Goal: Task Accomplishment & Management: Use online tool/utility

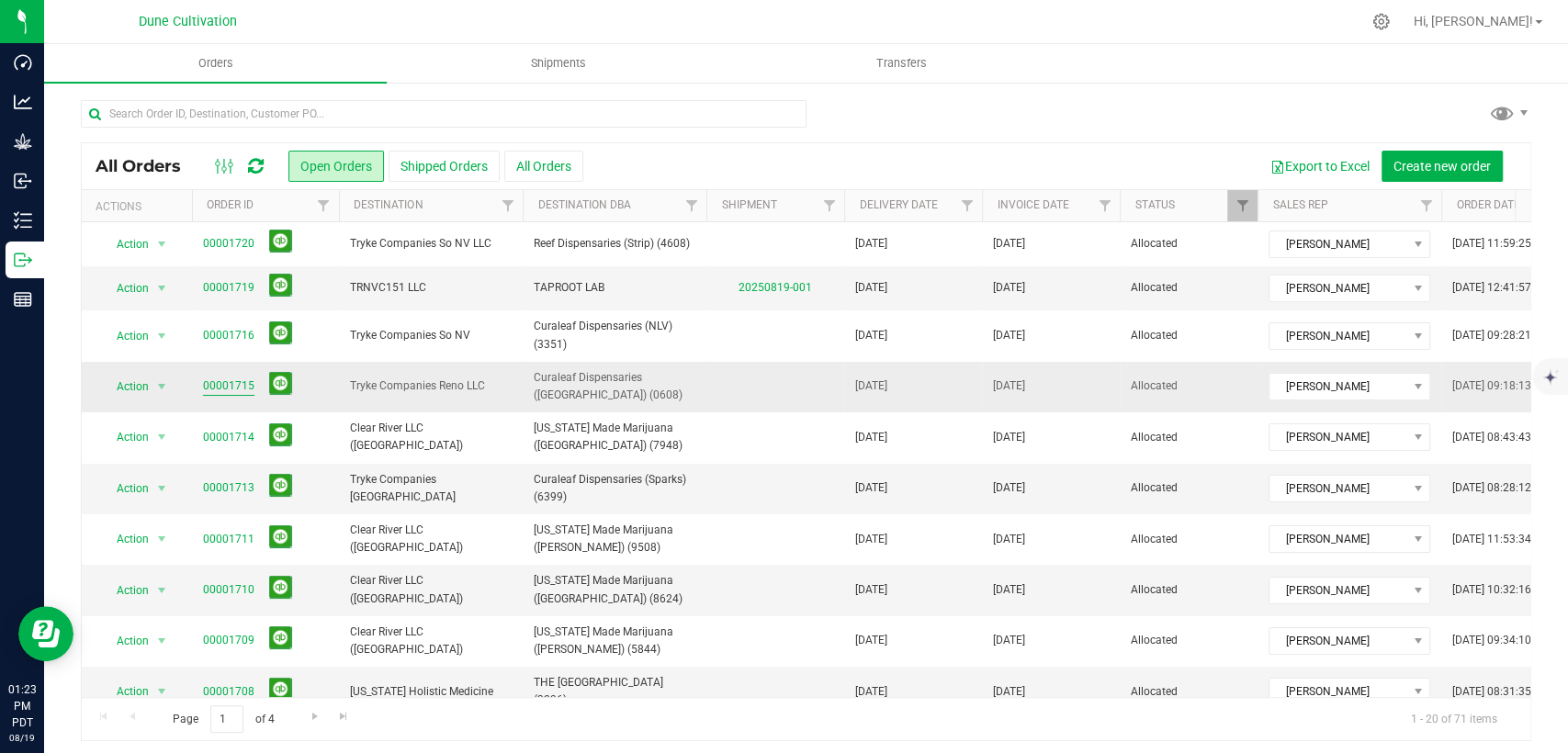
click at [221, 384] on link "00001715" at bounding box center [229, 387] width 52 height 17
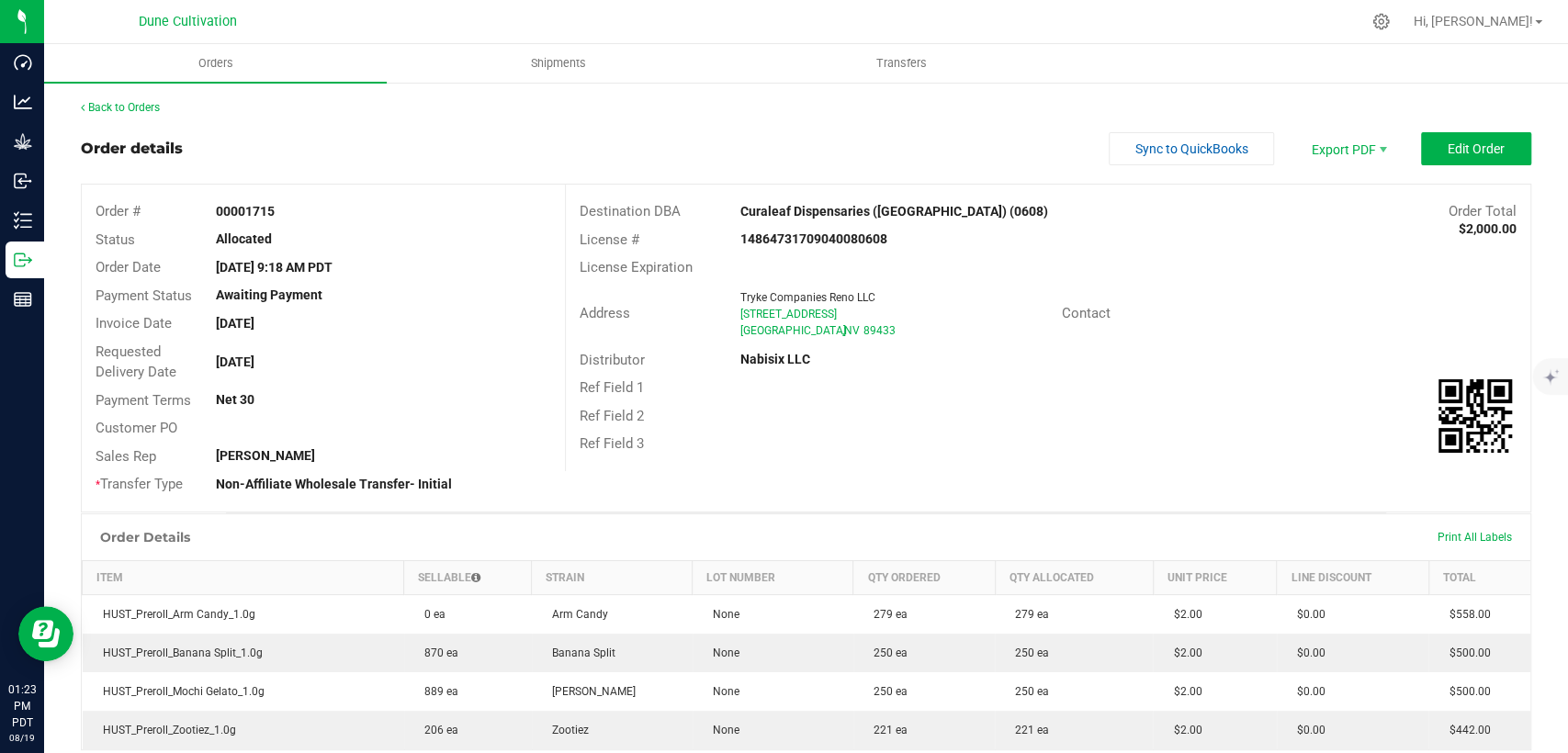
drag, startPoint x: 879, startPoint y: 237, endPoint x: 725, endPoint y: 237, distance: 154.0
click at [726, 237] on div "14864731709040080608" at bounding box center [887, 239] width 321 height 19
copy strong "14864731709040080608"
click at [743, 204] on strong "Curaleaf Dispensaries ([GEOGRAPHIC_DATA]) (0608)" at bounding box center [894, 211] width 308 height 14
click at [101, 99] on div "Back to Orders" at bounding box center [806, 106] width 1451 height 16
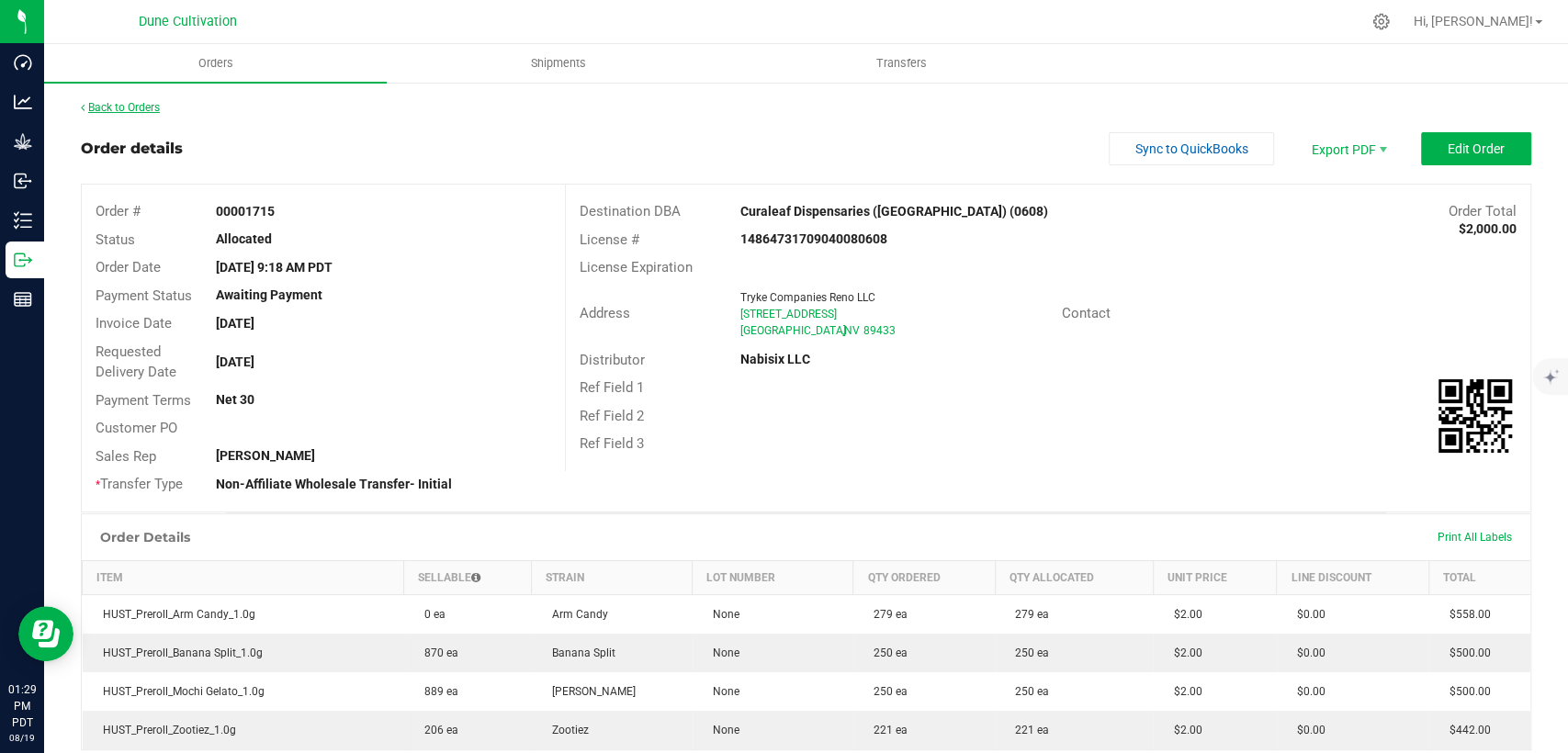
click at [102, 112] on link "Back to Orders" at bounding box center [120, 106] width 79 height 12
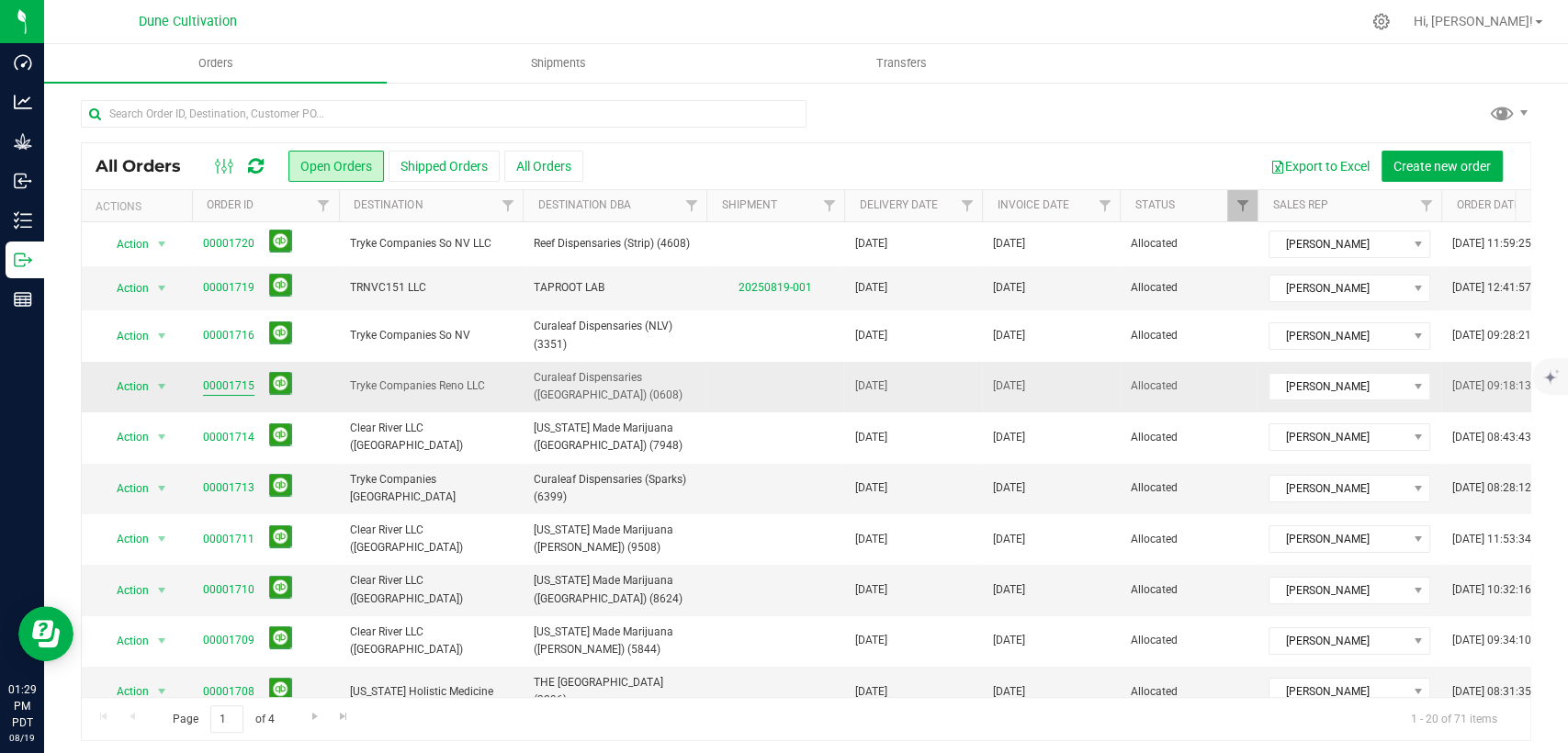
click at [209, 388] on link "00001715" at bounding box center [229, 387] width 52 height 17
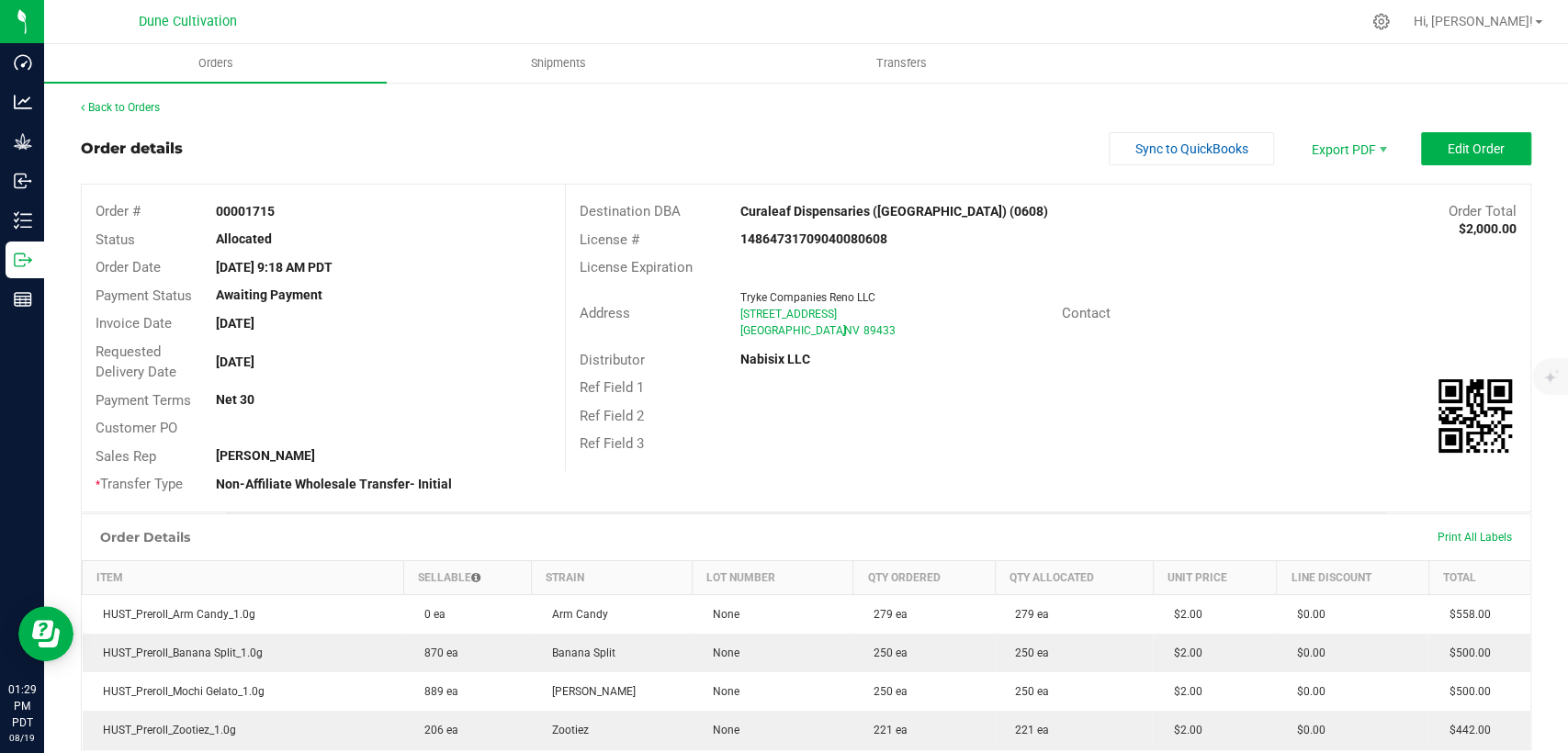
drag, startPoint x: 876, startPoint y: 237, endPoint x: 732, endPoint y: 243, distance: 144.1
click at [741, 243] on strong "14864731709040080608" at bounding box center [814, 238] width 147 height 14
copy strong "14864731709040080608"
click at [96, 105] on link "Back to Orders" at bounding box center [120, 106] width 79 height 12
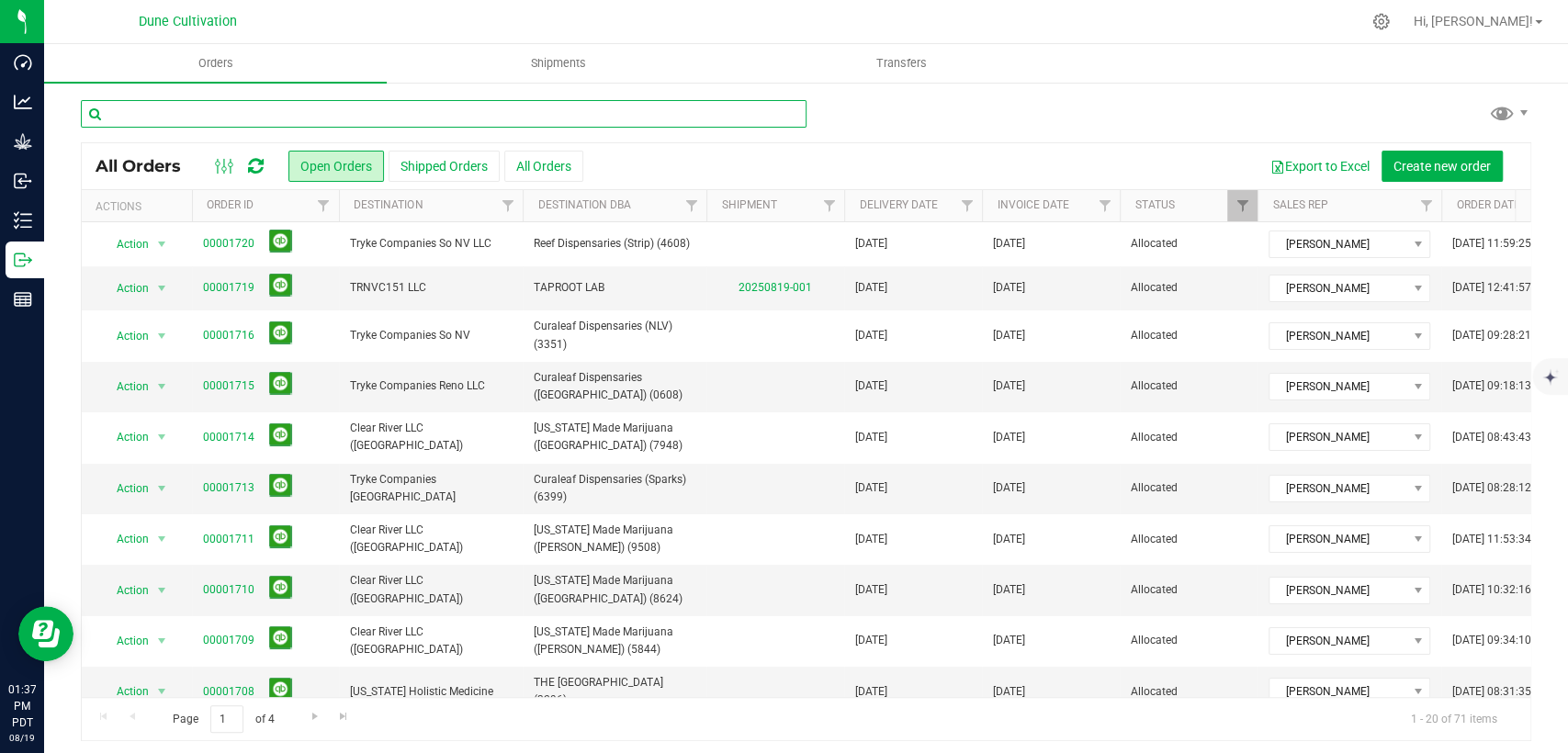
click at [323, 113] on input "text" at bounding box center [443, 113] width 725 height 28
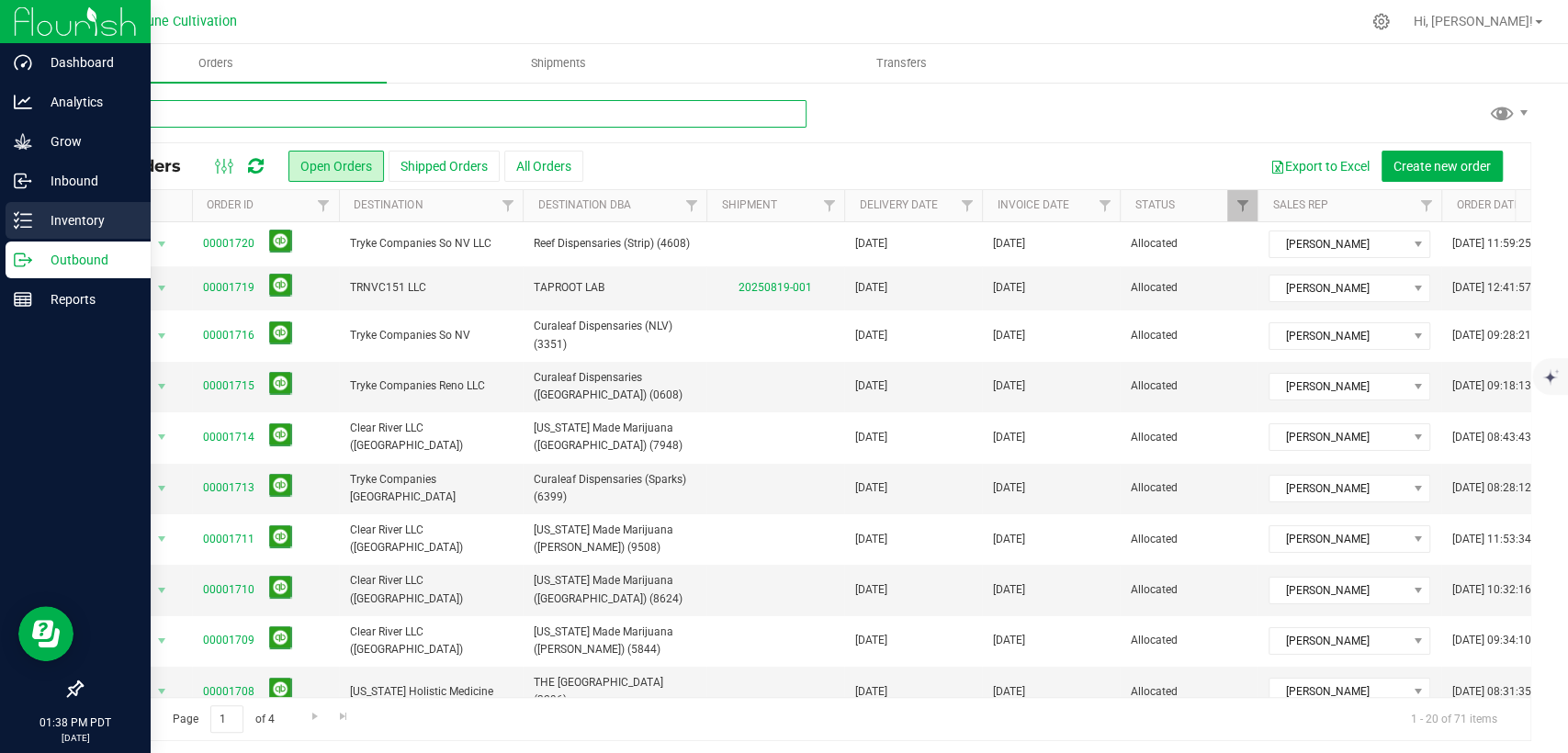
type input "22603"
click at [54, 223] on p "Inventory" at bounding box center [87, 220] width 110 height 22
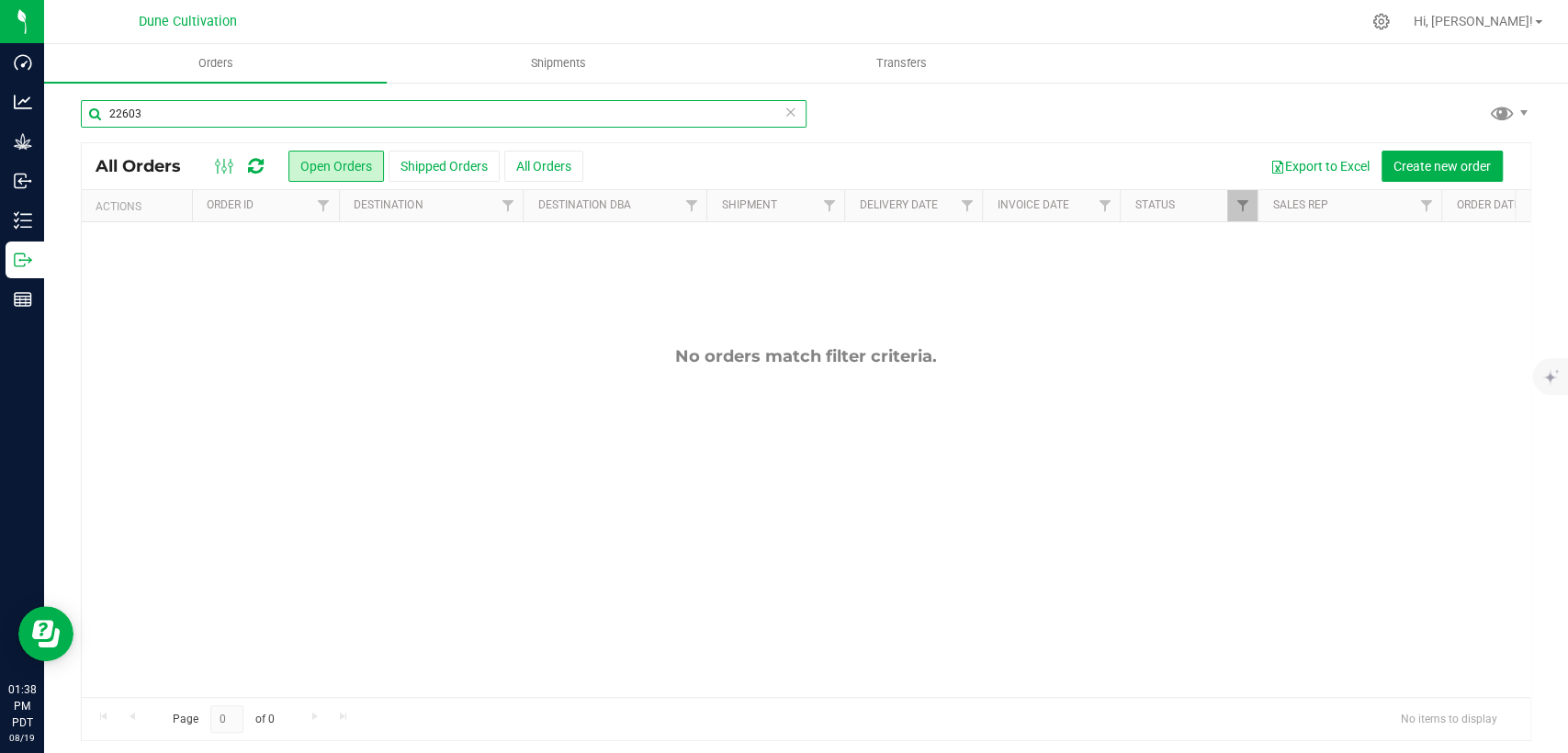
click at [257, 115] on input "22603" at bounding box center [443, 113] width 725 height 28
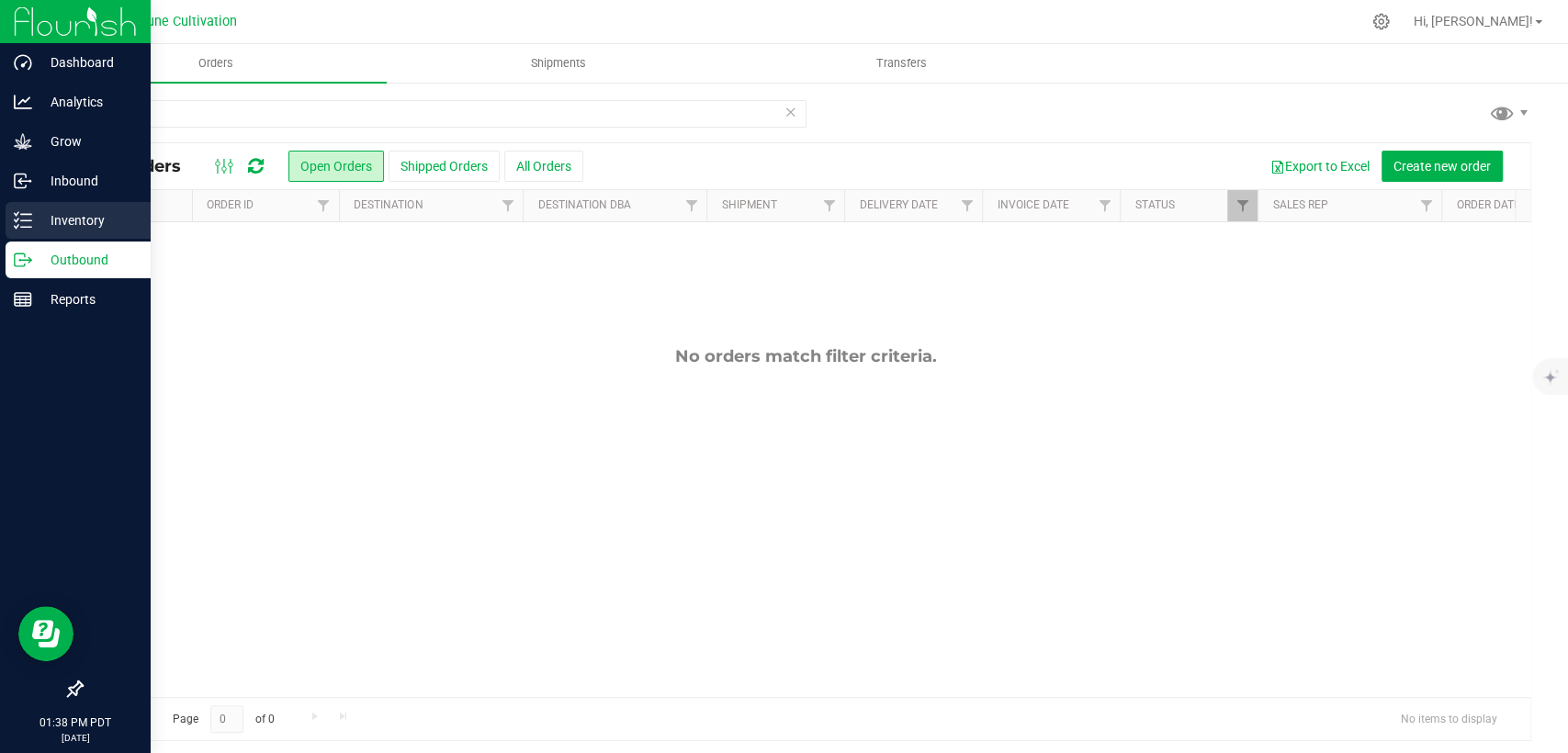
click at [31, 215] on icon at bounding box center [22, 220] width 18 height 18
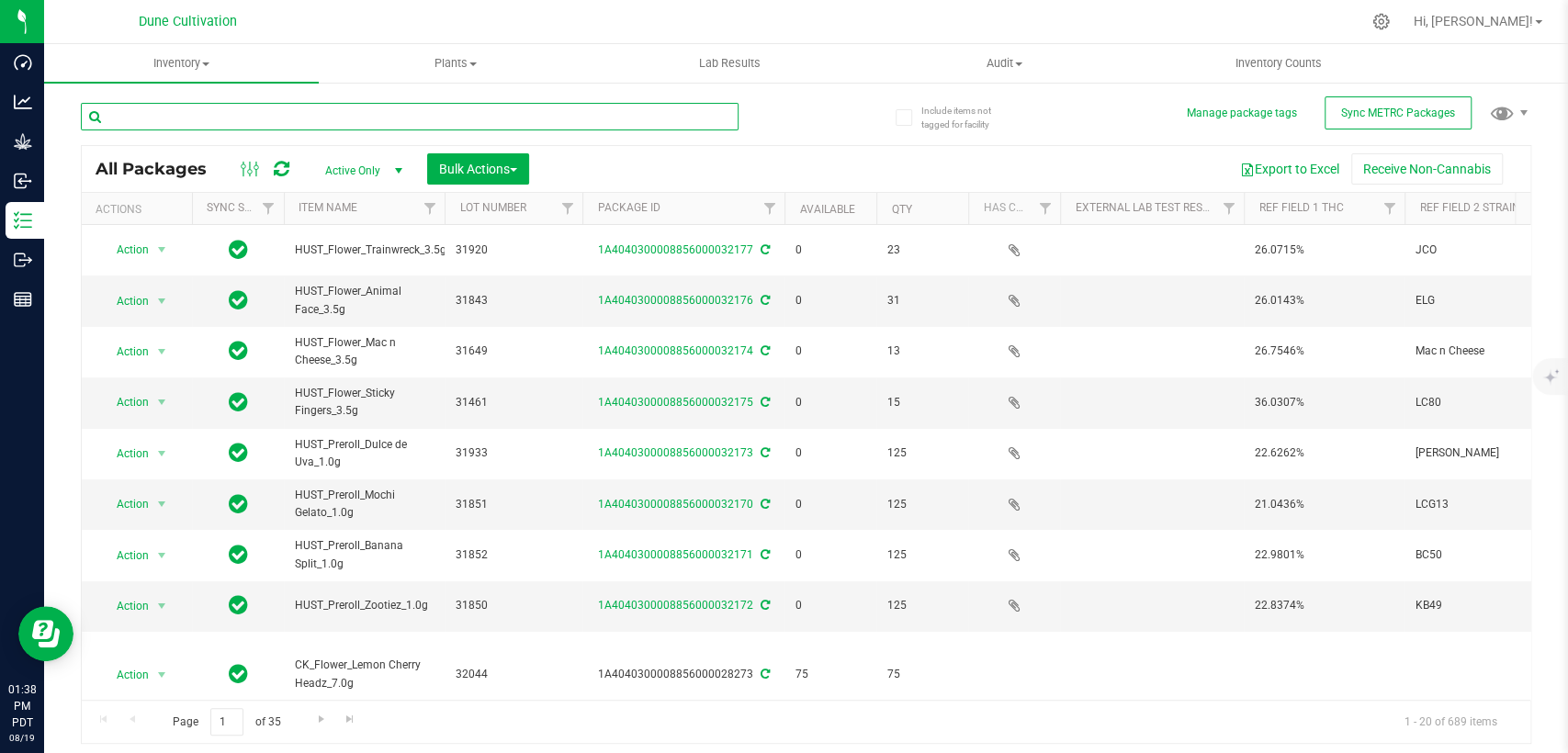
click at [148, 115] on input "text" at bounding box center [410, 116] width 658 height 28
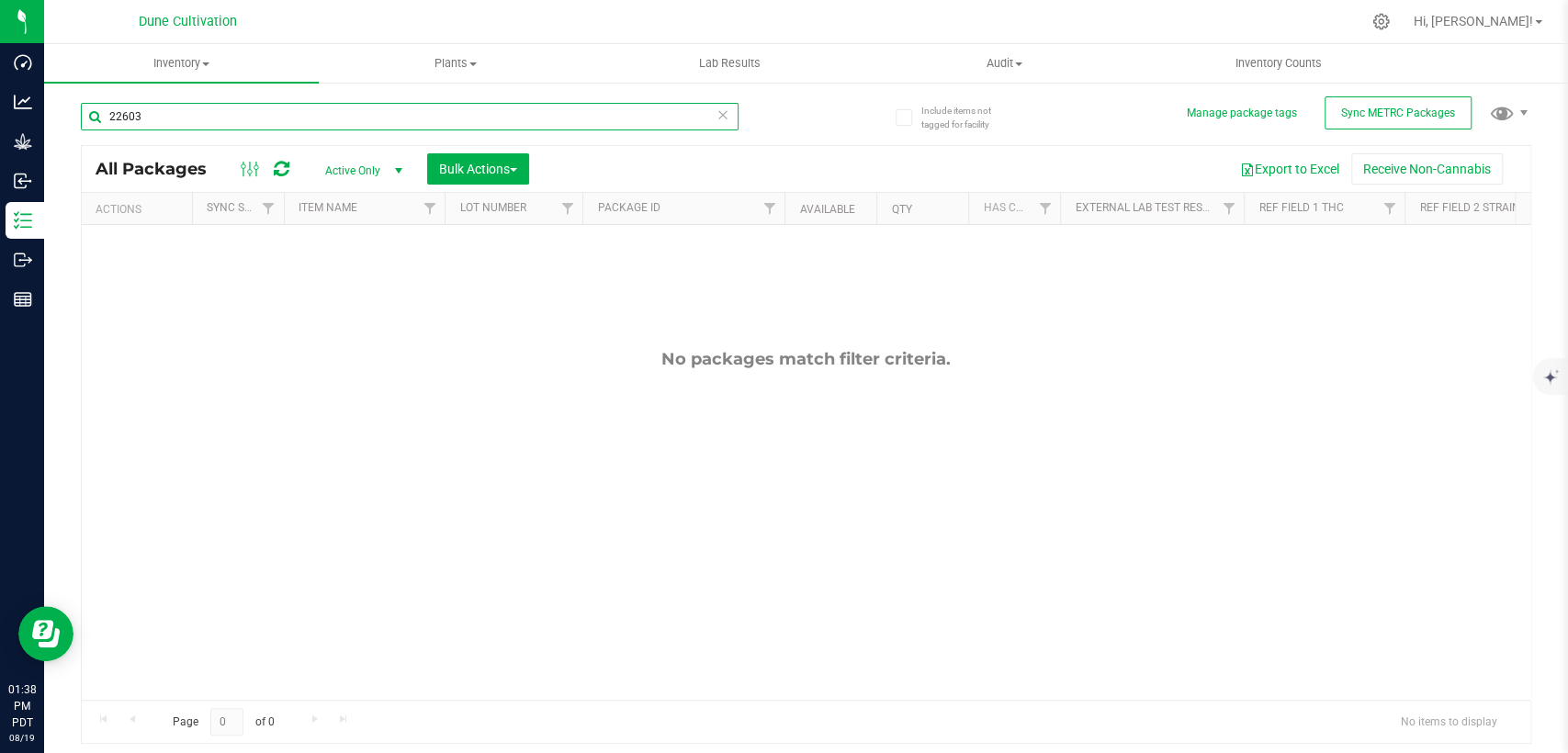
type input "22603"
click at [332, 170] on span "Active Only" at bounding box center [360, 171] width 101 height 26
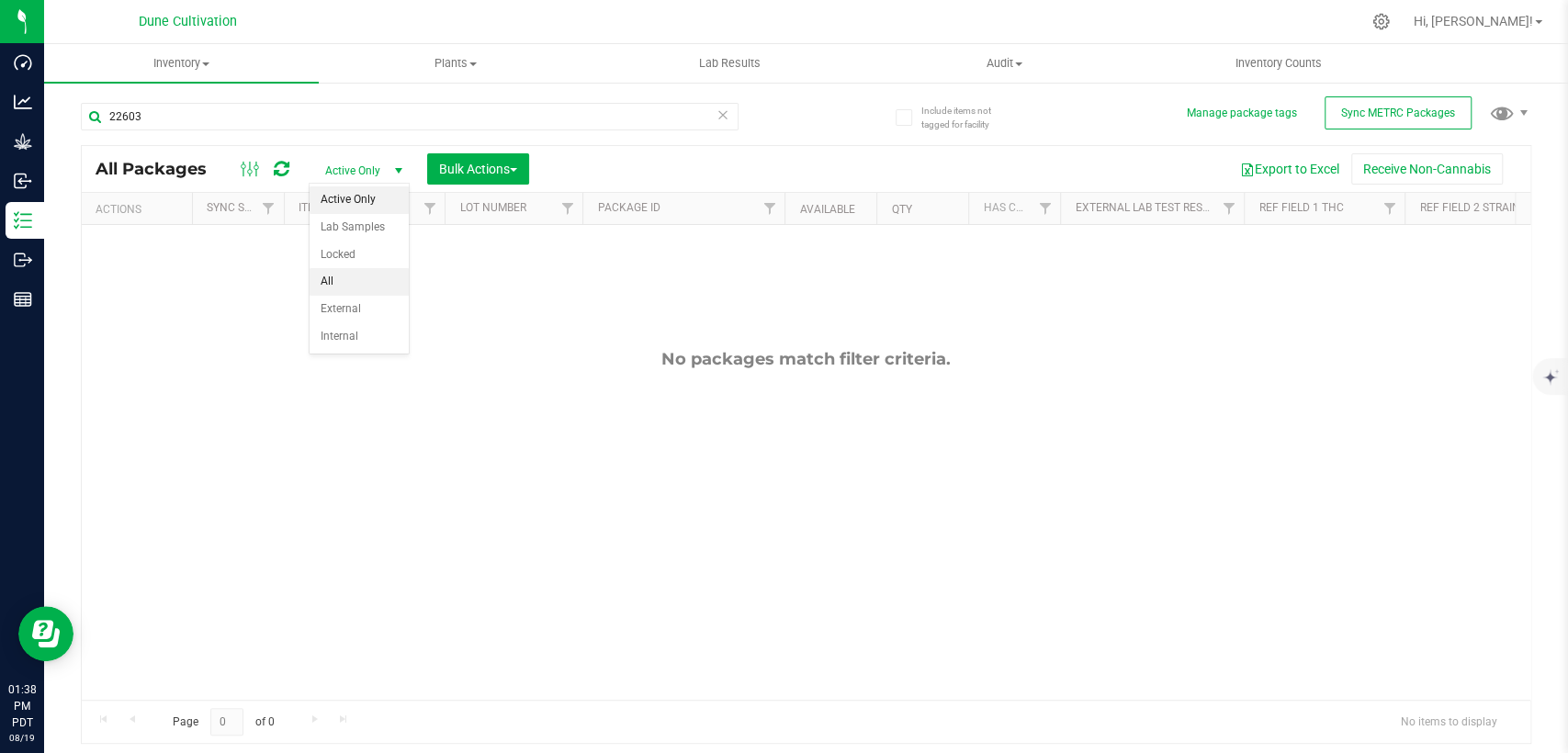
click at [351, 273] on li "All" at bounding box center [359, 282] width 99 height 28
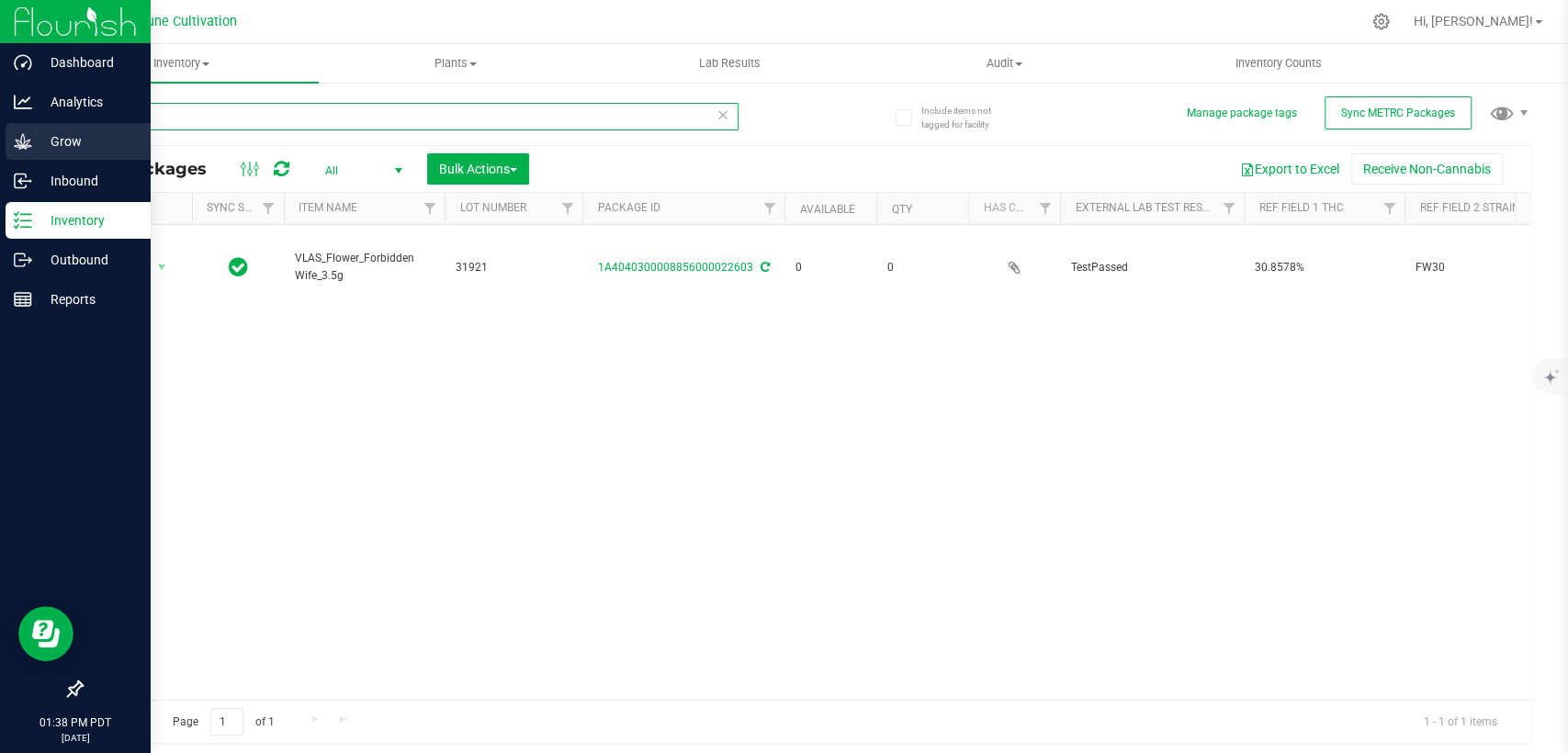
drag, startPoint x: 174, startPoint y: 118, endPoint x: 12, endPoint y: 128, distance: 162.3
click at [12, 127] on div "Dashboard Analytics Grow Inbound Inventory Outbound Reports 01:38 PM PDT 08/19/…" at bounding box center [784, 376] width 1568 height 753
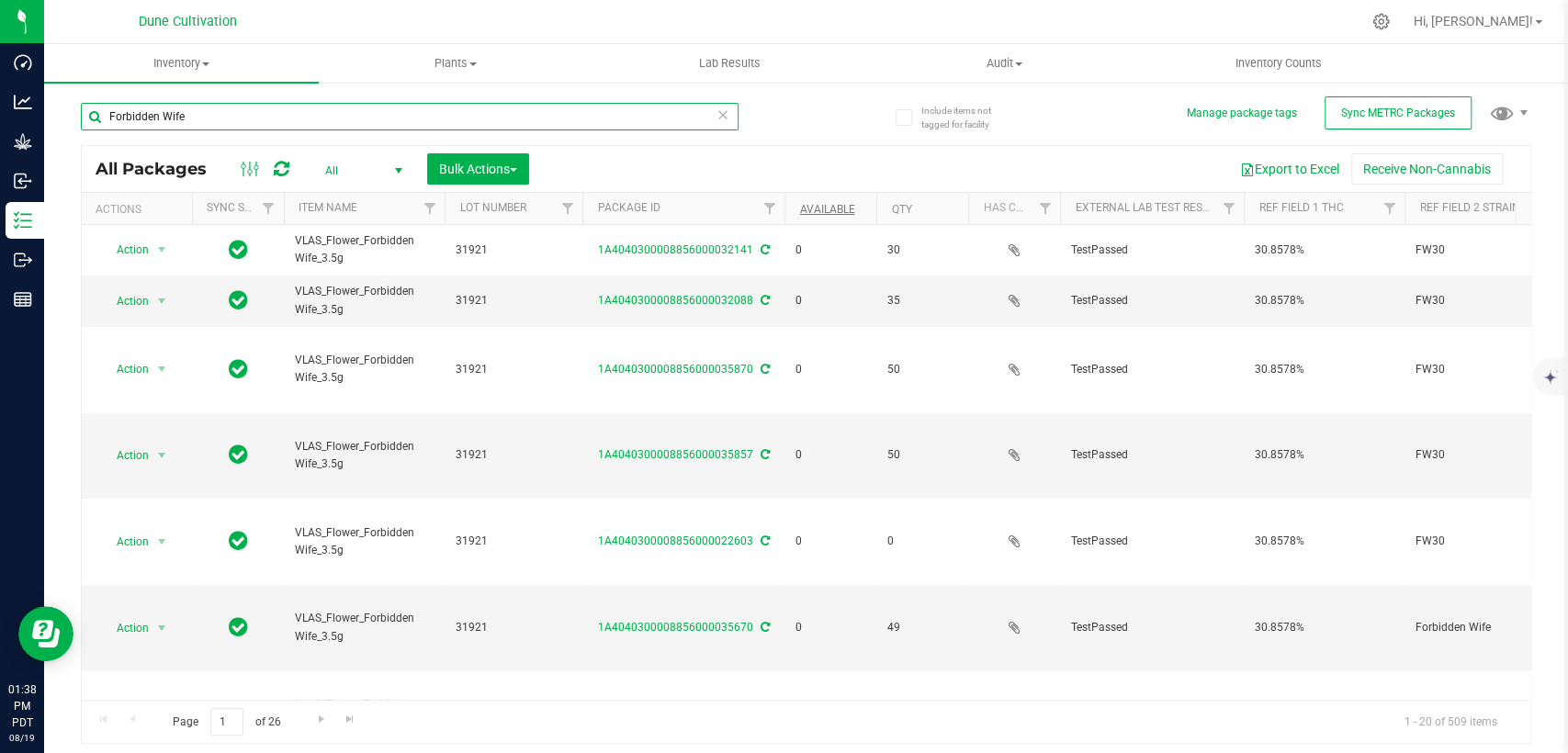
type input "Forbidden Wife"
click at [828, 207] on link "Available" at bounding box center [826, 209] width 55 height 12
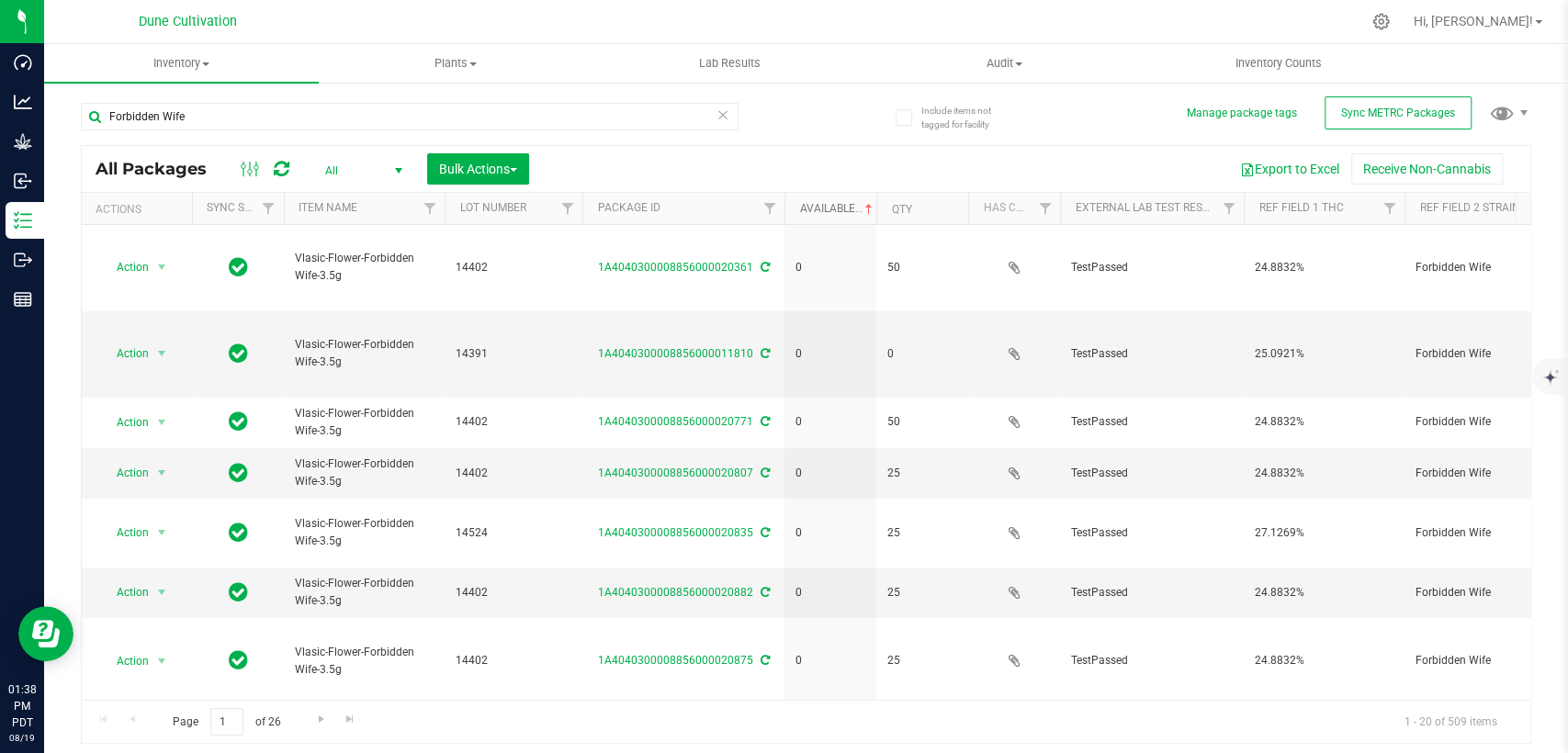
click at [826, 210] on link "Available" at bounding box center [837, 208] width 76 height 12
click at [723, 117] on icon at bounding box center [723, 113] width 12 height 22
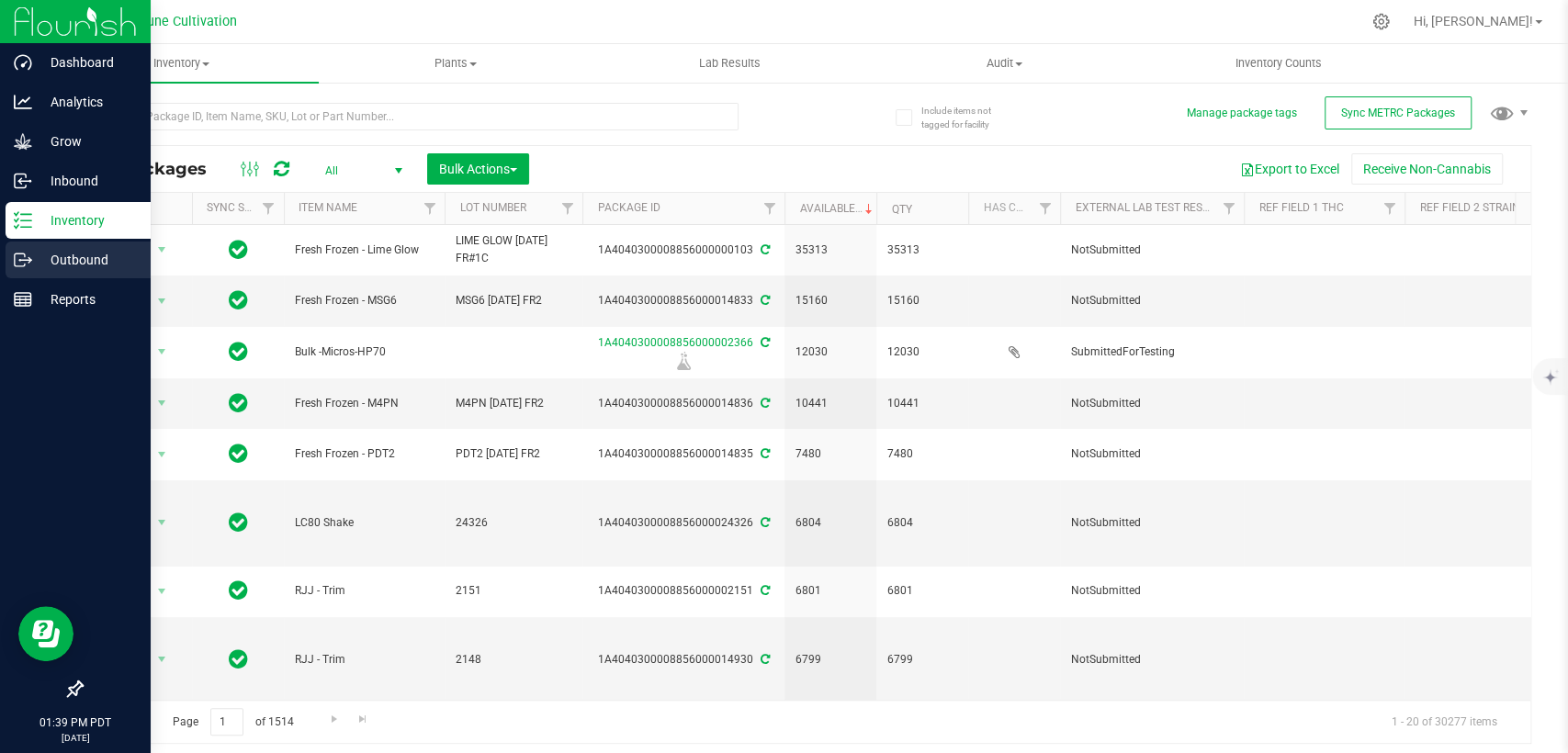
click at [44, 265] on p "Outbound" at bounding box center [87, 259] width 110 height 22
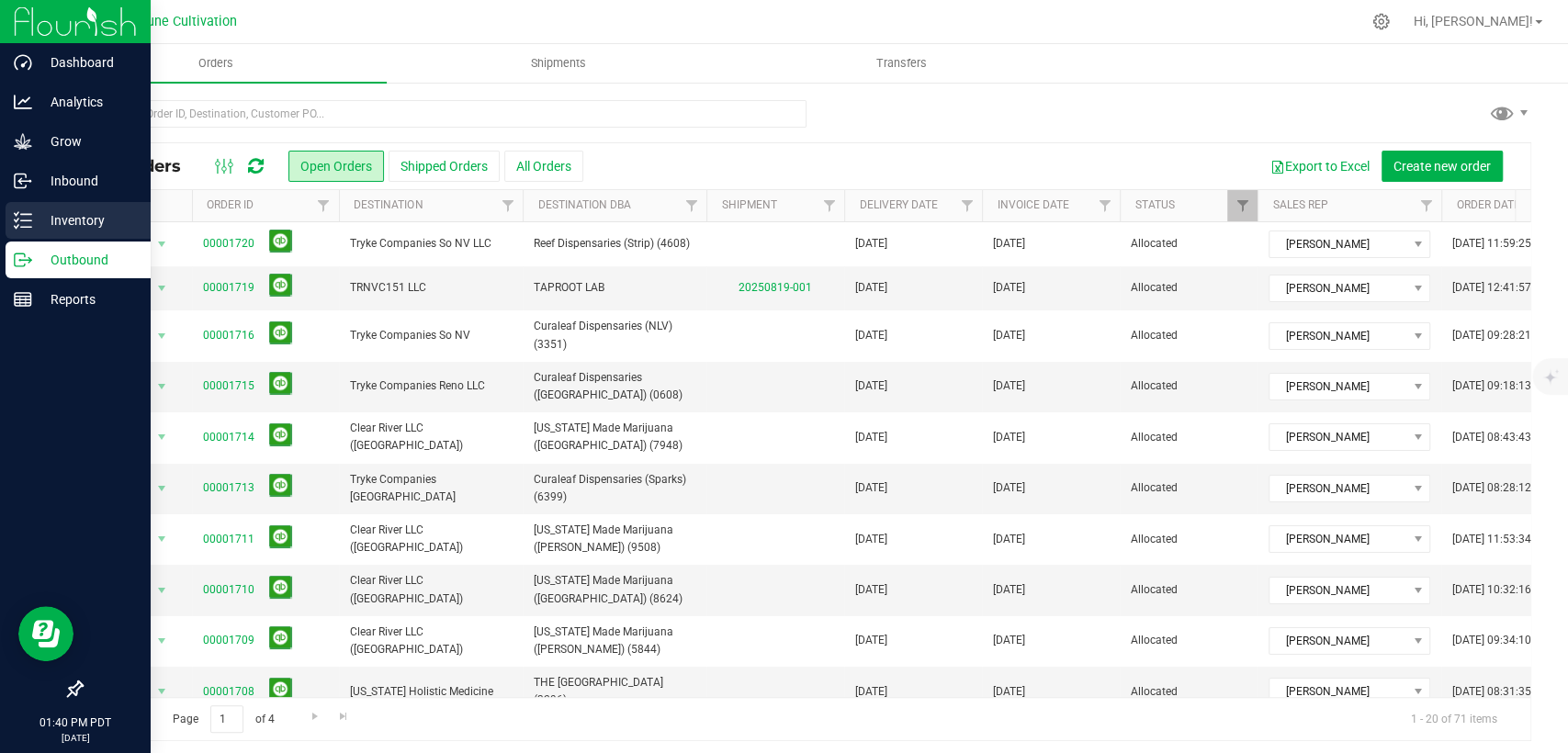
click at [35, 215] on p "Inventory" at bounding box center [87, 220] width 110 height 22
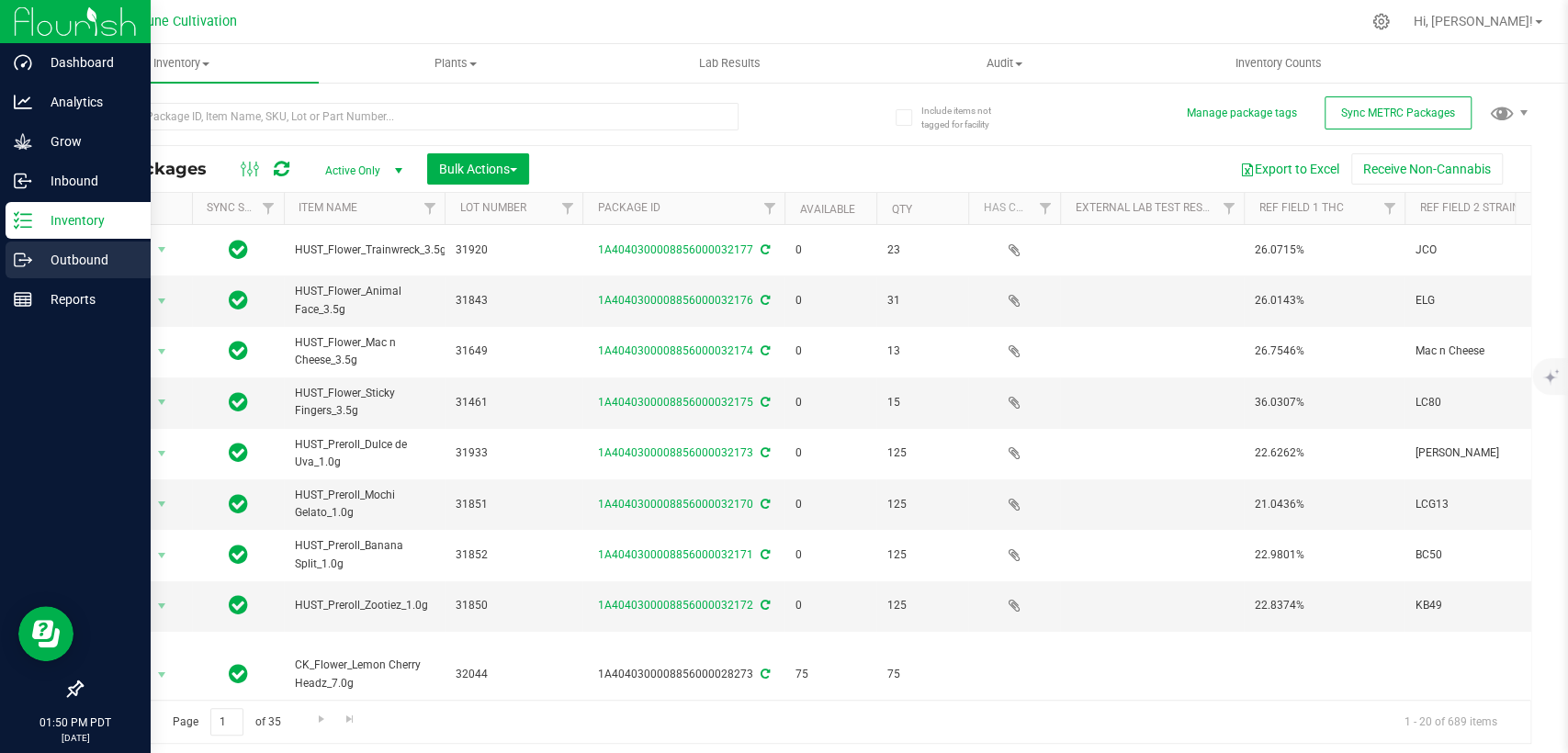
click at [67, 259] on p "Outbound" at bounding box center [87, 259] width 110 height 22
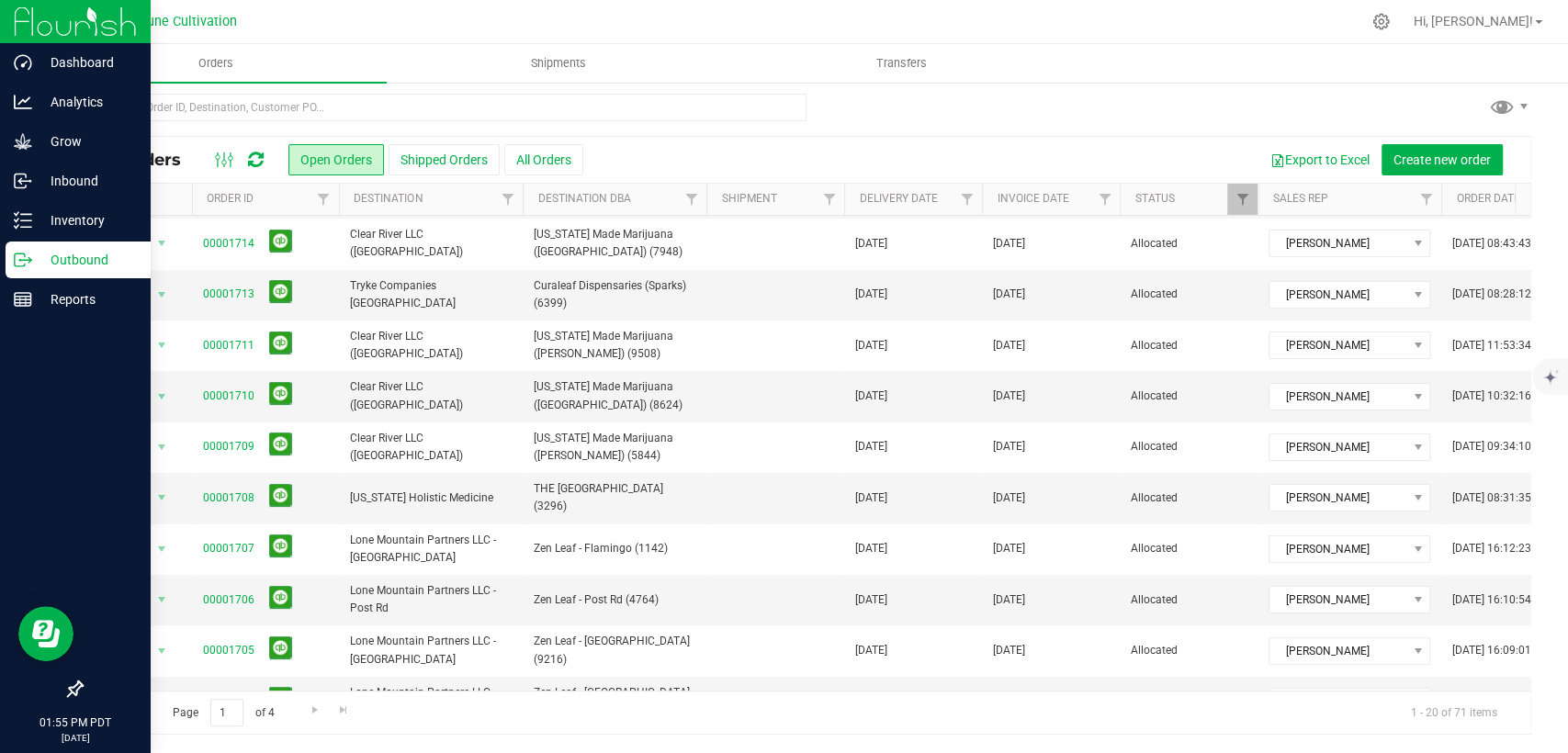
scroll to position [507, 0]
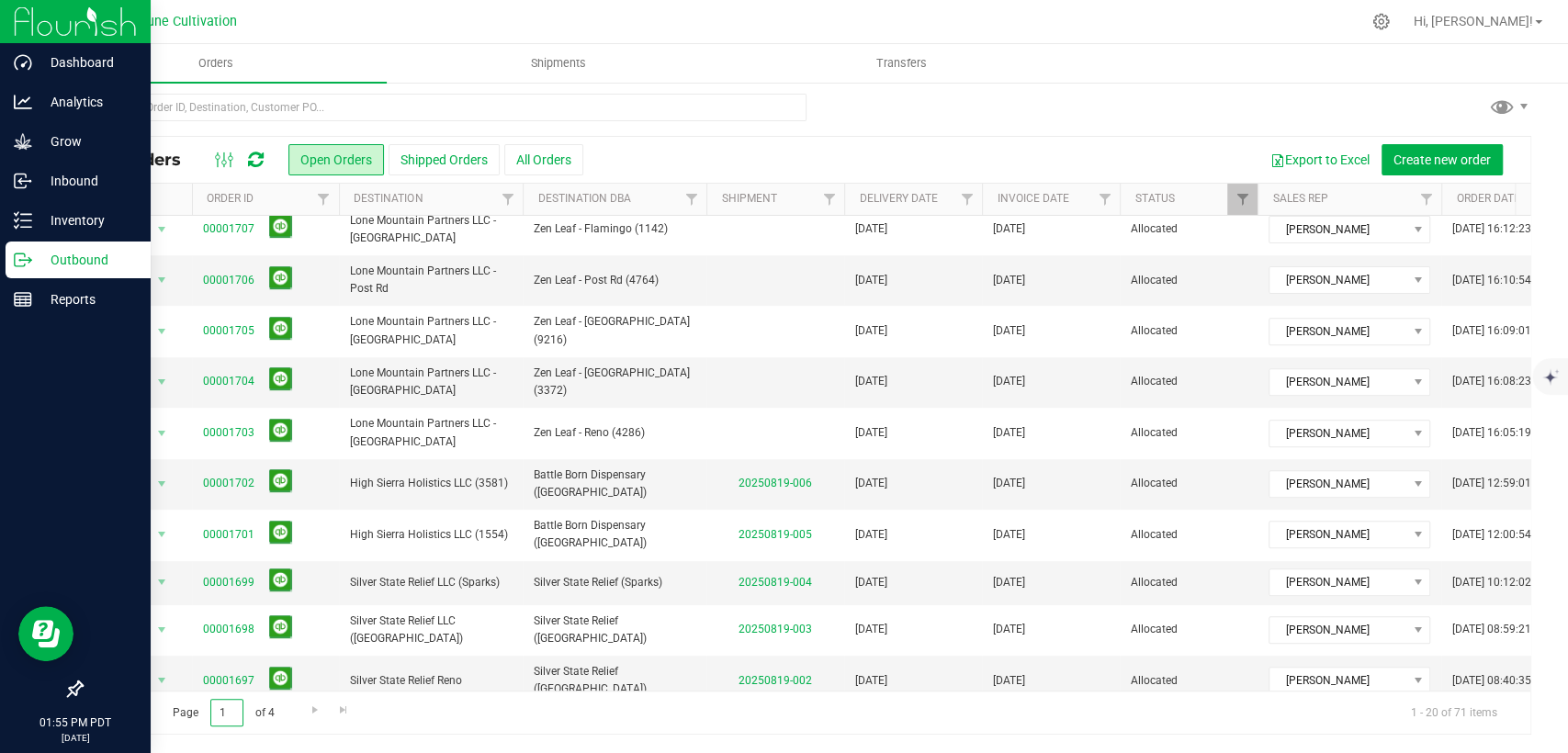
drag, startPoint x: 226, startPoint y: 711, endPoint x: 196, endPoint y: 693, distance: 35.0
click at [197, 714] on span "Page 1 of 4" at bounding box center [224, 714] width 132 height 29
type input "4"
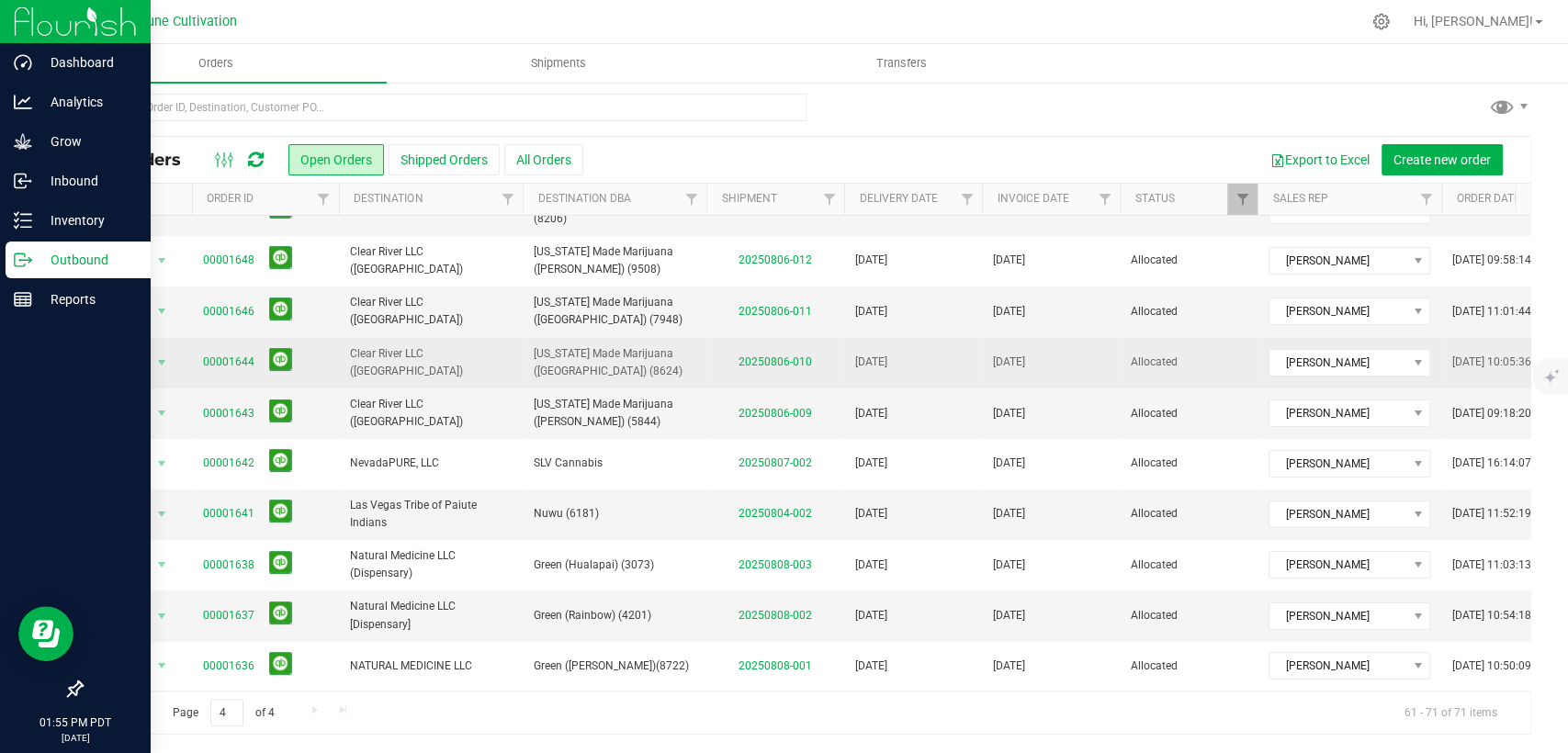
scroll to position [0, 0]
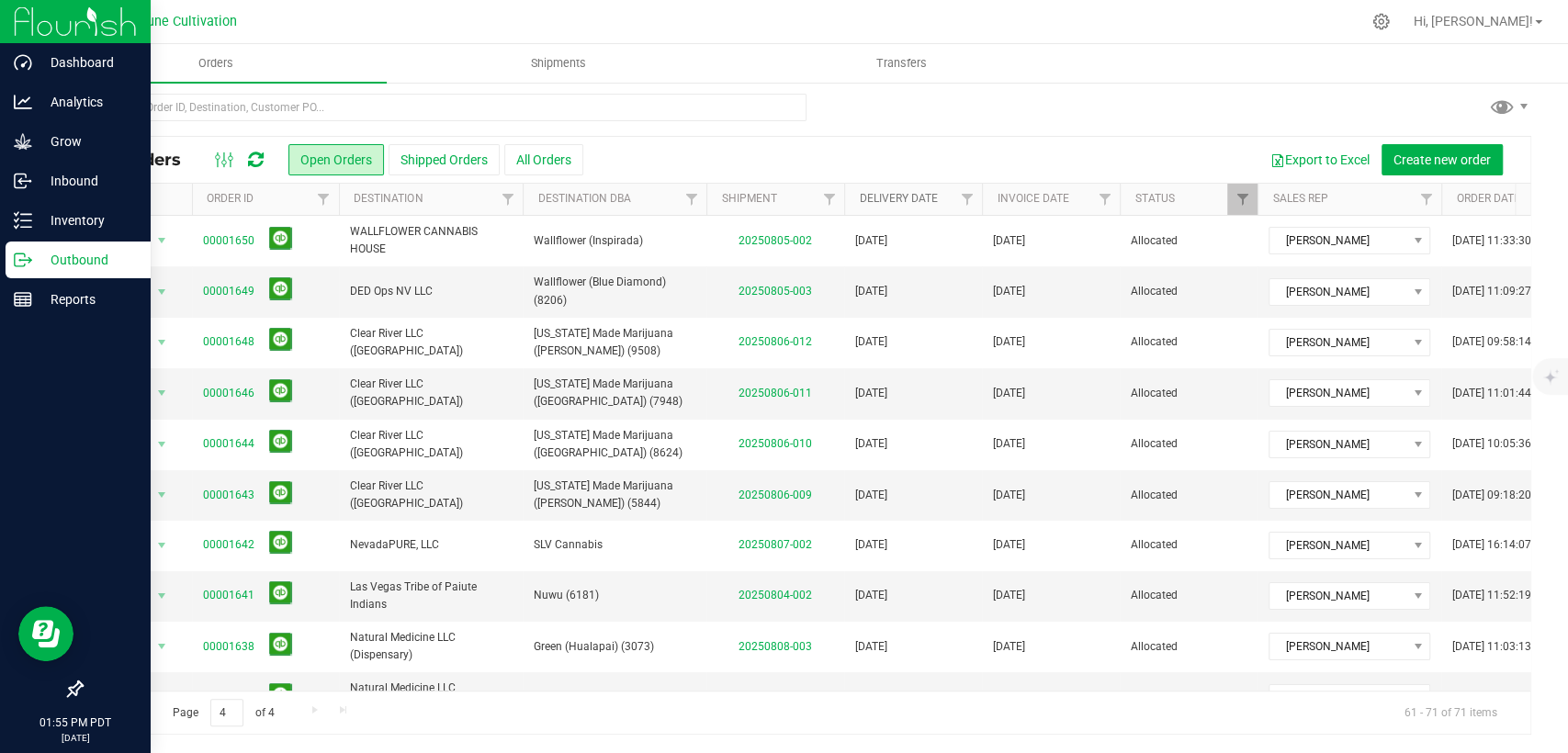
click at [906, 198] on link "Delivery Date" at bounding box center [897, 198] width 78 height 12
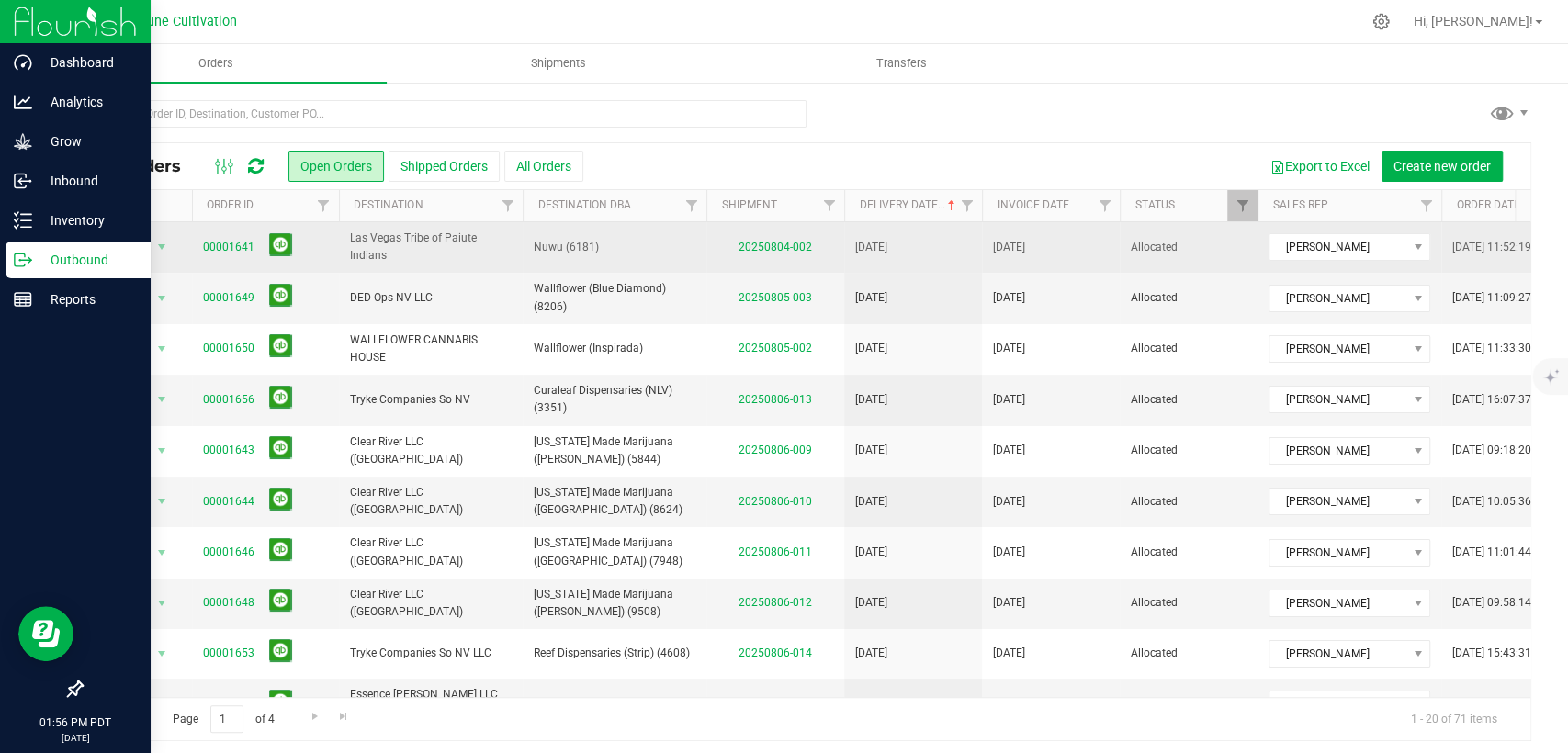
click at [777, 249] on link "20250804-002" at bounding box center [775, 247] width 74 height 12
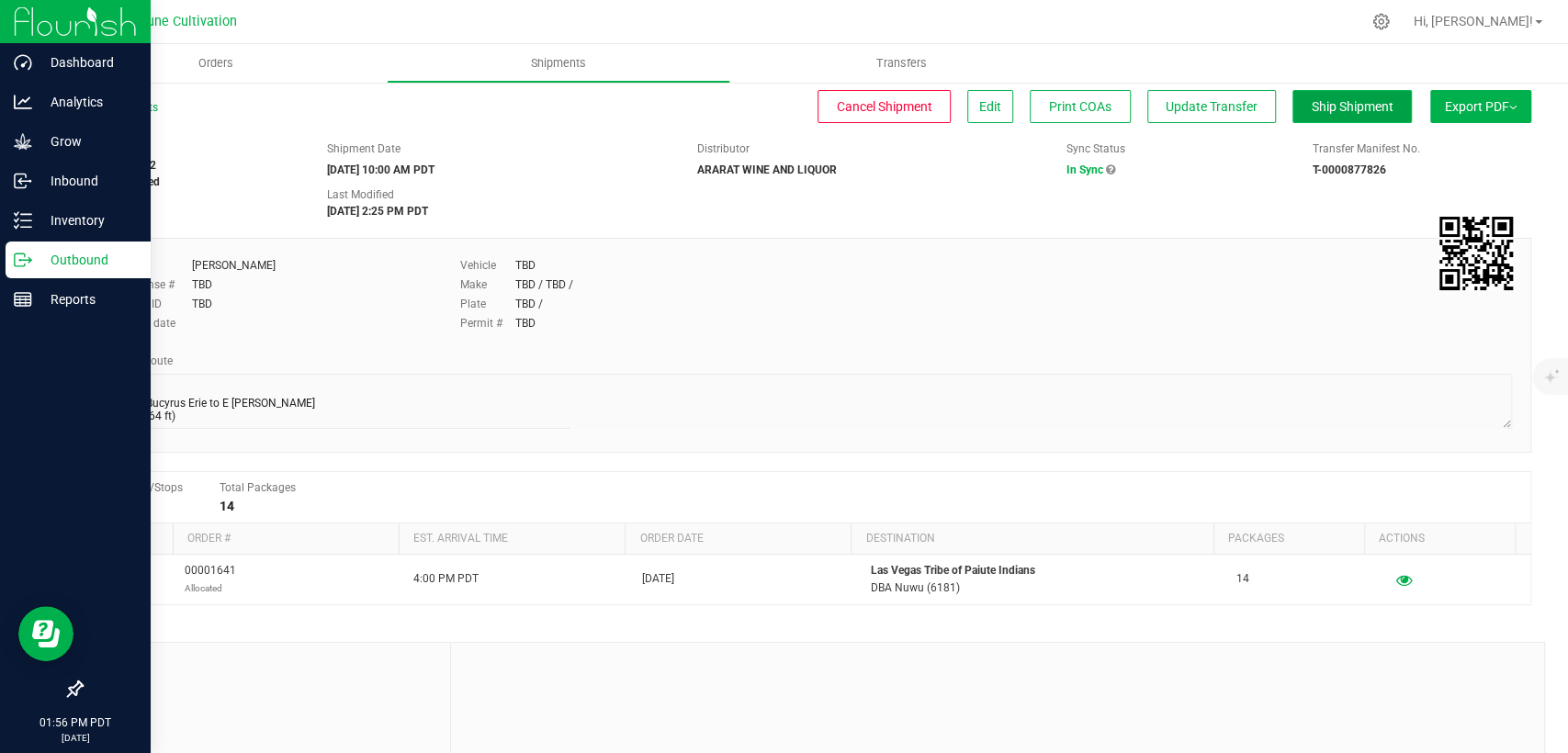
click at [1320, 105] on span "Ship Shipment" at bounding box center [1352, 106] width 82 height 14
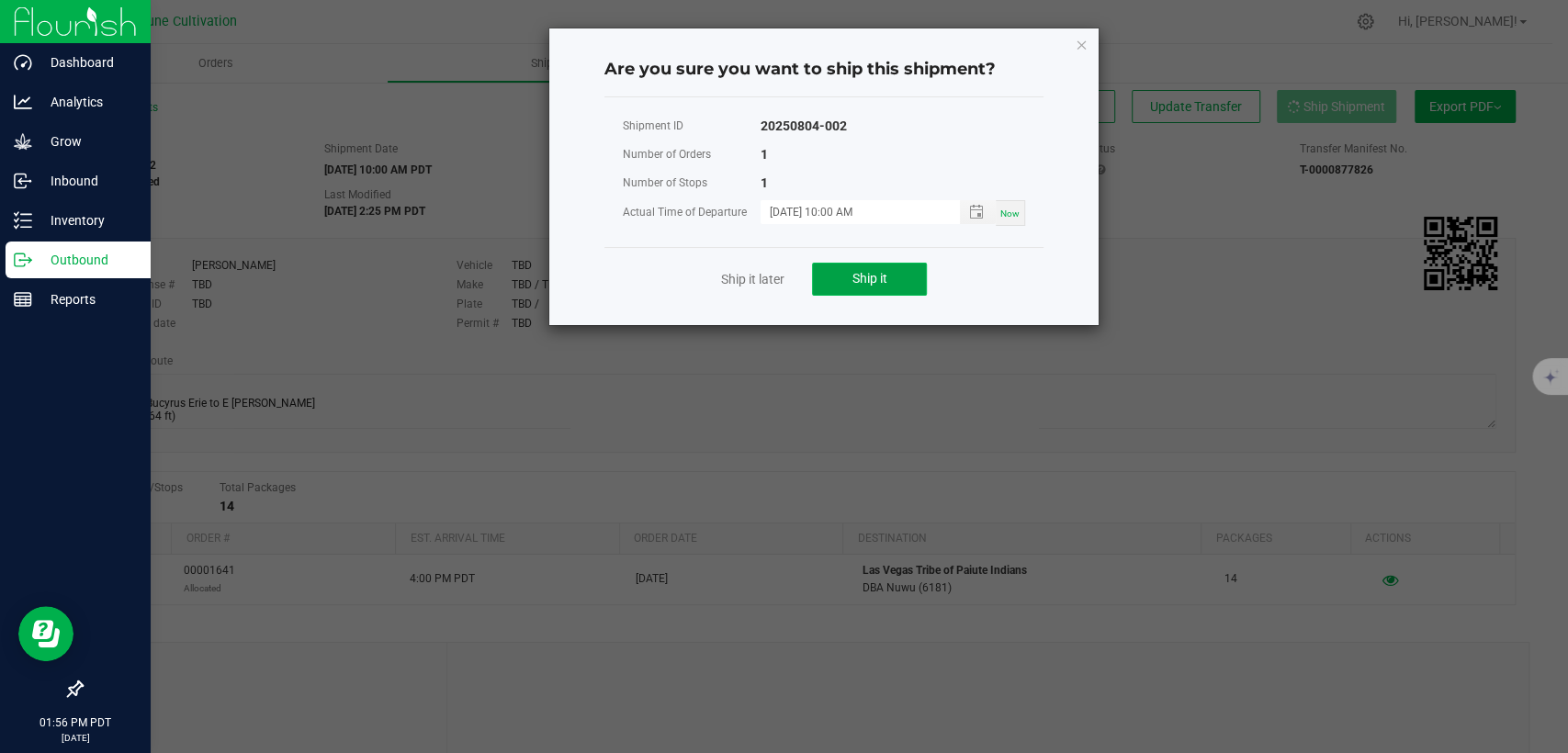
click at [842, 269] on button "Ship it" at bounding box center [869, 279] width 115 height 33
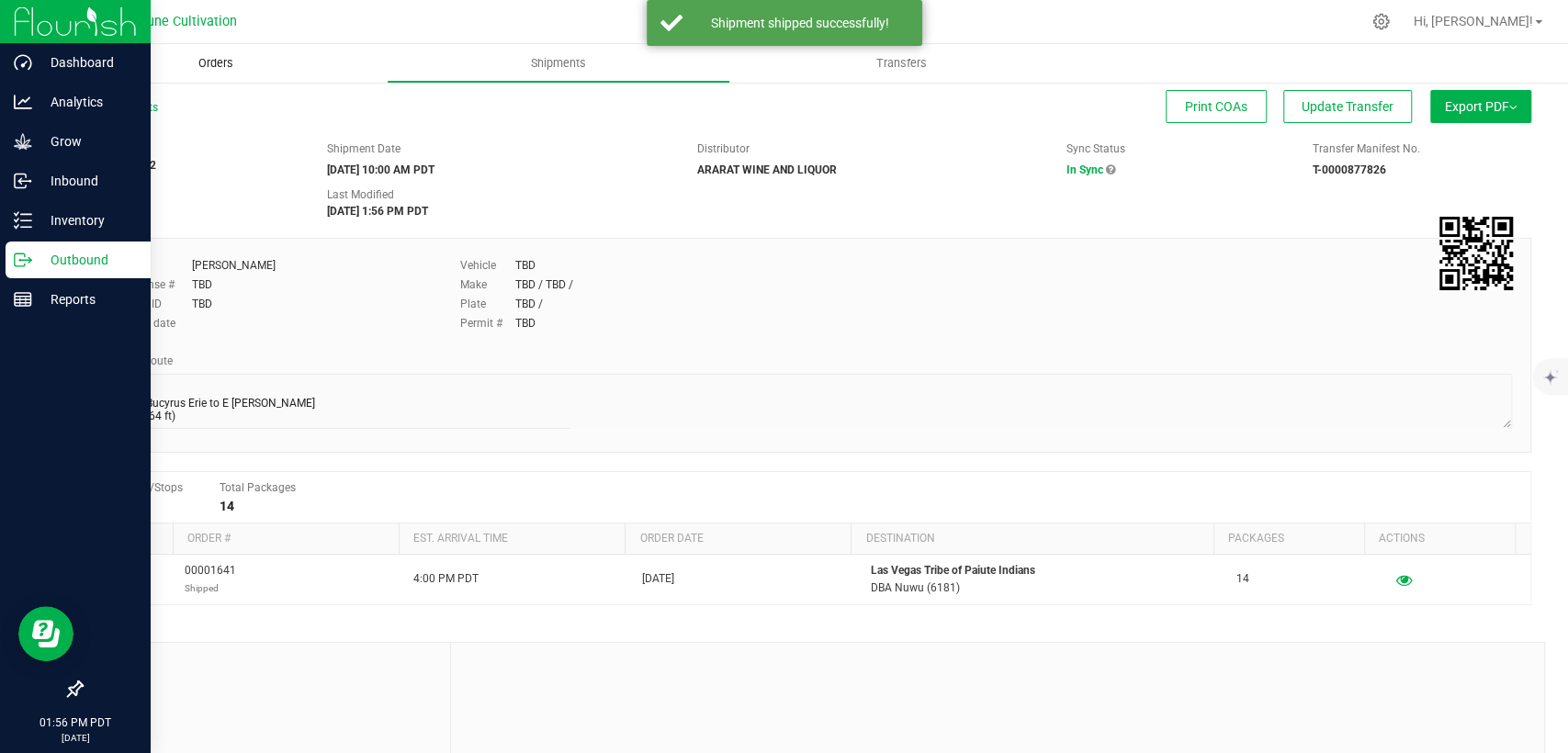
click at [204, 66] on span "Orders" at bounding box center [216, 62] width 84 height 16
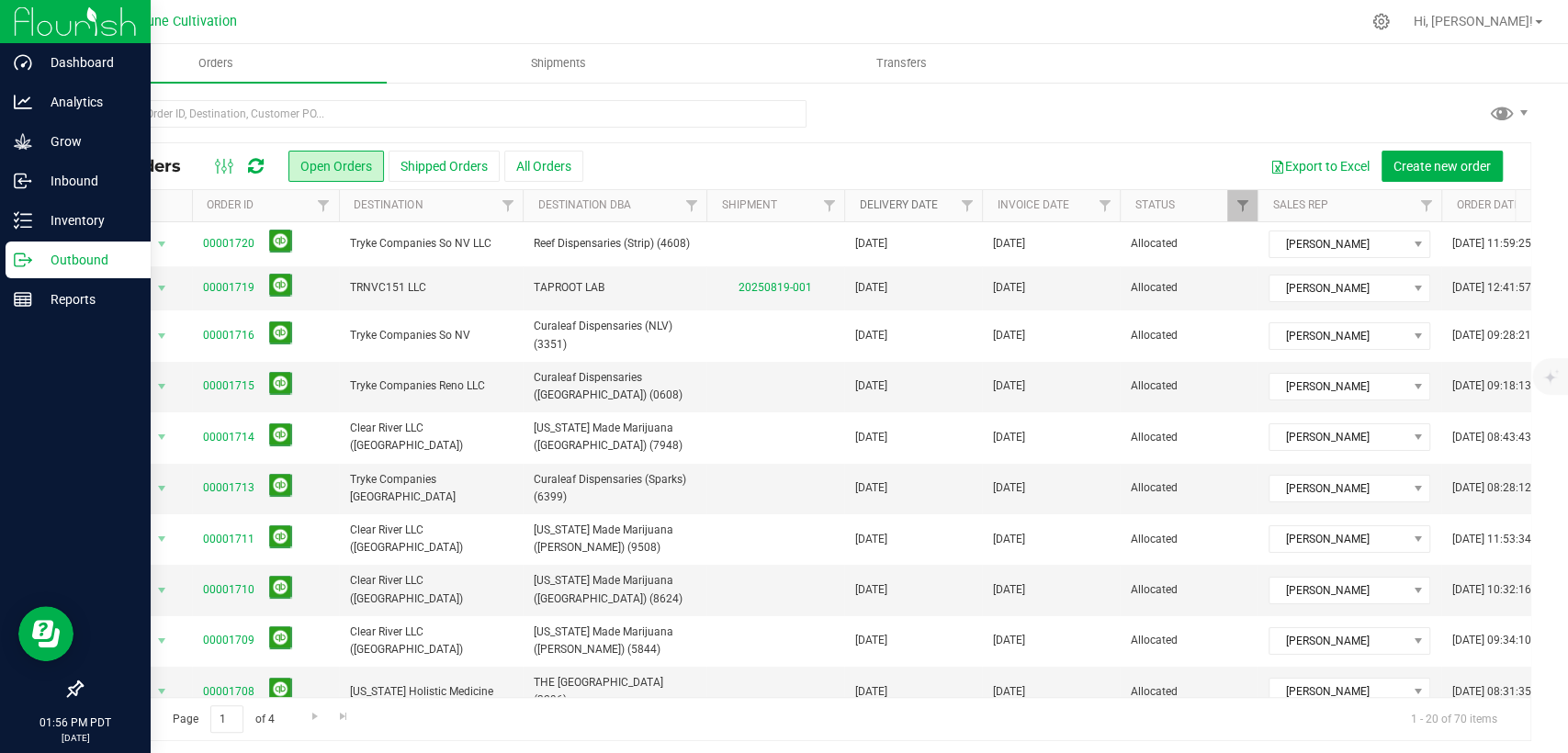
click at [897, 207] on link "Delivery Date" at bounding box center [897, 204] width 78 height 12
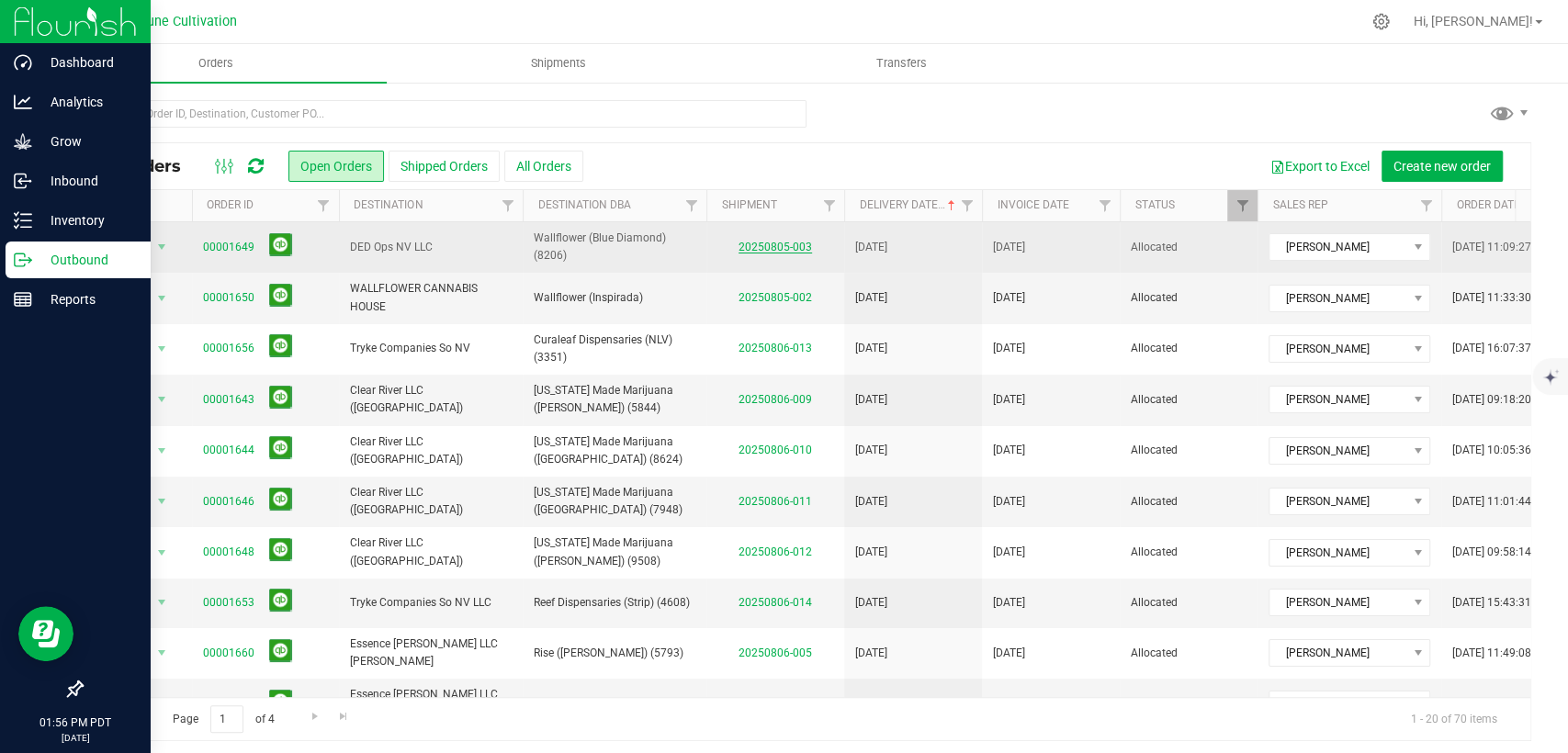
click at [796, 243] on link "20250805-003" at bounding box center [775, 247] width 74 height 12
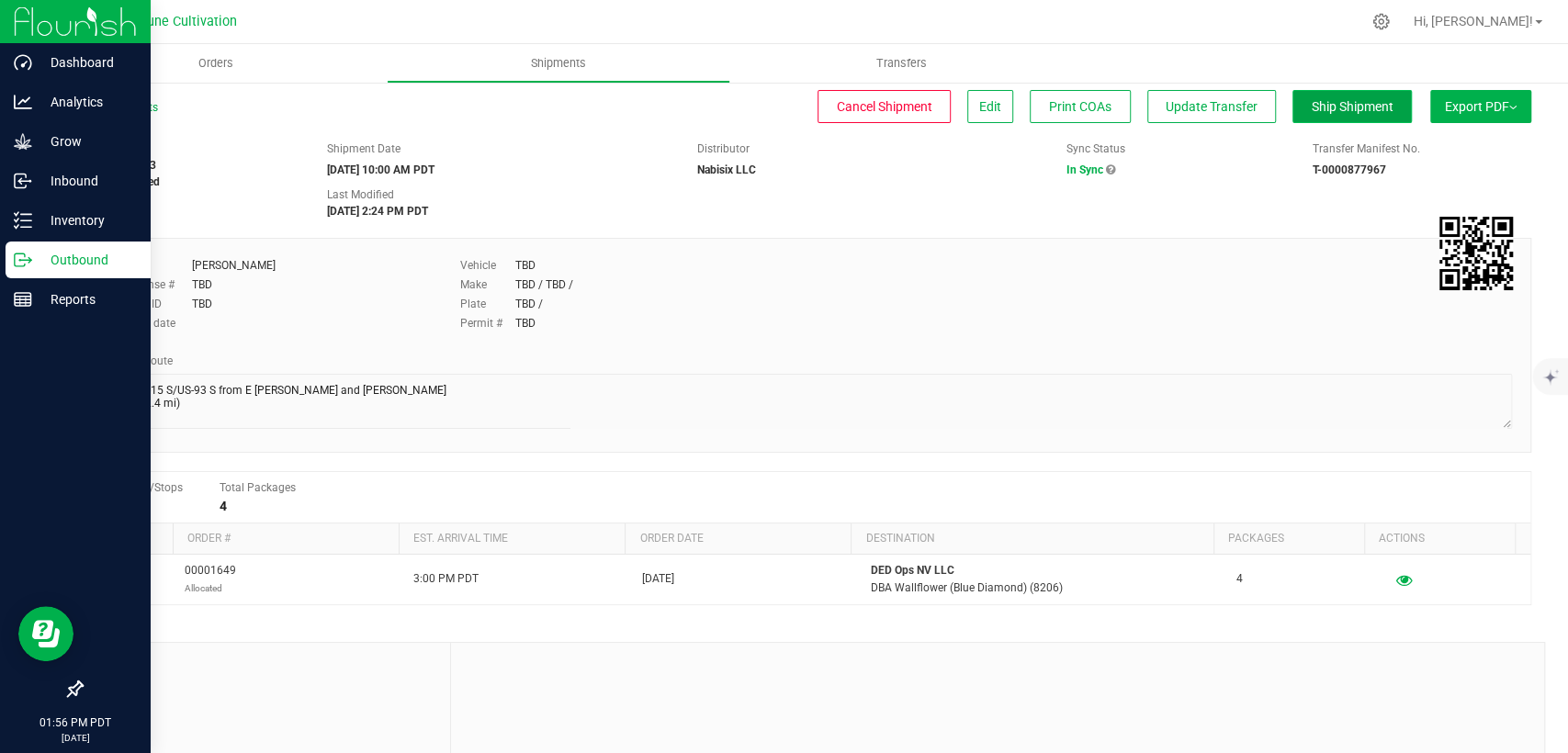
click at [1334, 103] on span "Ship Shipment" at bounding box center [1352, 106] width 82 height 14
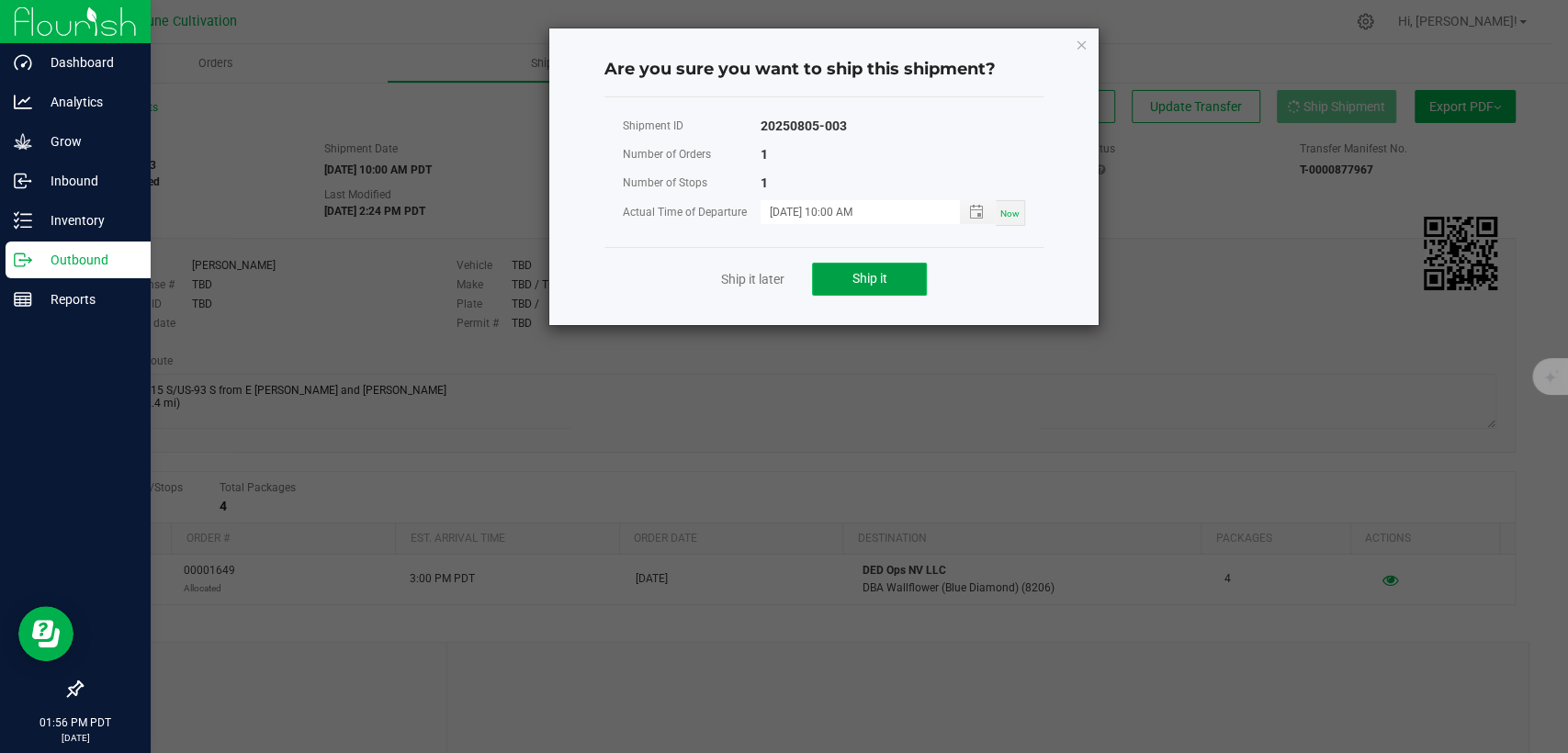
click at [894, 287] on button "Ship it" at bounding box center [869, 279] width 115 height 33
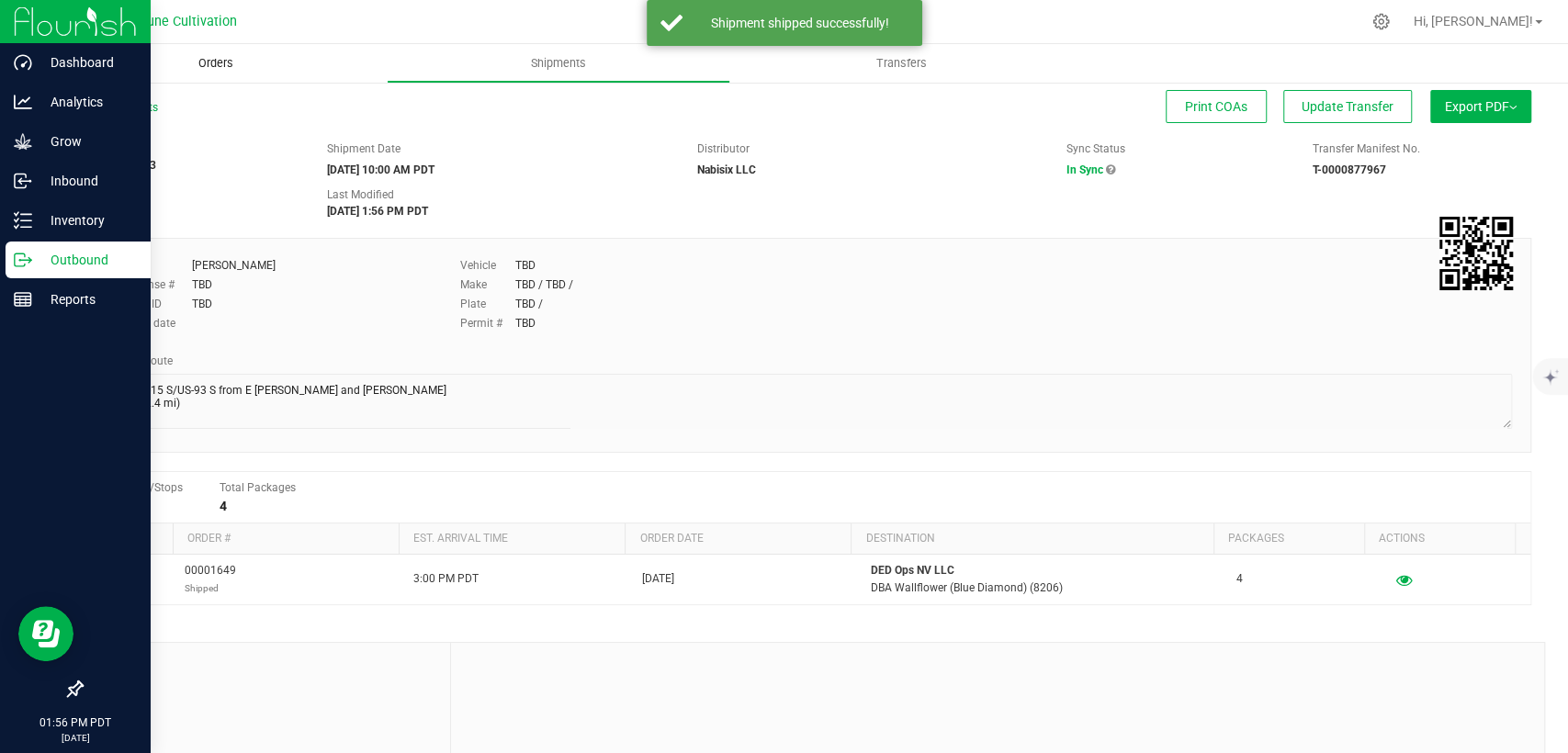
click at [213, 70] on span "Orders" at bounding box center [216, 62] width 84 height 16
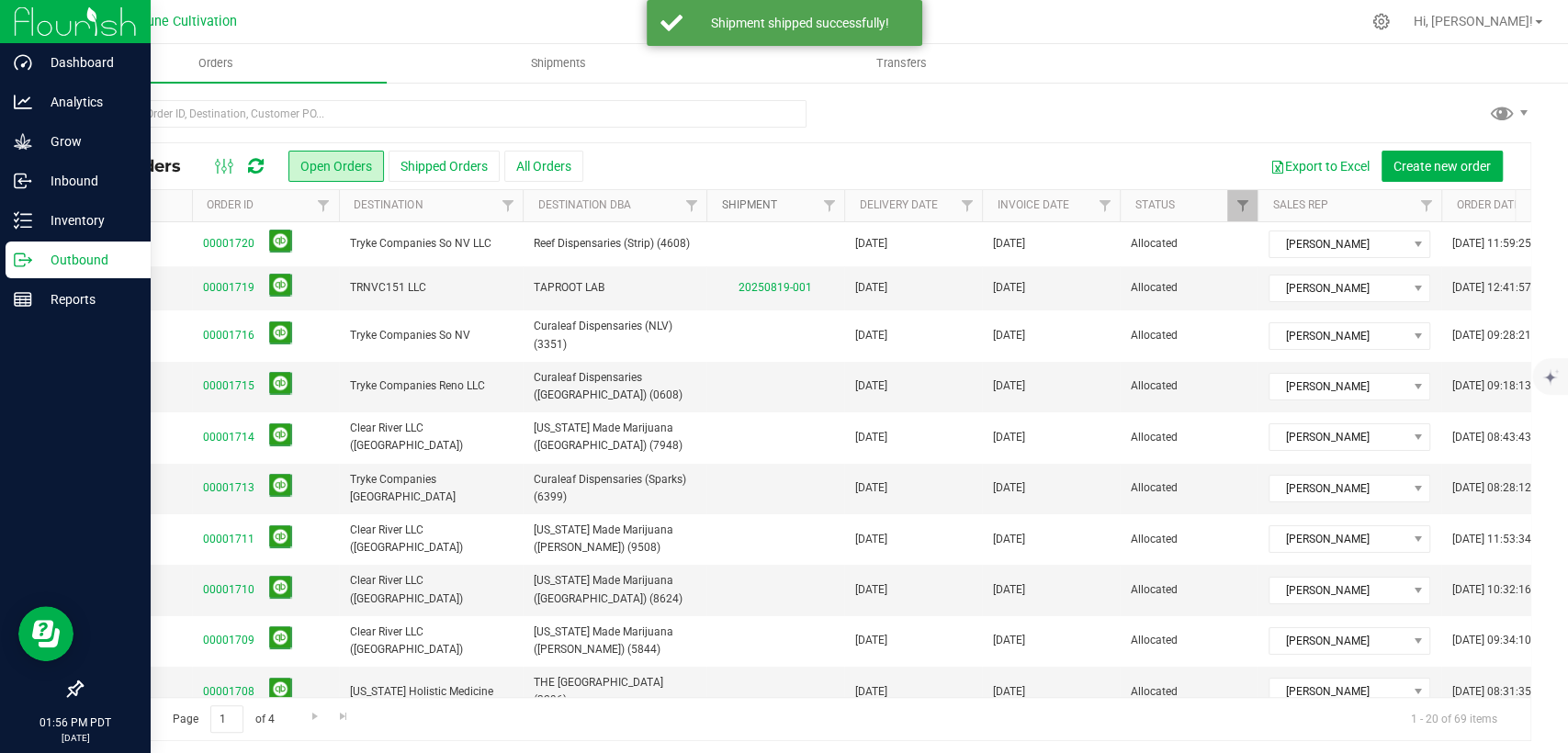
click at [743, 203] on link "Shipment" at bounding box center [748, 204] width 55 height 12
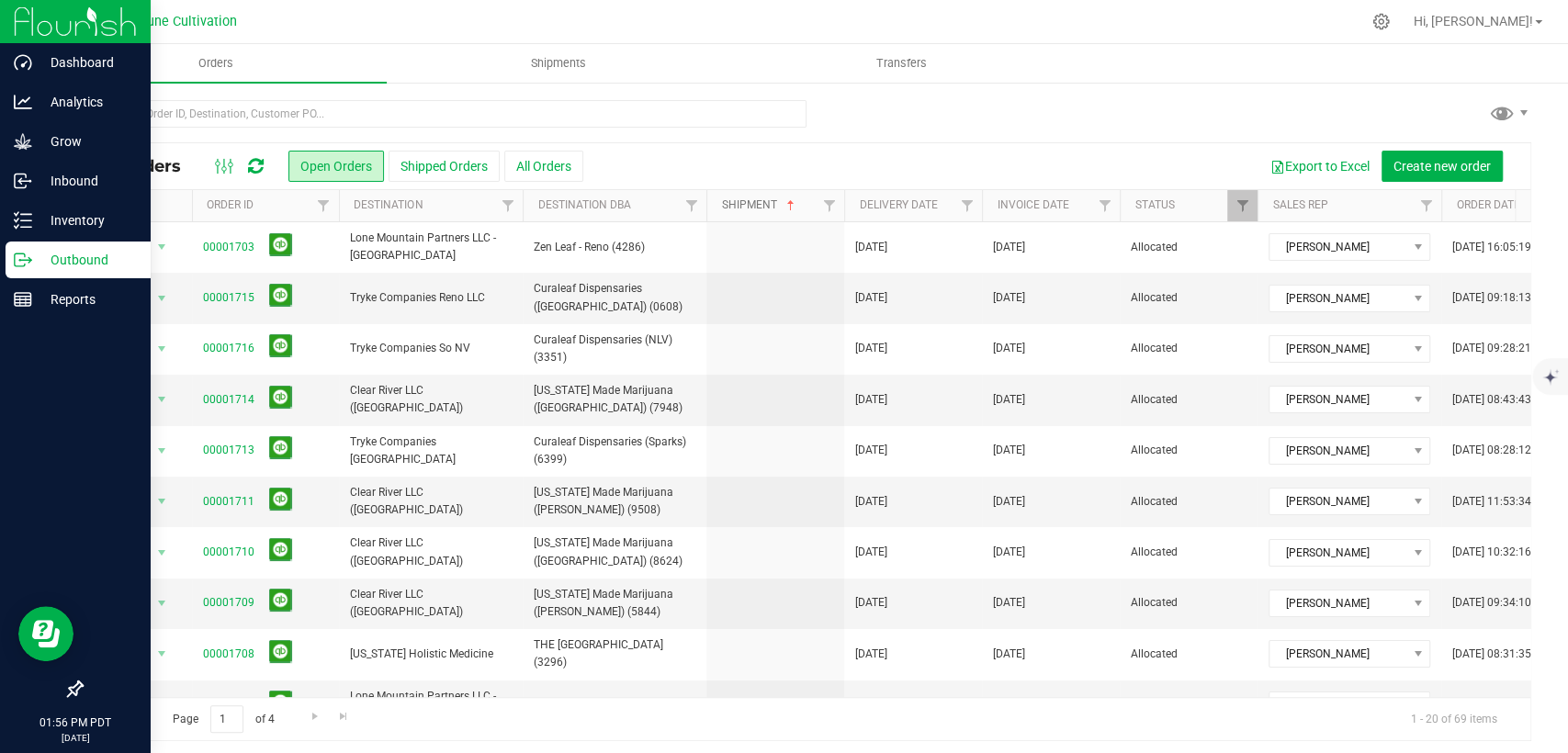
click at [748, 201] on link "Shipment" at bounding box center [759, 204] width 76 height 12
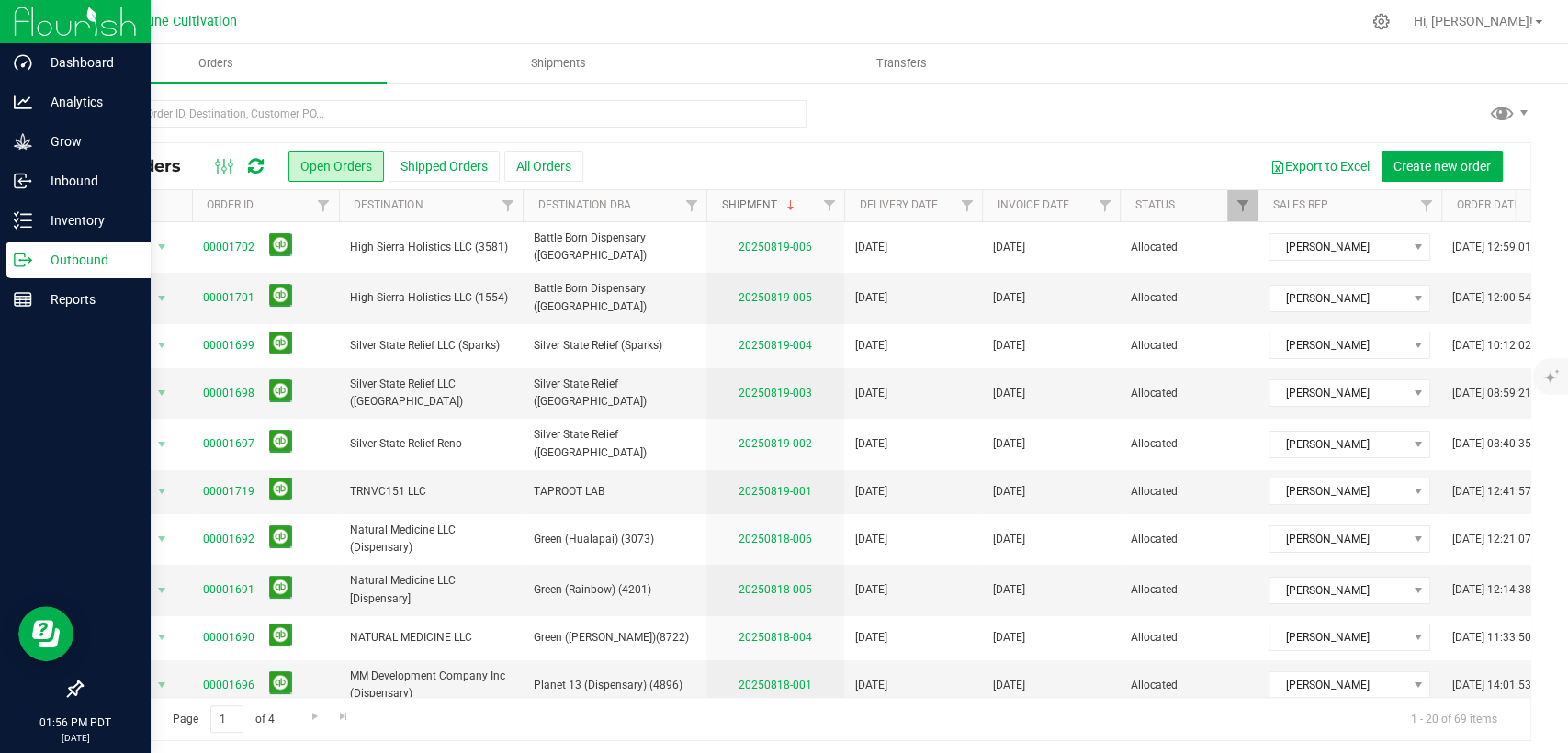
click at [761, 201] on link "Shipment" at bounding box center [759, 204] width 76 height 12
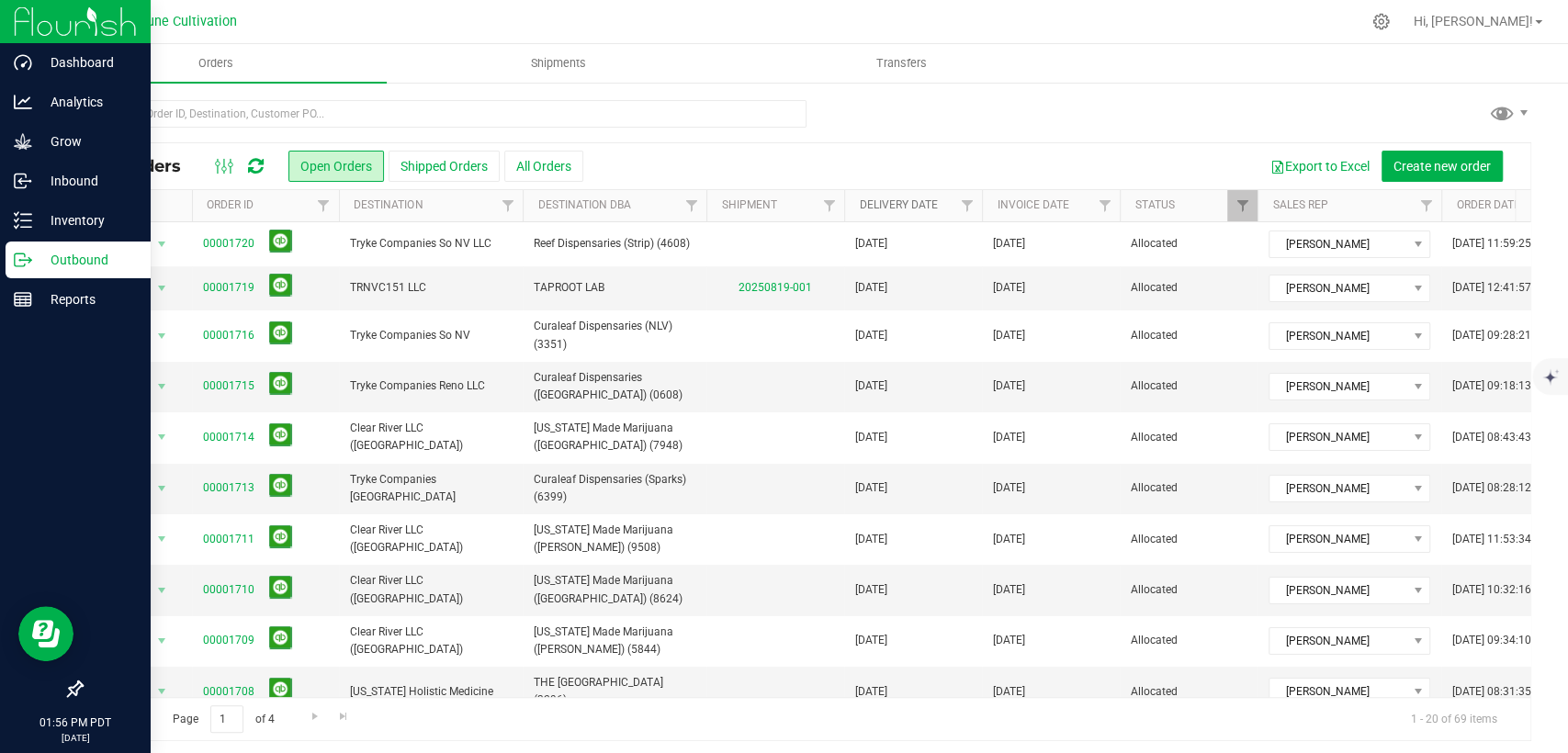
click at [918, 202] on link "Delivery Date" at bounding box center [897, 204] width 78 height 12
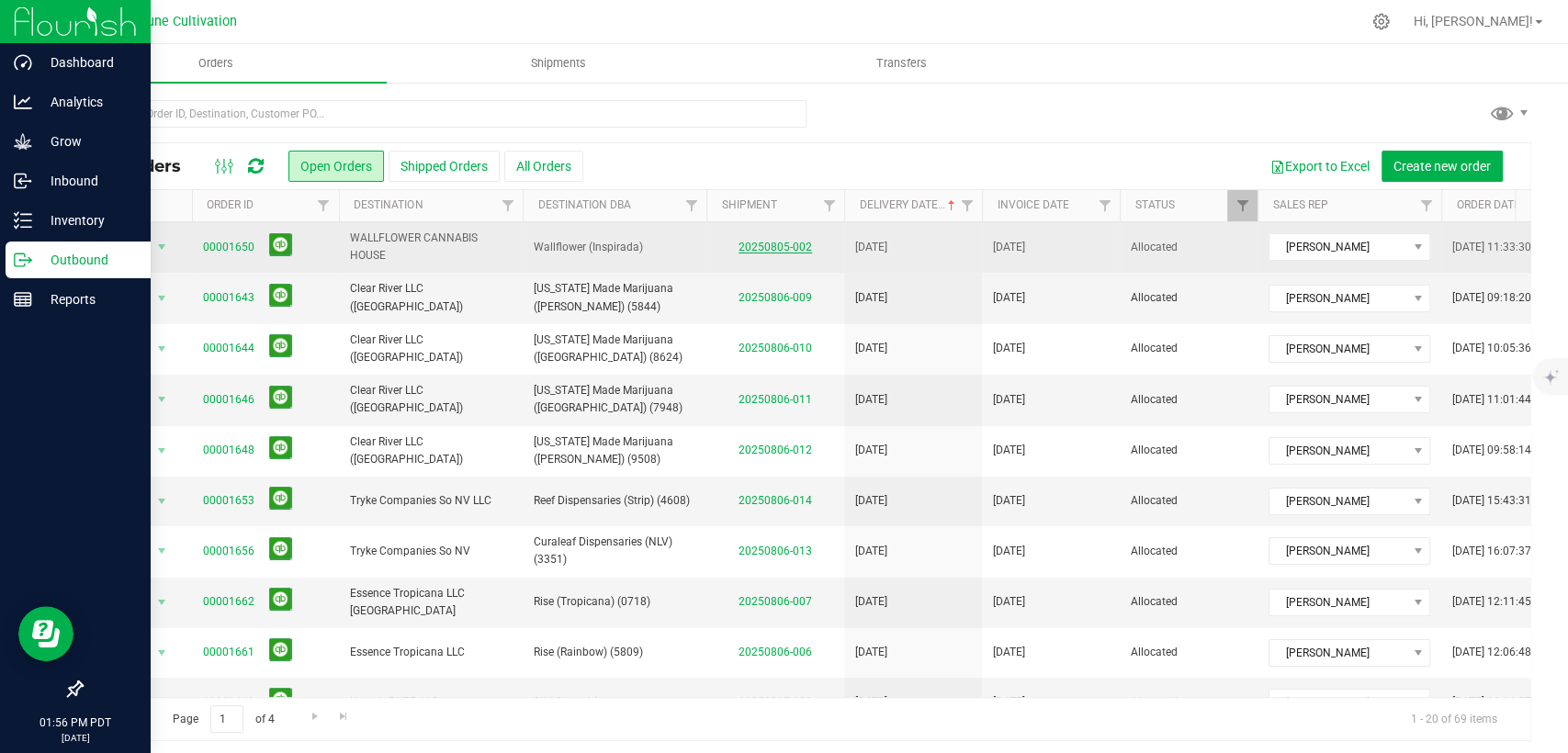
click at [759, 251] on link "20250805-002" at bounding box center [775, 247] width 74 height 12
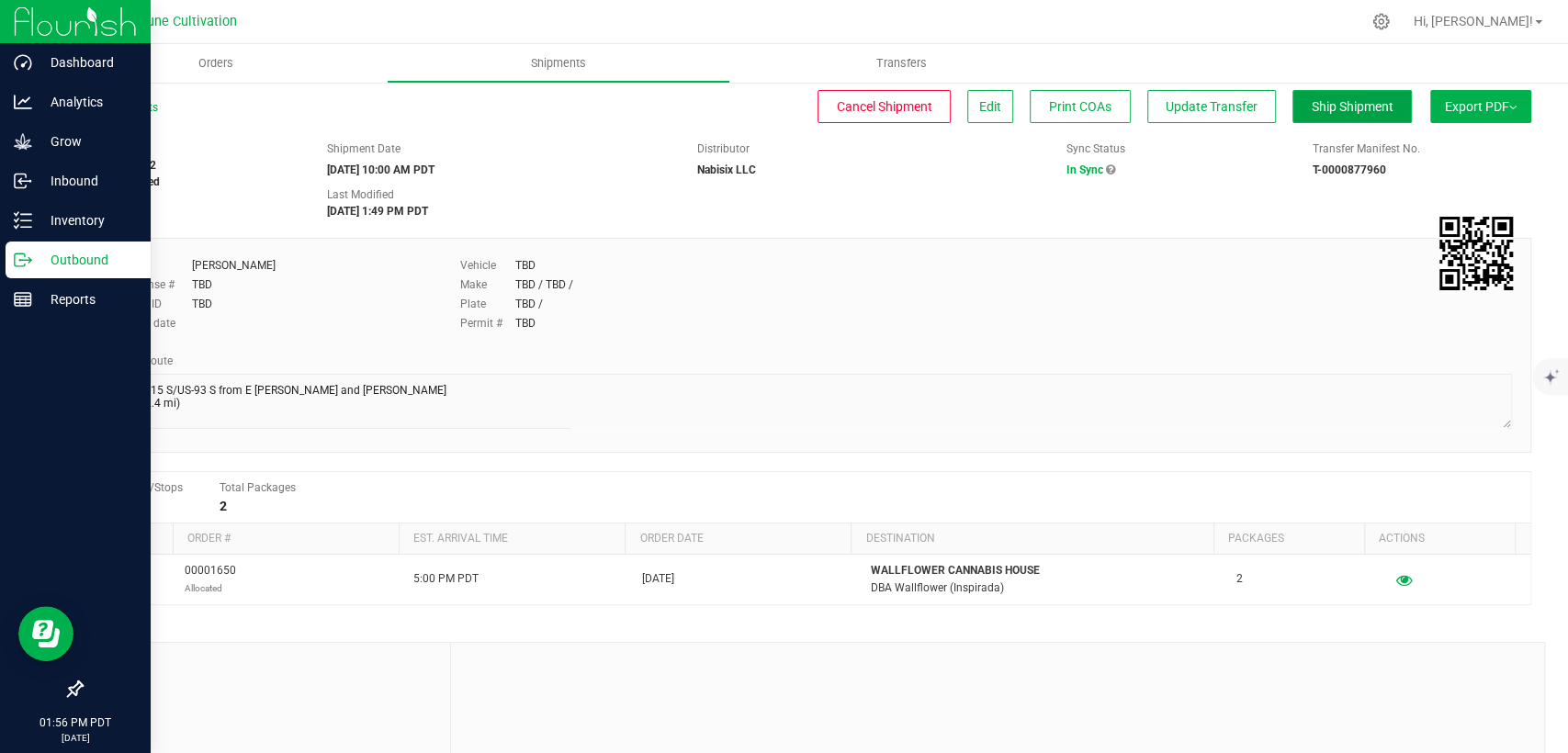
click at [1312, 99] on span "Ship Shipment" at bounding box center [1352, 106] width 82 height 14
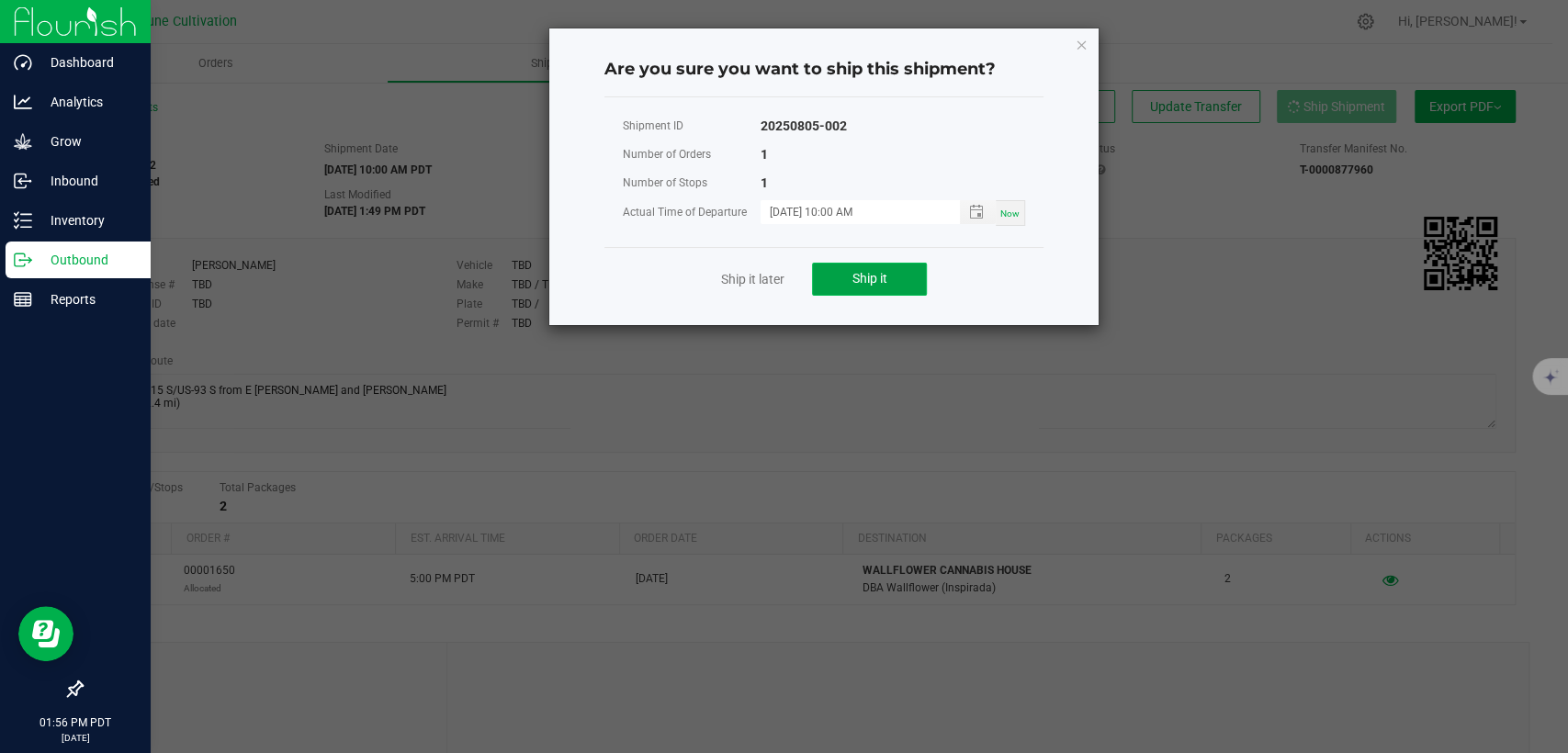
click at [837, 285] on button "Ship it" at bounding box center [869, 279] width 115 height 33
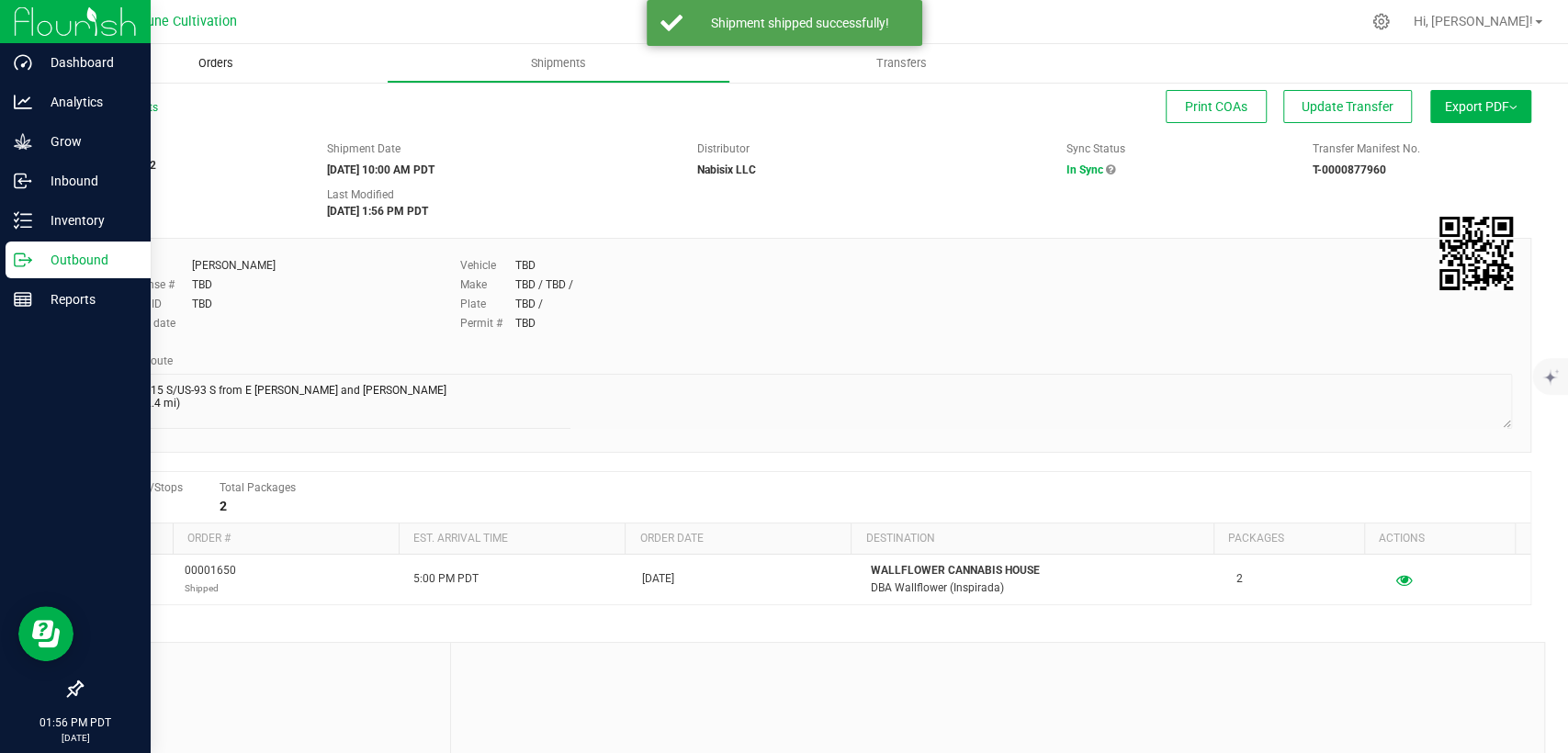
click at [183, 57] on span "Orders" at bounding box center [216, 62] width 84 height 16
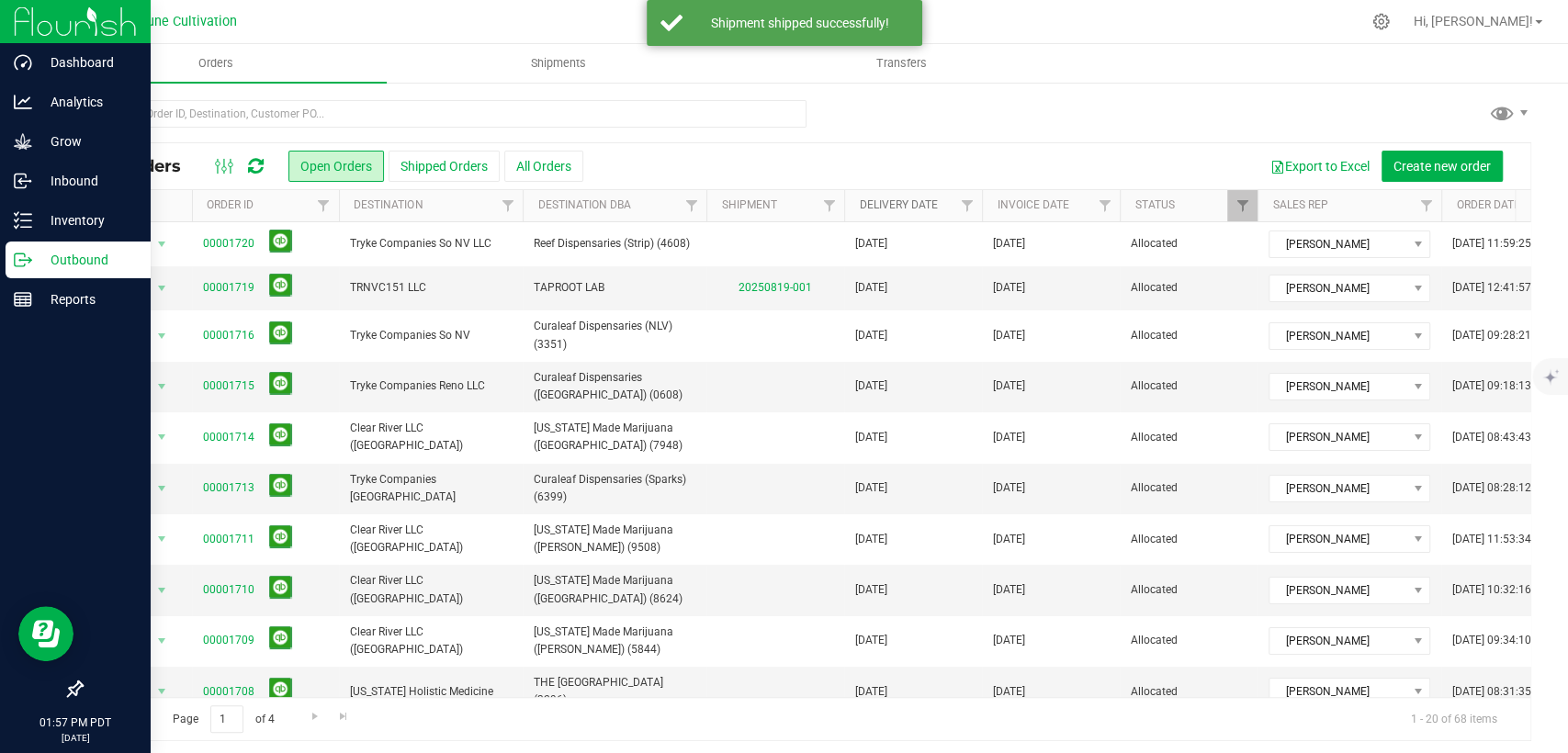
click at [914, 200] on link "Delivery Date" at bounding box center [897, 204] width 78 height 12
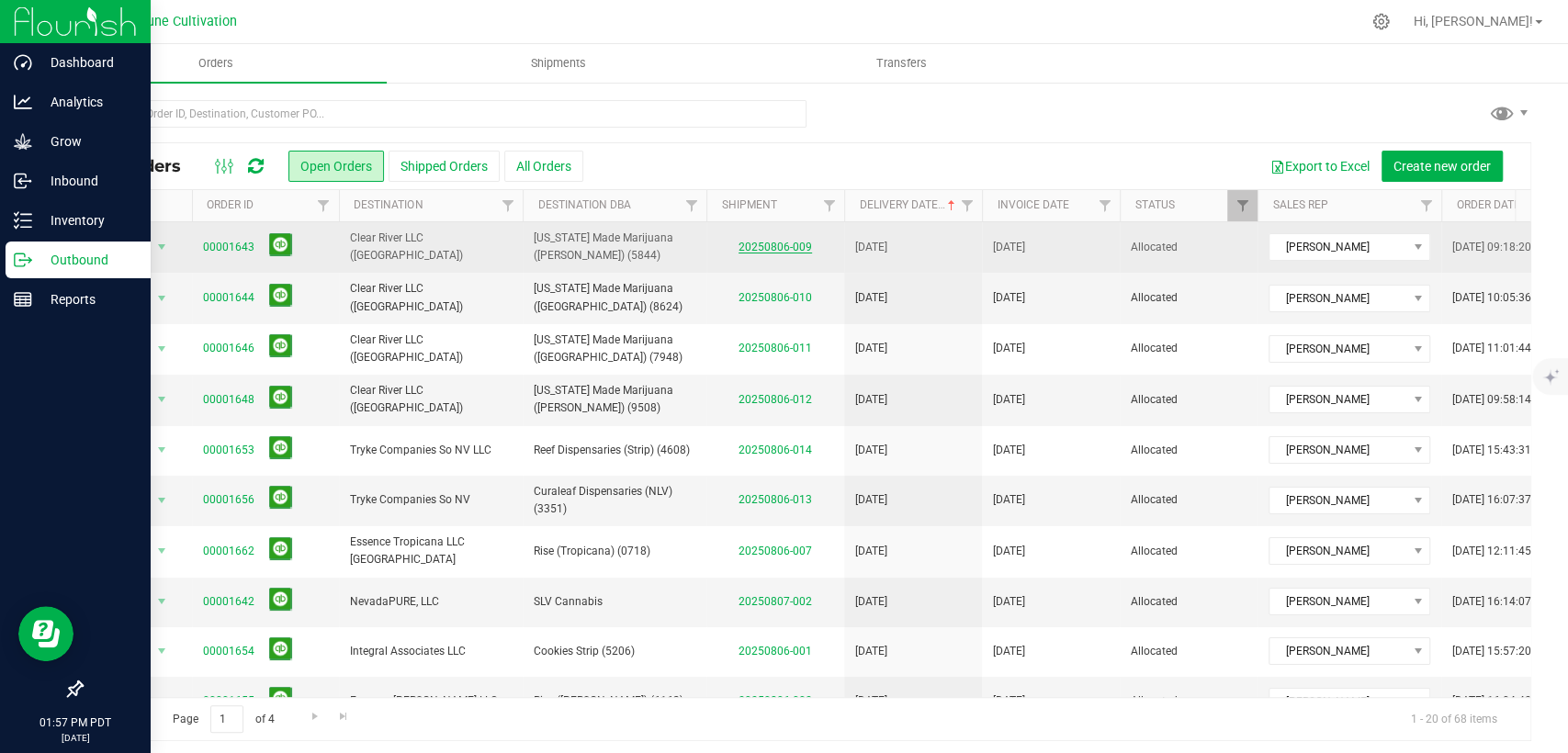
click at [788, 243] on link "20250806-009" at bounding box center [775, 247] width 74 height 12
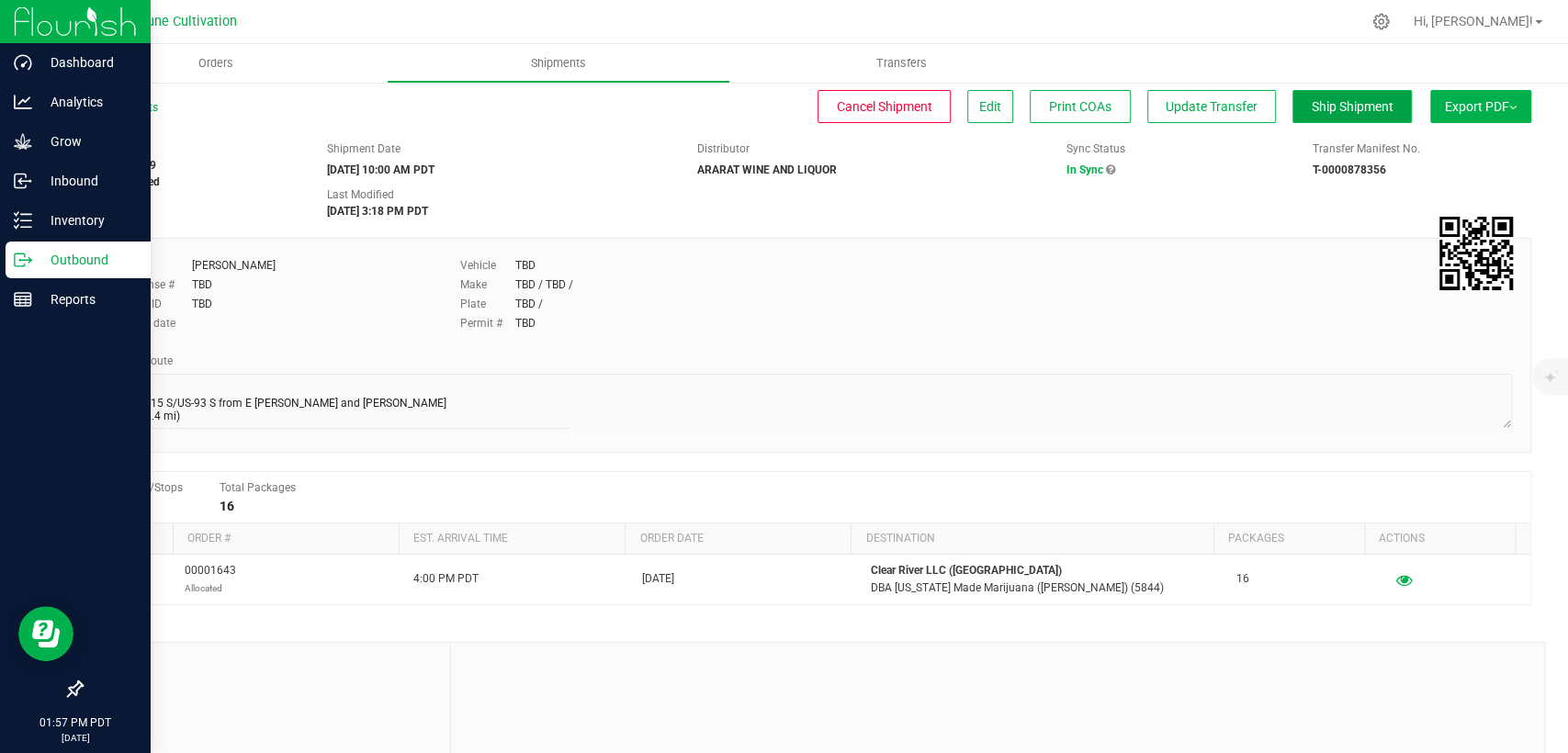
click at [1342, 116] on button "Ship Shipment" at bounding box center [1352, 106] width 119 height 33
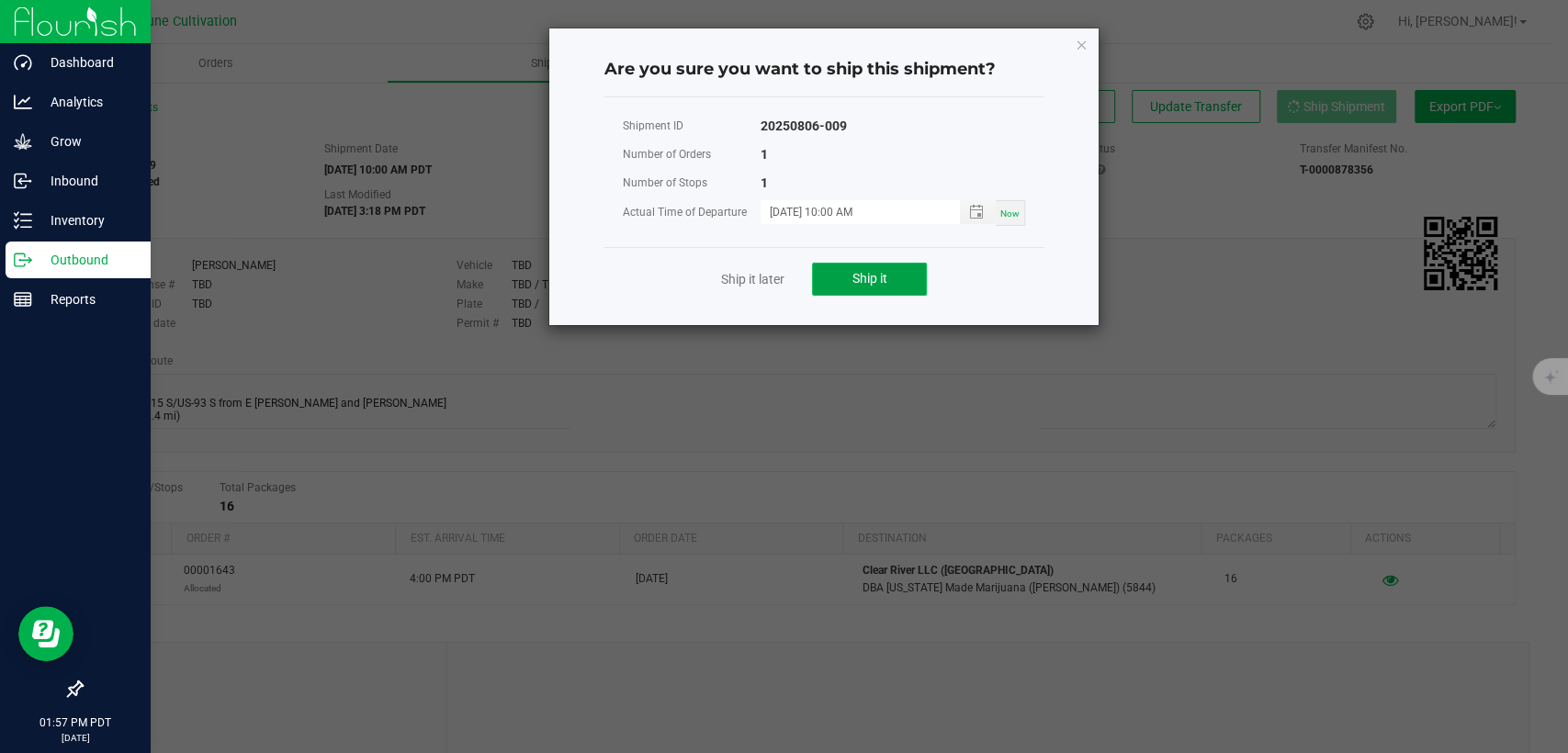
click at [898, 286] on button "Ship it" at bounding box center [869, 279] width 115 height 33
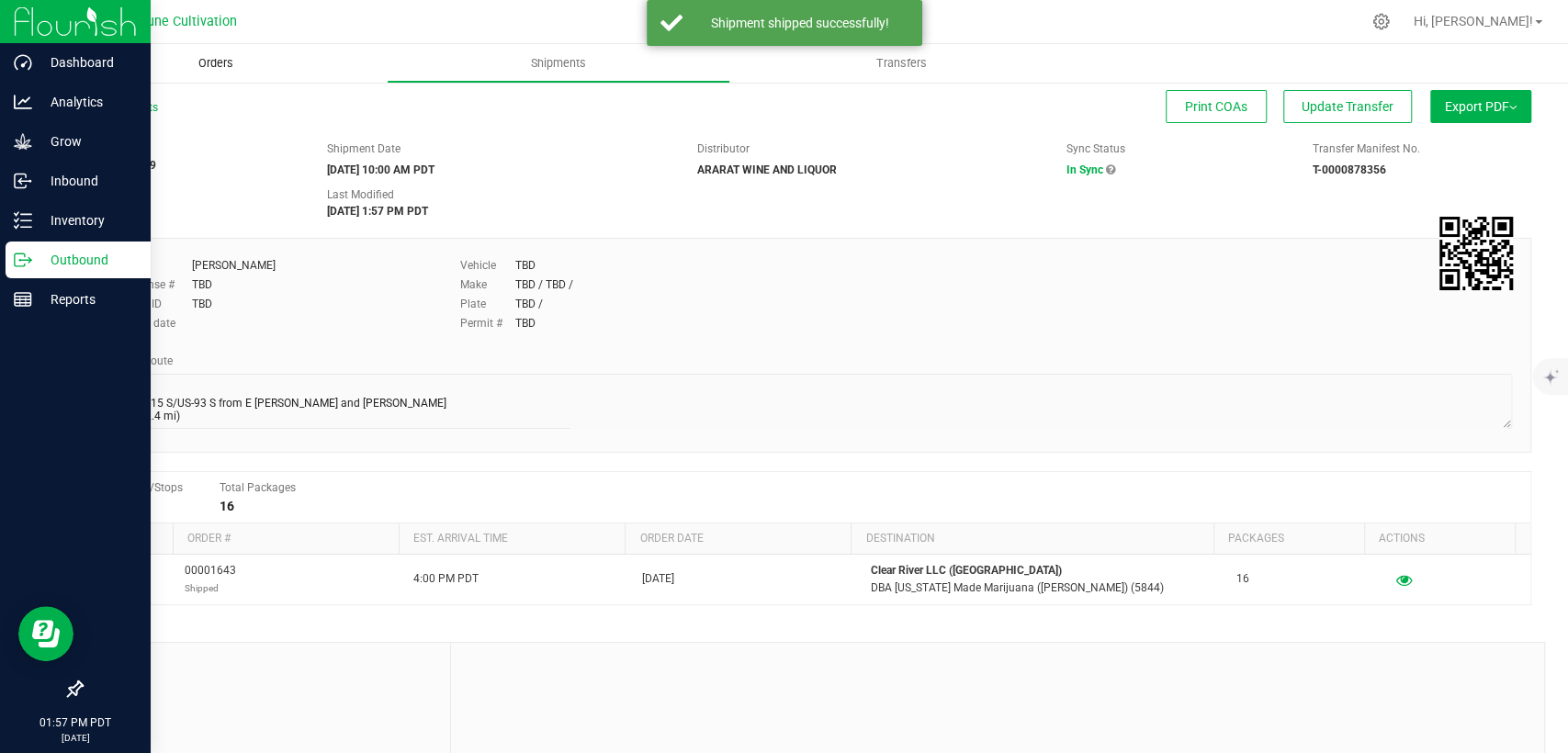
click at [200, 68] on span "Orders" at bounding box center [216, 62] width 84 height 16
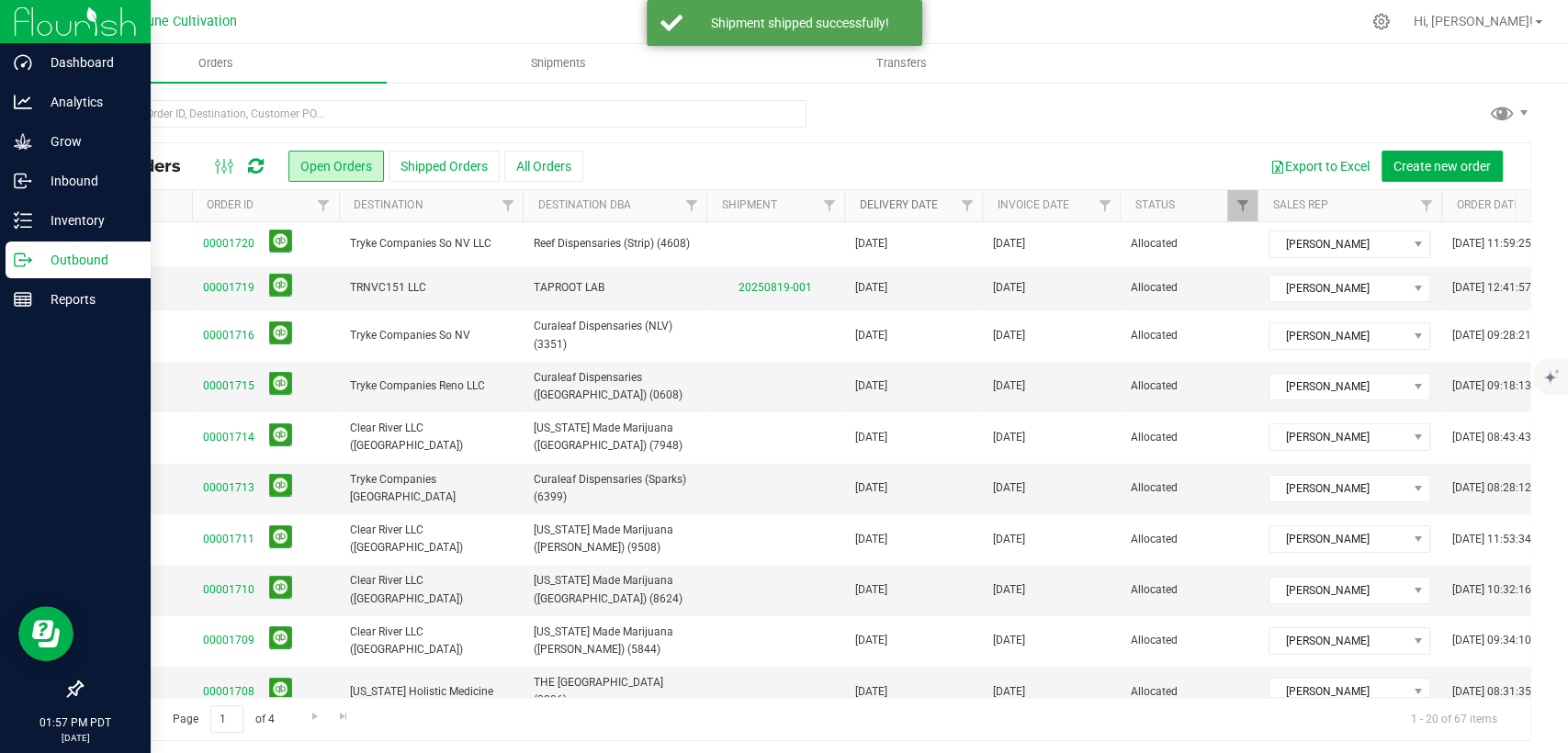
click at [893, 203] on link "Delivery Date" at bounding box center [897, 204] width 78 height 12
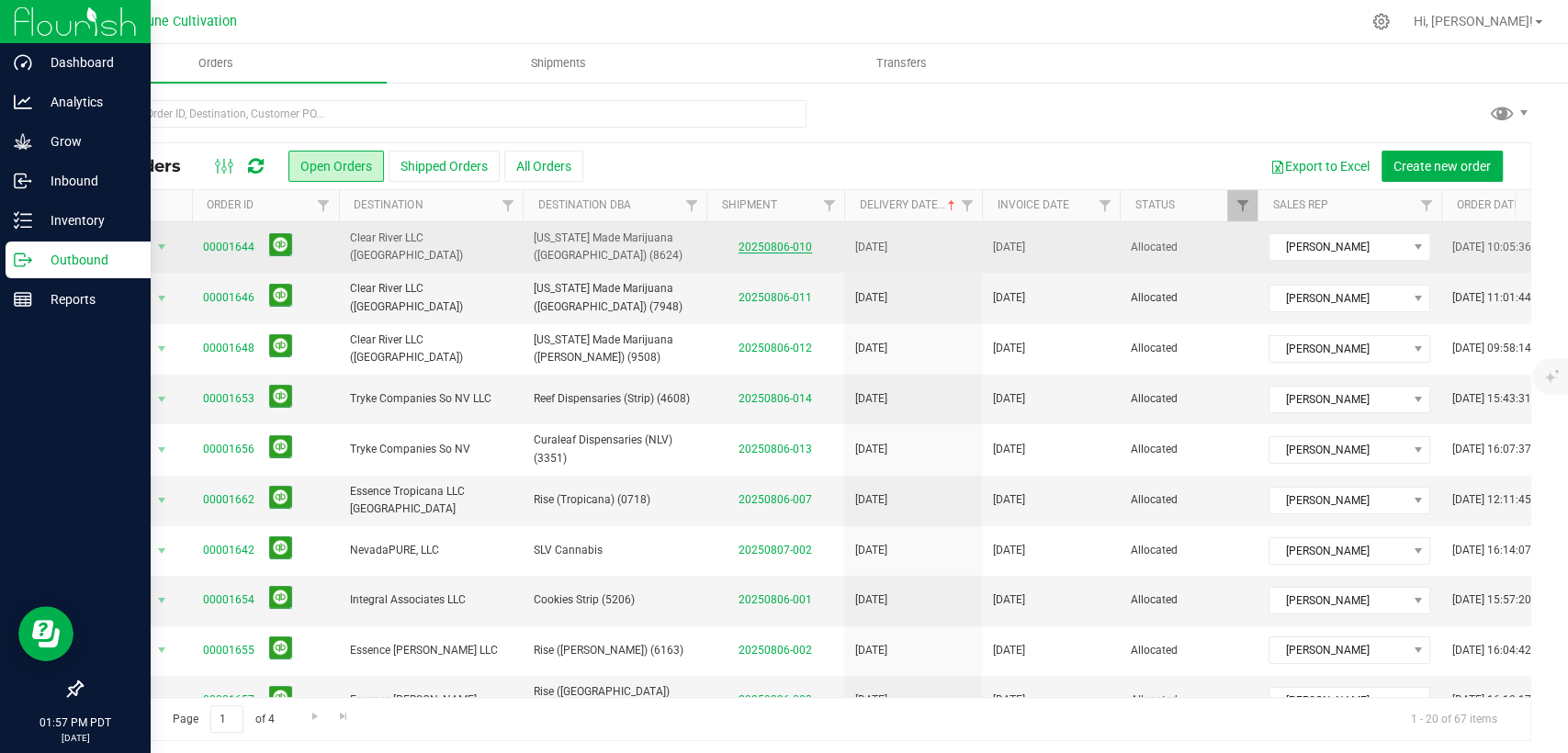
click at [788, 248] on link "20250806-010" at bounding box center [775, 247] width 74 height 12
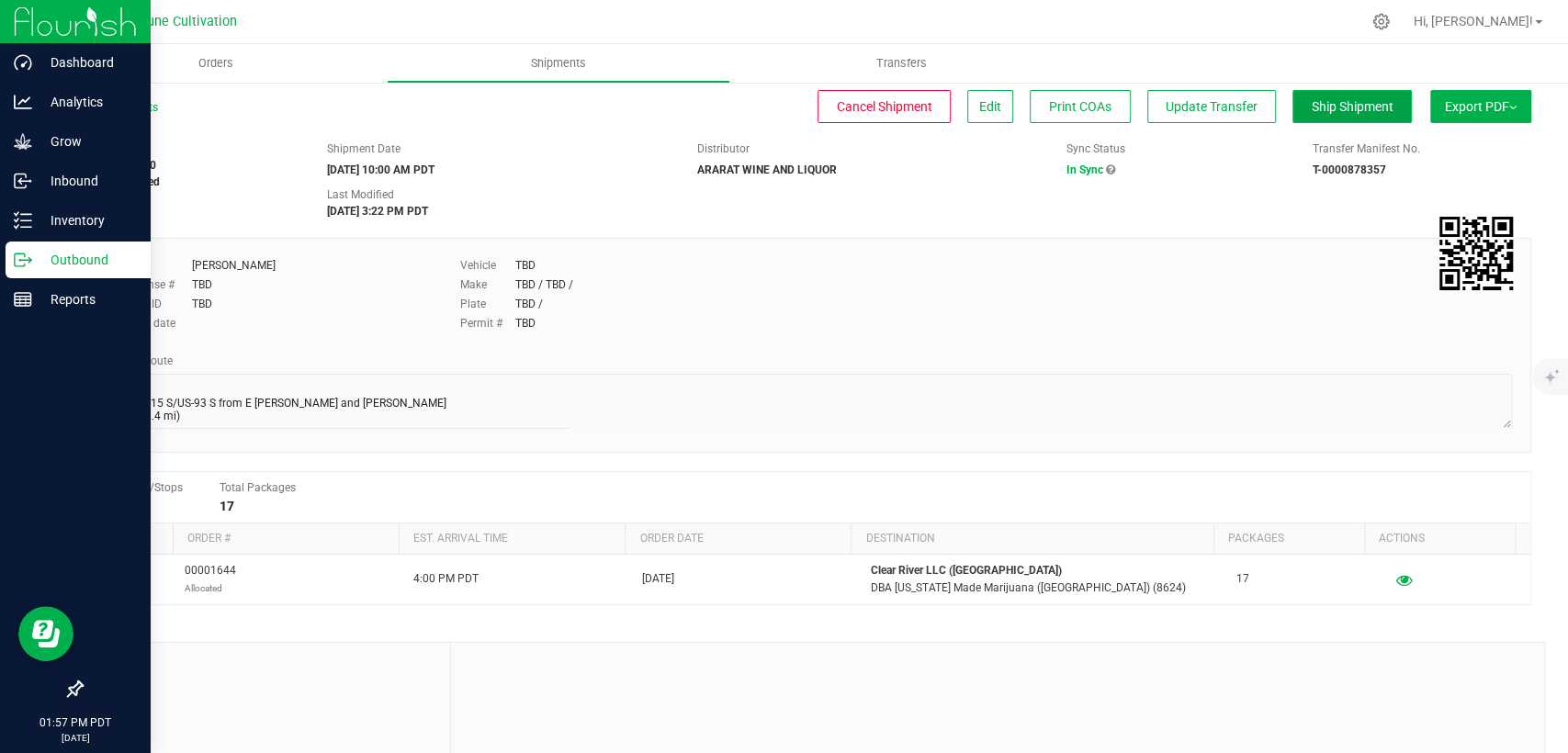
click at [1327, 101] on span "Ship Shipment" at bounding box center [1352, 106] width 82 height 14
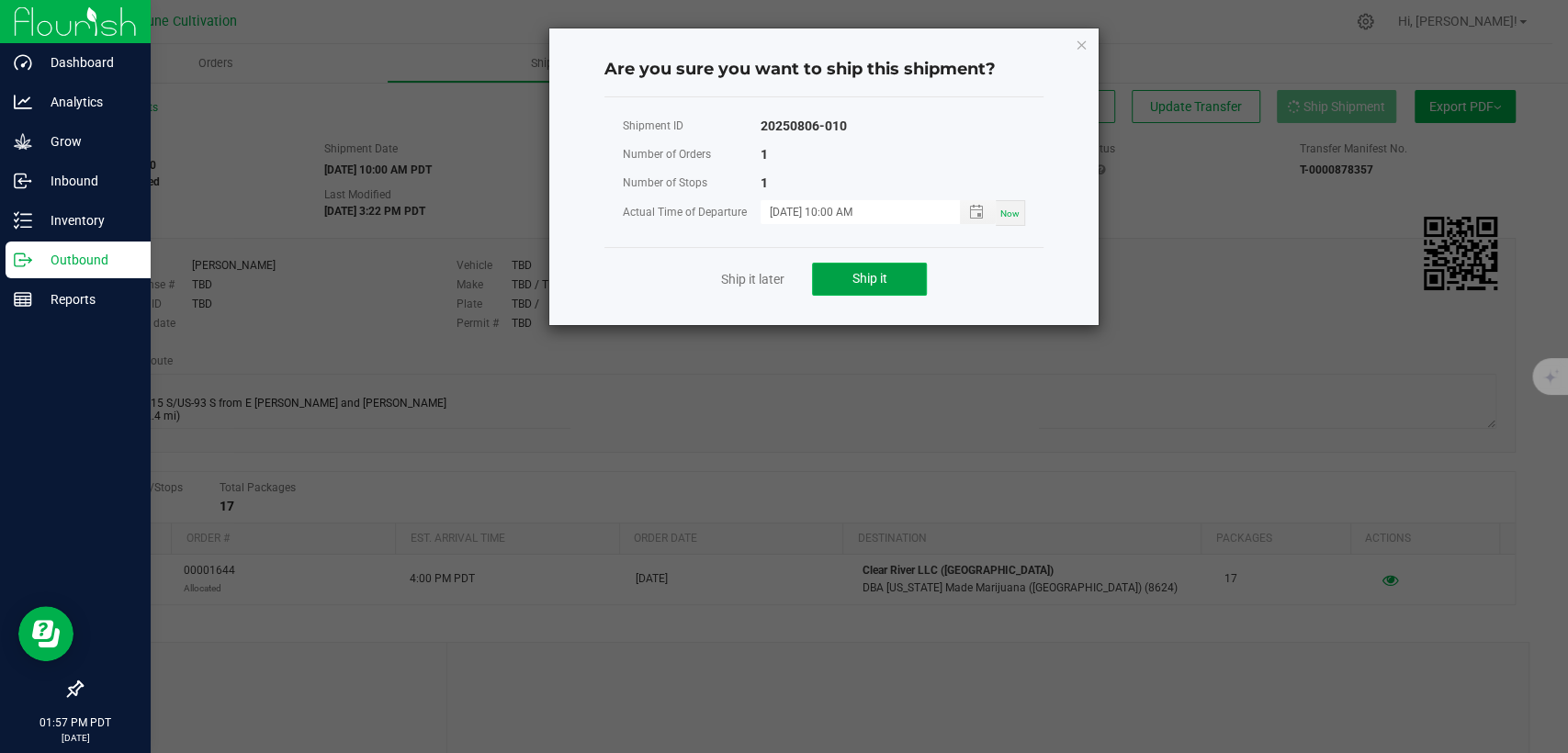
click at [853, 282] on span "Ship it" at bounding box center [870, 277] width 35 height 14
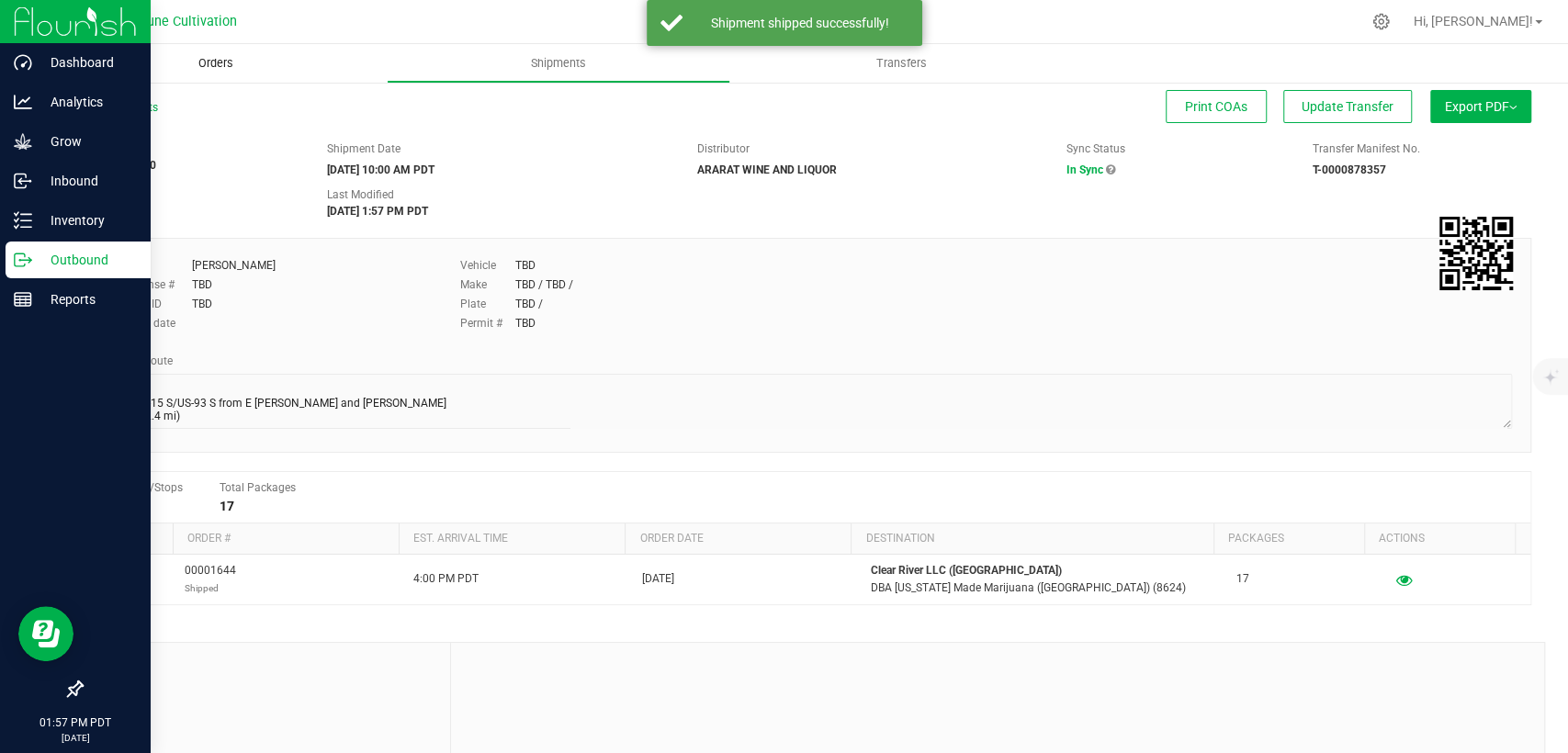
click at [213, 68] on span "Orders" at bounding box center [216, 62] width 84 height 16
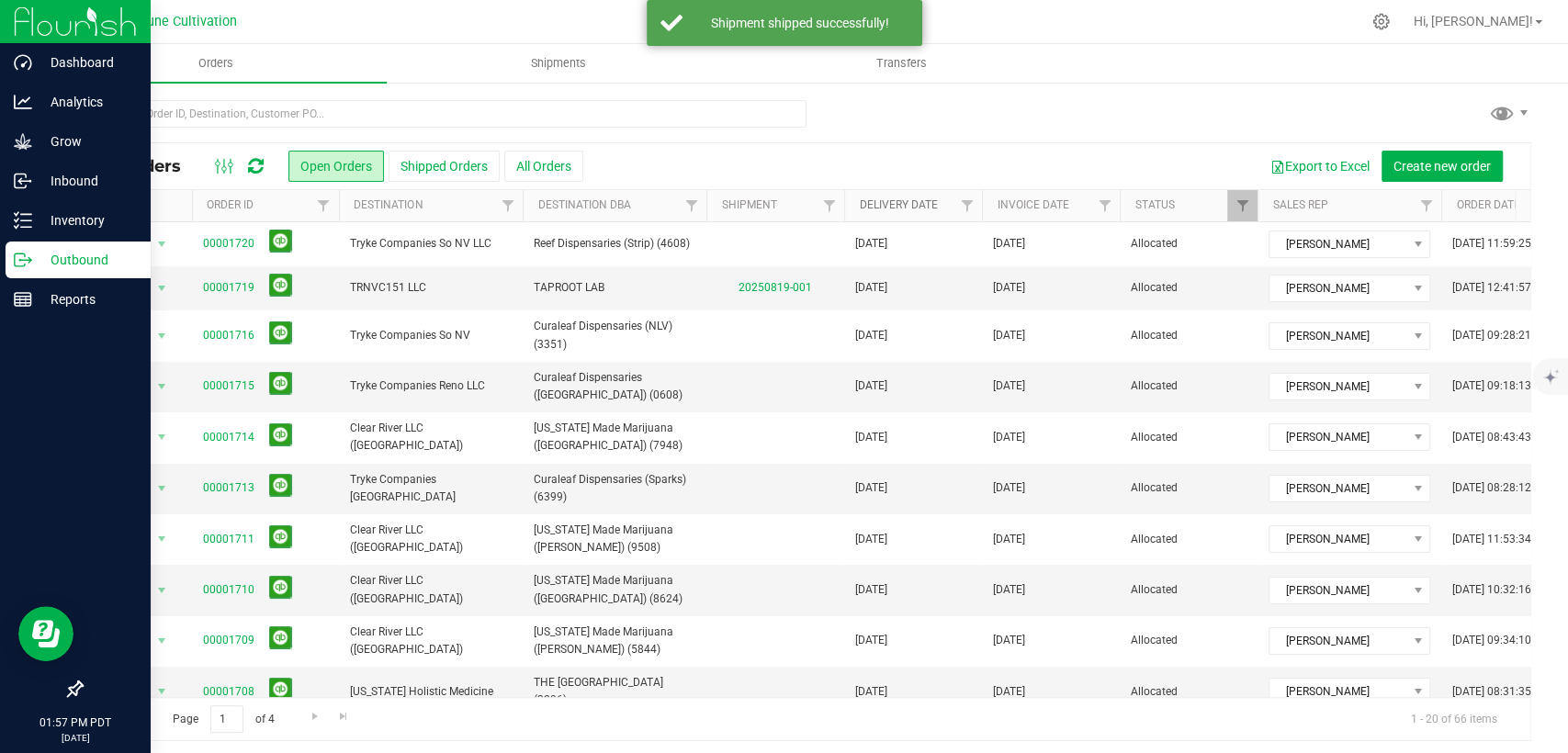
click at [892, 205] on link "Delivery Date" at bounding box center [897, 204] width 78 height 12
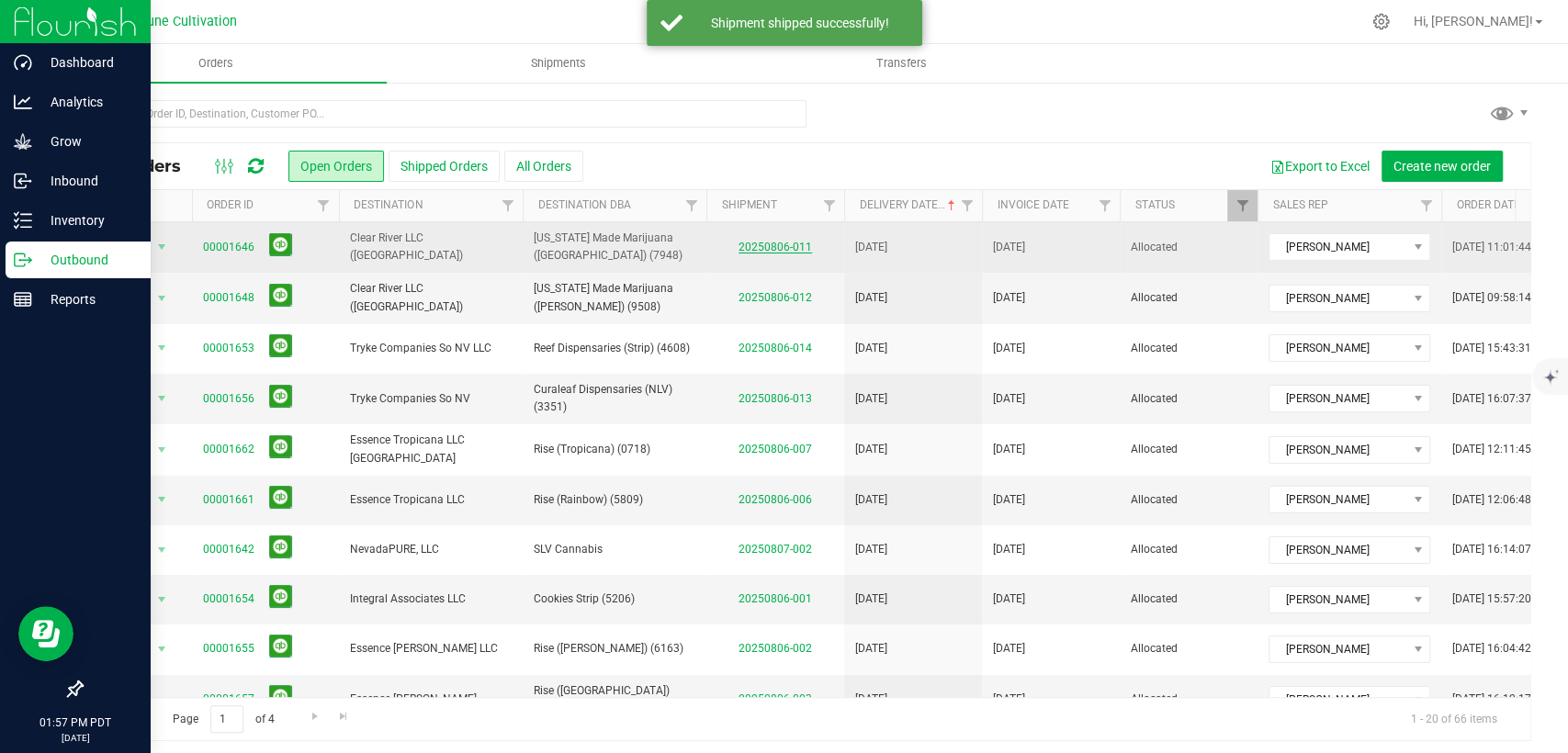
click at [769, 247] on link "20250806-011" at bounding box center [775, 247] width 74 height 12
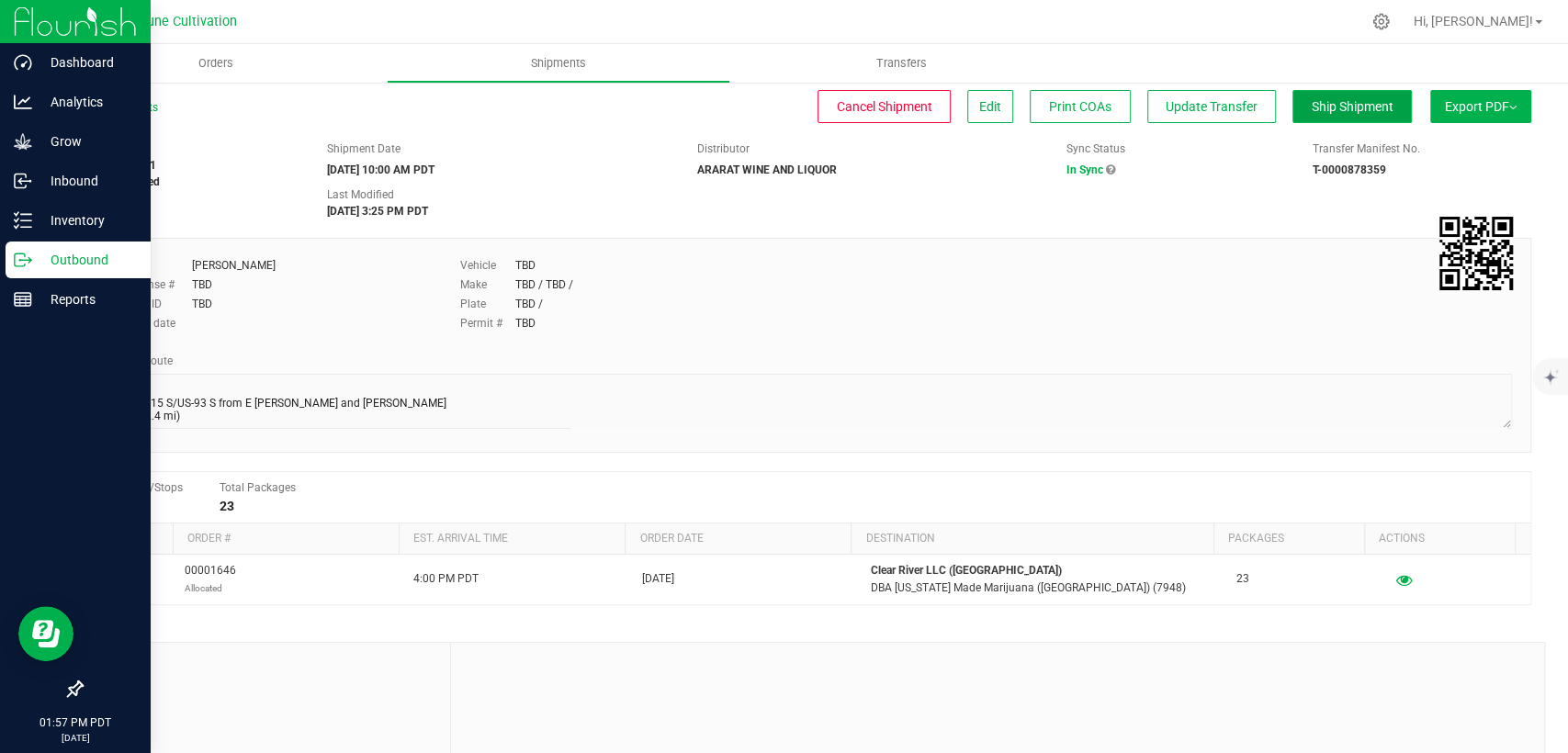
click at [1340, 99] on span "Ship Shipment" at bounding box center [1352, 106] width 82 height 14
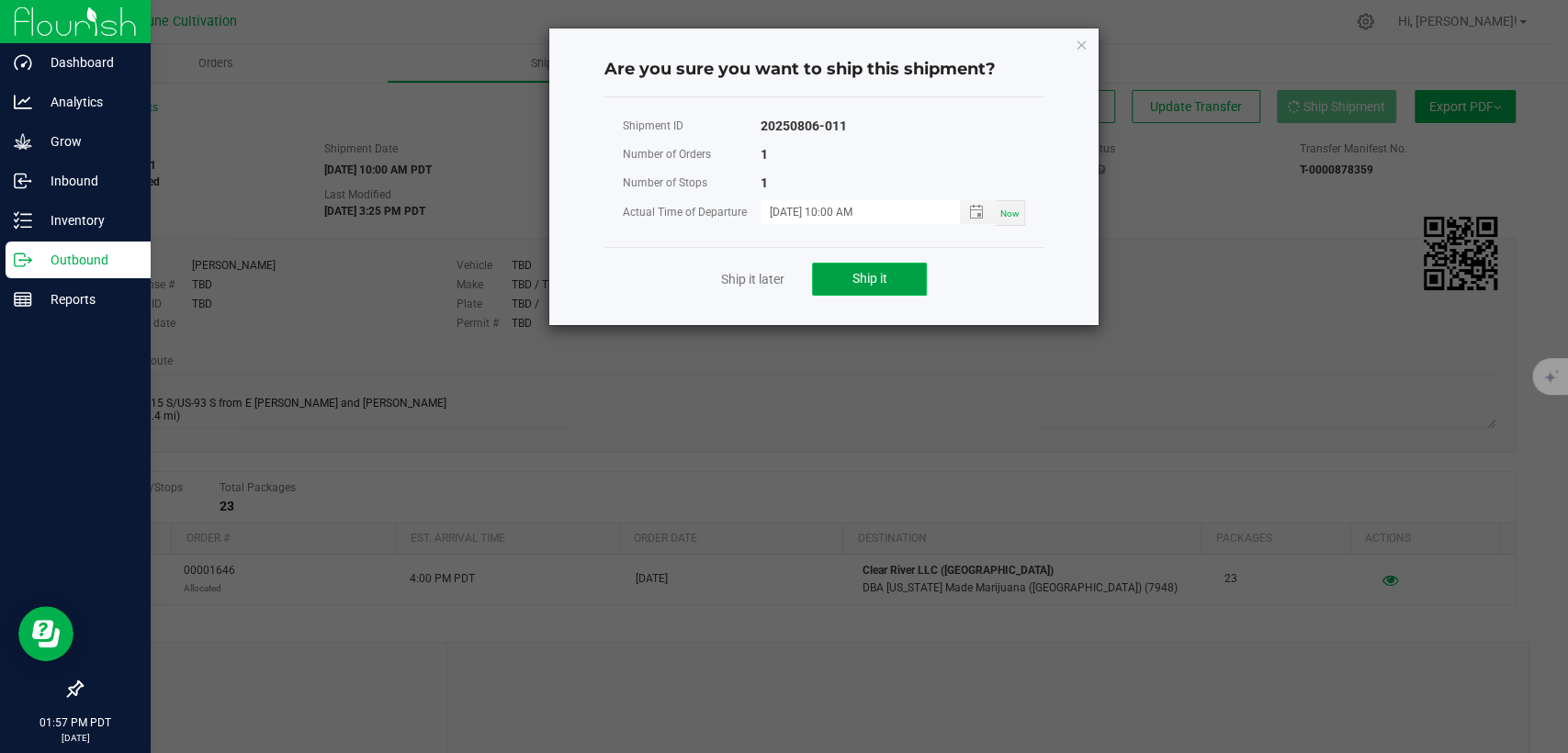
click at [853, 287] on button "Ship it" at bounding box center [869, 279] width 115 height 33
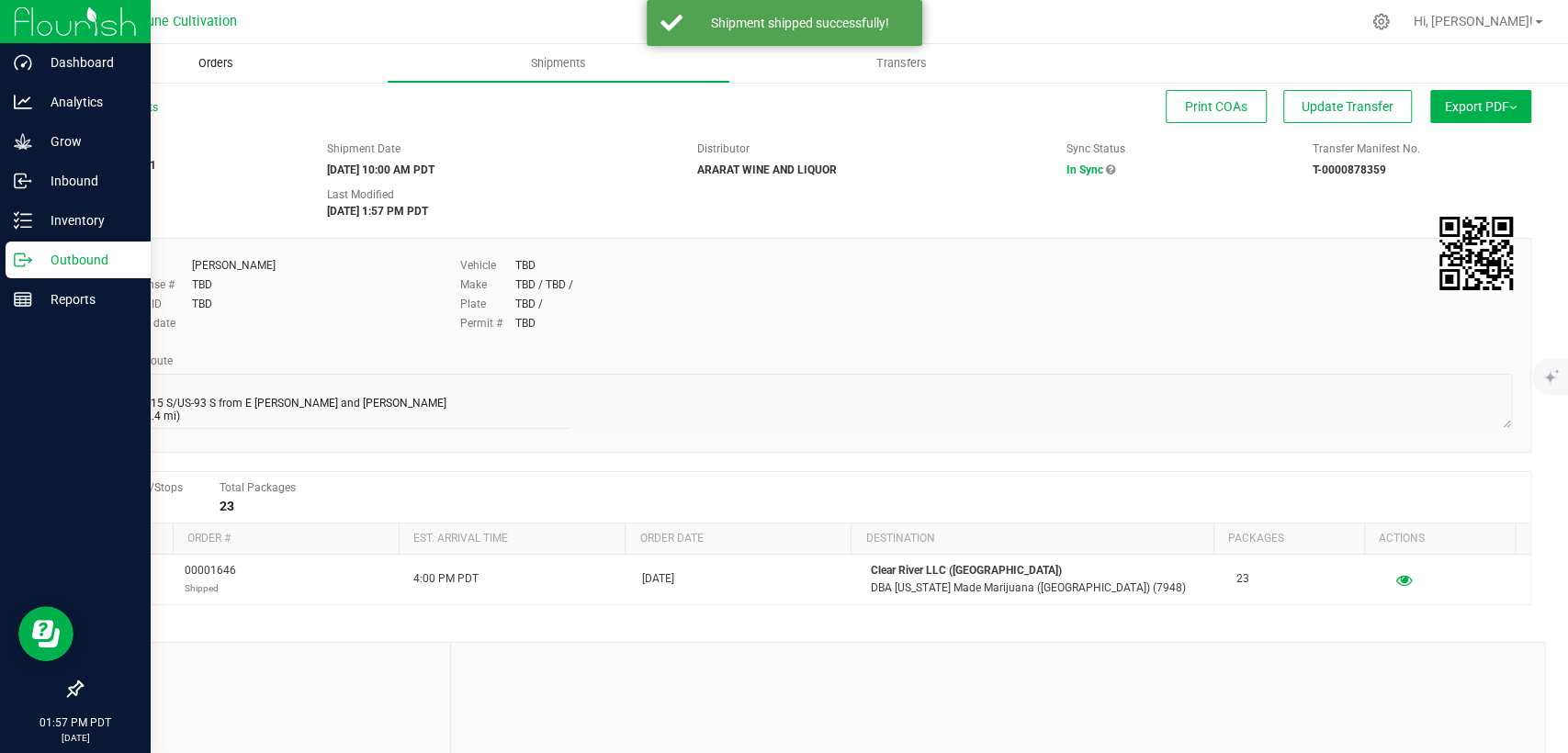
click at [221, 59] on span "Orders" at bounding box center [216, 62] width 84 height 16
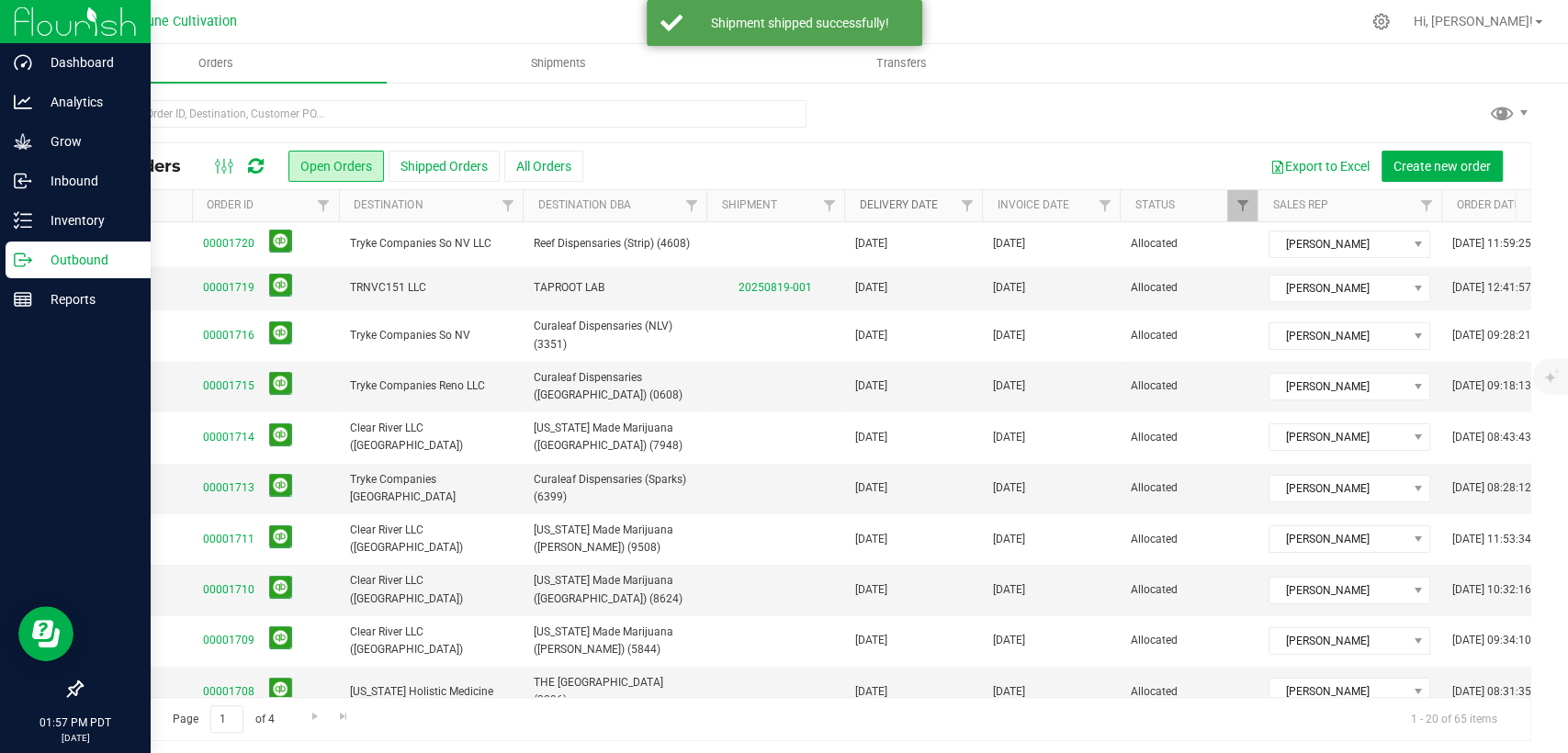
click at [898, 200] on link "Delivery Date" at bounding box center [897, 204] width 78 height 12
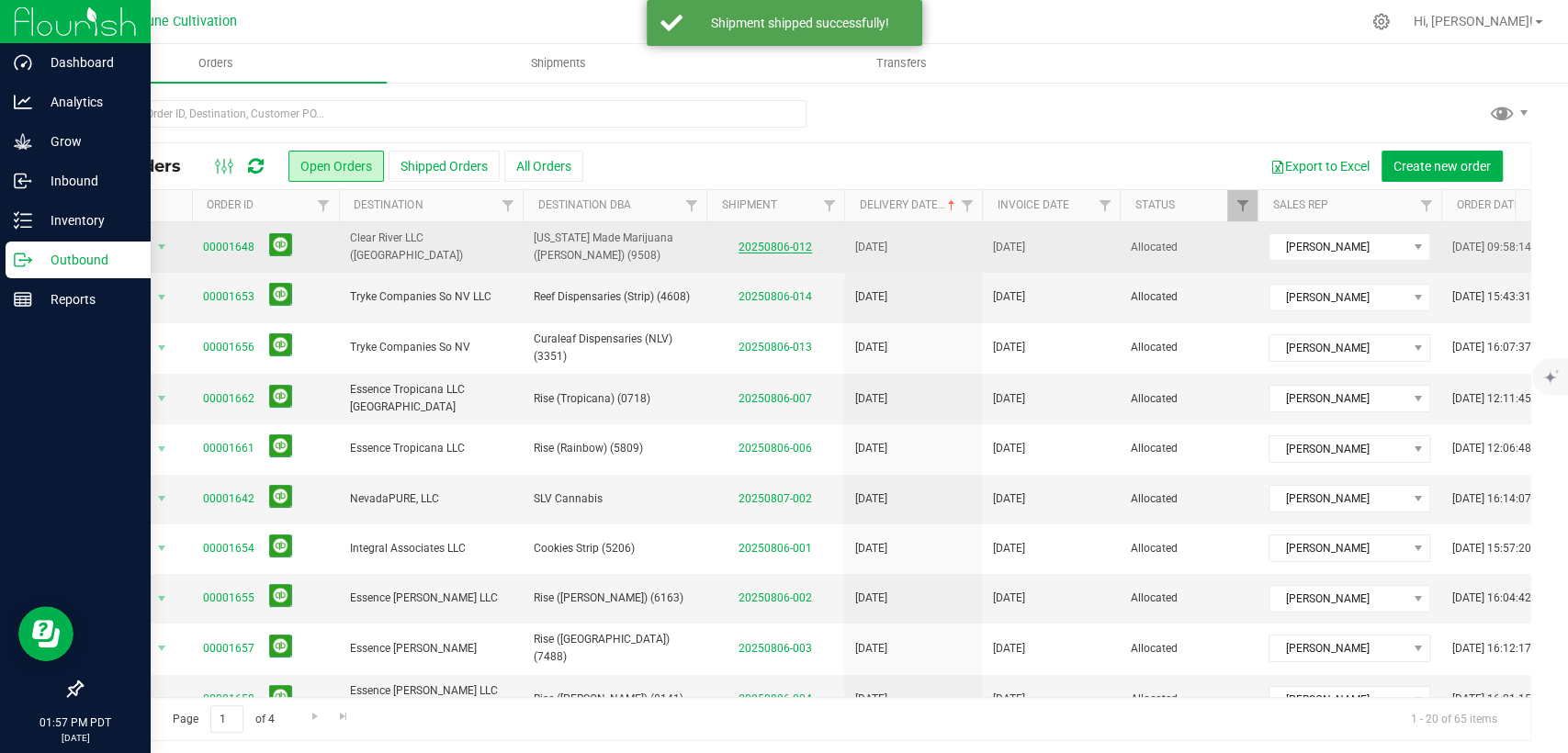
click at [775, 244] on link "20250806-012" at bounding box center [775, 247] width 74 height 12
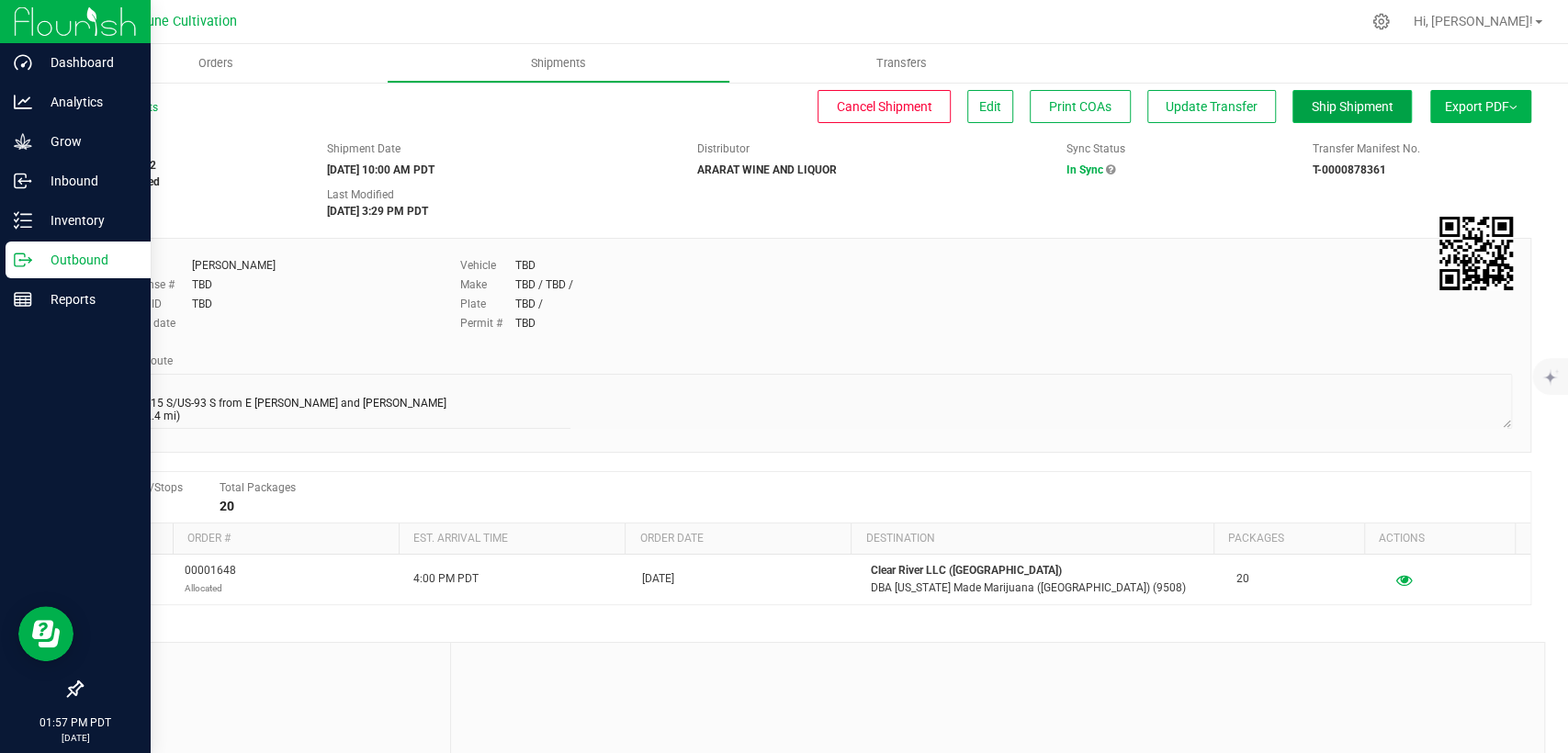
click at [1342, 109] on span "Ship Shipment" at bounding box center [1352, 106] width 82 height 14
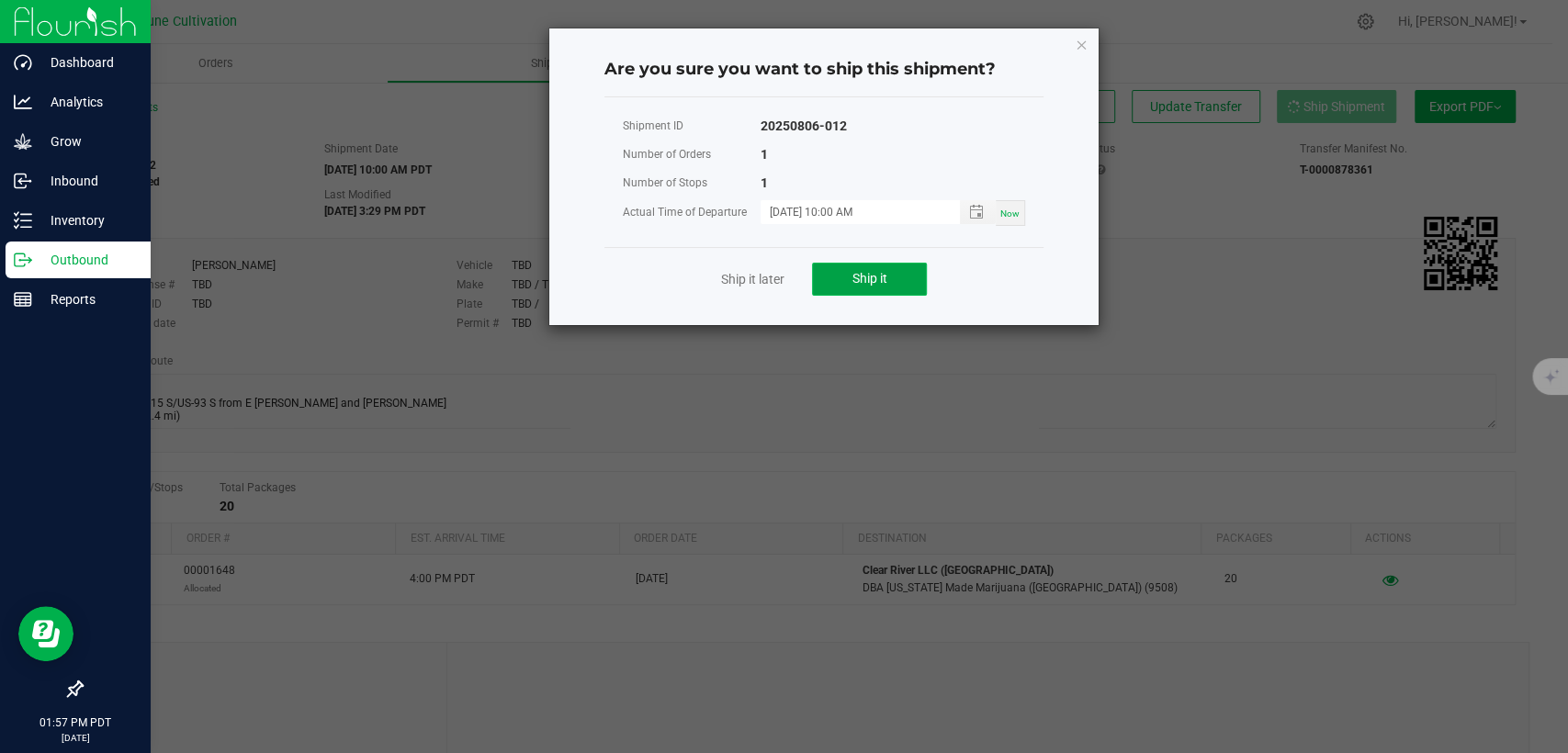
click at [891, 271] on button "Ship it" at bounding box center [869, 279] width 115 height 33
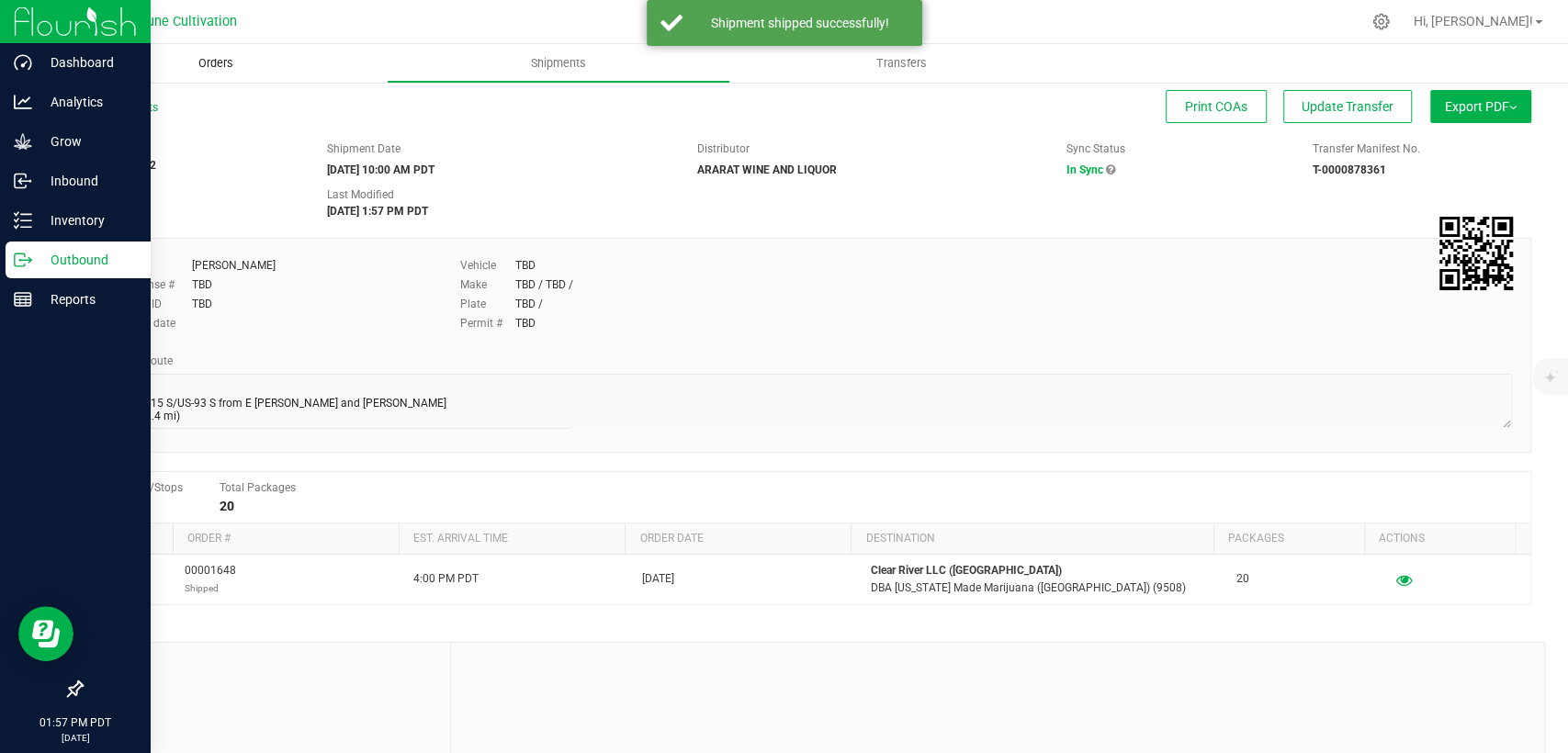
click at [213, 66] on span "Orders" at bounding box center [216, 62] width 84 height 16
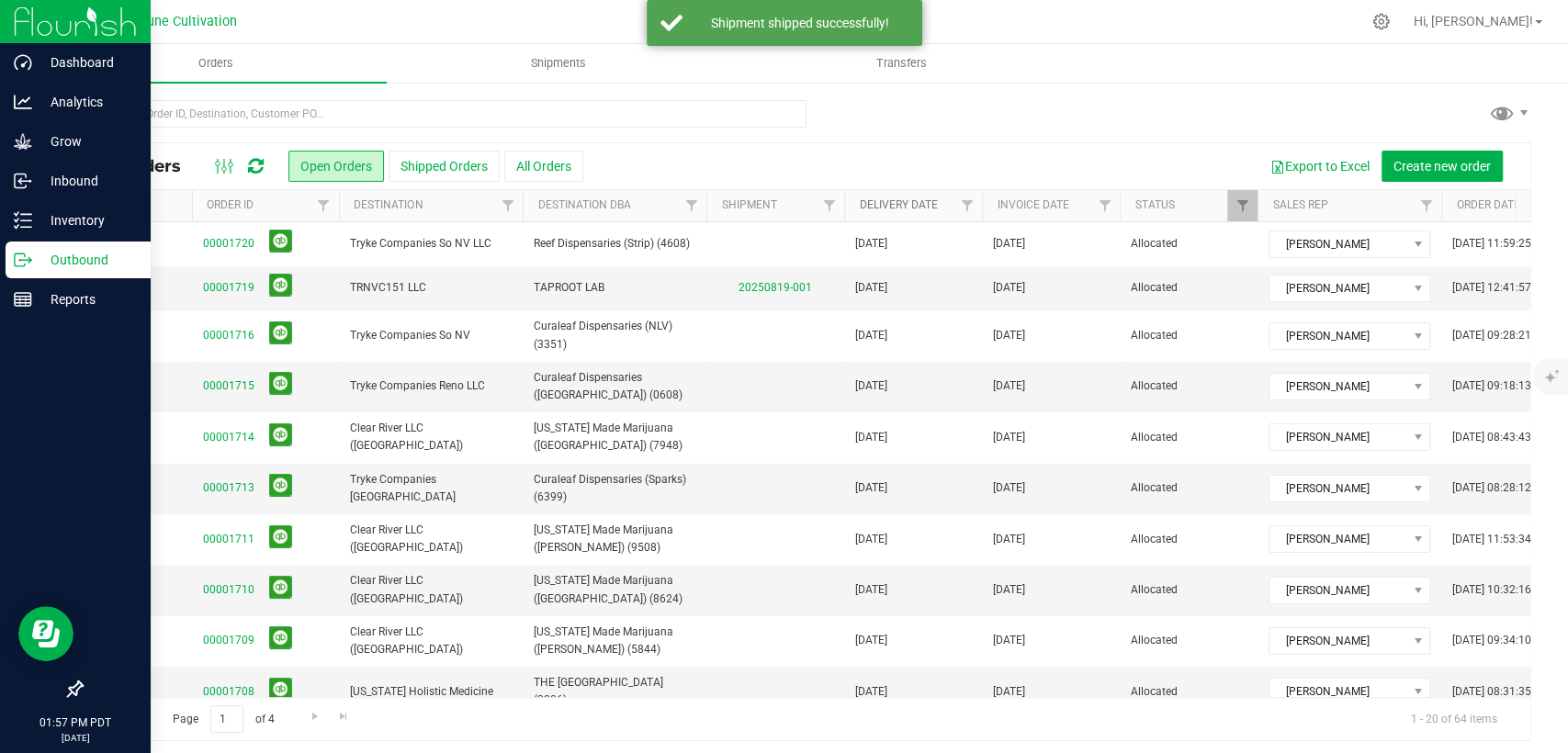
click at [883, 204] on link "Delivery Date" at bounding box center [897, 204] width 78 height 12
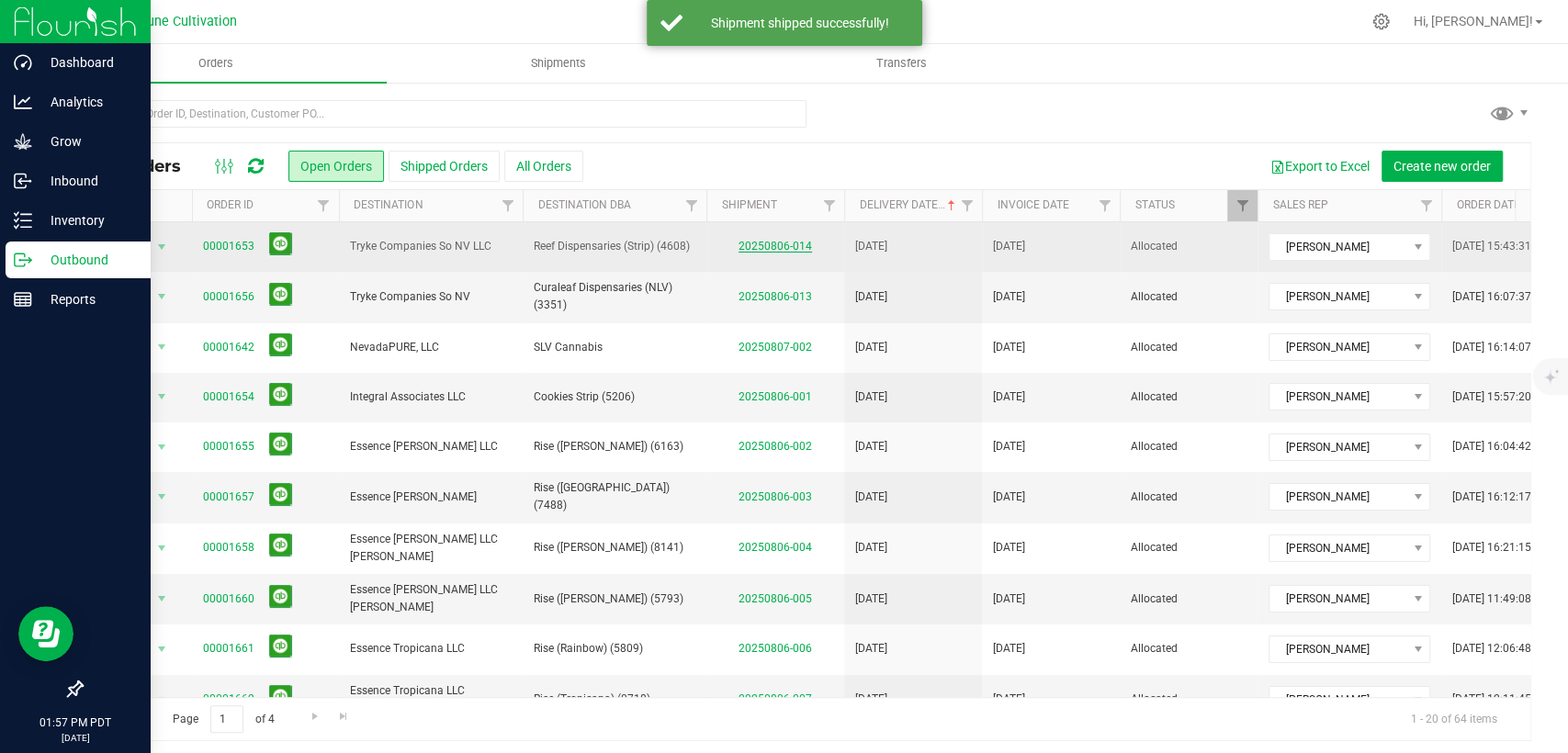
click at [778, 247] on link "20250806-014" at bounding box center [775, 246] width 74 height 12
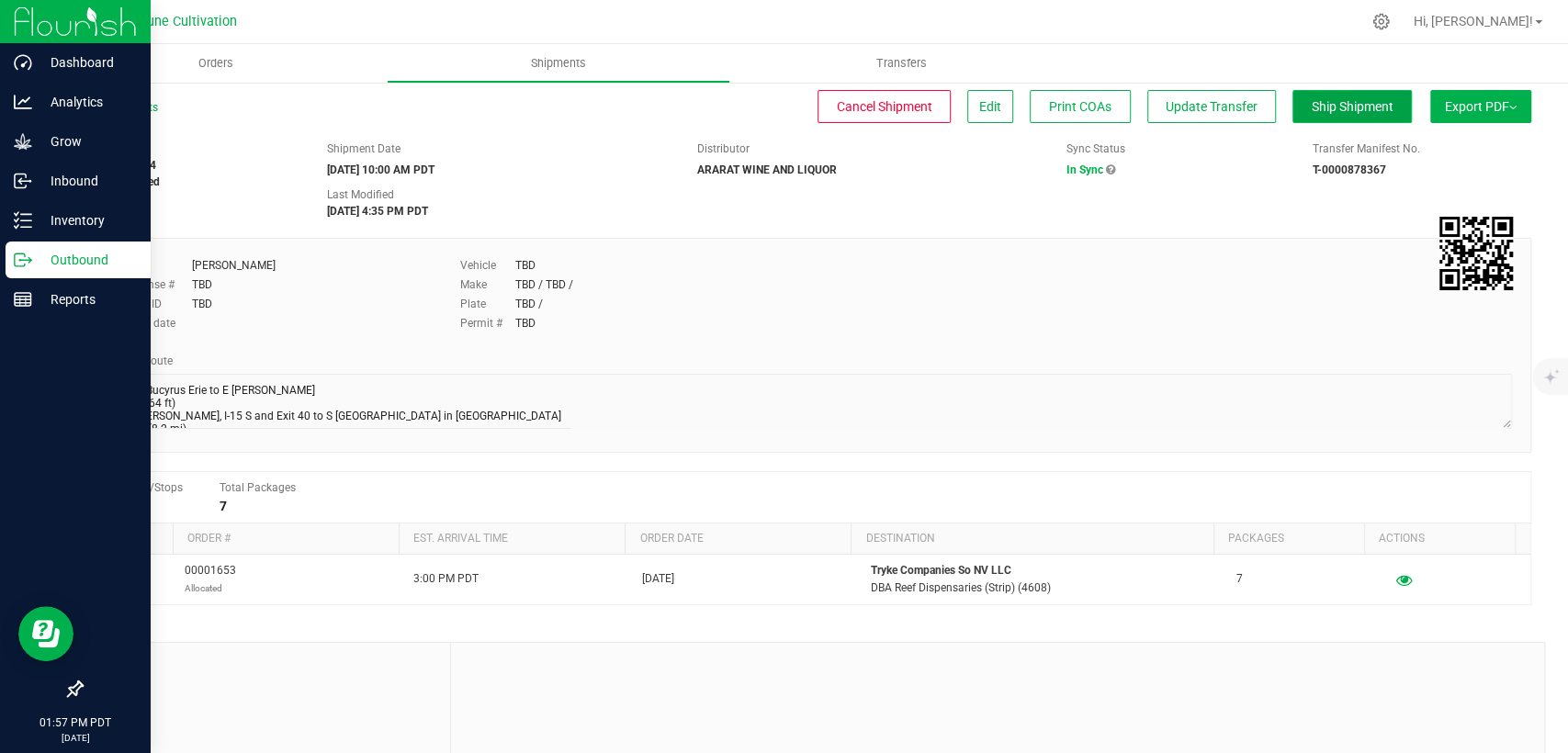
click at [1350, 104] on span "Ship Shipment" at bounding box center [1352, 106] width 82 height 14
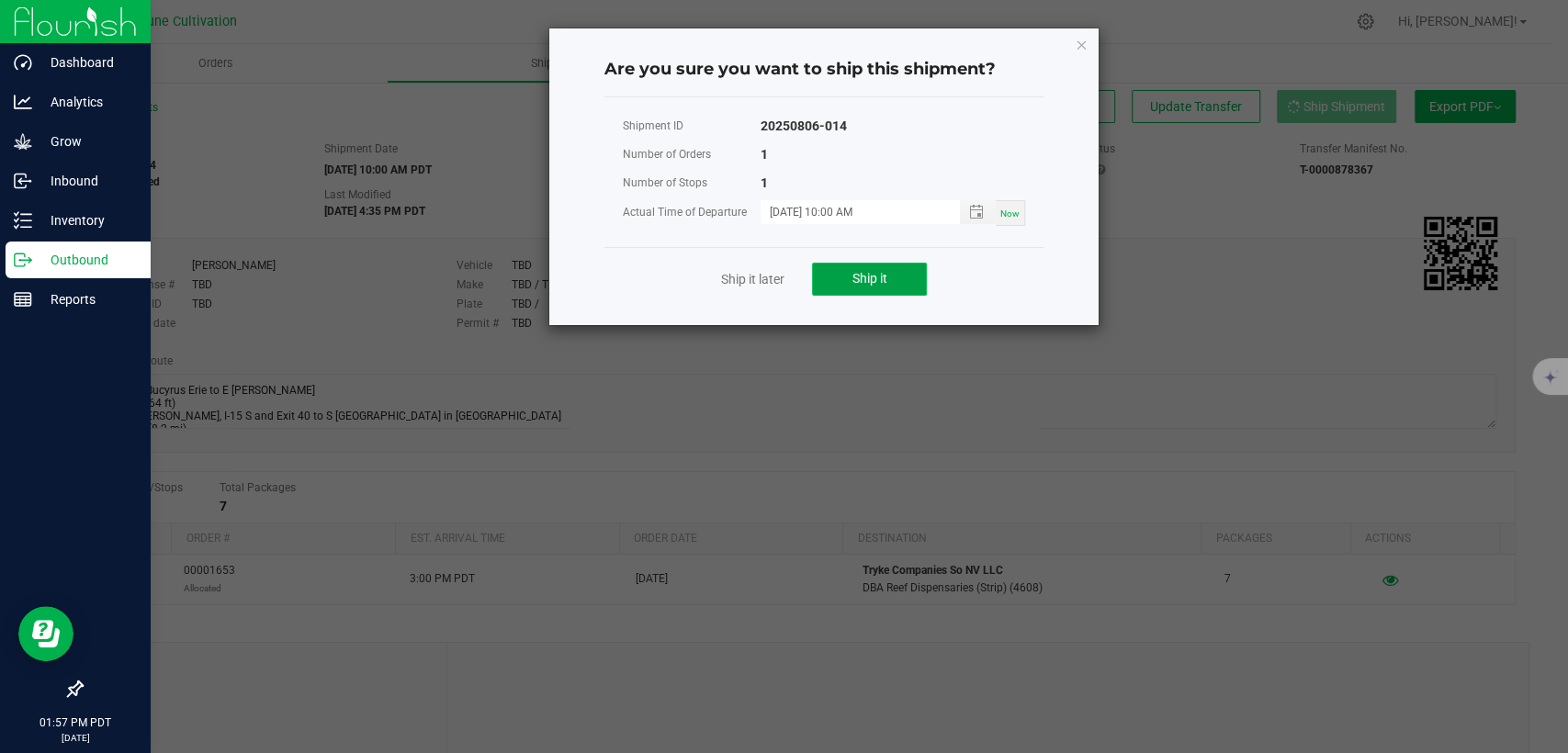
click at [850, 283] on button "Ship it" at bounding box center [869, 279] width 115 height 33
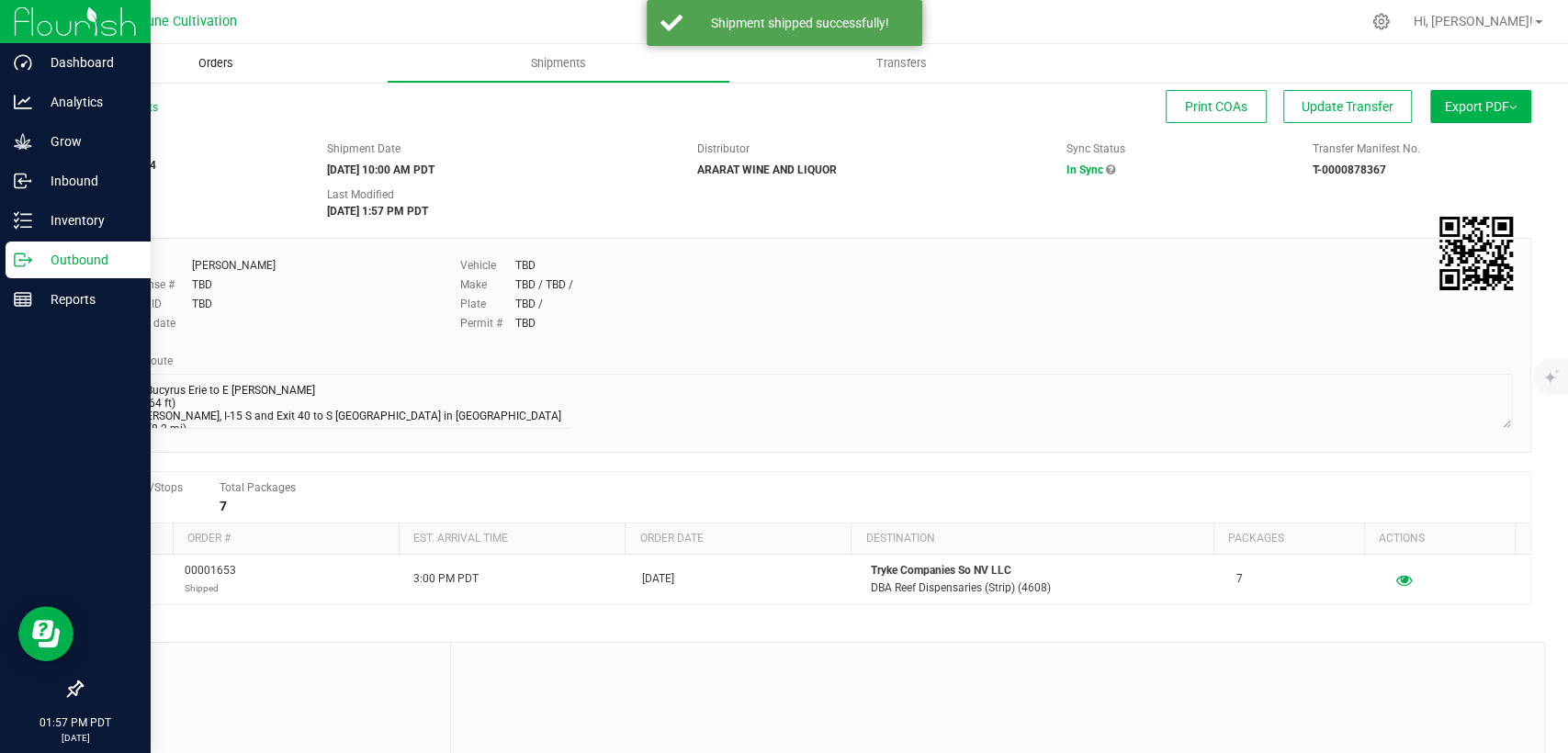
click at [225, 60] on span "Orders" at bounding box center [216, 62] width 84 height 16
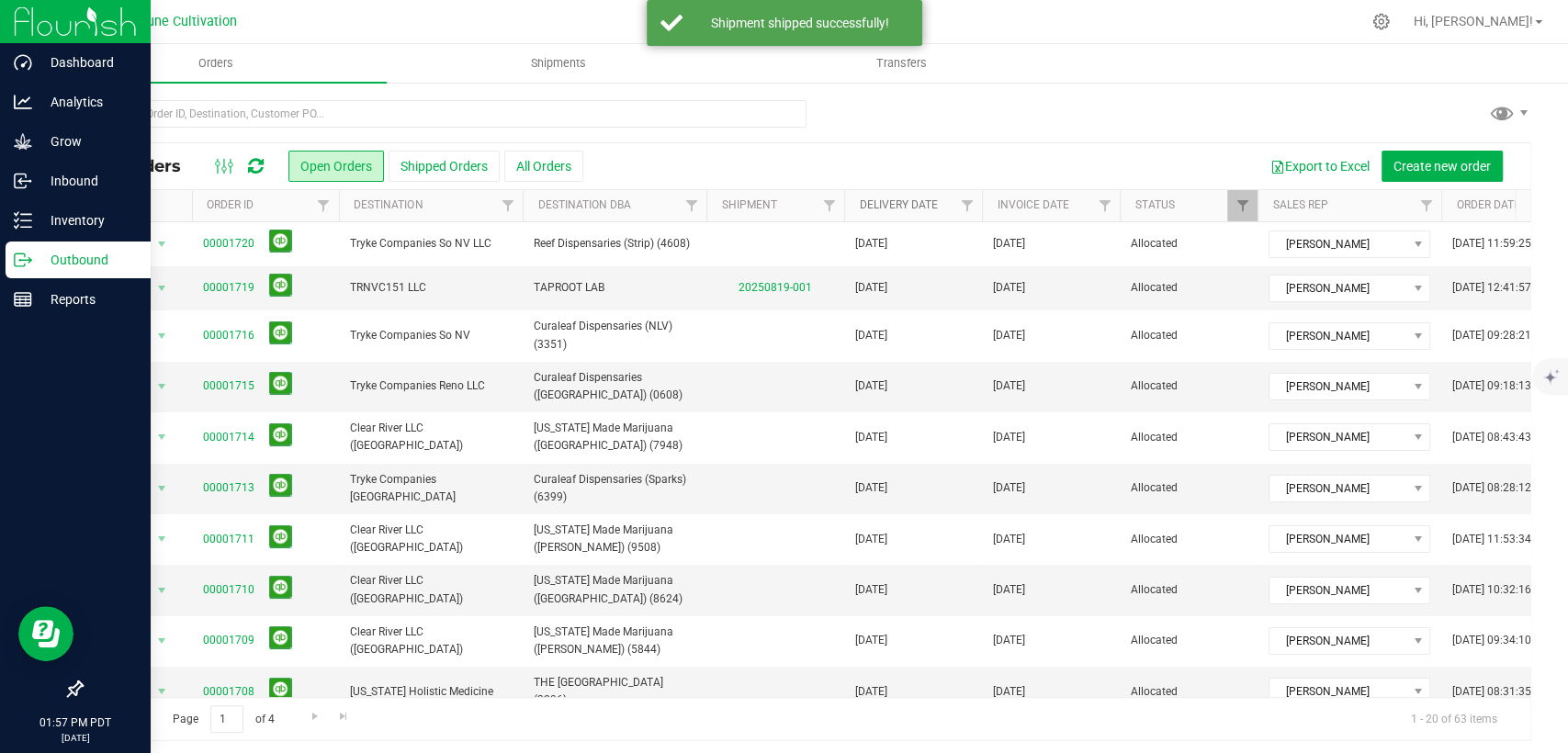
click at [895, 201] on link "Delivery Date" at bounding box center [897, 204] width 78 height 12
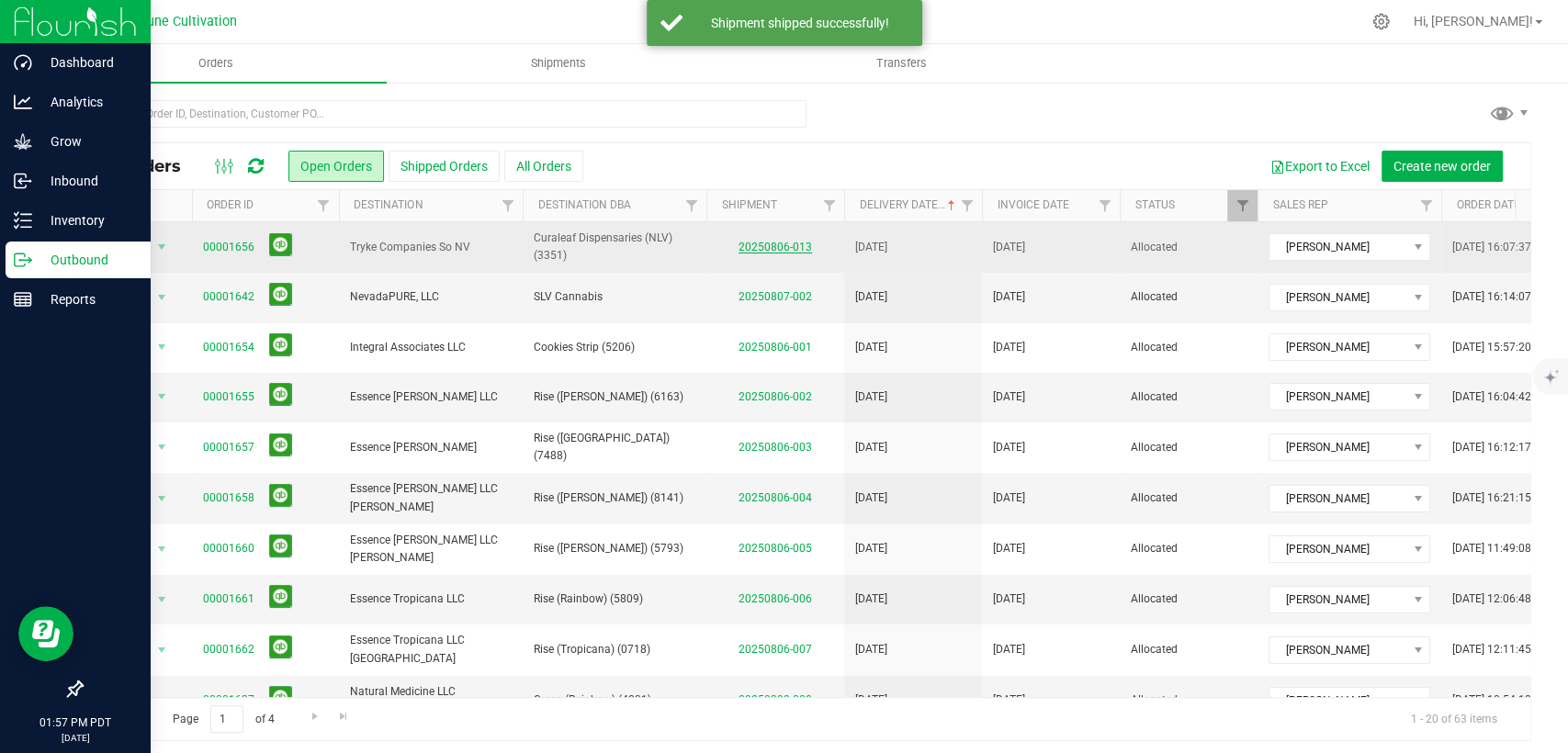
click at [772, 241] on link "20250806-013" at bounding box center [775, 247] width 74 height 12
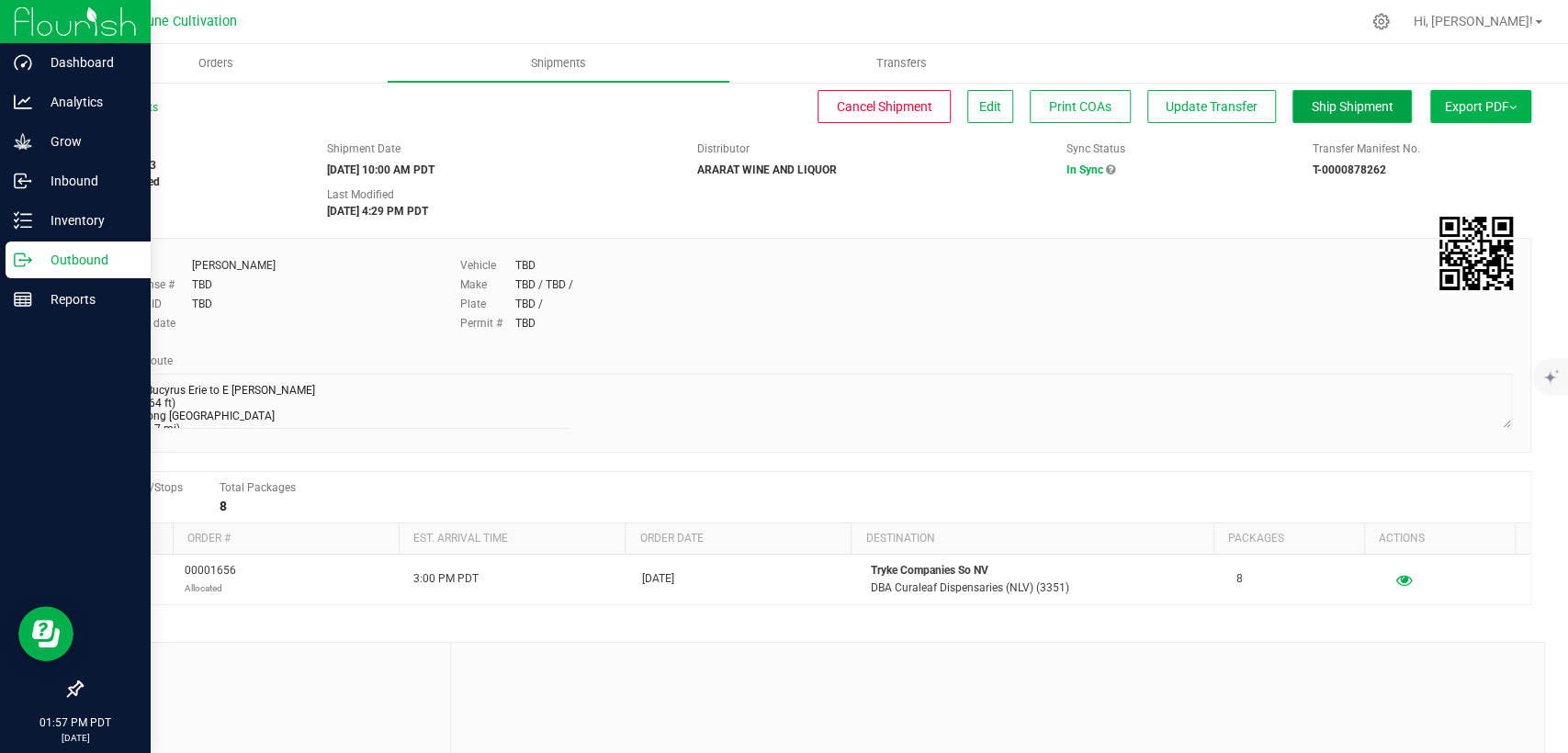
click at [1372, 101] on span "Ship Shipment" at bounding box center [1352, 106] width 82 height 14
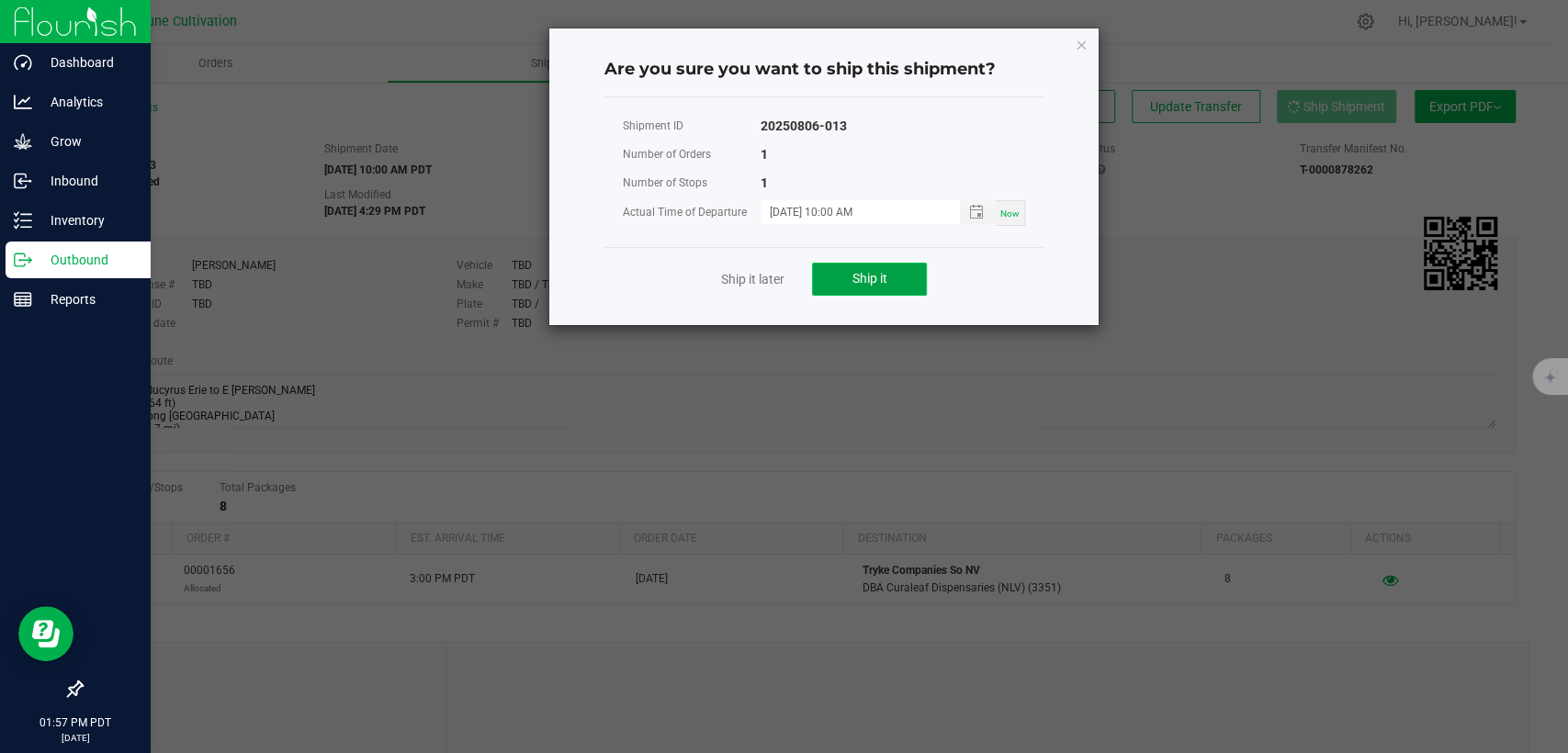
click at [867, 273] on span "Ship it" at bounding box center [870, 277] width 35 height 14
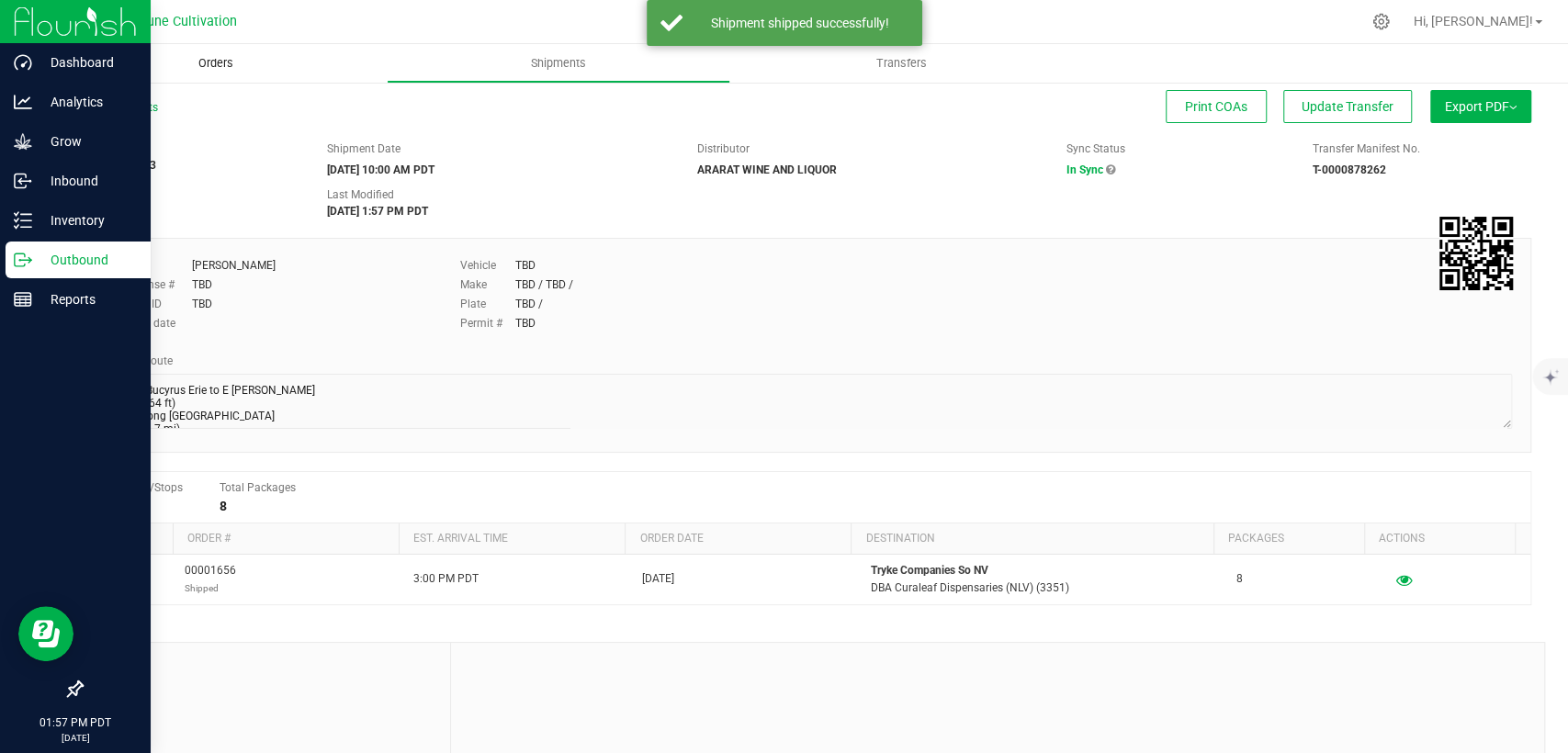
click at [218, 60] on span "Orders" at bounding box center [216, 62] width 84 height 16
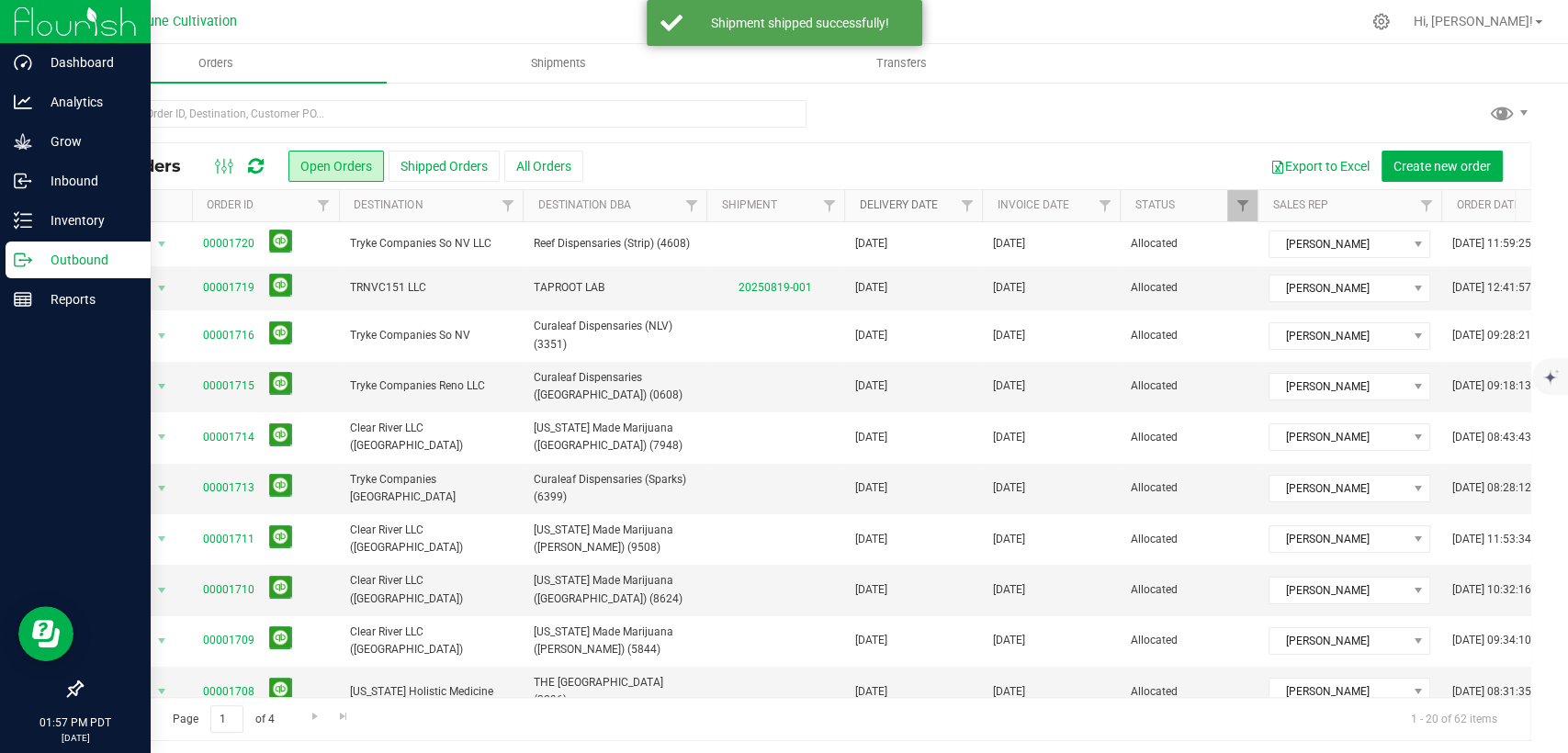
click at [897, 205] on link "Delivery Date" at bounding box center [897, 204] width 78 height 12
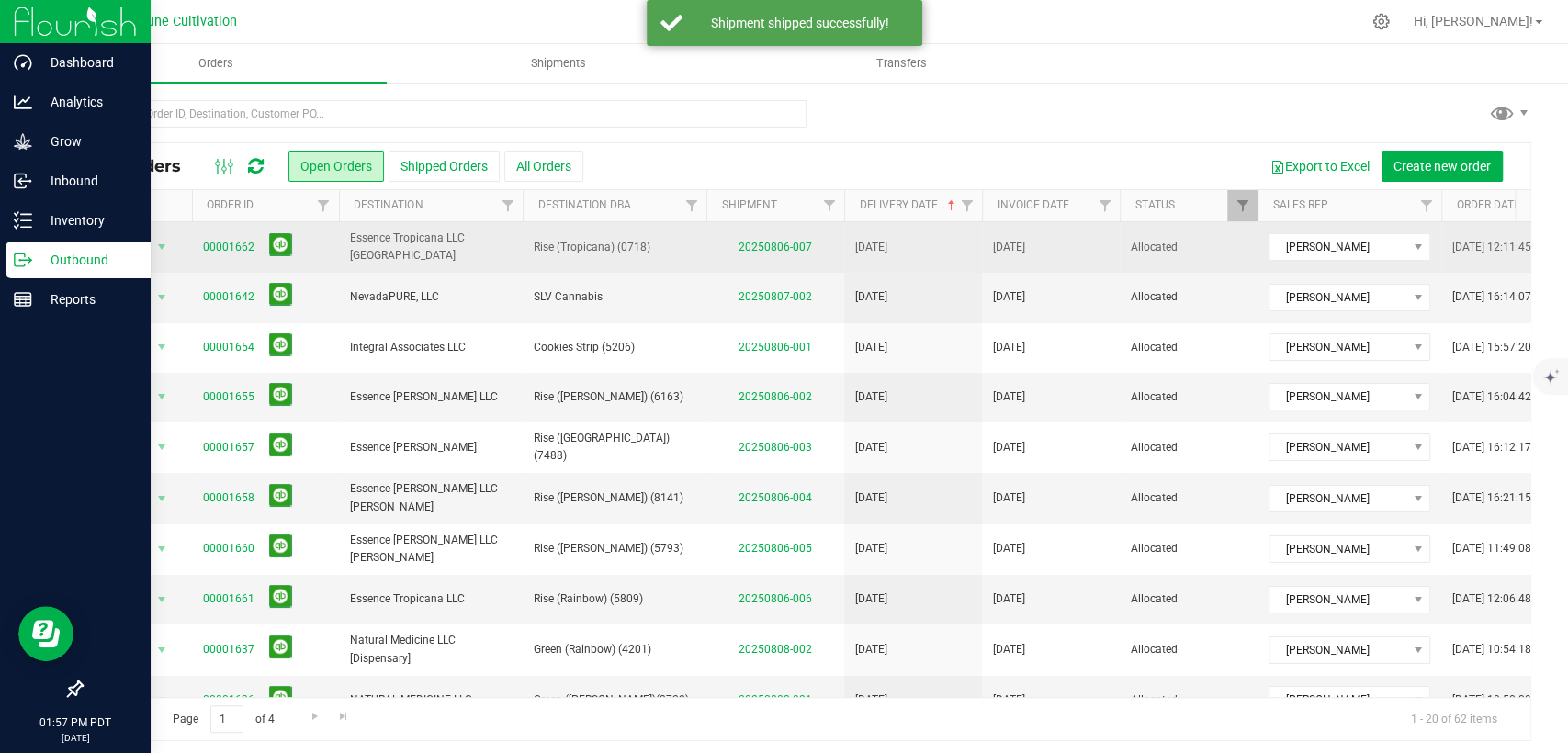
click at [763, 249] on link "20250806-007" at bounding box center [775, 247] width 74 height 12
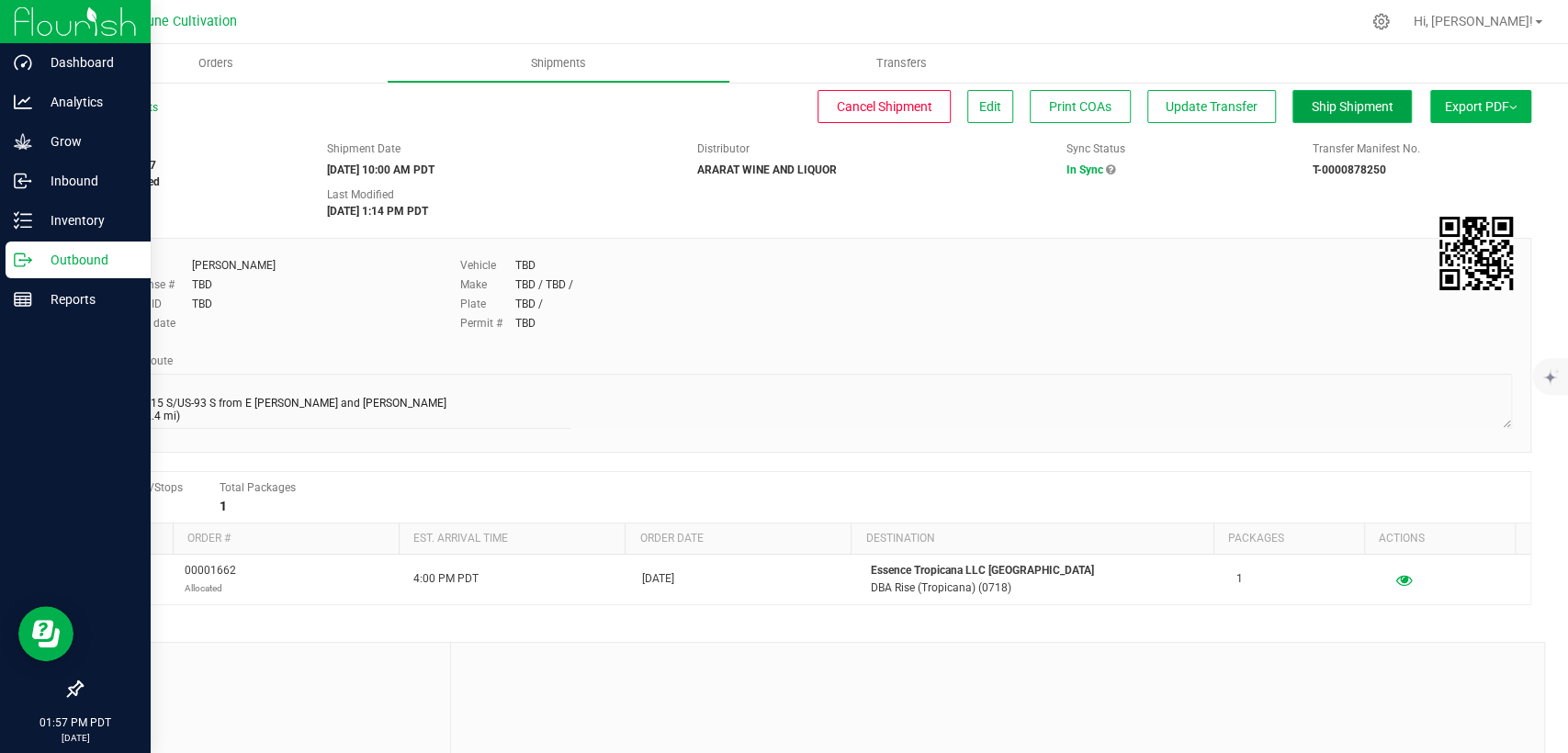
click at [1350, 105] on span "Ship Shipment" at bounding box center [1352, 106] width 82 height 14
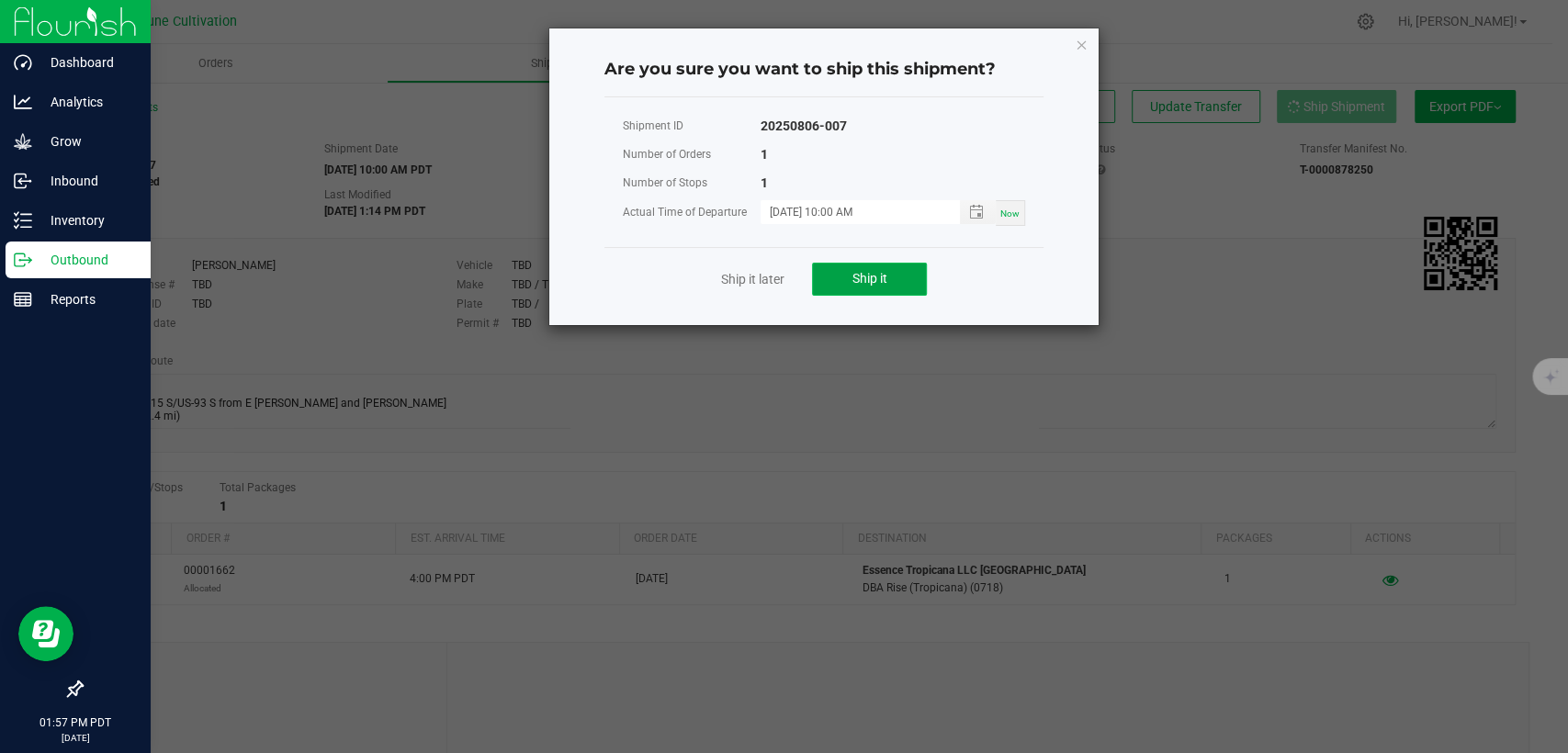
click at [853, 282] on span "Ship it" at bounding box center [870, 277] width 35 height 14
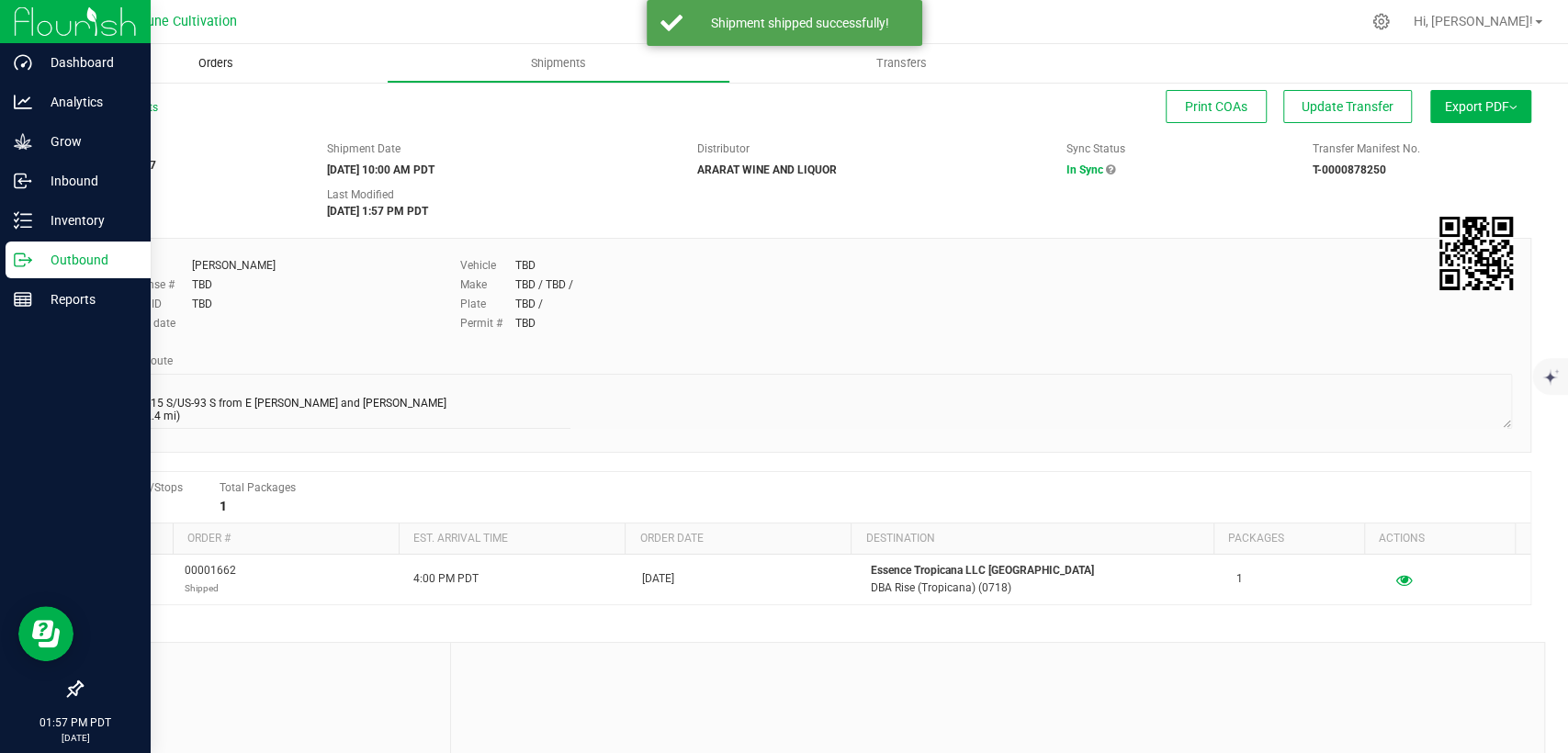
click at [205, 65] on span "Orders" at bounding box center [216, 62] width 84 height 16
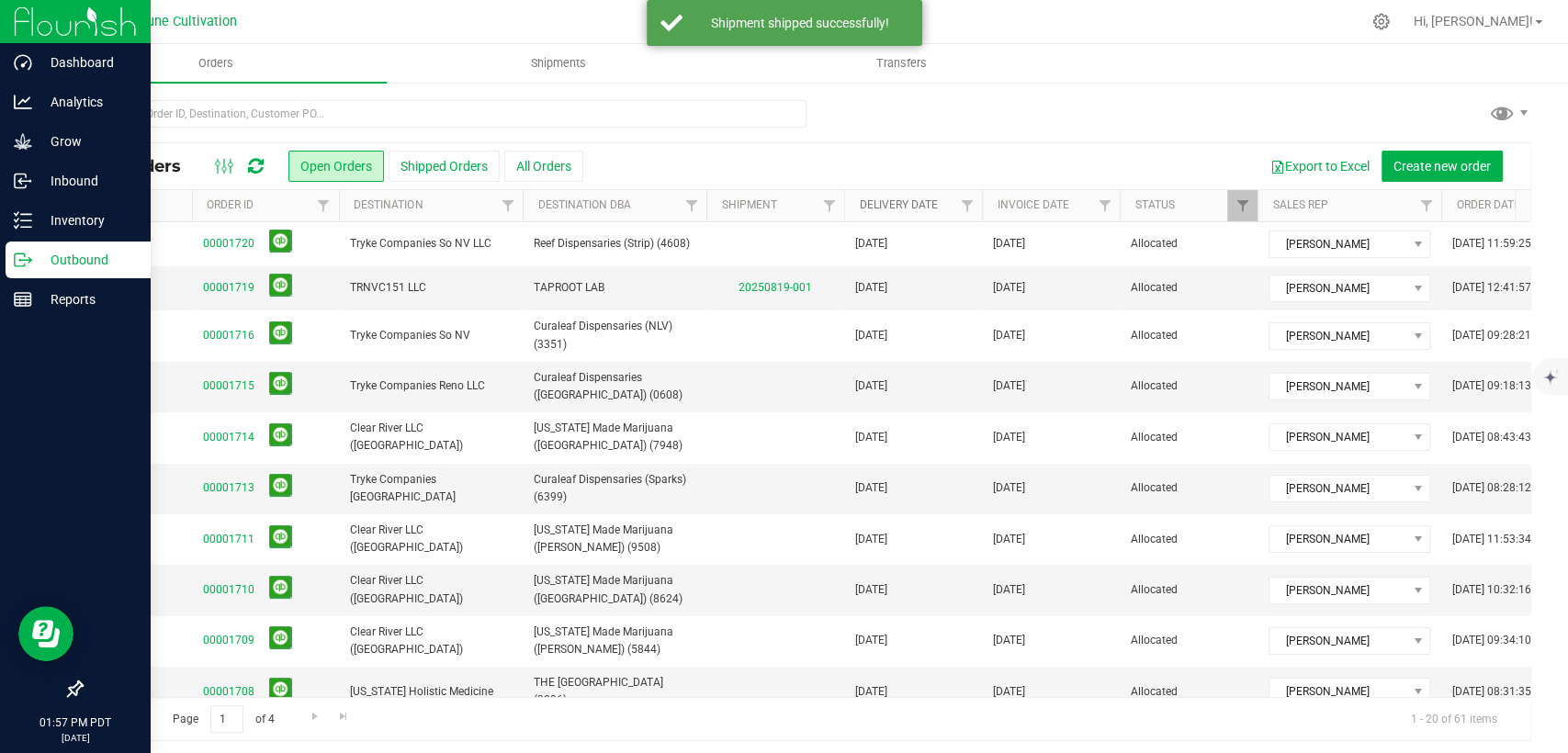
click at [894, 205] on link "Delivery Date" at bounding box center [897, 204] width 78 height 12
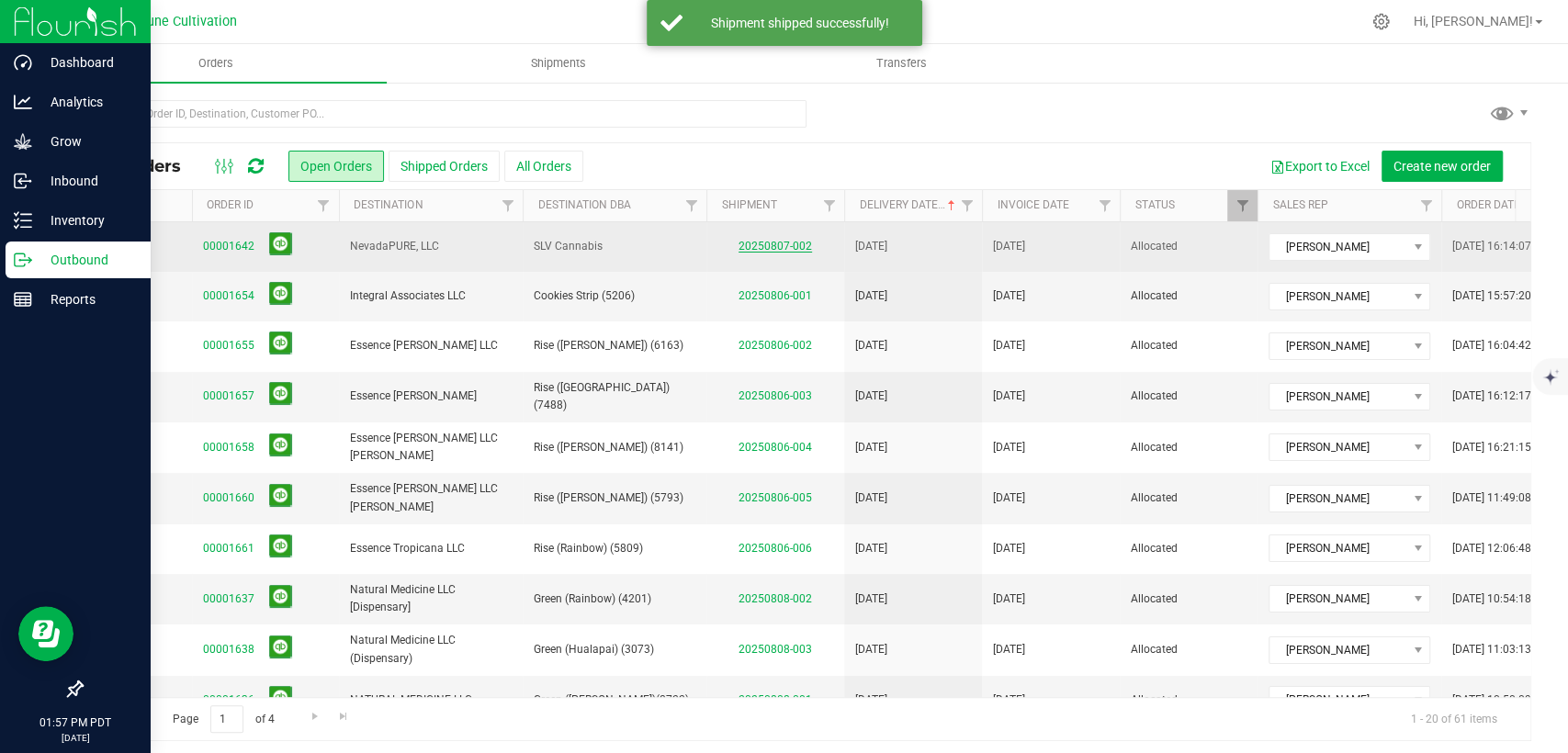
click at [768, 245] on link "20250807-002" at bounding box center [775, 246] width 74 height 12
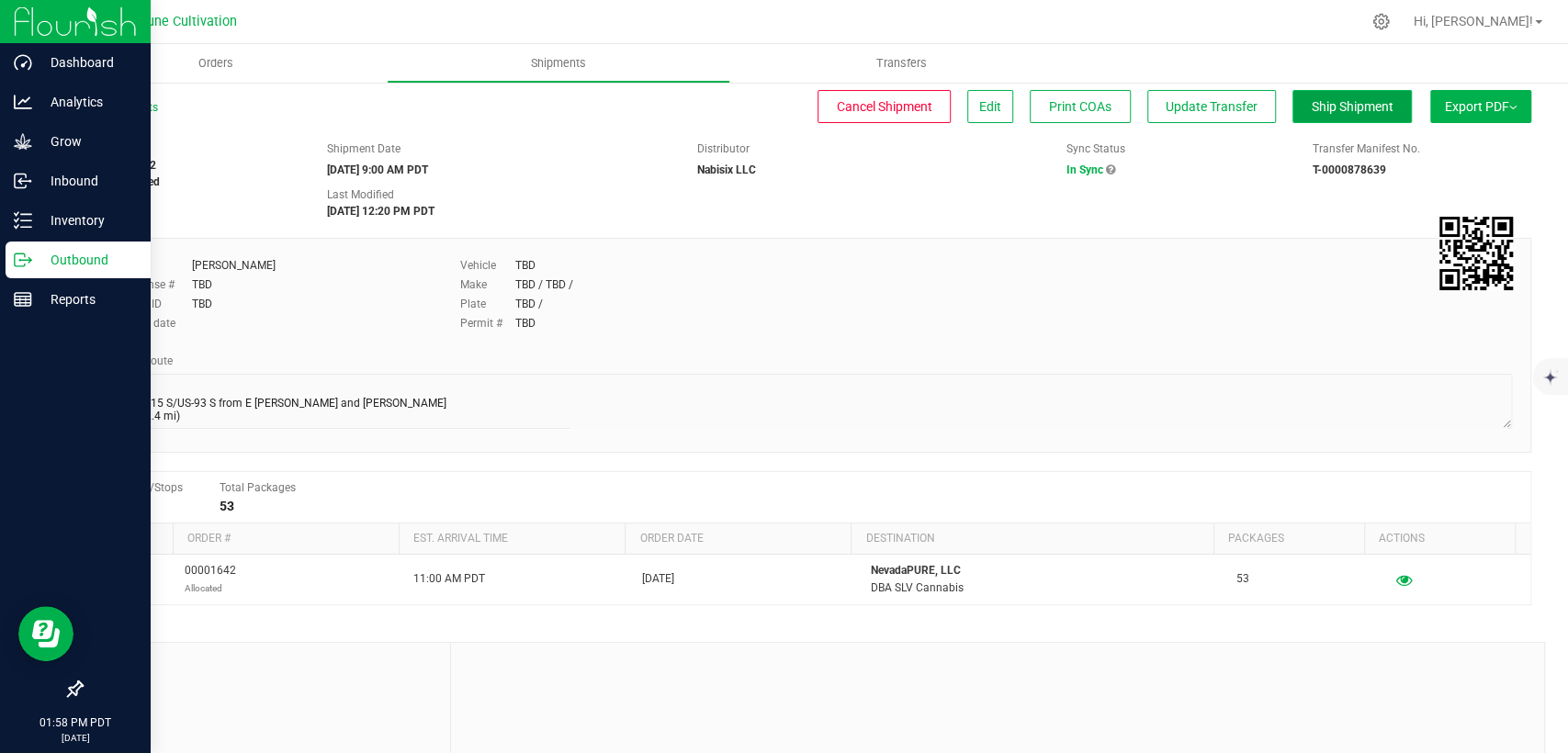
click at [1329, 108] on span "Ship Shipment" at bounding box center [1352, 106] width 82 height 14
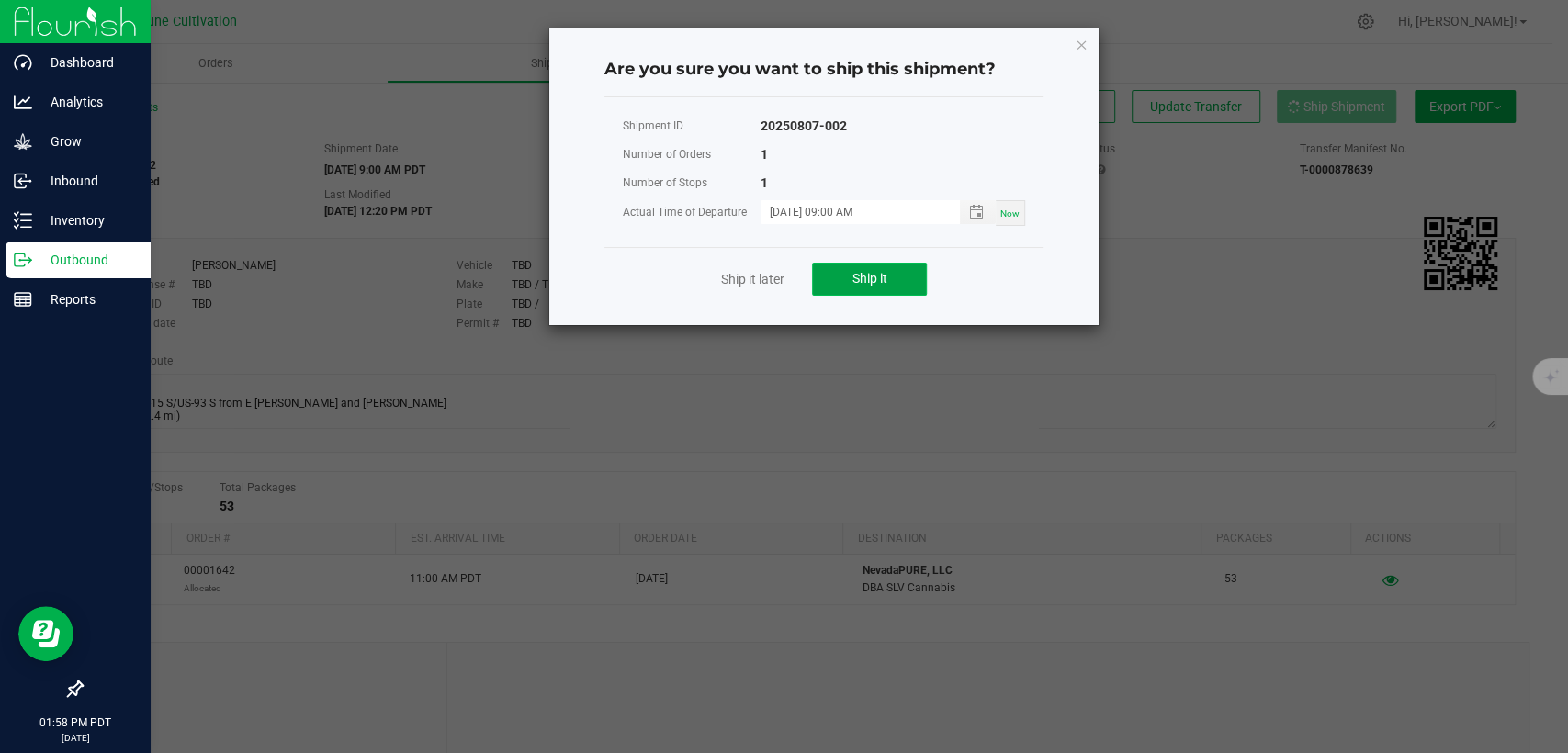
click at [853, 278] on span "Ship it" at bounding box center [870, 277] width 35 height 14
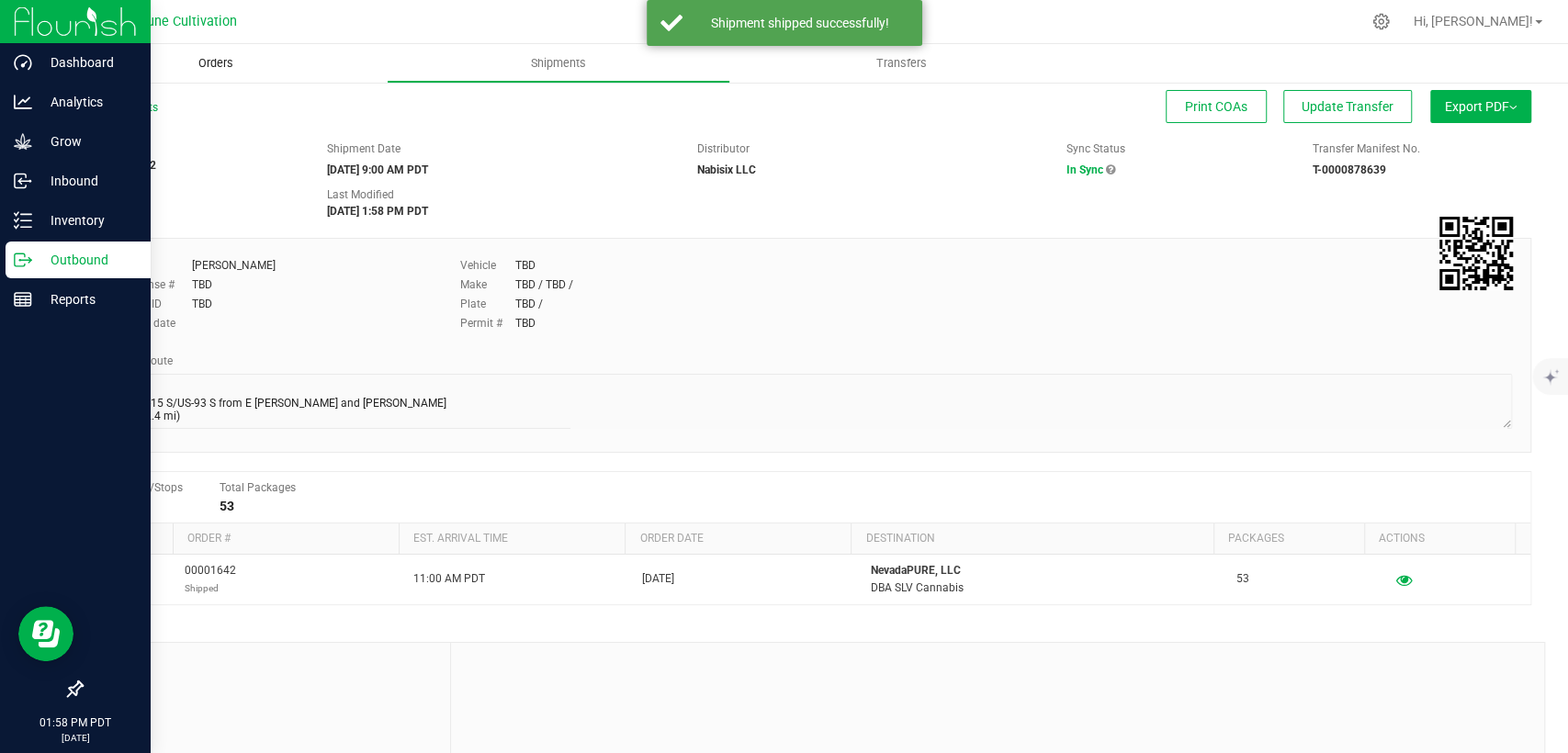
click at [211, 67] on span "Orders" at bounding box center [216, 62] width 84 height 16
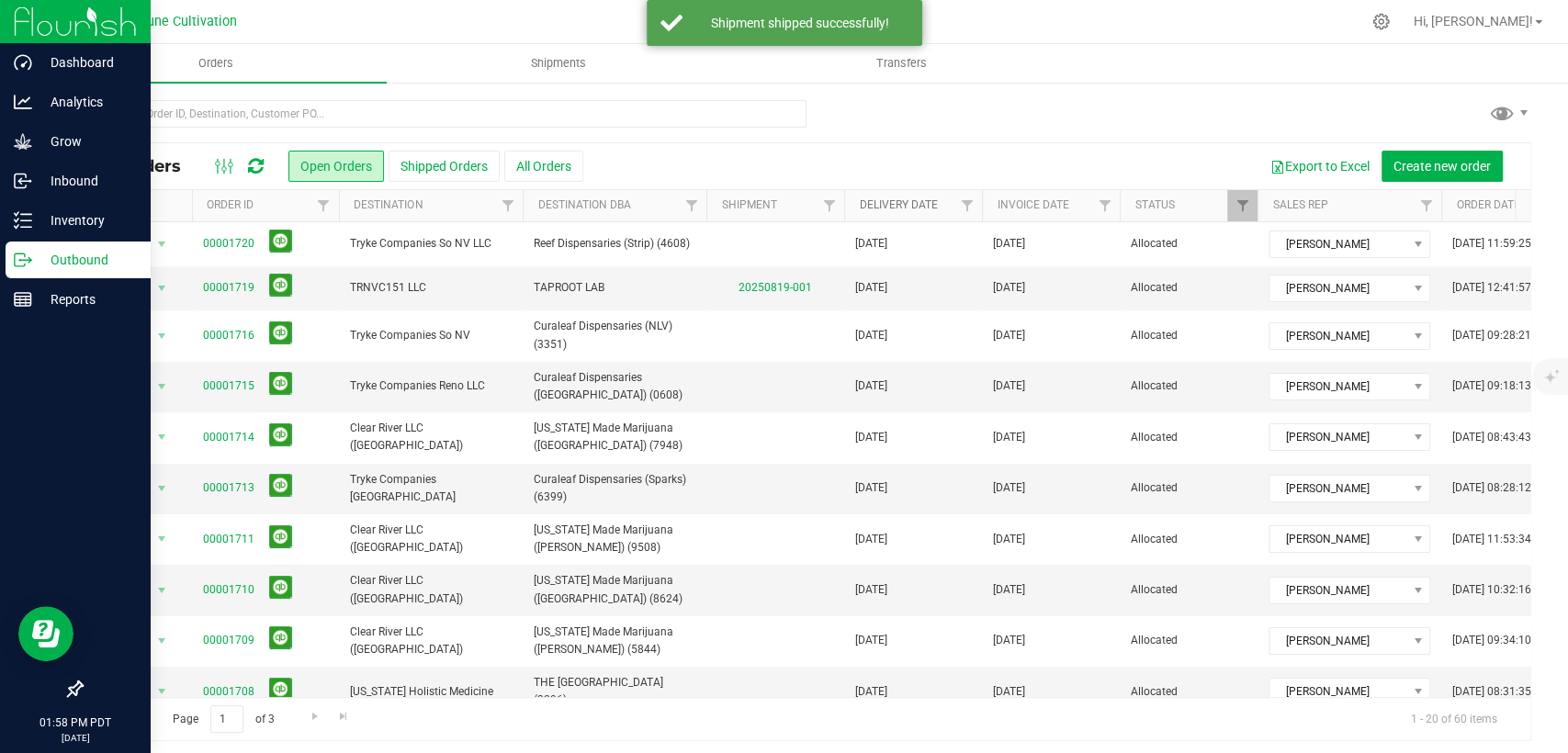
click at [912, 205] on link "Delivery Date" at bounding box center [897, 204] width 78 height 12
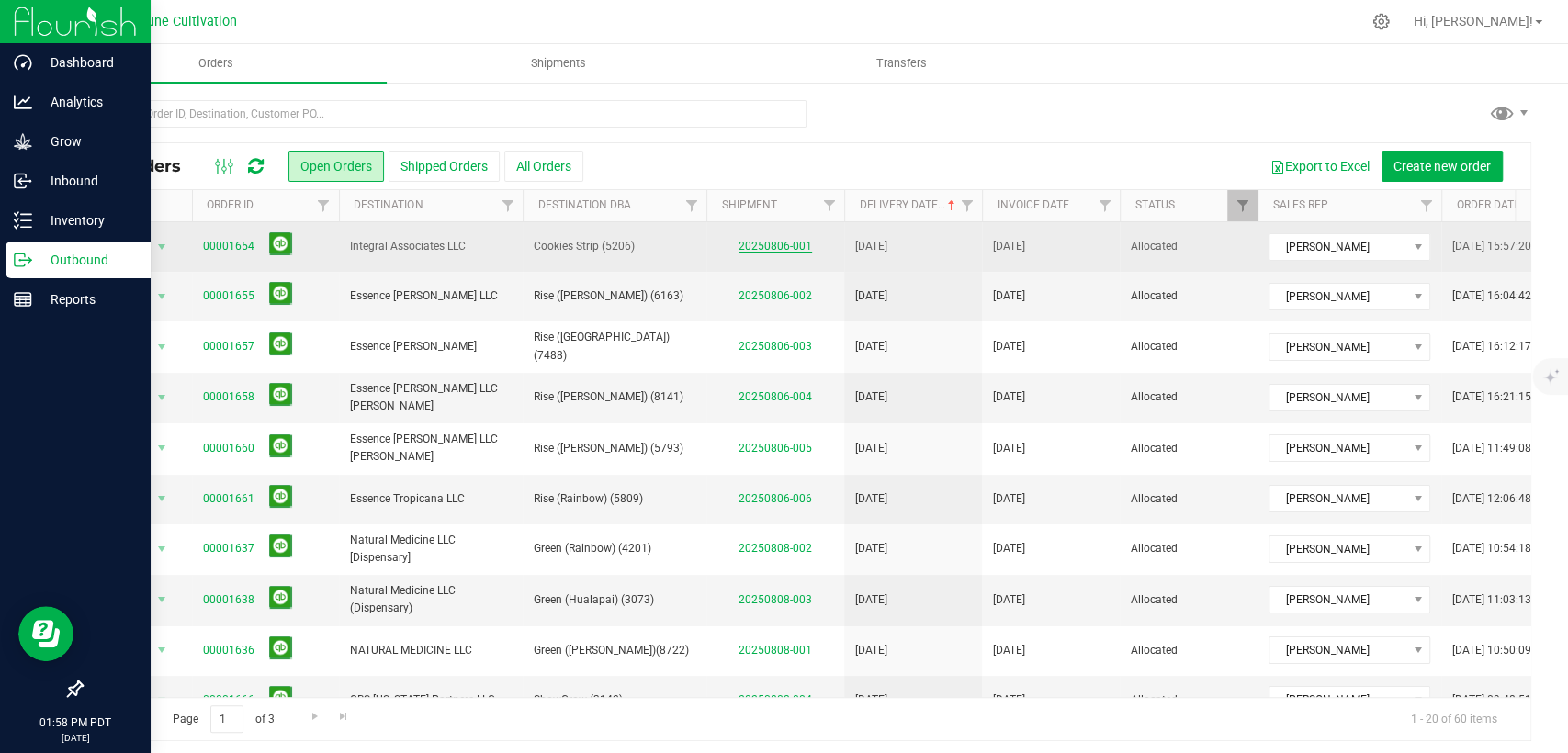
click at [780, 248] on link "20250806-001" at bounding box center [775, 246] width 74 height 12
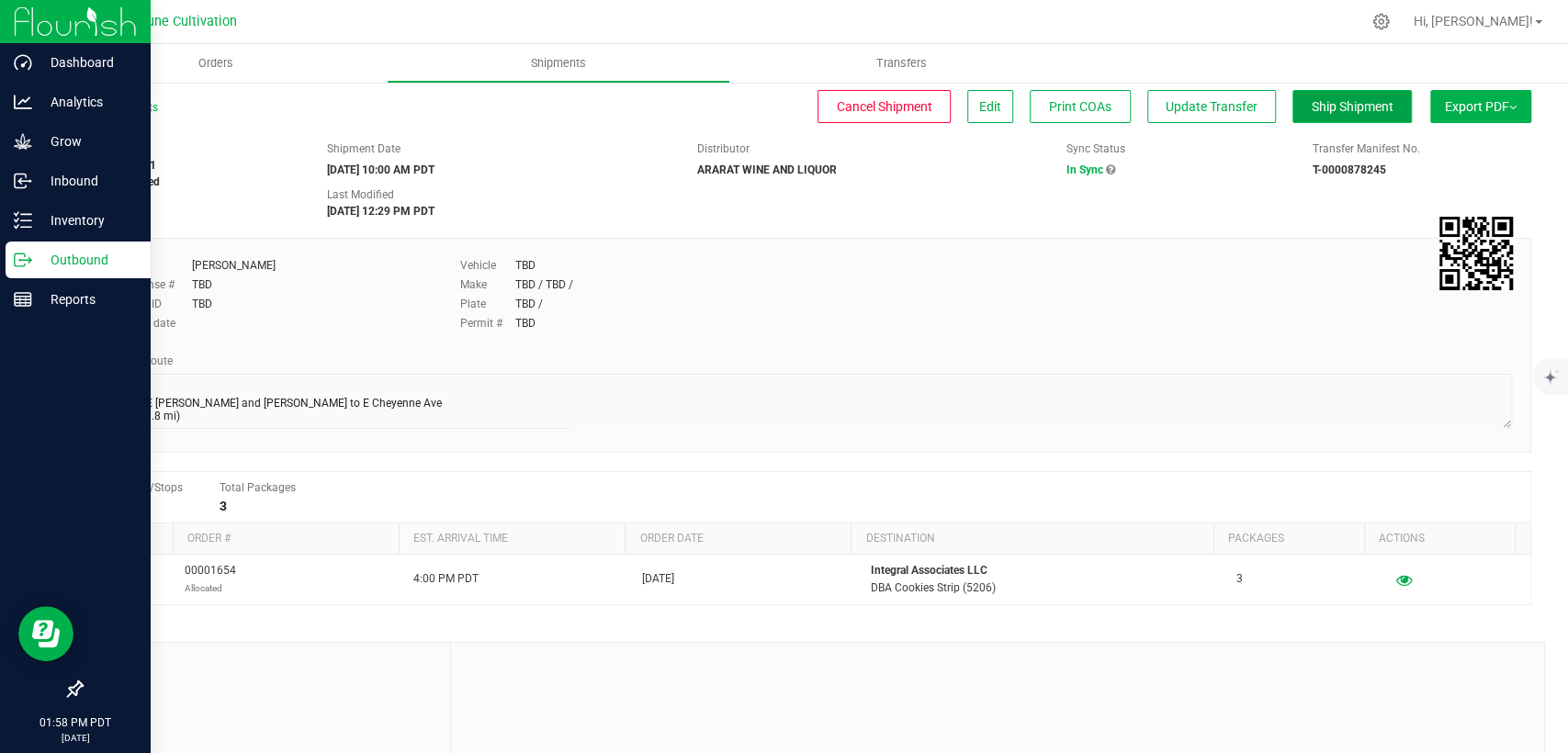
click at [1359, 116] on button "Ship Shipment" at bounding box center [1352, 106] width 119 height 33
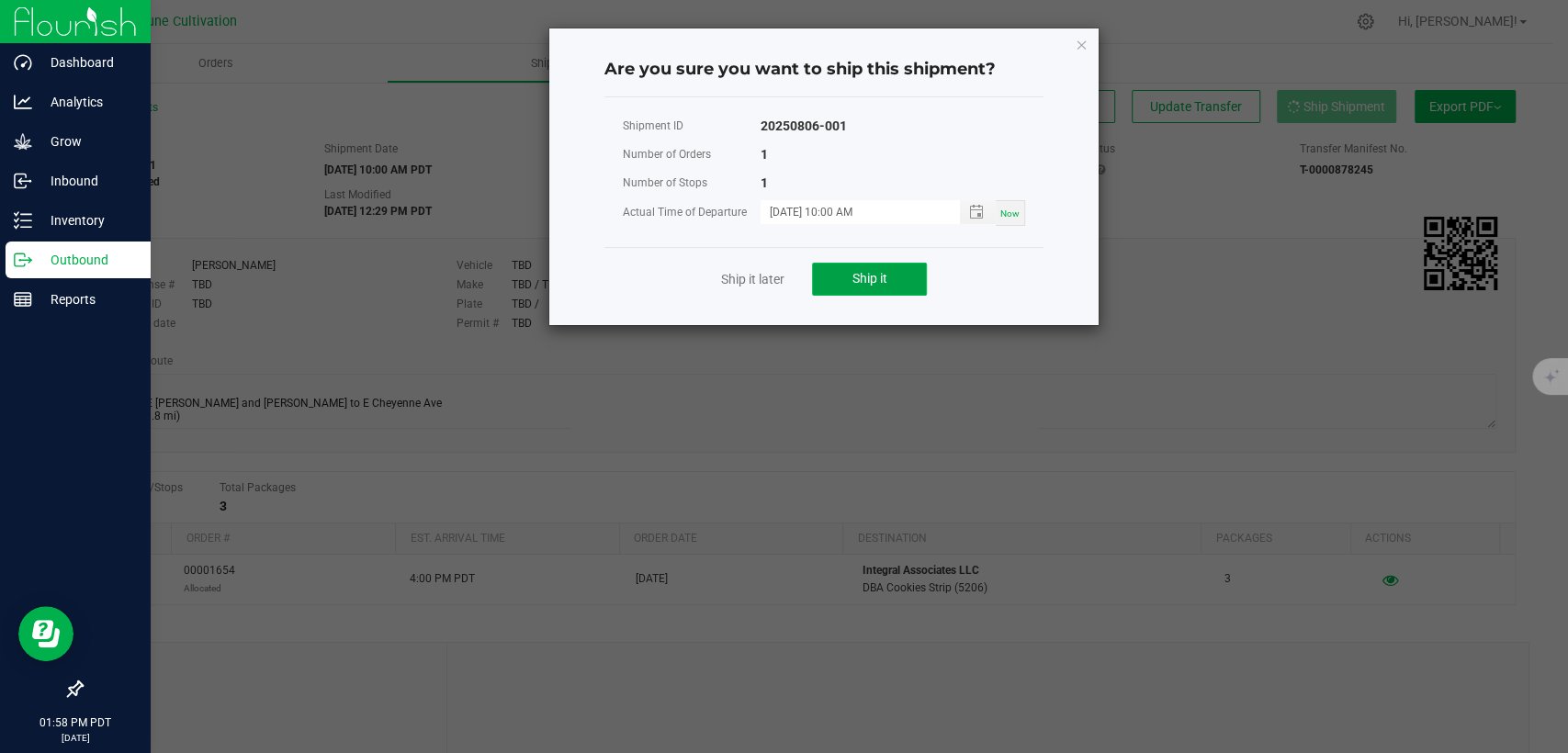
click at [853, 273] on span "Ship it" at bounding box center [870, 277] width 35 height 14
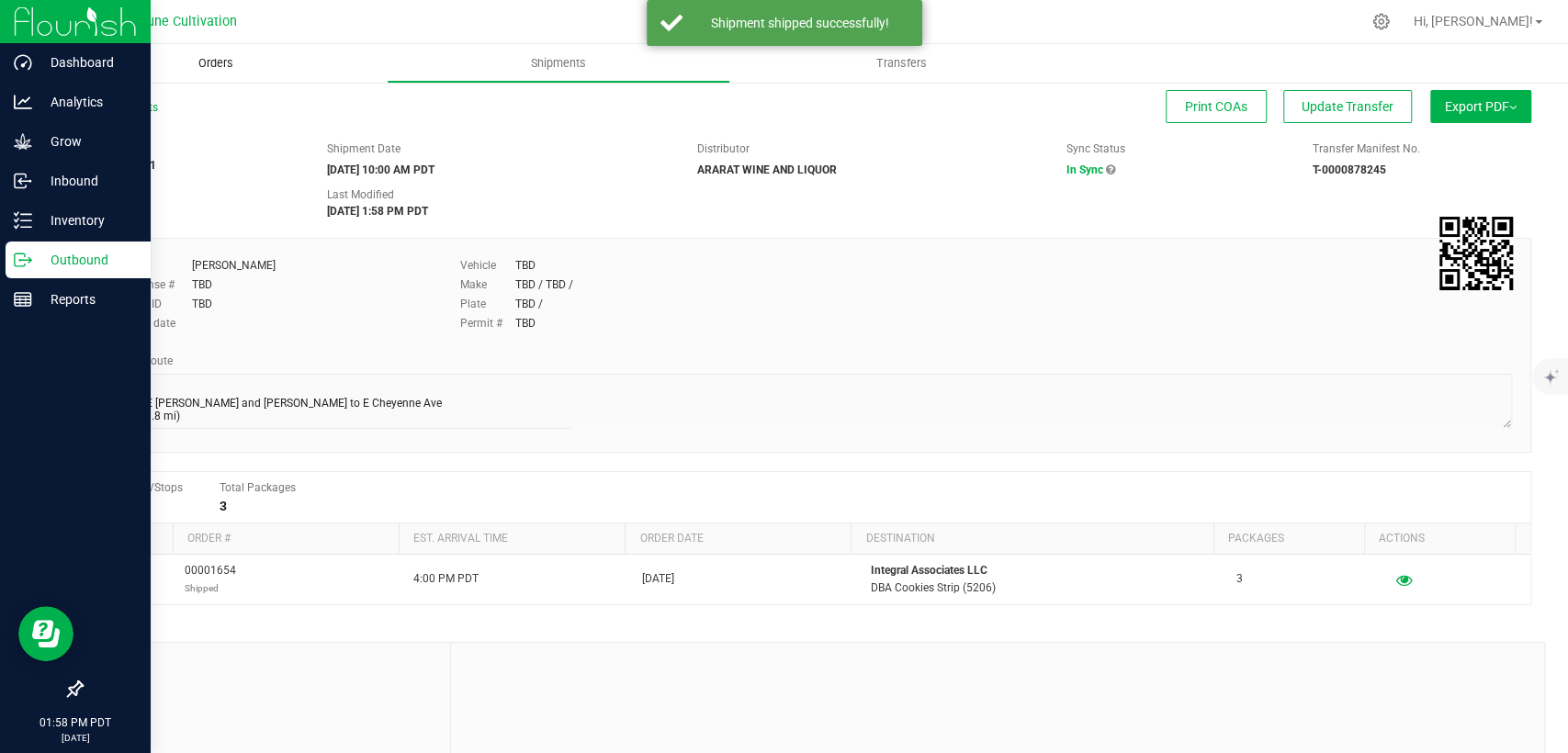
click at [205, 76] on uib-tab-heading "Orders" at bounding box center [215, 63] width 343 height 38
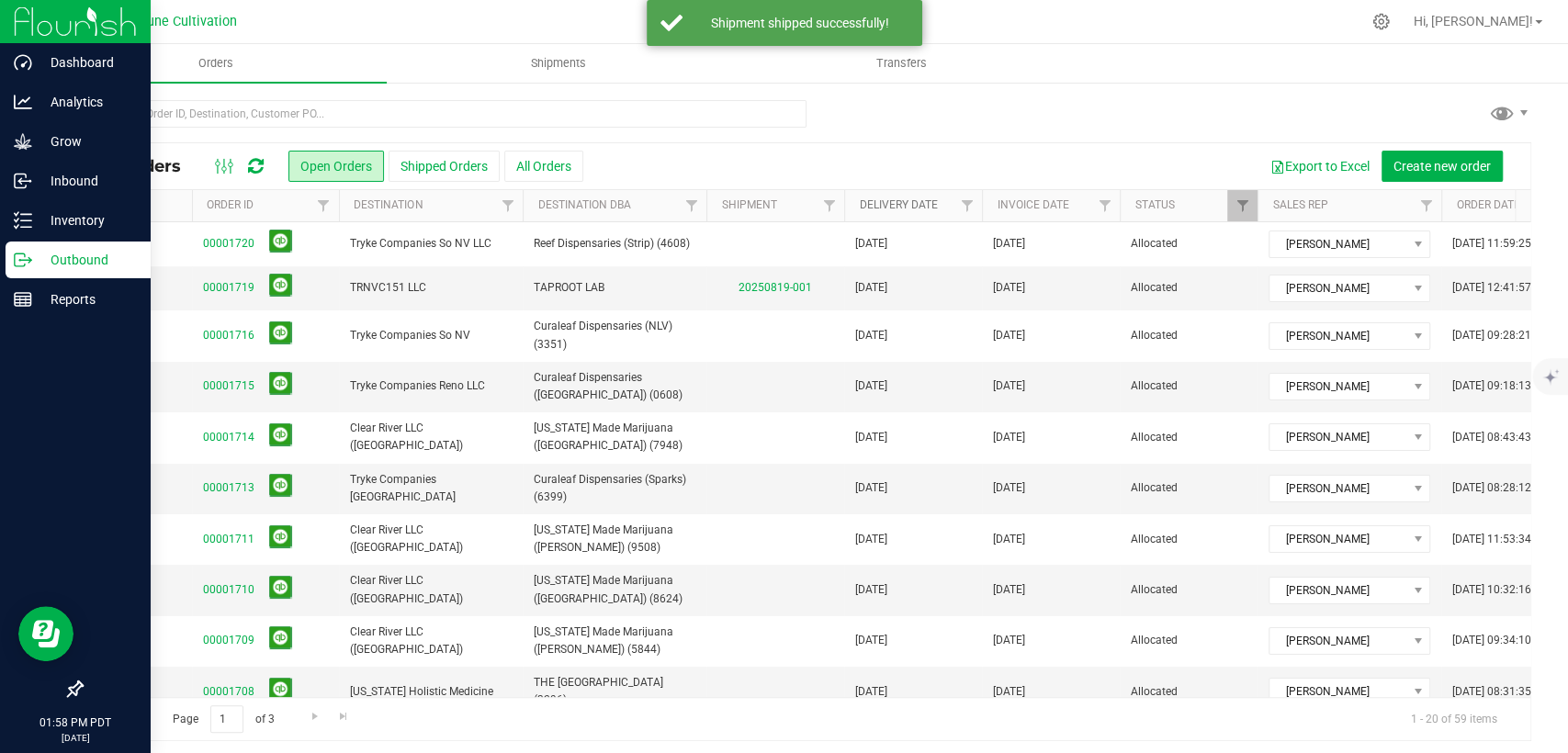
click at [892, 200] on link "Delivery Date" at bounding box center [897, 204] width 78 height 12
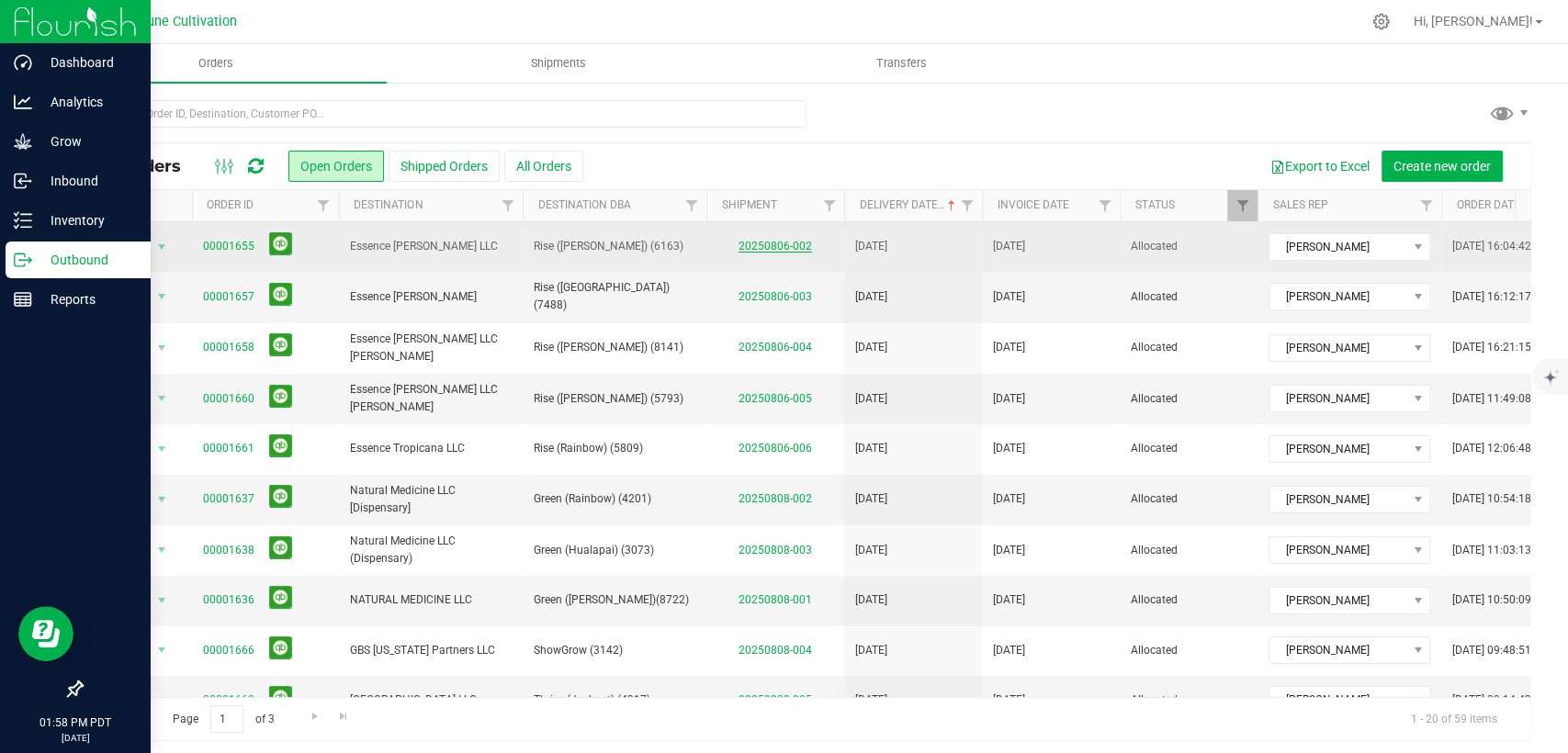
click at [784, 246] on link "20250806-002" at bounding box center [775, 246] width 74 height 12
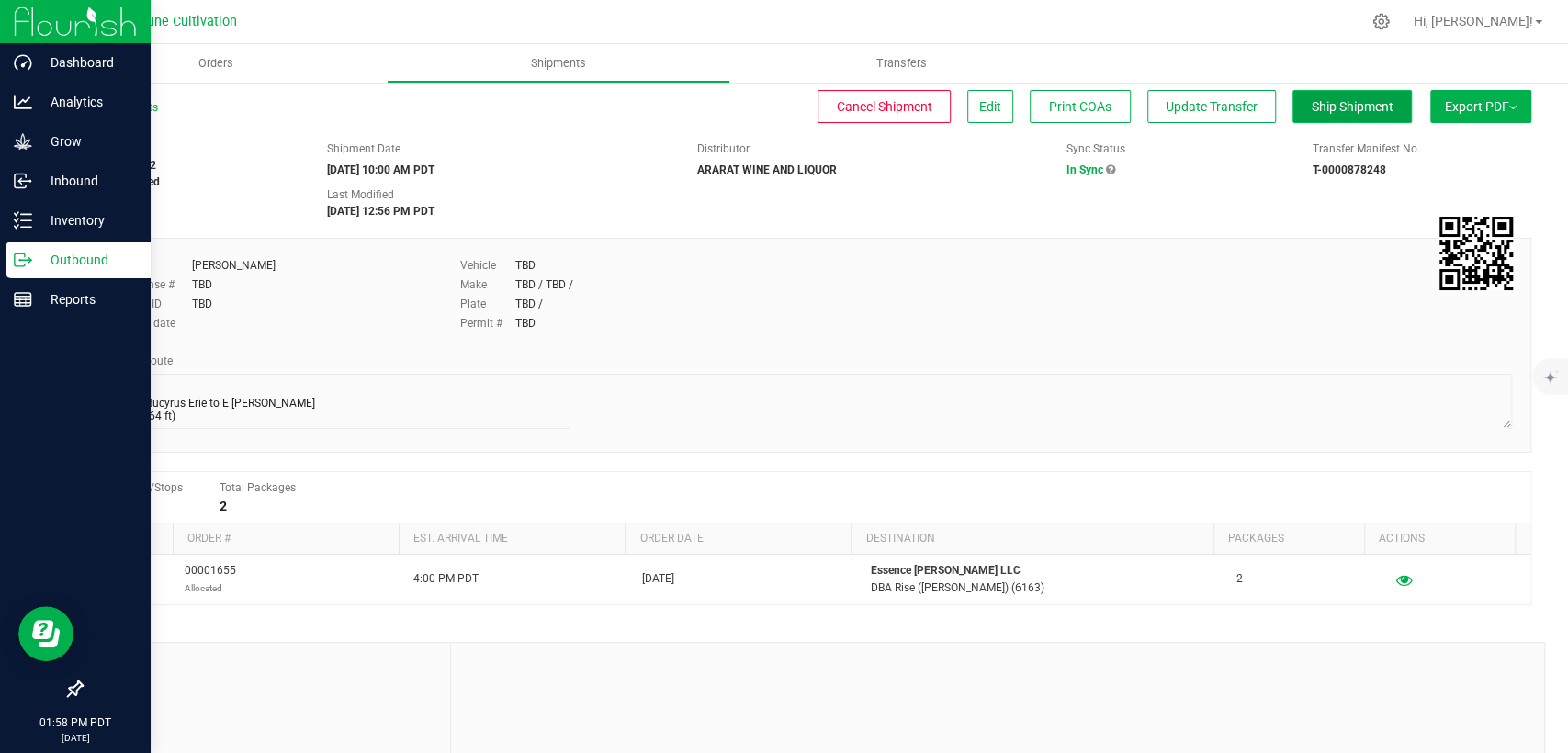
click at [1311, 96] on button "Ship Shipment" at bounding box center [1352, 106] width 119 height 33
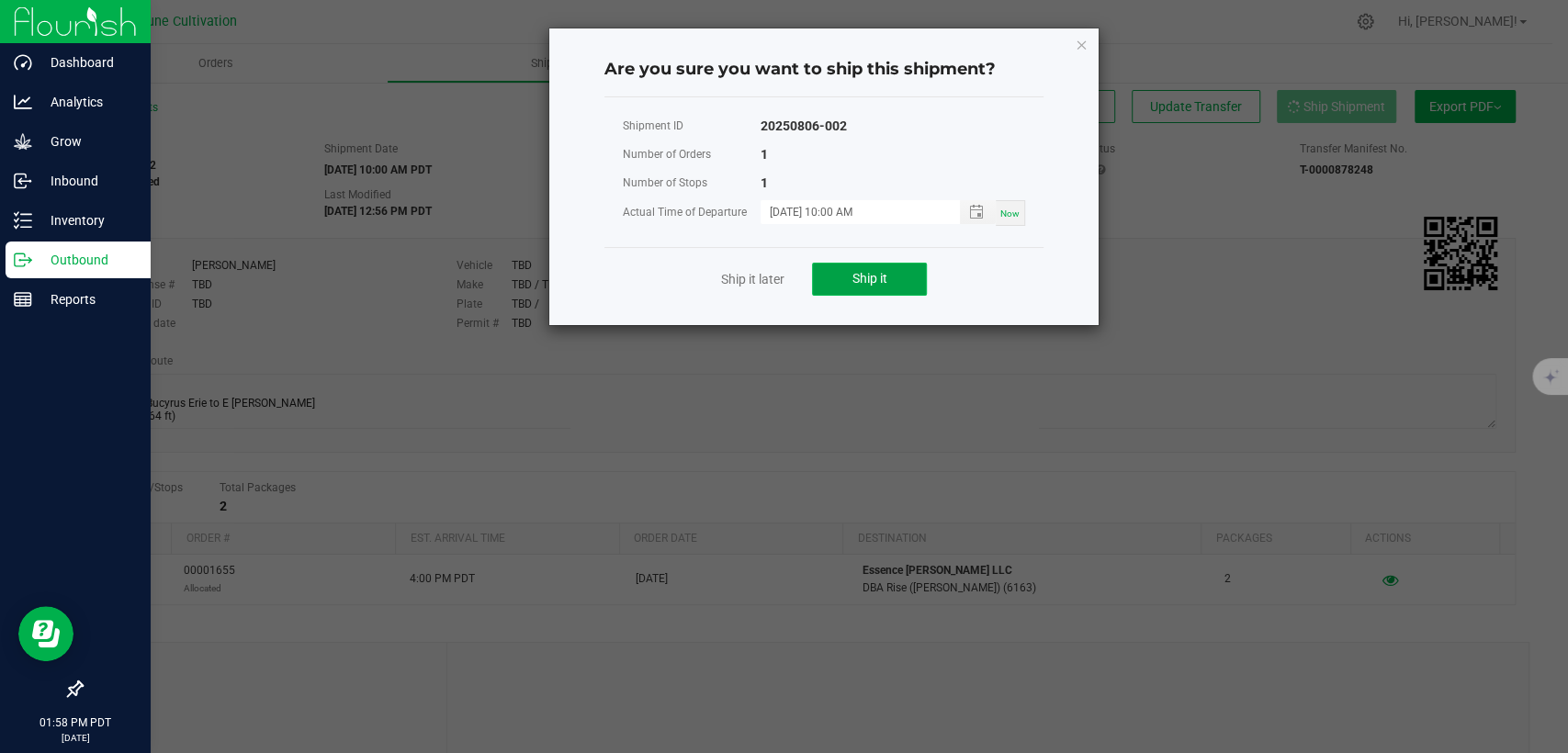
click at [865, 278] on span "Ship it" at bounding box center [870, 277] width 35 height 14
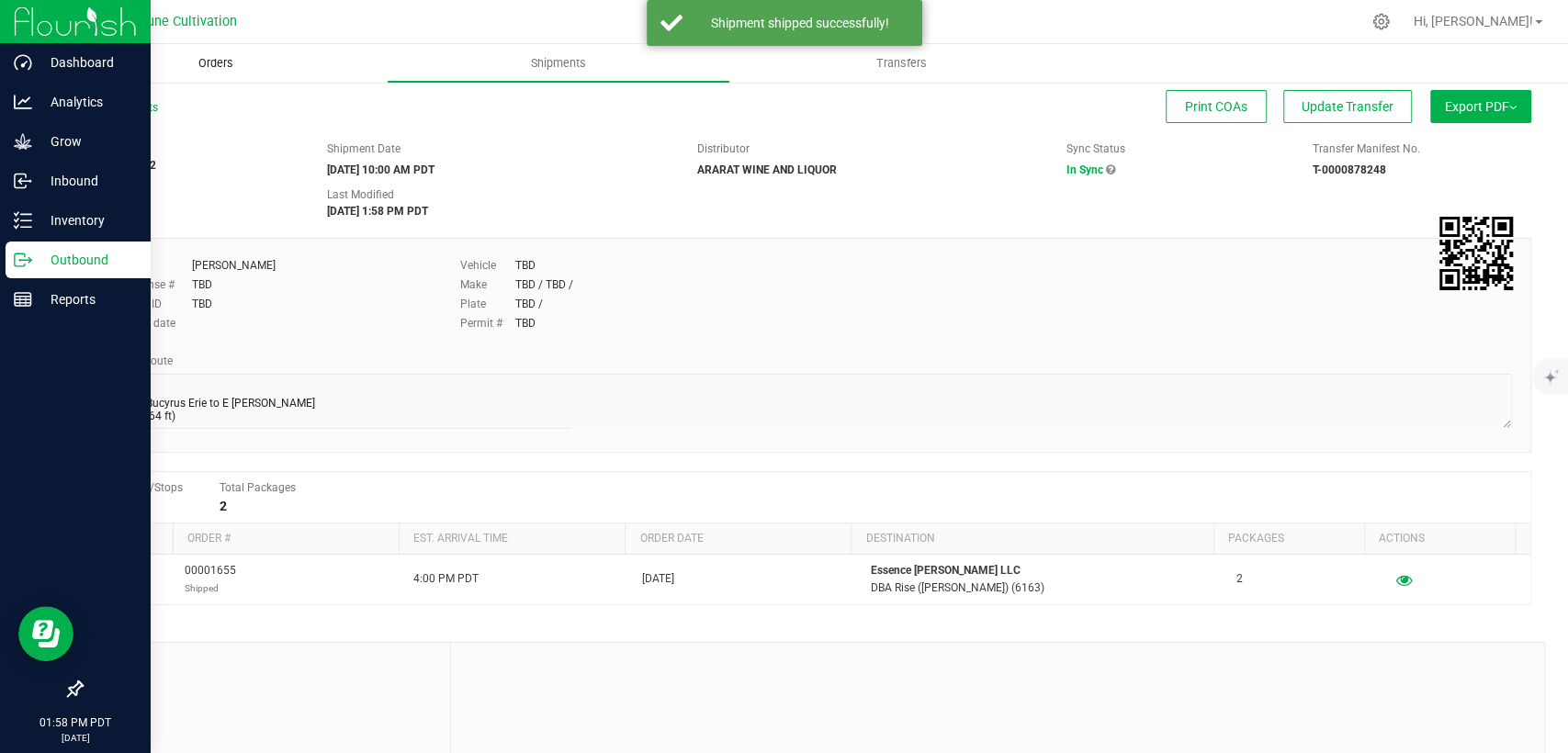
click at [209, 64] on span "Orders" at bounding box center [216, 62] width 84 height 16
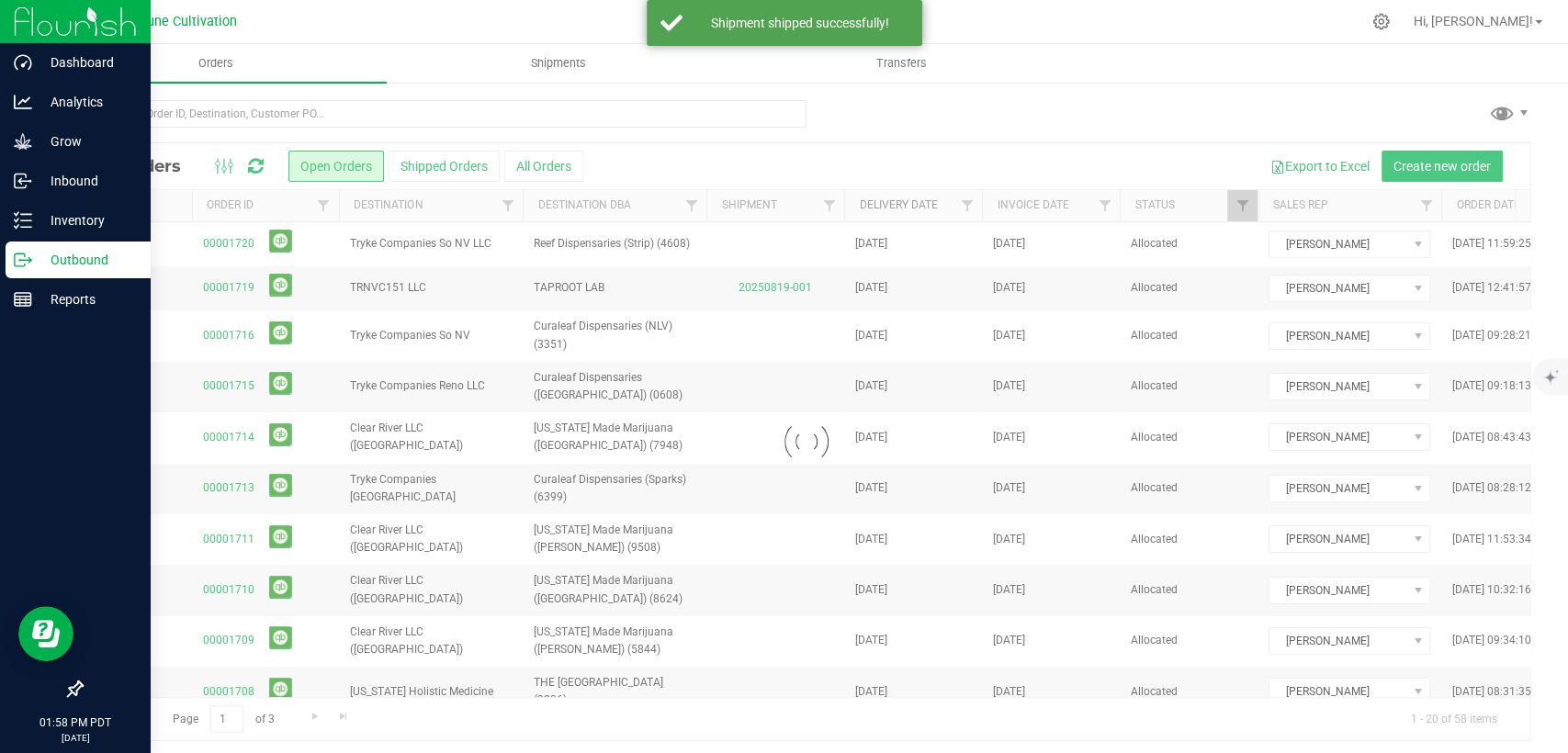
click at [882, 206] on link "Delivery Date" at bounding box center [897, 204] width 78 height 12
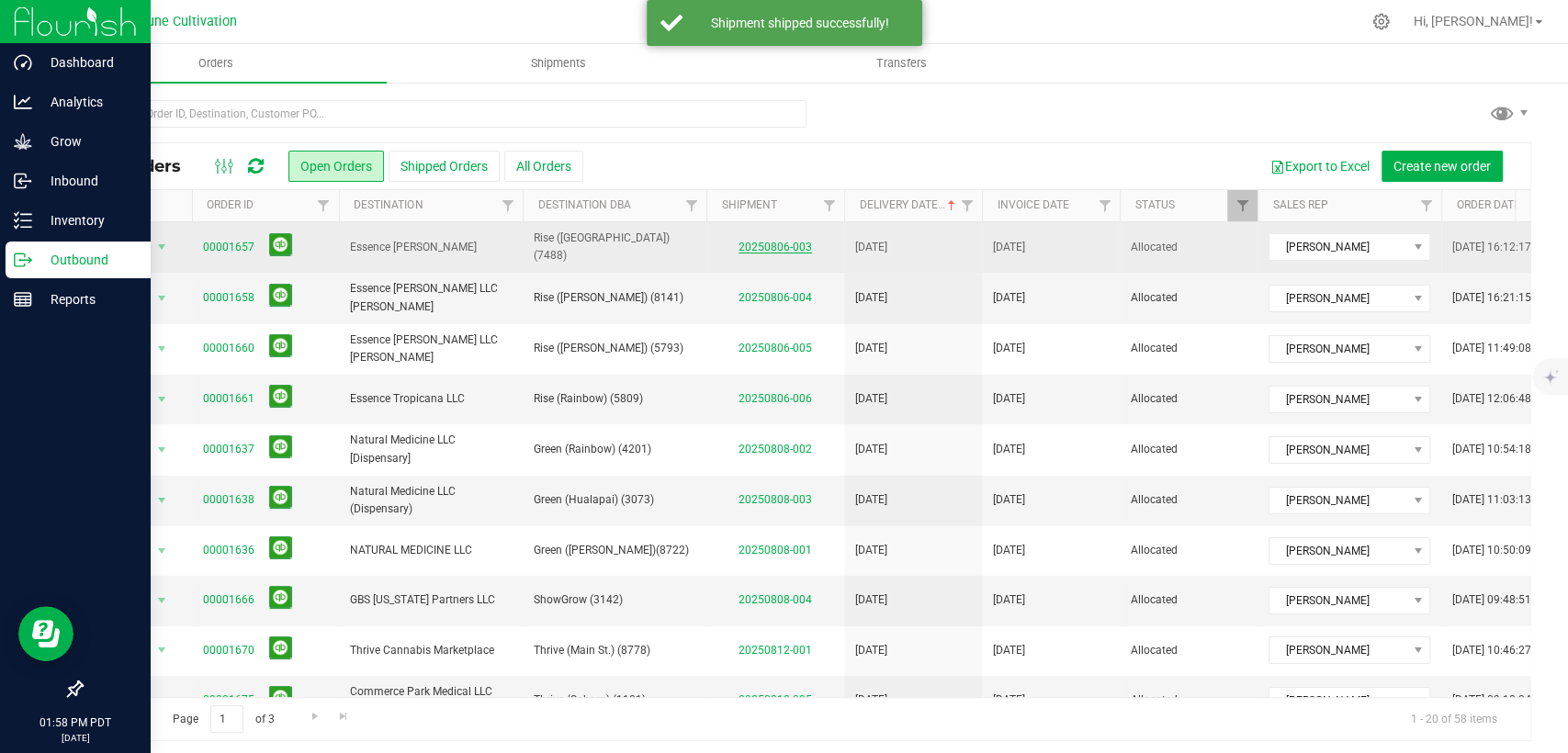
click at [770, 241] on link "20250806-003" at bounding box center [775, 247] width 74 height 12
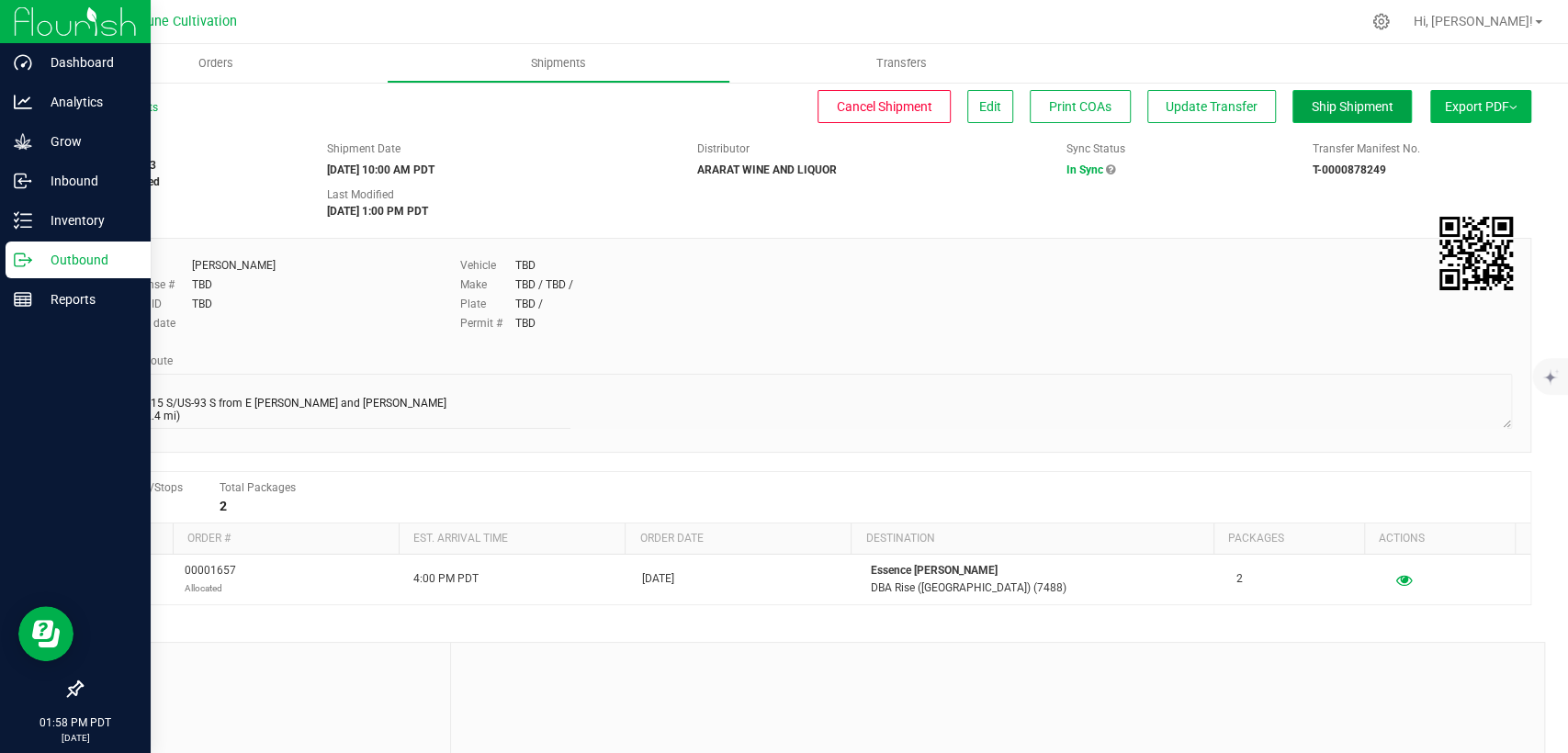
click at [1350, 93] on button "Ship Shipment" at bounding box center [1352, 106] width 119 height 33
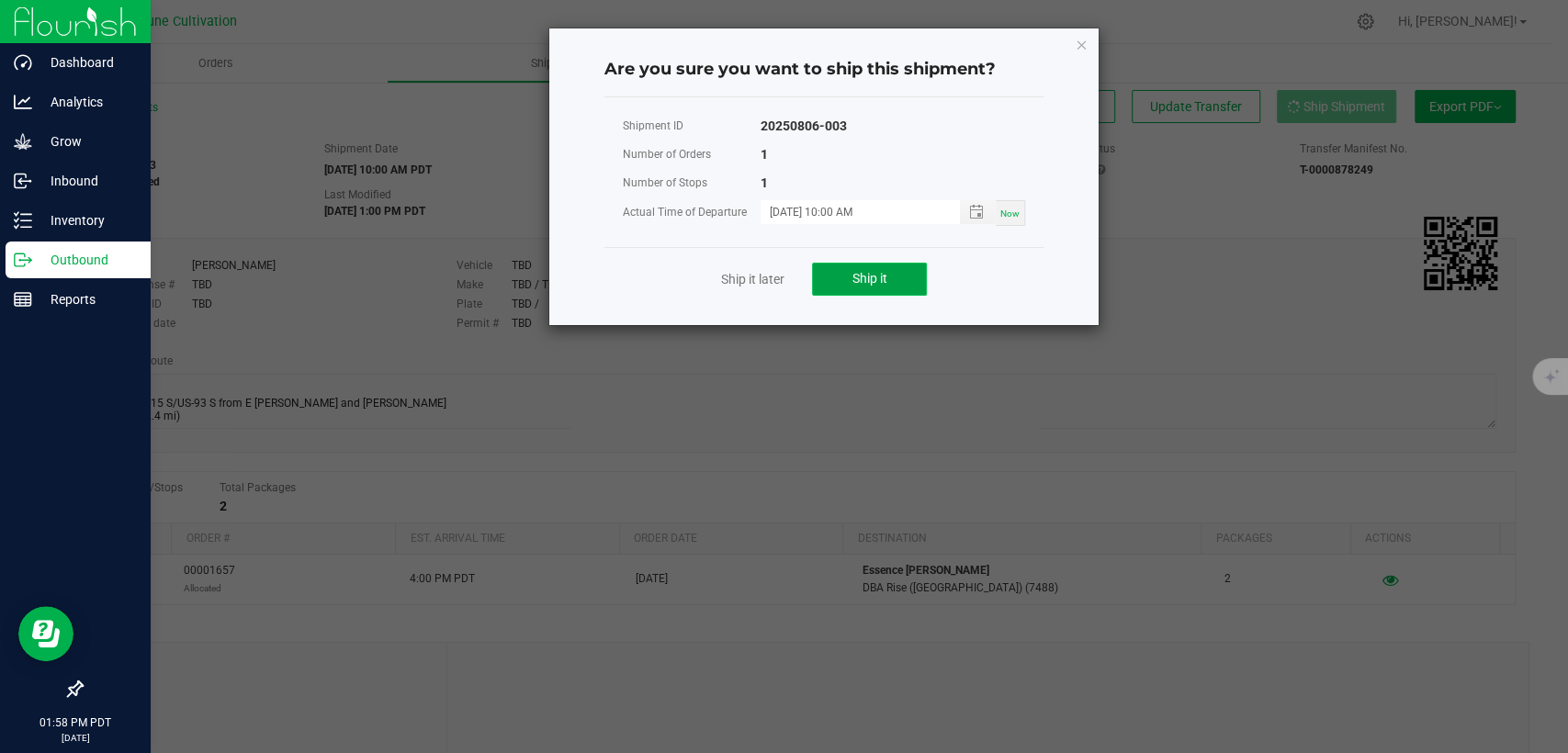
click at [915, 273] on button "Ship it" at bounding box center [869, 279] width 115 height 33
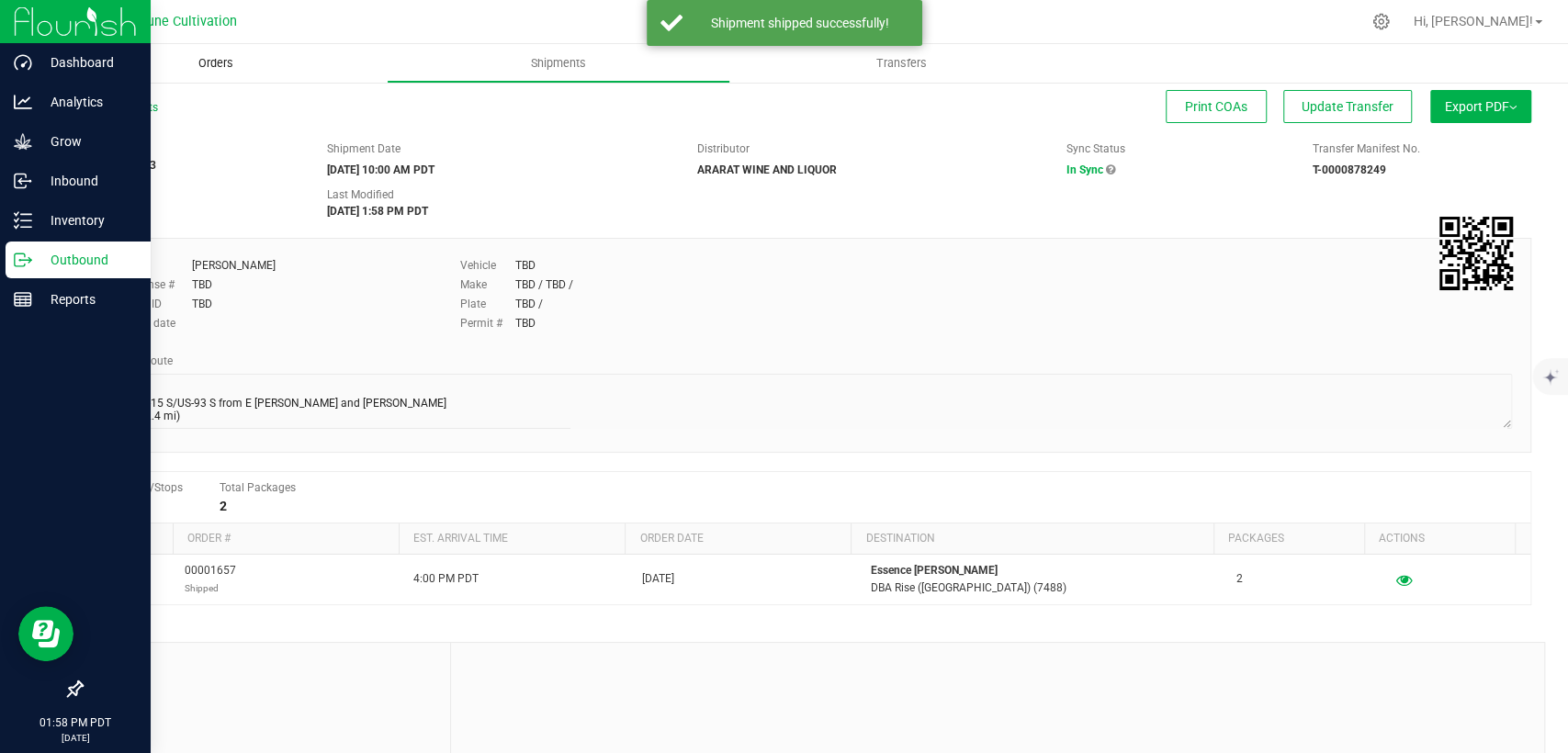
click at [180, 66] on span "Orders" at bounding box center [216, 62] width 84 height 16
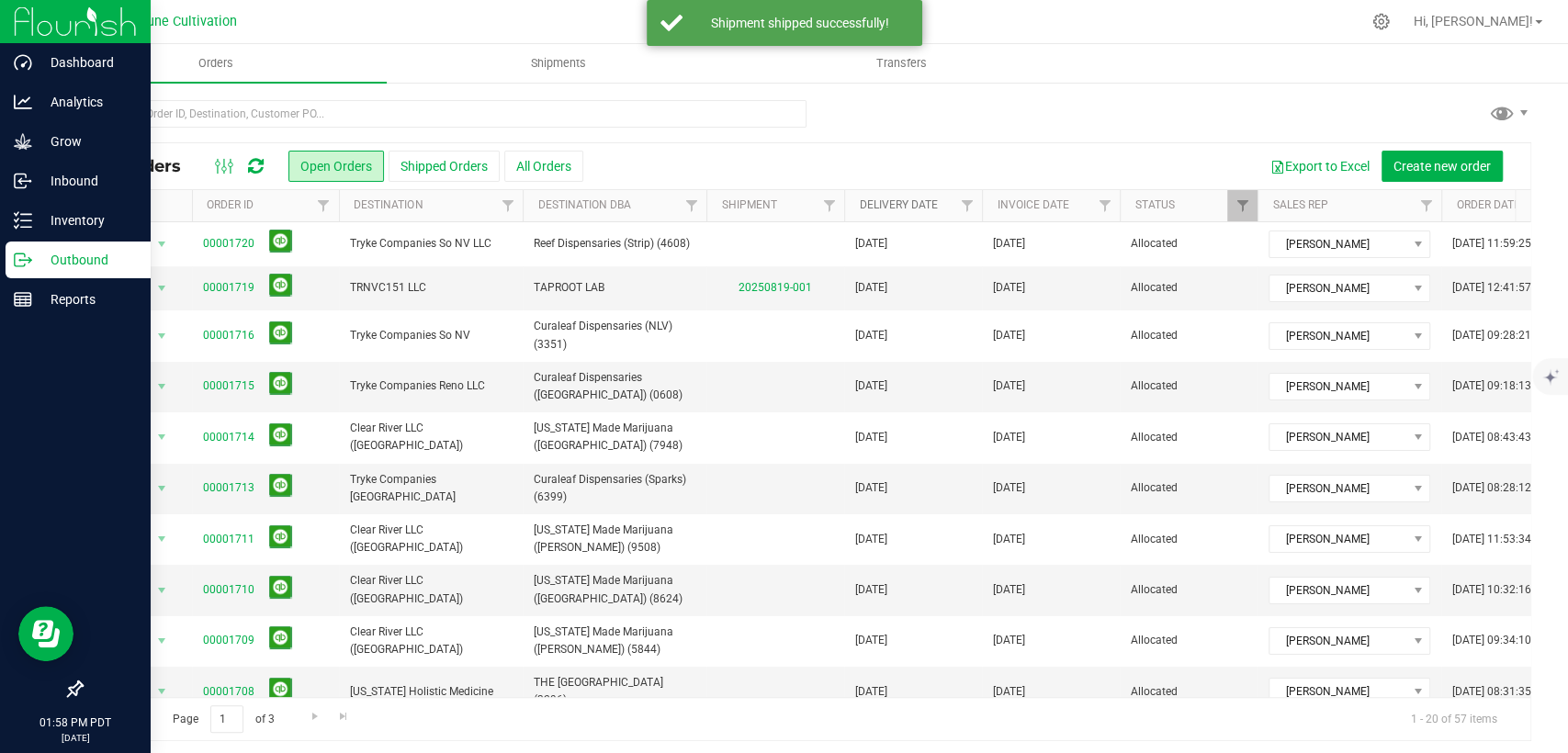
click at [896, 205] on link "Delivery Date" at bounding box center [897, 204] width 78 height 12
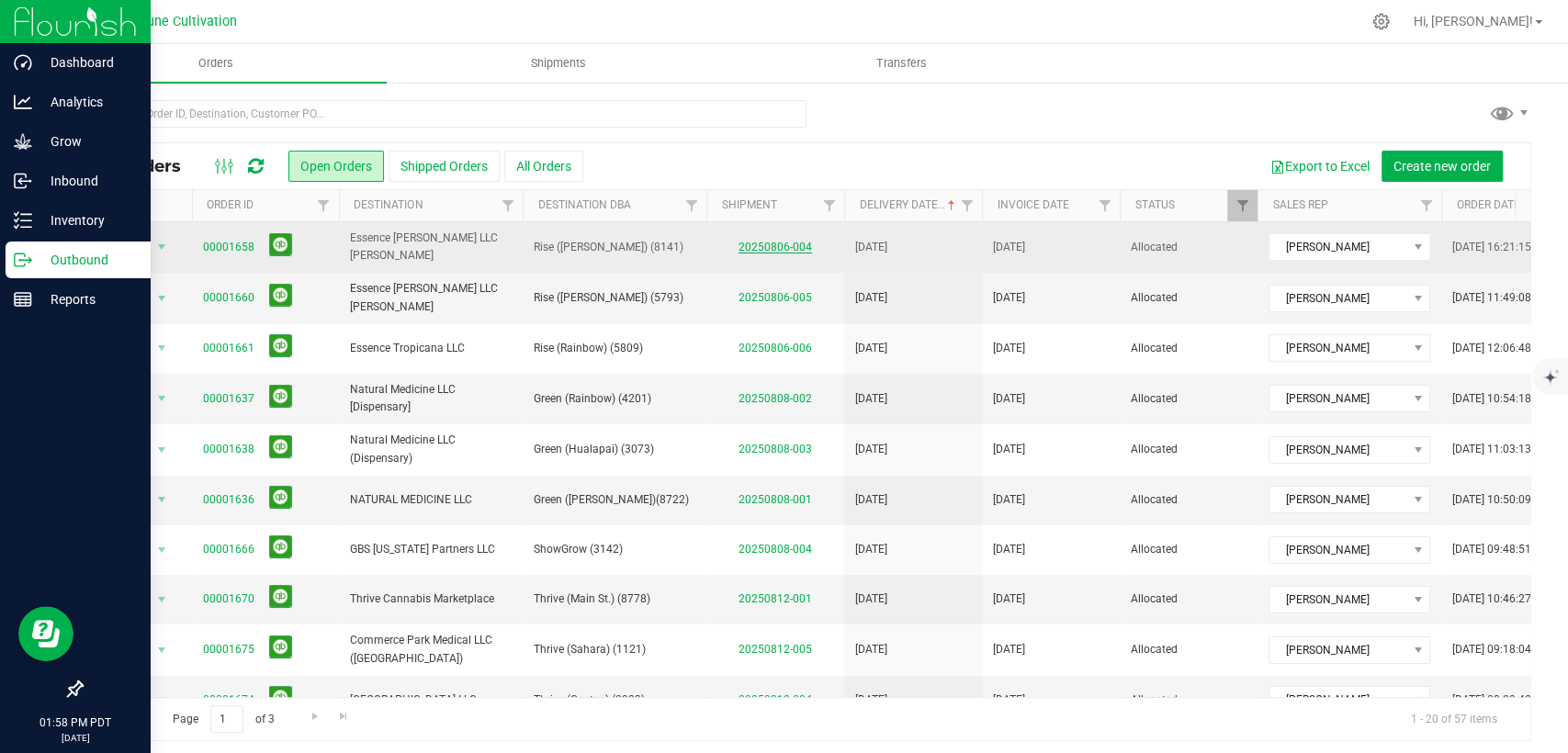
click at [775, 242] on link "20250806-004" at bounding box center [775, 247] width 74 height 12
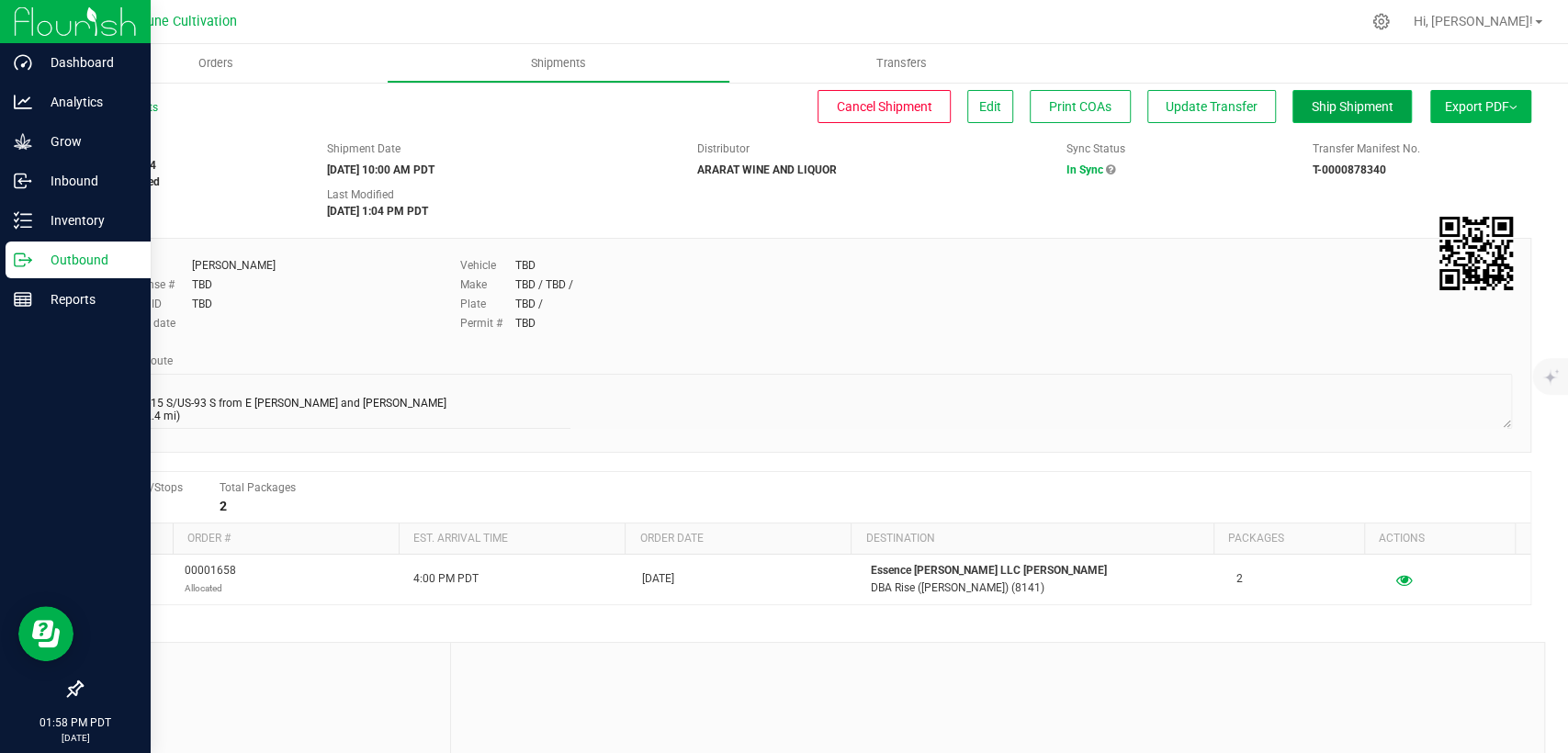
click at [1355, 105] on span "Ship Shipment" at bounding box center [1352, 106] width 82 height 14
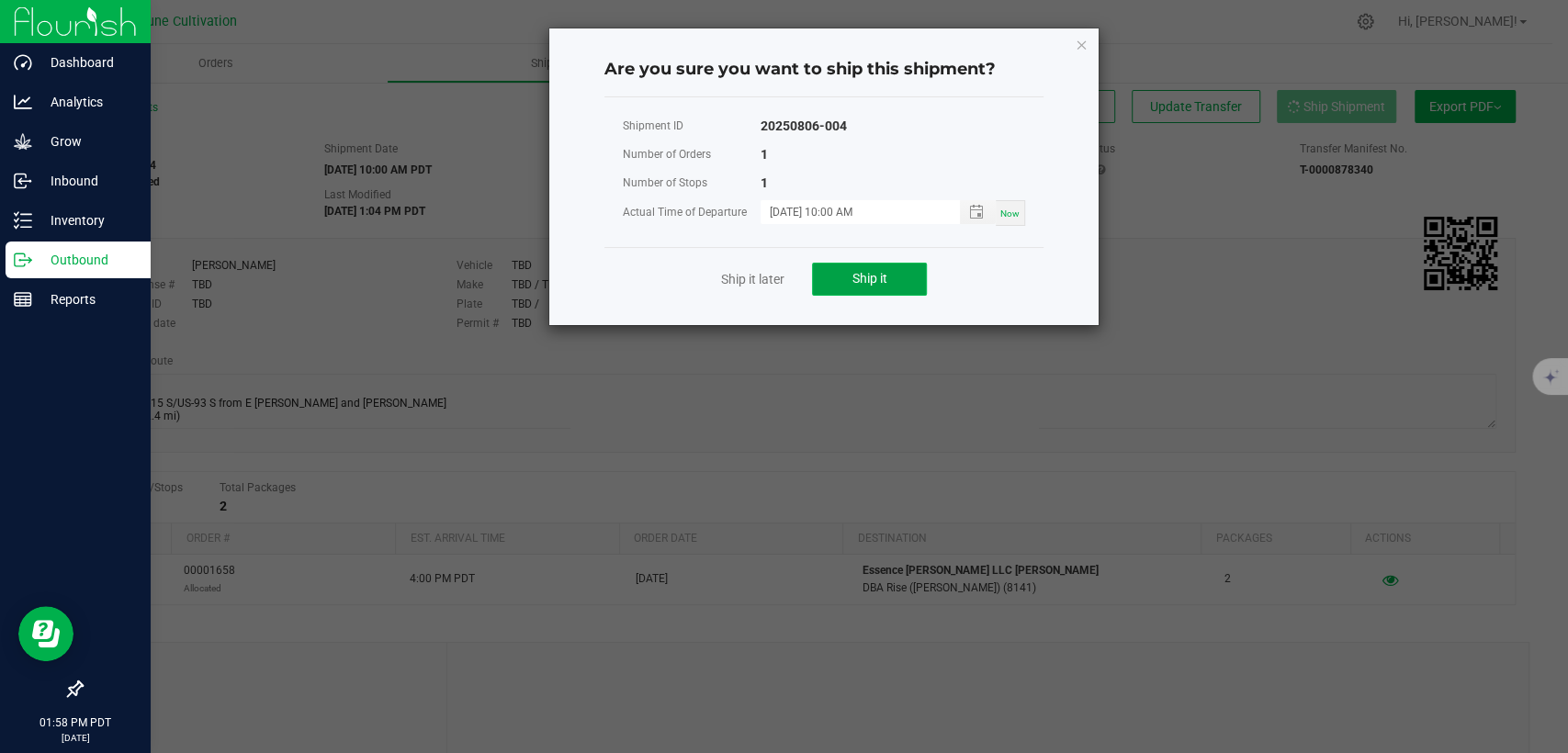
click at [885, 275] on span "Ship it" at bounding box center [870, 277] width 35 height 14
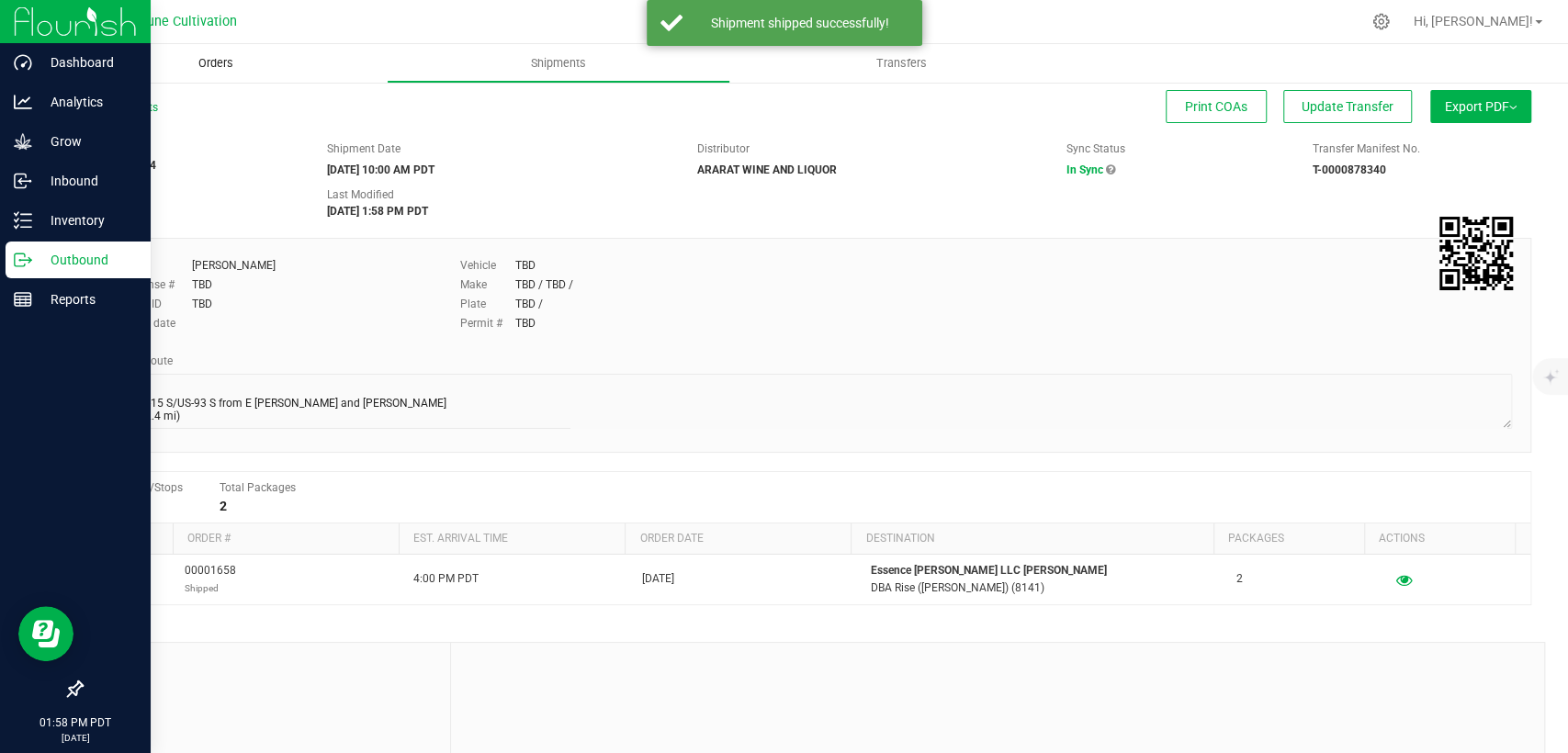
click at [227, 65] on span "Orders" at bounding box center [216, 62] width 84 height 16
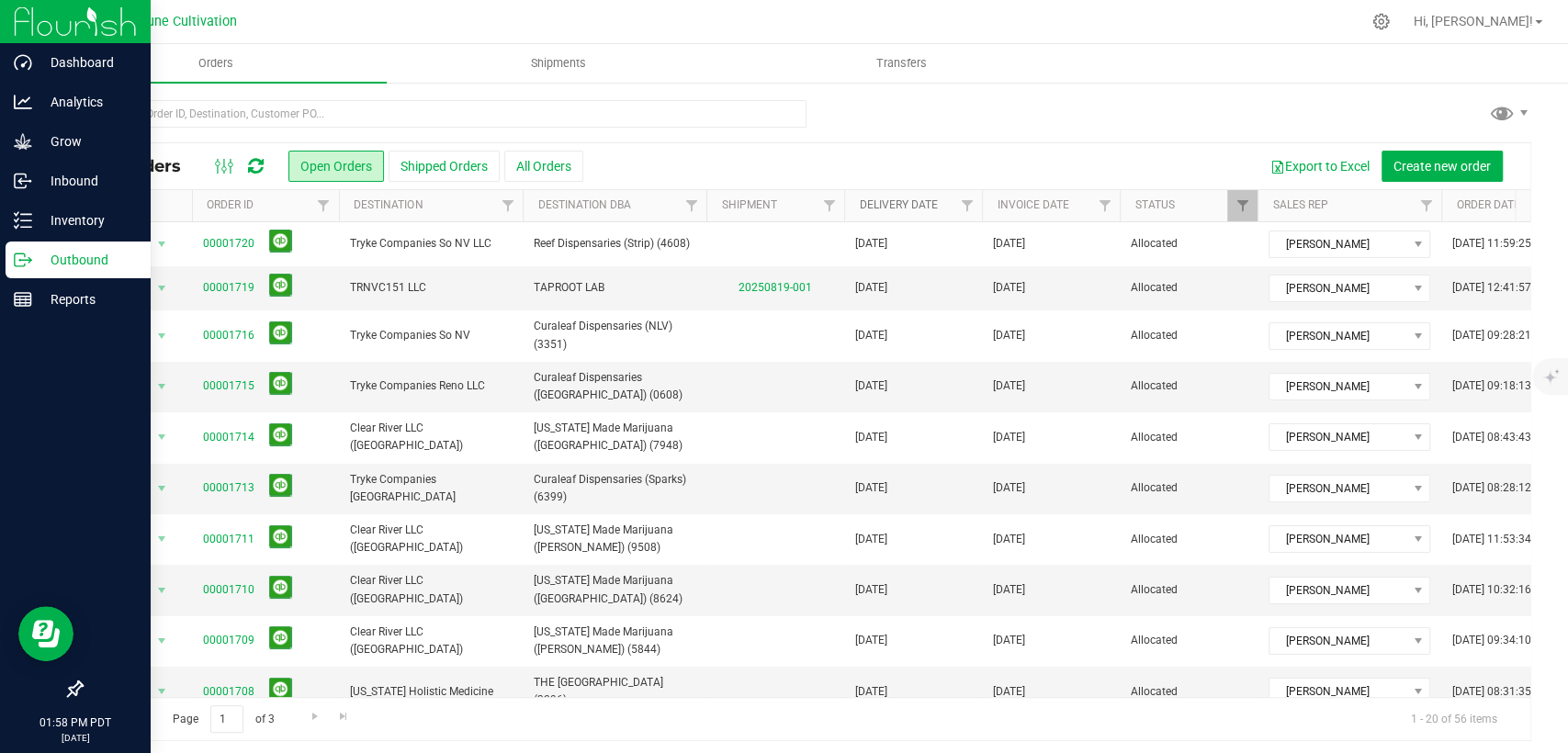
click at [890, 200] on link "Delivery Date" at bounding box center [897, 204] width 78 height 12
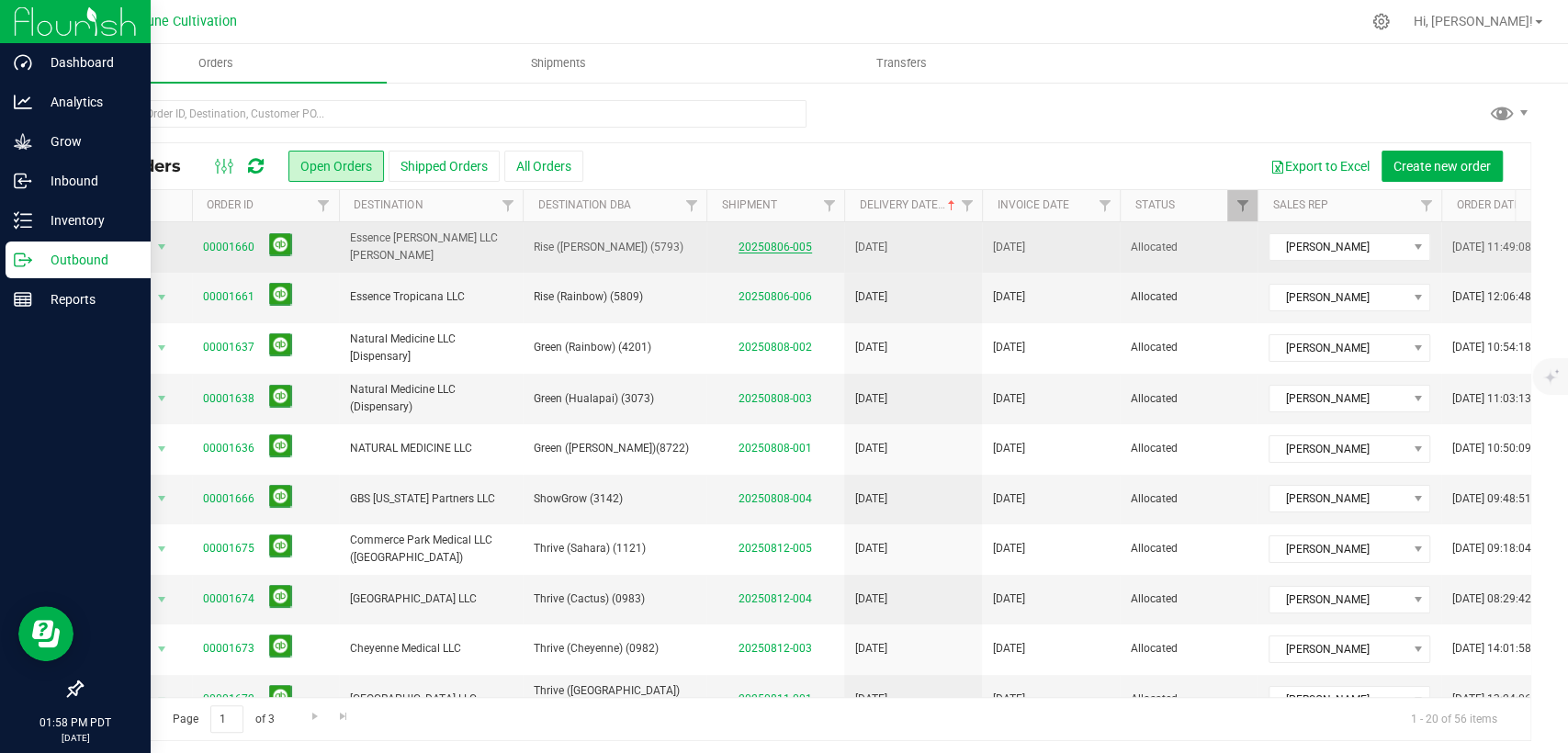
click at [781, 245] on link "20250806-005" at bounding box center [775, 247] width 74 height 12
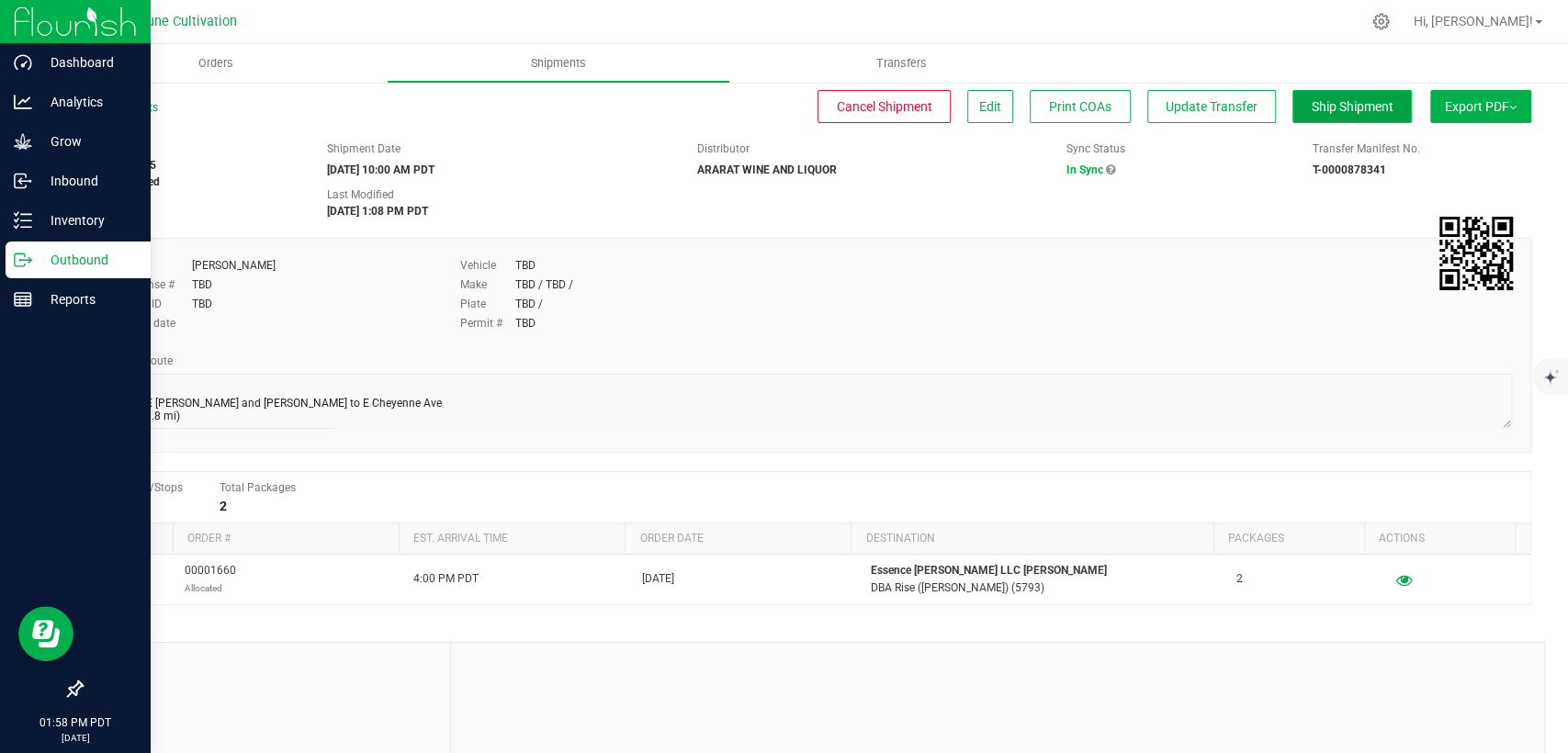
click at [1312, 99] on span "Ship Shipment" at bounding box center [1352, 106] width 82 height 14
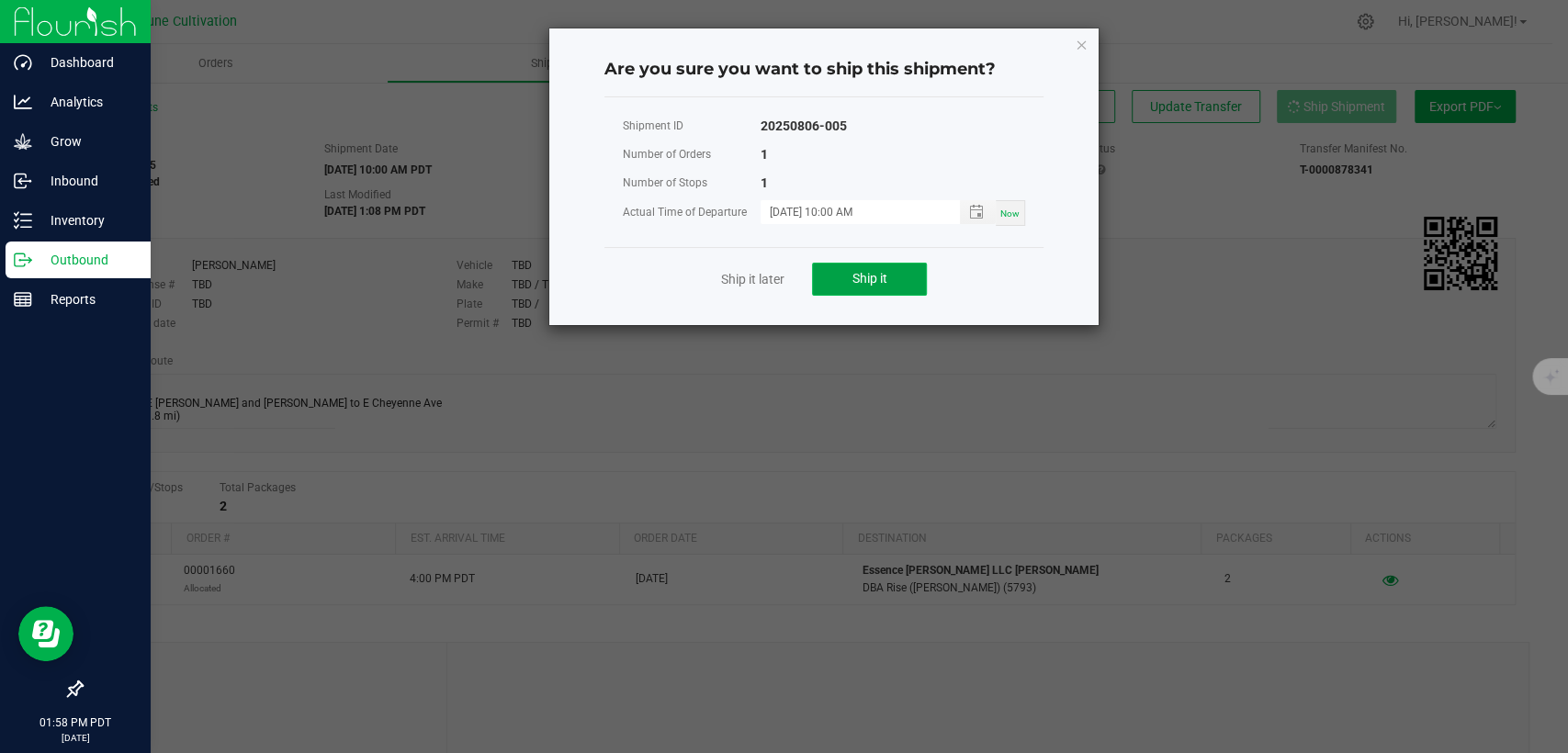
click at [881, 264] on button "Ship it" at bounding box center [869, 279] width 115 height 33
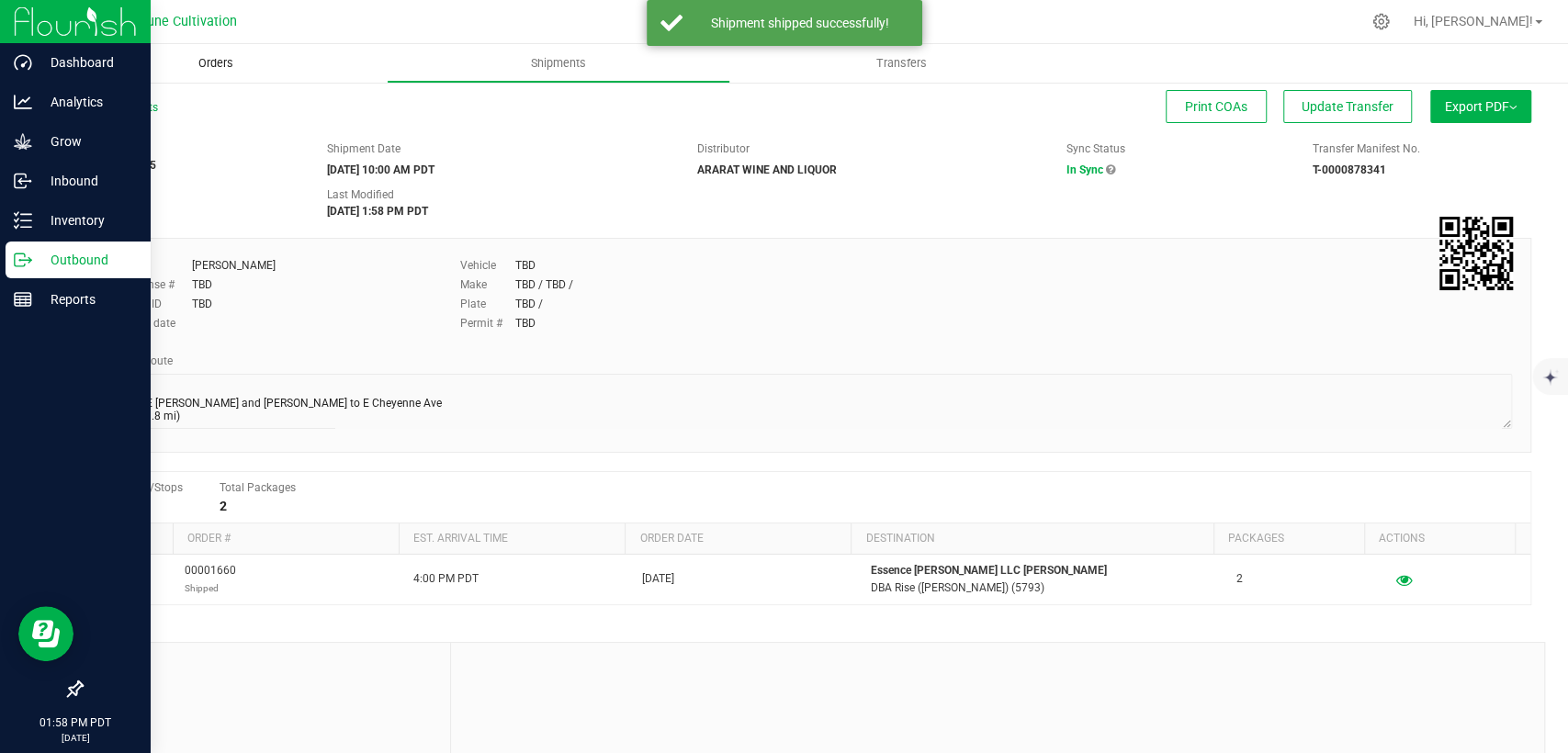
click at [221, 57] on span "Orders" at bounding box center [216, 62] width 84 height 16
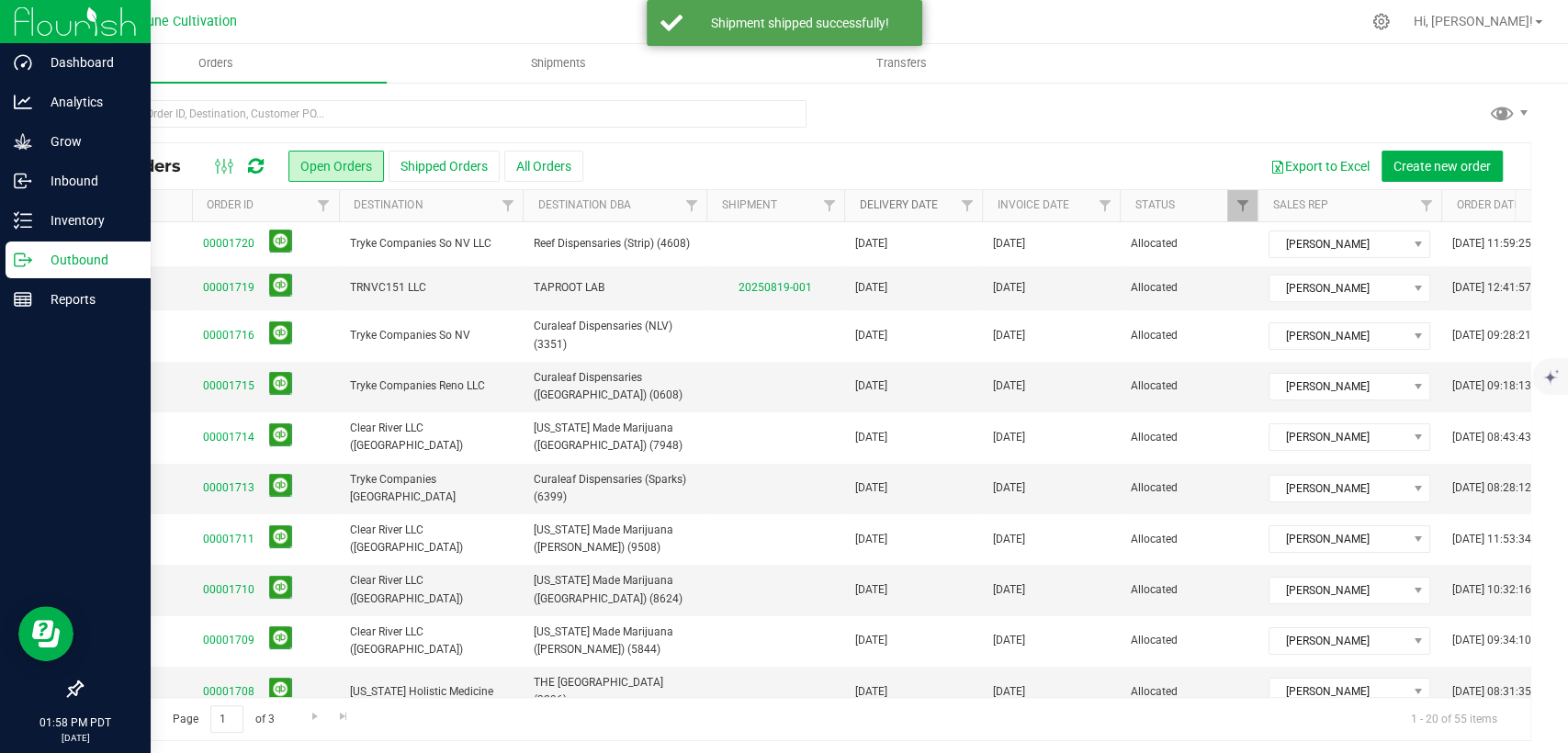
click at [906, 200] on link "Delivery Date" at bounding box center [897, 204] width 78 height 12
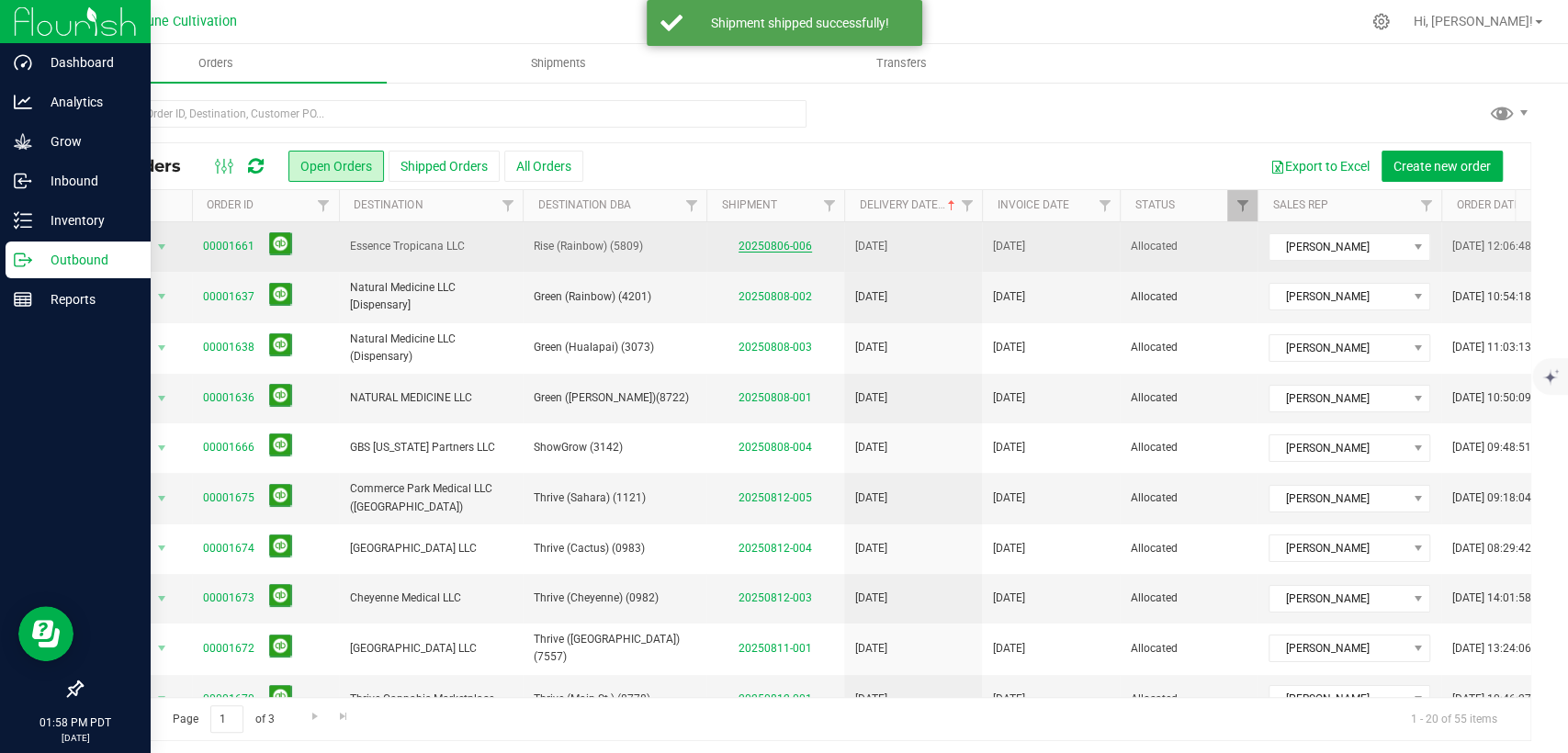
click at [779, 245] on link "20250806-006" at bounding box center [775, 246] width 74 height 12
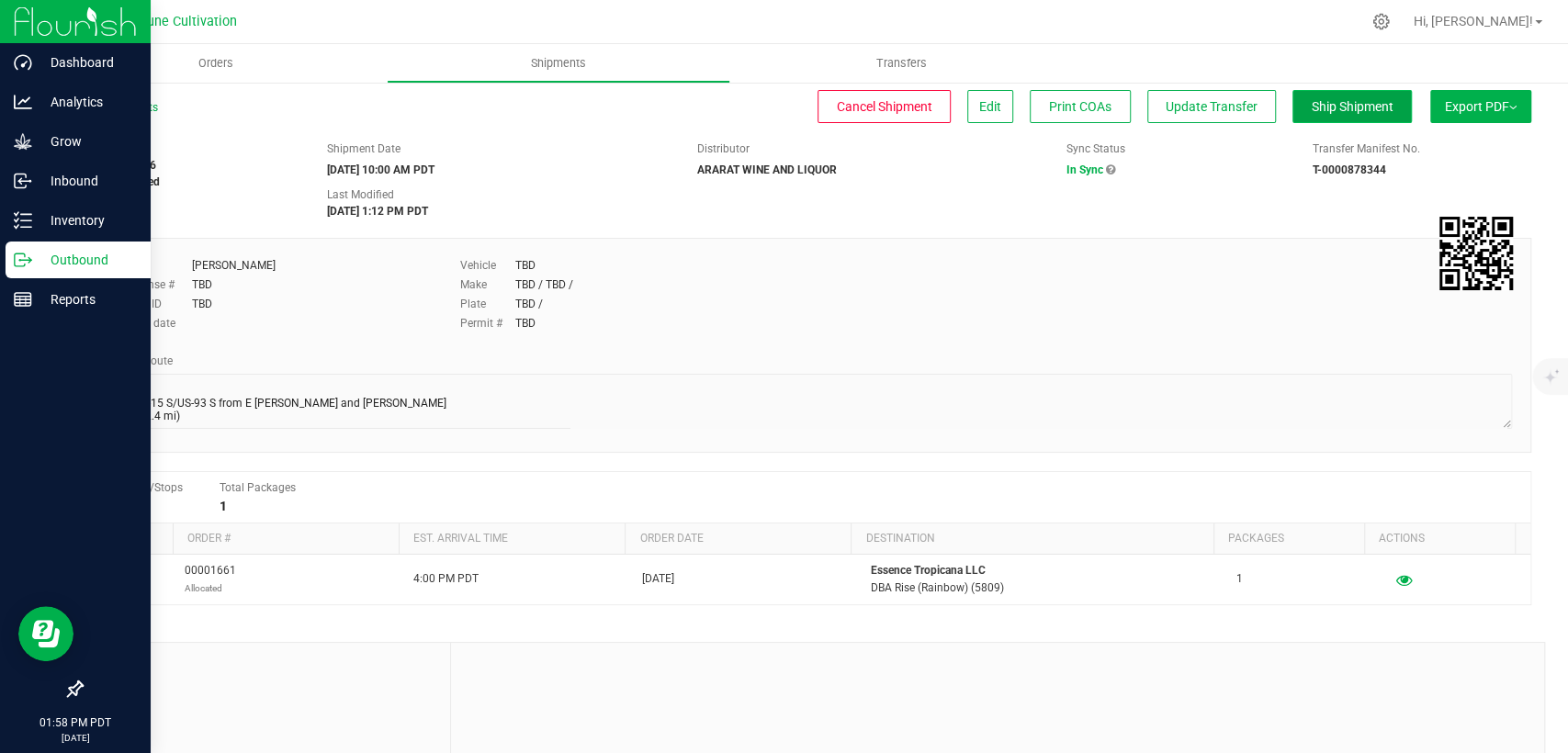
click at [1317, 101] on span "Ship Shipment" at bounding box center [1352, 106] width 82 height 14
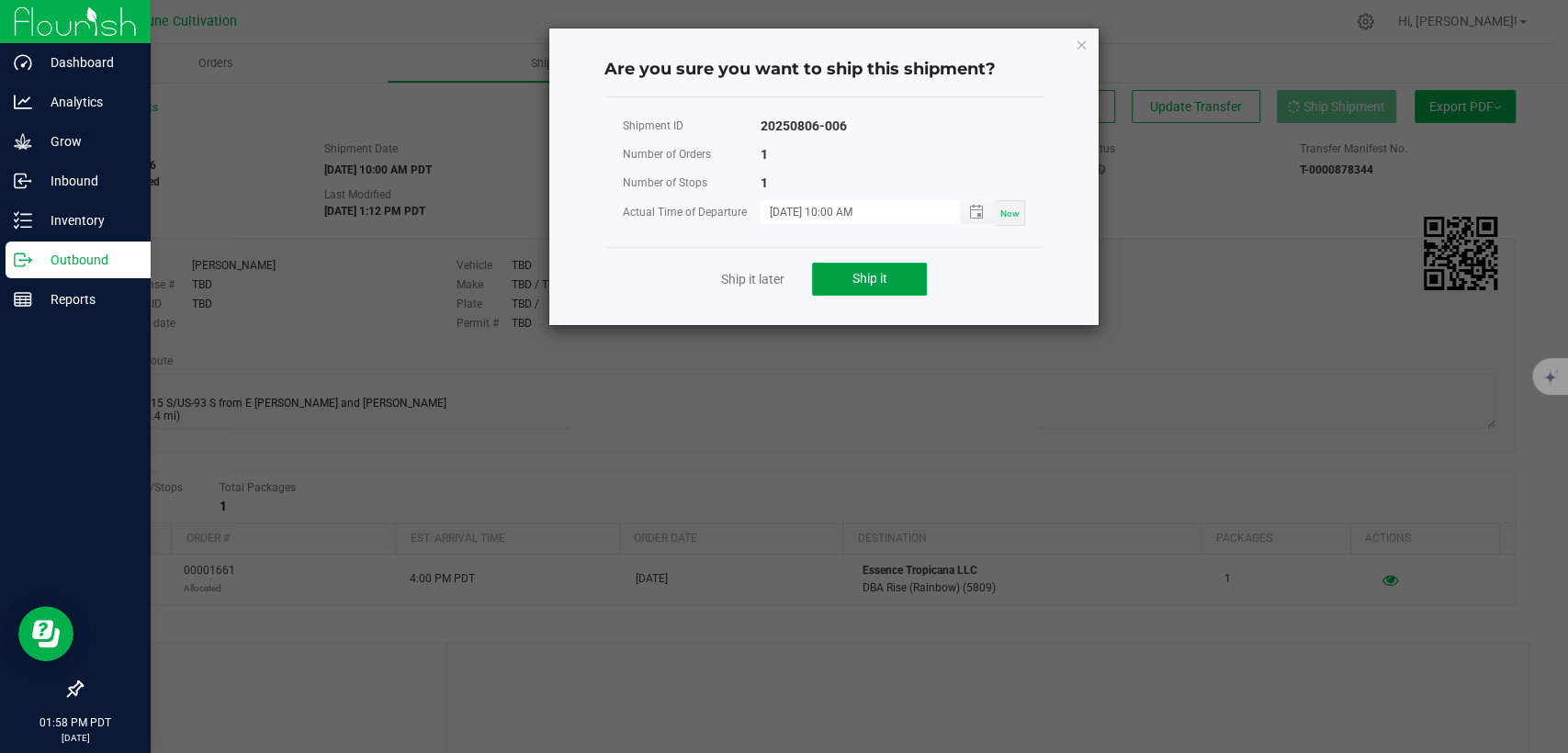
drag, startPoint x: 897, startPoint y: 276, endPoint x: 769, endPoint y: 201, distance: 148.4
click at [896, 276] on button "Ship it" at bounding box center [869, 279] width 115 height 33
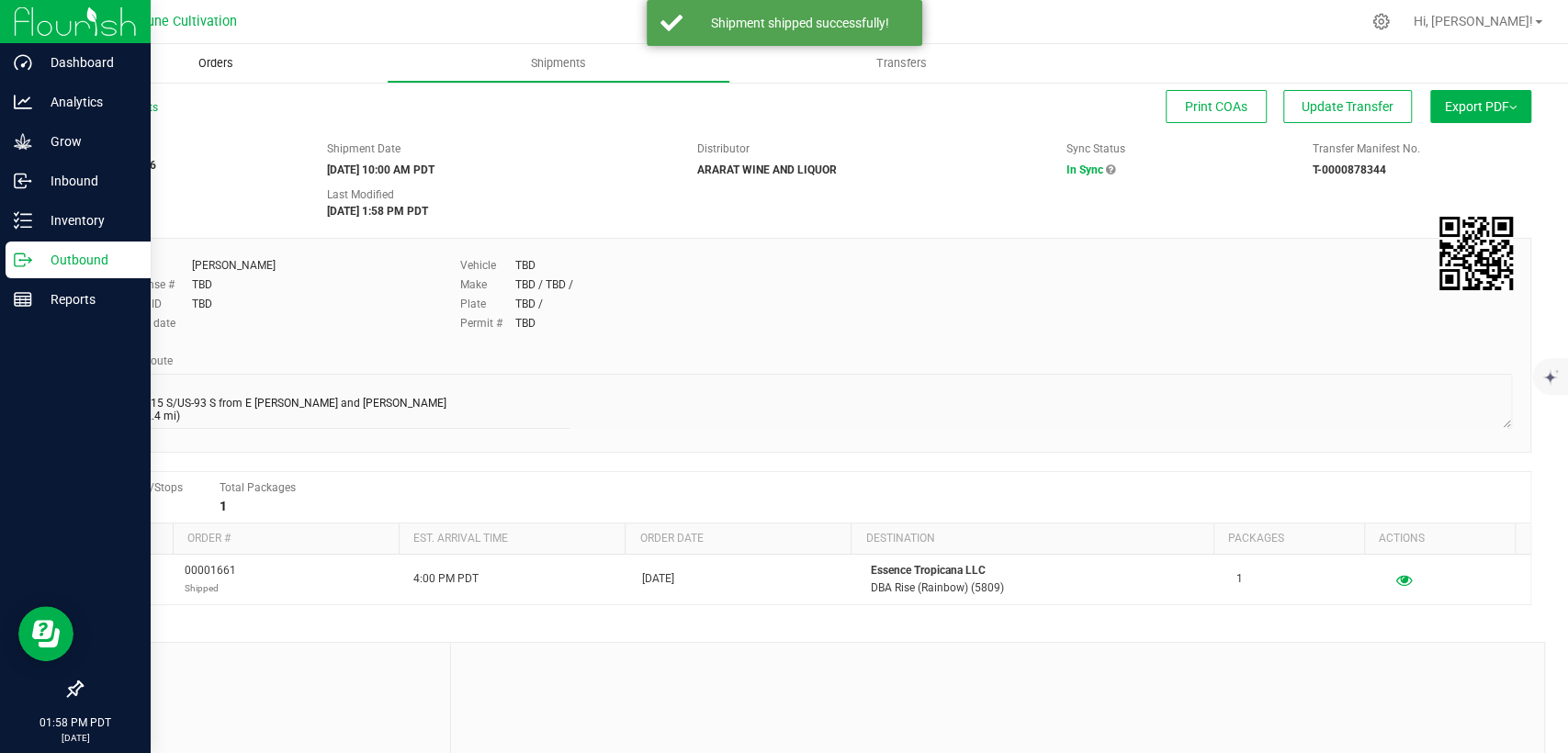
click at [228, 65] on span "Orders" at bounding box center [216, 62] width 84 height 16
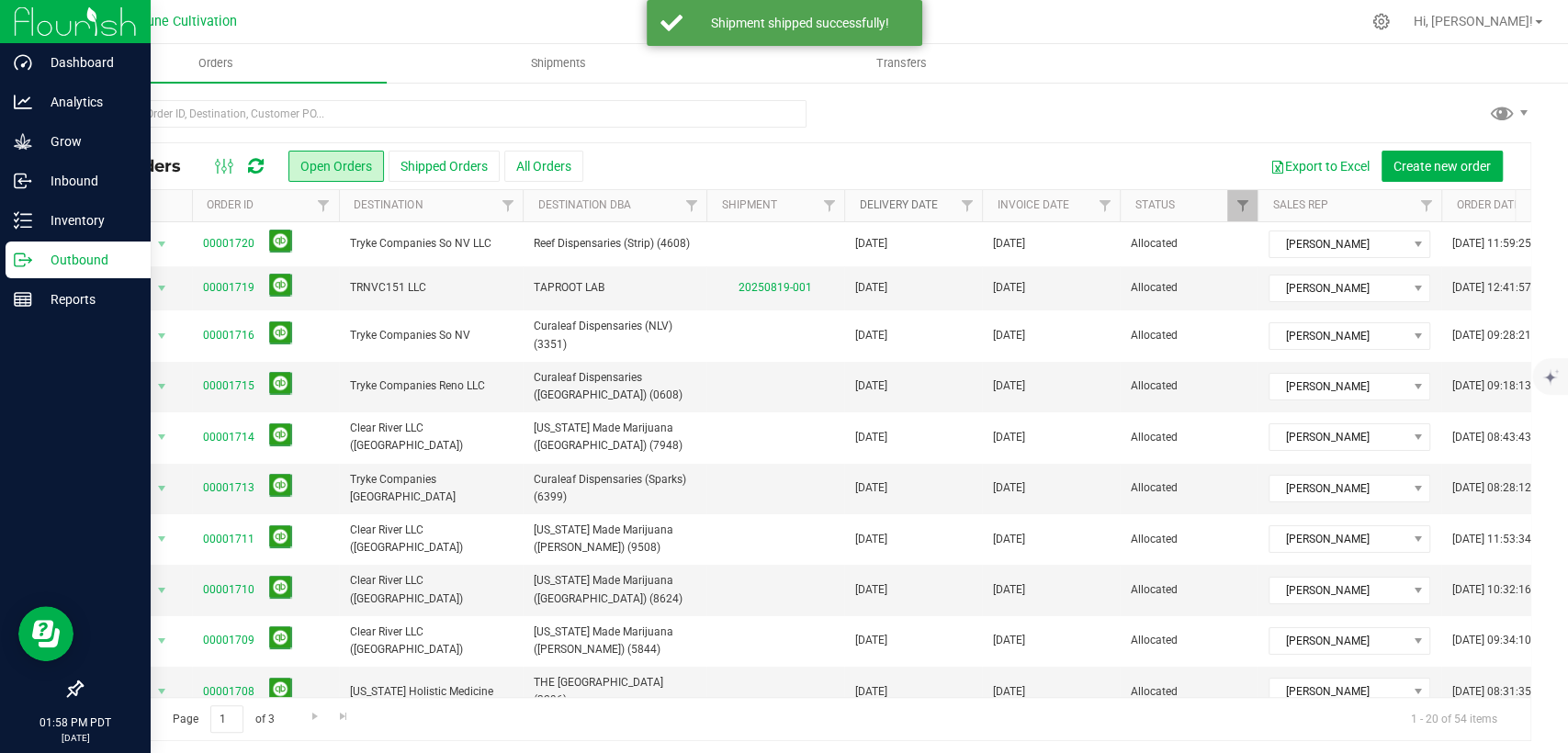
click at [882, 204] on link "Delivery Date" at bounding box center [897, 204] width 78 height 12
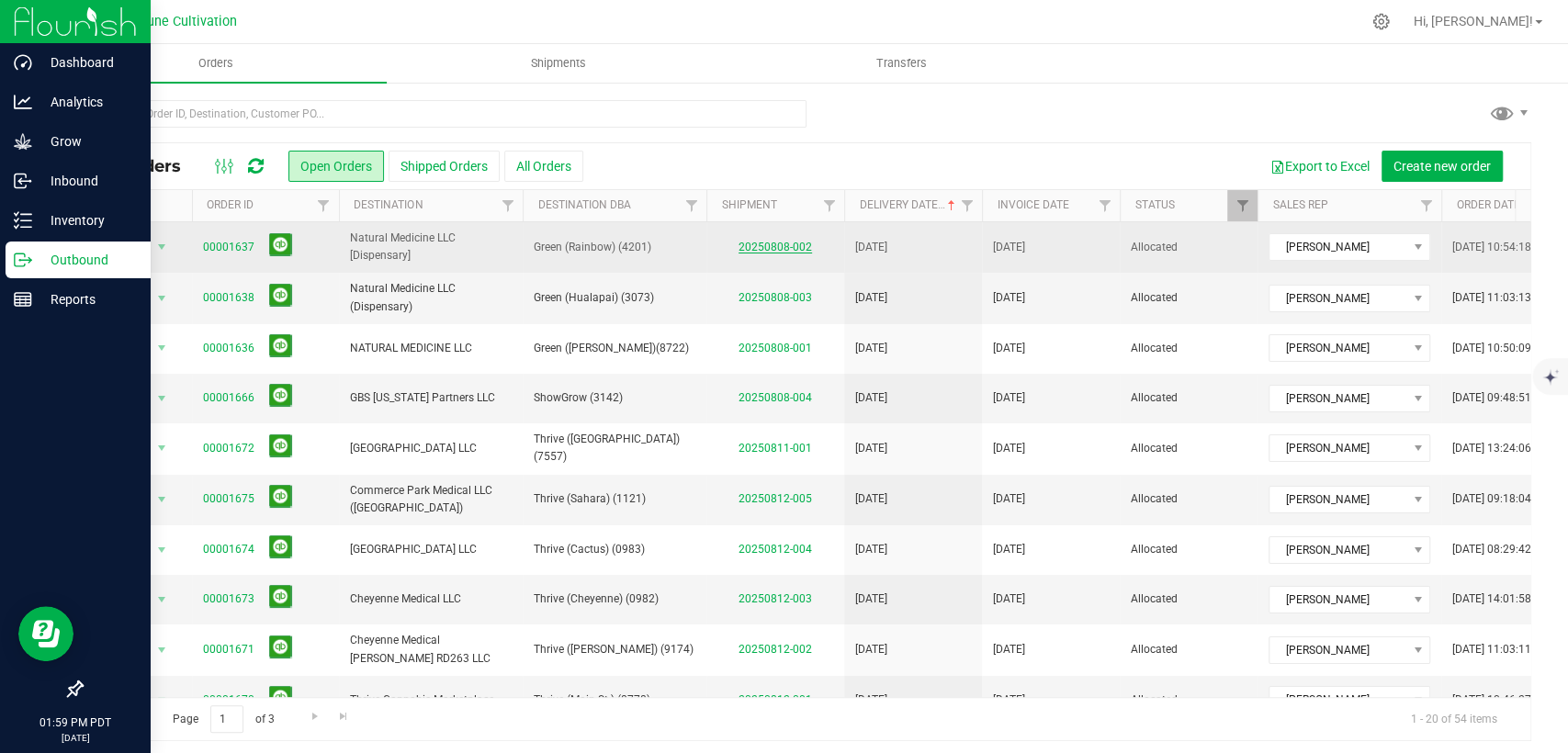
click at [758, 245] on link "20250808-002" at bounding box center [775, 247] width 74 height 12
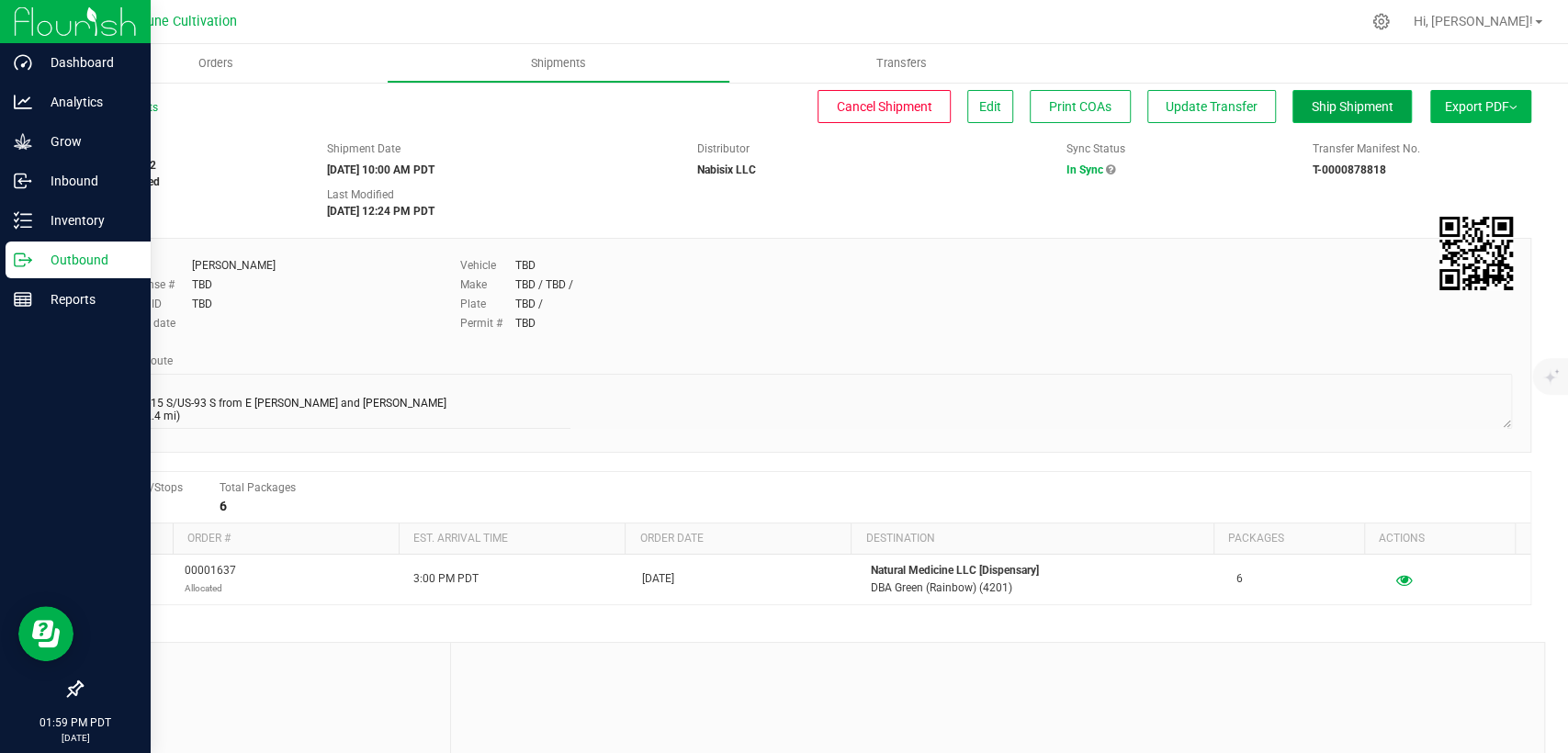
click at [1323, 115] on button "Ship Shipment" at bounding box center [1352, 106] width 119 height 33
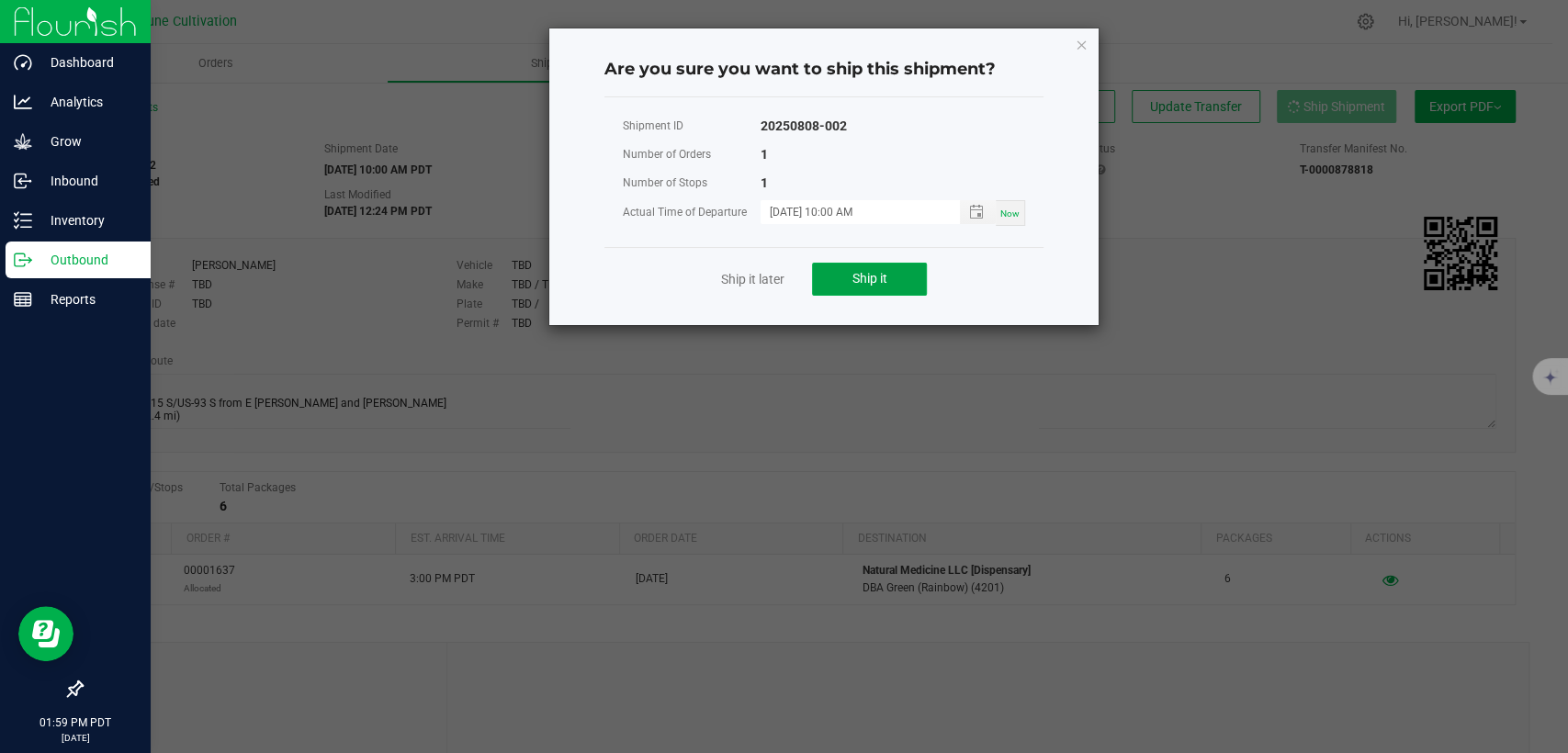
drag, startPoint x: 882, startPoint y: 281, endPoint x: 859, endPoint y: 252, distance: 37.0
click at [882, 280] on span "Ship it" at bounding box center [870, 277] width 35 height 14
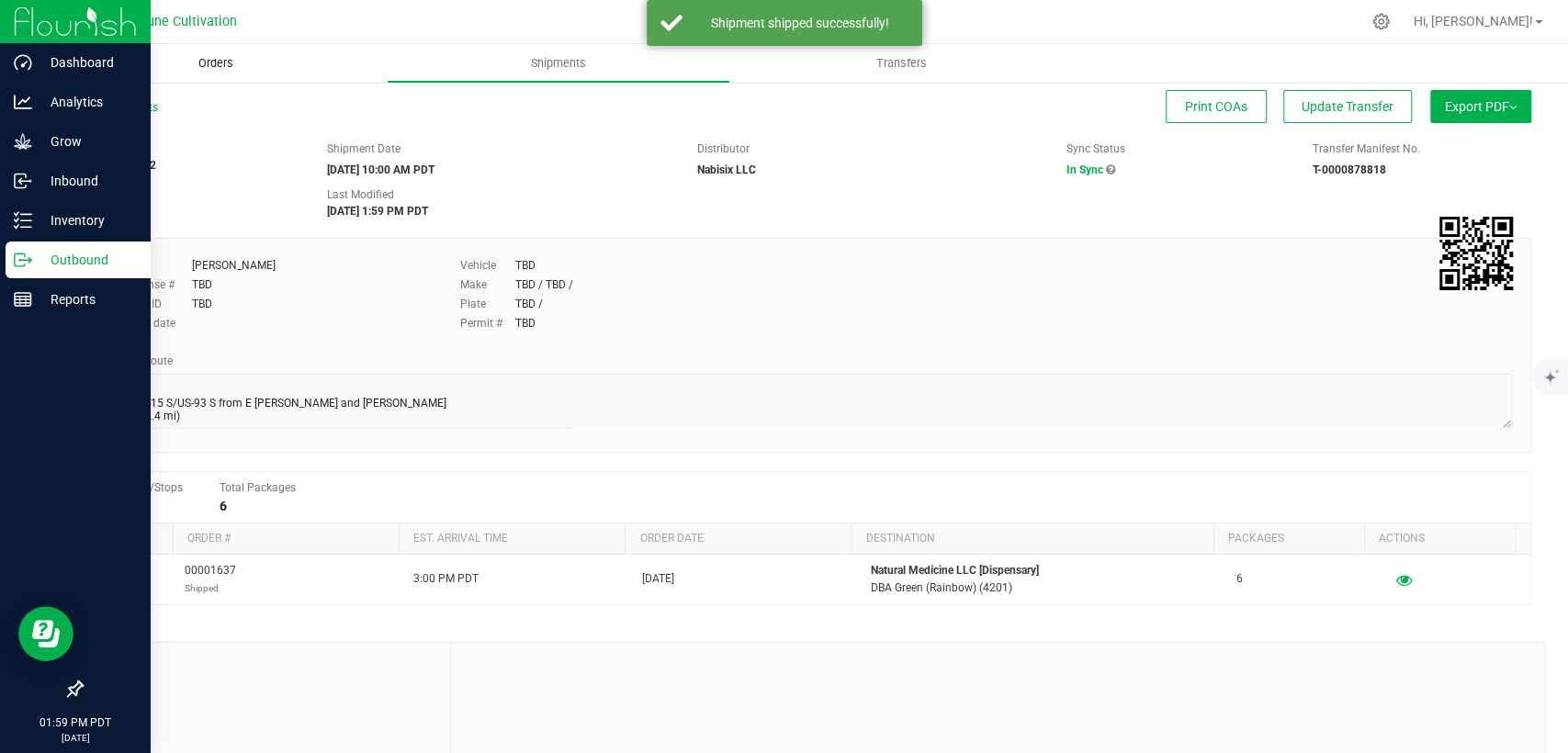
click at [194, 68] on span "Orders" at bounding box center [216, 62] width 84 height 16
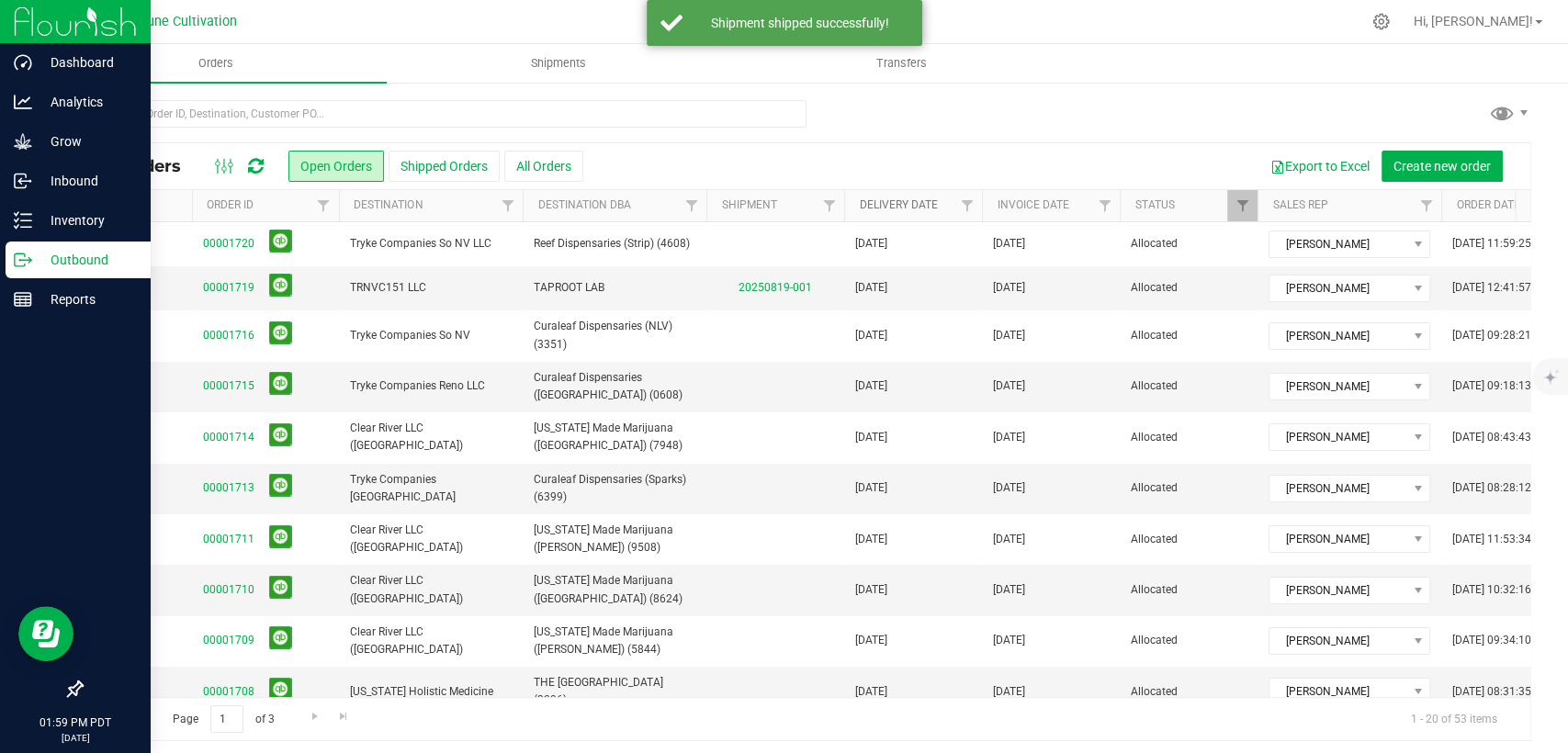
click at [912, 205] on link "Delivery Date" at bounding box center [897, 204] width 78 height 12
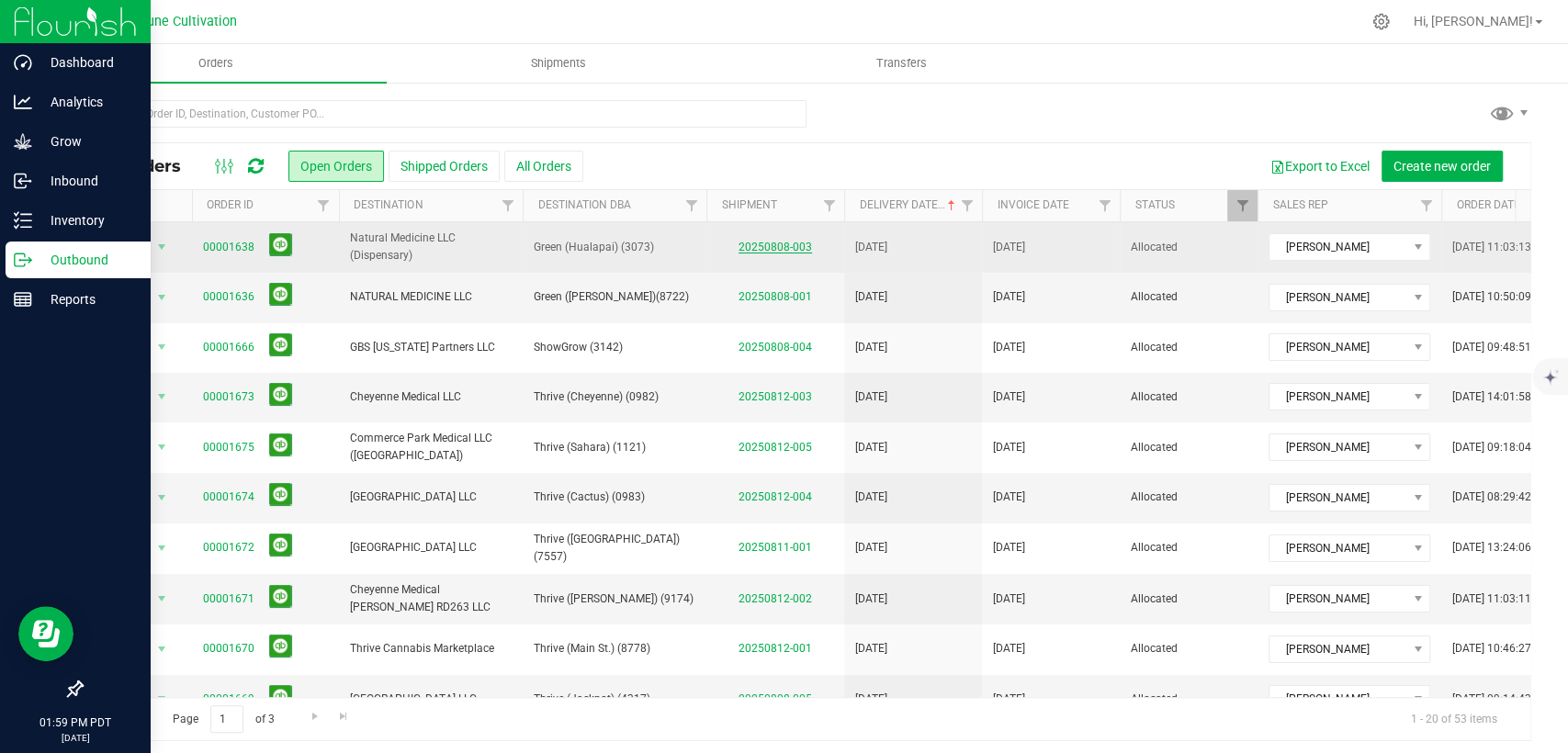
click at [787, 245] on link "20250808-003" at bounding box center [775, 247] width 74 height 12
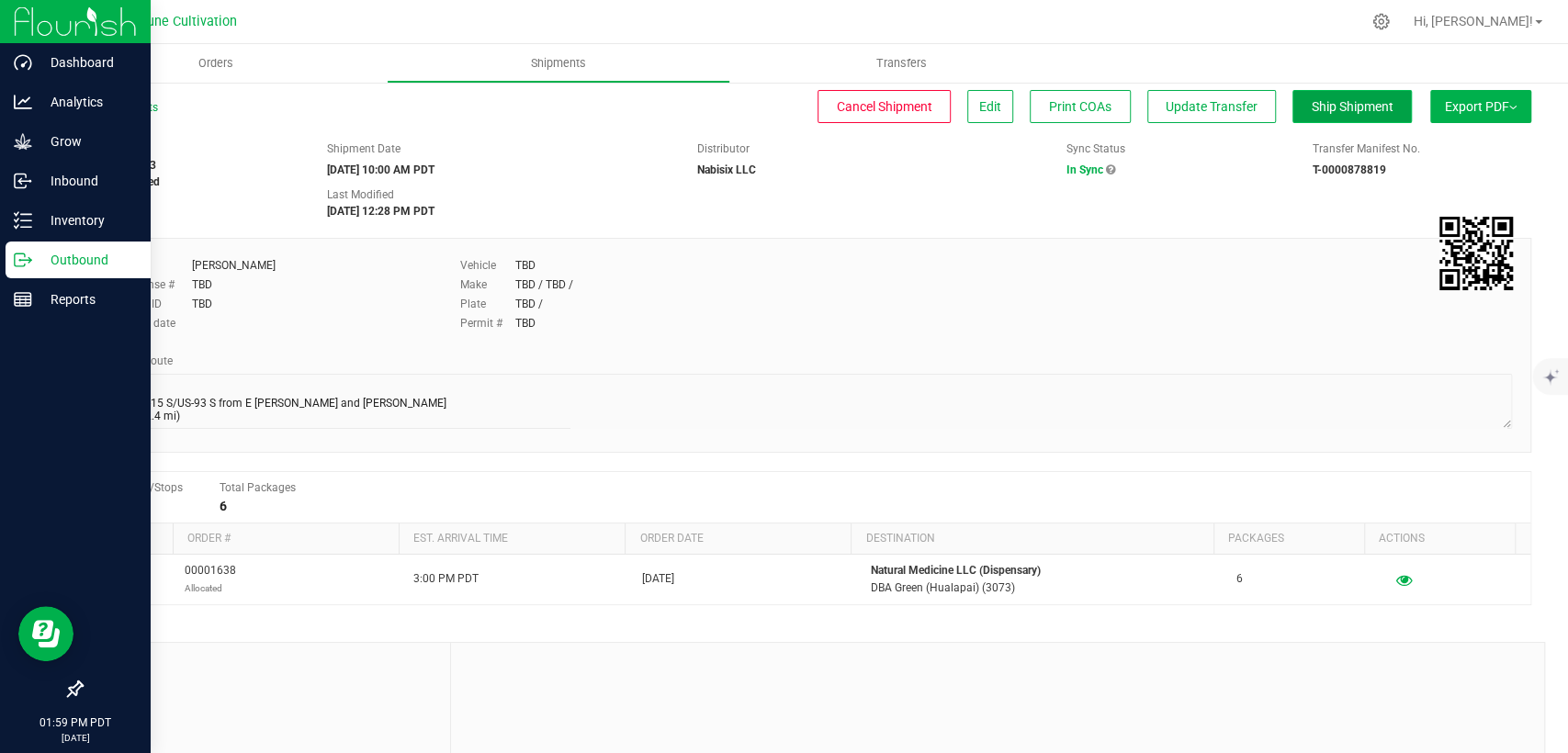
click at [1318, 119] on button "Ship Shipment" at bounding box center [1352, 106] width 119 height 33
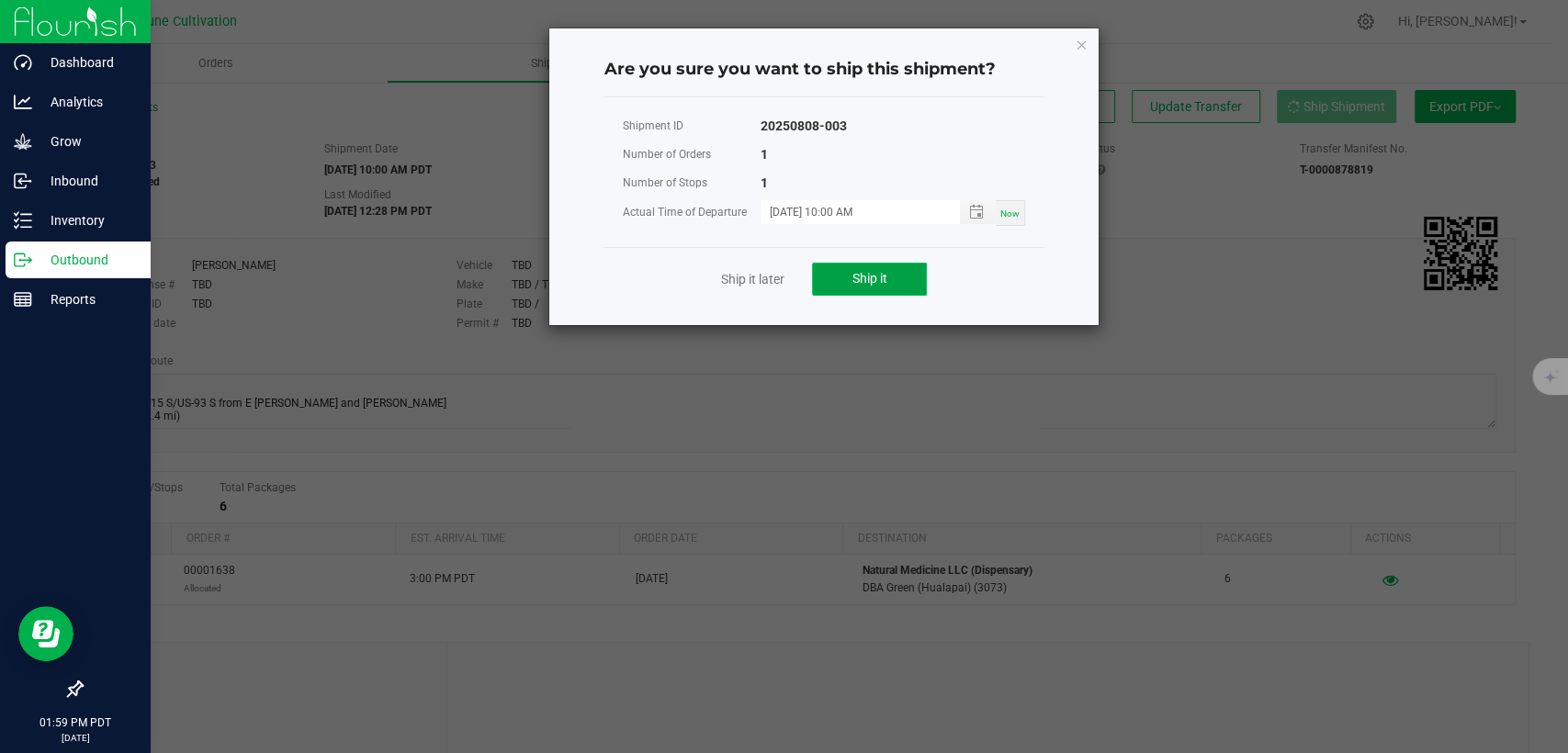
click at [874, 289] on button "Ship it" at bounding box center [869, 279] width 115 height 33
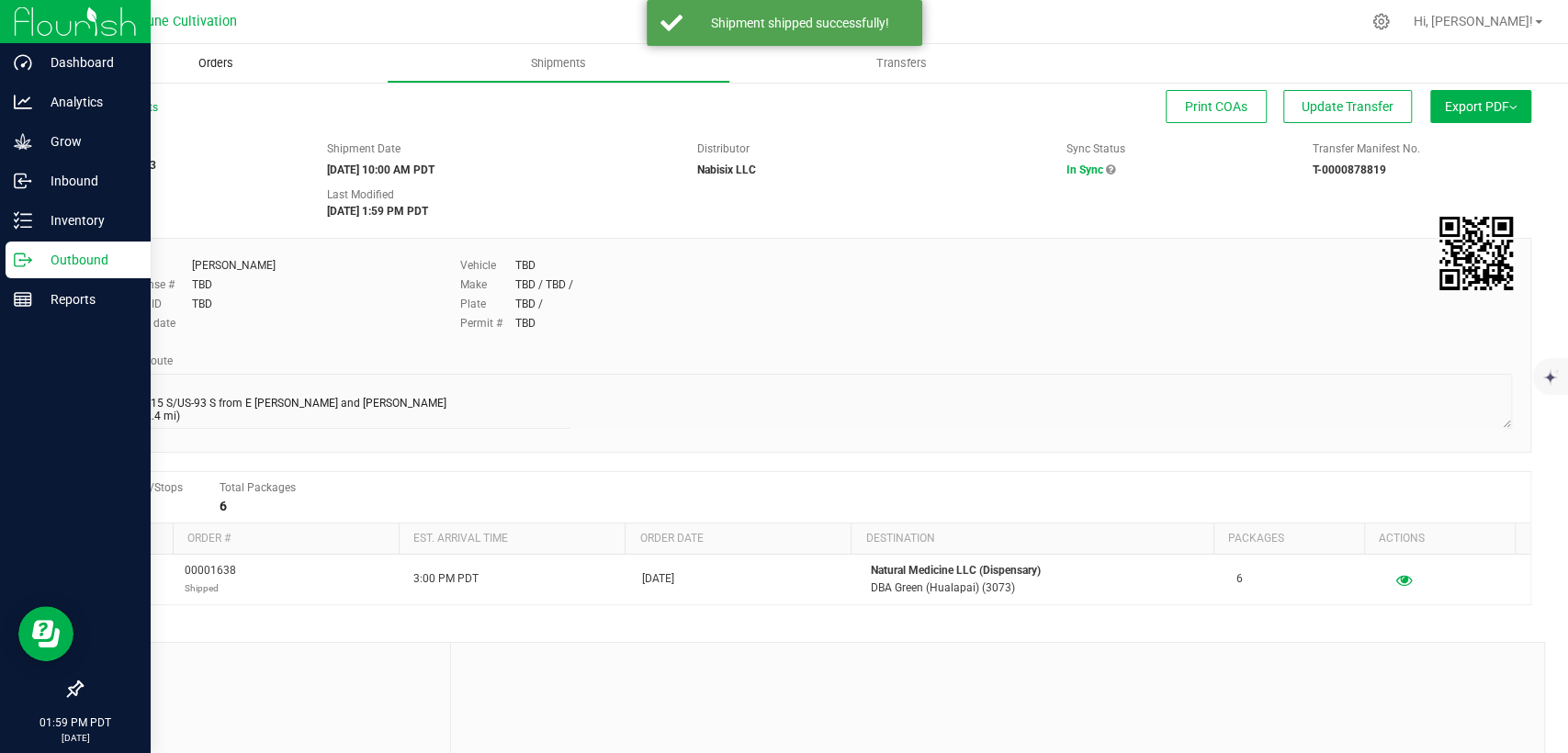
click at [227, 66] on span "Orders" at bounding box center [216, 62] width 84 height 16
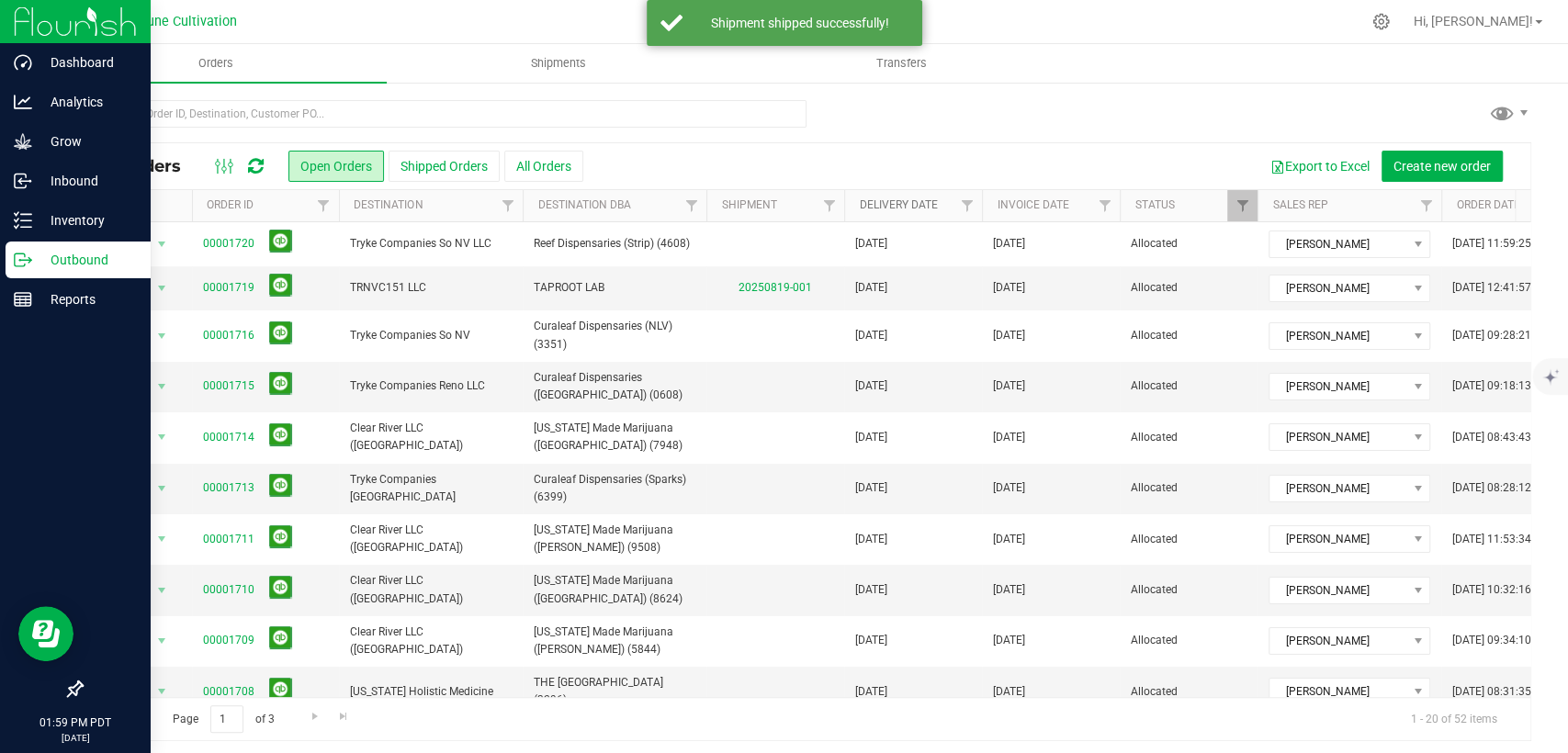
click at [891, 200] on link "Delivery Date" at bounding box center [897, 204] width 78 height 12
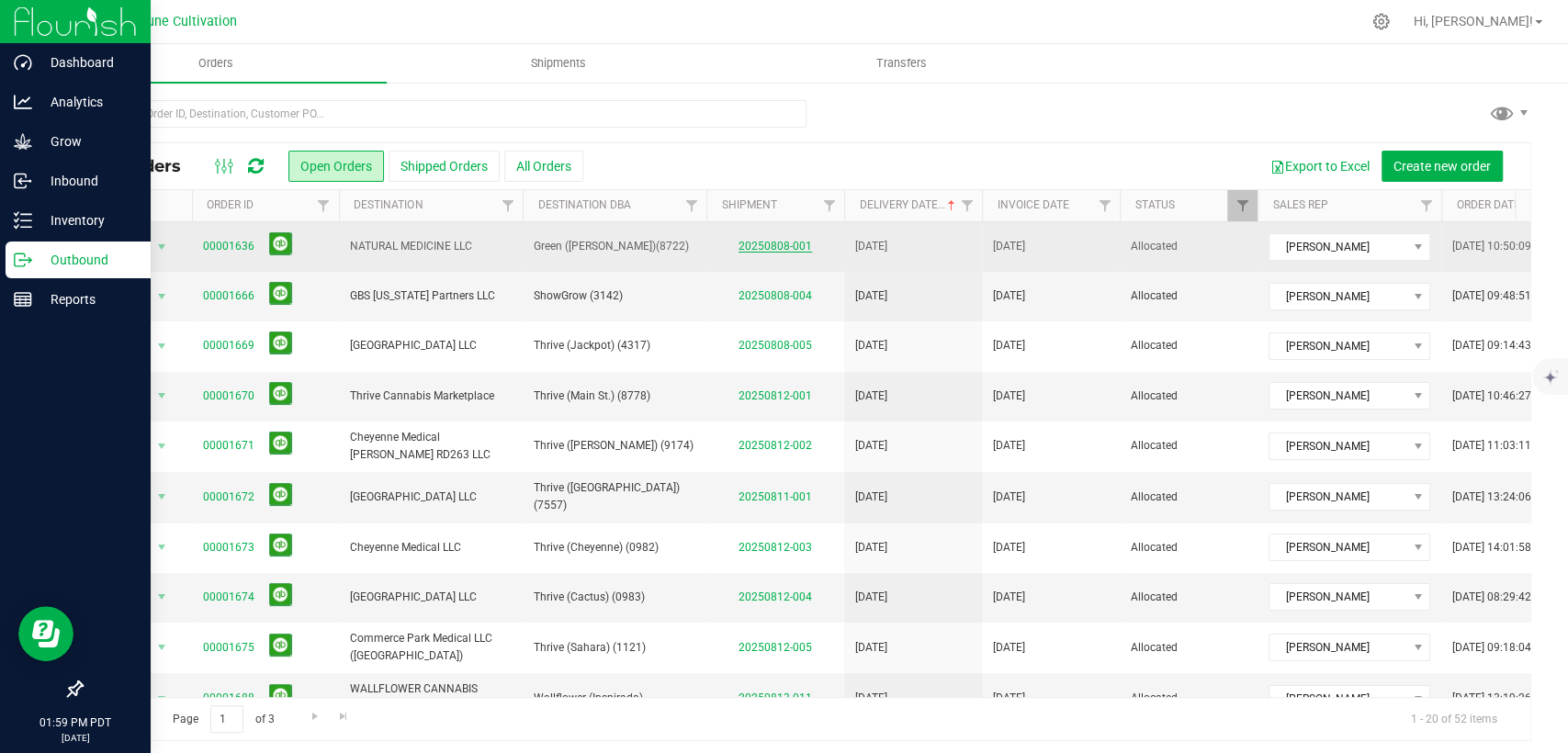
click at [779, 240] on link "20250808-001" at bounding box center [775, 246] width 74 height 12
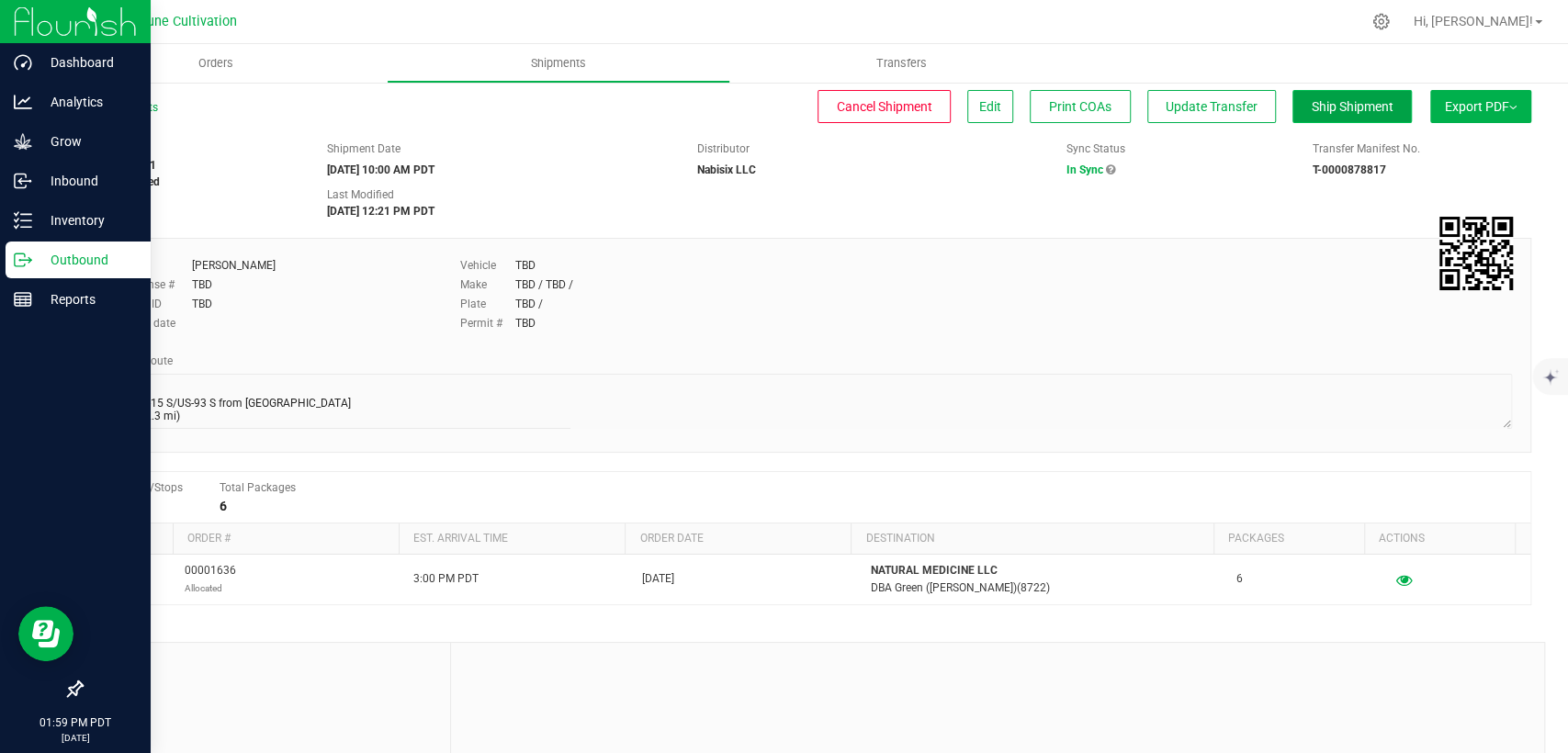
click at [1320, 100] on span "Ship Shipment" at bounding box center [1352, 106] width 82 height 14
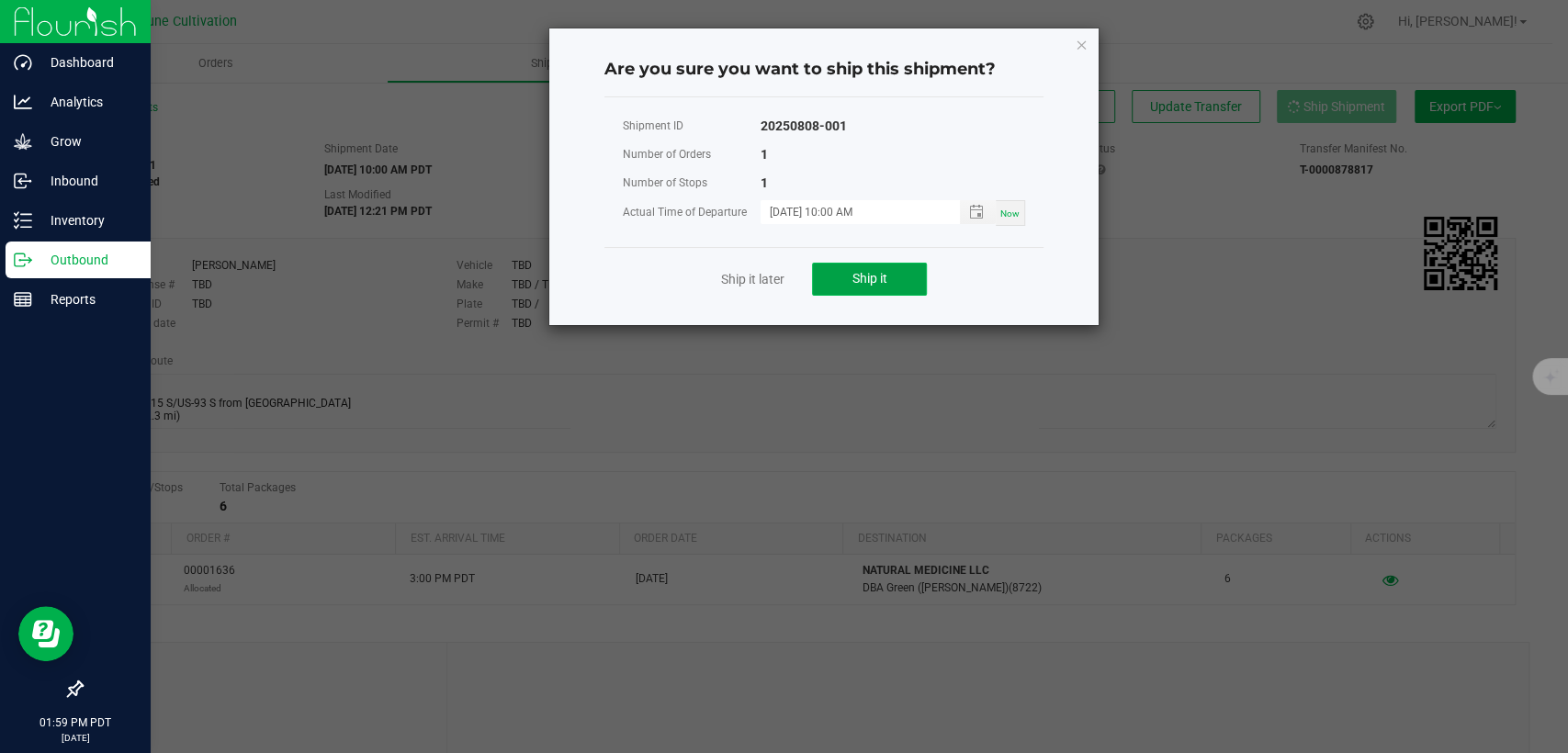
click at [831, 280] on button "Ship it" at bounding box center [869, 279] width 115 height 33
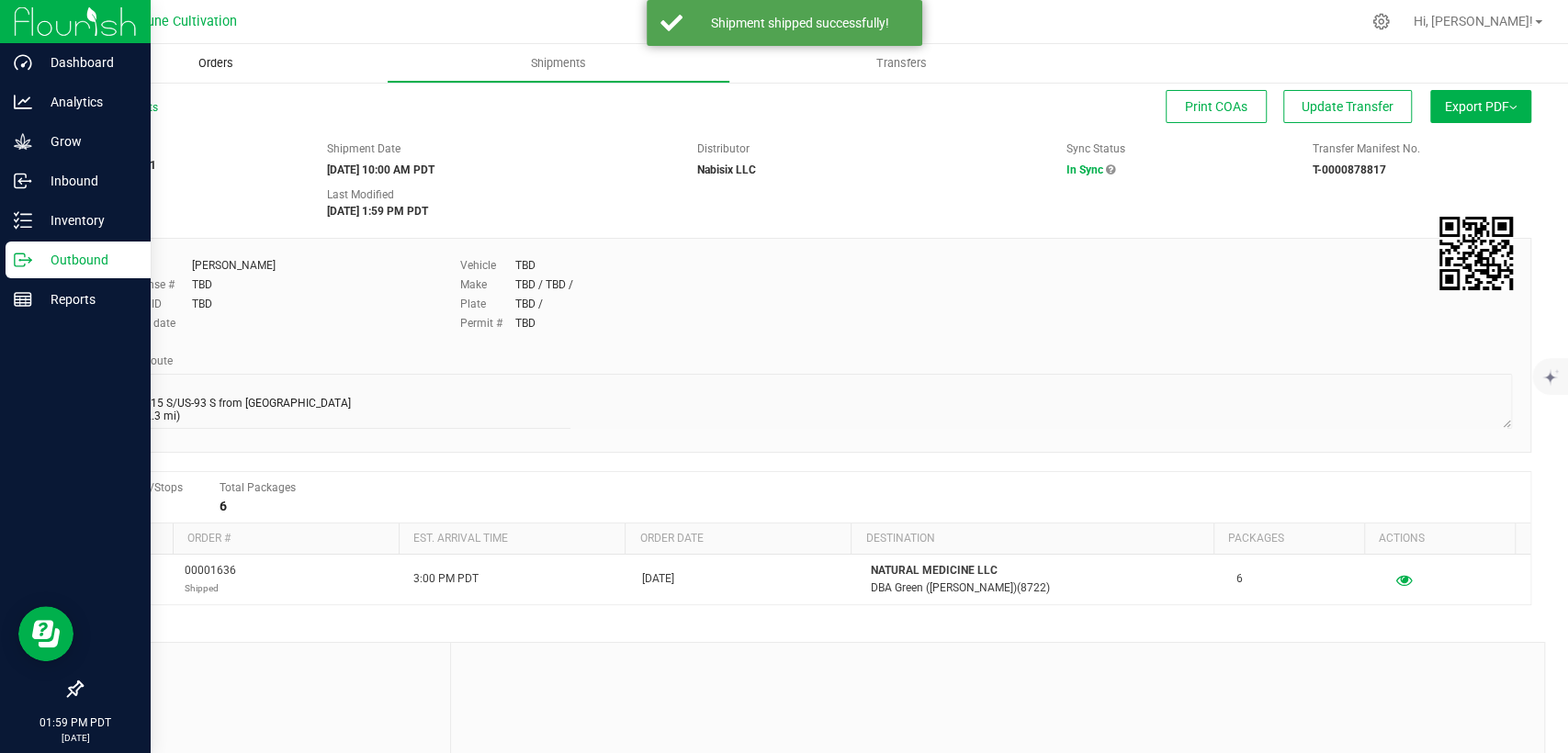
click at [213, 59] on span "Orders" at bounding box center [216, 62] width 84 height 16
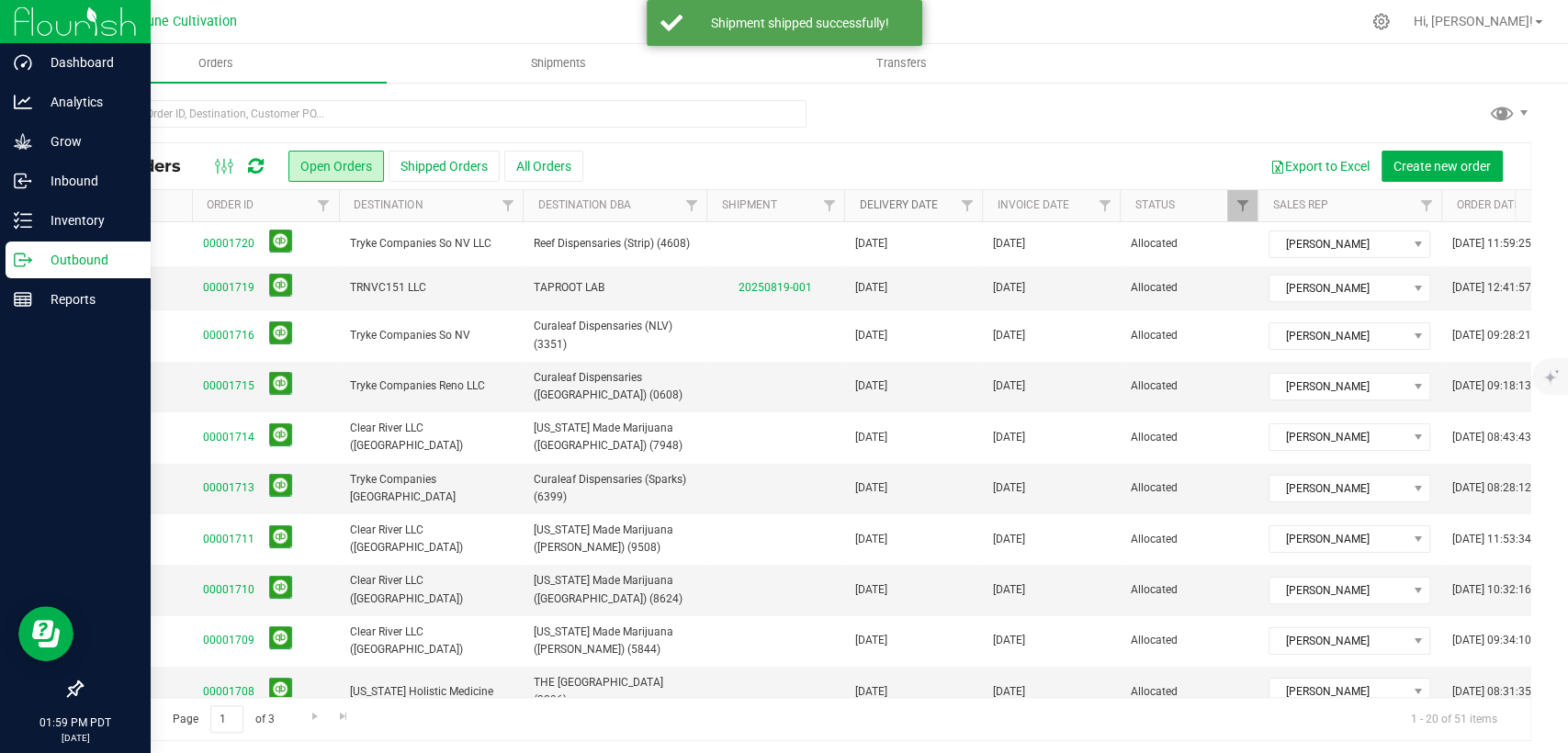
click at [897, 204] on link "Delivery Date" at bounding box center [897, 204] width 78 height 12
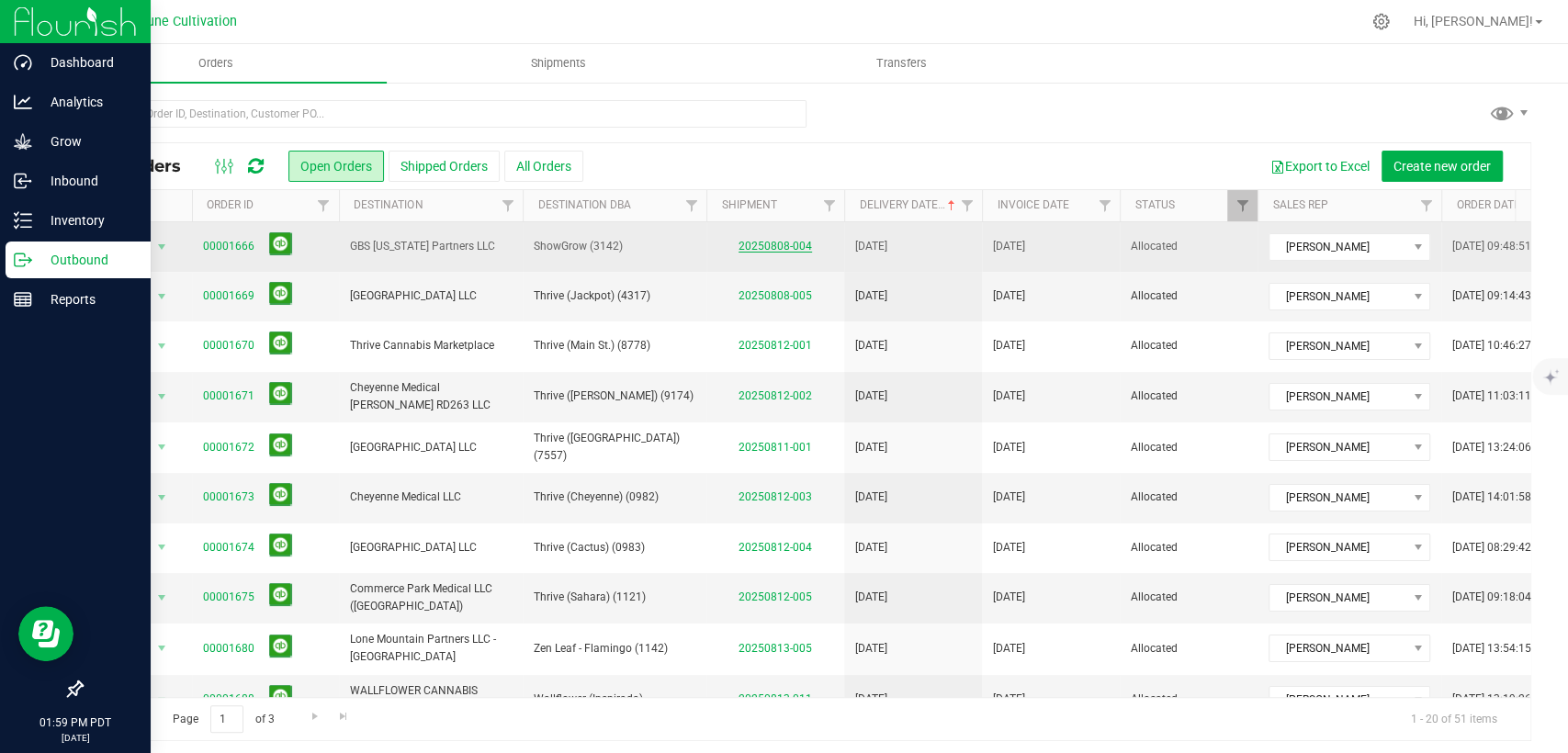
click at [755, 245] on link "20250808-004" at bounding box center [775, 246] width 74 height 12
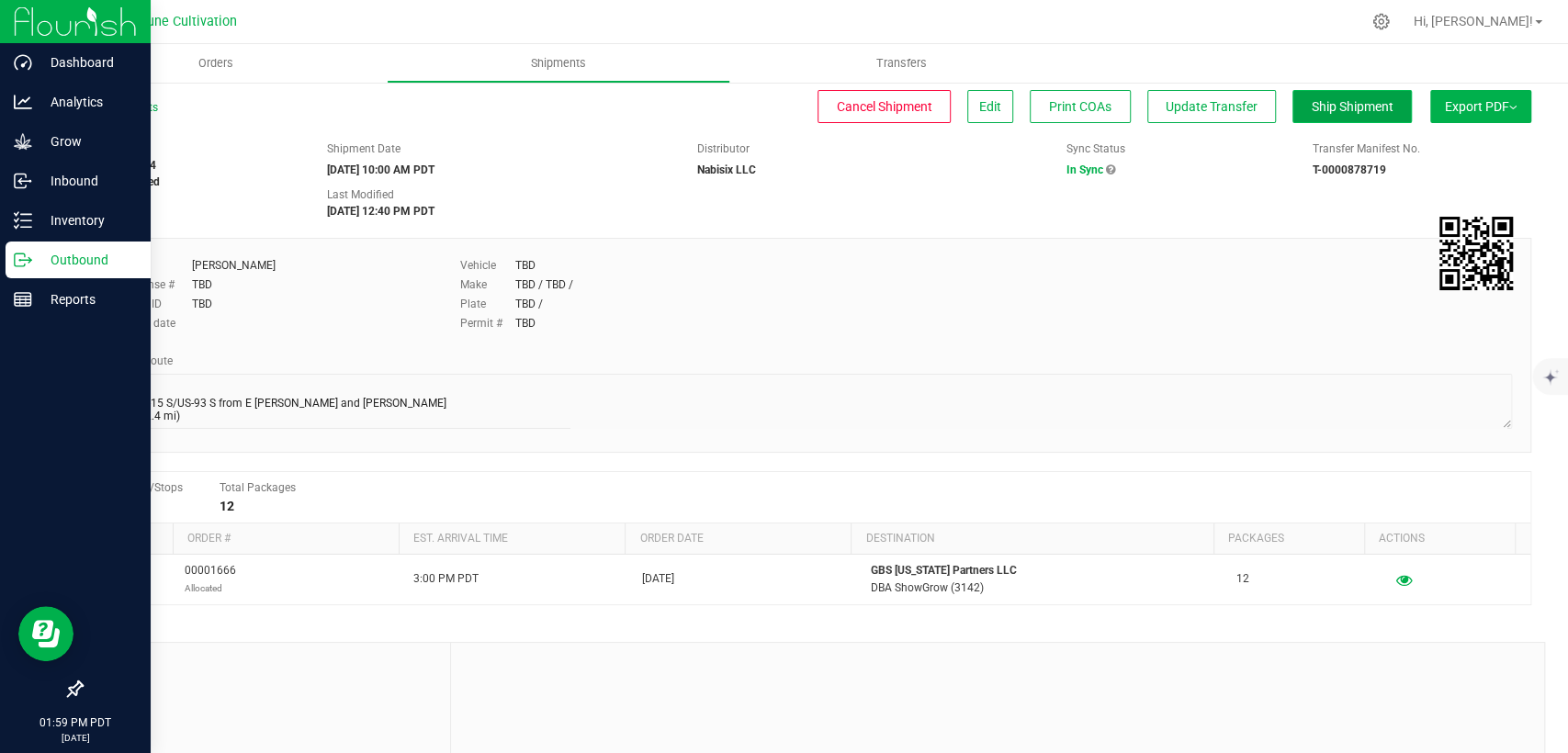
click at [1328, 106] on span "Ship Shipment" at bounding box center [1352, 106] width 82 height 14
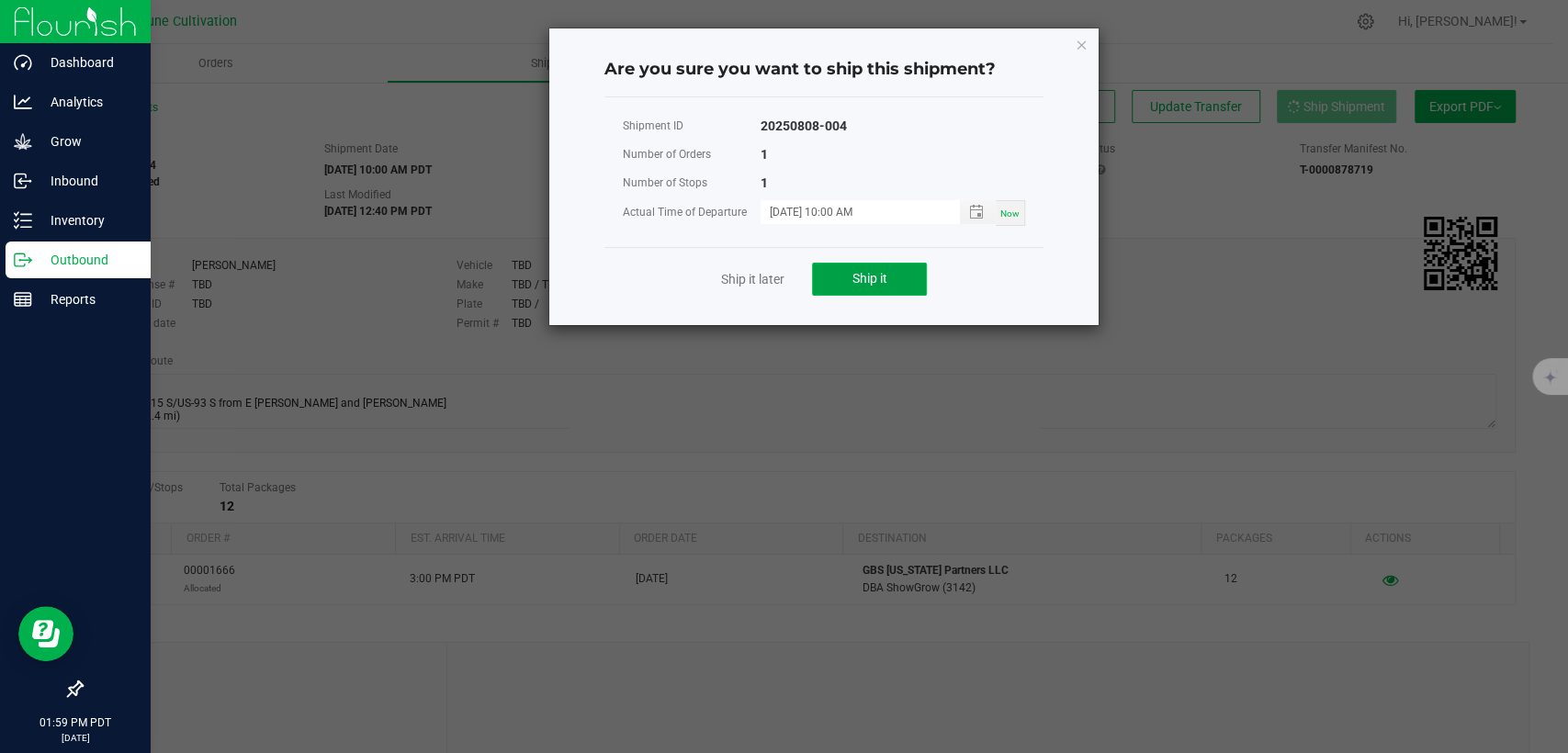
click at [849, 281] on button "Ship it" at bounding box center [869, 279] width 115 height 33
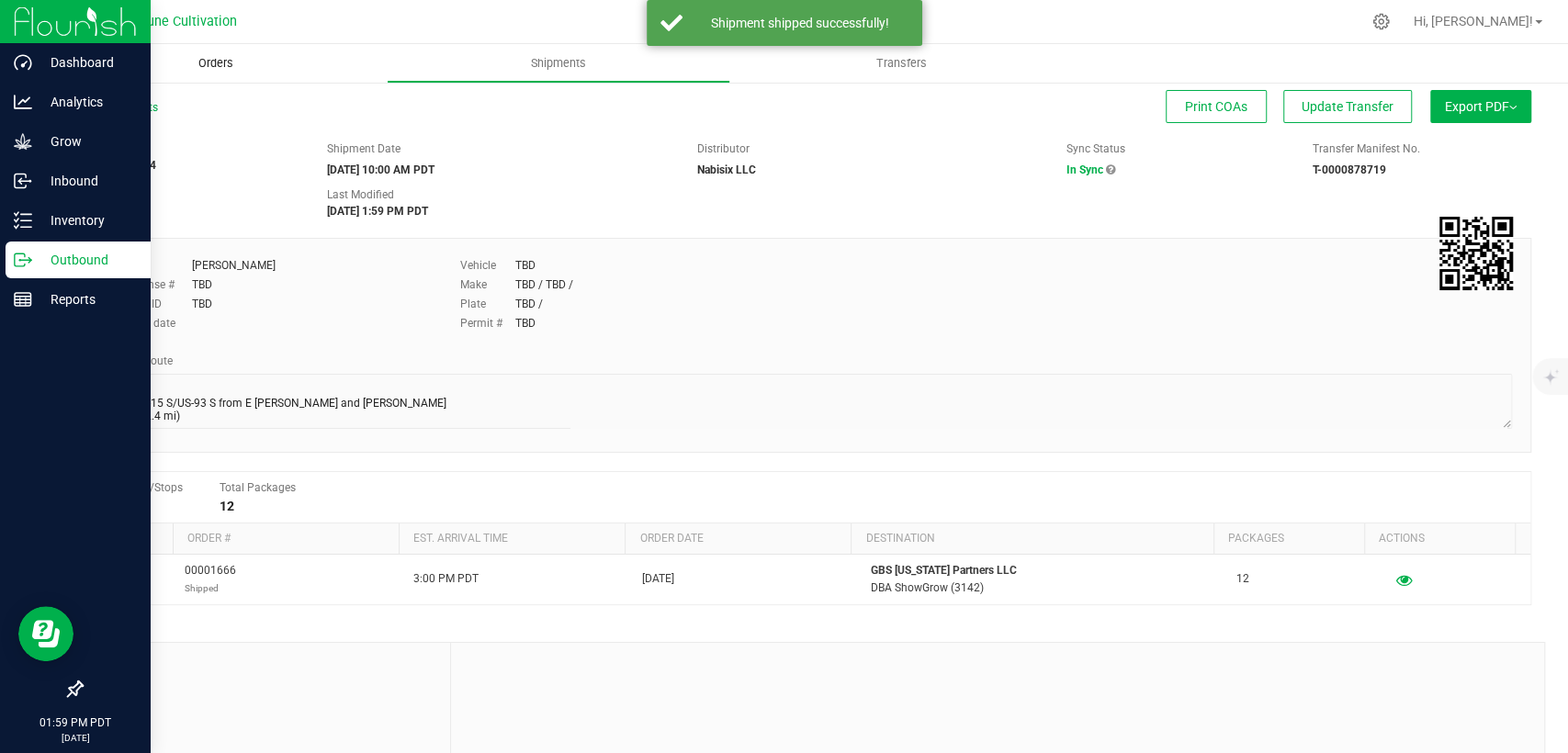
click at [218, 68] on span "Orders" at bounding box center [216, 62] width 84 height 16
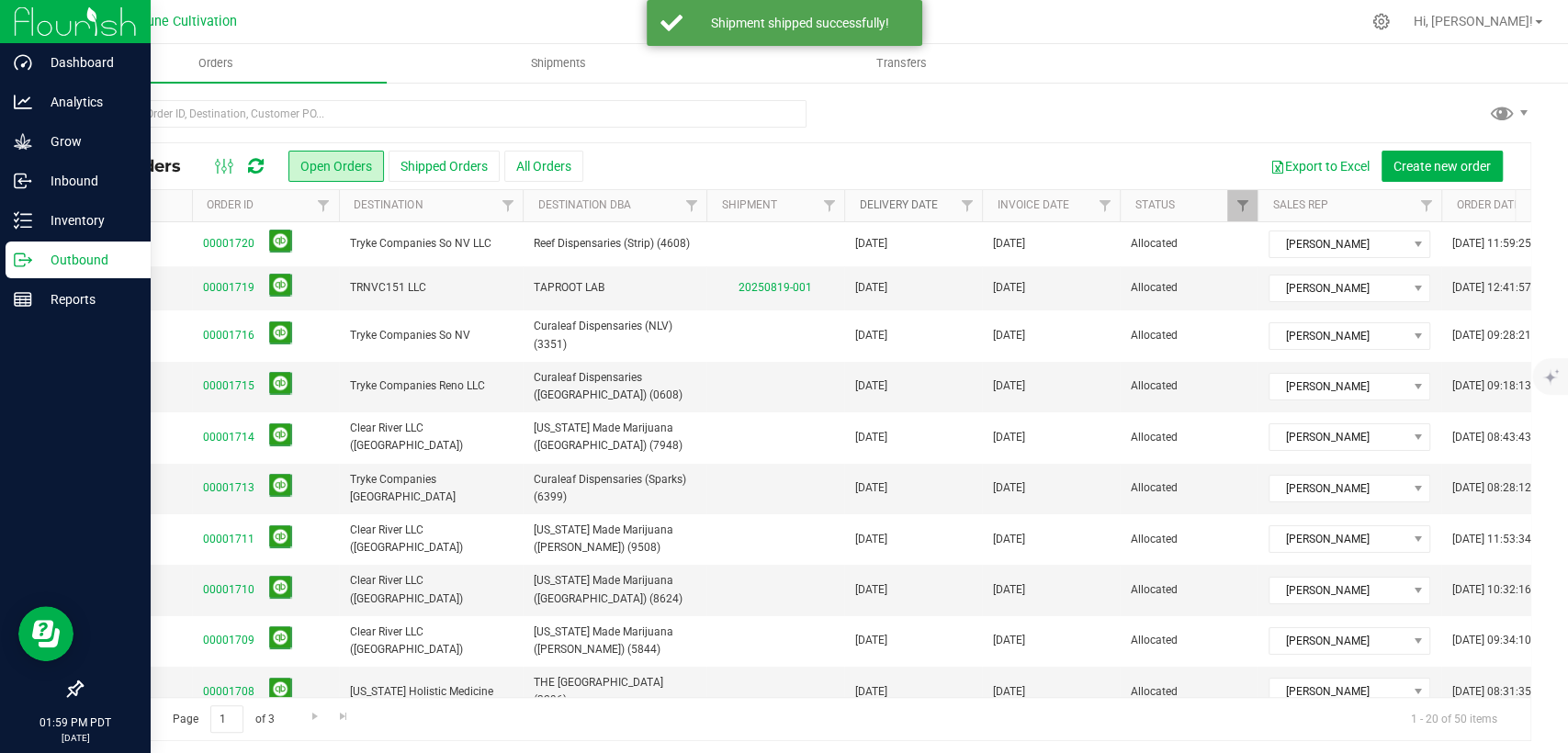
click at [878, 204] on link "Delivery Date" at bounding box center [897, 204] width 78 height 12
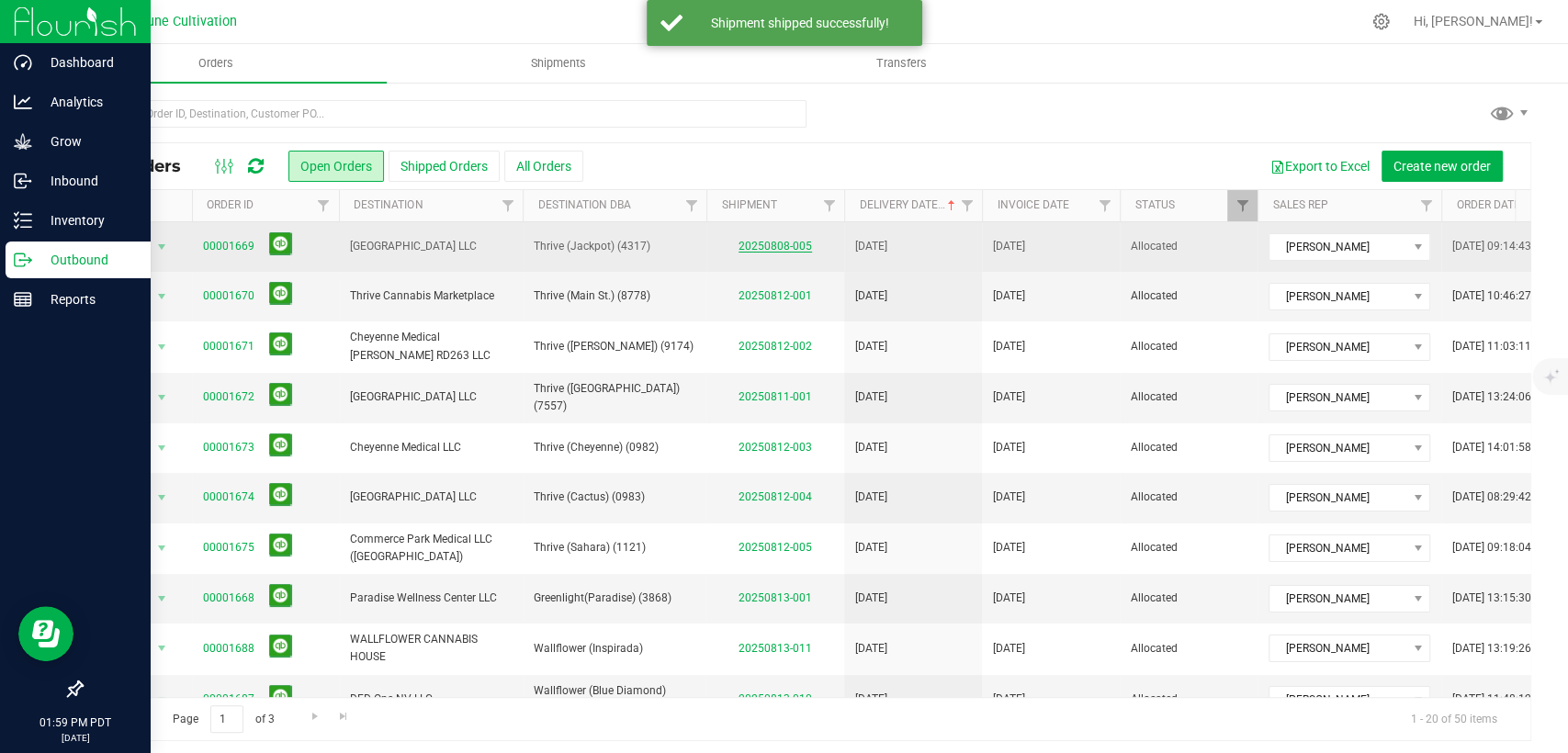
click at [779, 245] on link "20250808-005" at bounding box center [775, 246] width 74 height 12
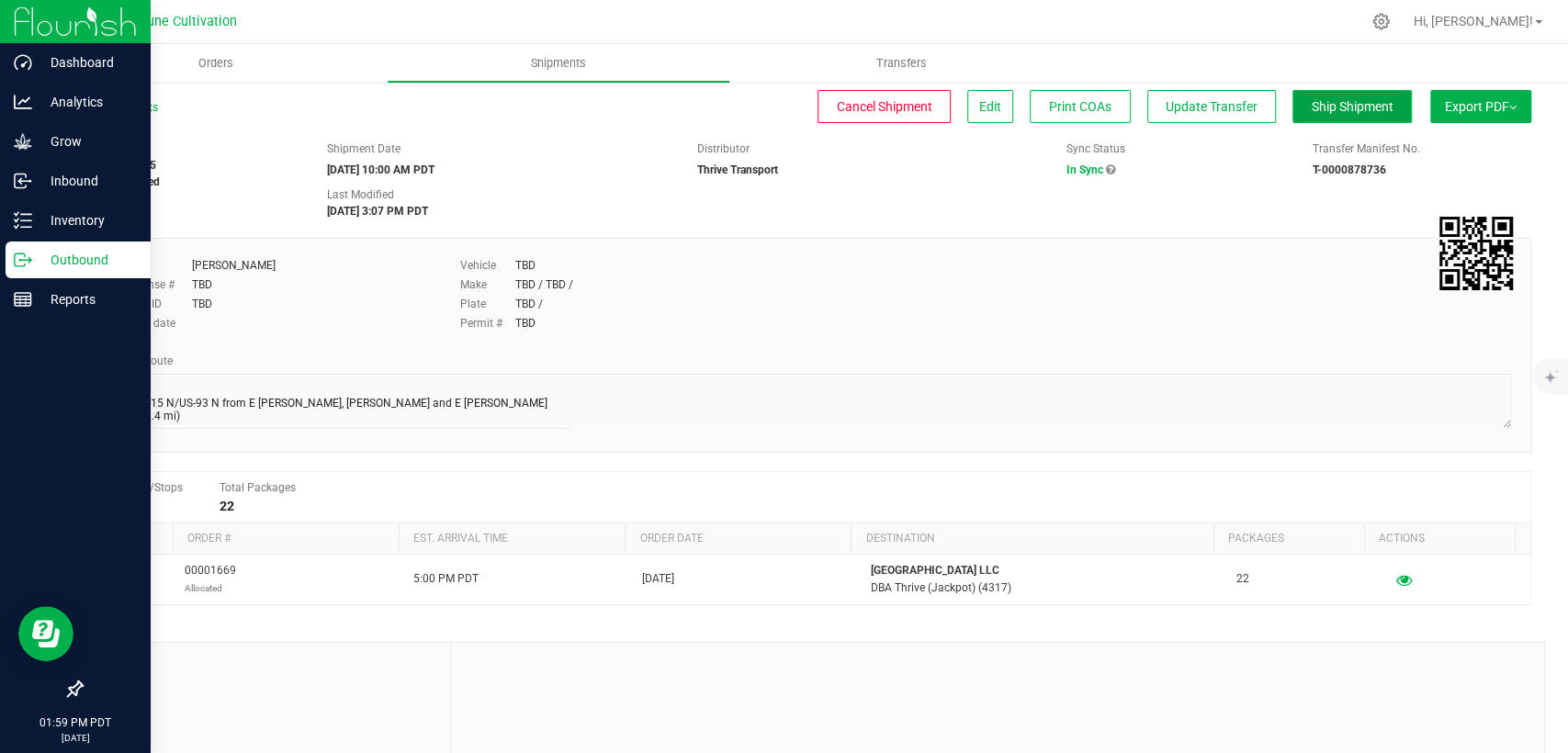
click at [1326, 100] on span "Ship Shipment" at bounding box center [1352, 106] width 82 height 14
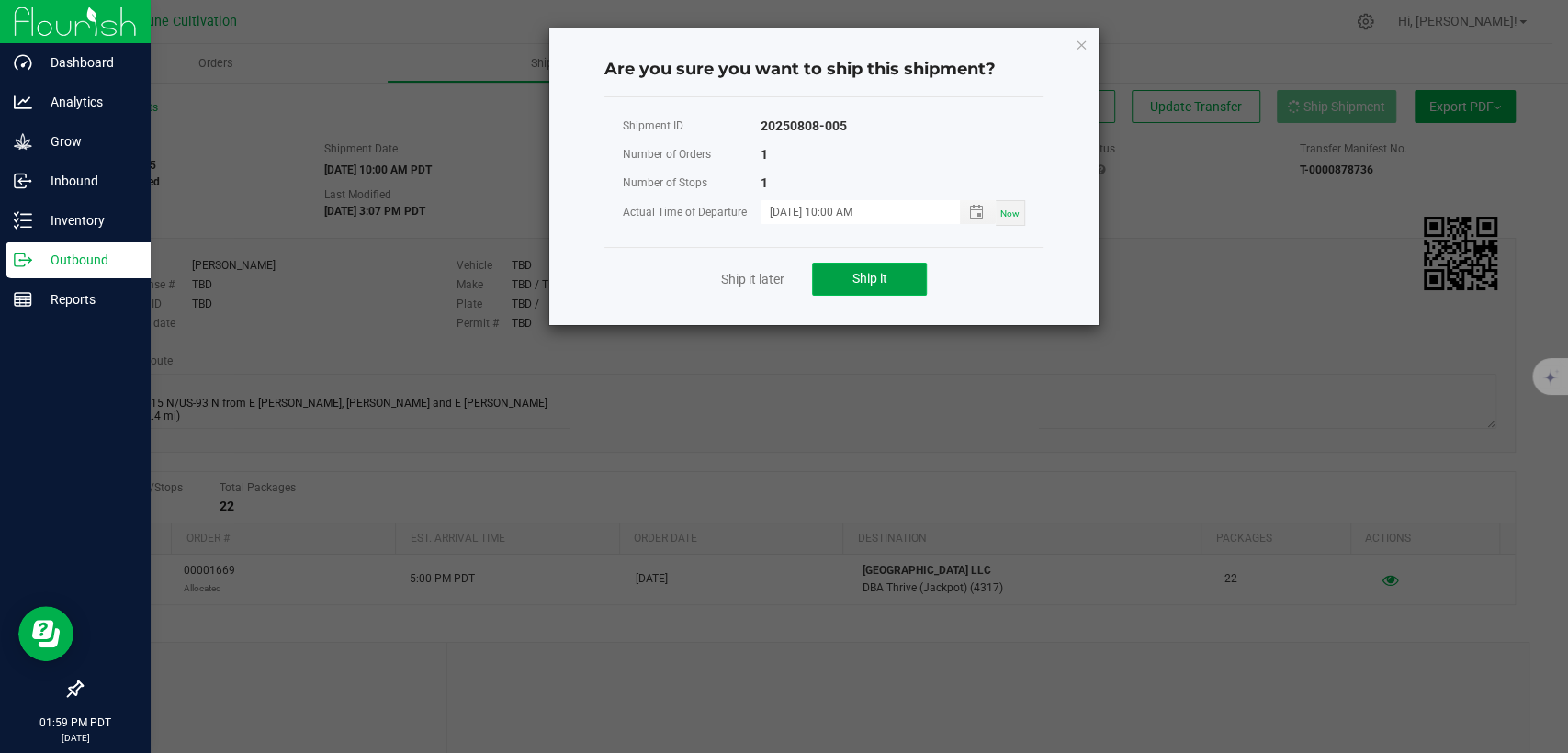
click at [890, 276] on button "Ship it" at bounding box center [869, 279] width 115 height 33
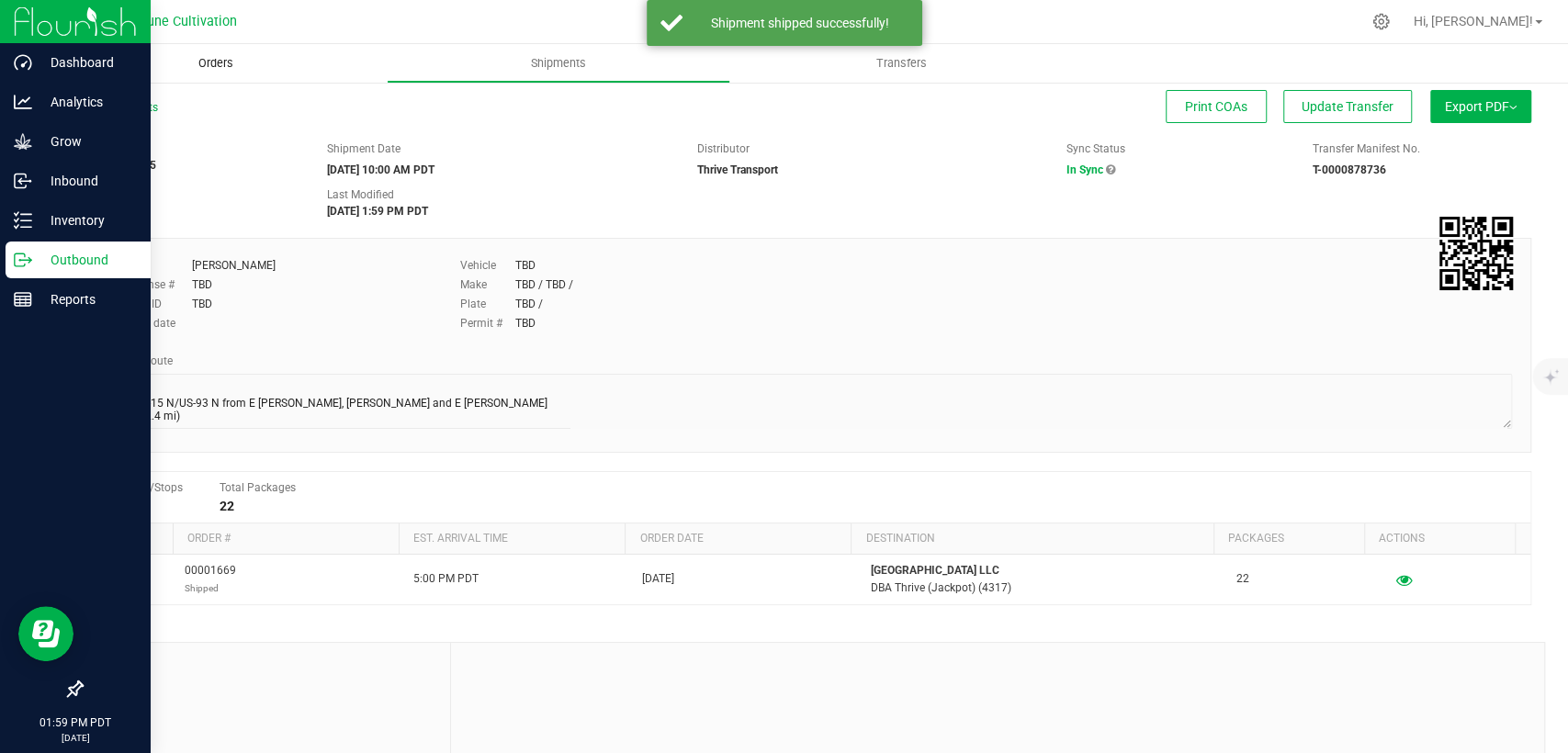
click at [217, 55] on span "Orders" at bounding box center [216, 62] width 84 height 16
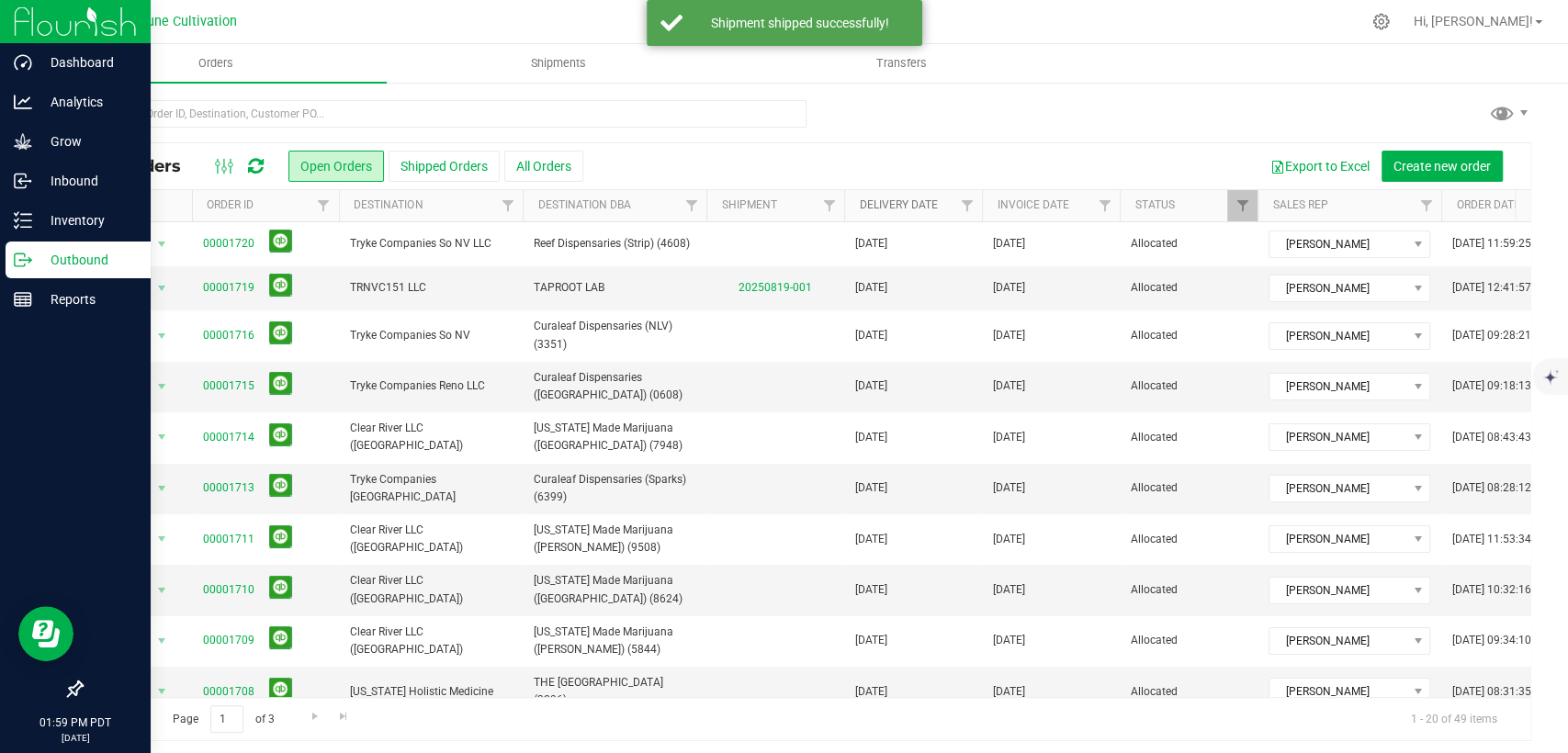
click at [880, 208] on link "Delivery Date" at bounding box center [897, 204] width 78 height 12
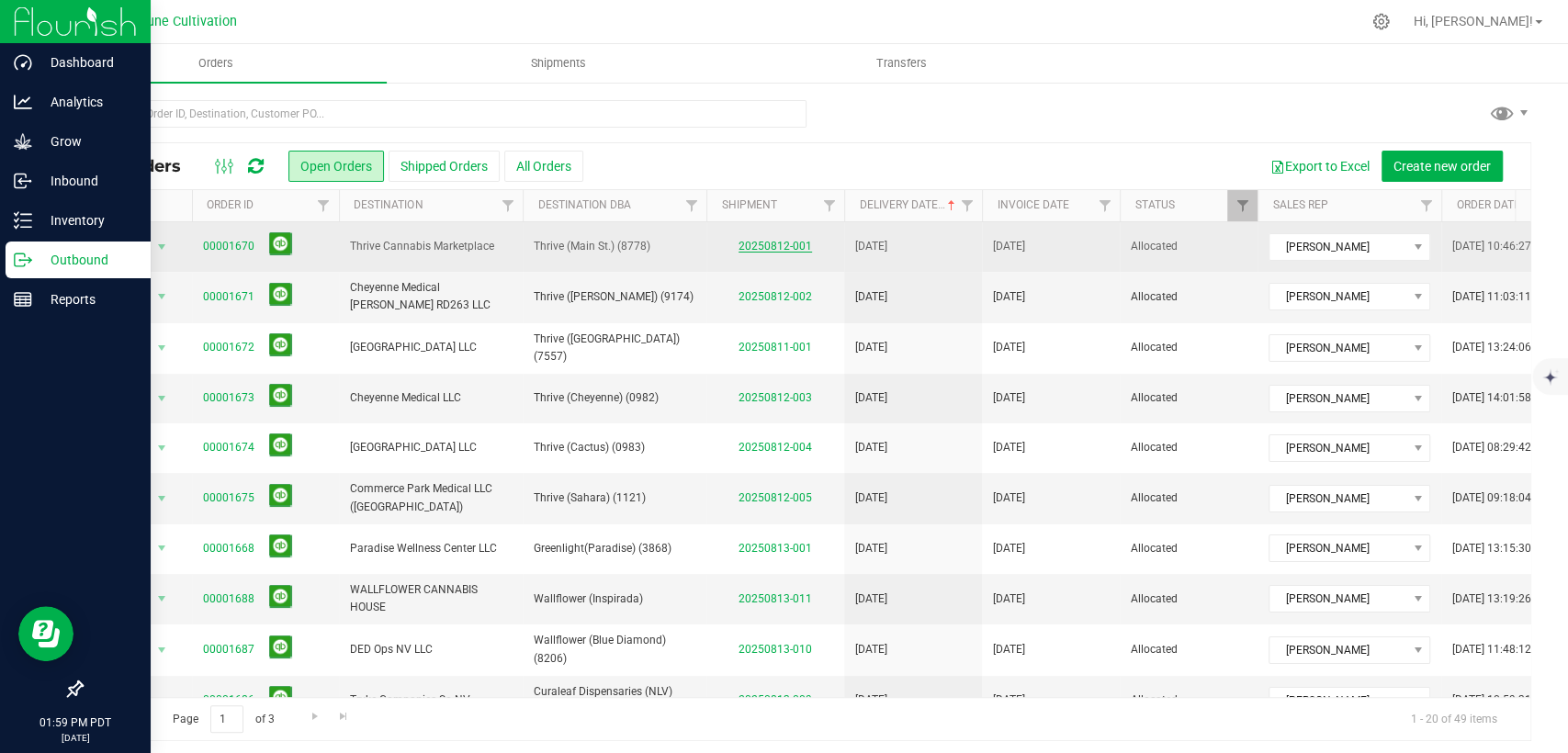
click at [798, 245] on link "20250812-001" at bounding box center [775, 246] width 74 height 12
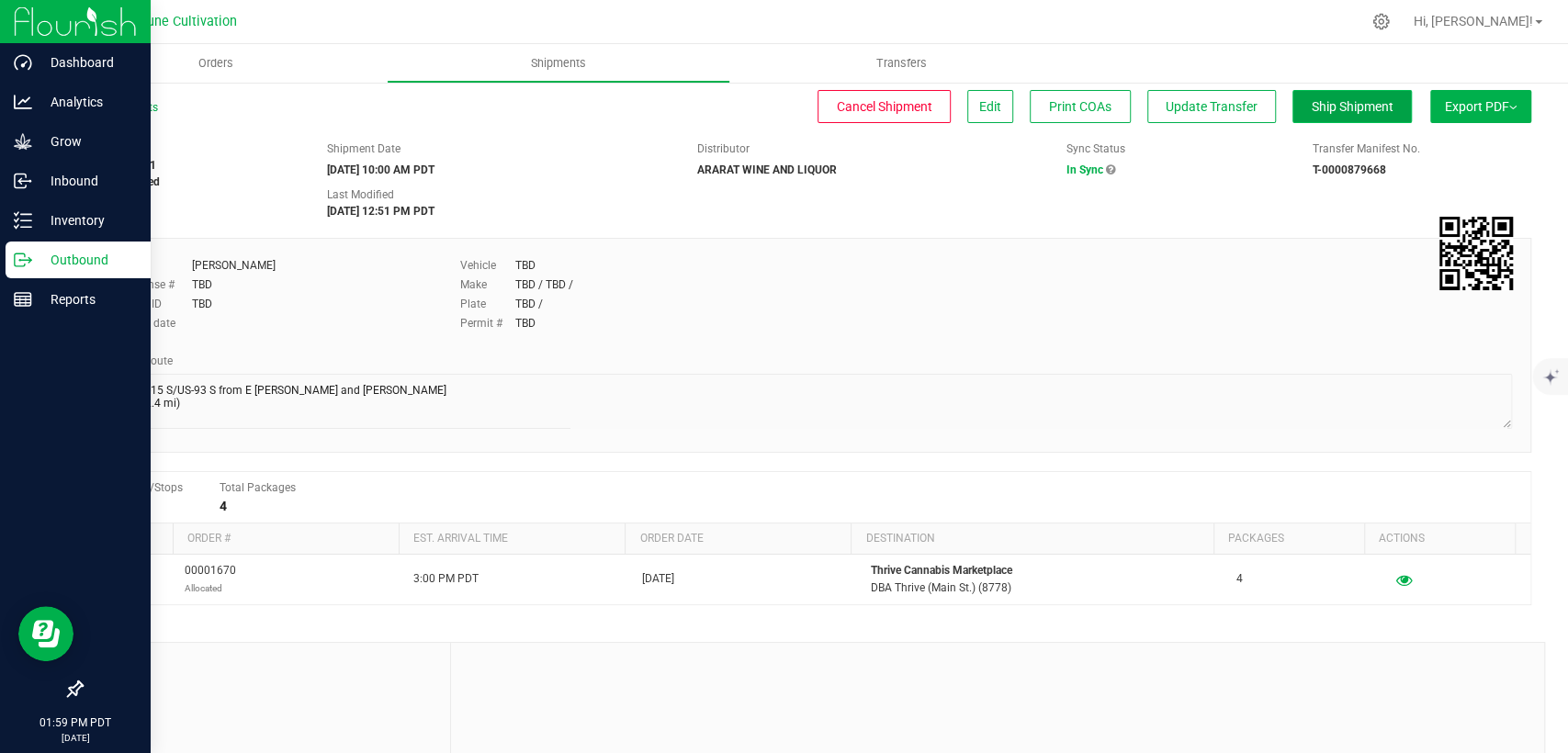
click at [1312, 105] on span "Ship Shipment" at bounding box center [1352, 106] width 82 height 14
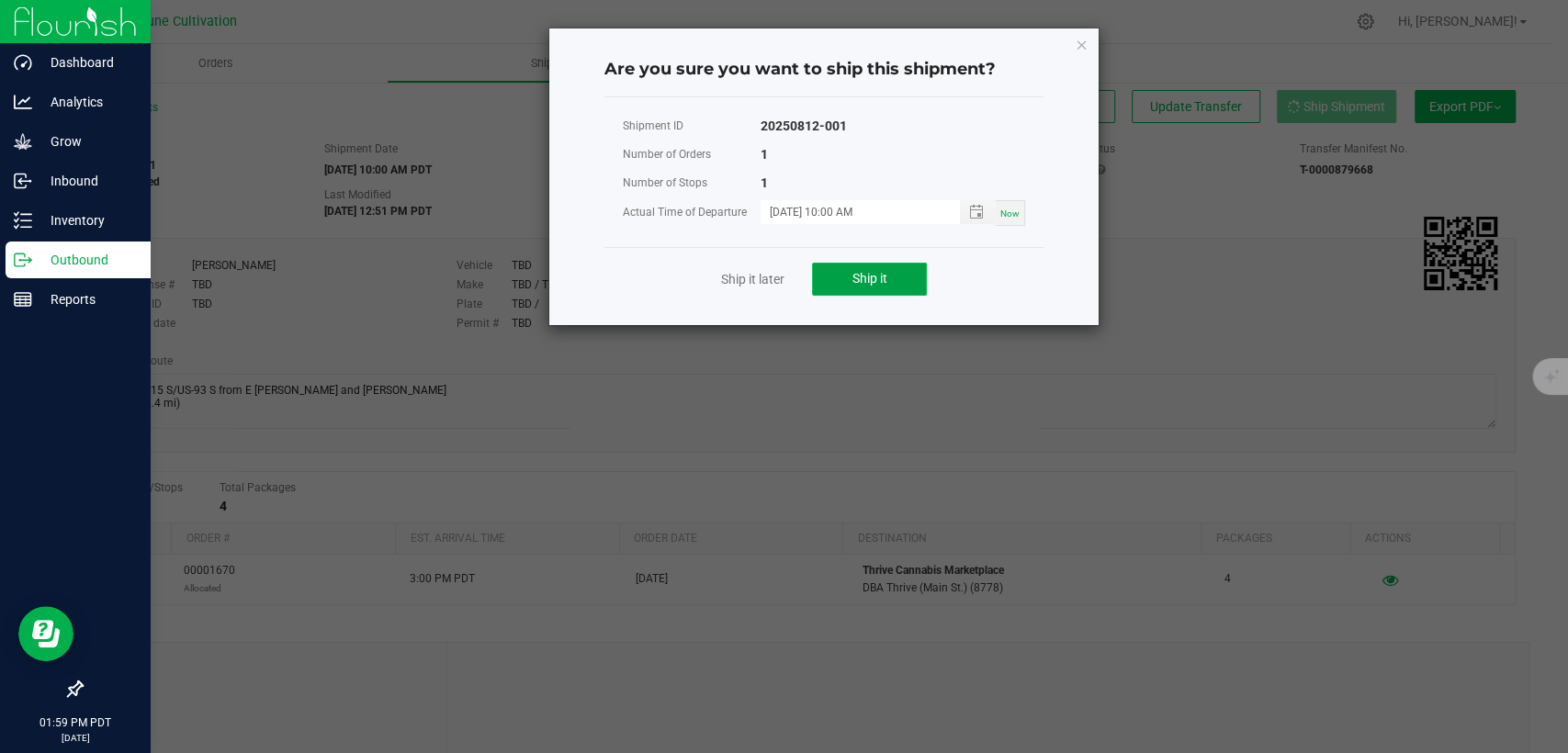
click at [845, 278] on button "Ship it" at bounding box center [869, 279] width 115 height 33
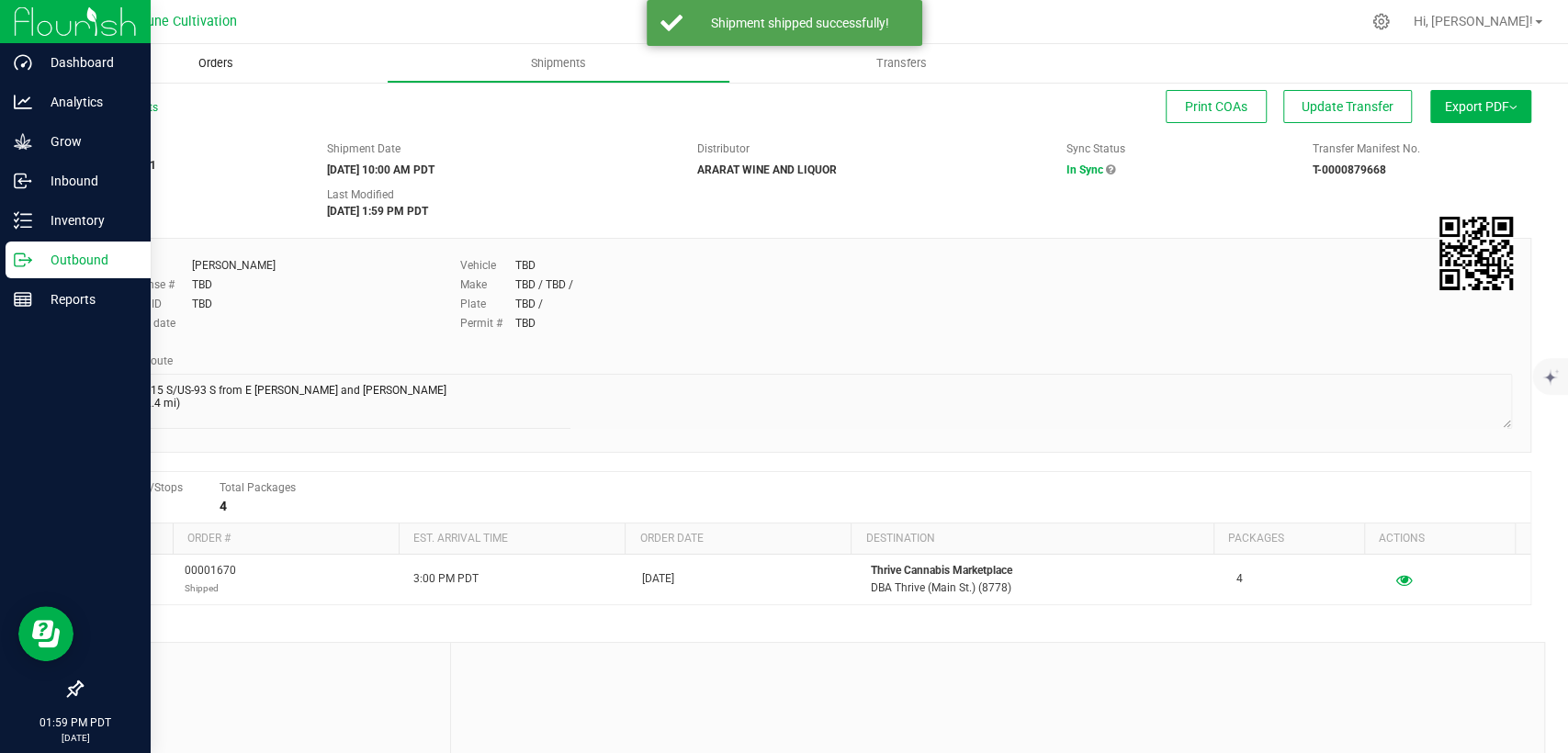
click at [219, 59] on span "Orders" at bounding box center [216, 62] width 84 height 16
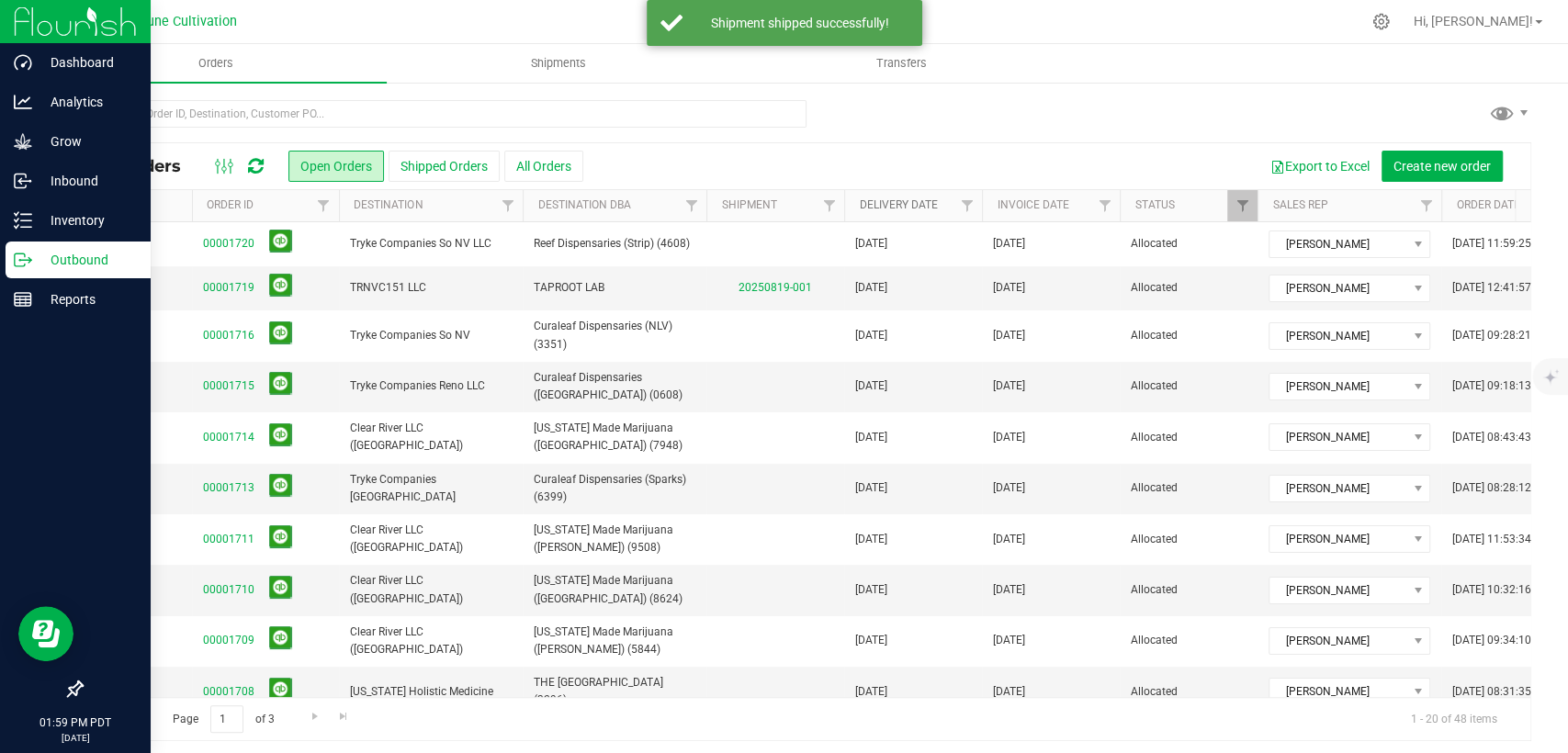
click at [893, 205] on link "Delivery Date" at bounding box center [897, 204] width 78 height 12
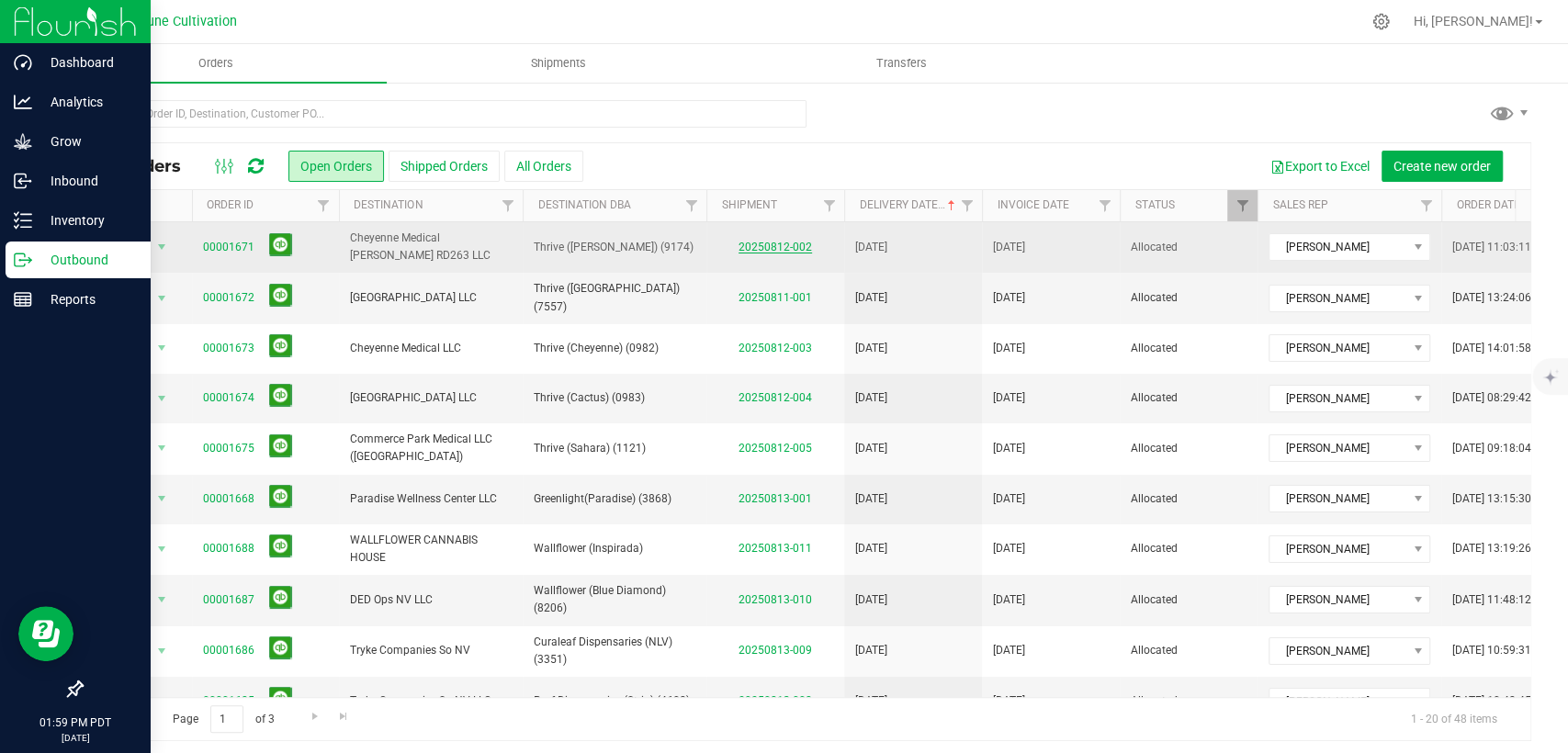
click at [764, 244] on link "20250812-002" at bounding box center [775, 247] width 74 height 12
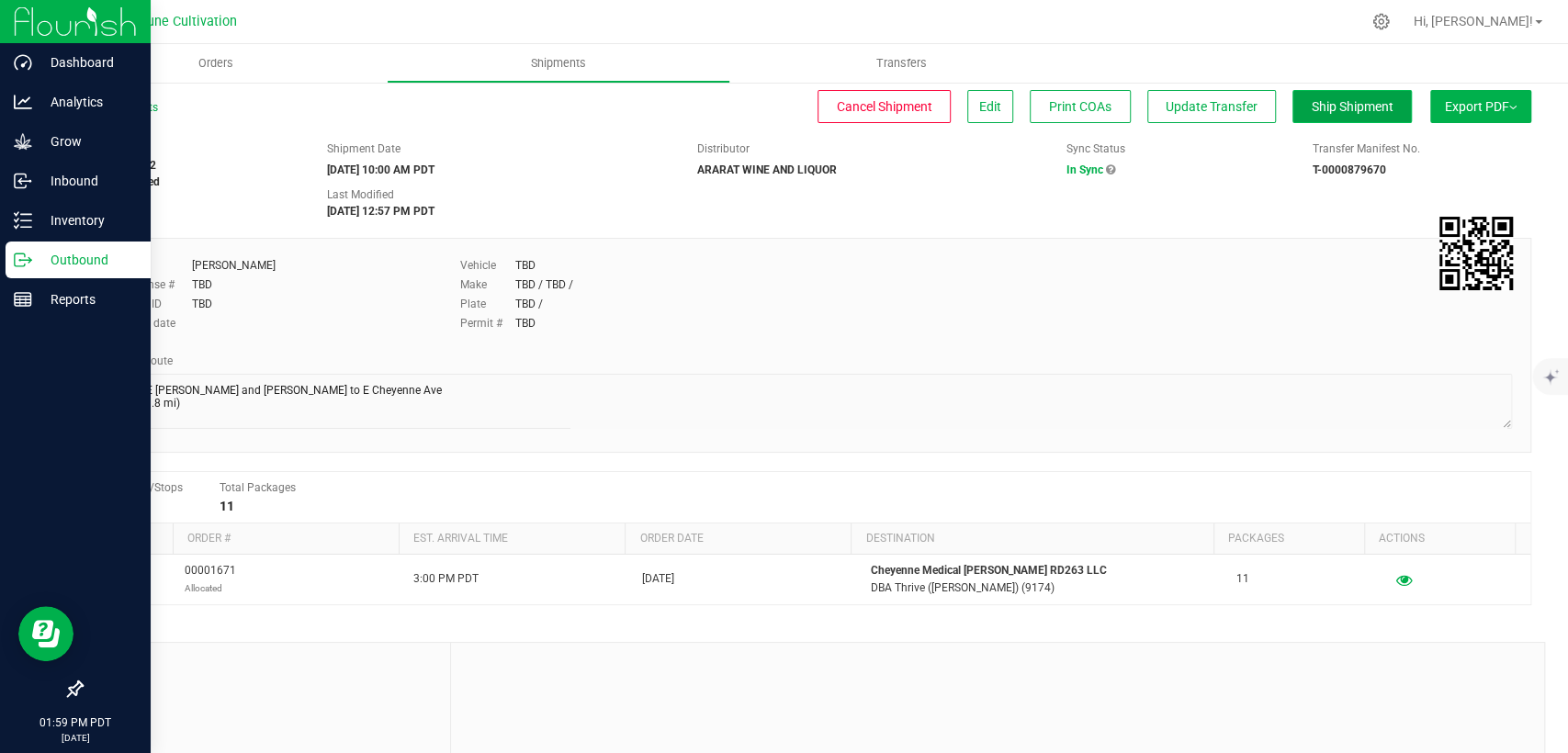
click at [1346, 116] on button "Ship Shipment" at bounding box center [1352, 106] width 119 height 33
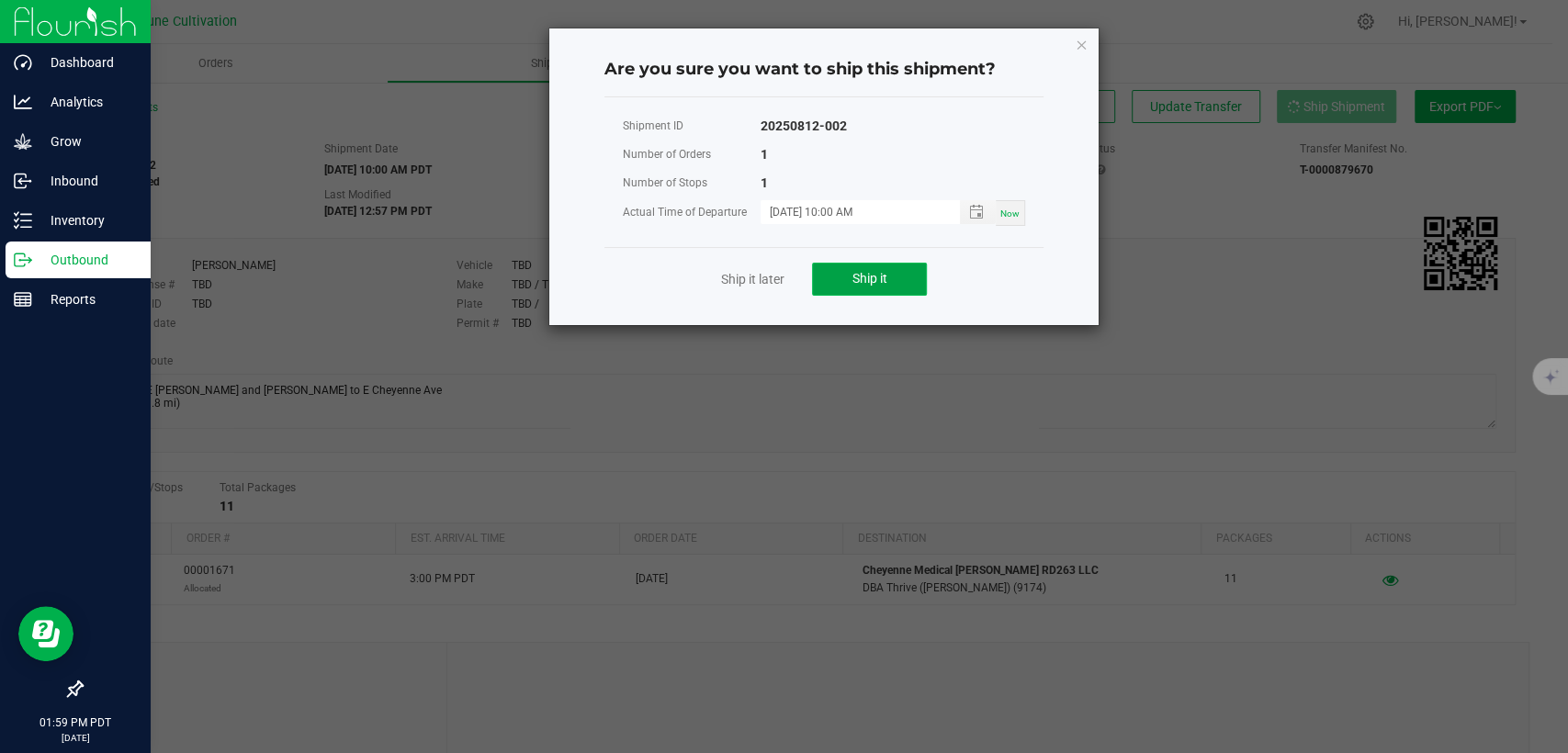
click at [890, 268] on button "Ship it" at bounding box center [869, 279] width 115 height 33
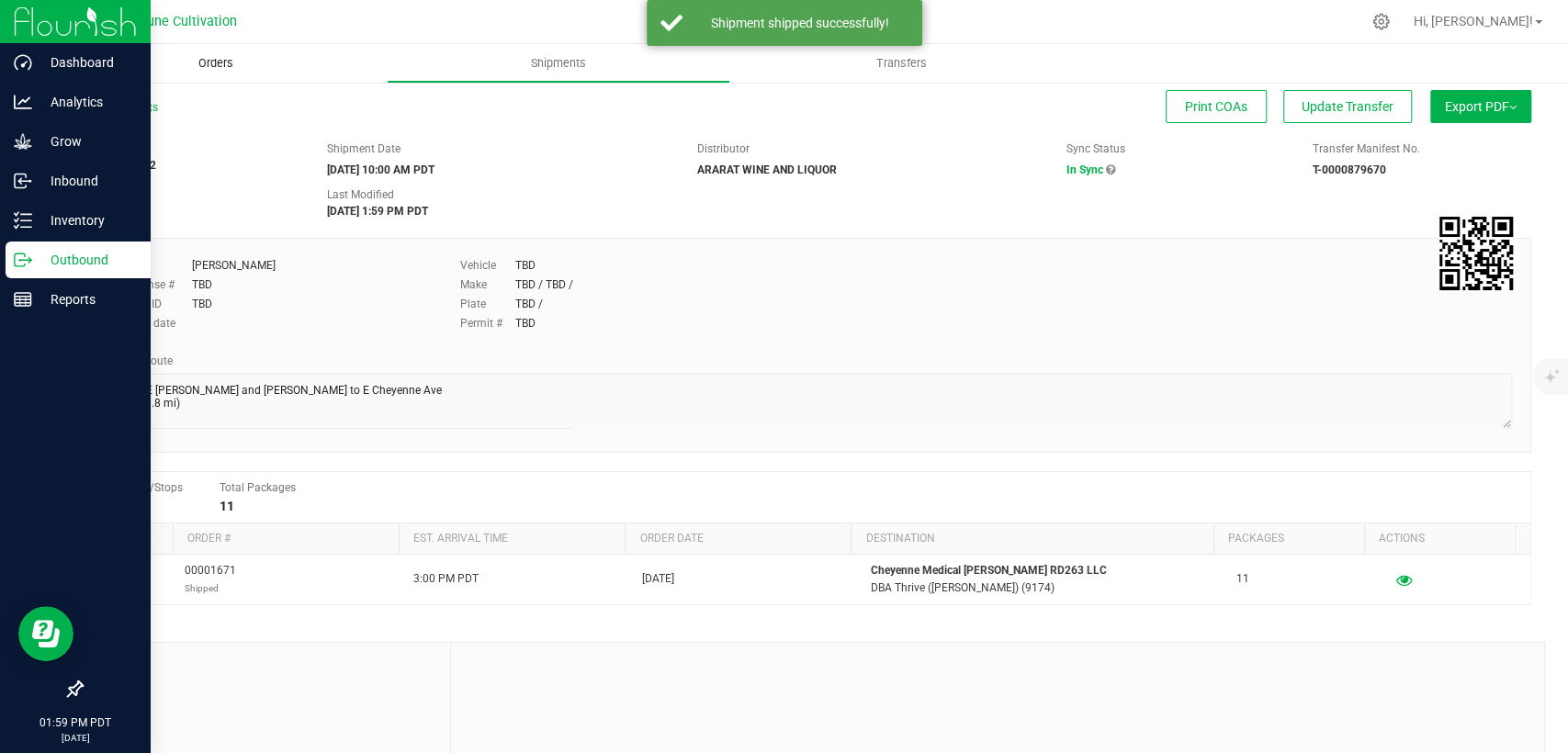
click at [205, 59] on span "Orders" at bounding box center [216, 62] width 84 height 16
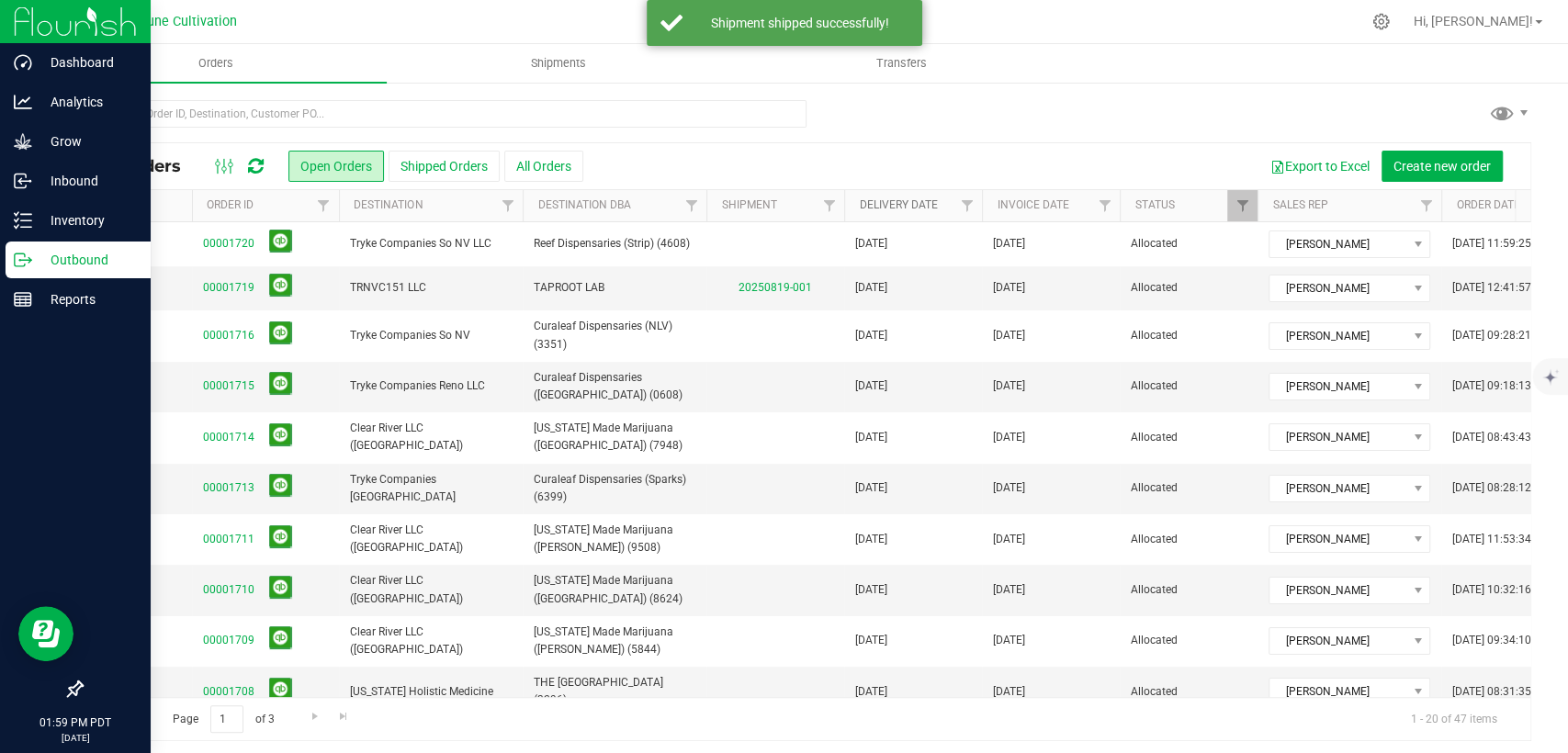
click at [896, 199] on link "Delivery Date" at bounding box center [897, 204] width 78 height 12
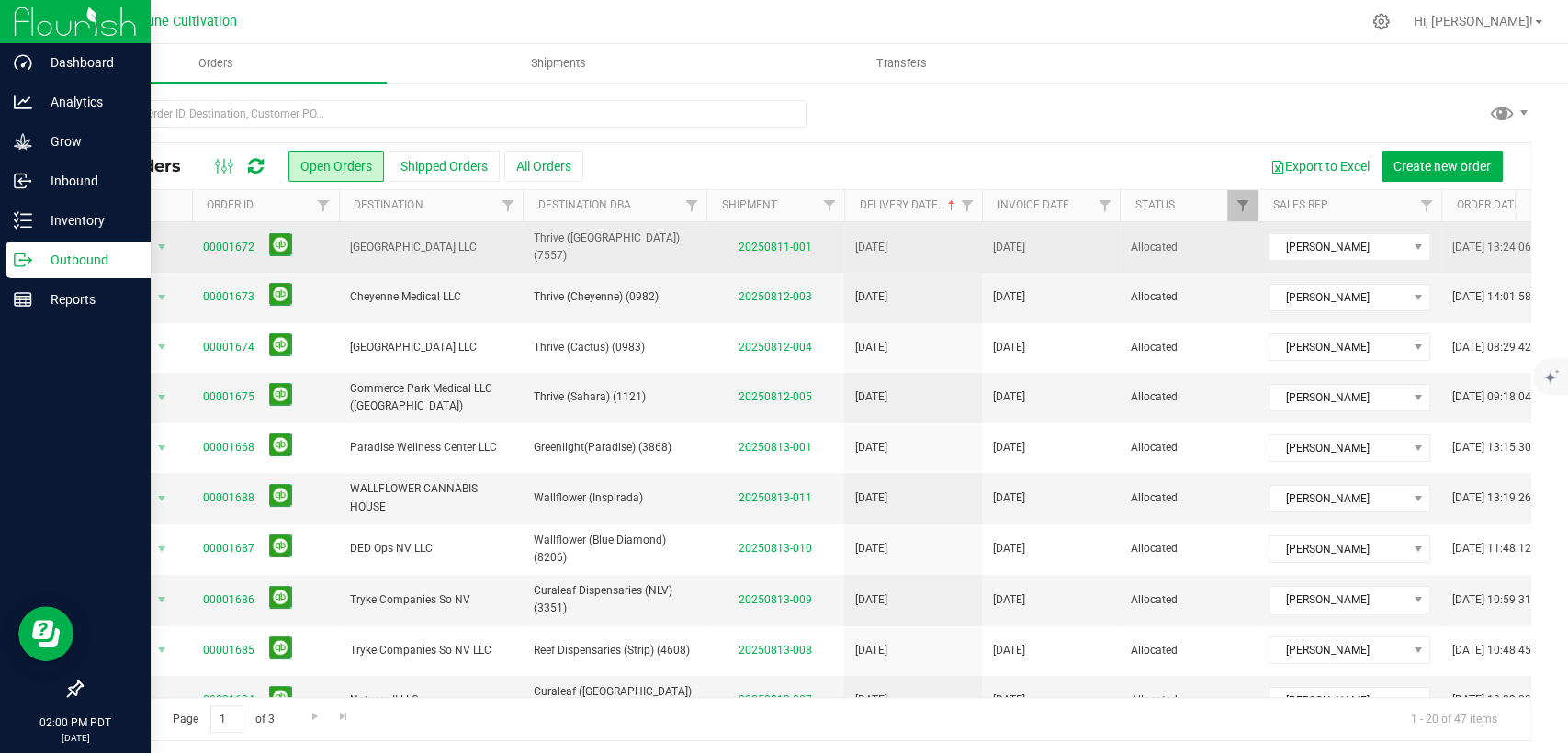
click at [780, 245] on link "20250811-001" at bounding box center [775, 247] width 74 height 12
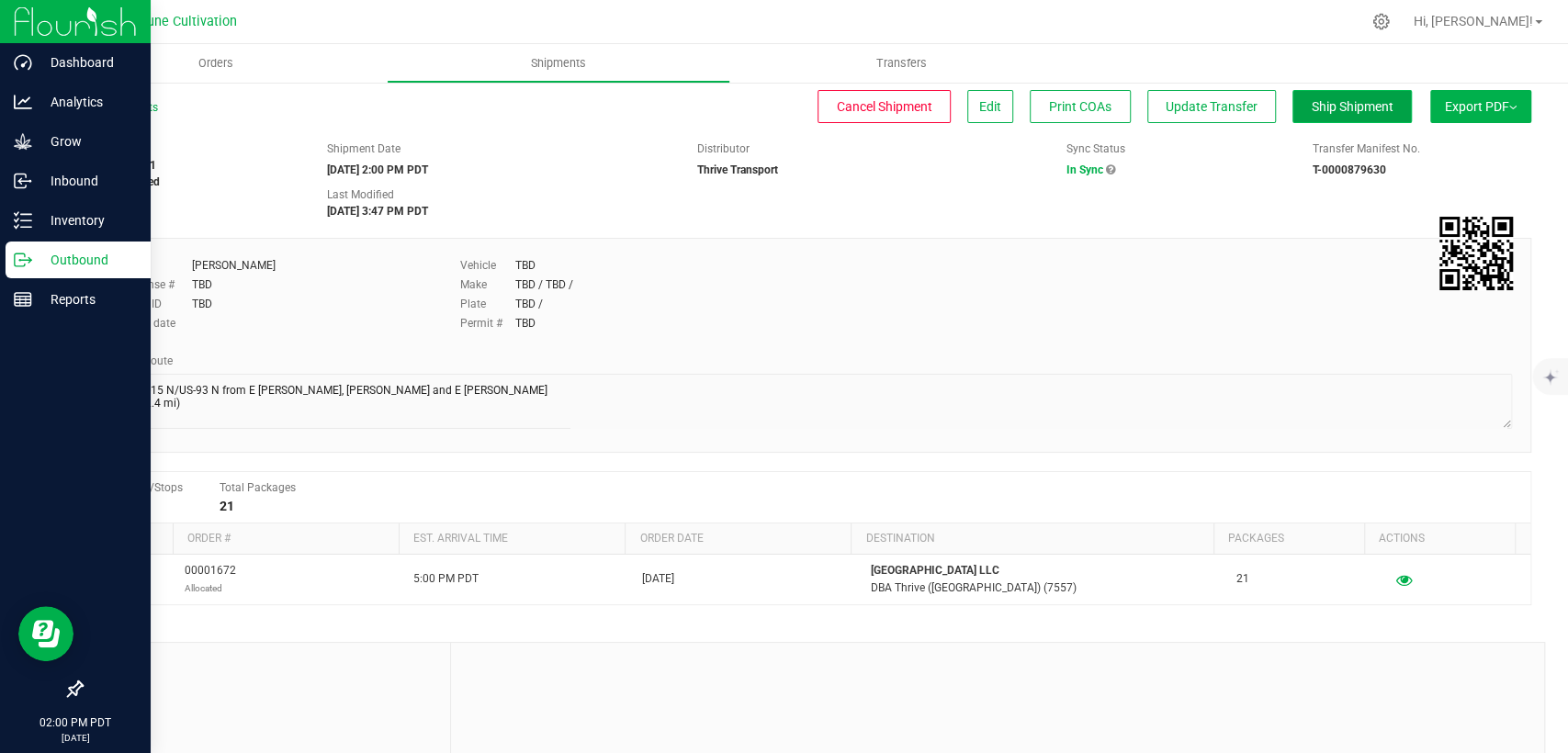
click at [1347, 100] on span "Ship Shipment" at bounding box center [1352, 106] width 82 height 14
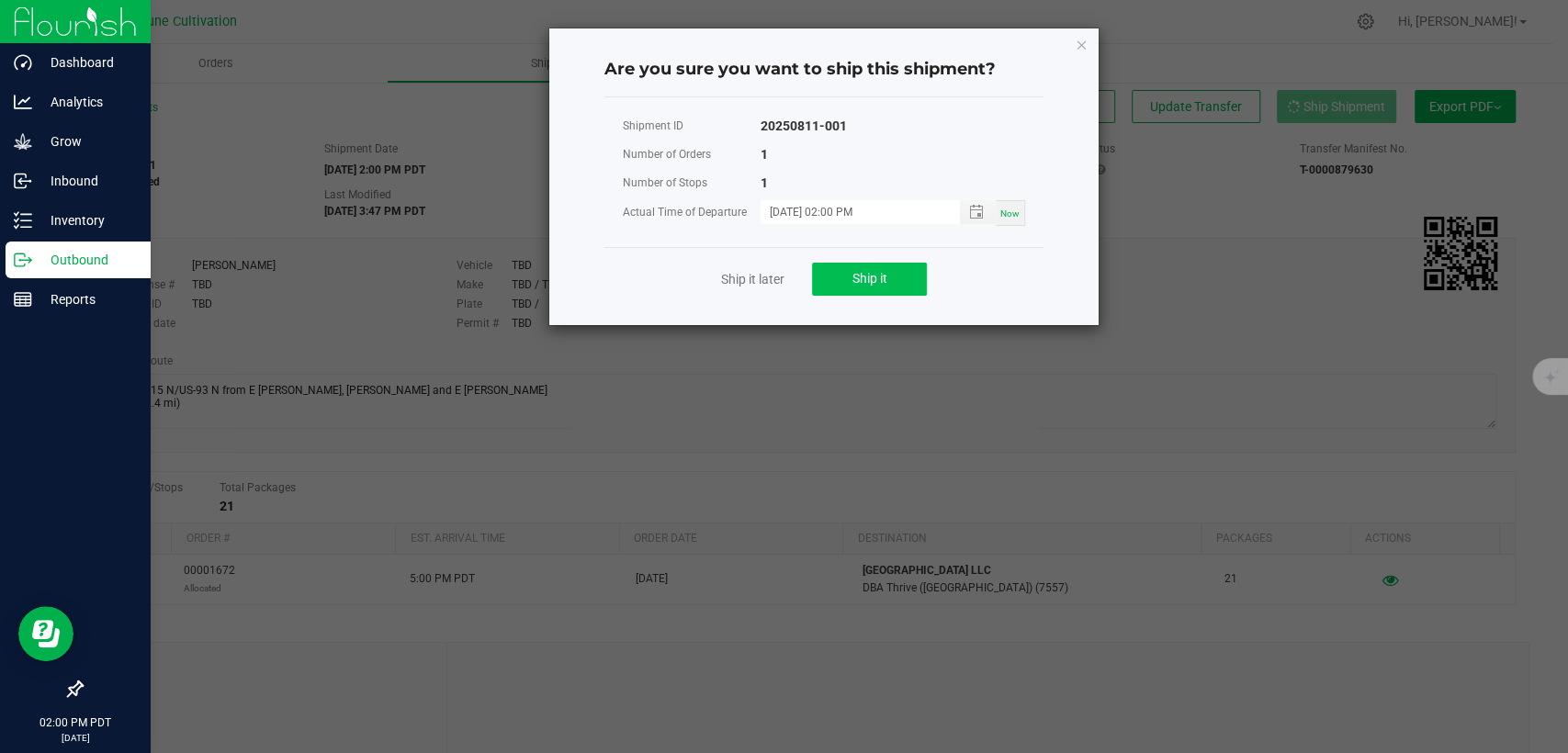
drag, startPoint x: 918, startPoint y: 256, endPoint x: 904, endPoint y: 262, distance: 15.2
click at [915, 258] on div "Ship it later Ship it" at bounding box center [824, 279] width 440 height 63
click at [886, 271] on span "Ship it" at bounding box center [870, 277] width 35 height 14
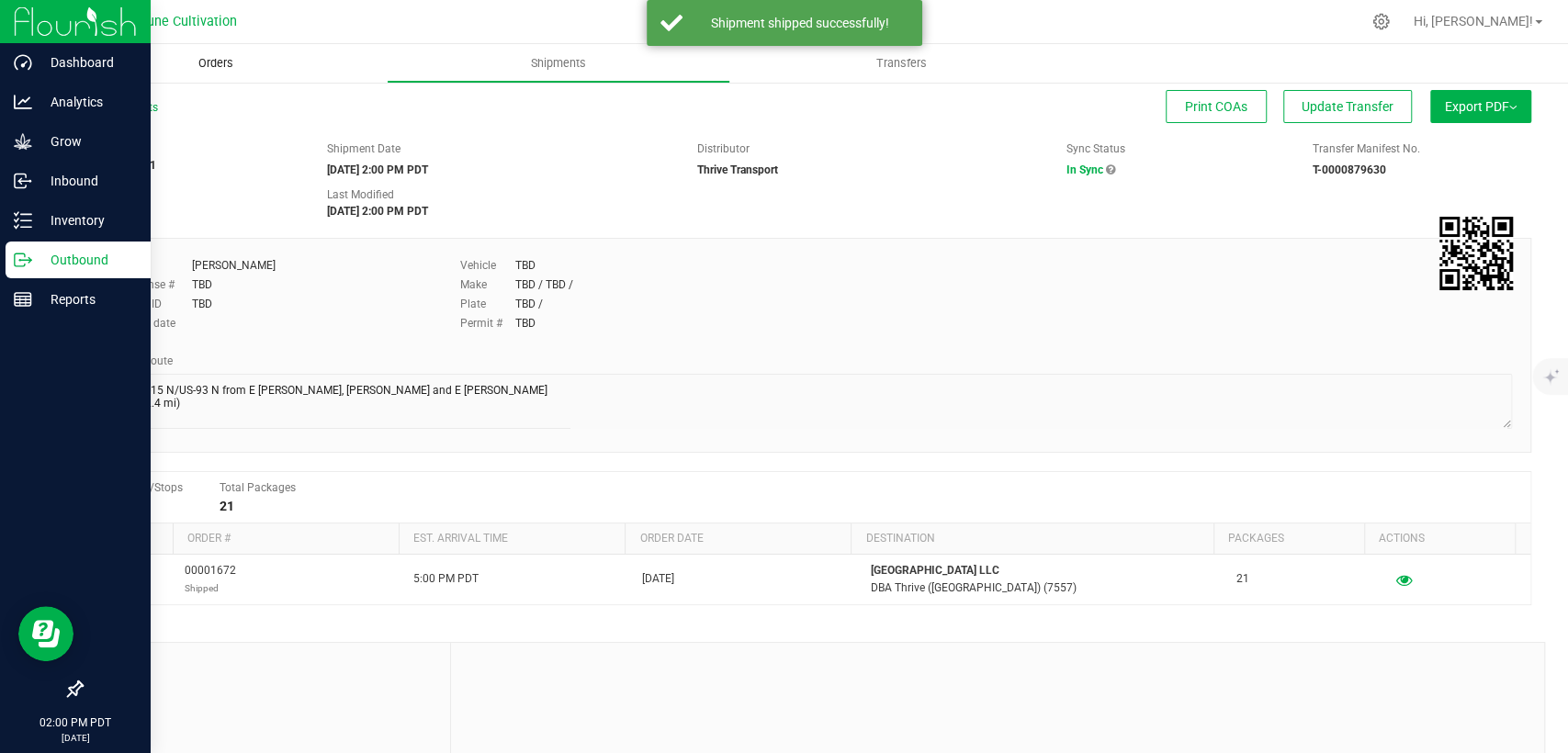
click at [199, 64] on span "Orders" at bounding box center [216, 62] width 84 height 16
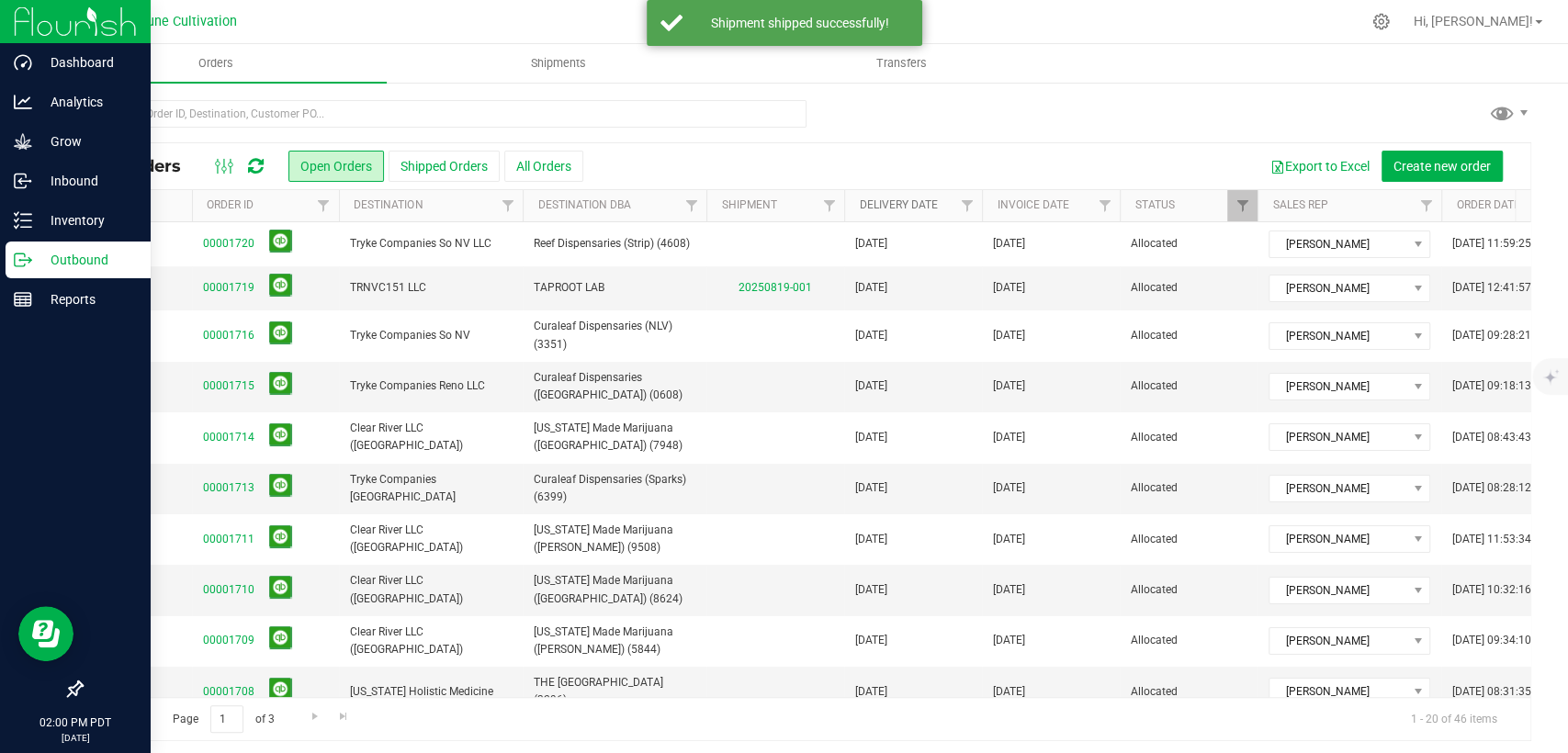
click at [893, 205] on link "Delivery Date" at bounding box center [897, 204] width 78 height 12
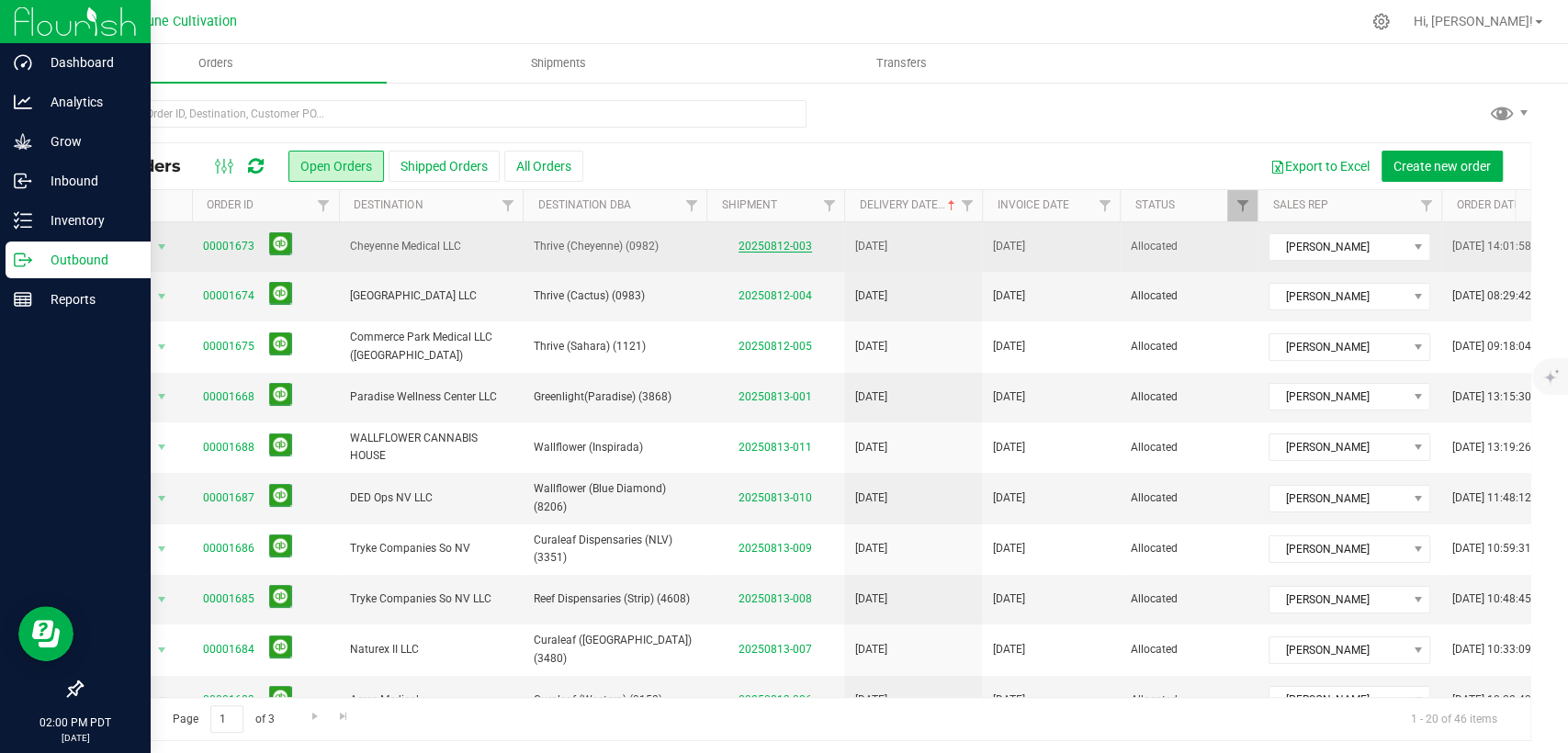
click at [768, 240] on link "20250812-003" at bounding box center [775, 246] width 74 height 12
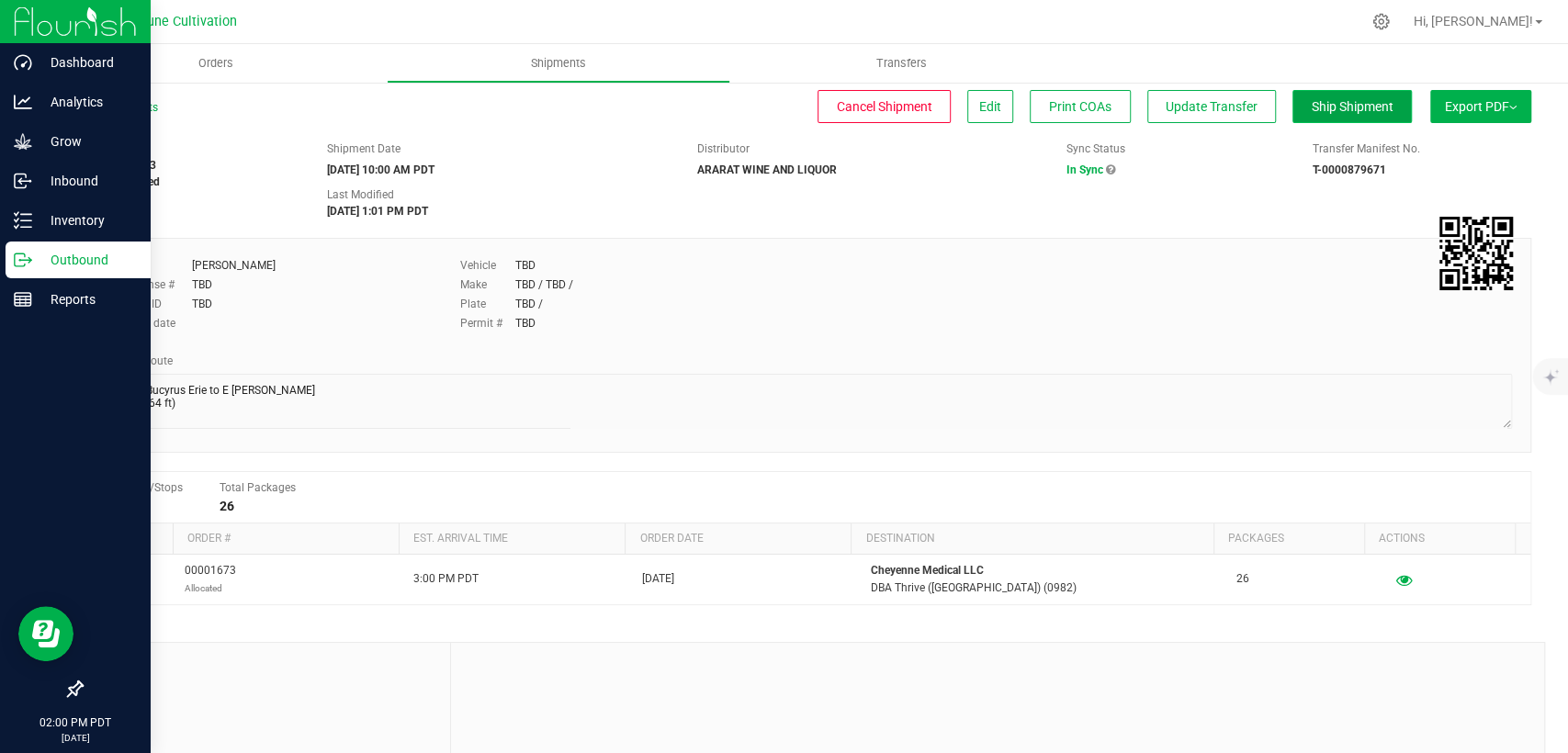
click at [1305, 97] on button "Ship Shipment" at bounding box center [1352, 106] width 119 height 33
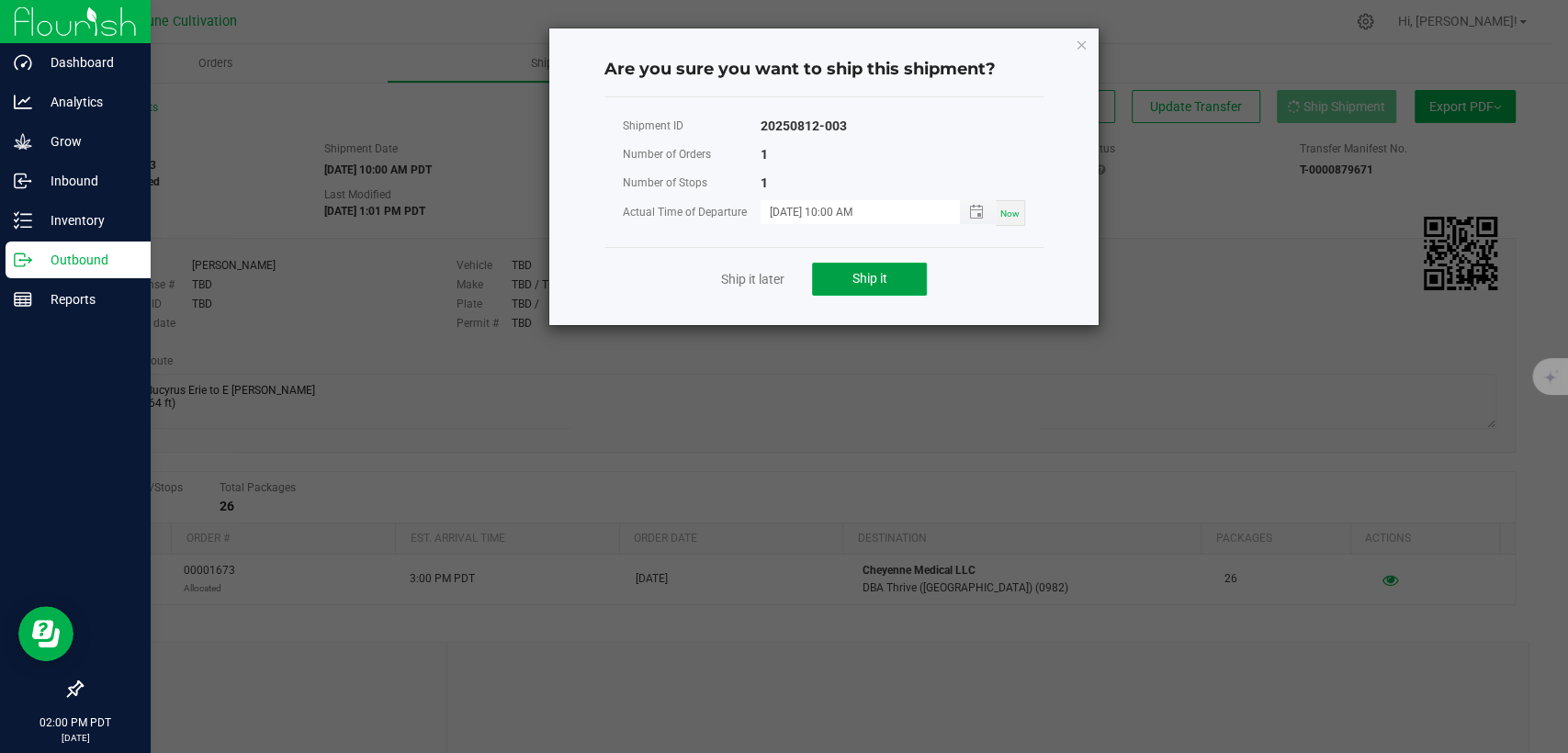
drag, startPoint x: 874, startPoint y: 280, endPoint x: 809, endPoint y: 200, distance: 103.1
click at [874, 276] on span "Ship it" at bounding box center [870, 277] width 35 height 14
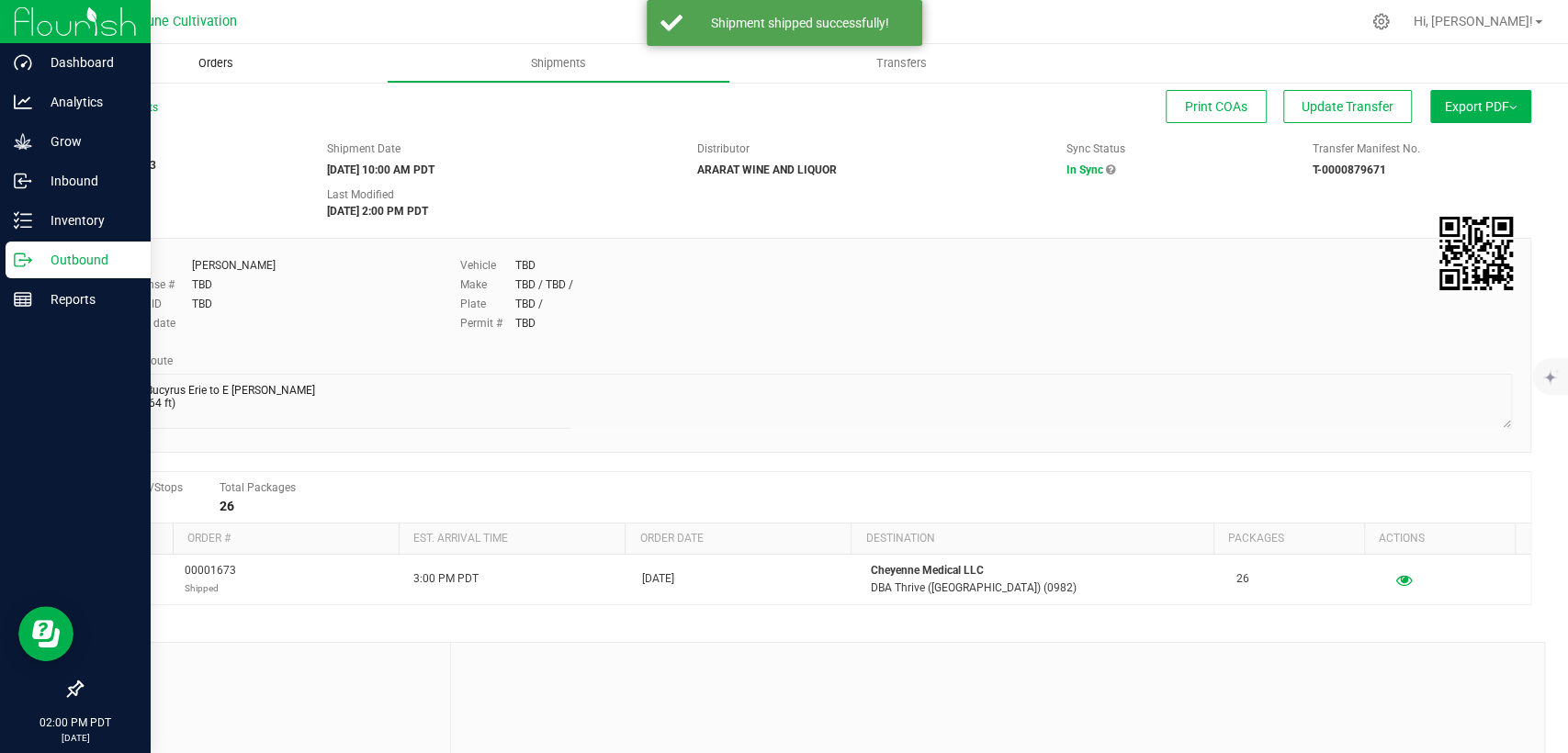
click at [235, 72] on uib-tab-heading "Orders" at bounding box center [215, 63] width 343 height 38
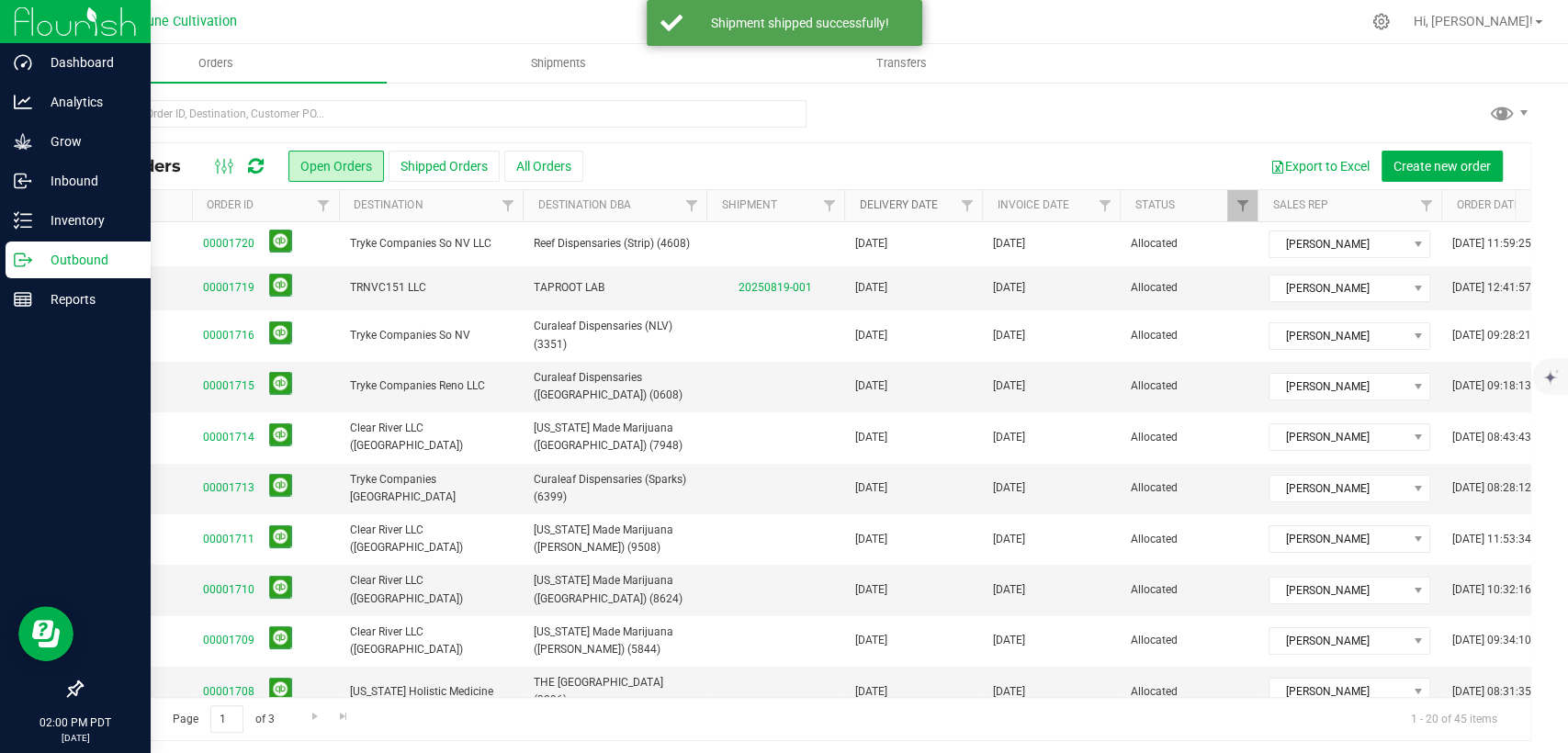
click at [898, 201] on link "Delivery Date" at bounding box center [897, 204] width 78 height 12
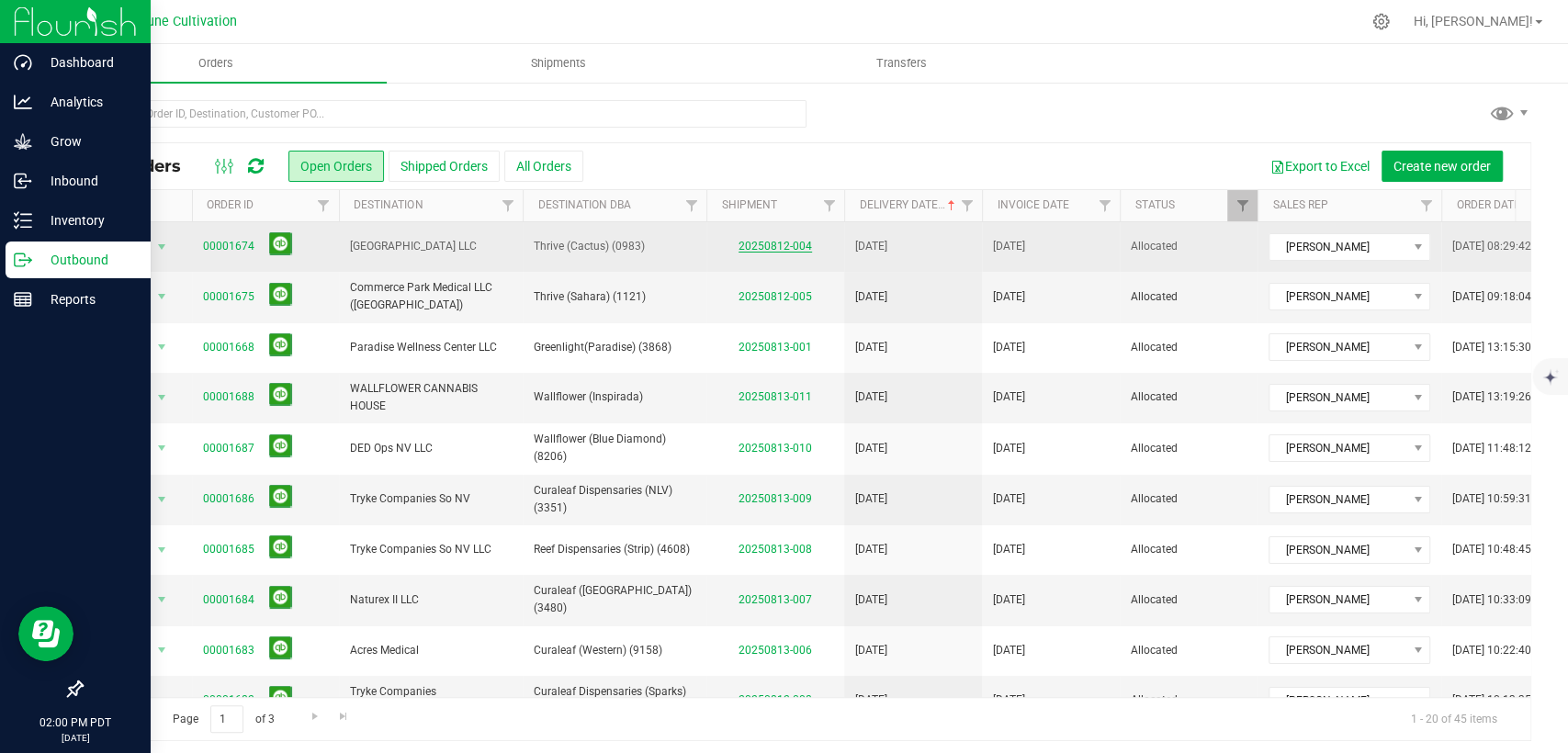
click at [779, 243] on link "20250812-004" at bounding box center [775, 246] width 74 height 12
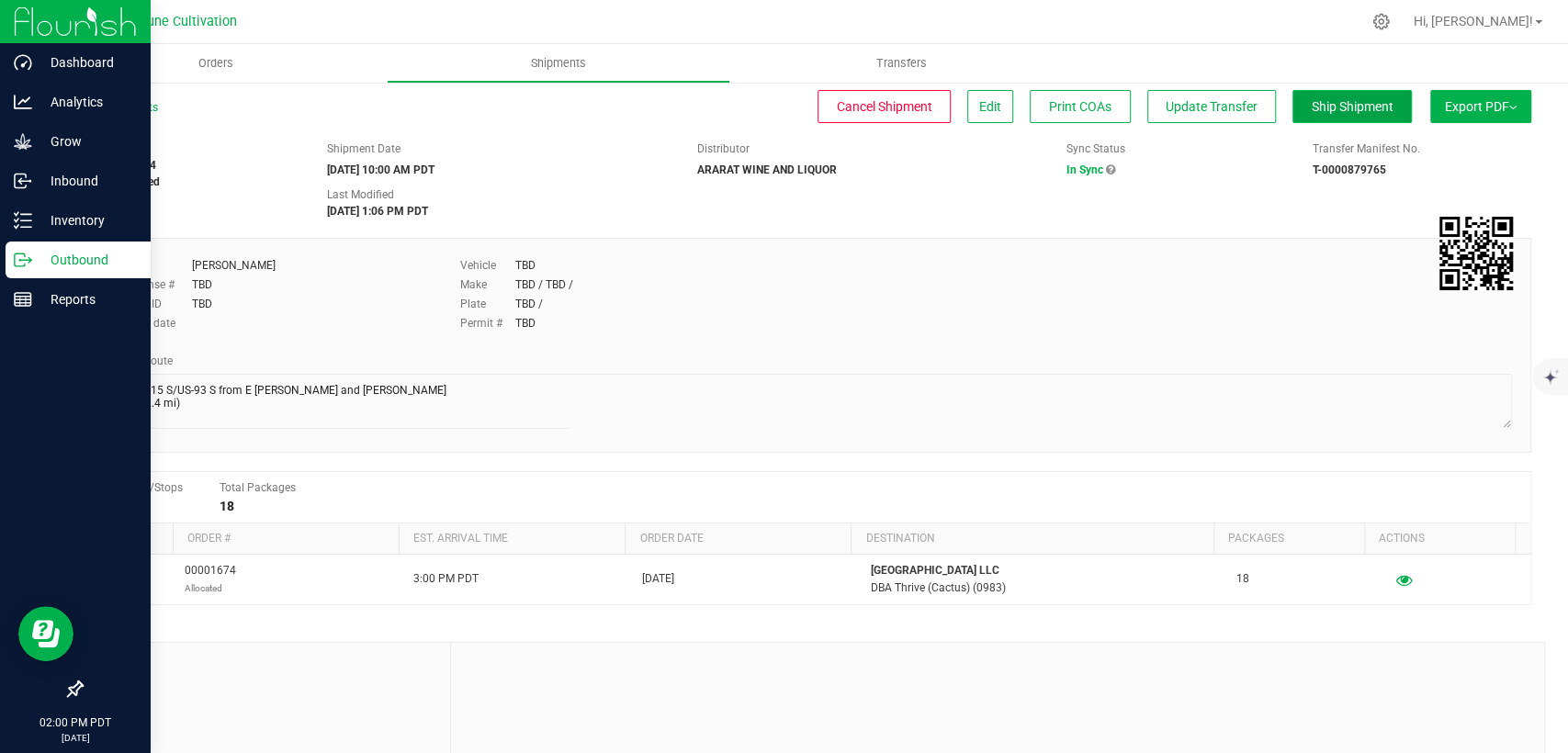
click at [1299, 119] on button "Ship Shipment" at bounding box center [1352, 106] width 119 height 33
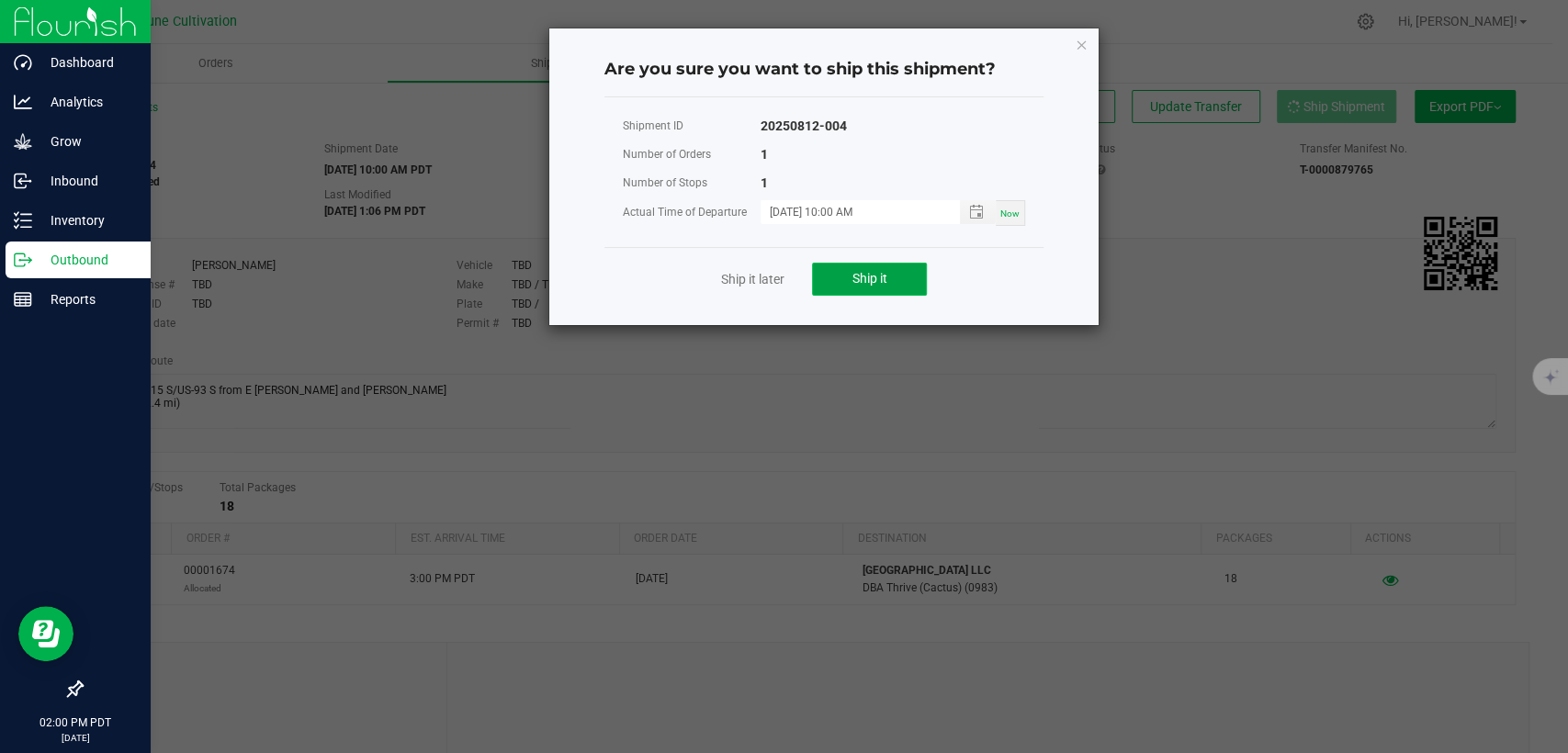
click at [840, 288] on button "Ship it" at bounding box center [869, 279] width 115 height 33
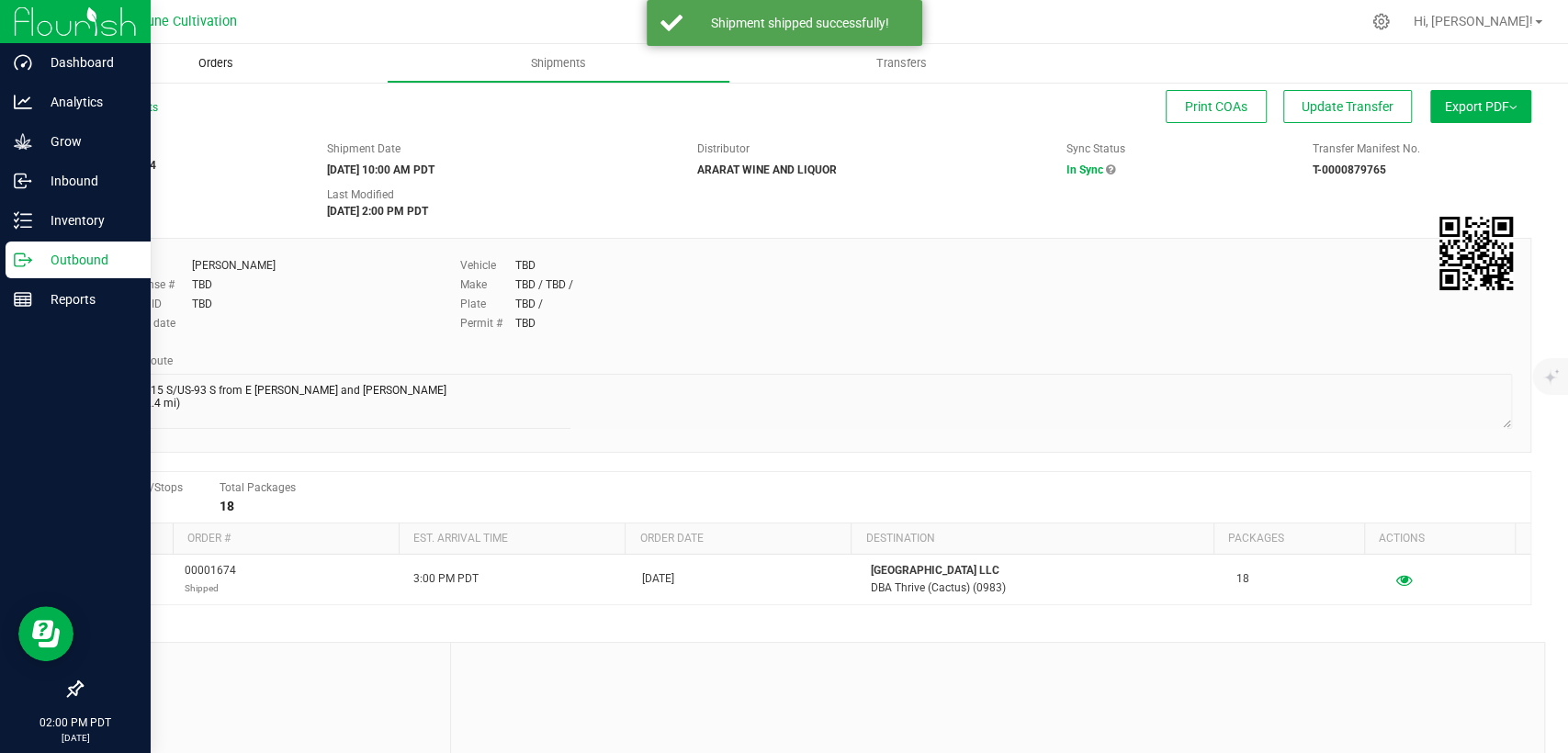
click at [229, 68] on span "Orders" at bounding box center [216, 62] width 84 height 16
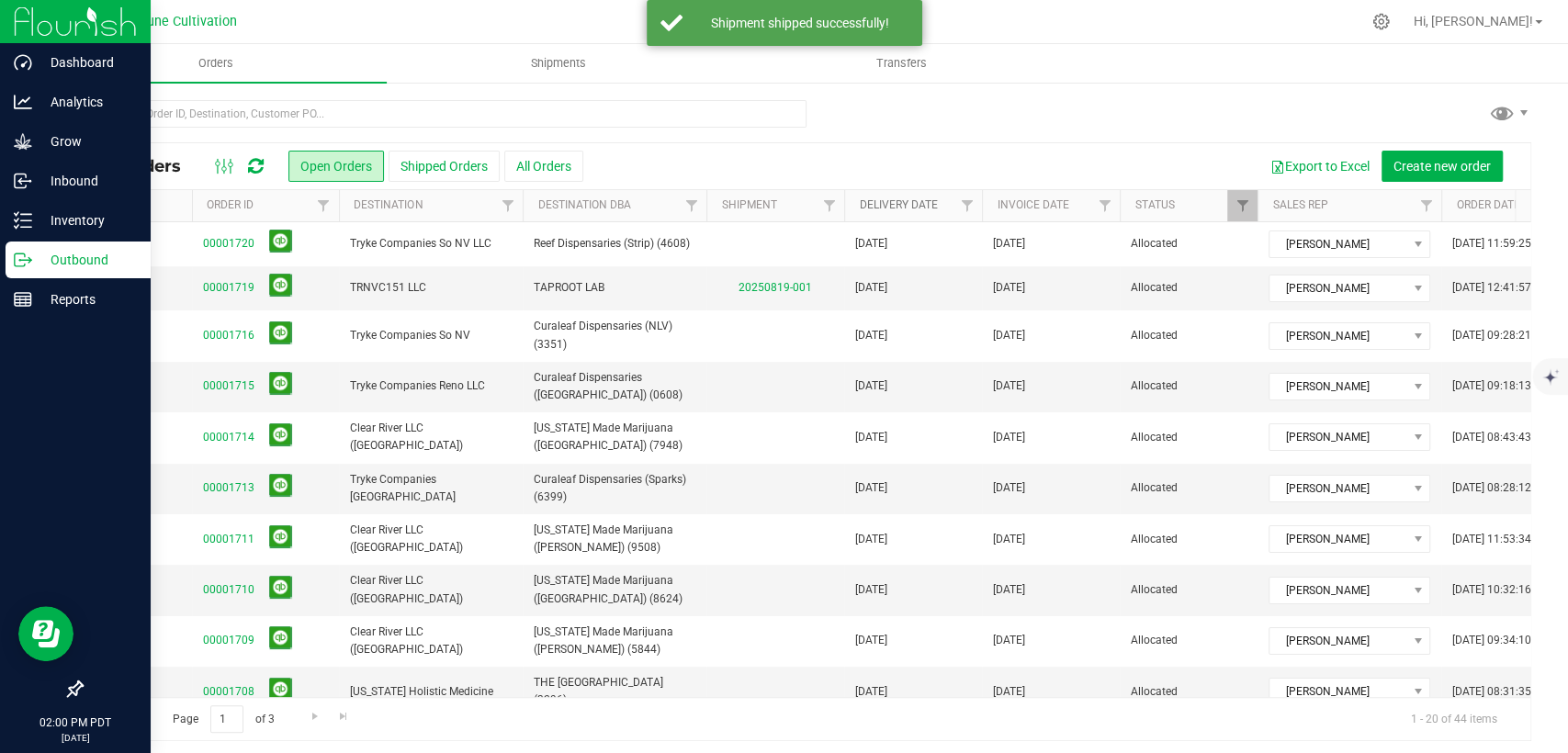
click at [902, 209] on link "Delivery Date" at bounding box center [897, 204] width 78 height 12
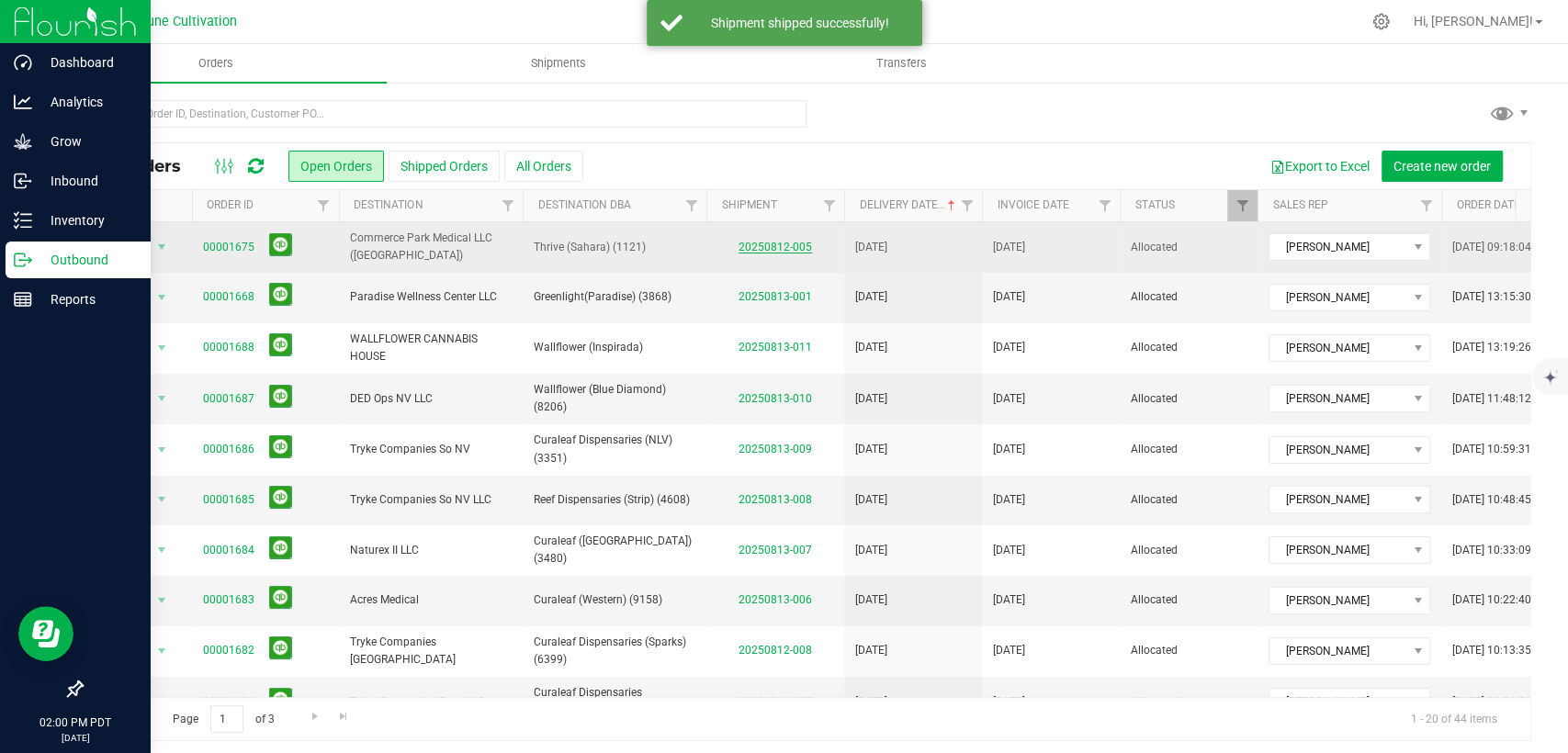
click at [788, 247] on link "20250812-005" at bounding box center [775, 247] width 74 height 12
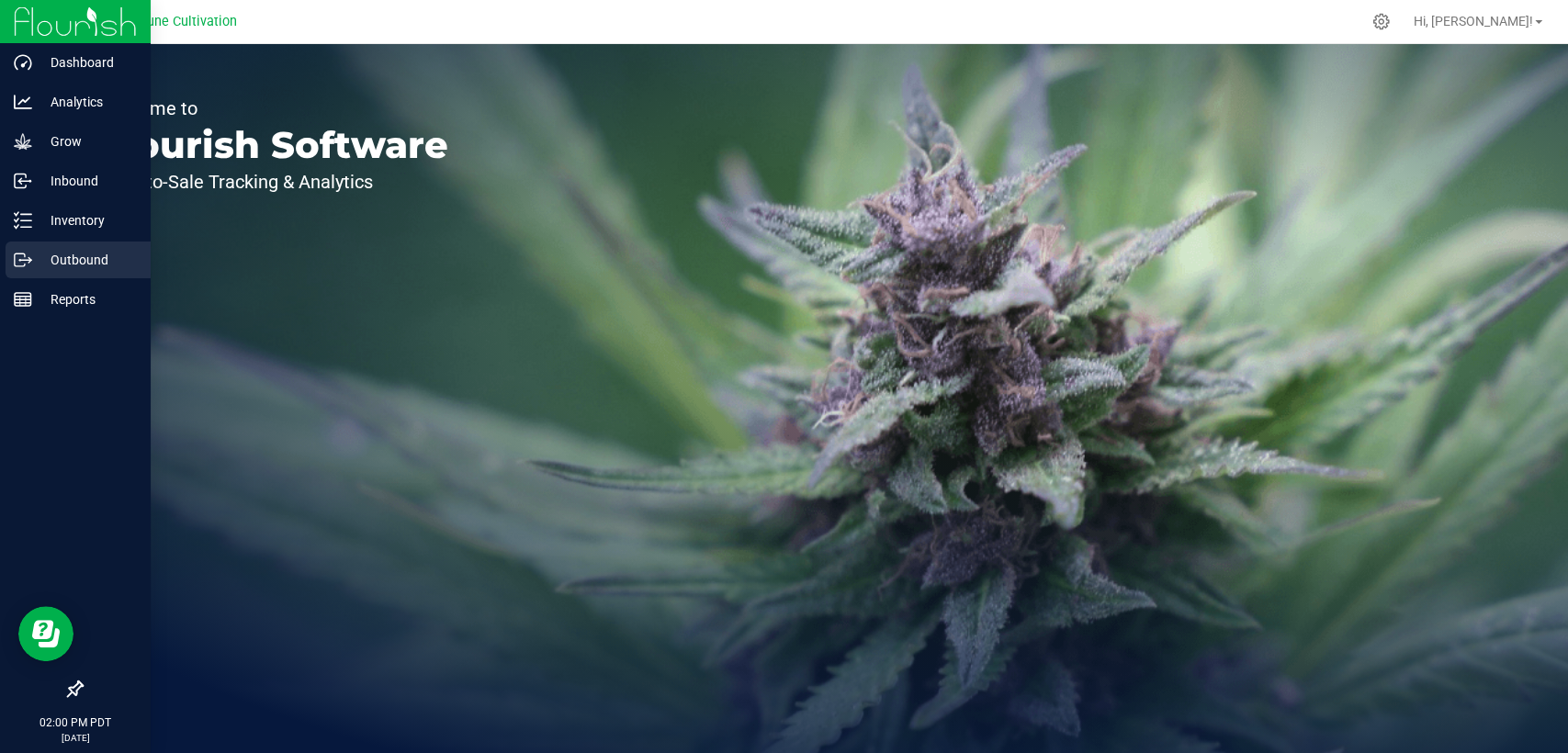
click at [38, 261] on p "Outbound" at bounding box center [87, 259] width 110 height 22
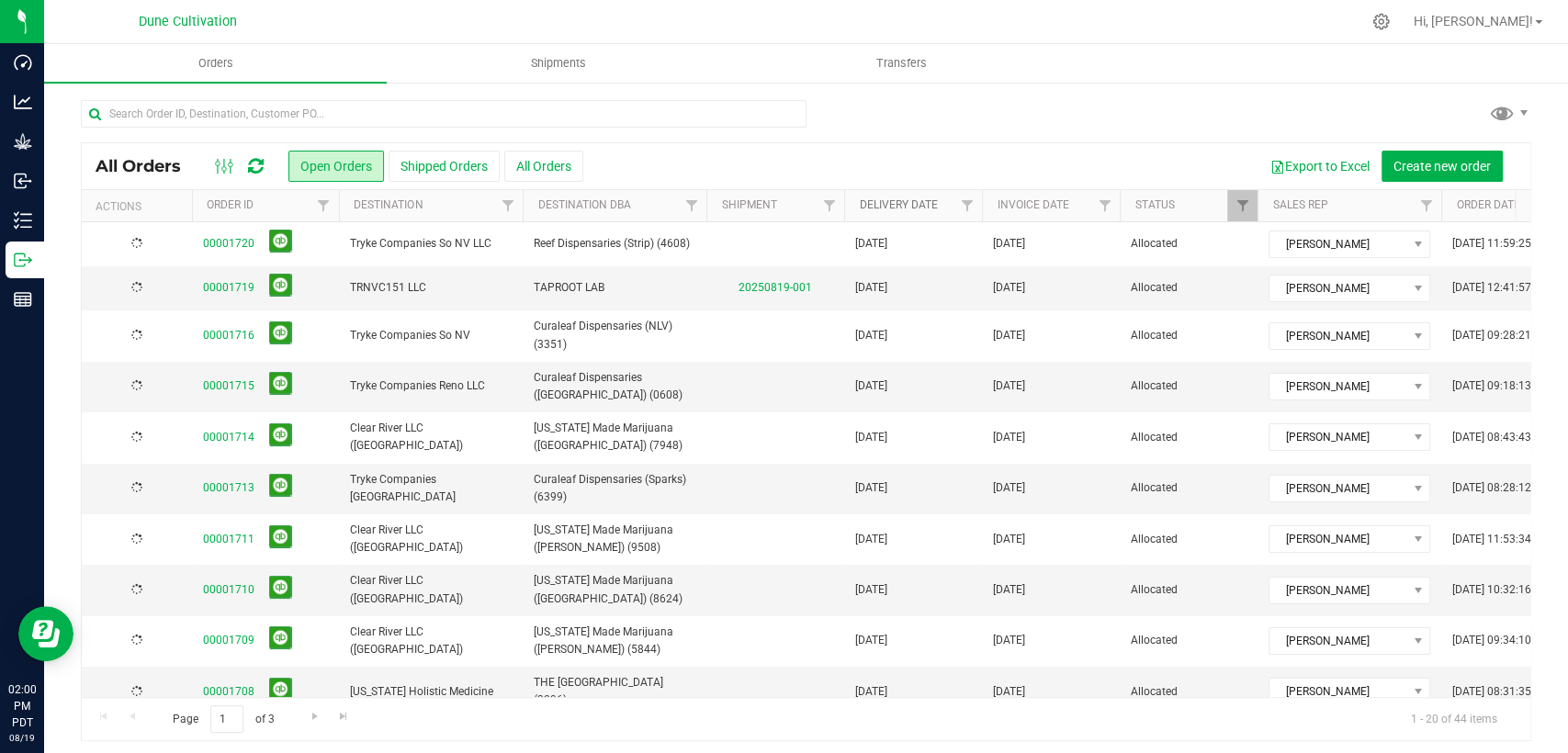
click at [894, 205] on link "Delivery Date" at bounding box center [897, 204] width 78 height 12
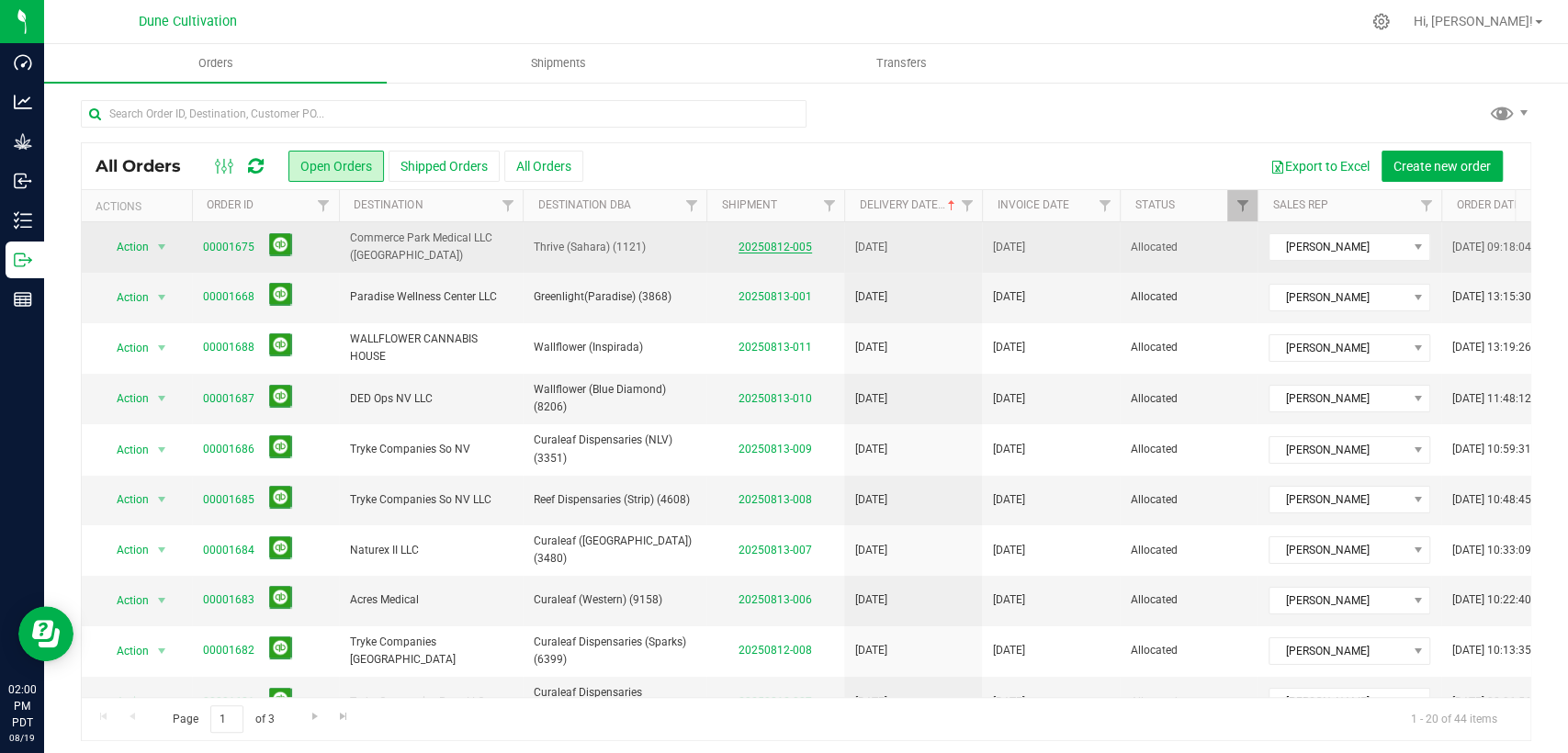
click at [747, 247] on link "20250812-005" at bounding box center [775, 247] width 74 height 12
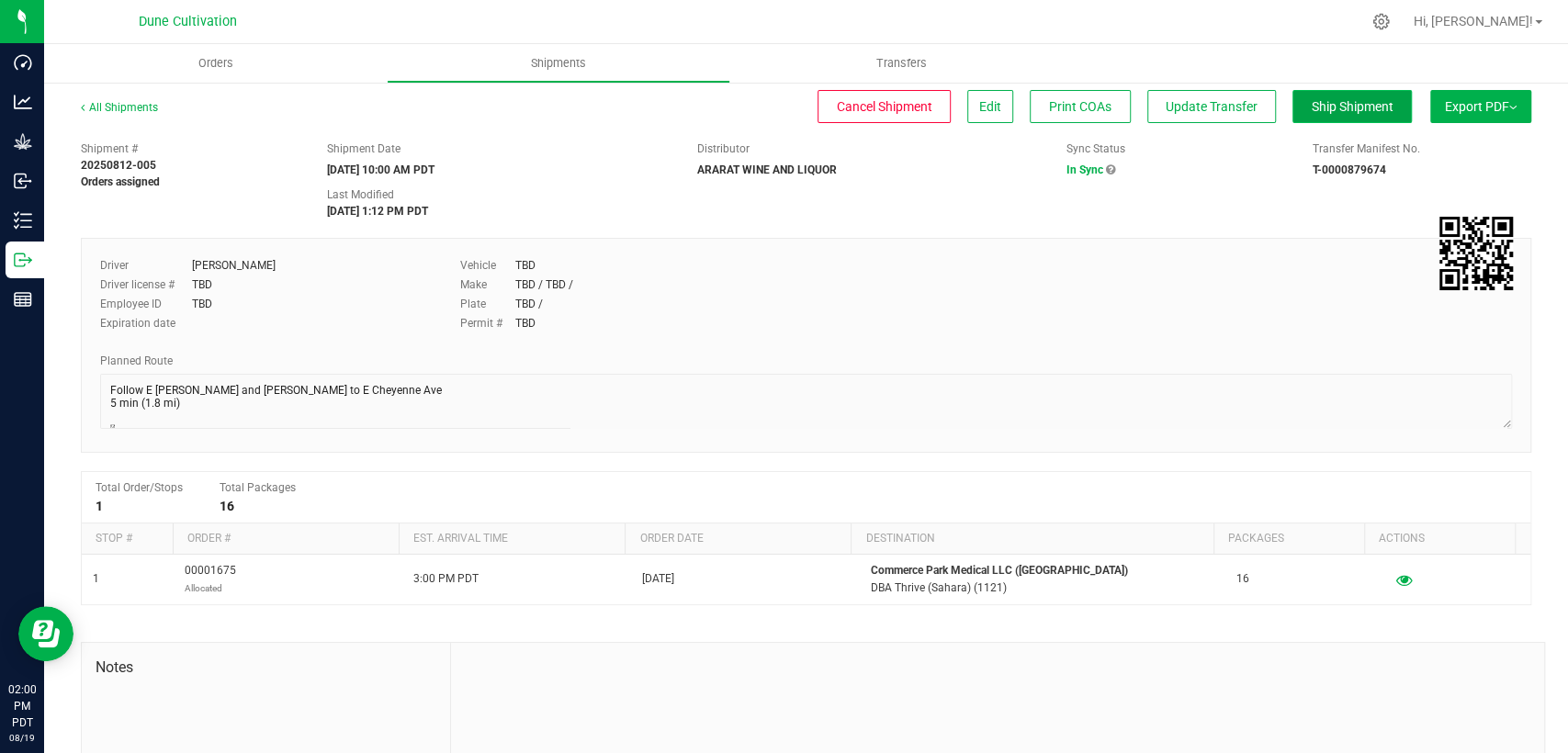
click at [1312, 104] on span "Ship Shipment" at bounding box center [1352, 106] width 82 height 14
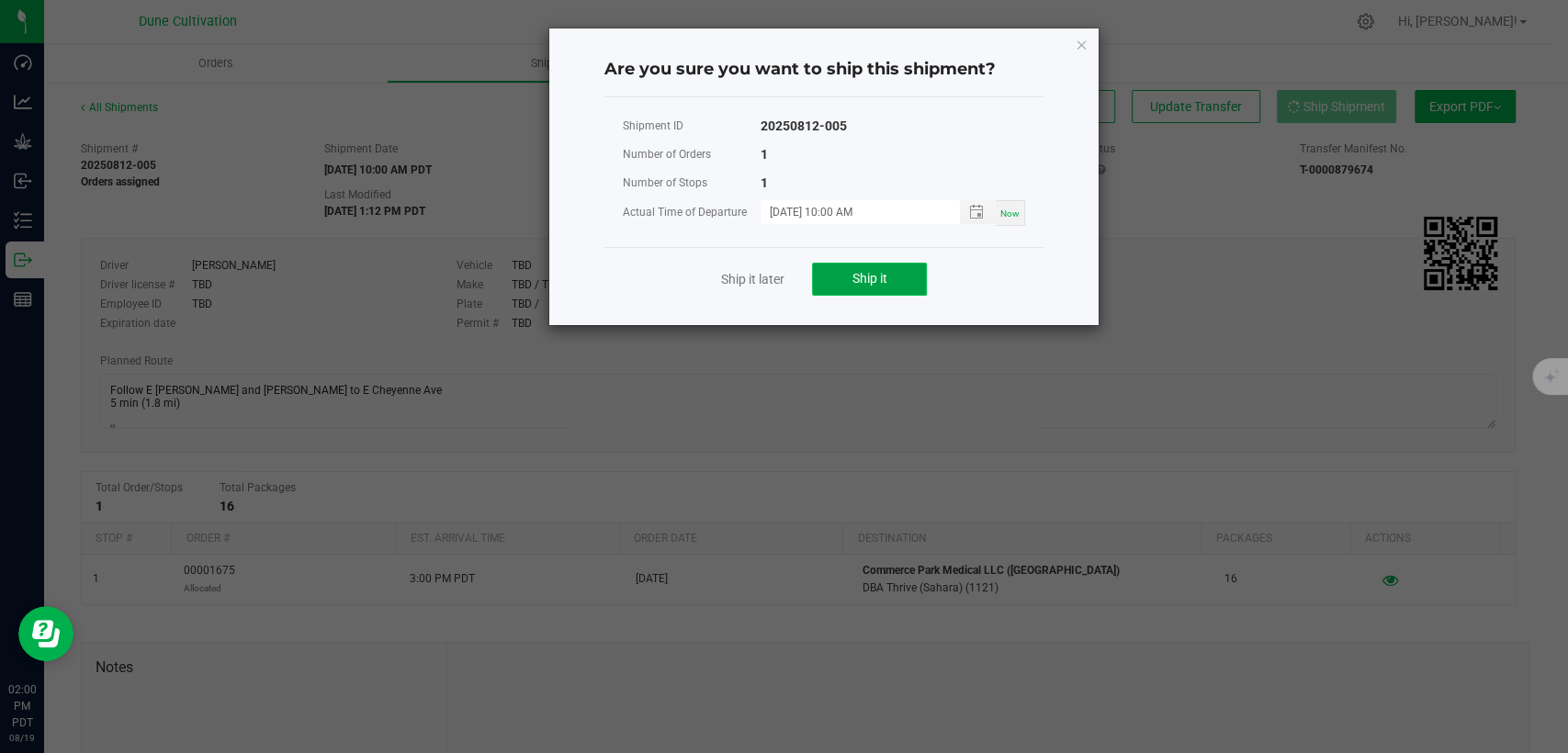
click at [870, 278] on span "Ship it" at bounding box center [870, 277] width 35 height 14
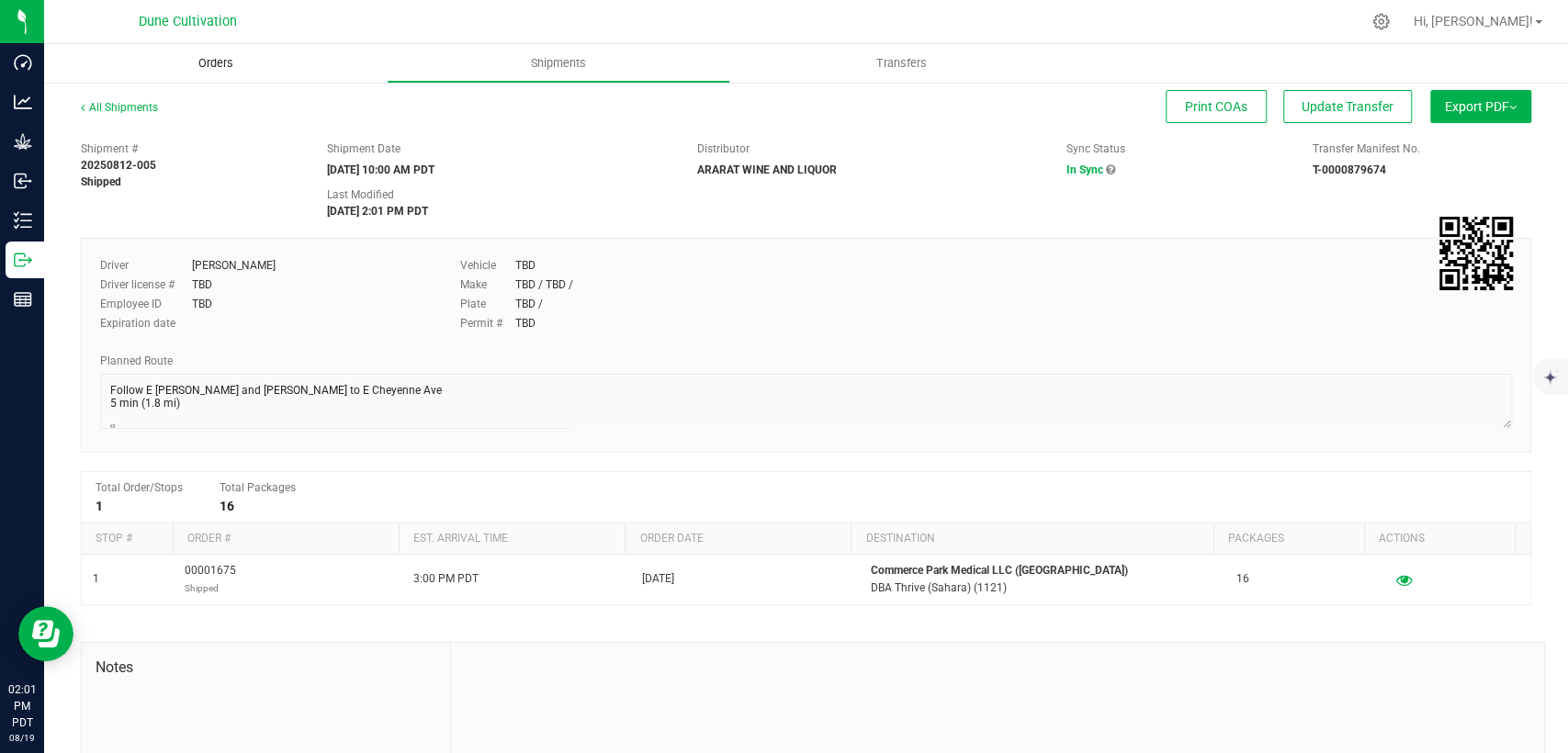
click at [227, 64] on span "Orders" at bounding box center [216, 62] width 84 height 16
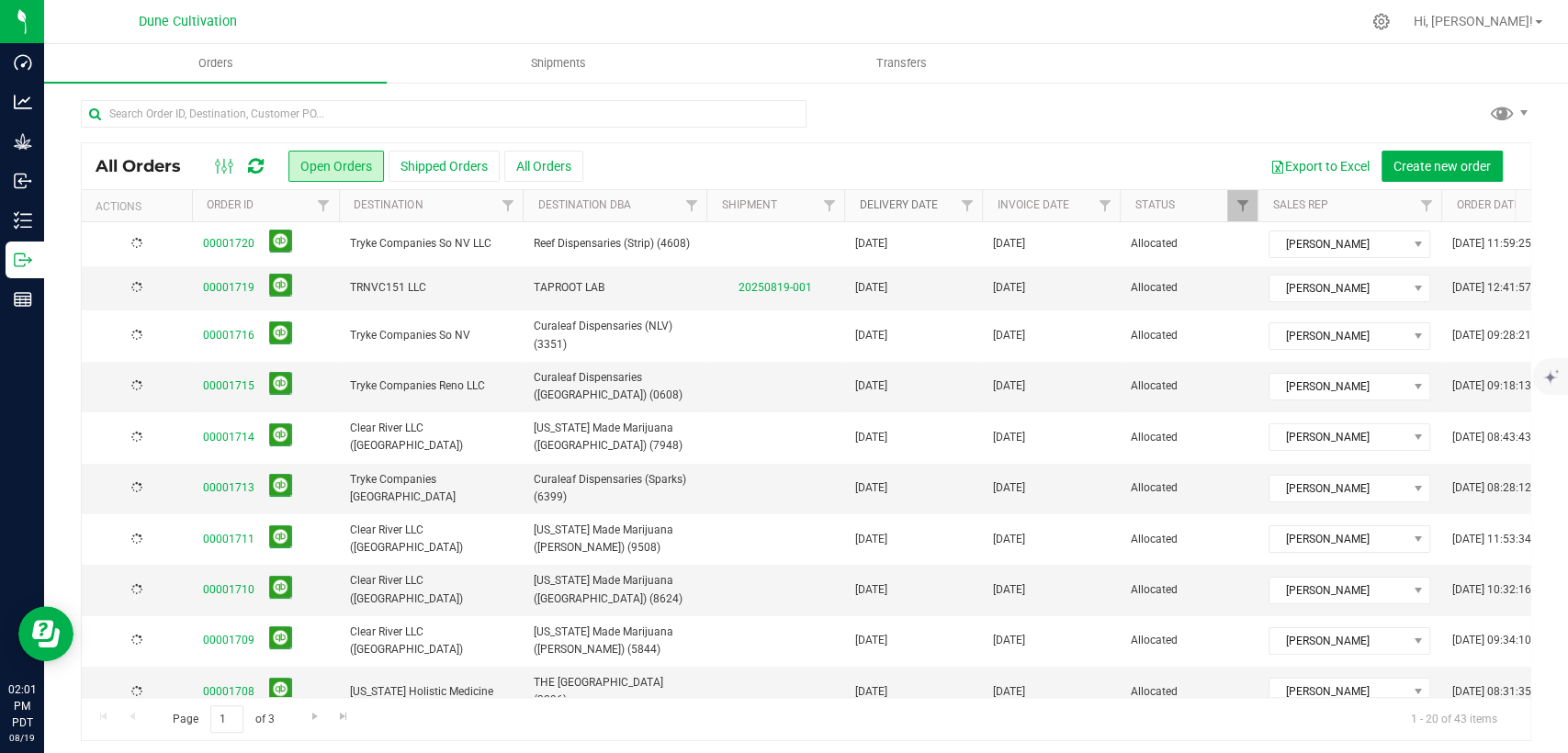
click at [903, 200] on link "Delivery Date" at bounding box center [897, 204] width 78 height 12
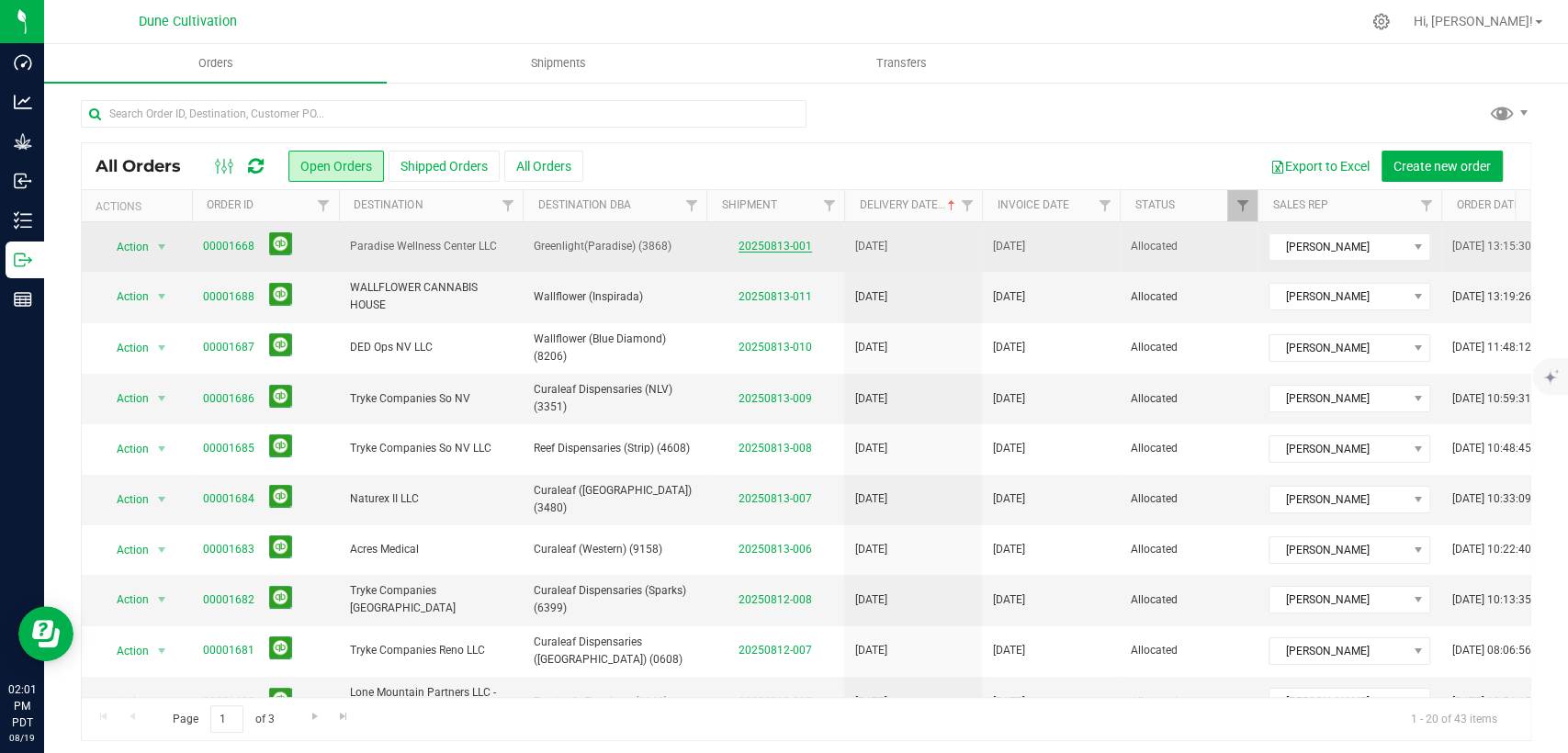
click at [750, 248] on link "20250813-001" at bounding box center [775, 246] width 74 height 12
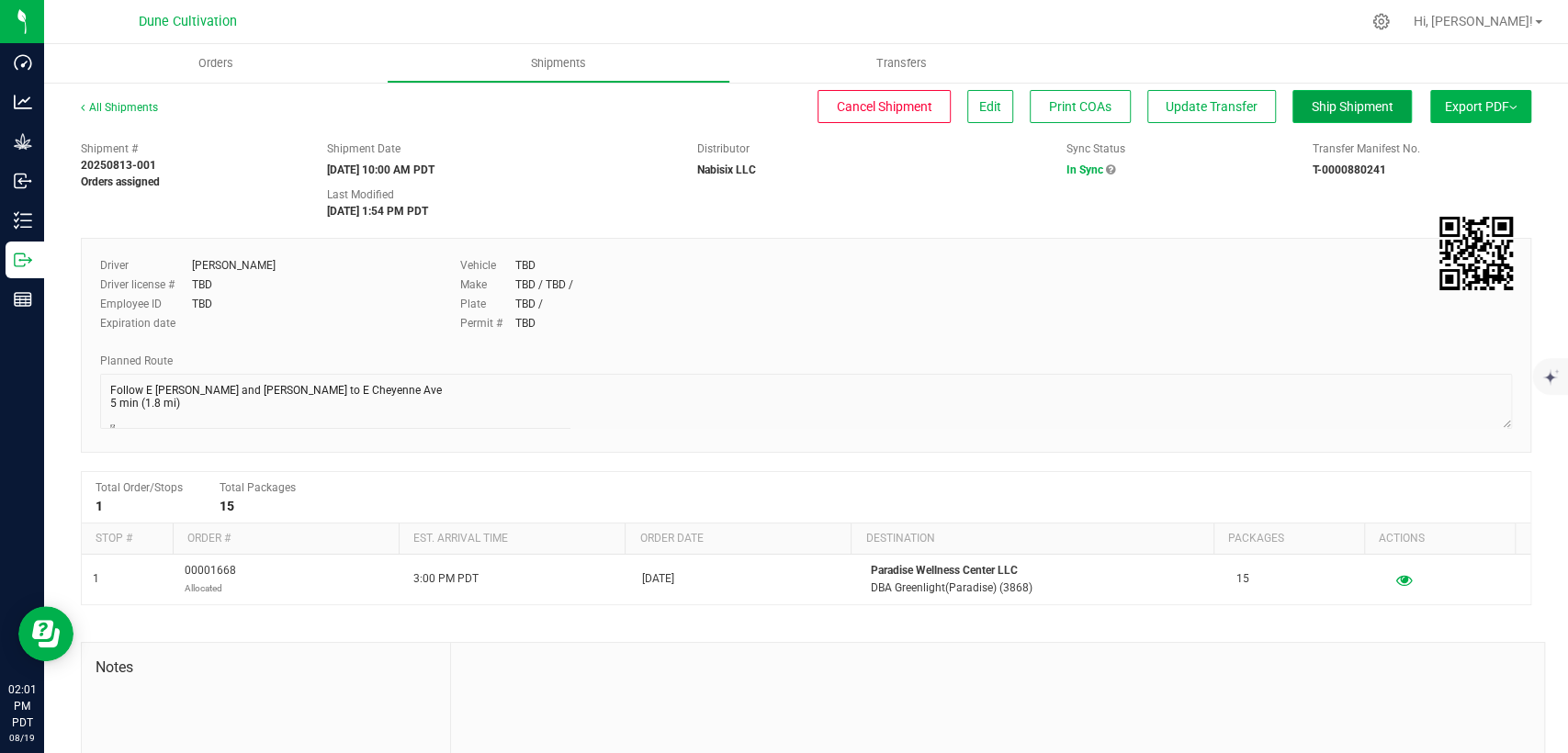
click at [1315, 114] on button "Ship Shipment" at bounding box center [1352, 106] width 119 height 33
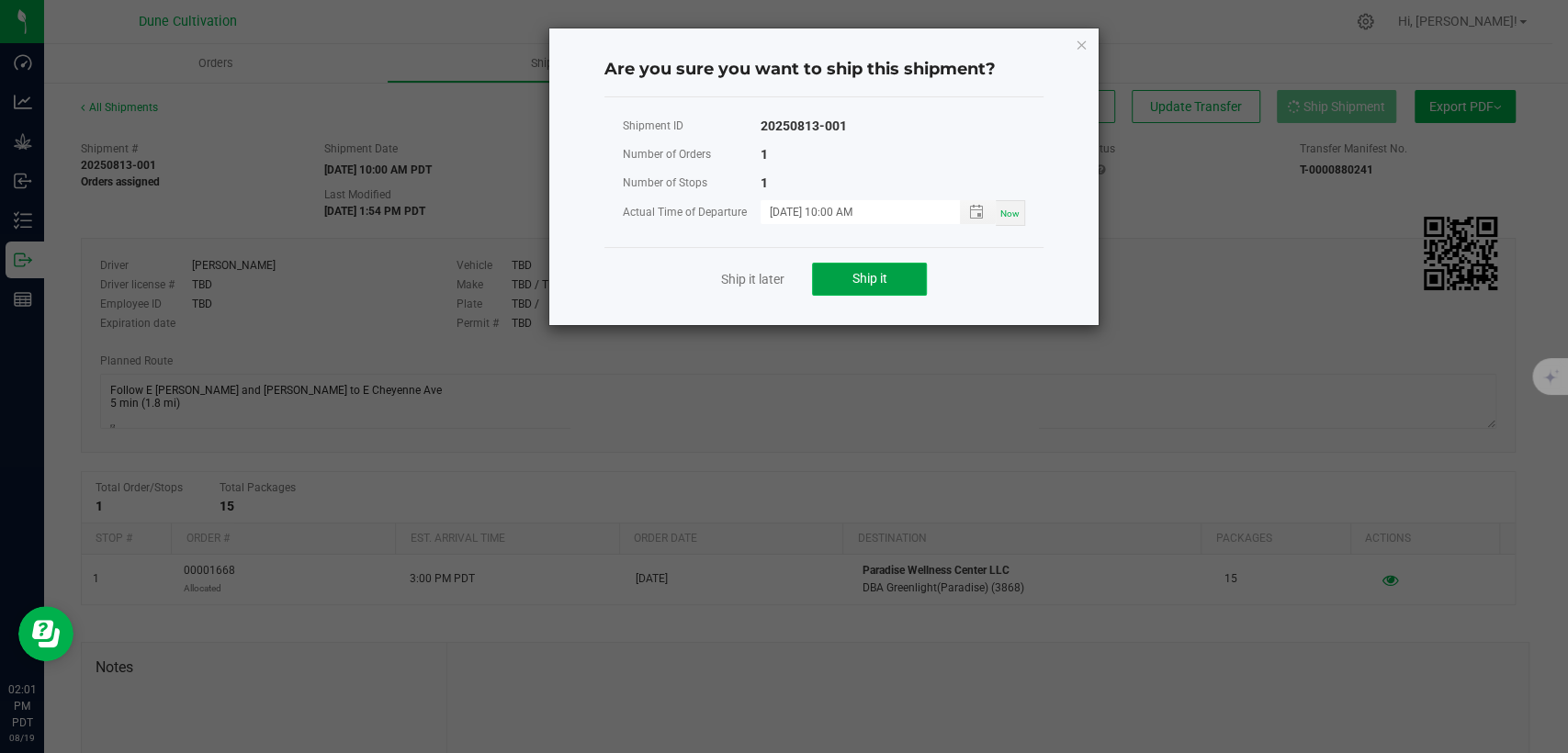
click at [904, 274] on button "Ship it" at bounding box center [869, 279] width 115 height 33
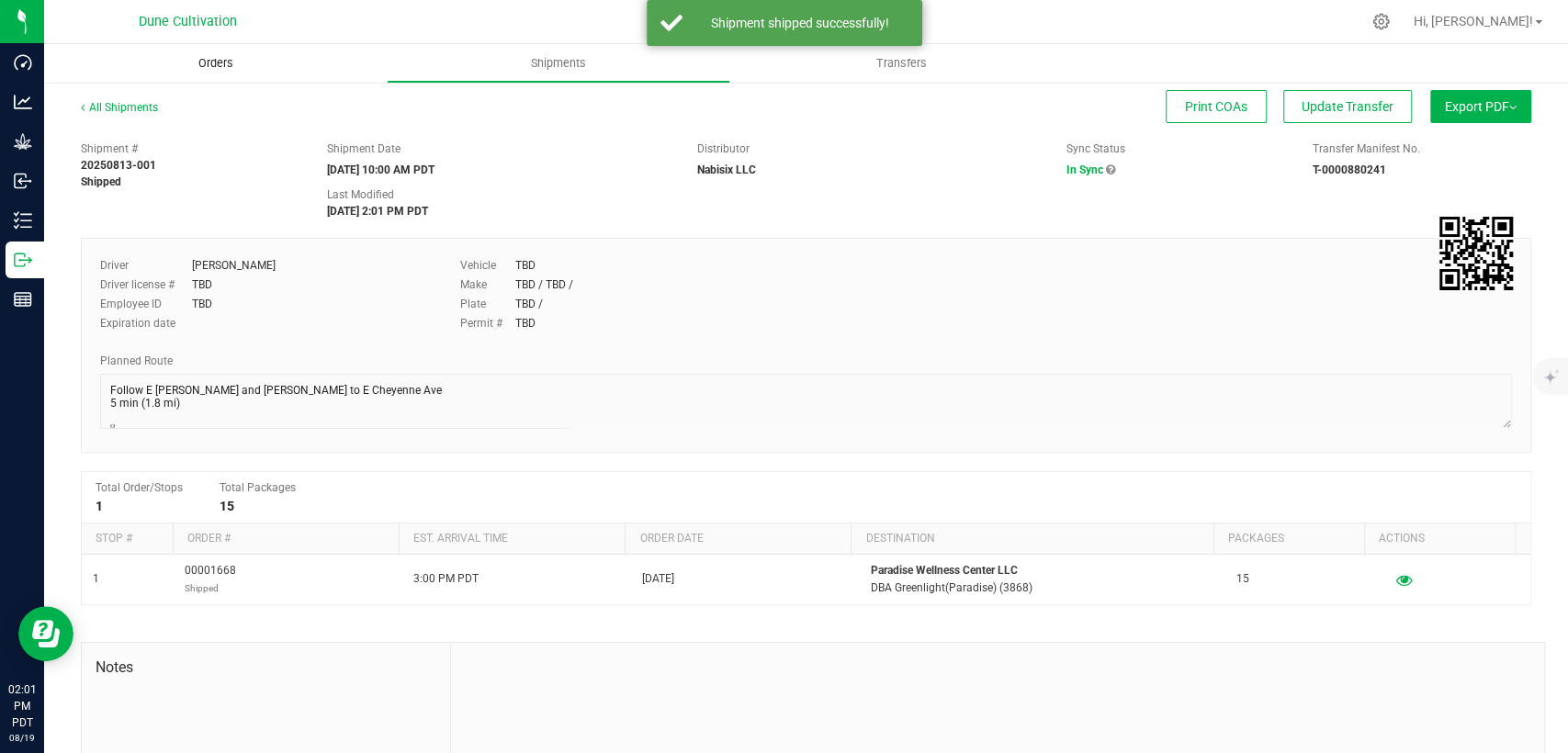
click at [205, 64] on span "Orders" at bounding box center [216, 62] width 84 height 16
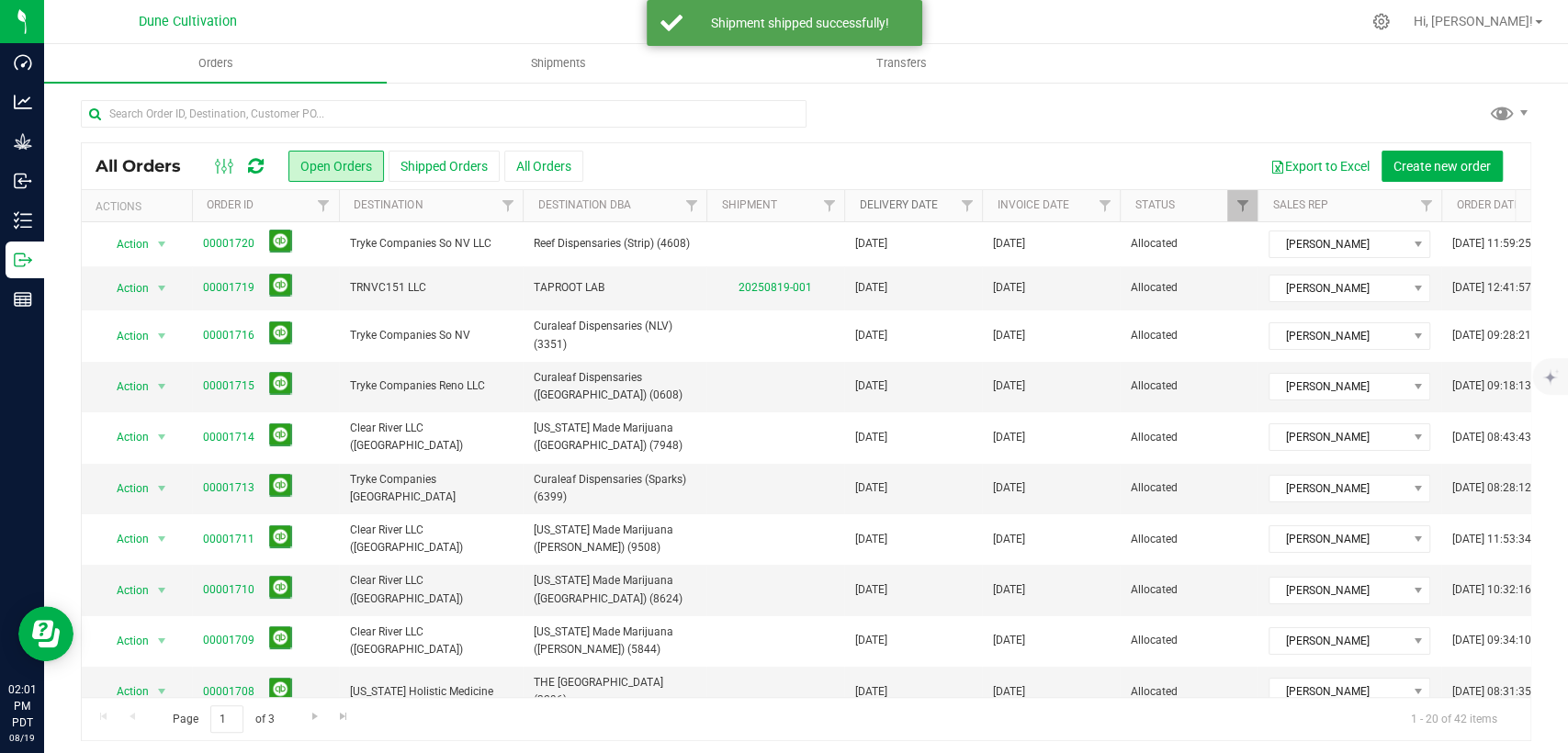
click at [882, 200] on link "Delivery Date" at bounding box center [897, 204] width 78 height 12
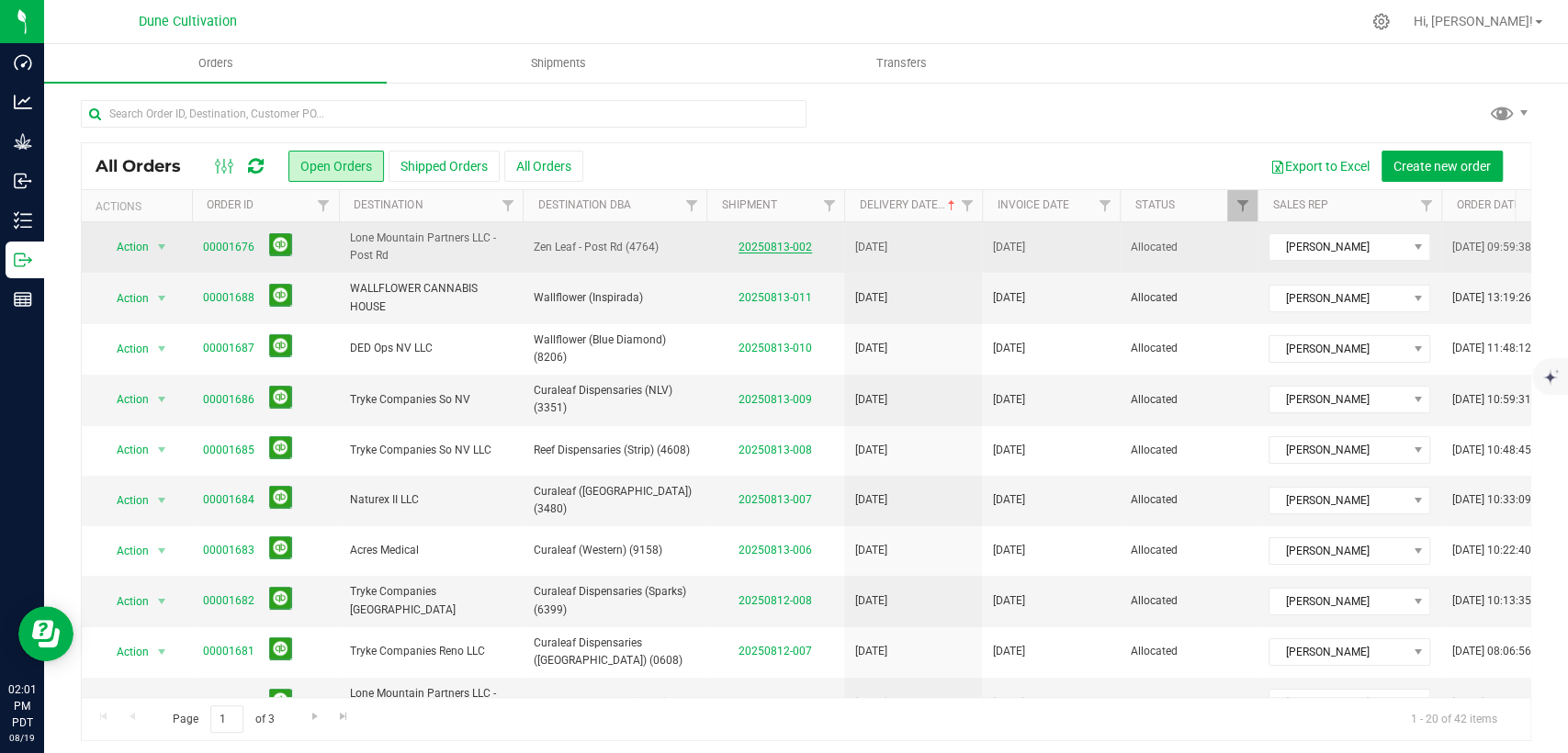
click at [760, 246] on link "20250813-002" at bounding box center [775, 247] width 74 height 12
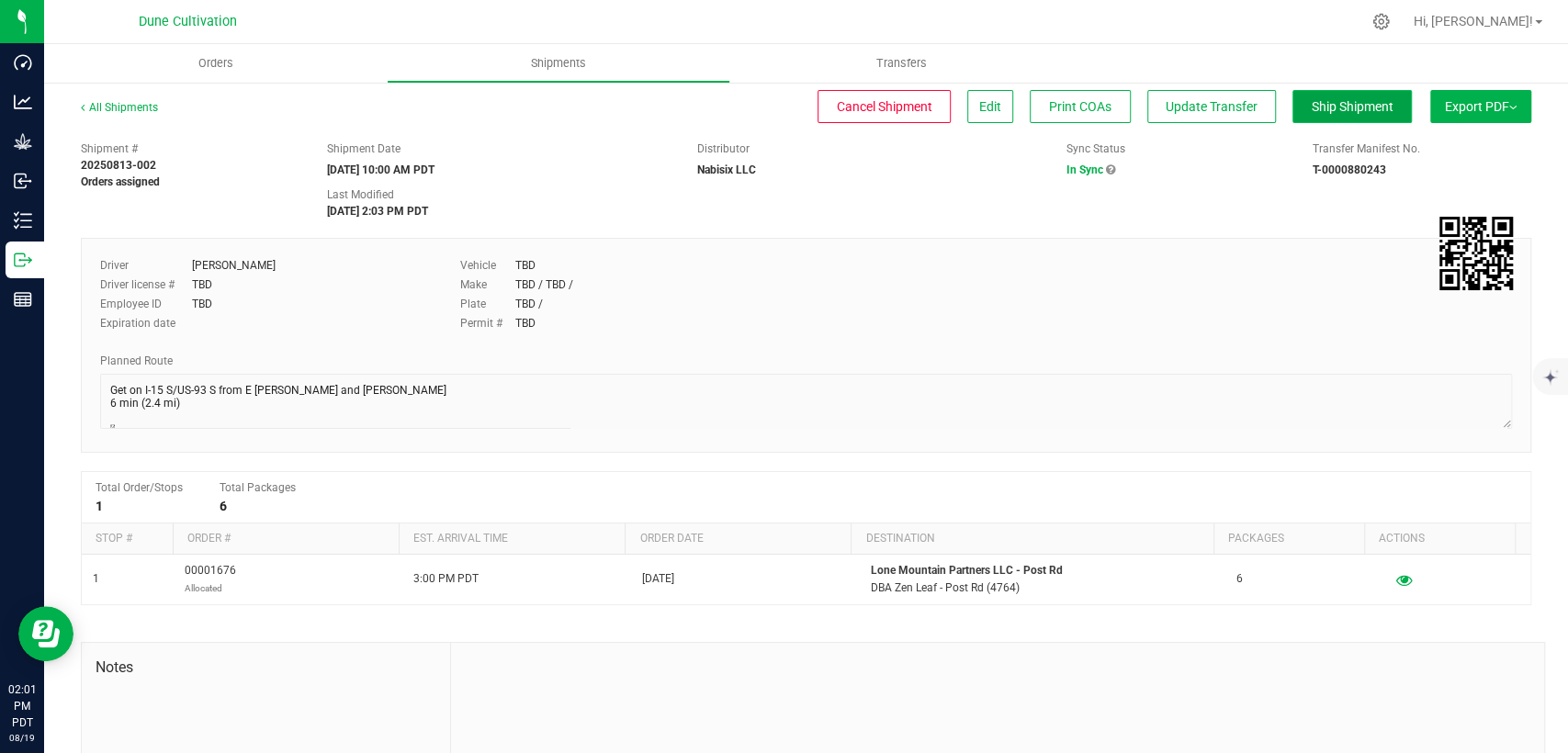
click at [1337, 100] on span "Ship Shipment" at bounding box center [1352, 106] width 82 height 14
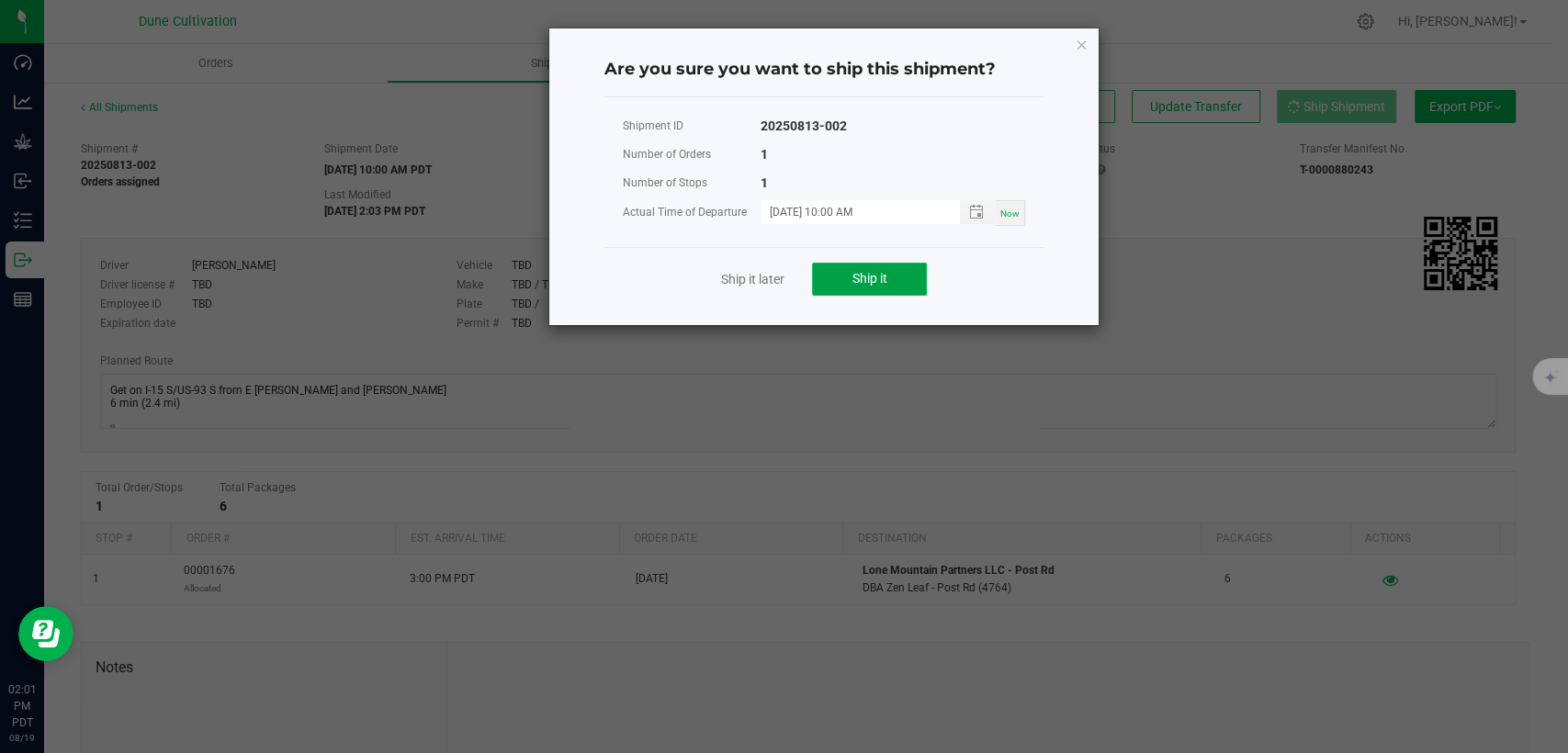
click at [897, 274] on button "Ship it" at bounding box center [869, 279] width 115 height 33
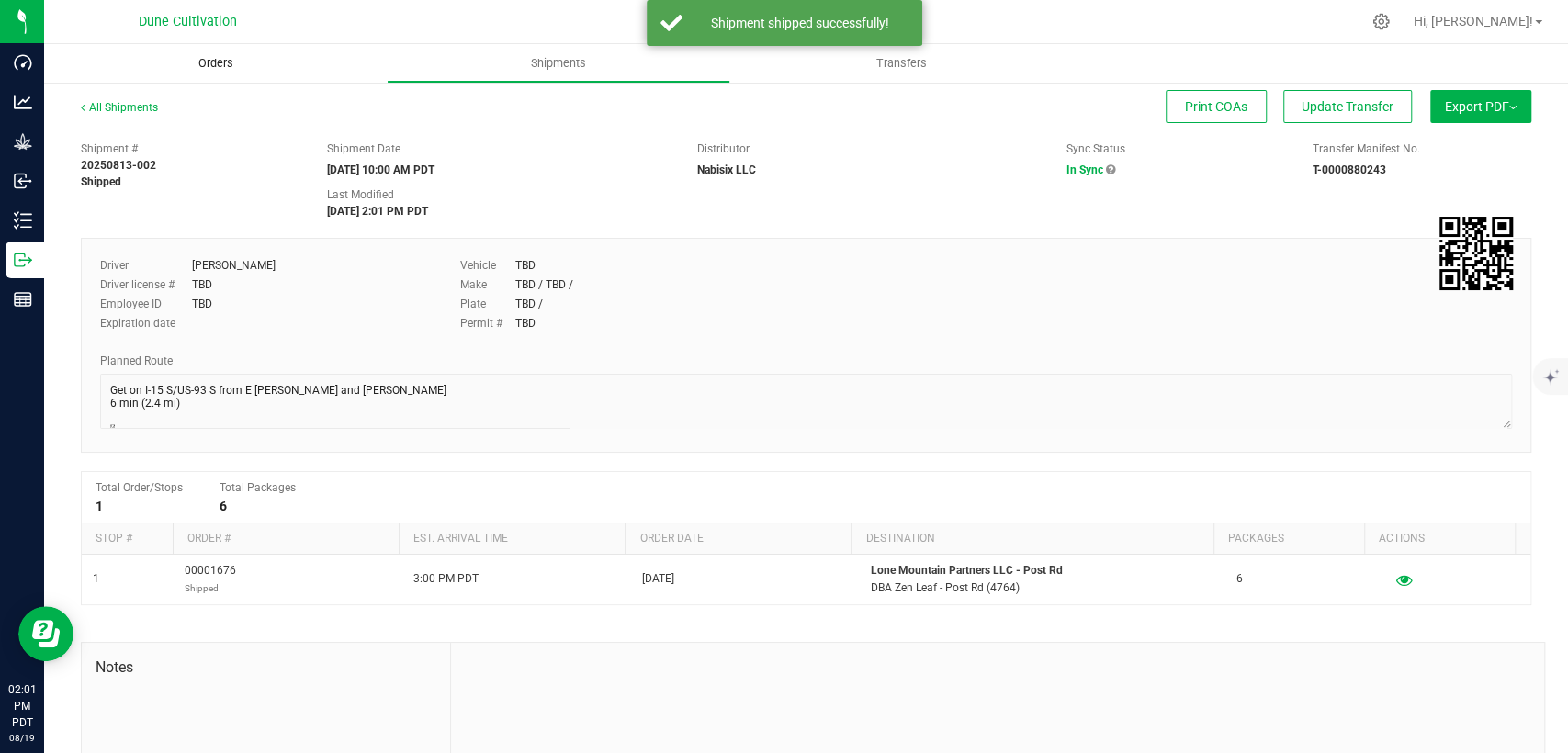
click at [221, 68] on span "Orders" at bounding box center [216, 62] width 84 height 16
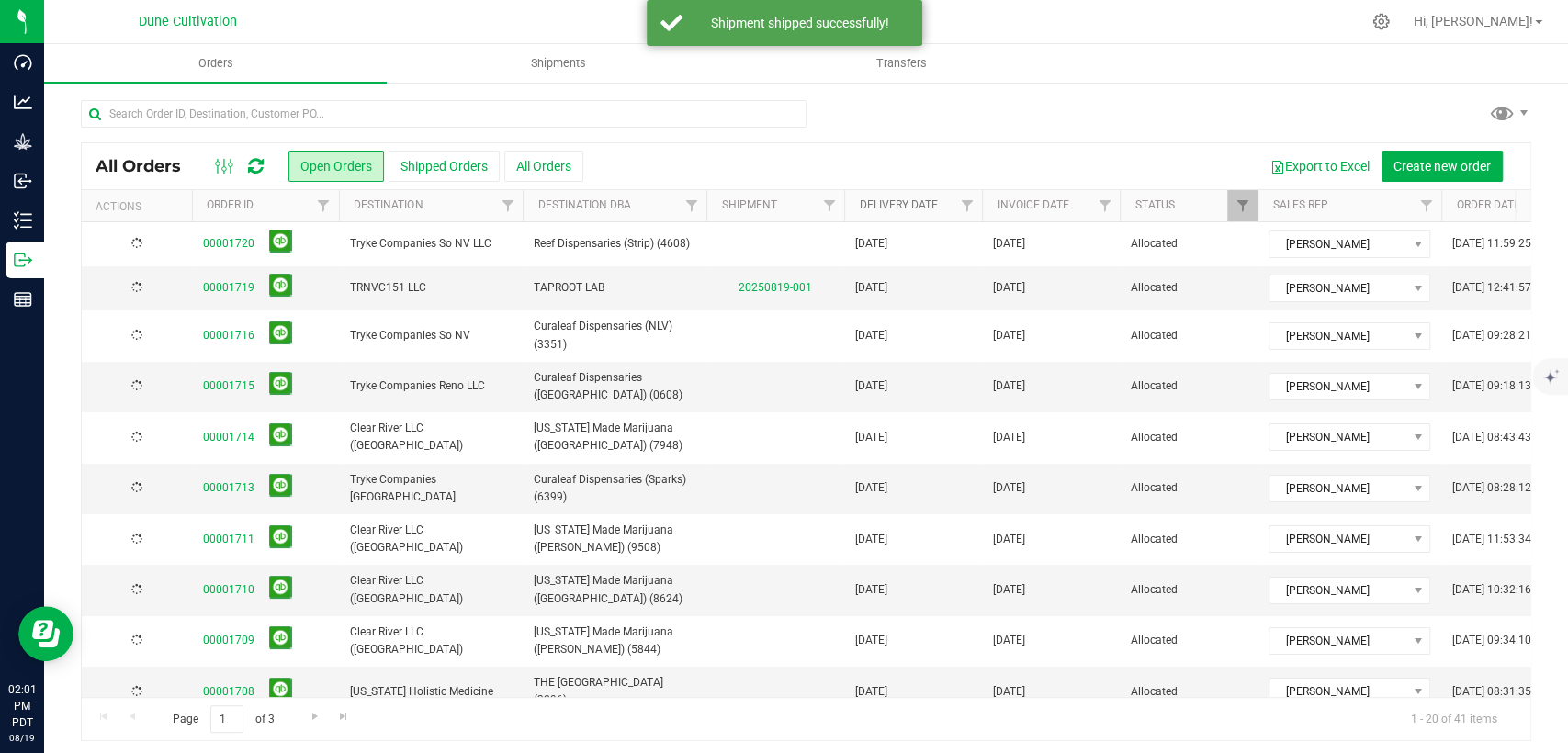
click at [896, 201] on link "Delivery Date" at bounding box center [897, 204] width 78 height 12
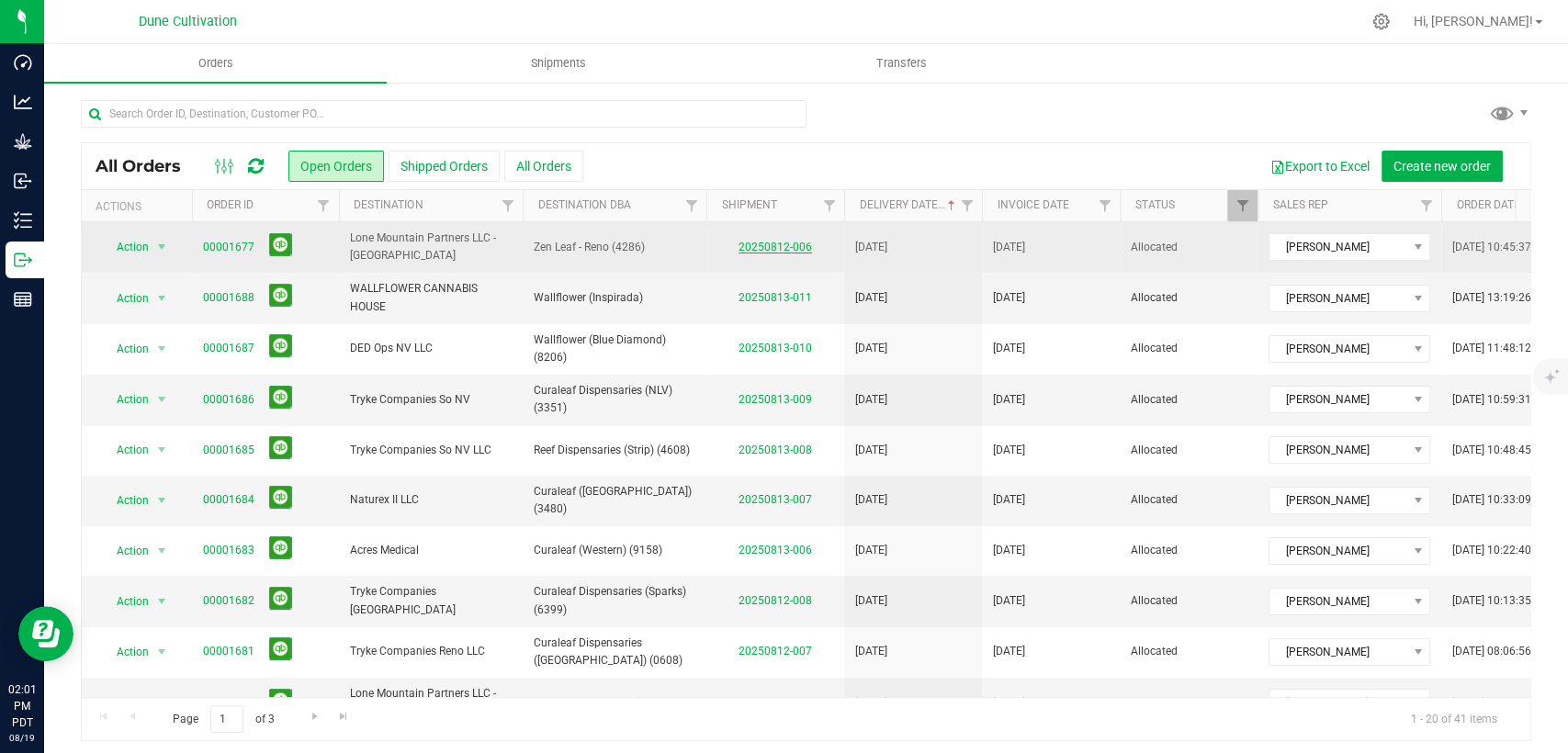
click at [767, 247] on link "20250812-006" at bounding box center [775, 247] width 74 height 12
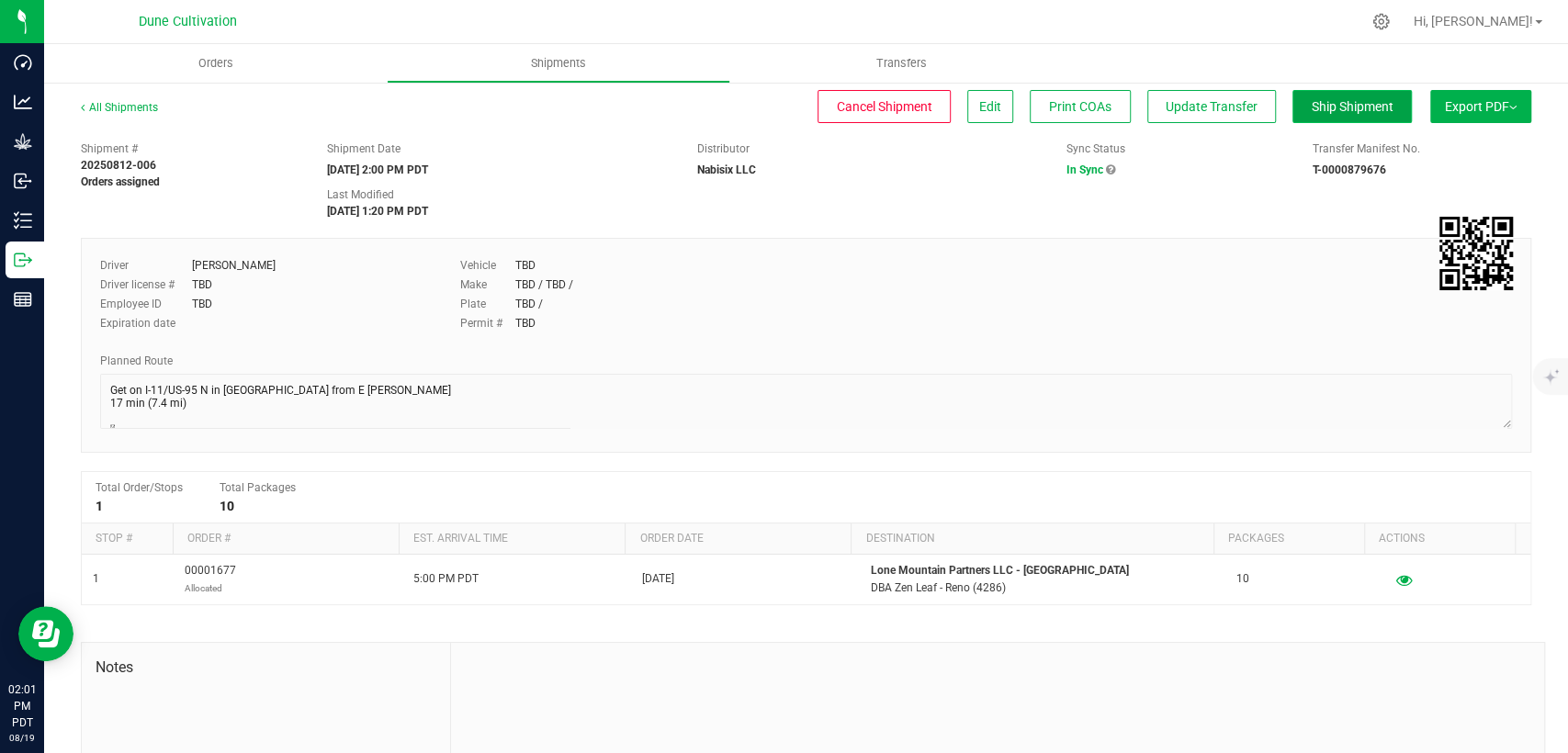
click at [1312, 109] on span "Ship Shipment" at bounding box center [1352, 106] width 82 height 14
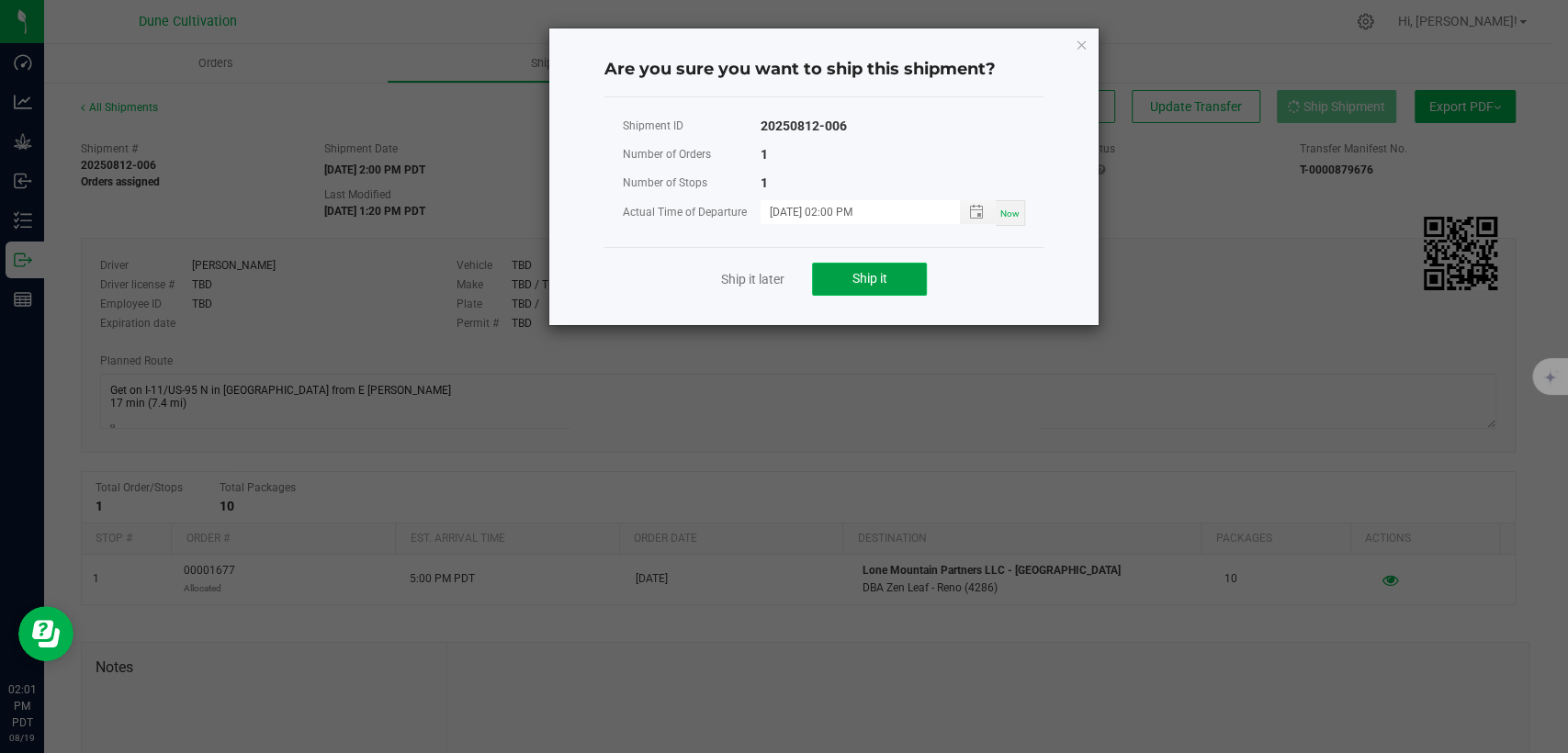
click at [853, 277] on span "Ship it" at bounding box center [870, 277] width 35 height 14
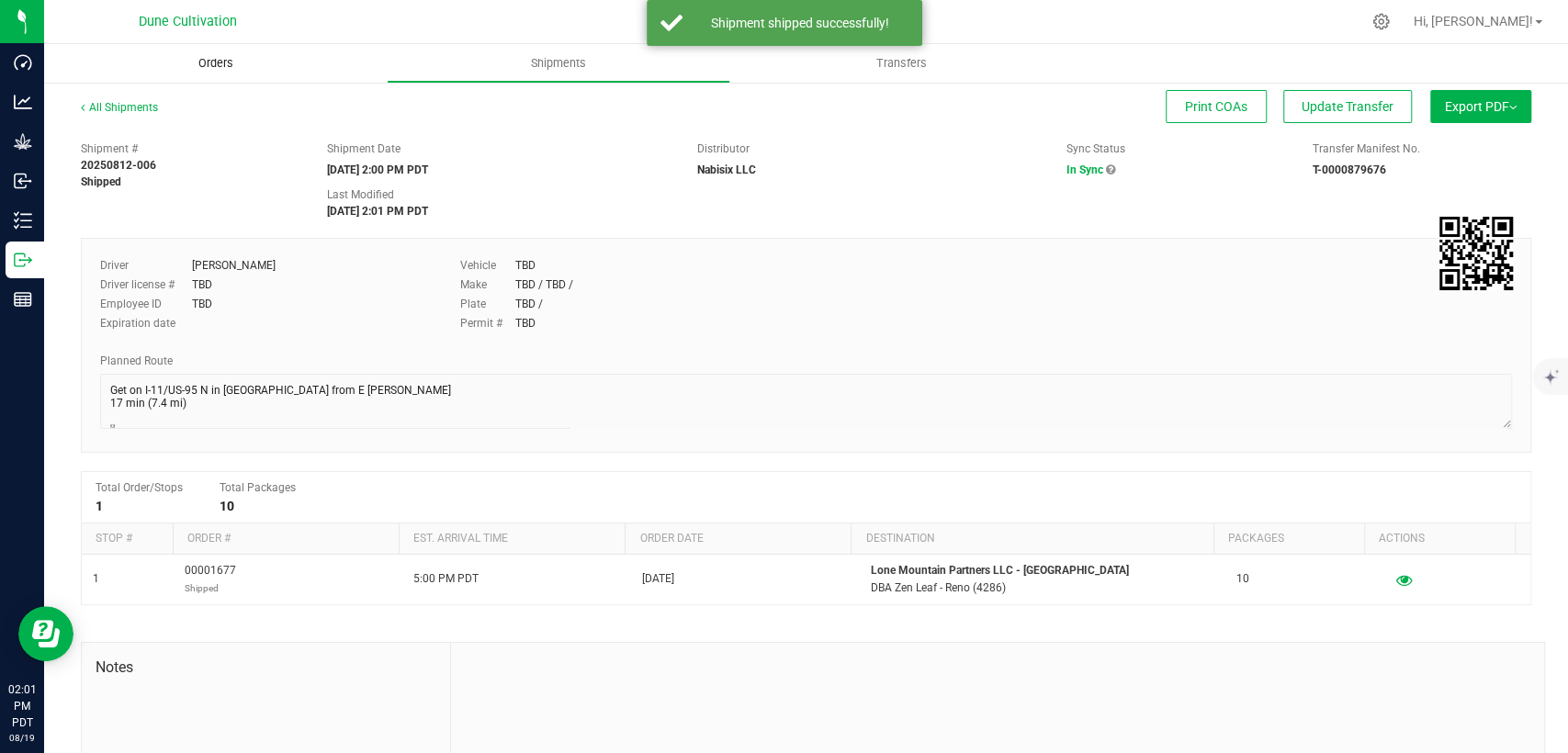
click at [226, 62] on span "Orders" at bounding box center [216, 62] width 84 height 16
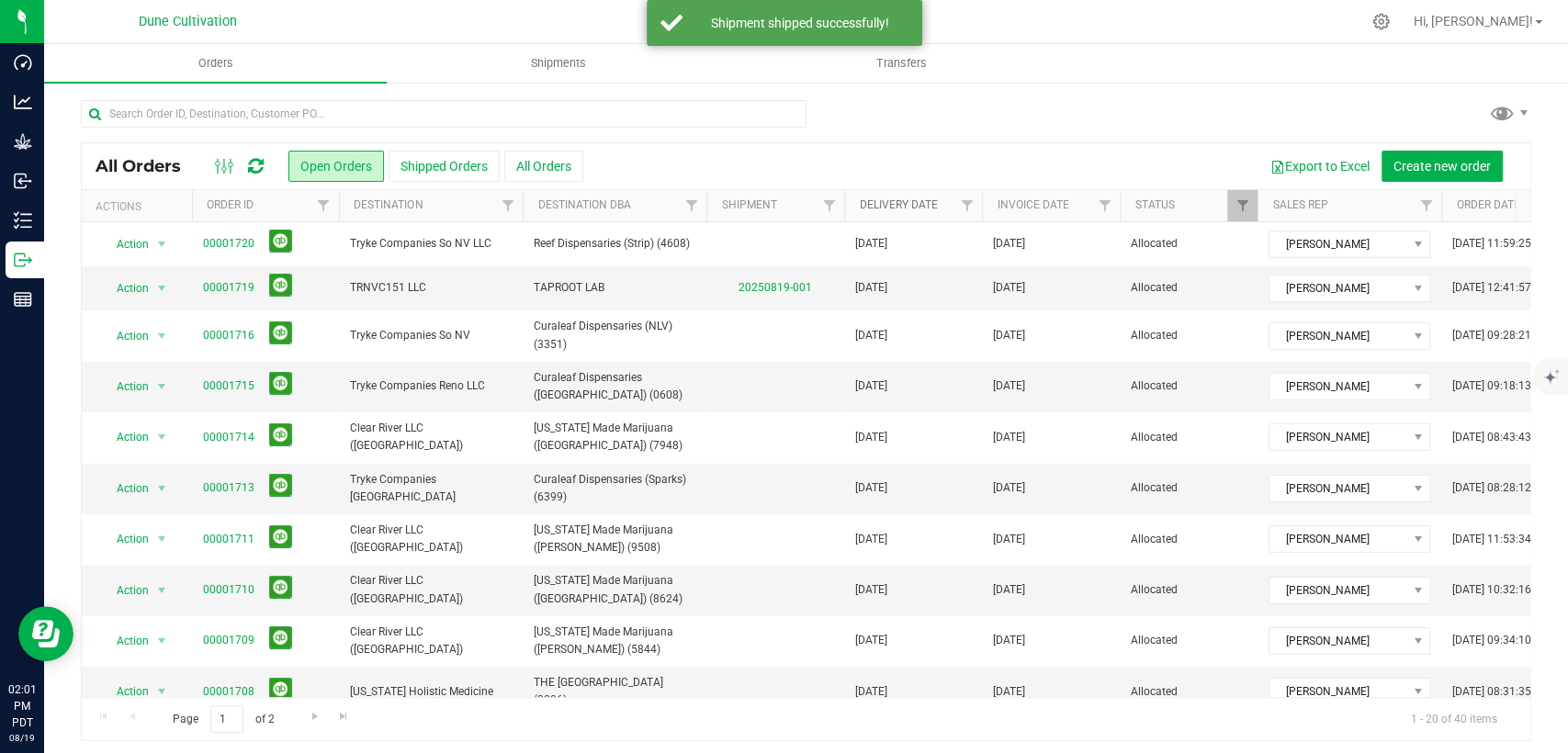
click at [880, 201] on link "Delivery Date" at bounding box center [897, 204] width 78 height 12
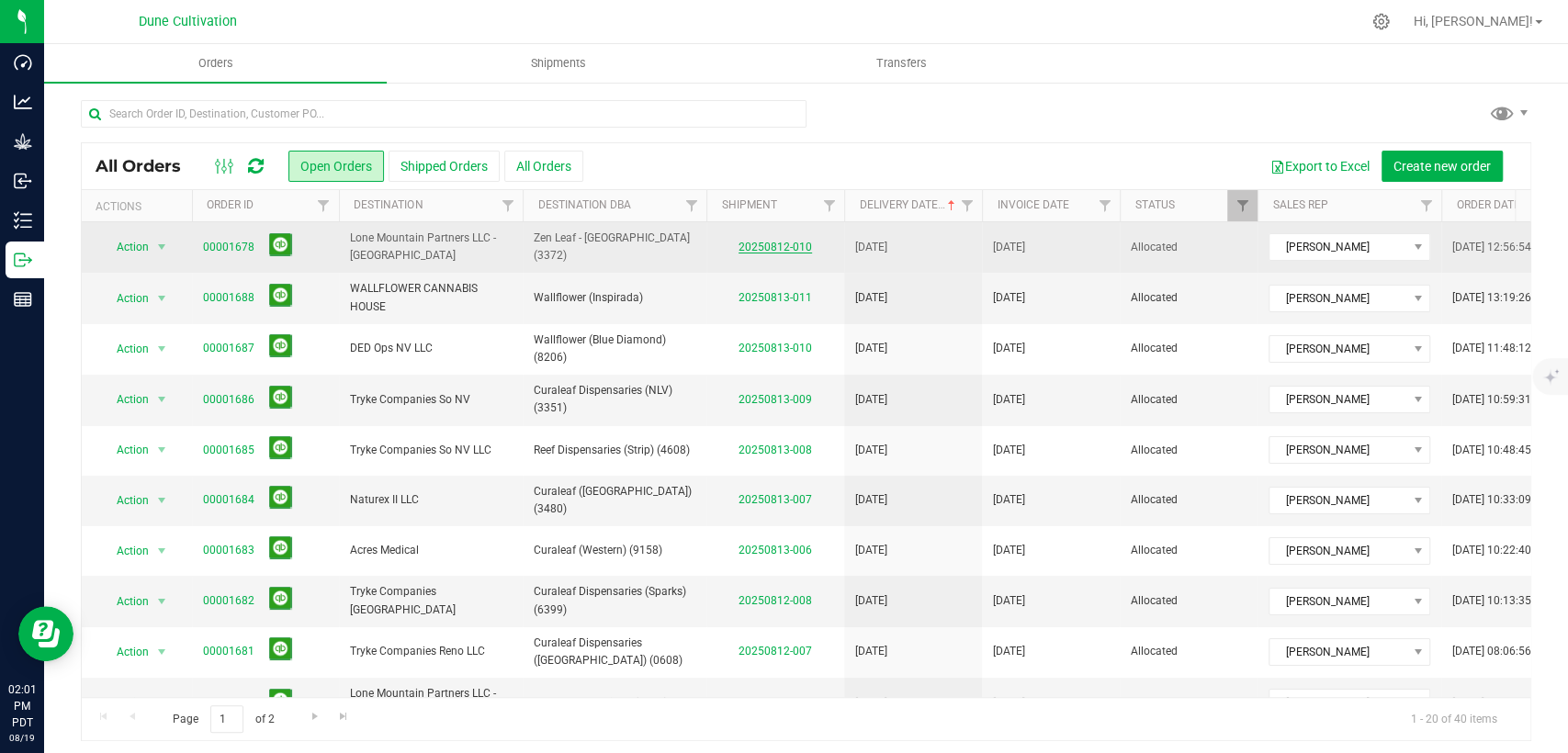
click at [769, 247] on link "20250812-010" at bounding box center [775, 247] width 74 height 12
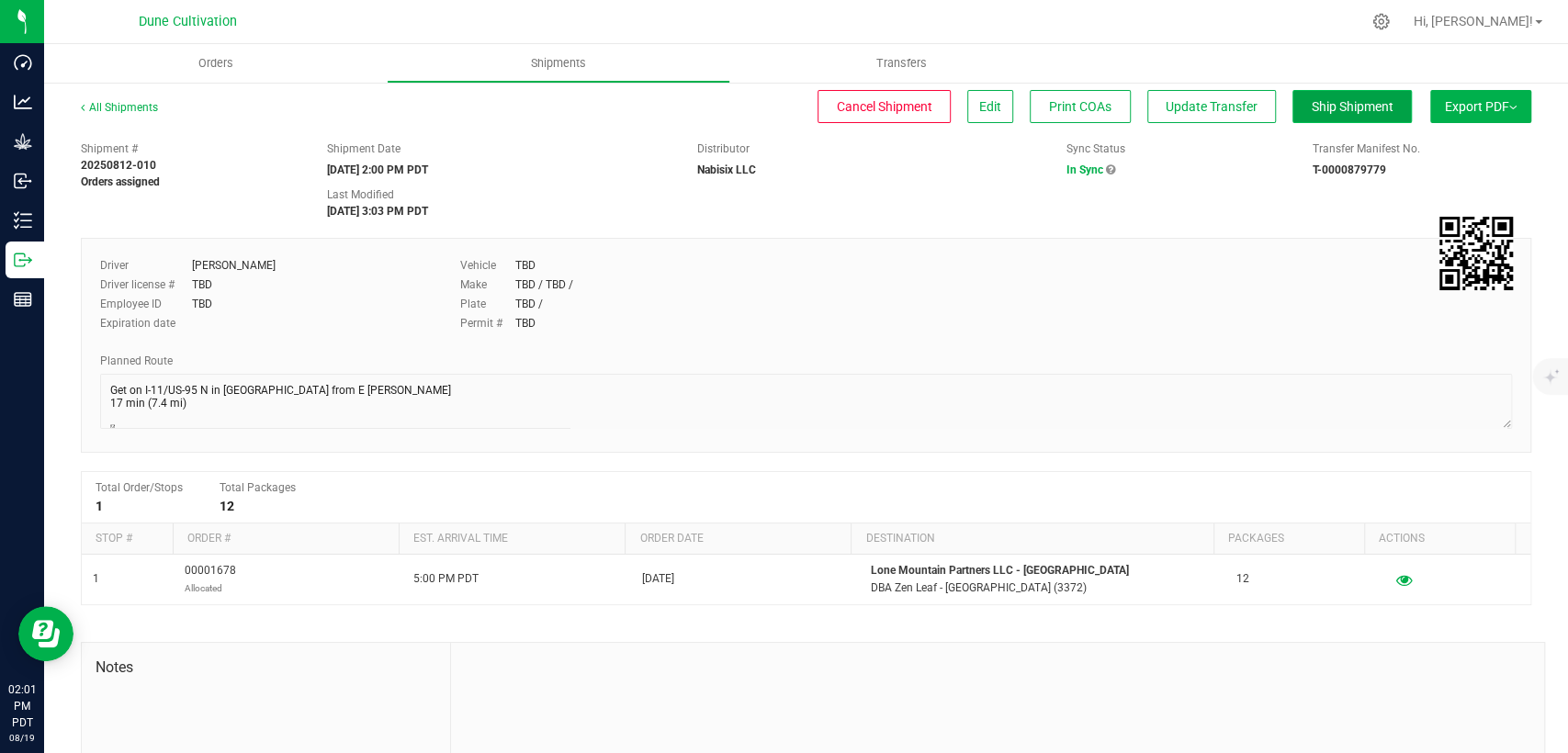
click at [1329, 105] on span "Ship Shipment" at bounding box center [1352, 106] width 82 height 14
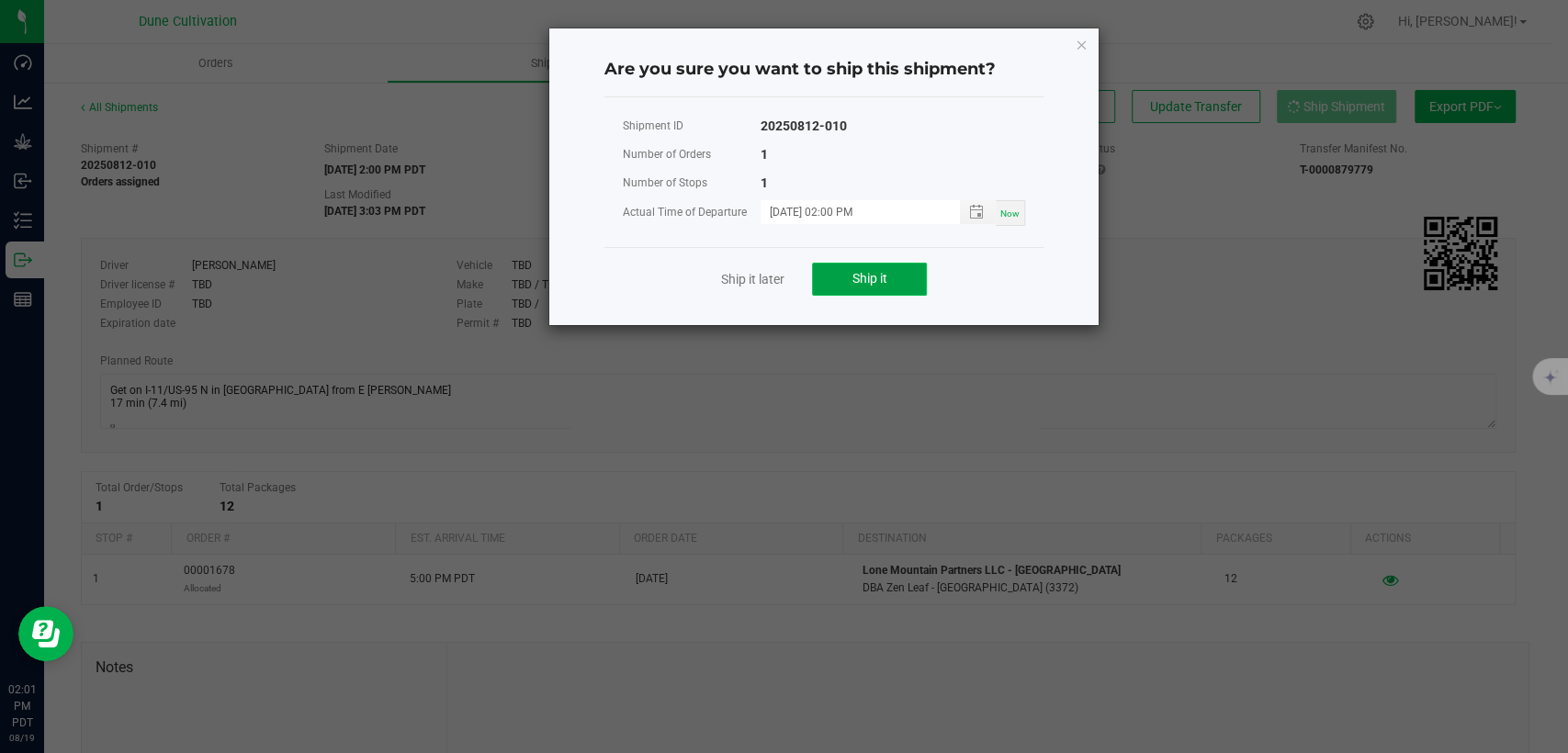
click at [823, 278] on button "Ship it" at bounding box center [869, 279] width 115 height 33
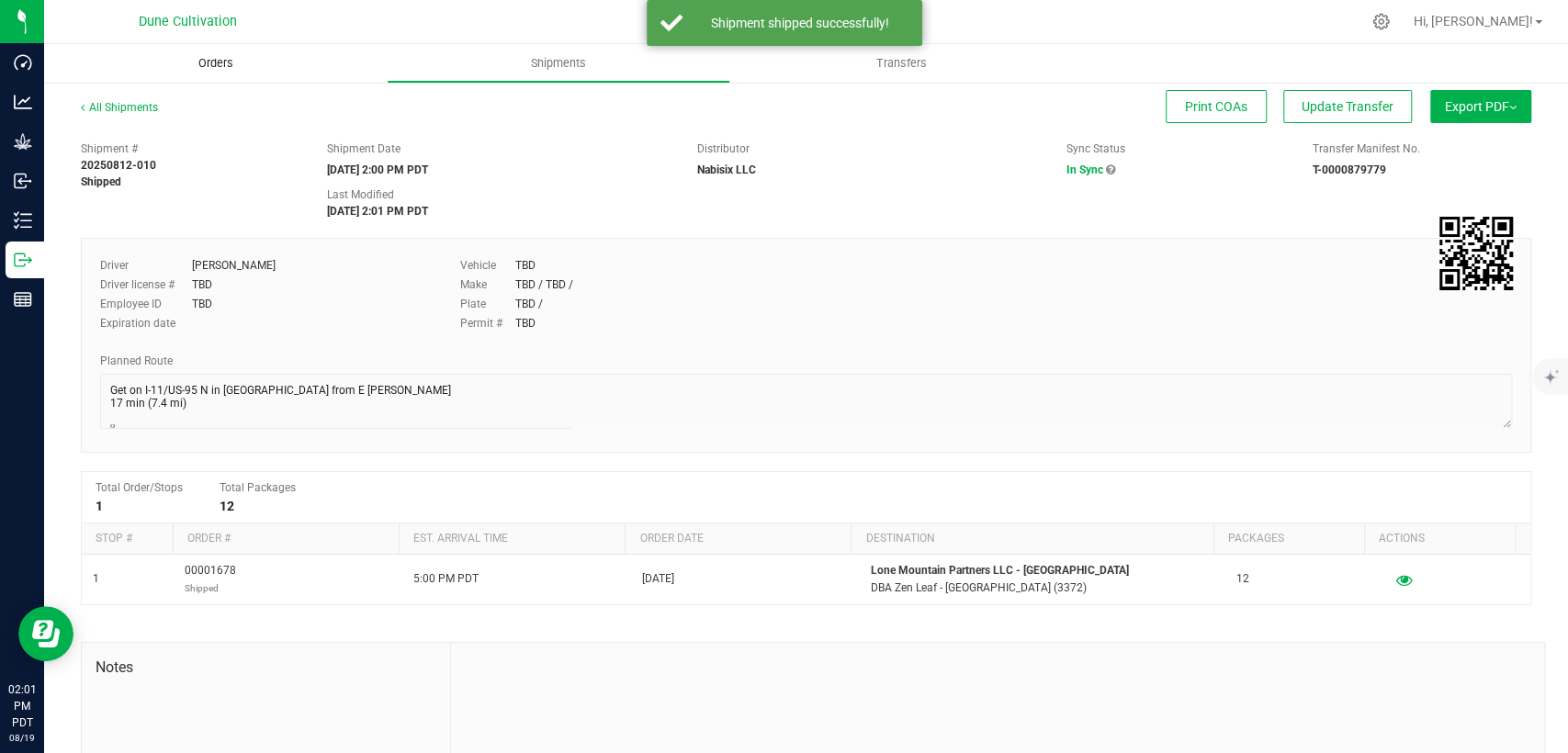
click at [195, 61] on span "Orders" at bounding box center [216, 62] width 84 height 16
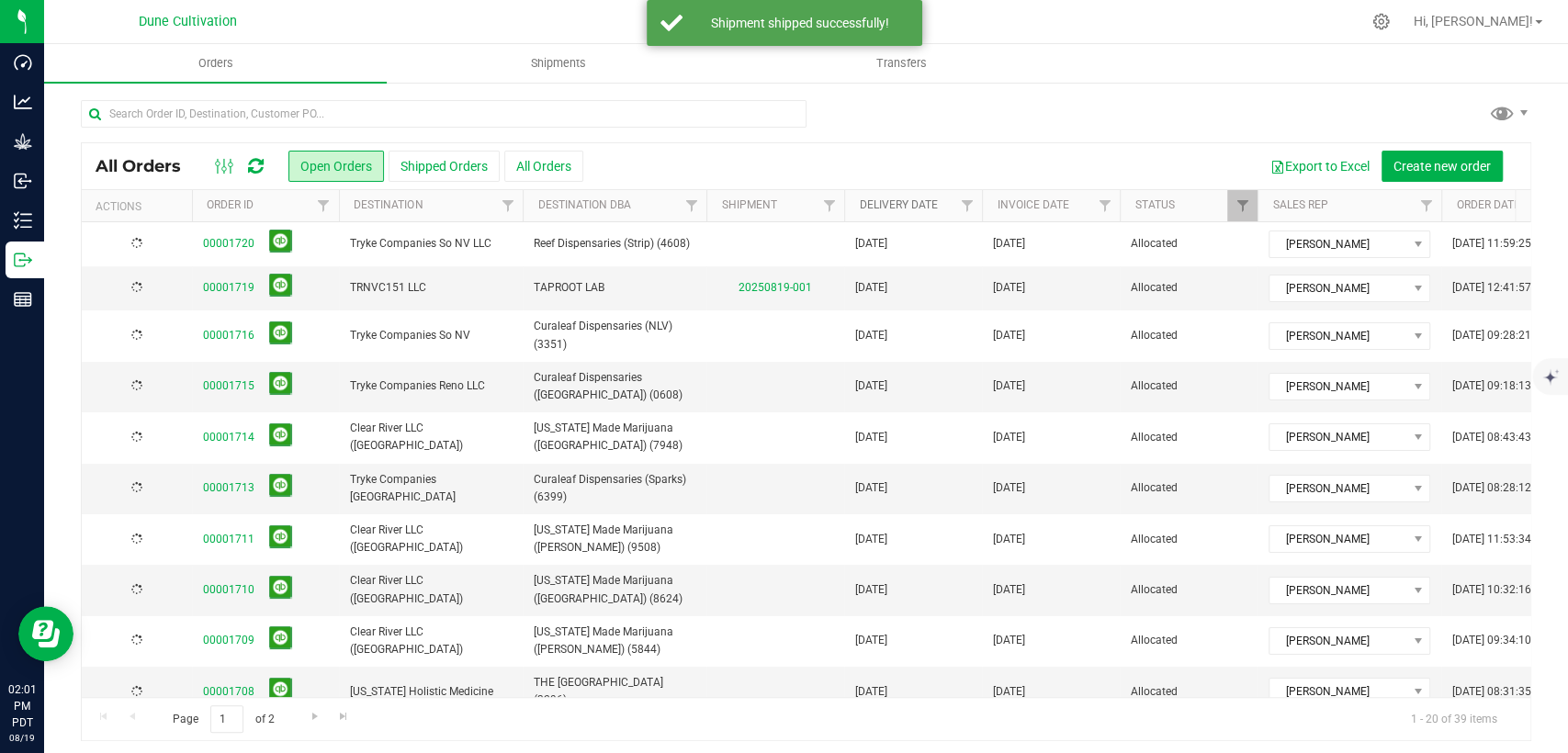
click at [903, 201] on link "Delivery Date" at bounding box center [897, 204] width 78 height 12
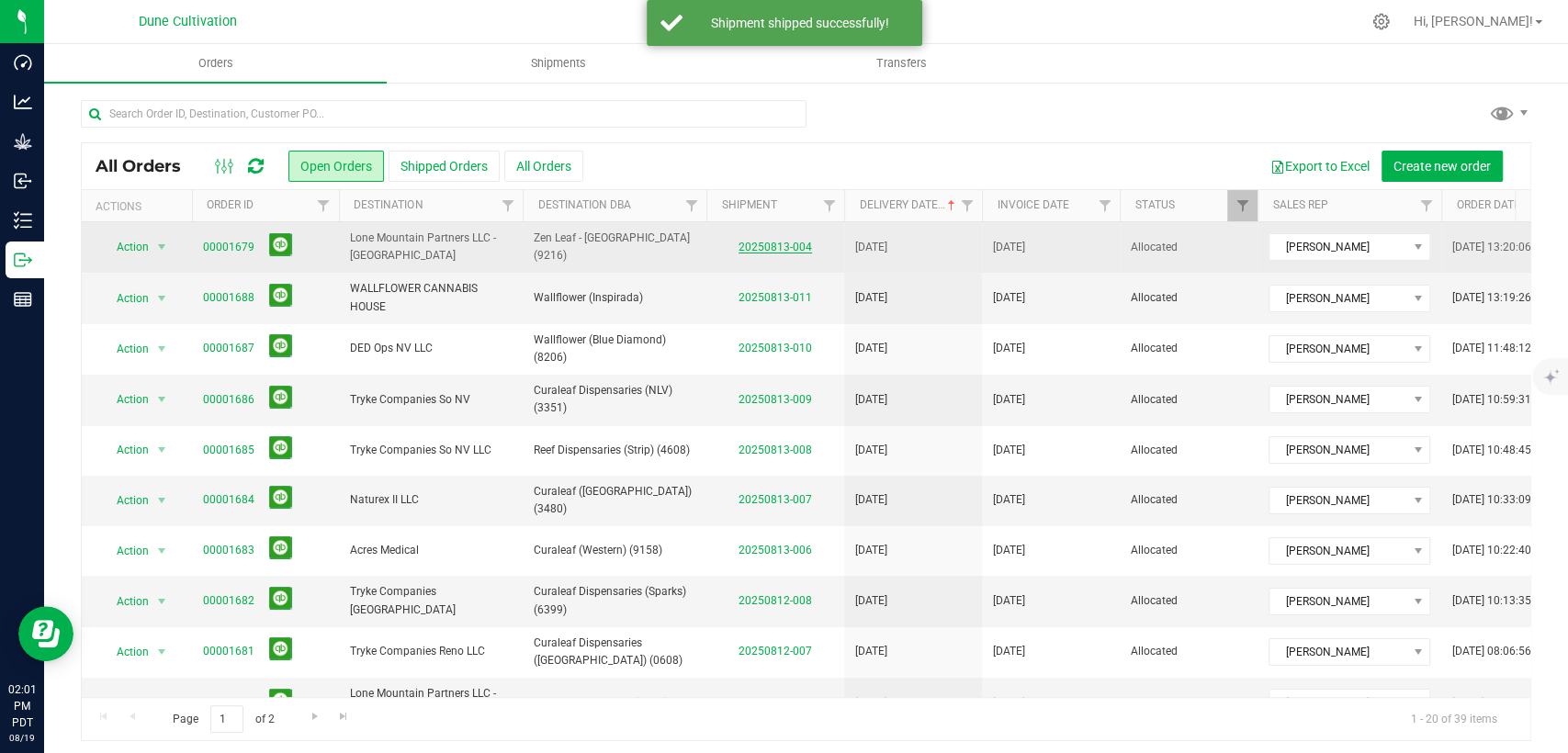
click at [767, 243] on link "20250813-004" at bounding box center [775, 247] width 74 height 12
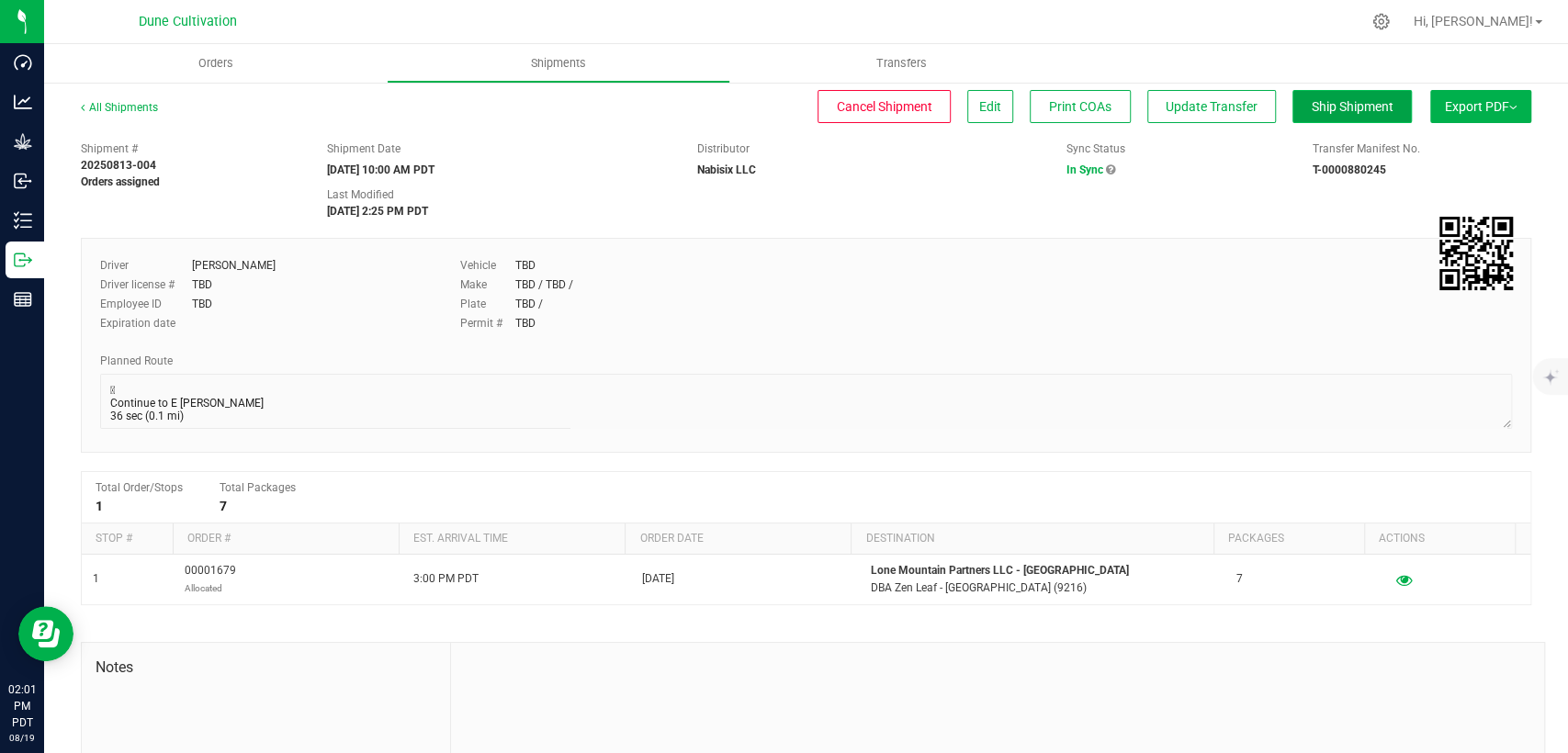
click at [1321, 114] on button "Ship Shipment" at bounding box center [1352, 106] width 119 height 33
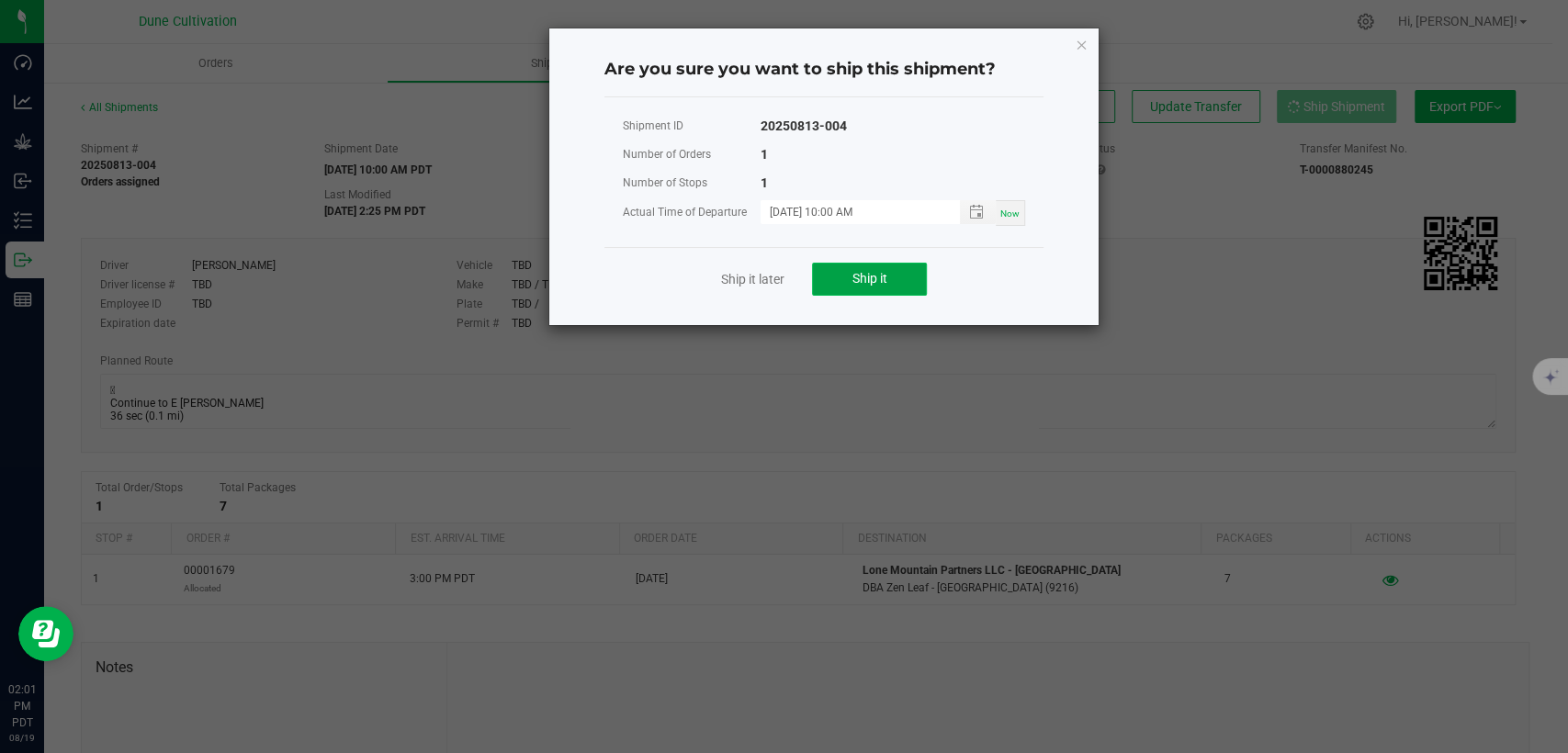
click at [842, 288] on button "Ship it" at bounding box center [869, 279] width 115 height 33
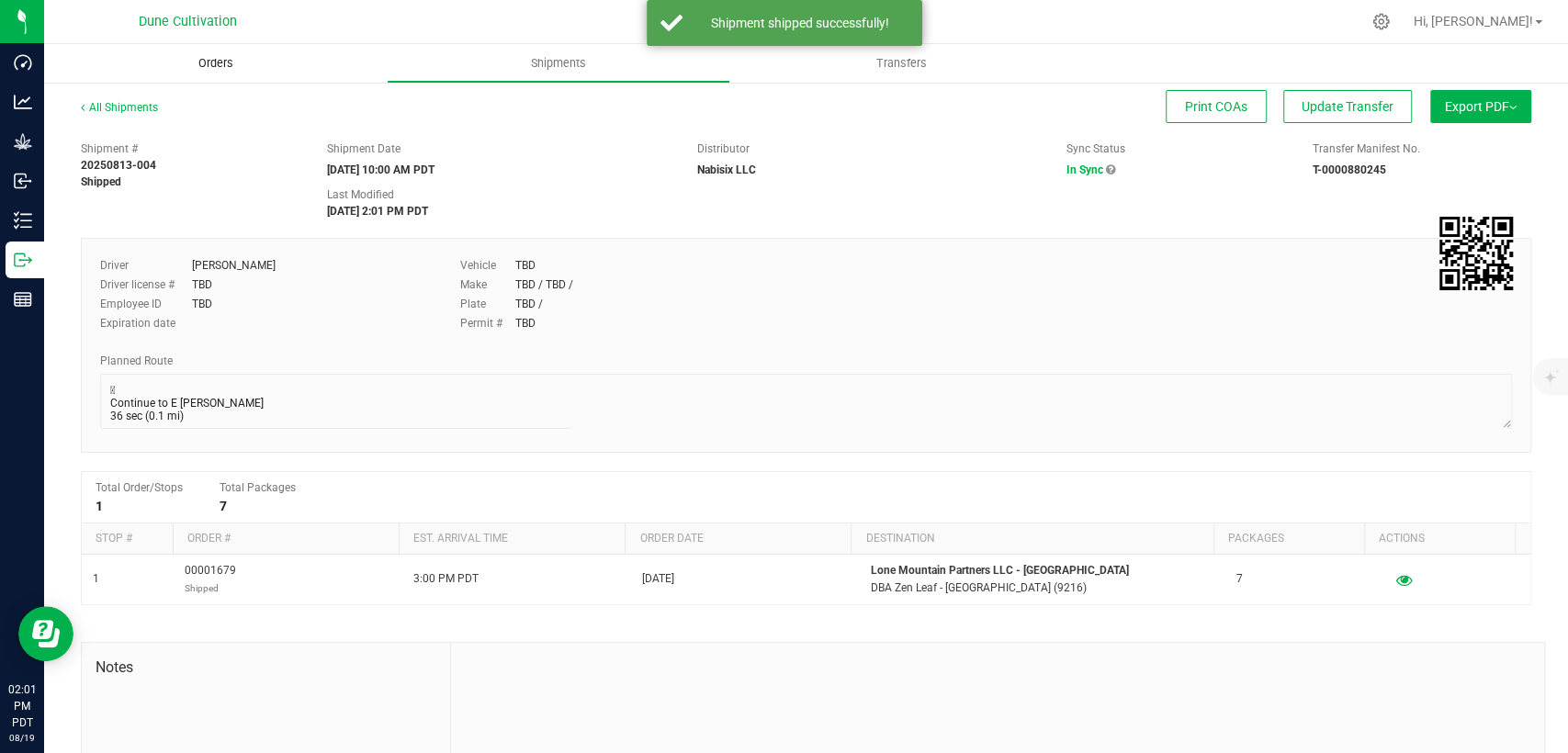
click at [223, 56] on span "Orders" at bounding box center [216, 62] width 84 height 16
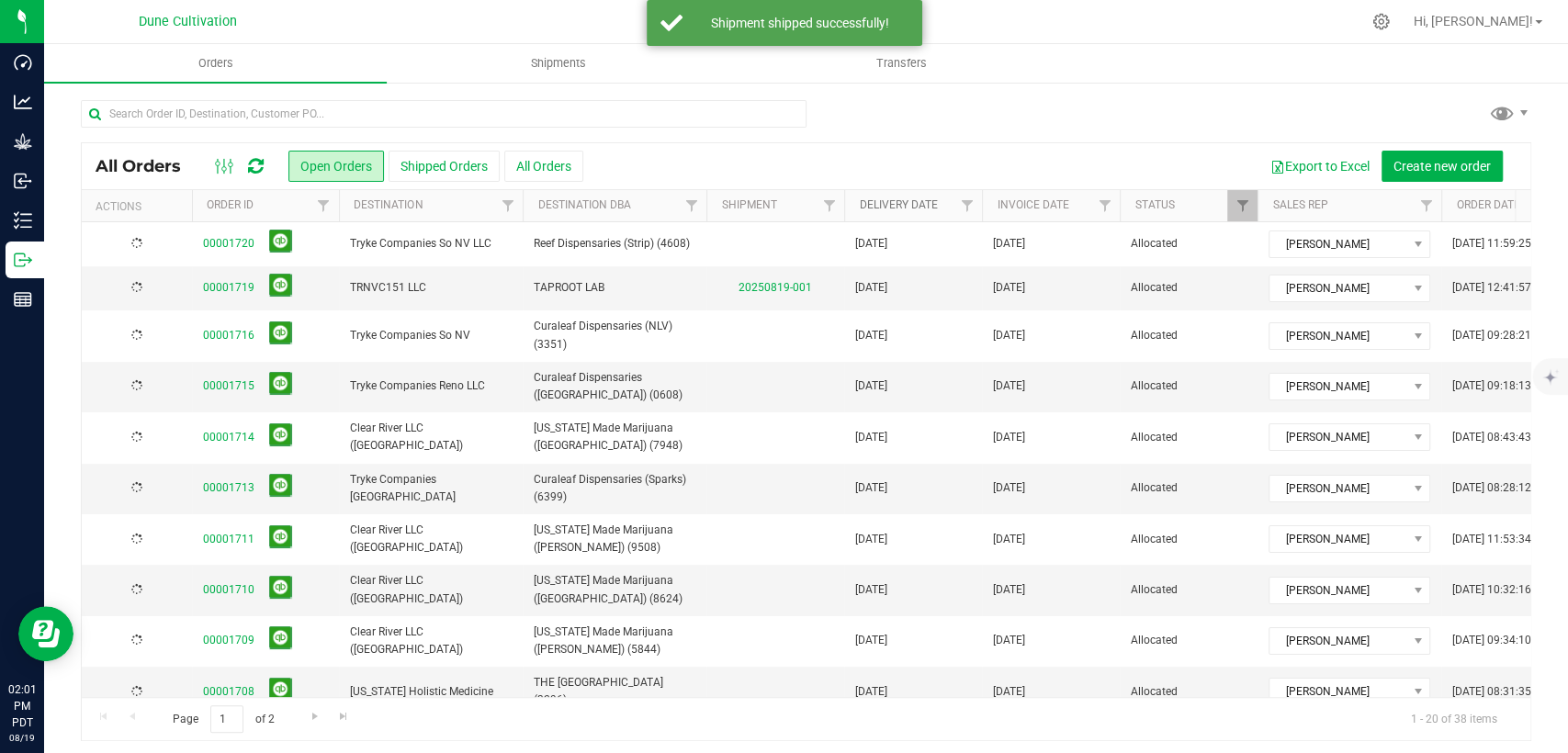
click at [897, 204] on link "Delivery Date" at bounding box center [897, 204] width 78 height 12
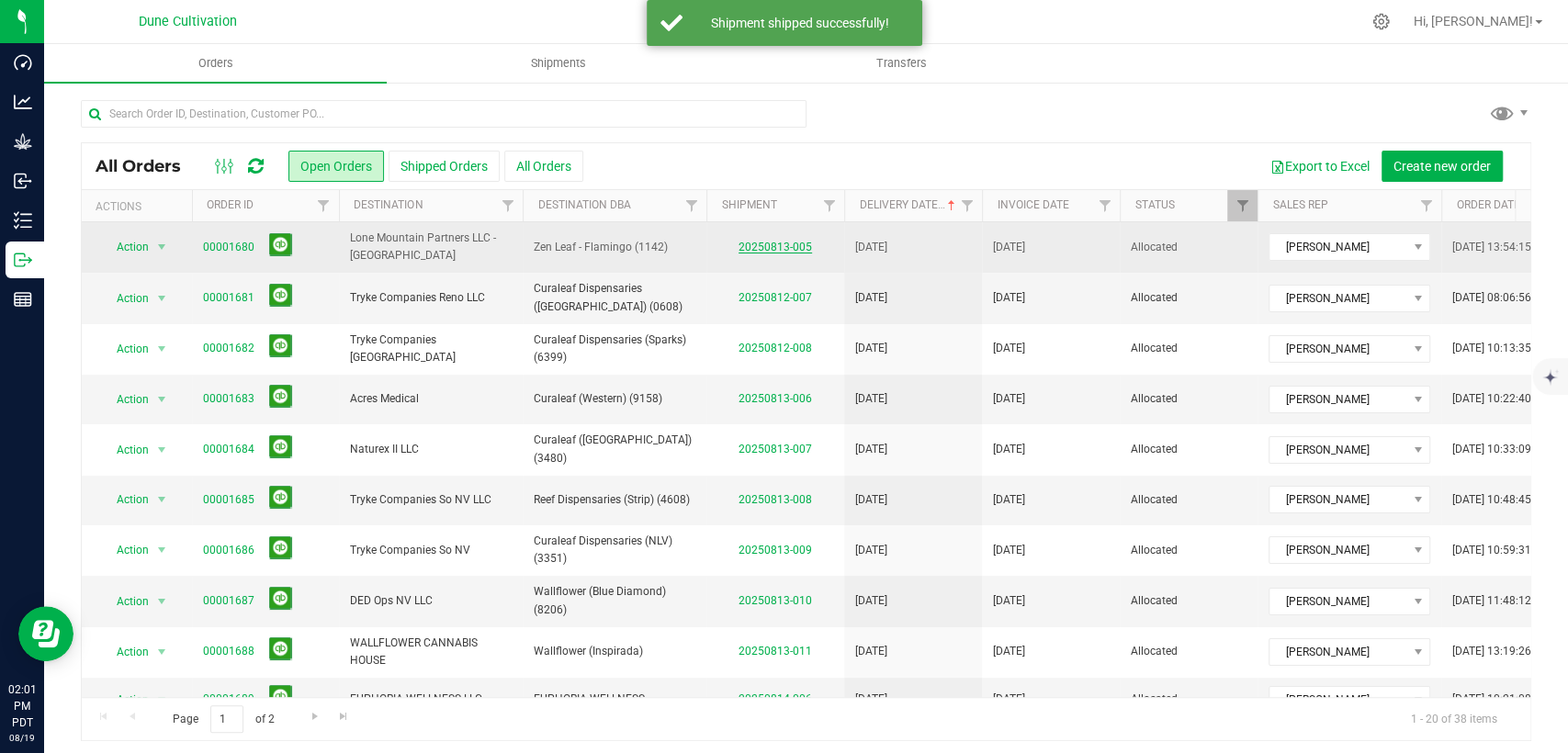
click at [779, 247] on link "20250813-005" at bounding box center [775, 247] width 74 height 12
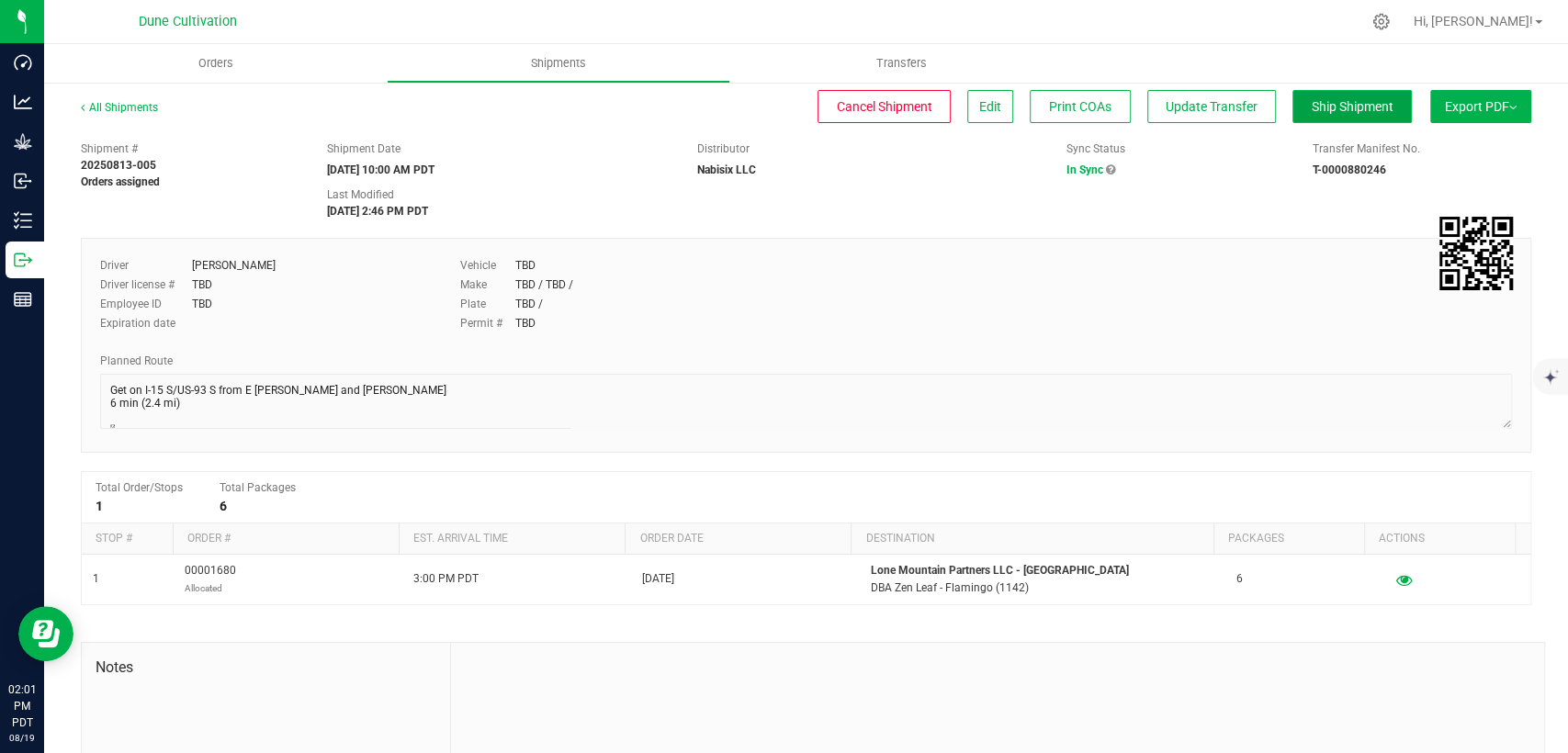
click at [1333, 92] on button "Ship Shipment" at bounding box center [1352, 106] width 119 height 33
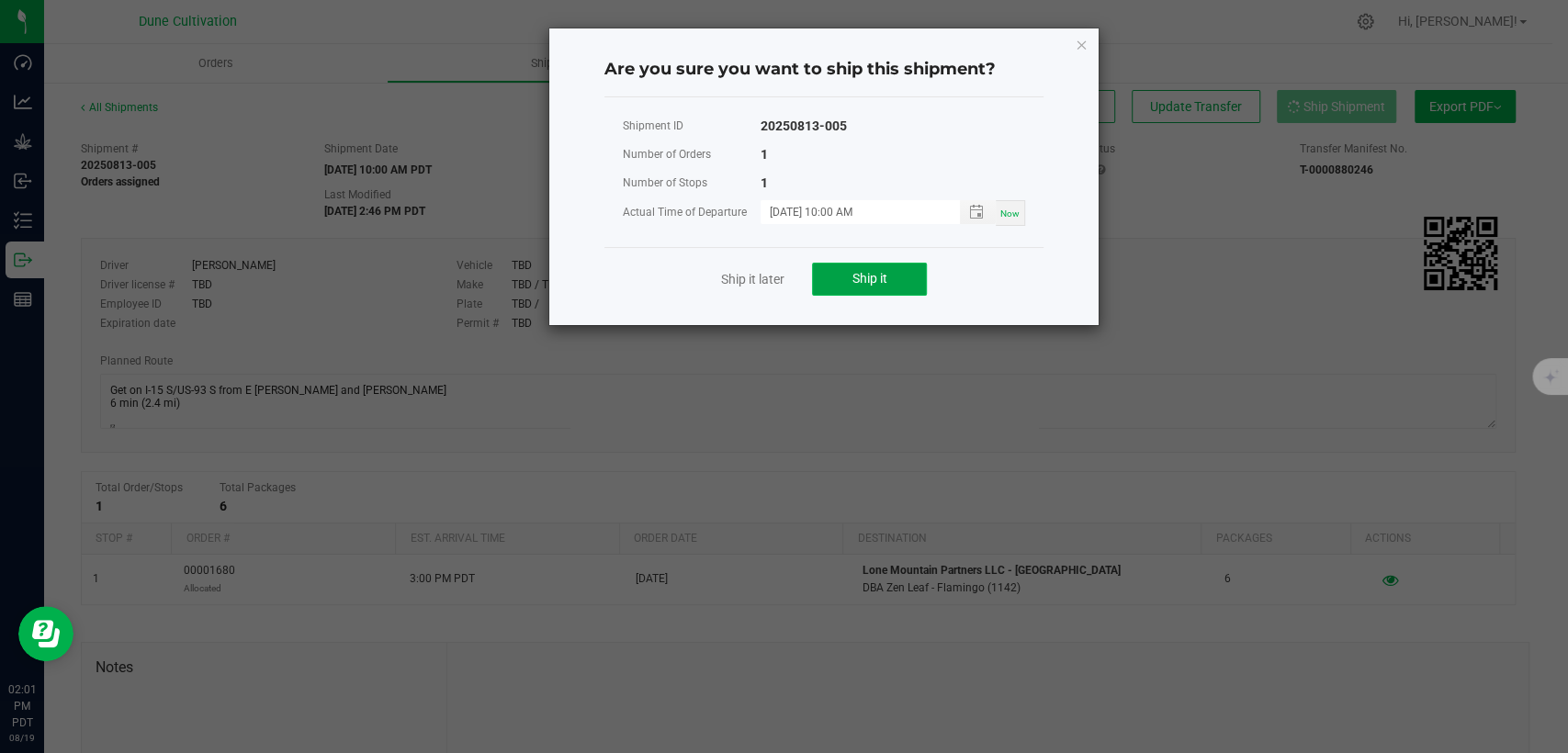
click at [875, 275] on span "Ship it" at bounding box center [870, 277] width 35 height 14
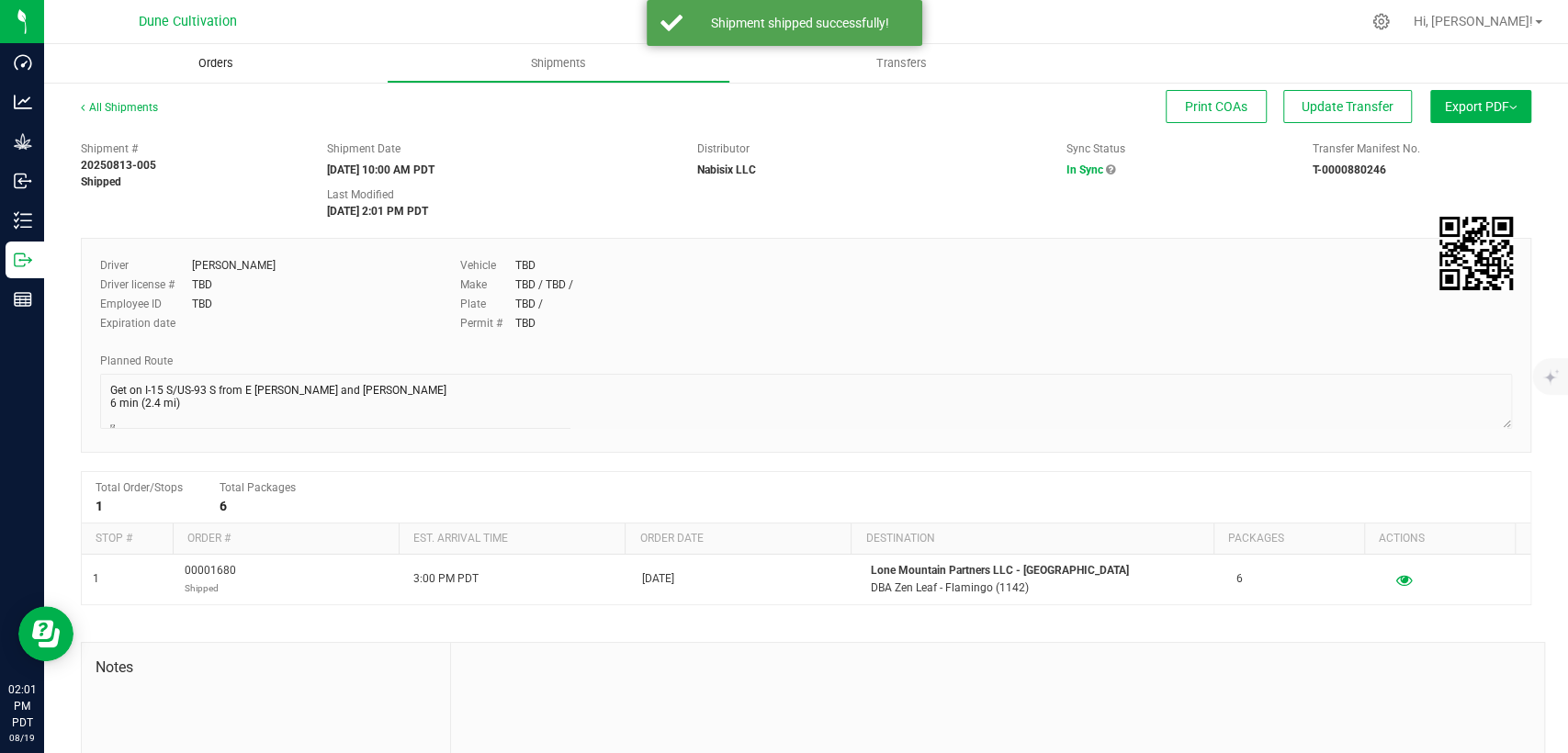
click at [230, 64] on span "Orders" at bounding box center [216, 62] width 84 height 16
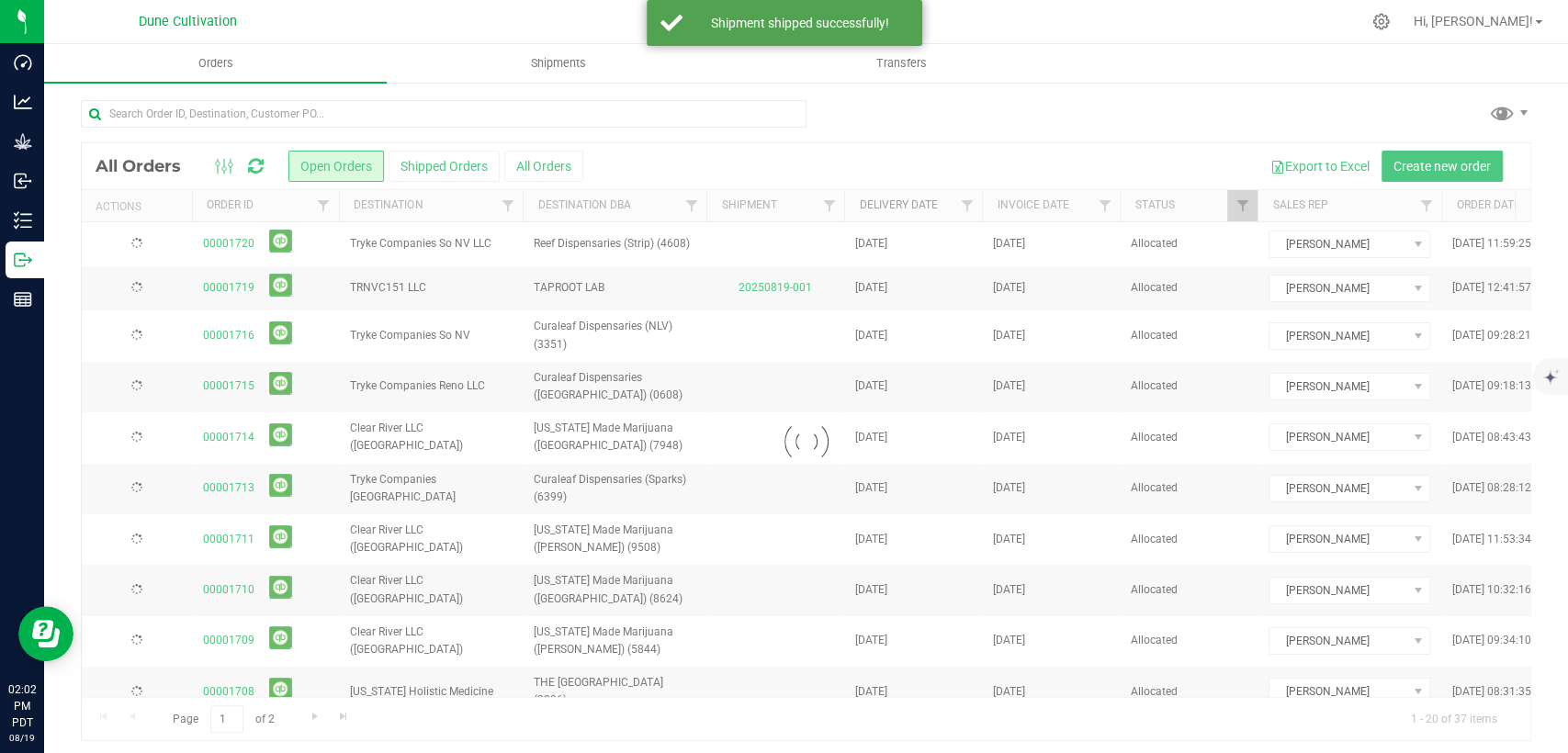
click at [891, 210] on link "Delivery Date" at bounding box center [897, 204] width 78 height 12
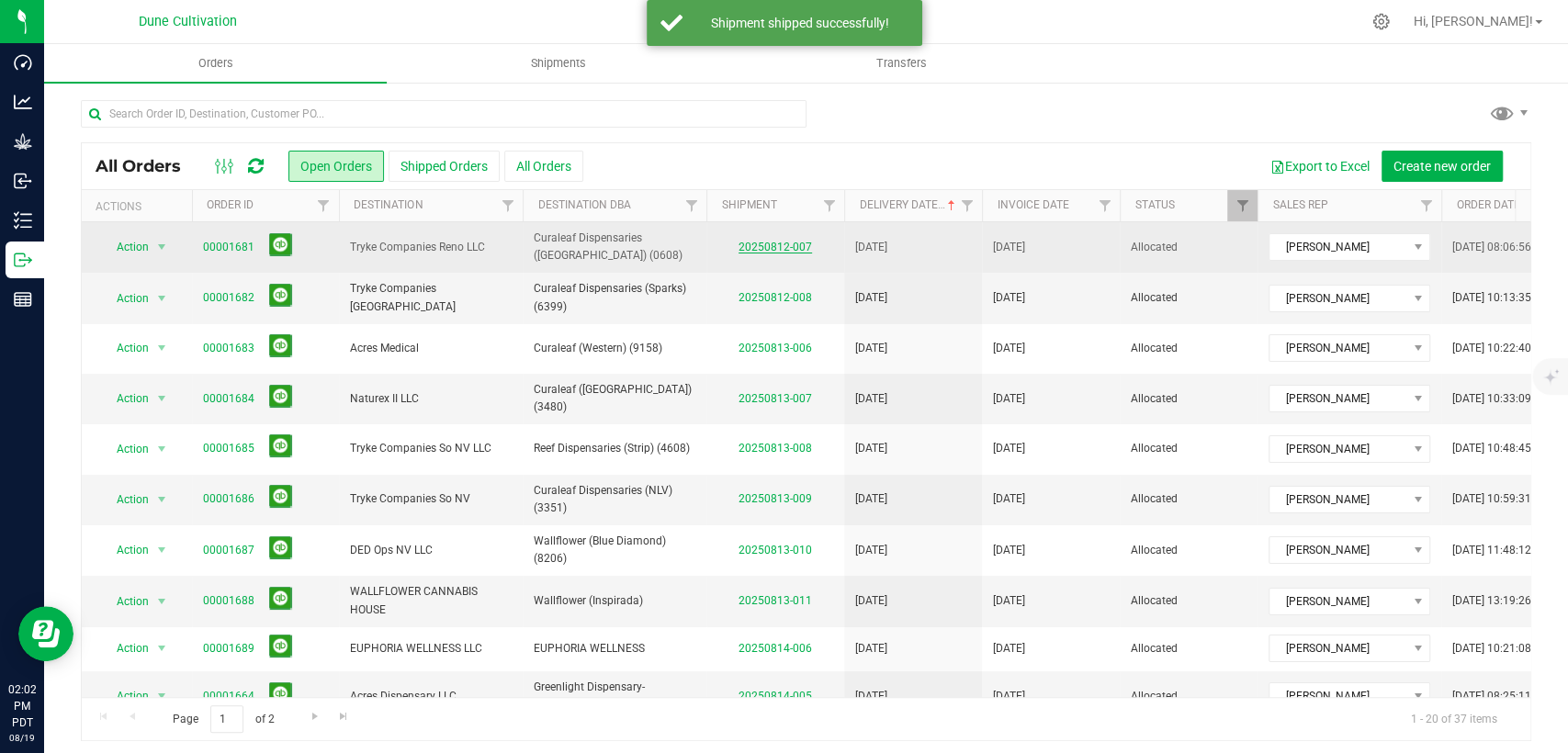
click at [773, 249] on link "20250812-007" at bounding box center [775, 247] width 74 height 12
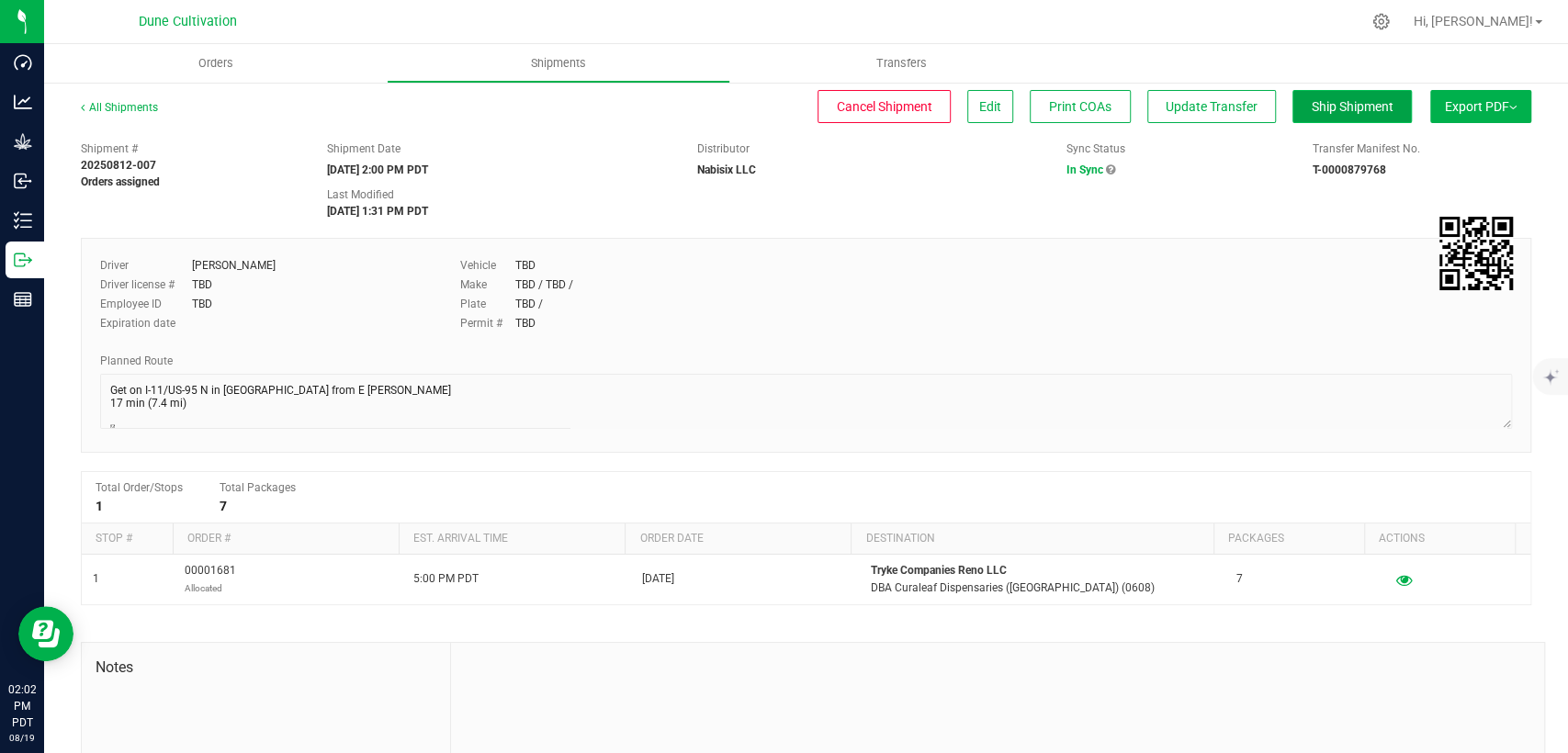
click at [1329, 111] on span "Ship Shipment" at bounding box center [1352, 106] width 82 height 14
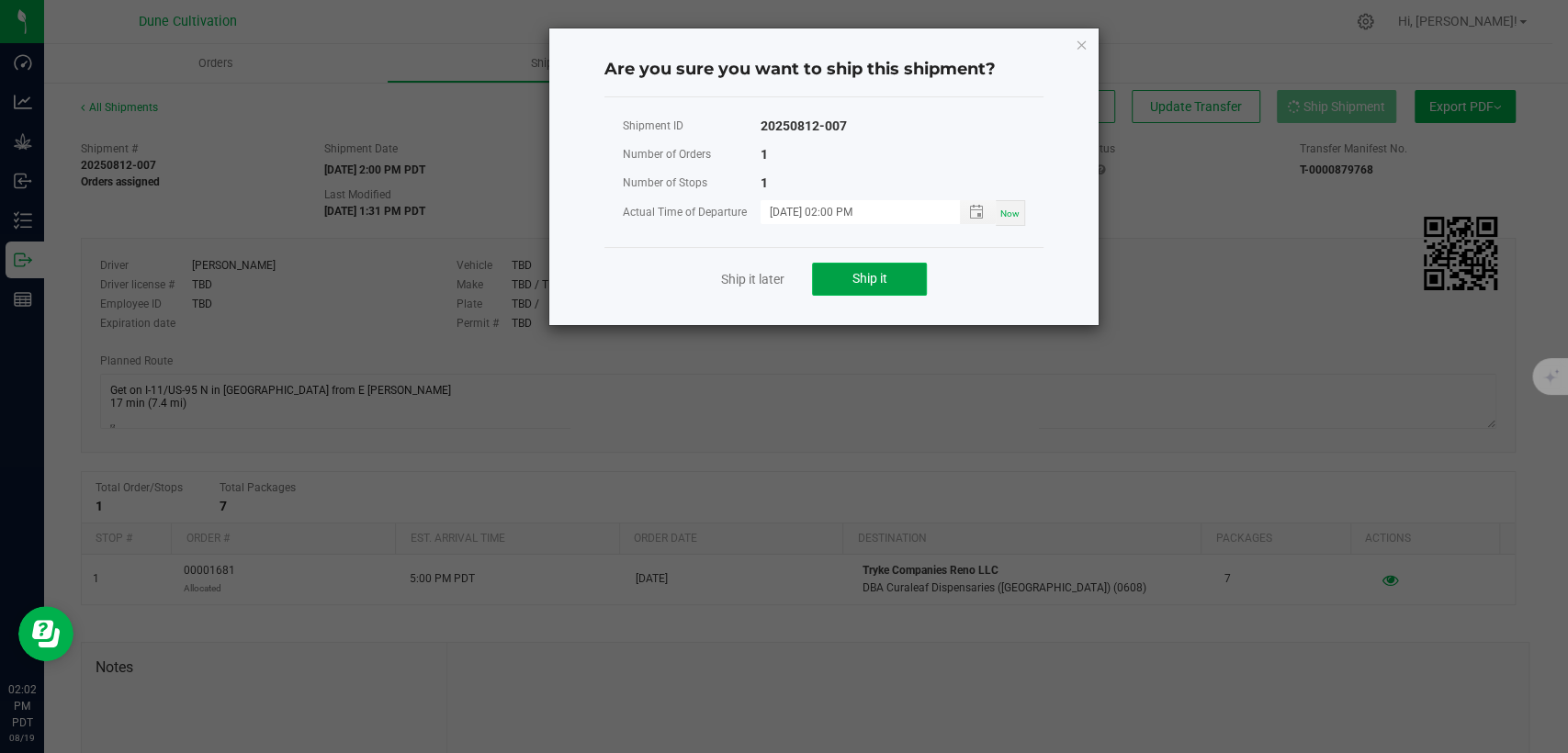
click at [891, 280] on button "Ship it" at bounding box center [869, 279] width 115 height 33
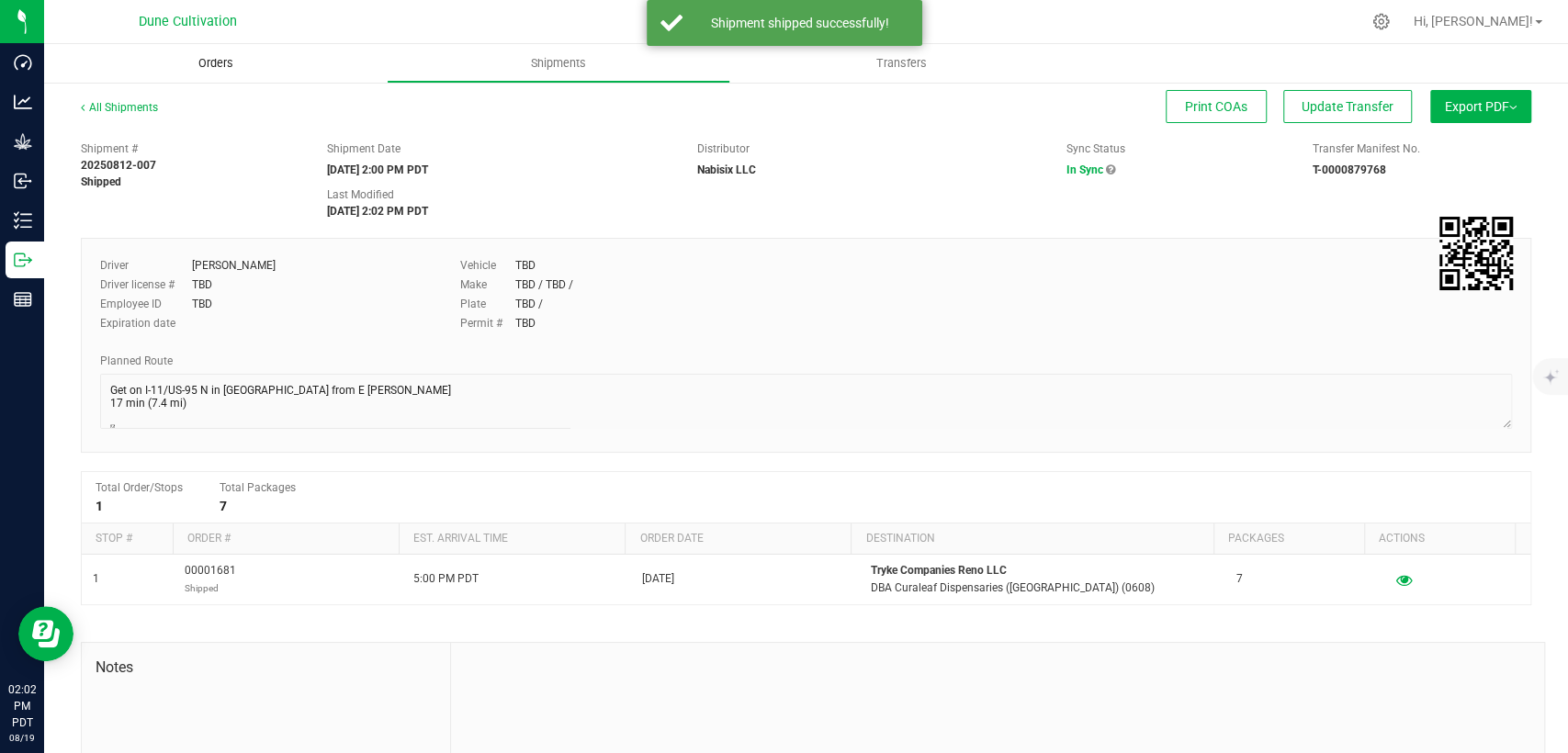
click at [189, 65] on span "Orders" at bounding box center [216, 62] width 84 height 16
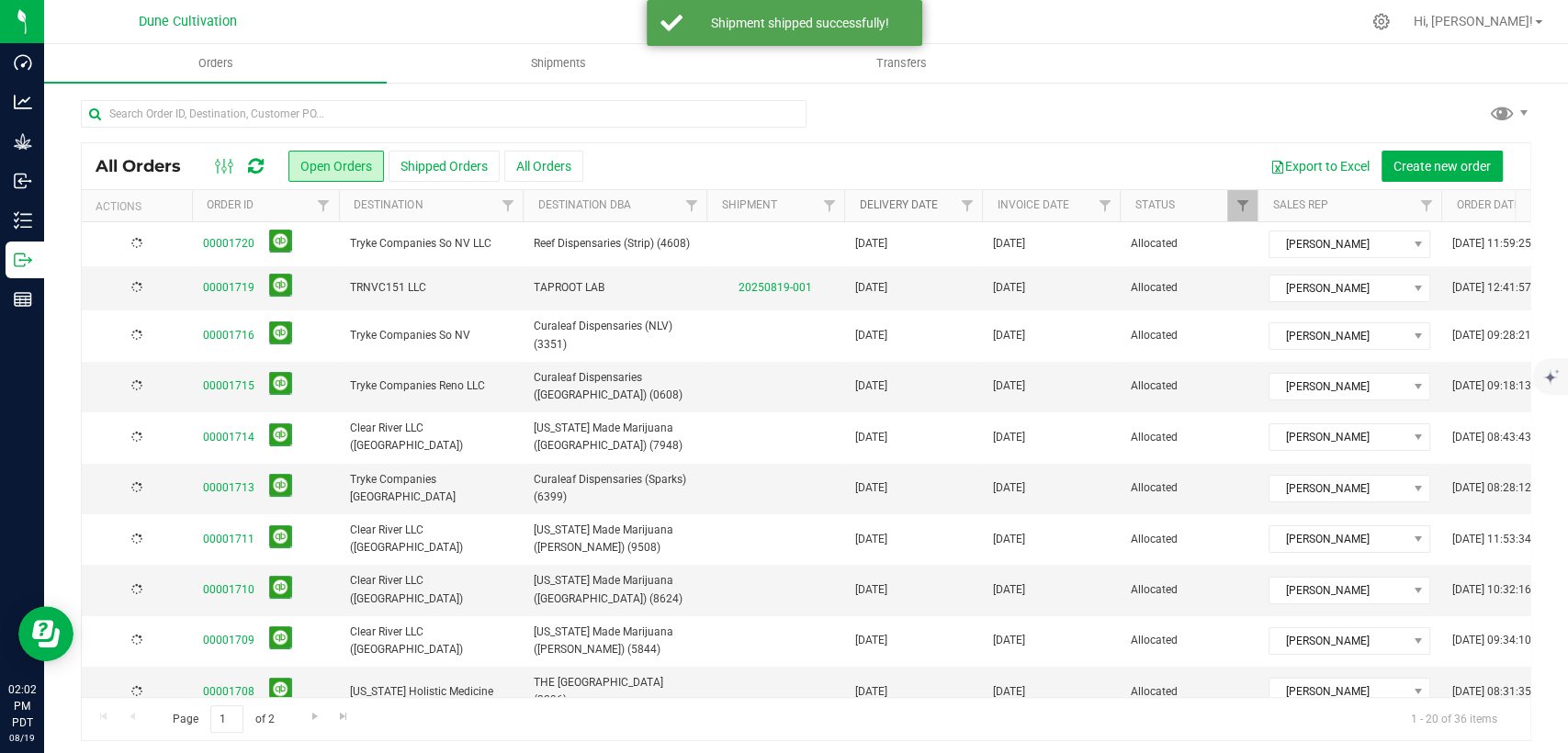
click at [897, 205] on link "Delivery Date" at bounding box center [897, 204] width 78 height 12
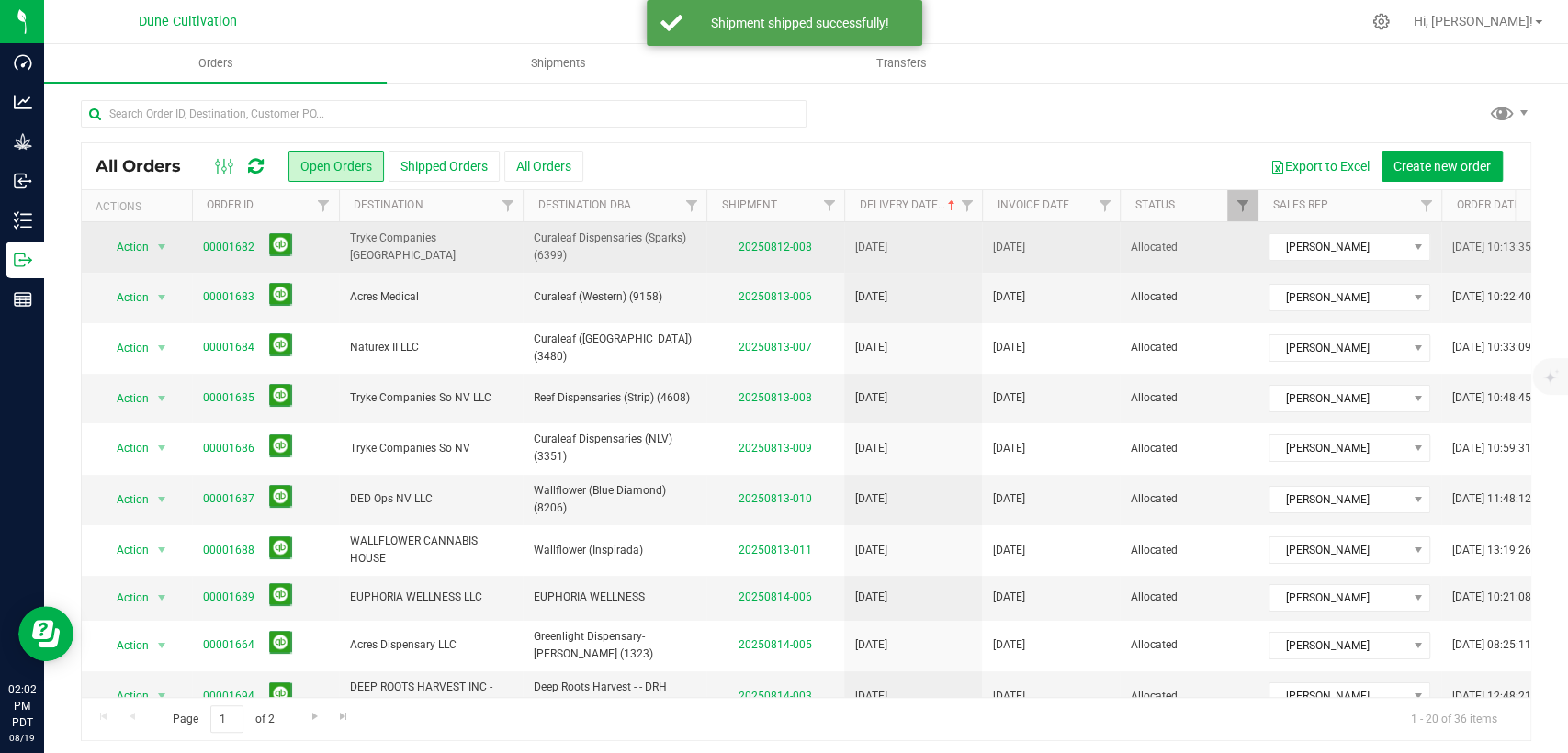
click at [786, 249] on link "20250812-008" at bounding box center [775, 247] width 74 height 12
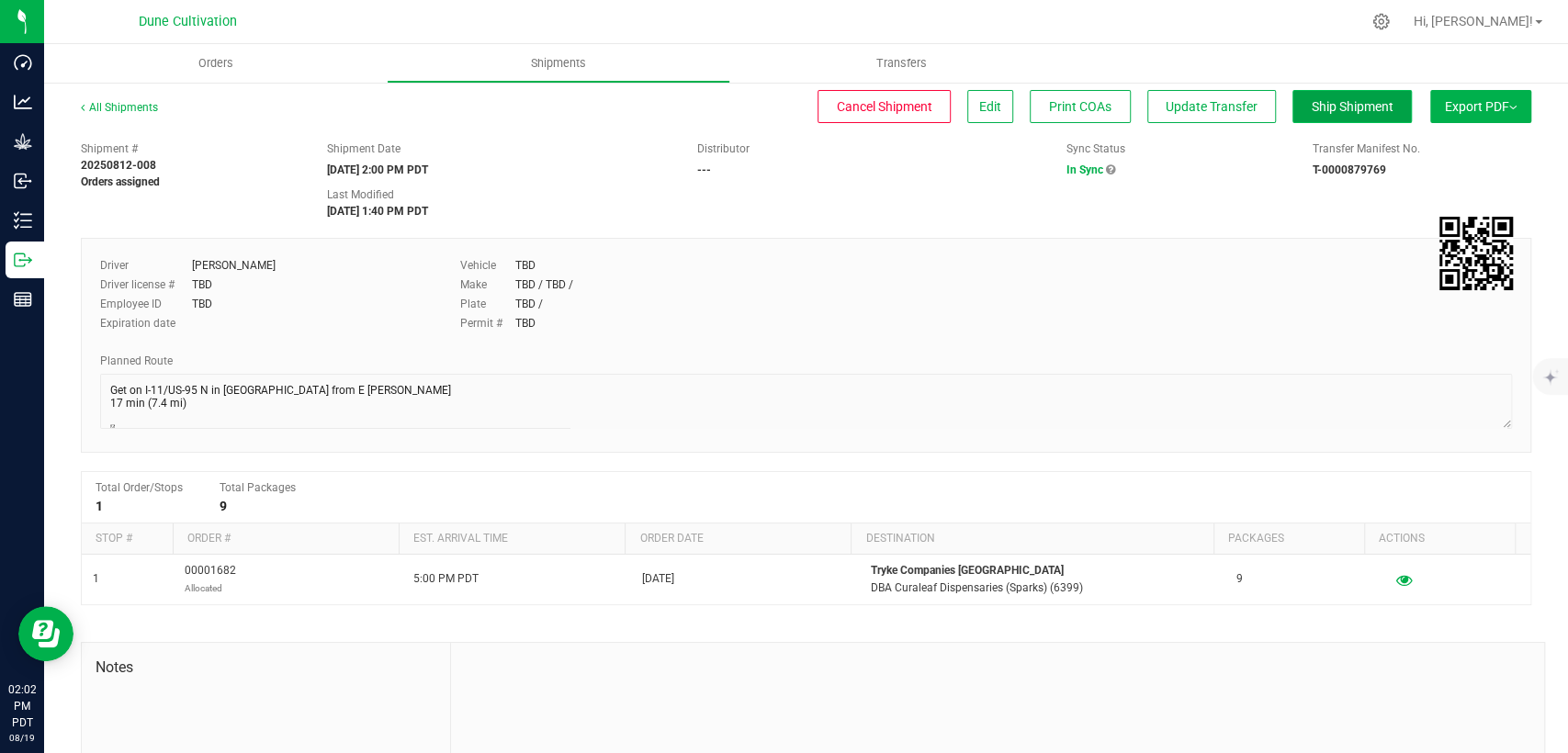
click at [1319, 117] on button "Ship Shipment" at bounding box center [1352, 106] width 119 height 33
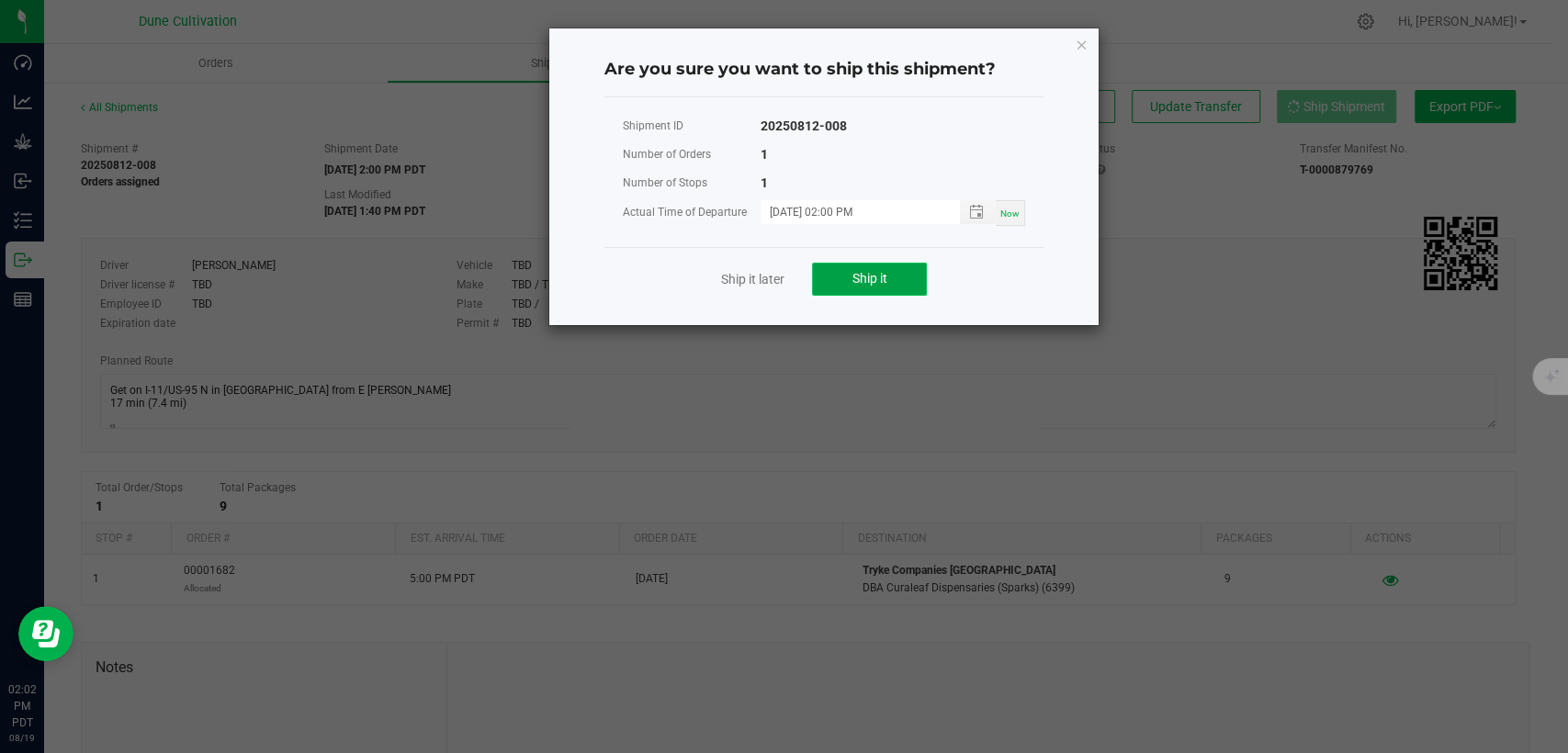
click at [896, 283] on button "Ship it" at bounding box center [869, 279] width 115 height 33
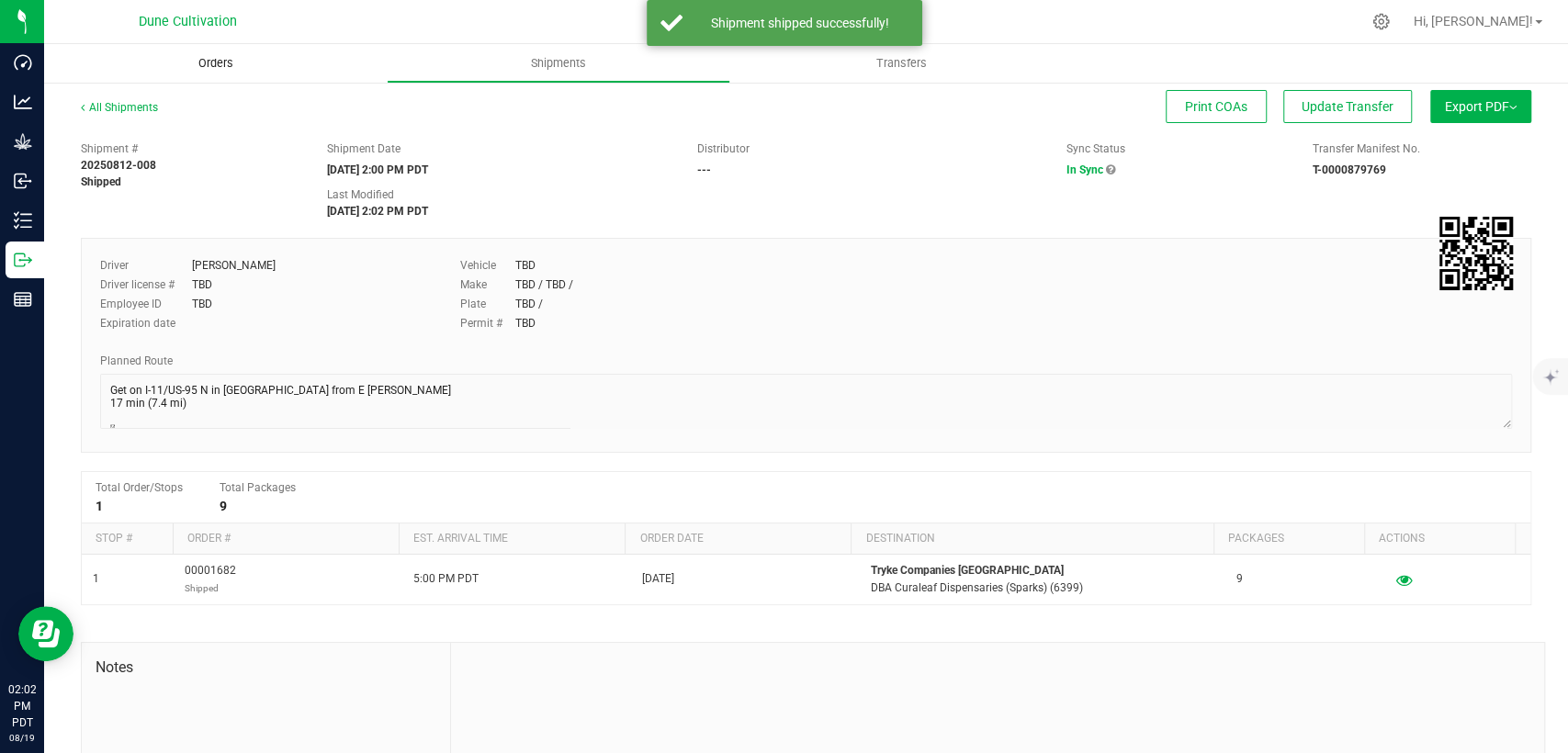
click at [212, 56] on span "Orders" at bounding box center [216, 62] width 84 height 16
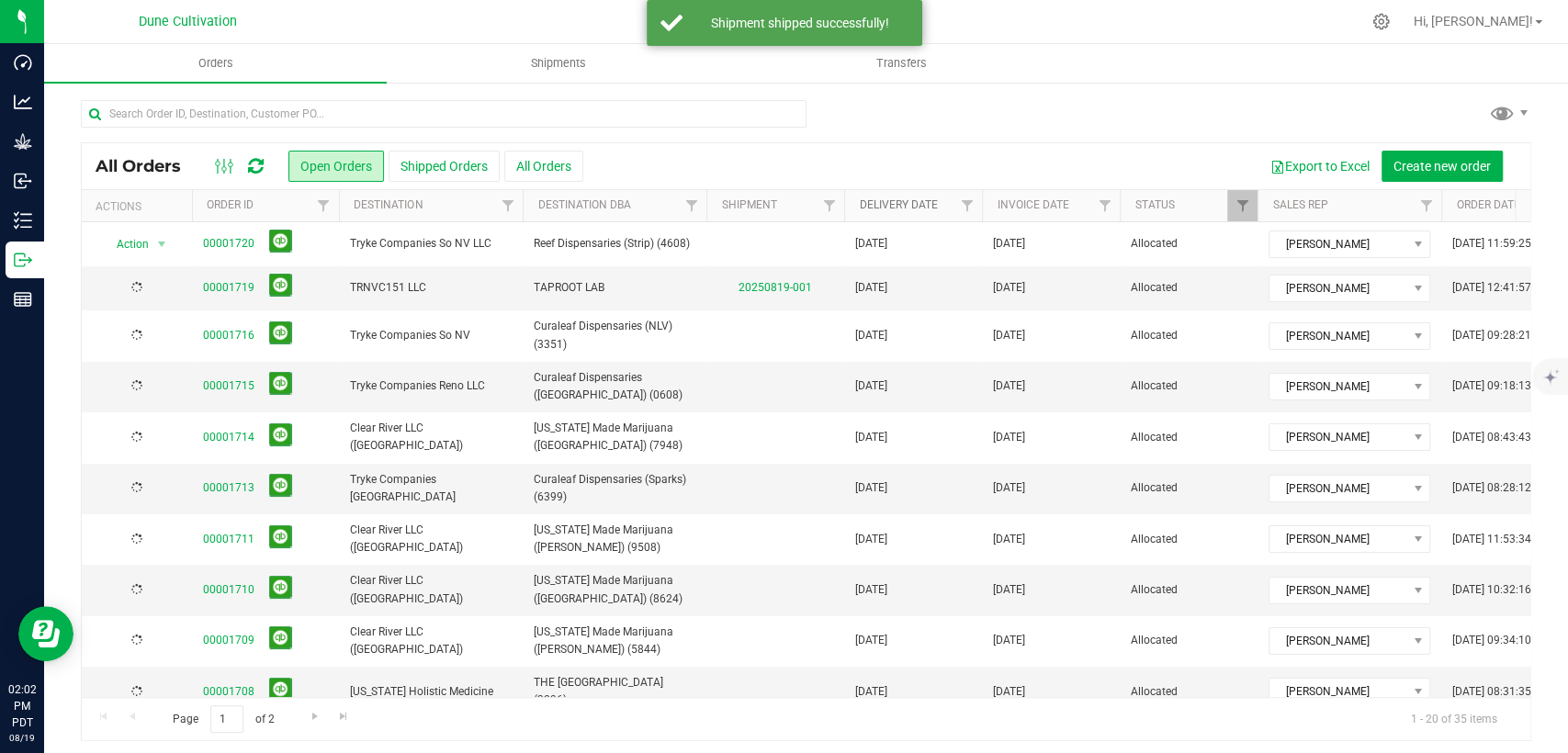
click at [882, 204] on link "Delivery Date" at bounding box center [897, 204] width 78 height 12
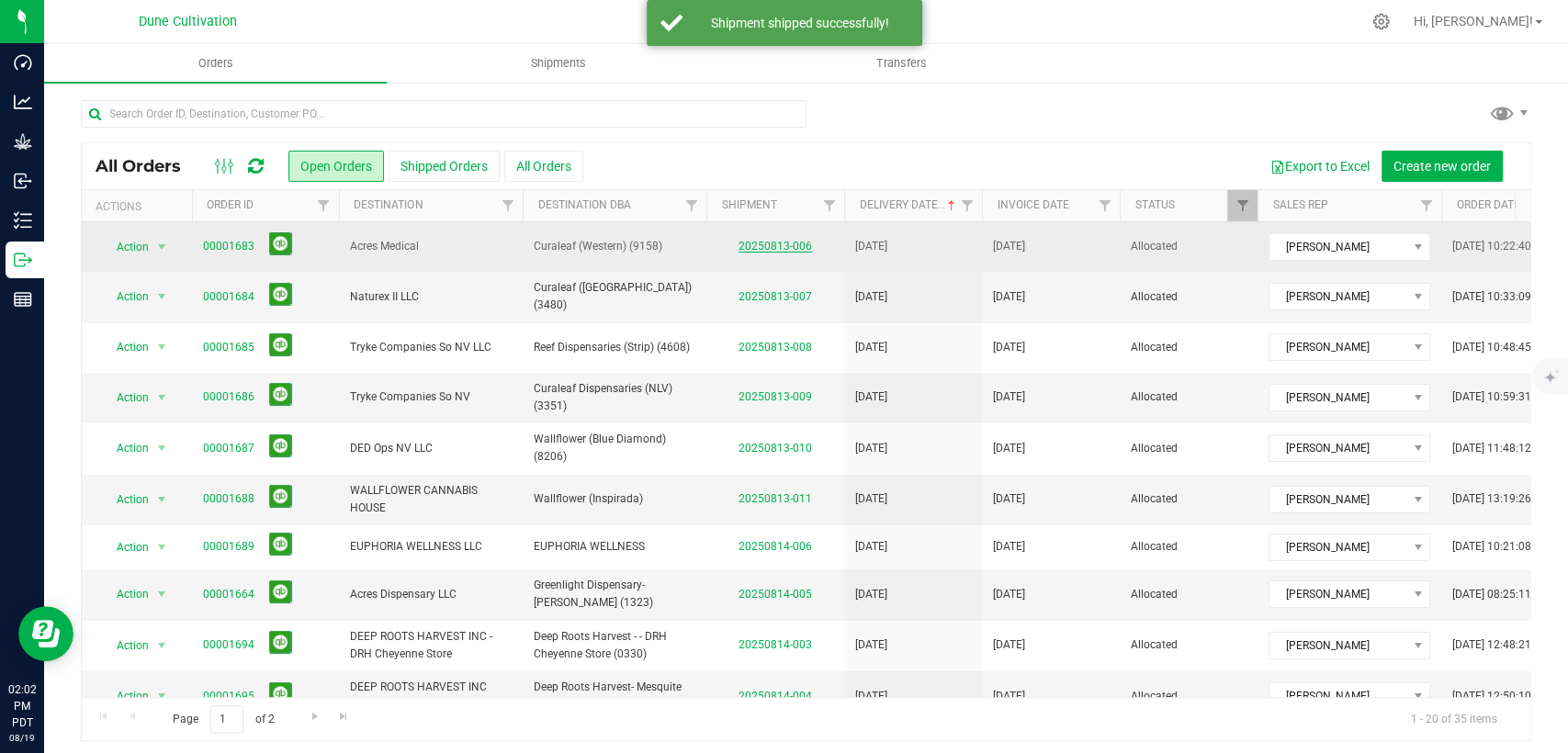
click at [757, 251] on link "20250813-006" at bounding box center [775, 246] width 74 height 12
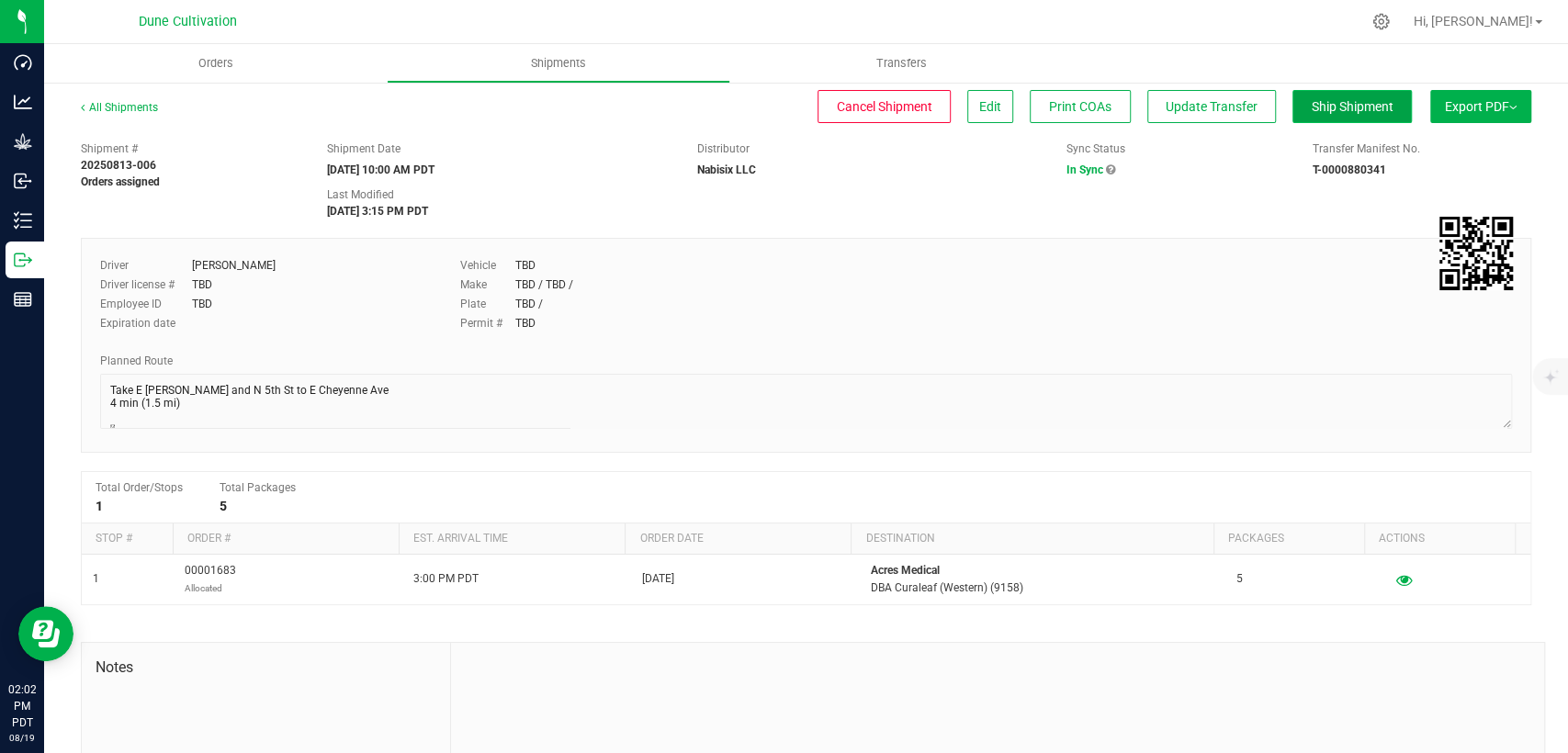
click at [1318, 109] on span "Ship Shipment" at bounding box center [1352, 106] width 82 height 14
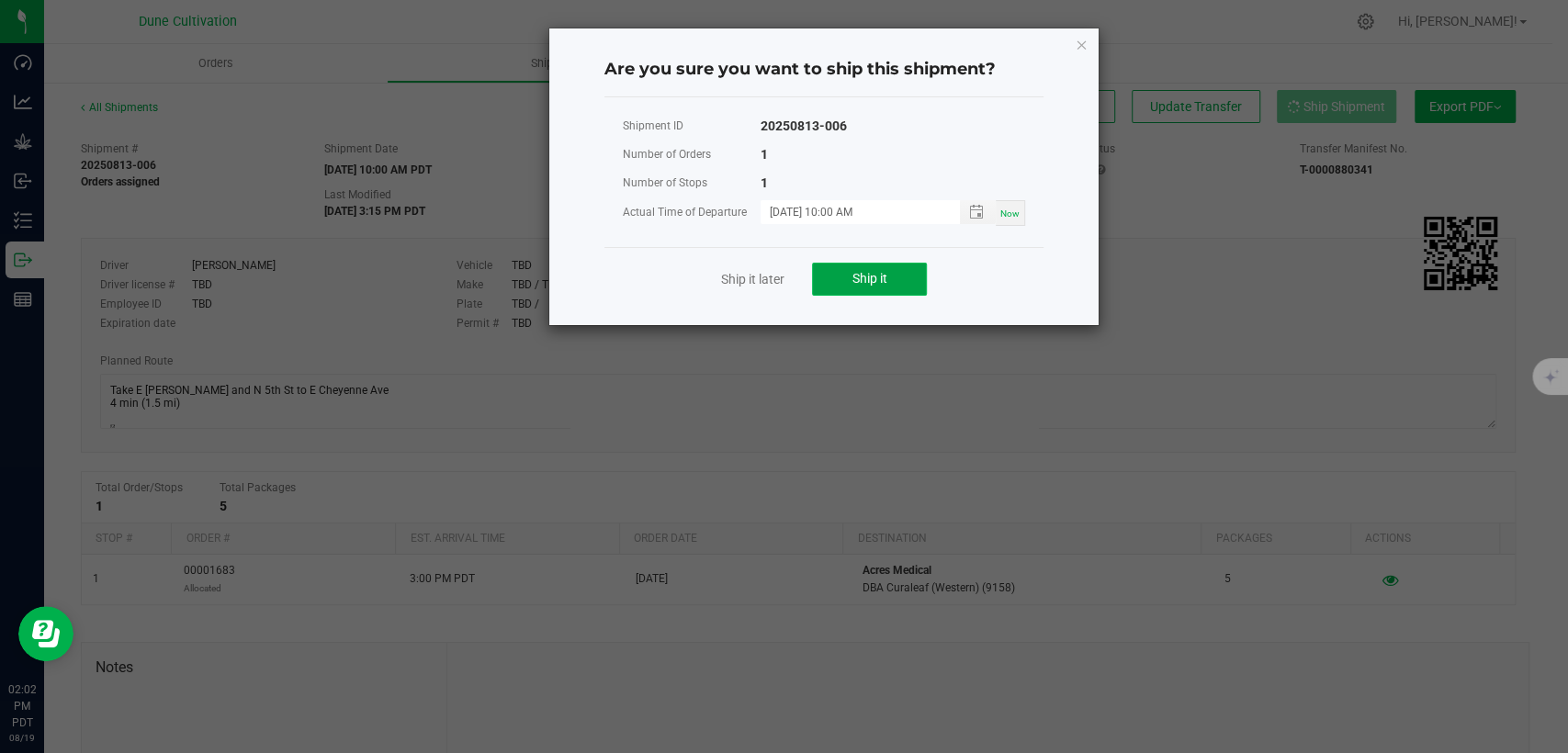
click at [854, 280] on span "Ship it" at bounding box center [870, 277] width 35 height 14
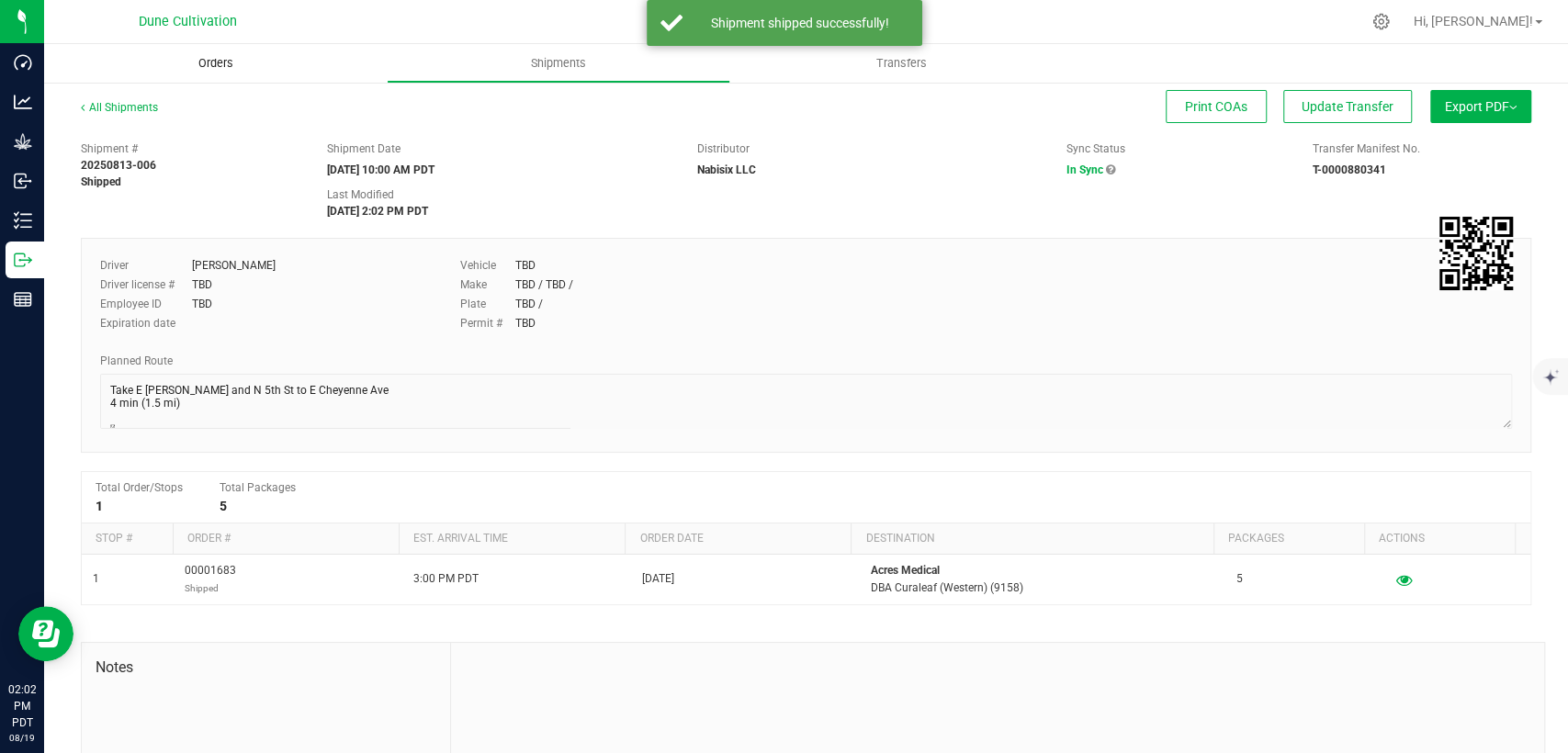
click at [199, 68] on span "Orders" at bounding box center [216, 62] width 84 height 16
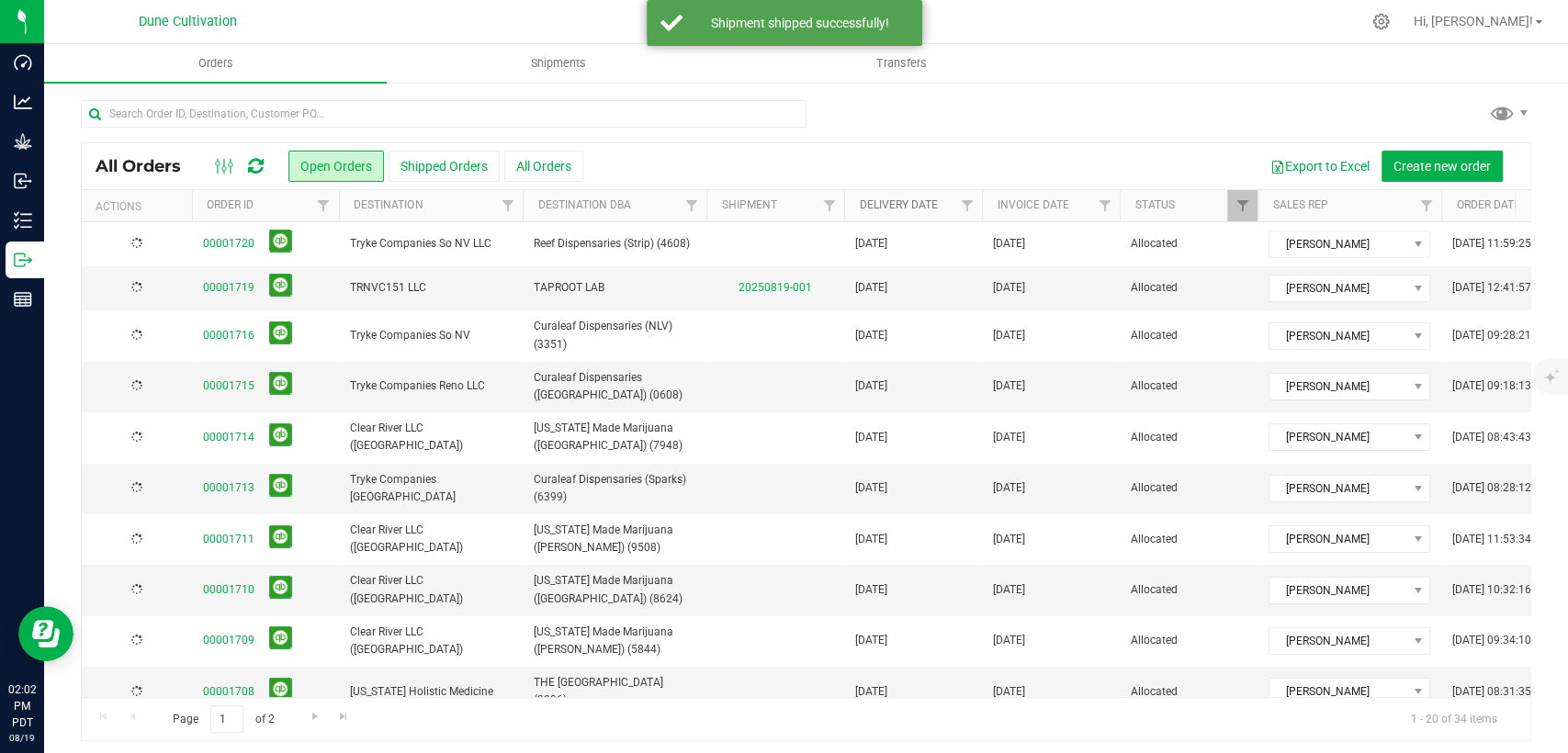
click at [903, 200] on link "Delivery Date" at bounding box center [897, 204] width 78 height 12
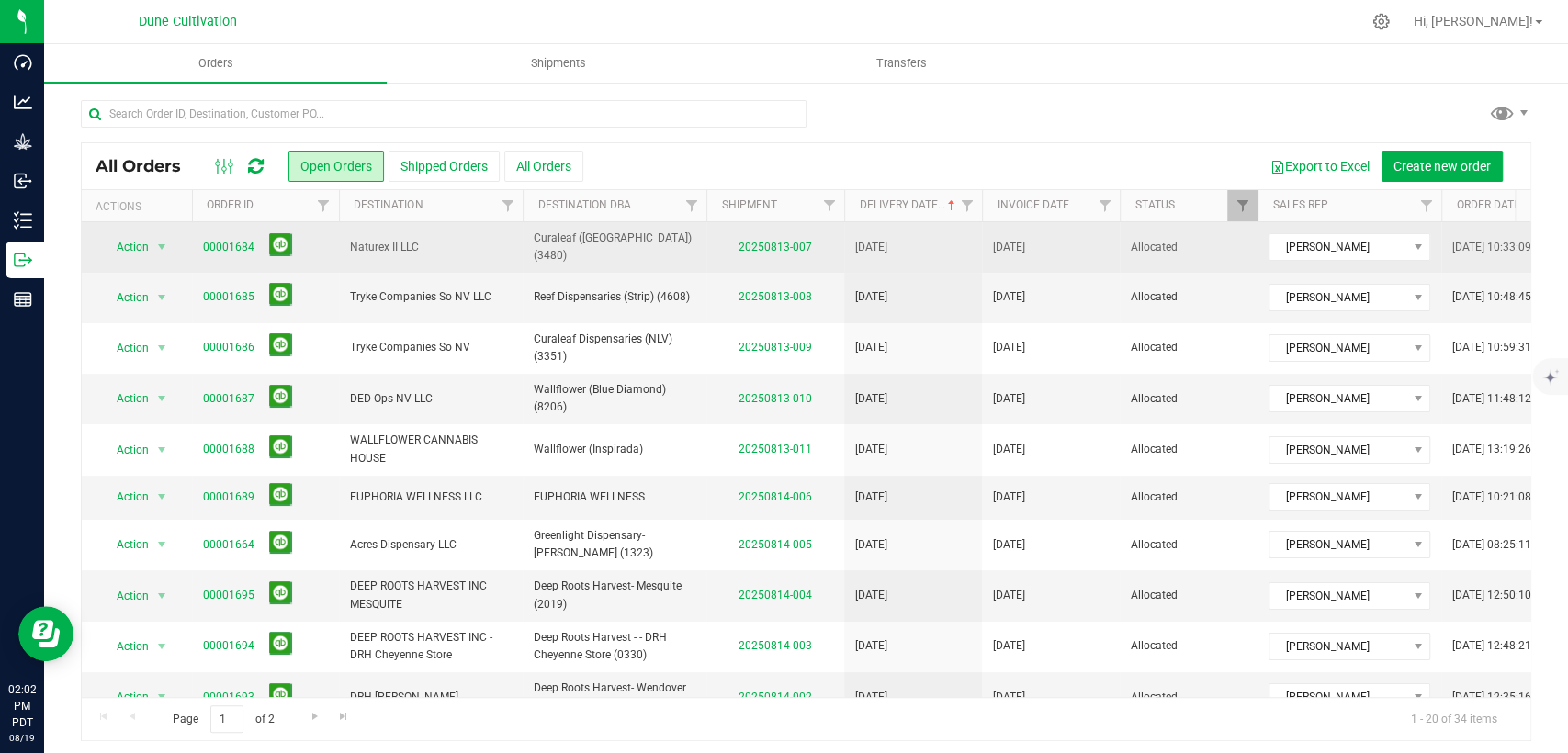
click at [761, 245] on link "20250813-007" at bounding box center [775, 247] width 74 height 12
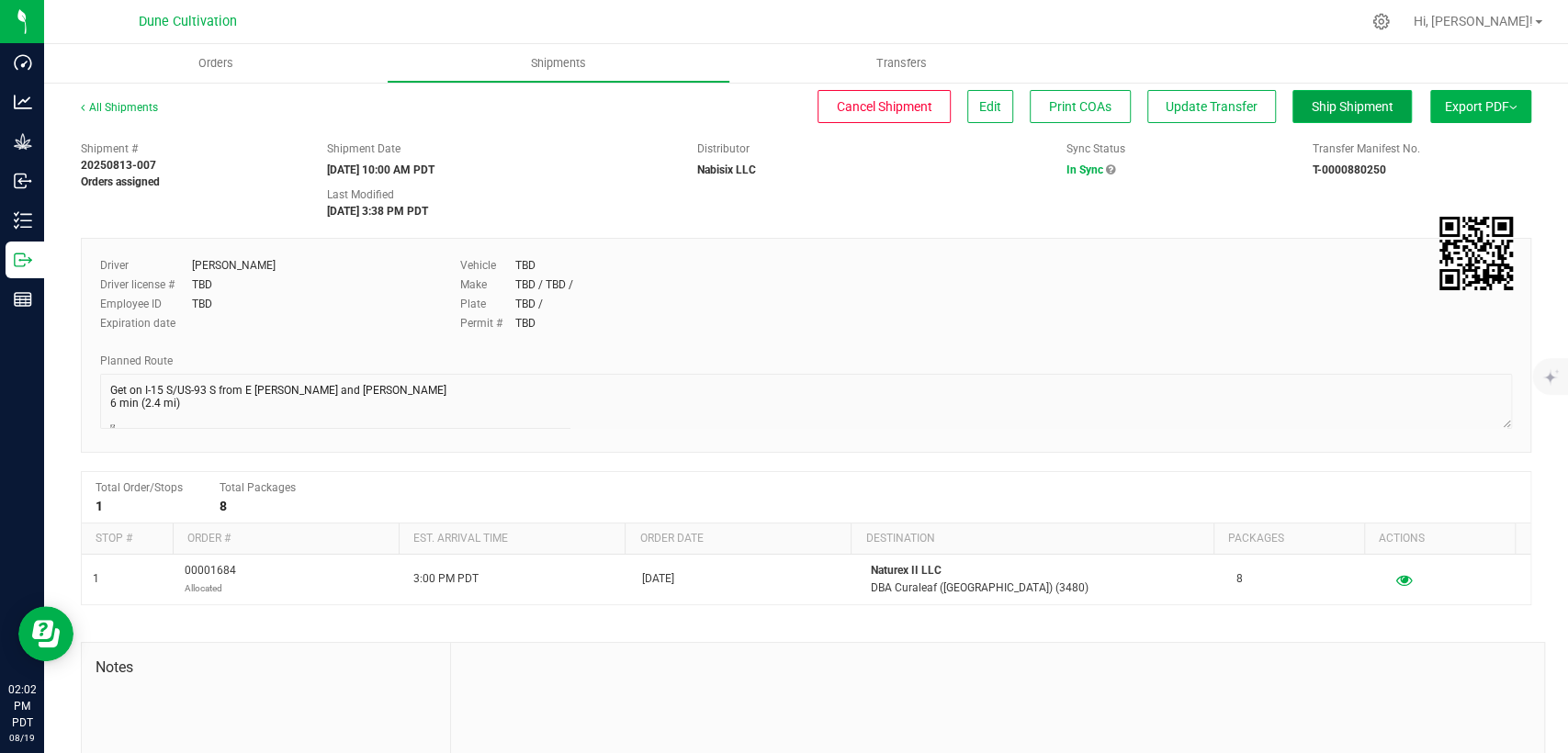
click at [1324, 118] on button "Ship Shipment" at bounding box center [1352, 106] width 119 height 33
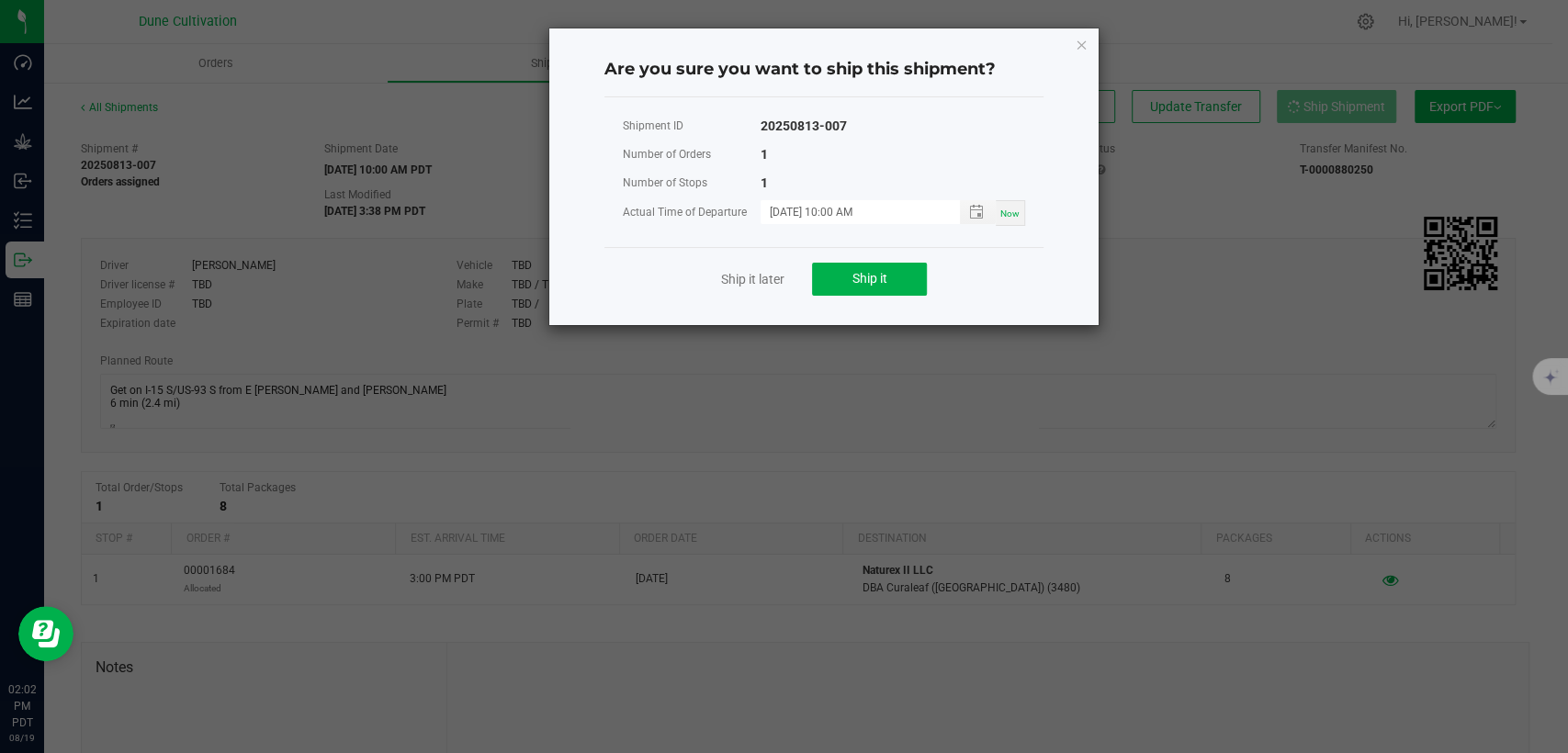
click at [860, 304] on div "Ship it later Ship it" at bounding box center [824, 279] width 440 height 63
click at [865, 285] on span "Ship it" at bounding box center [870, 277] width 35 height 14
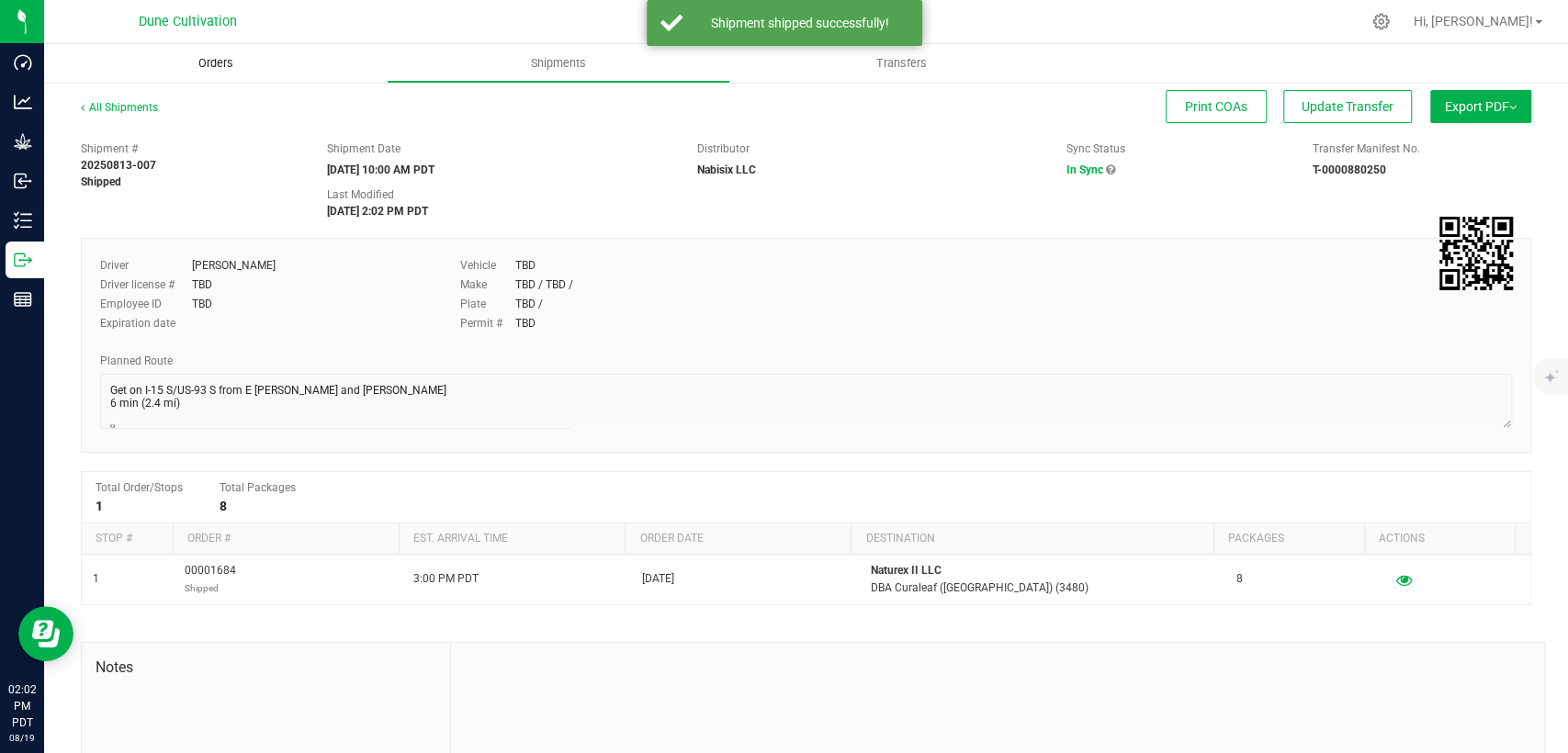
click at [243, 70] on span "Orders" at bounding box center [216, 62] width 84 height 16
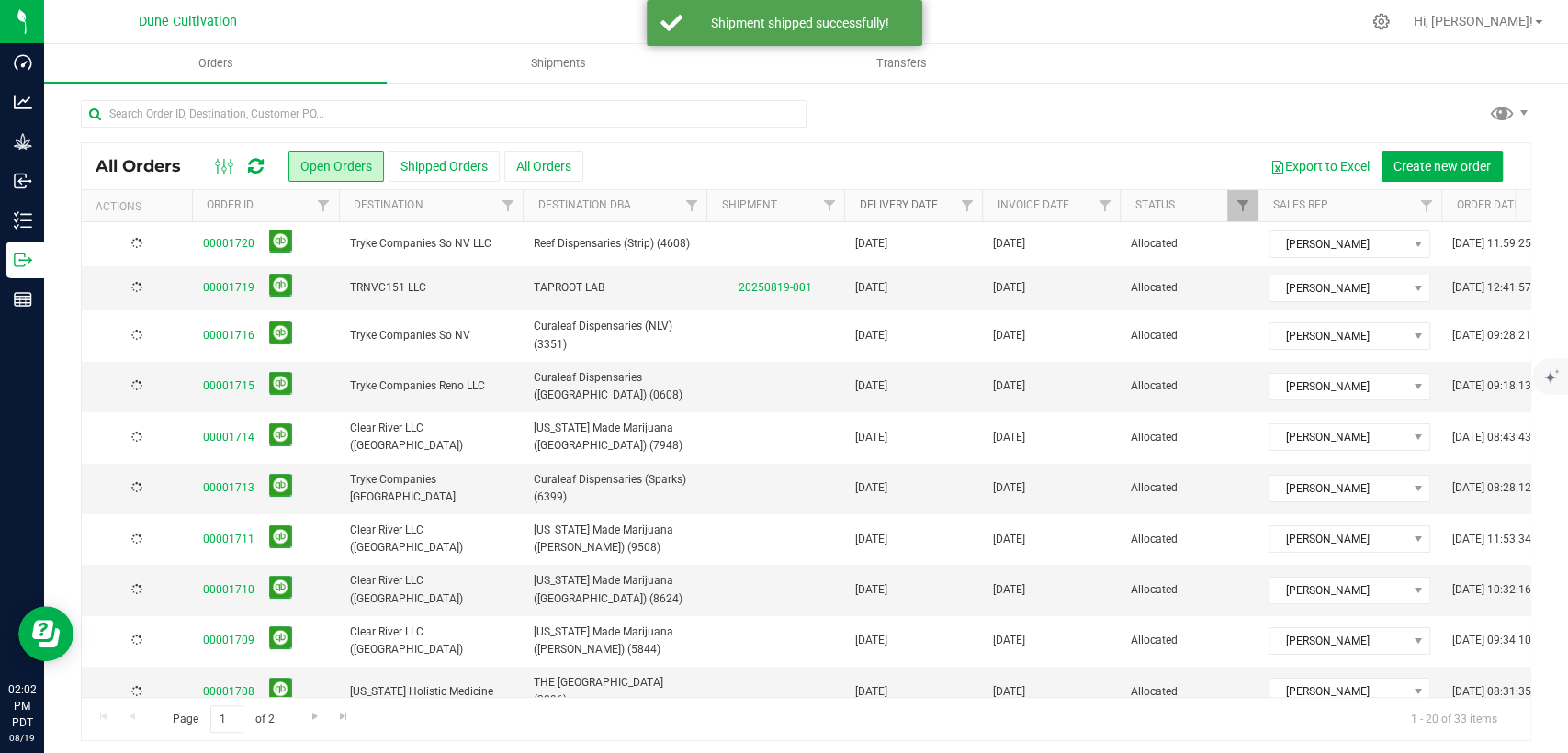
click at [914, 206] on link "Delivery Date" at bounding box center [897, 204] width 78 height 12
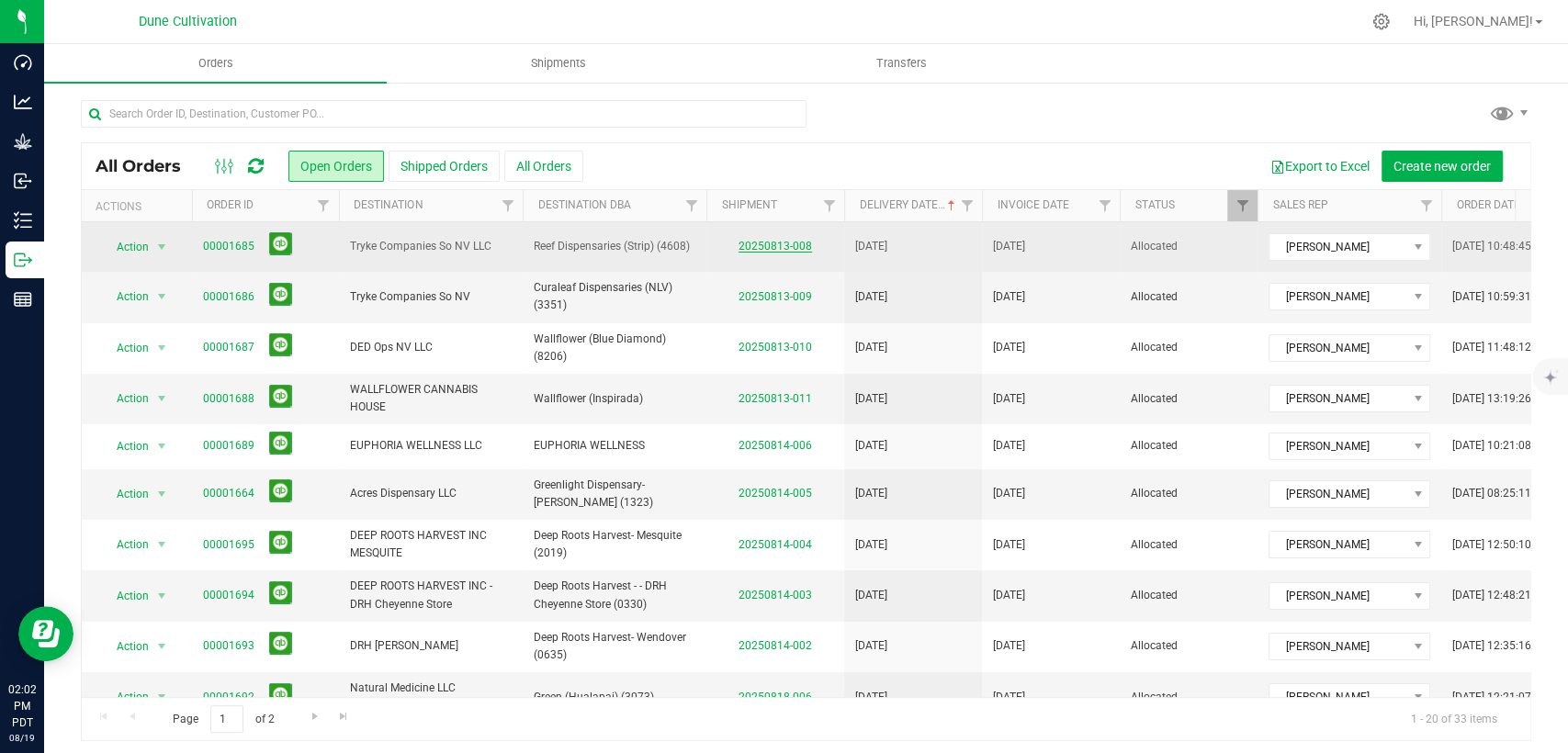
click at [785, 247] on link "20250813-008" at bounding box center [775, 246] width 74 height 12
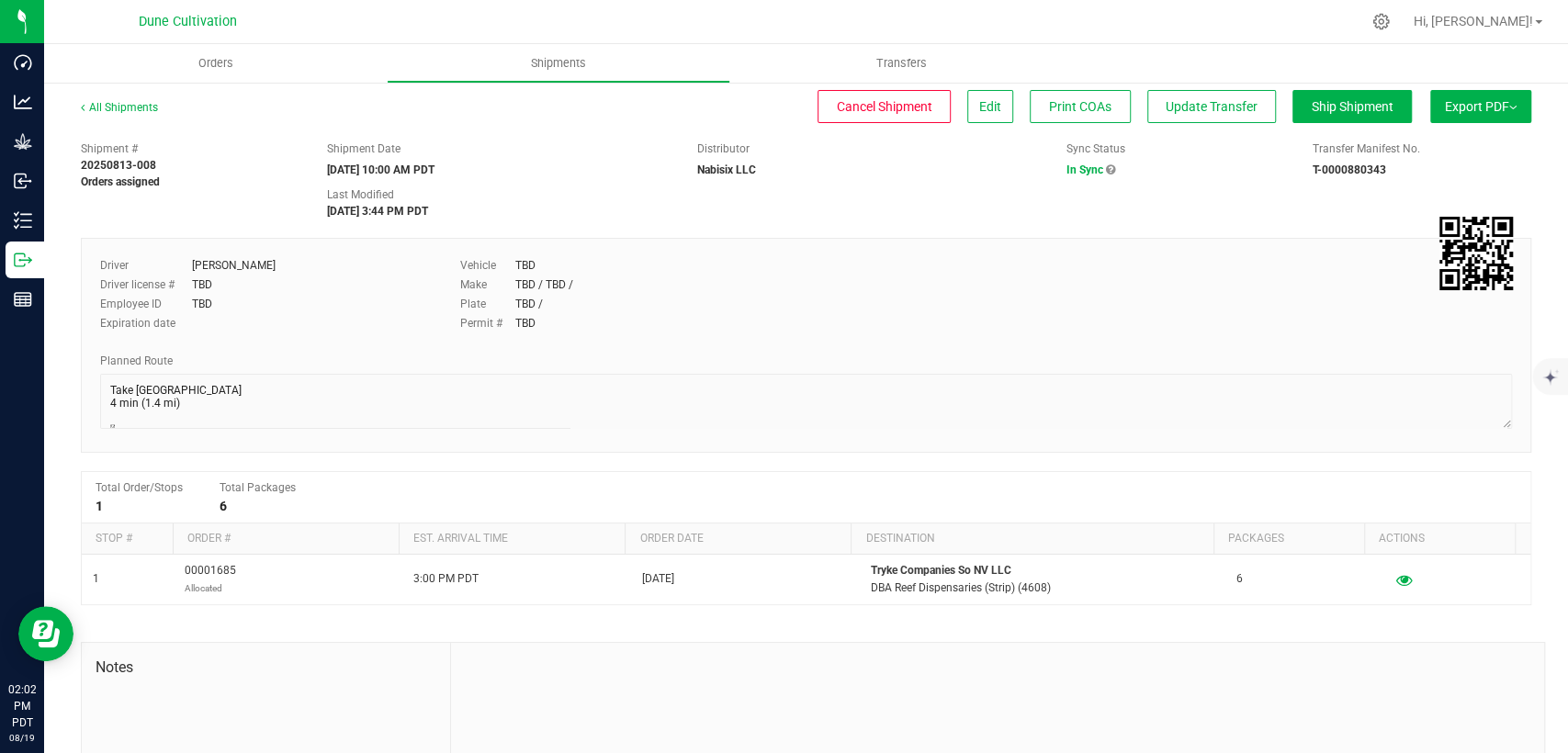
click at [1339, 89] on div "All Shipments Cancel Shipment Edit Print COAs Update Transfer Ship Shipment Exp…" at bounding box center [806, 494] width 1524 height 828
click at [1324, 107] on span "Ship Shipment" at bounding box center [1352, 106] width 82 height 14
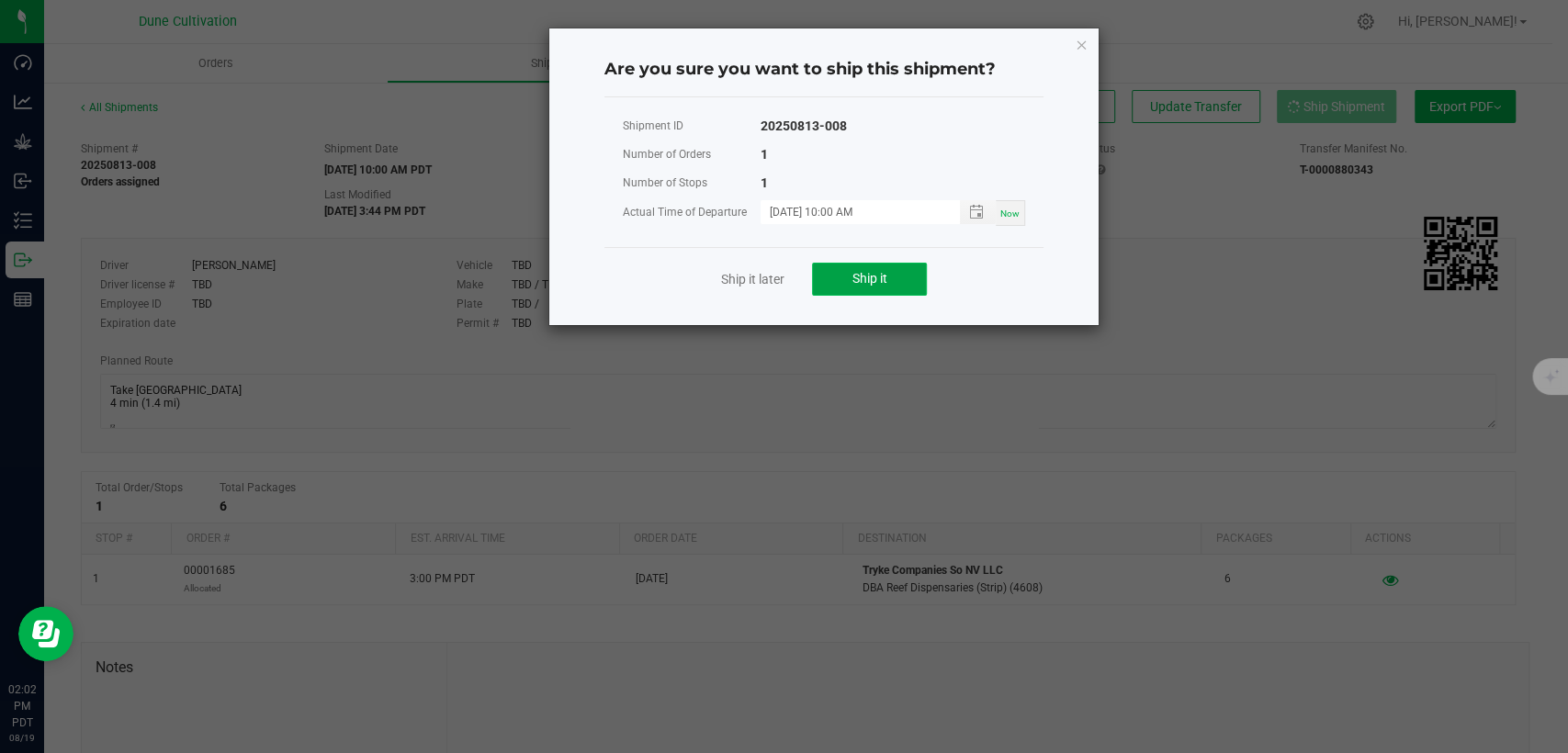
click at [875, 267] on button "Ship it" at bounding box center [869, 279] width 115 height 33
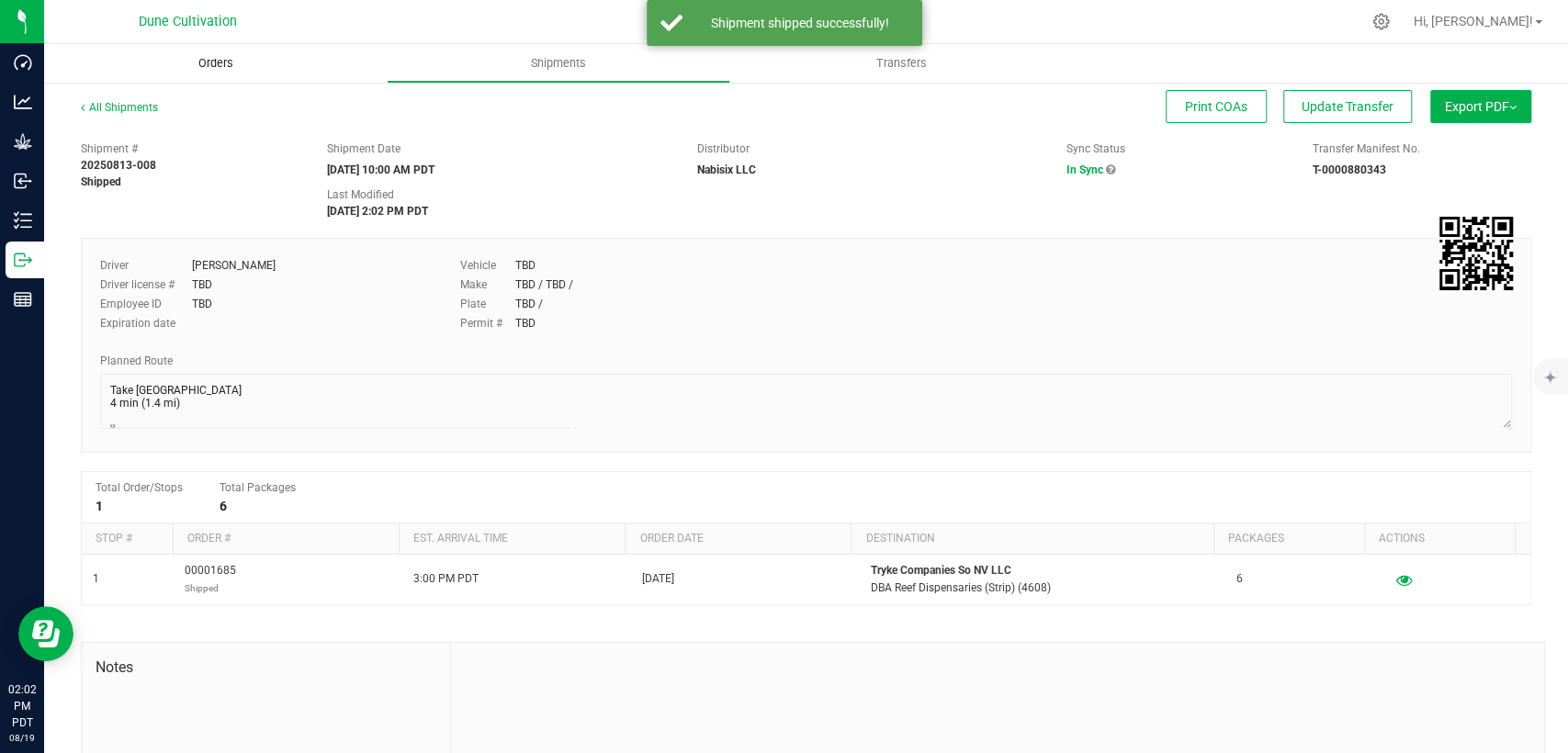
click at [249, 59] on span "Orders" at bounding box center [216, 62] width 84 height 16
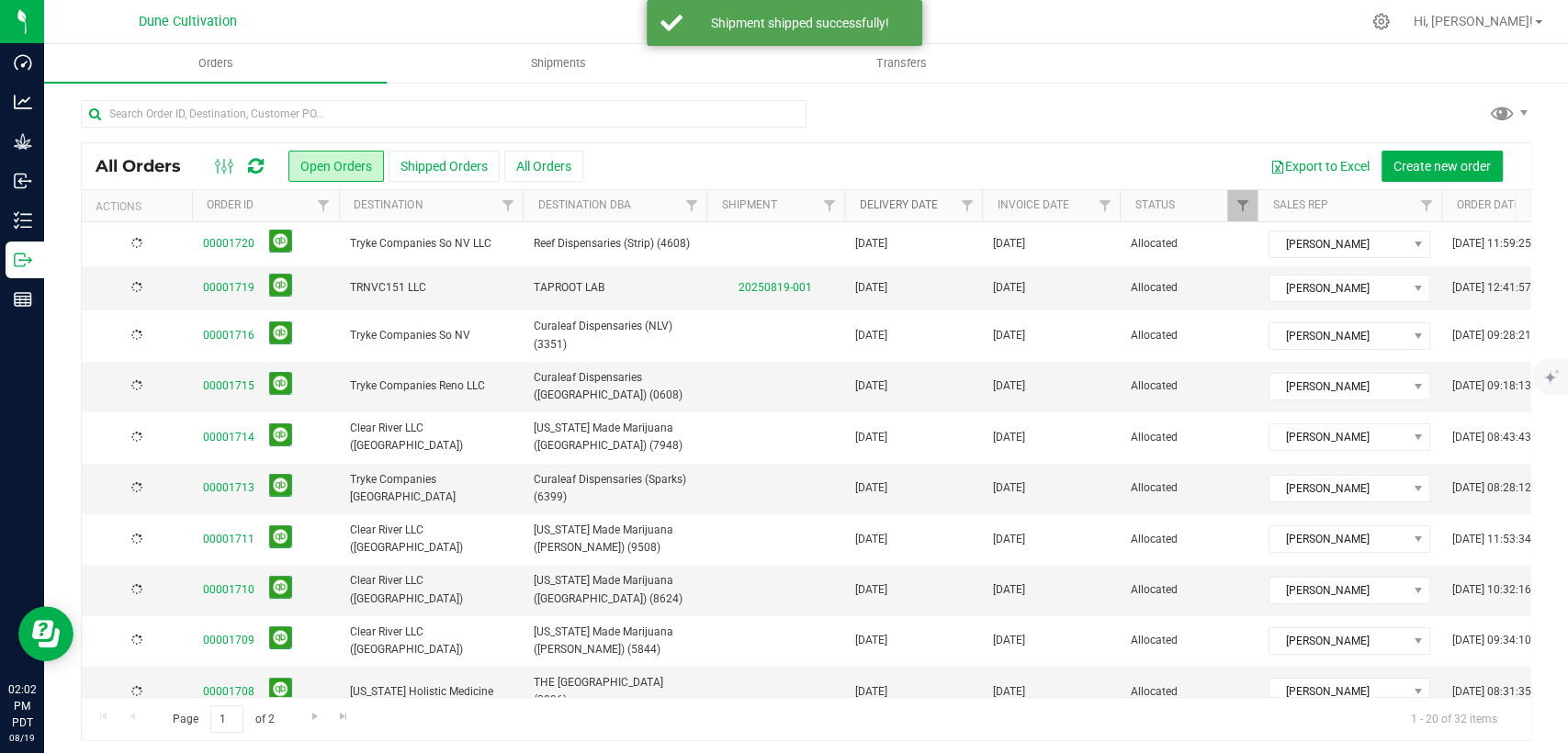
click at [895, 206] on link "Delivery Date" at bounding box center [897, 204] width 78 height 12
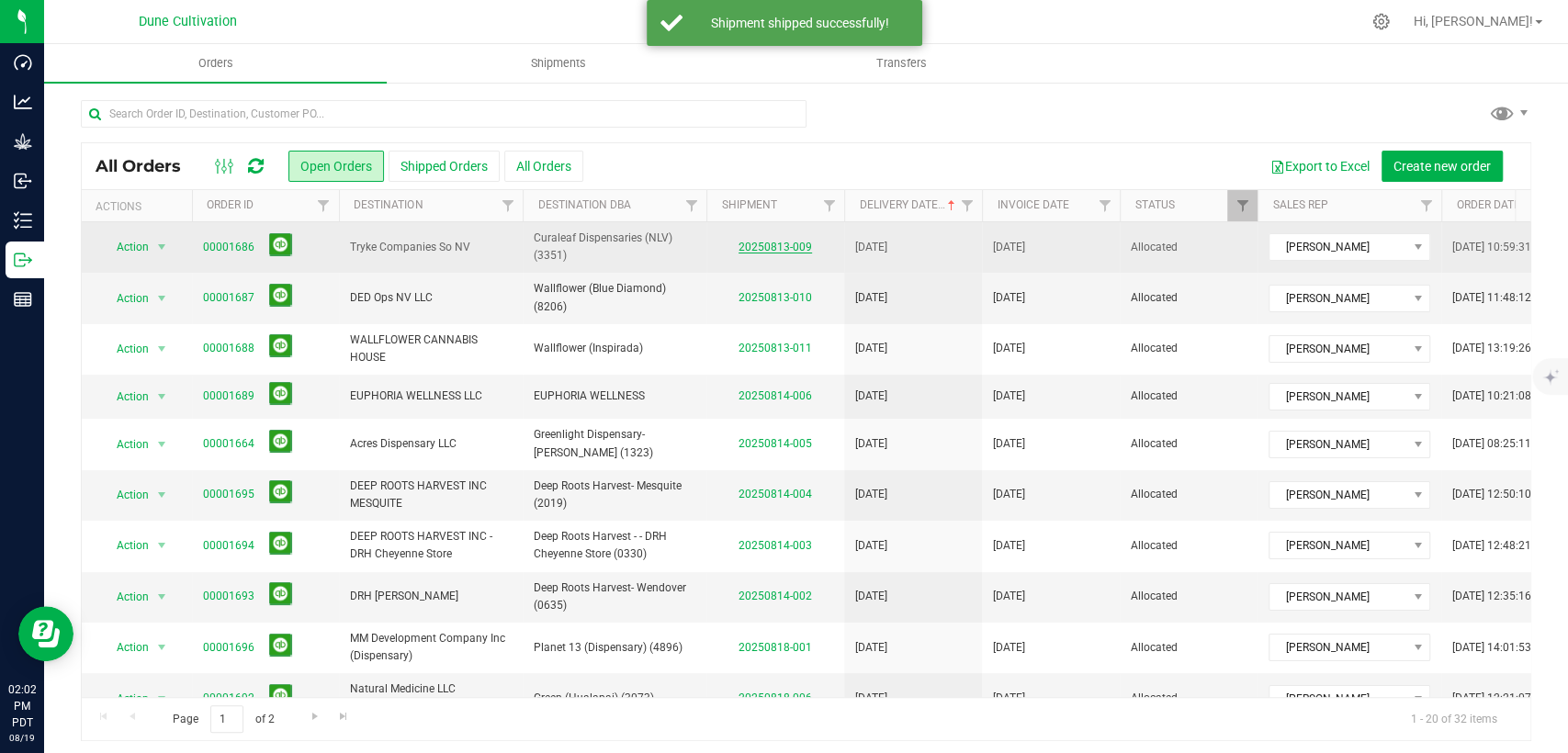
click at [772, 243] on link "20250813-009" at bounding box center [775, 247] width 74 height 12
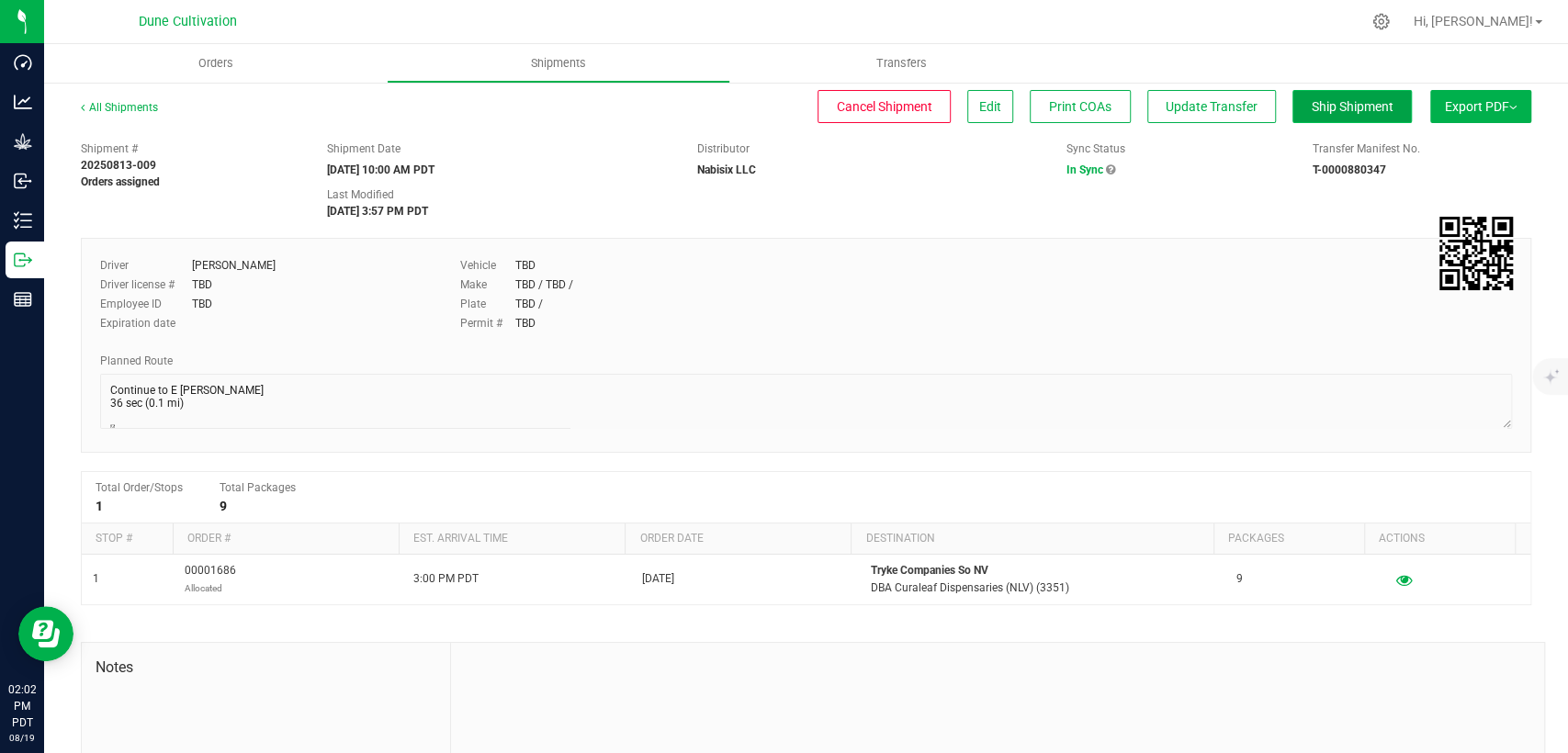
click at [1339, 96] on button "Ship Shipment" at bounding box center [1352, 106] width 119 height 33
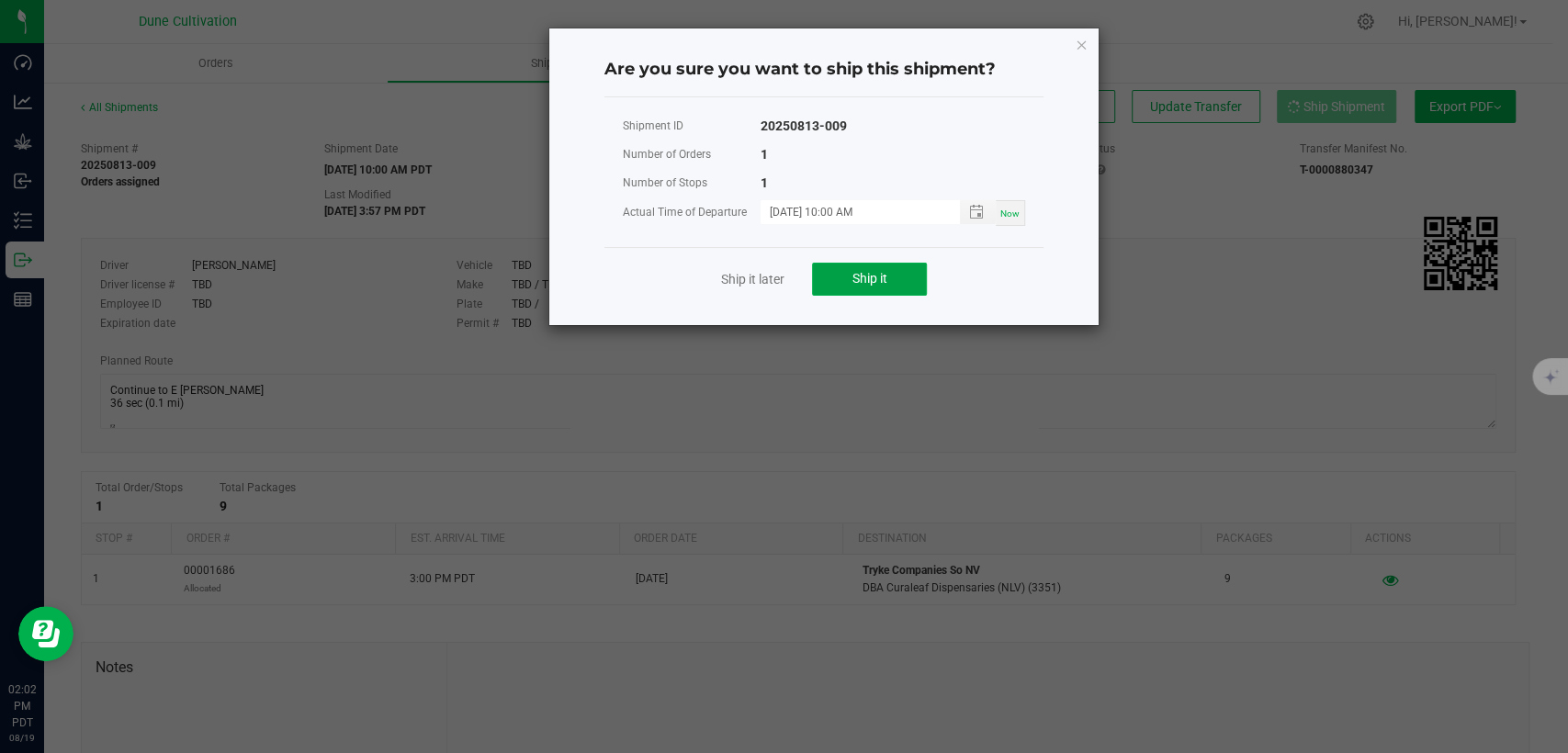
drag, startPoint x: 848, startPoint y: 278, endPoint x: 738, endPoint y: 264, distance: 110.9
click at [847, 277] on button "Ship it" at bounding box center [869, 279] width 115 height 33
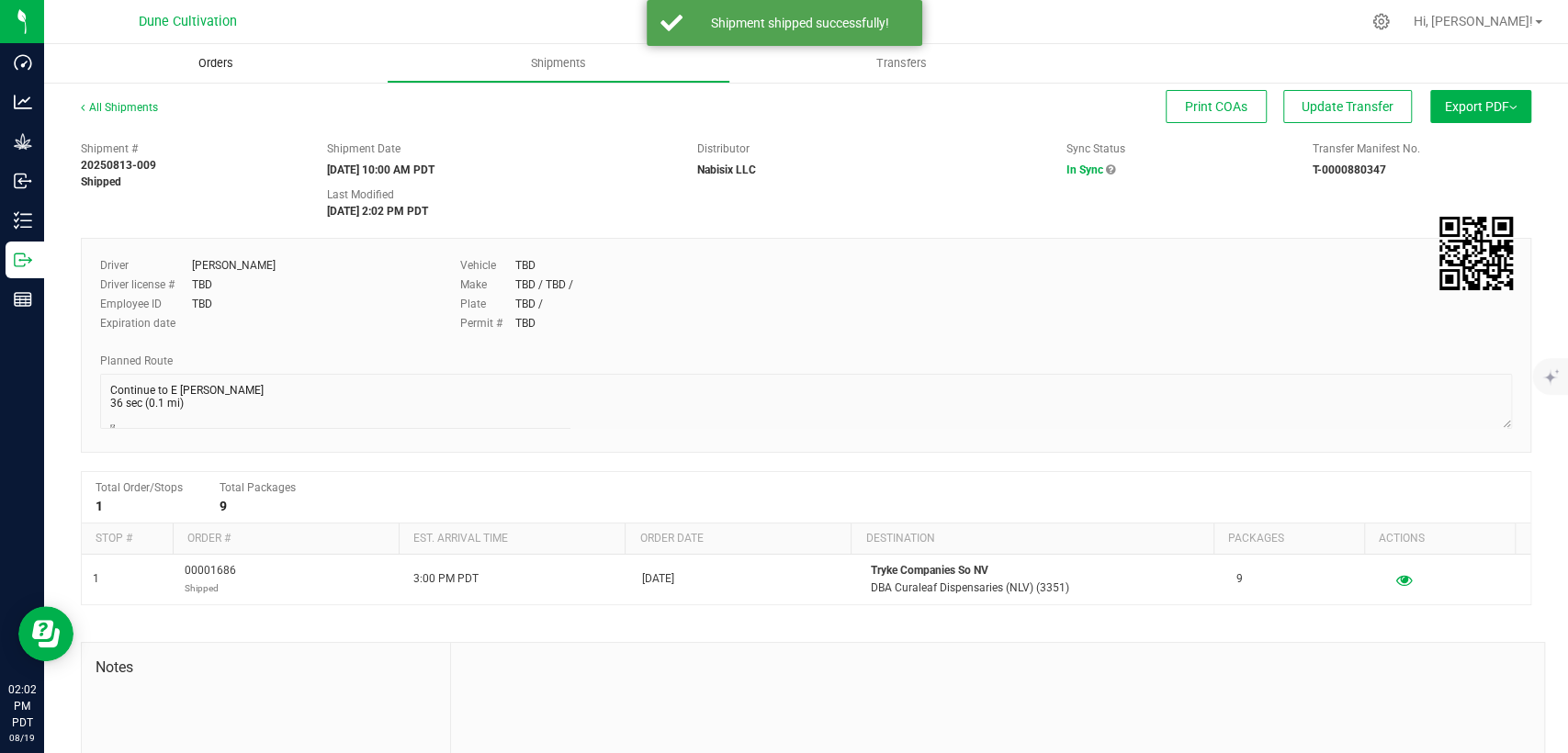
click at [204, 65] on span "Orders" at bounding box center [216, 62] width 84 height 16
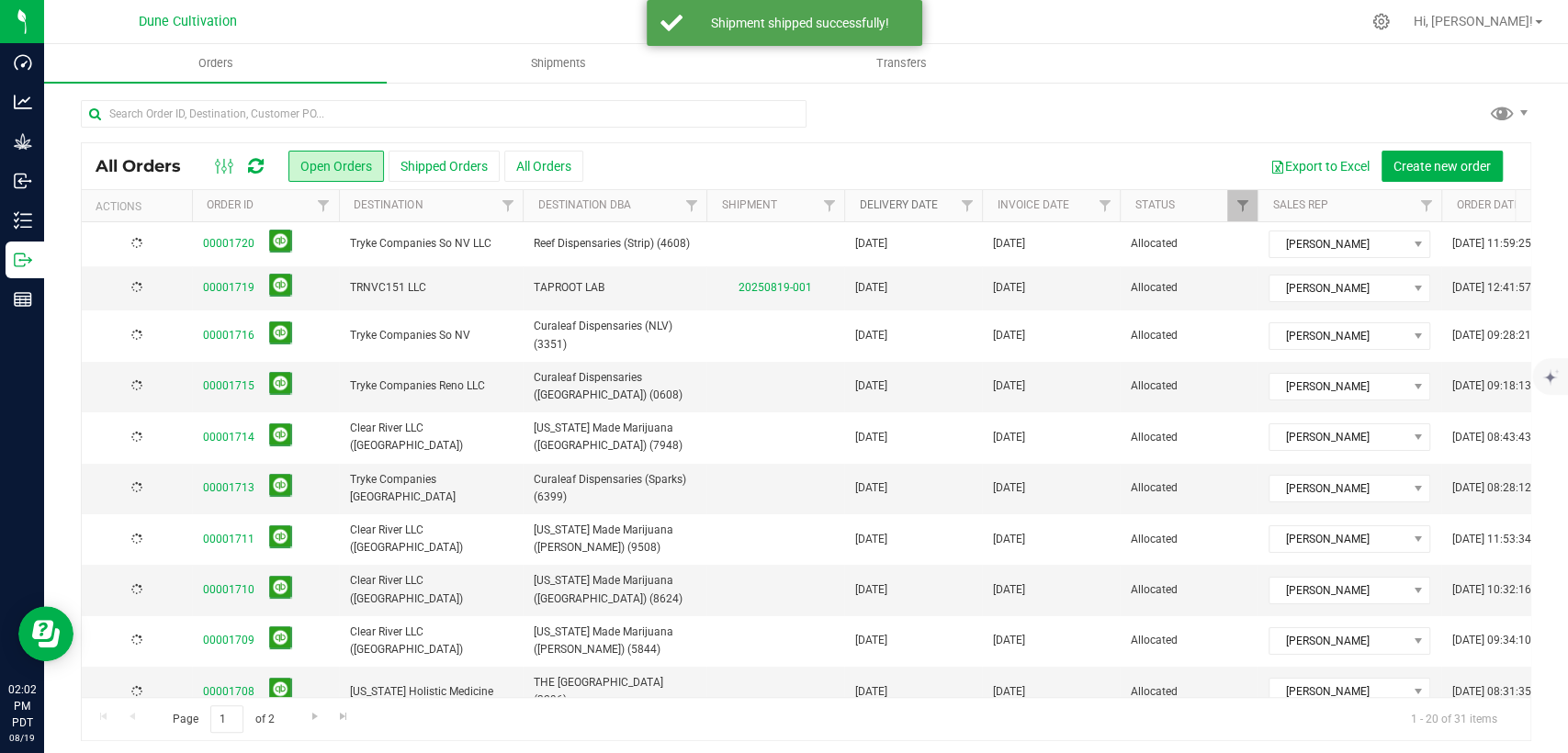
click at [882, 206] on link "Delivery Date" at bounding box center [897, 204] width 78 height 12
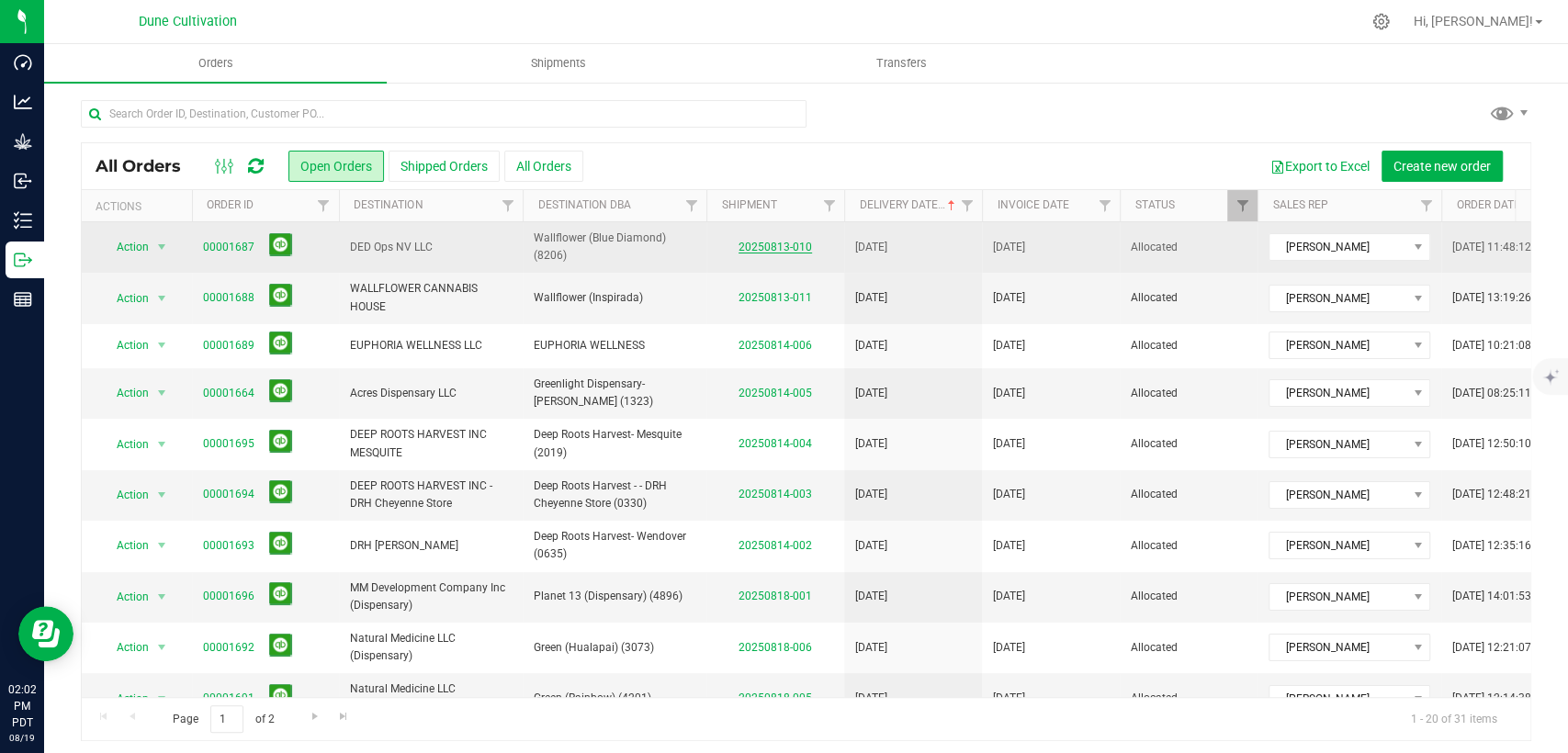
click at [774, 250] on link "20250813-010" at bounding box center [775, 247] width 74 height 12
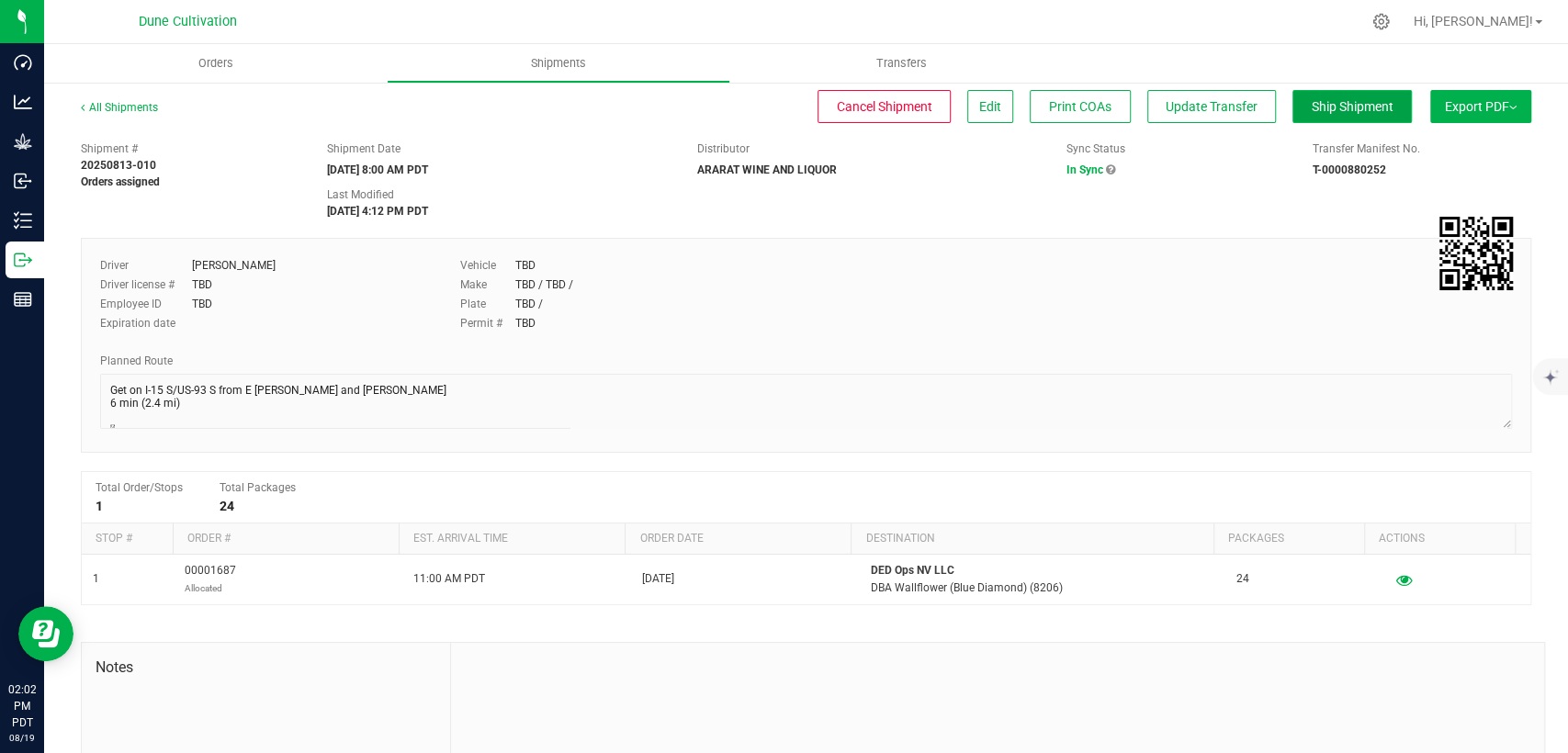
click at [1312, 105] on span "Ship Shipment" at bounding box center [1352, 106] width 82 height 14
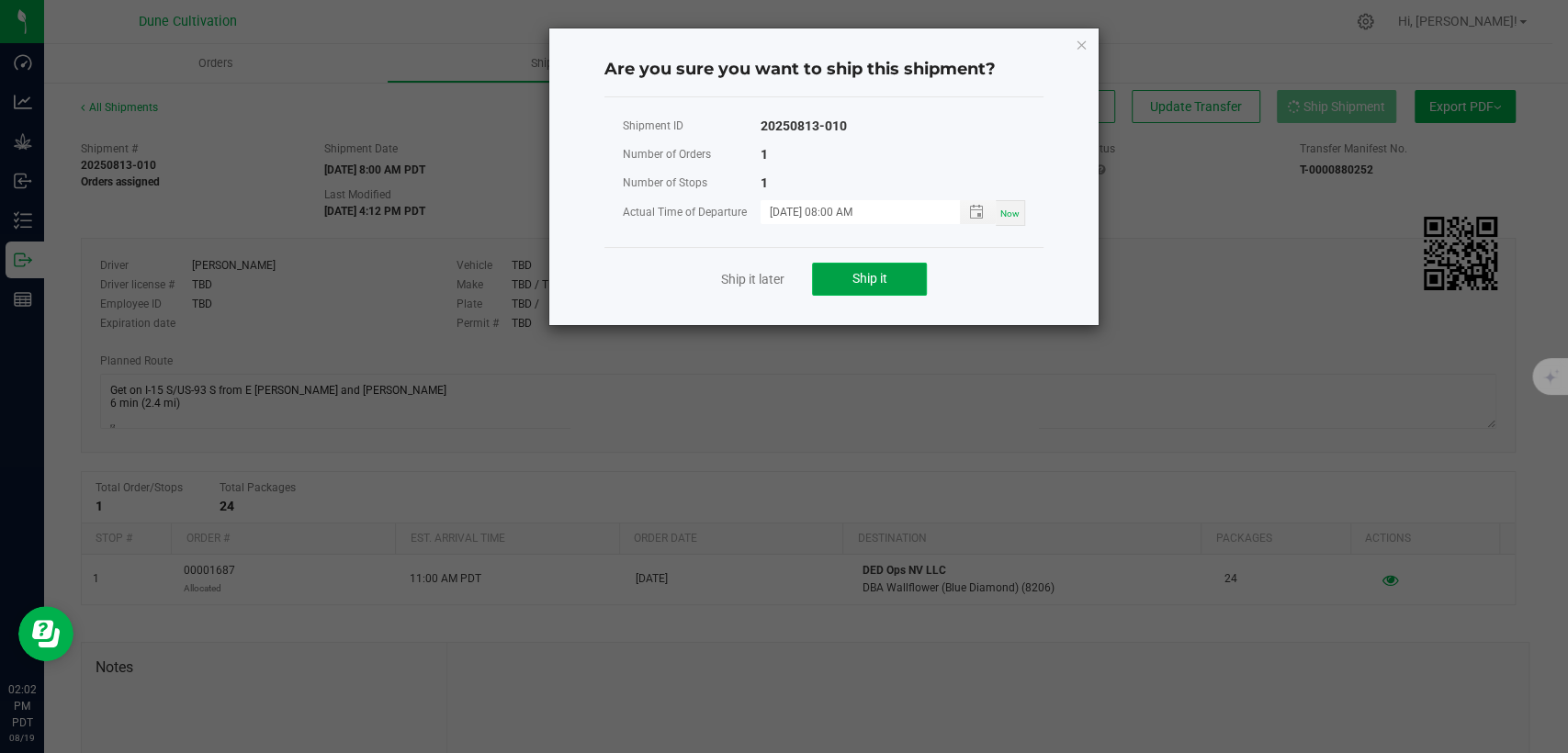
click at [875, 268] on button "Ship it" at bounding box center [869, 279] width 115 height 33
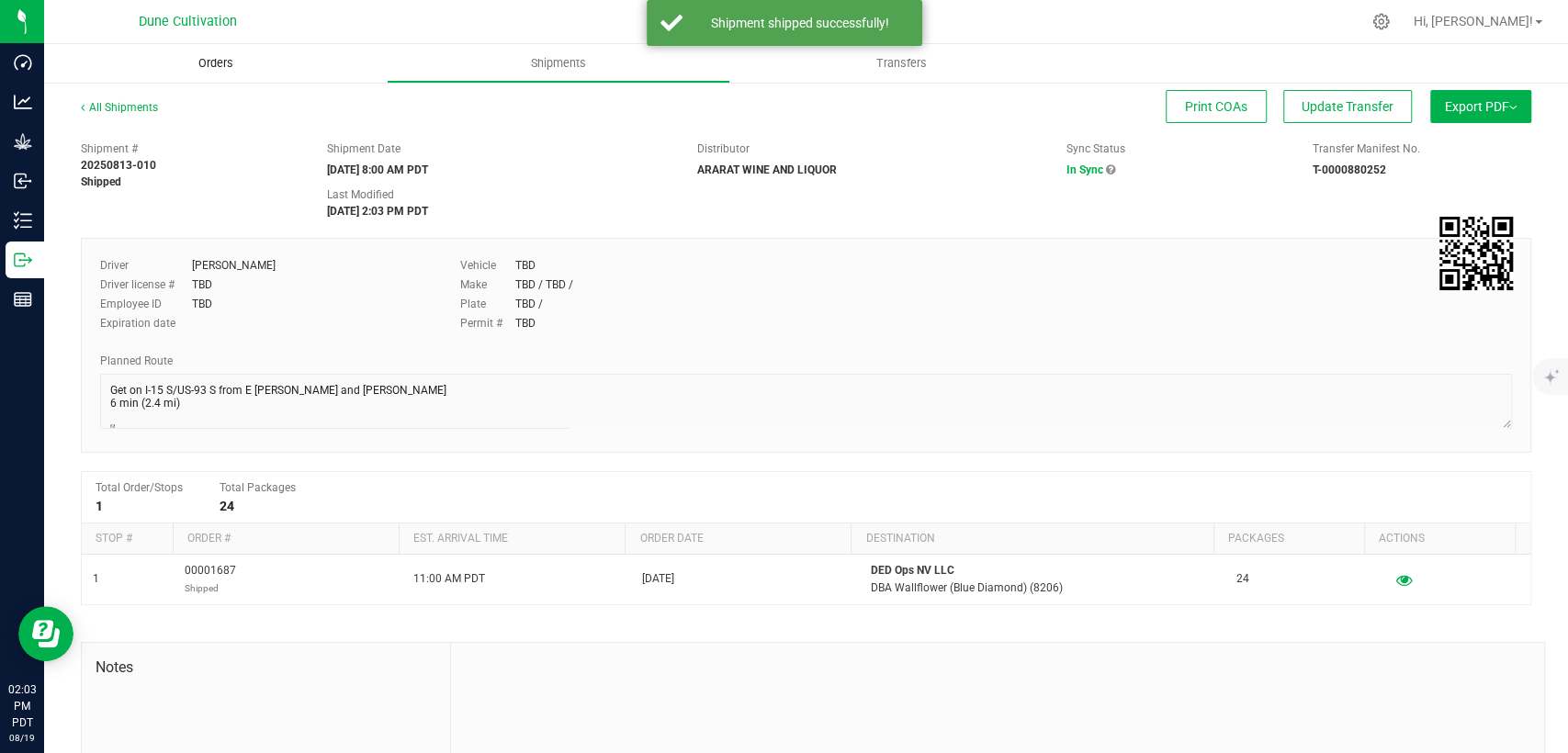
click at [231, 63] on span "Orders" at bounding box center [216, 62] width 84 height 16
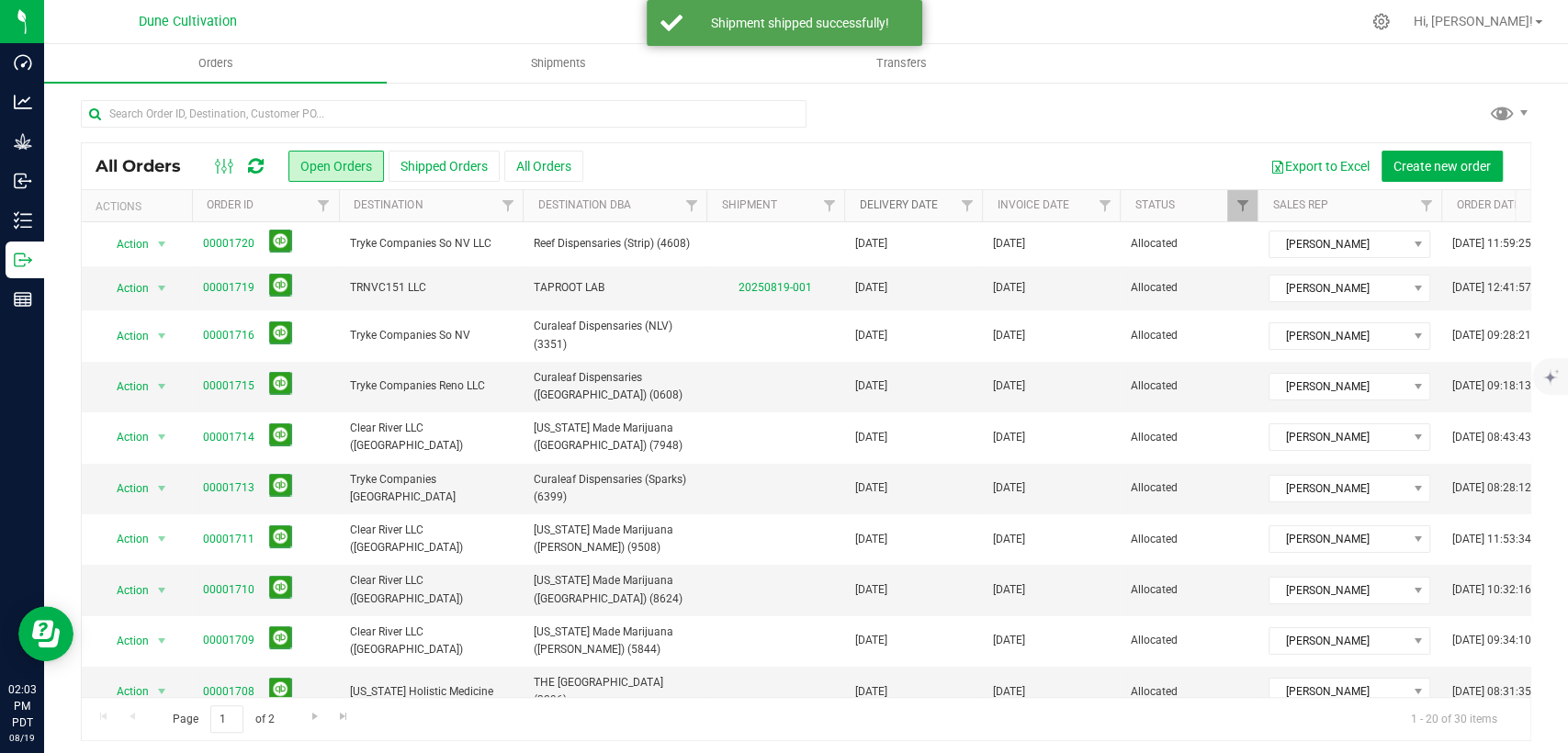
click at [907, 201] on link "Delivery Date" at bounding box center [897, 204] width 78 height 12
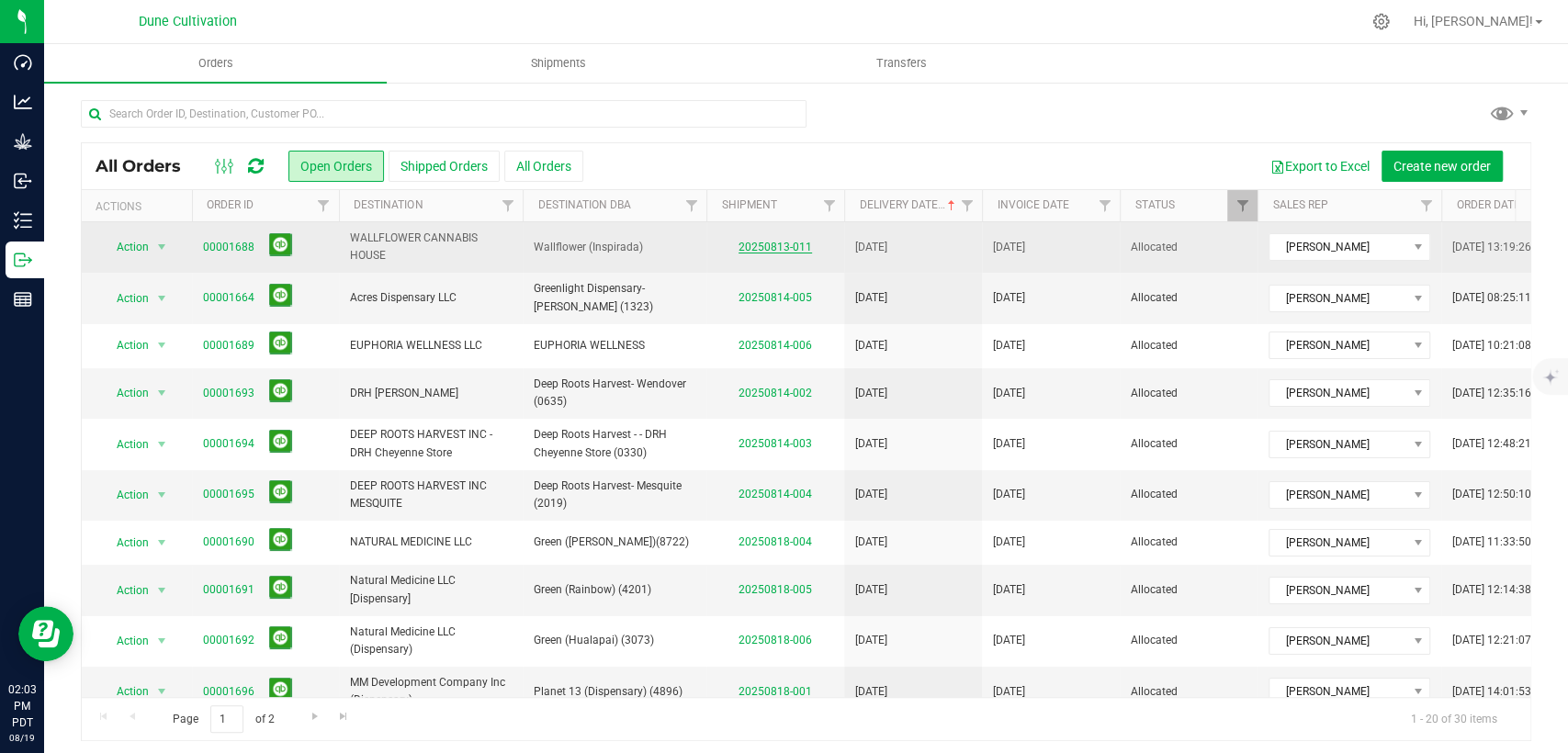
click at [752, 247] on link "20250813-011" at bounding box center [775, 247] width 74 height 12
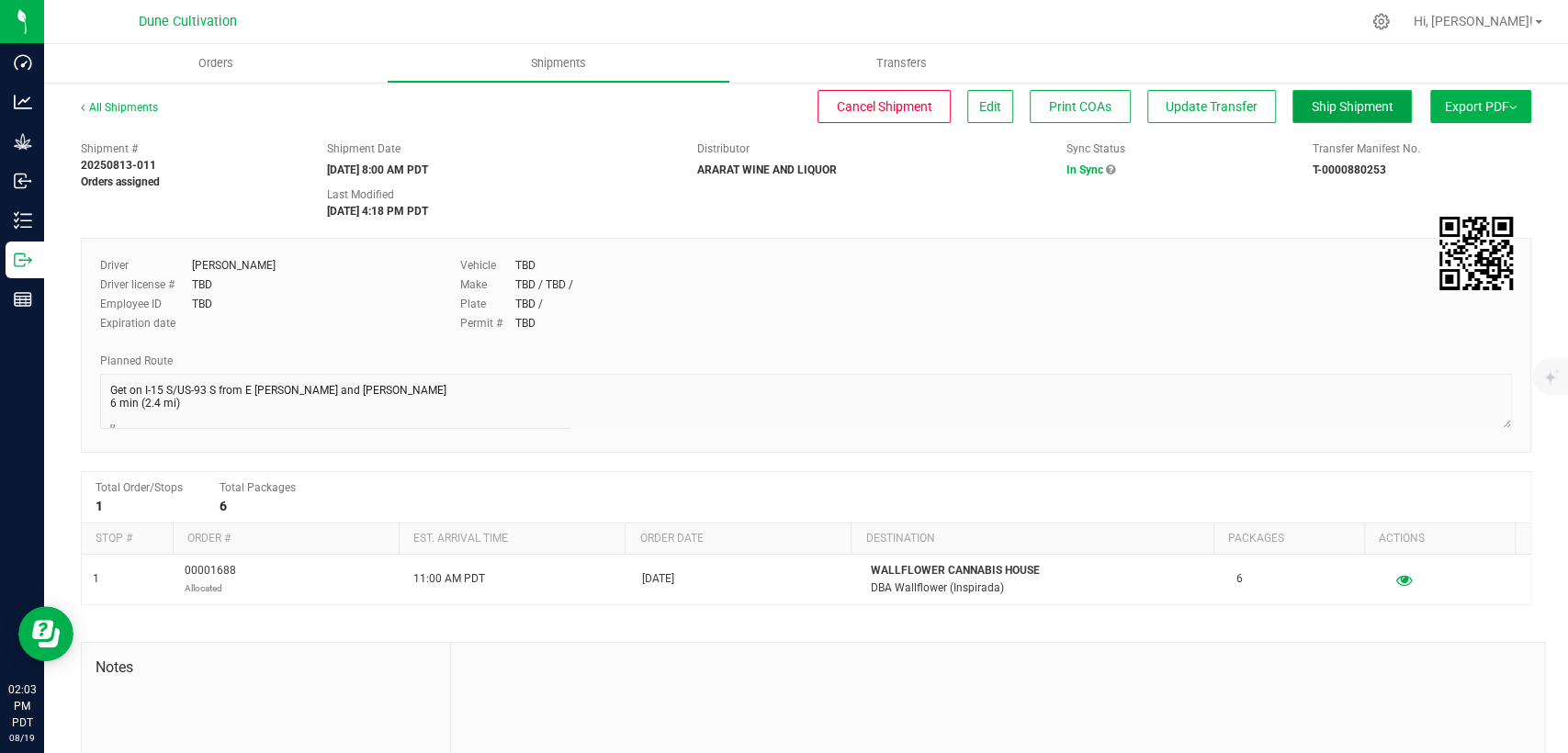
click at [1321, 106] on span "Ship Shipment" at bounding box center [1352, 106] width 82 height 14
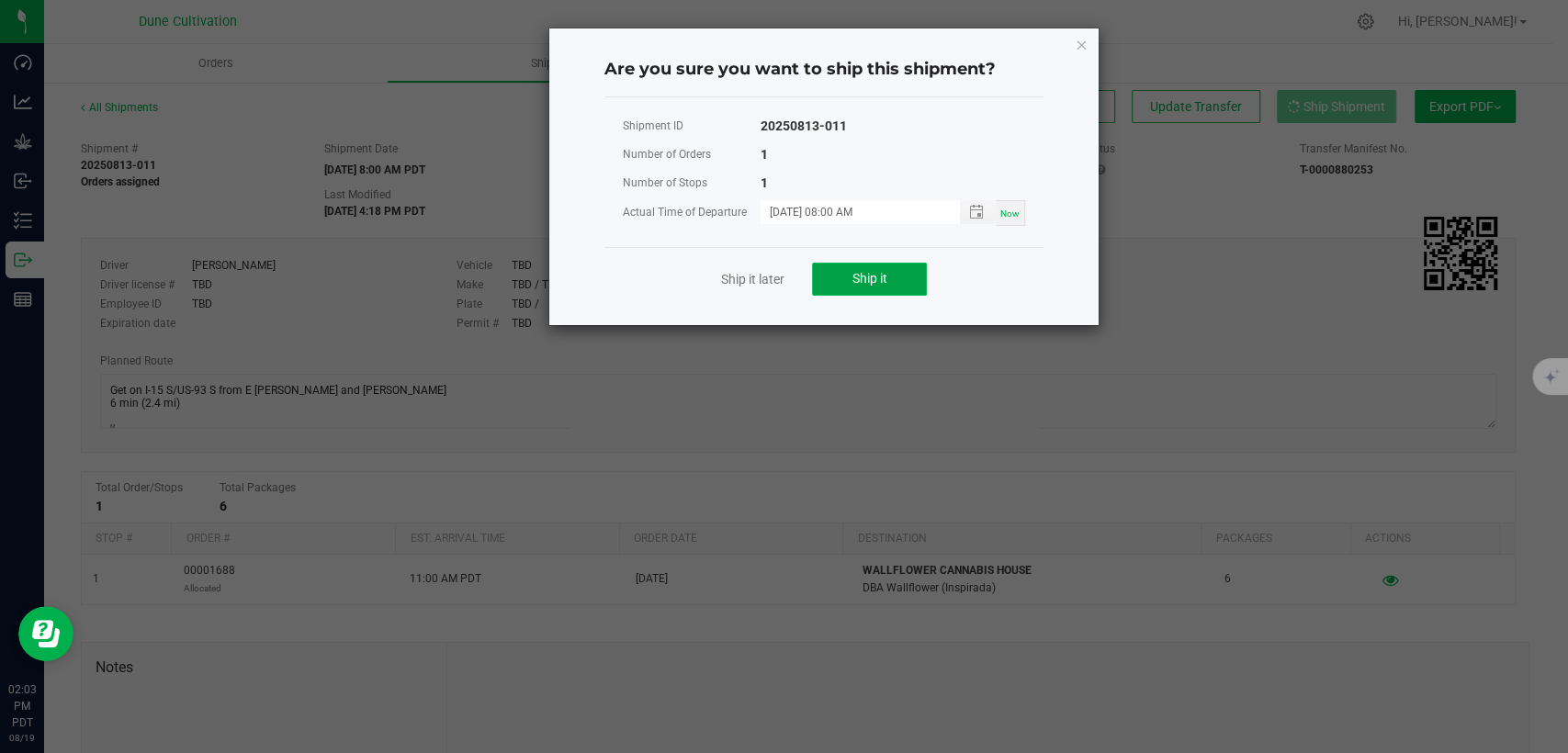
click at [892, 277] on button "Ship it" at bounding box center [869, 279] width 115 height 33
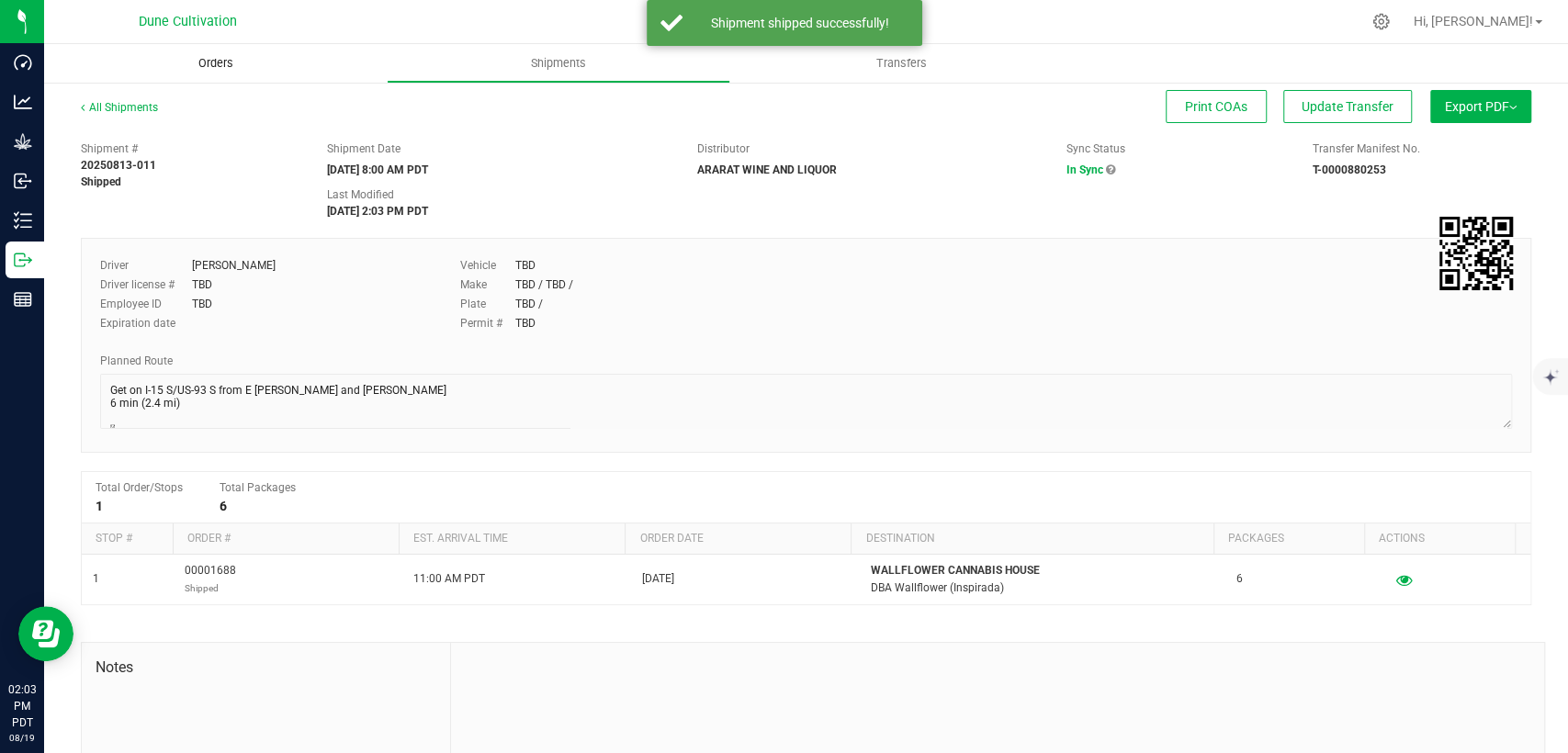
click at [205, 68] on span "Orders" at bounding box center [216, 62] width 84 height 16
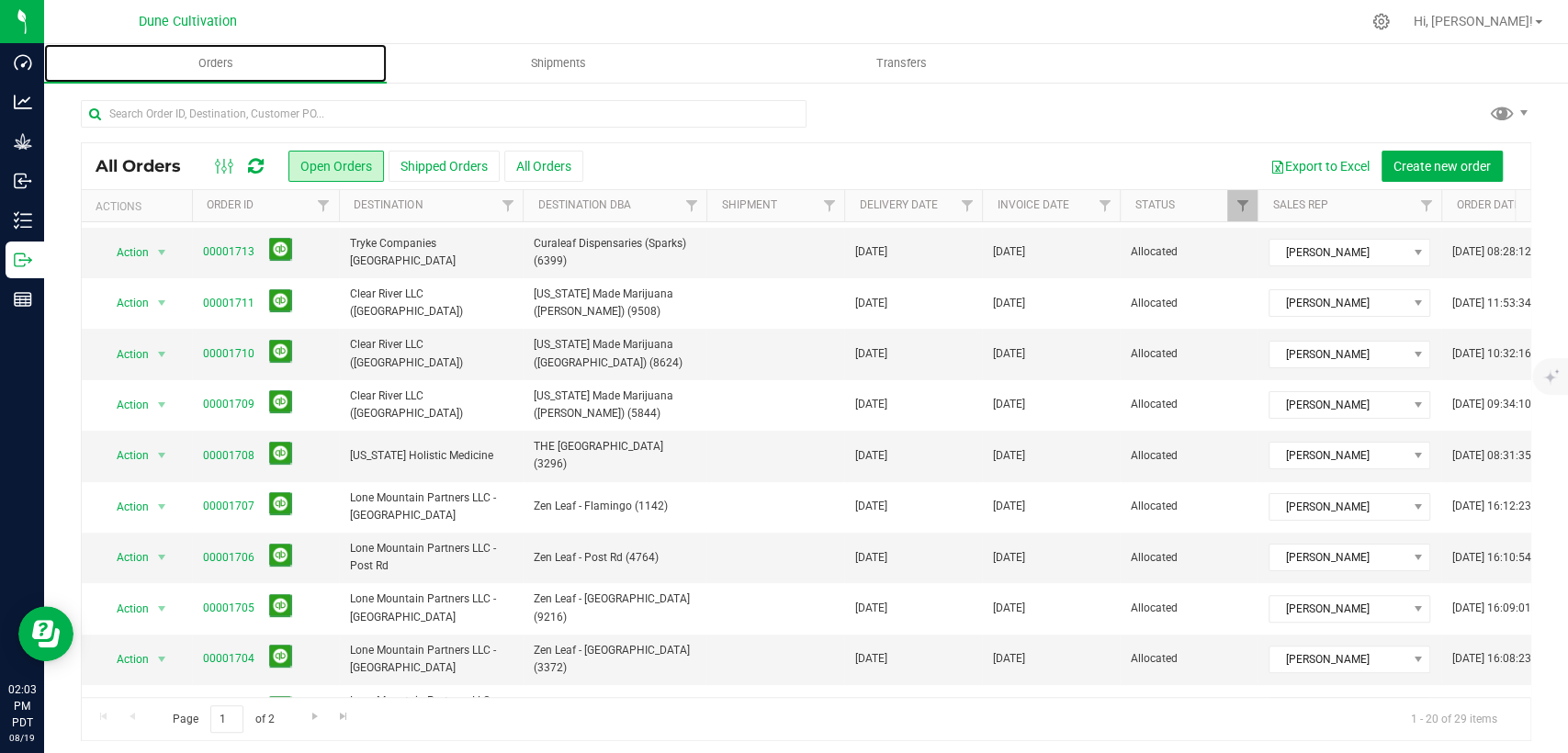
scroll to position [507, 0]
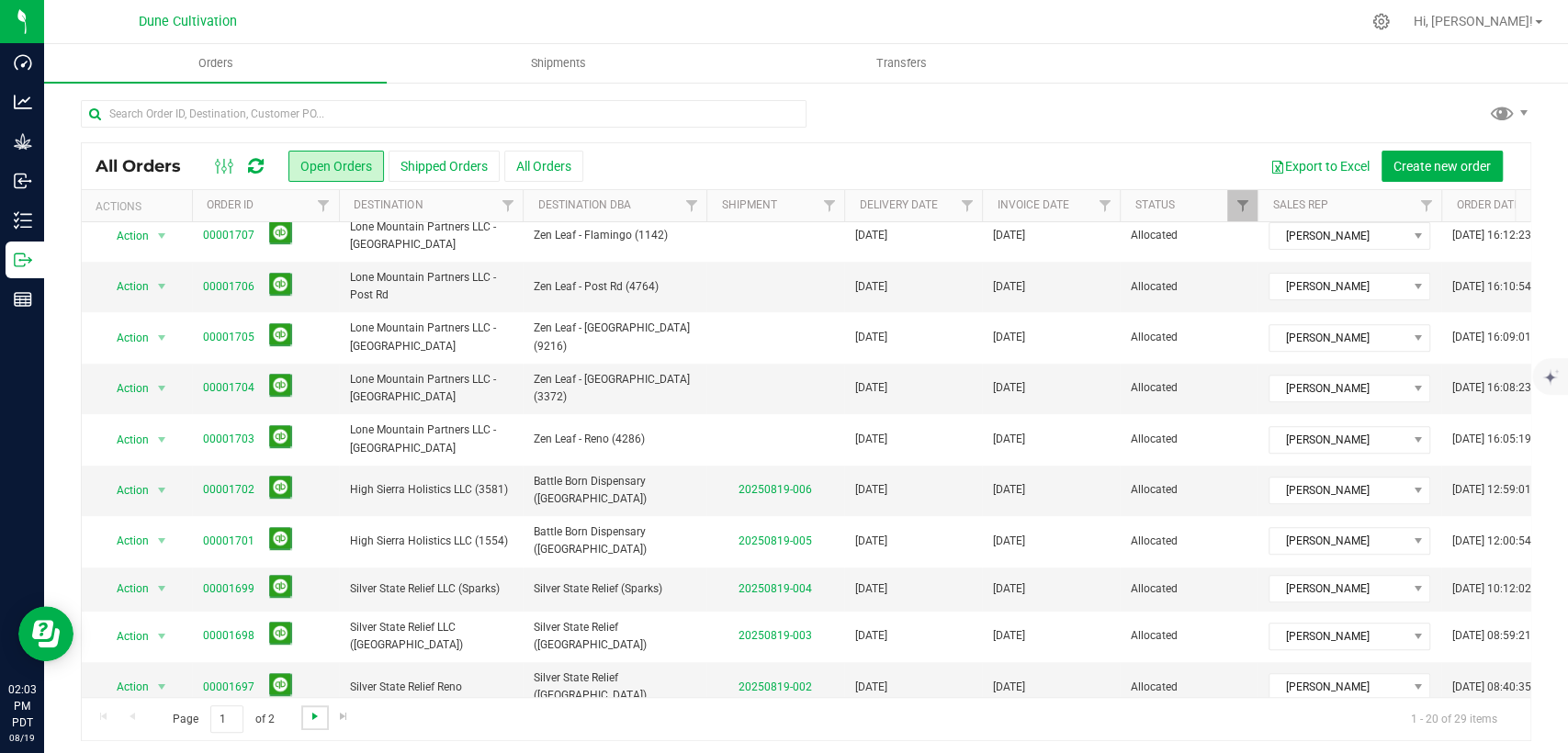
click at [318, 714] on span "Go to the next page" at bounding box center [315, 716] width 14 height 14
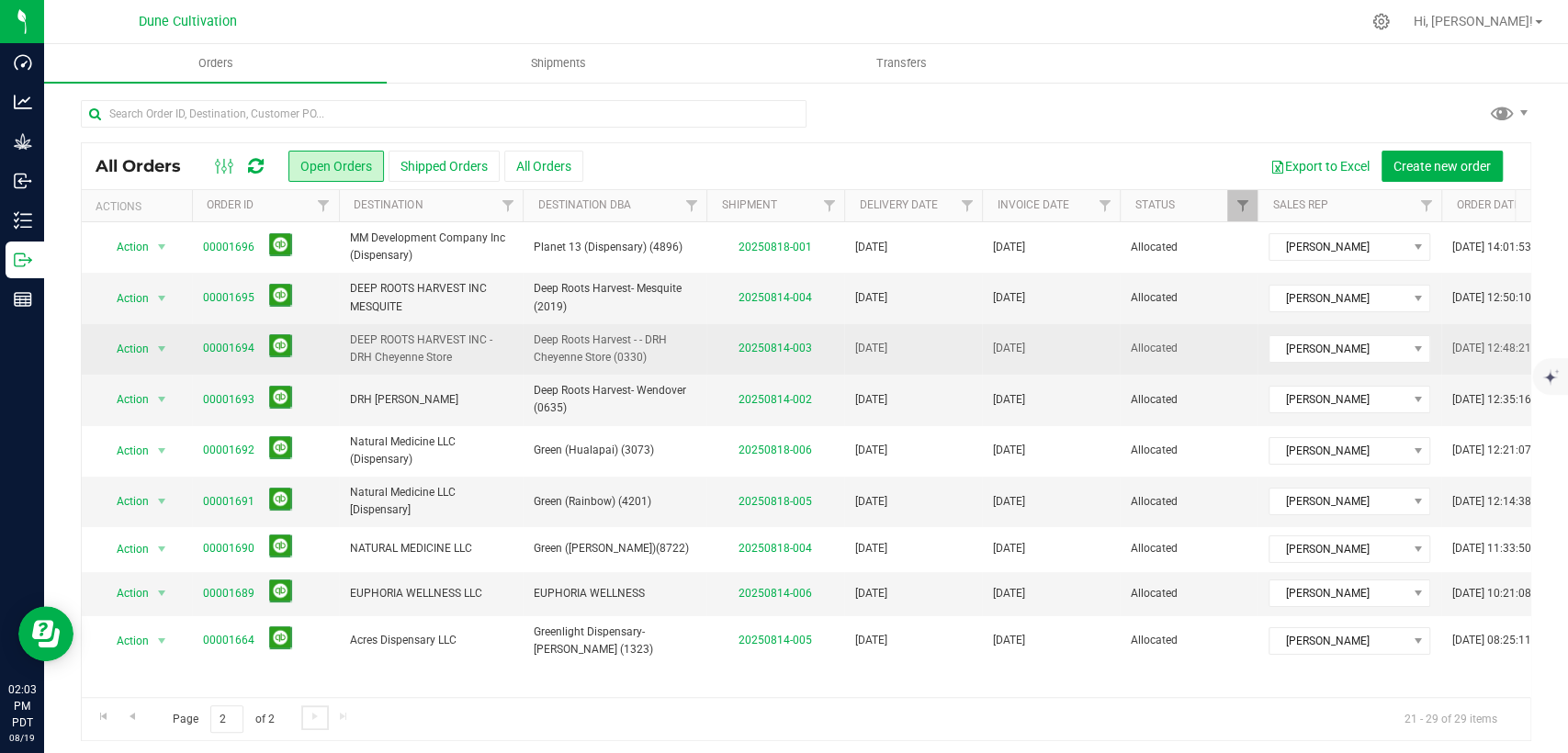
scroll to position [0, 0]
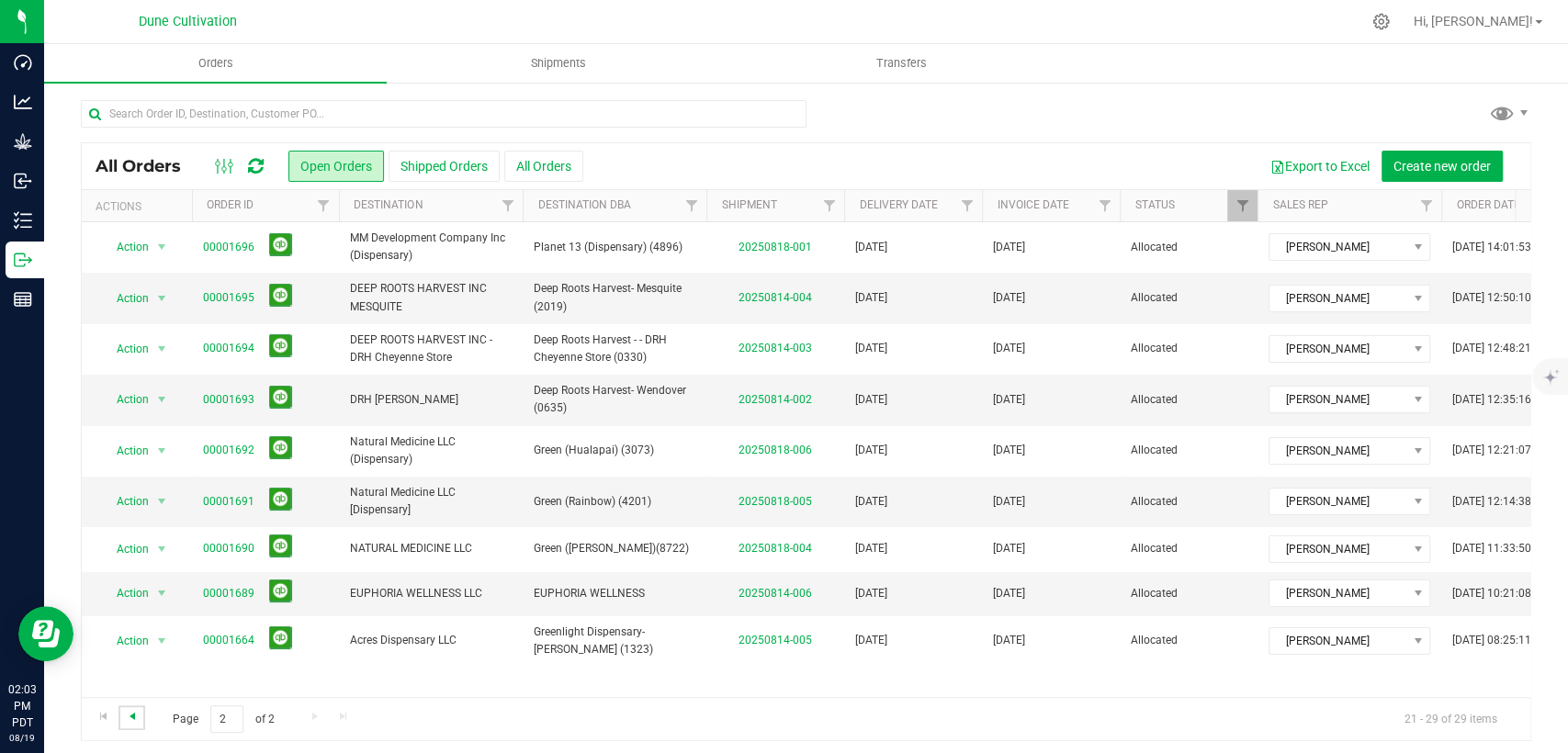
click at [134, 715] on span "Go to the previous page" at bounding box center [131, 716] width 14 height 14
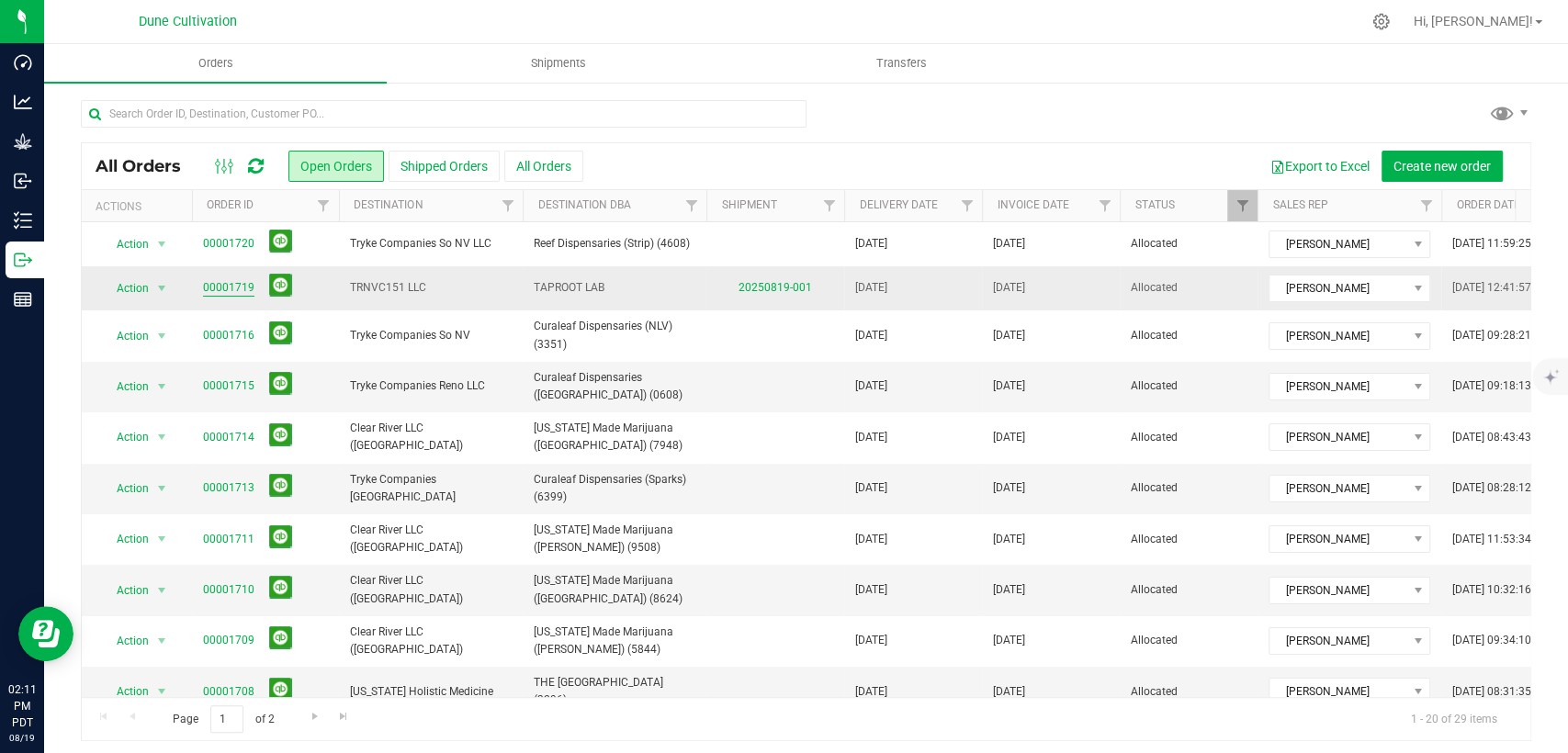
click at [242, 283] on link "00001719" at bounding box center [229, 288] width 52 height 17
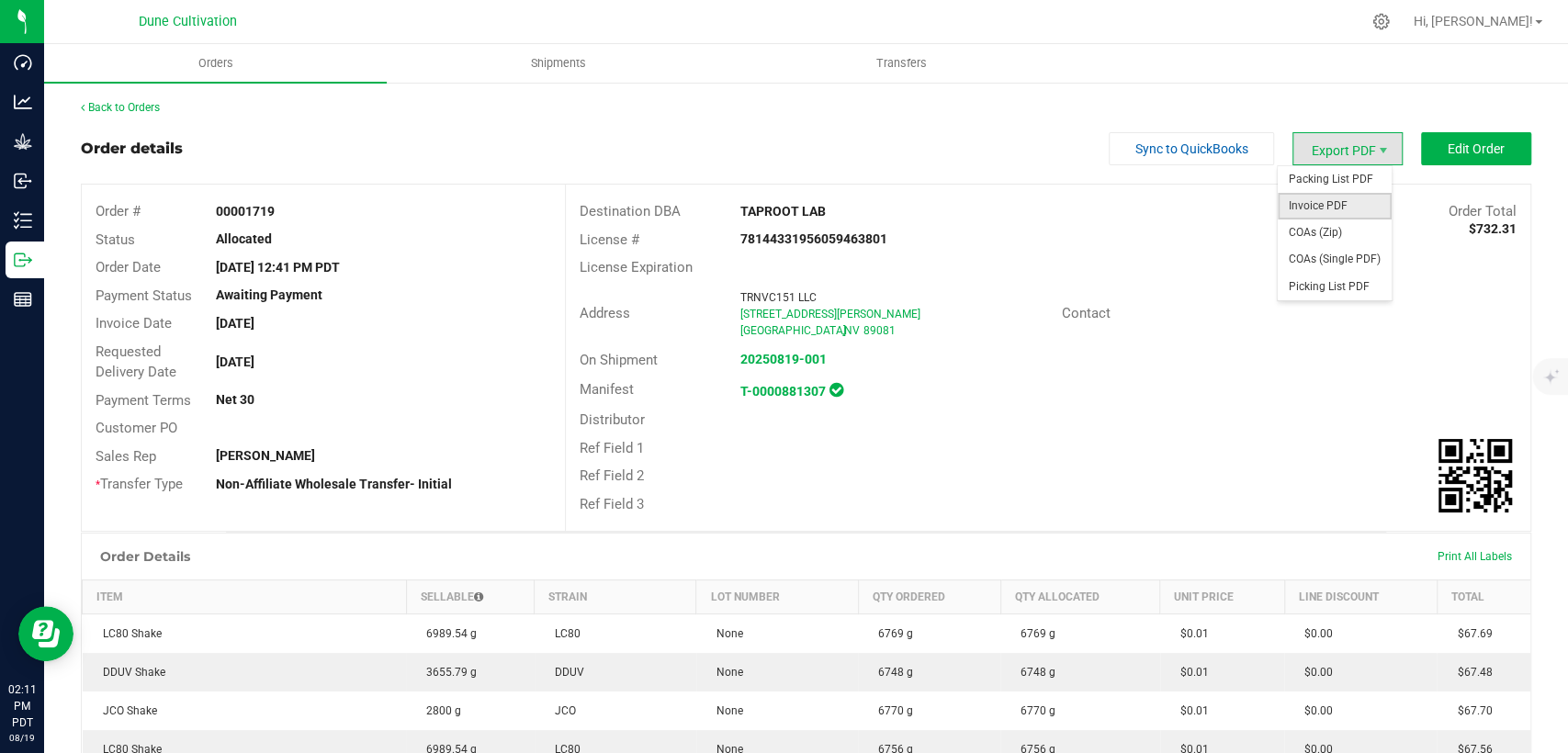
click at [1327, 202] on span "Invoice PDF" at bounding box center [1335, 206] width 114 height 27
click at [128, 112] on link "Back to Orders" at bounding box center [120, 106] width 79 height 12
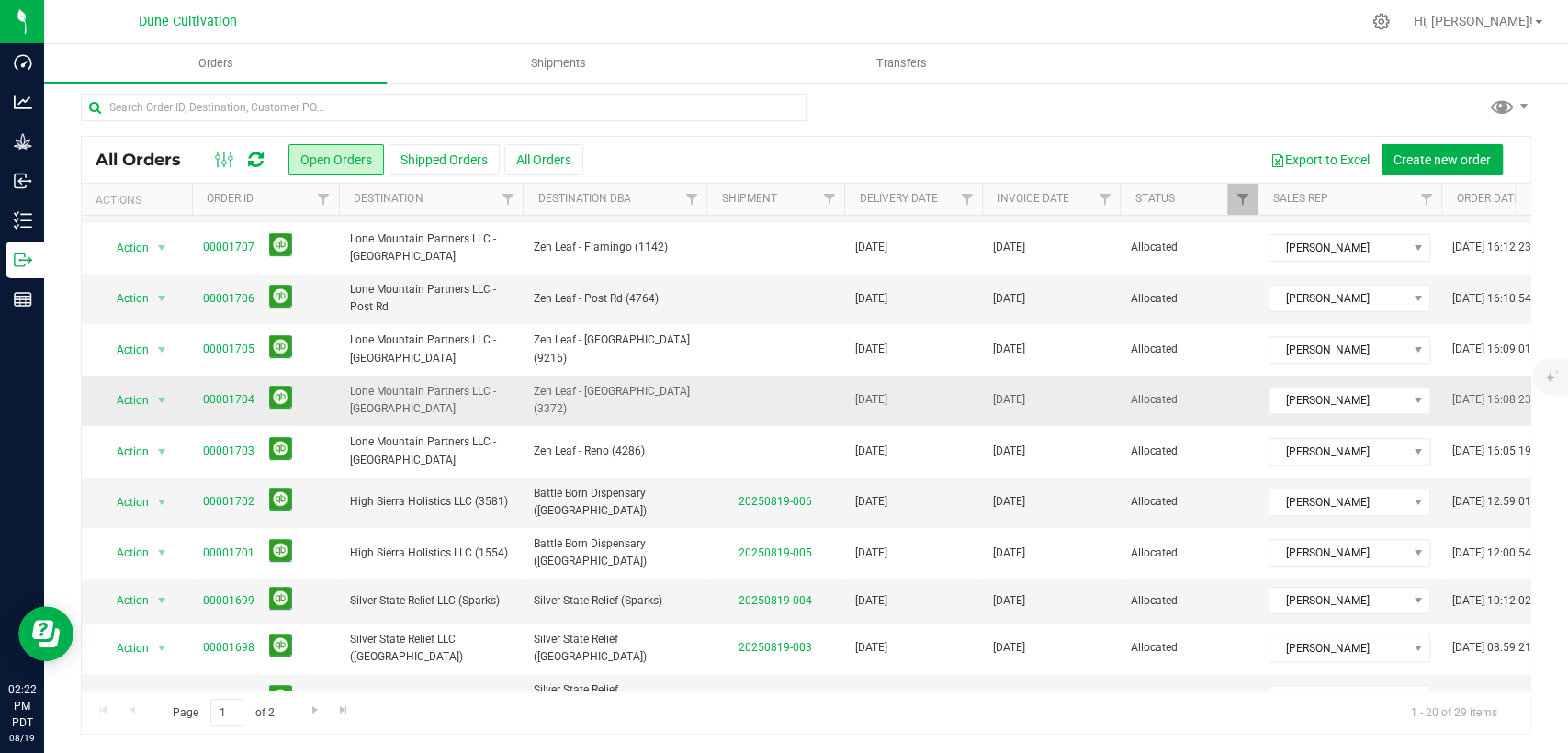
scroll to position [507, 0]
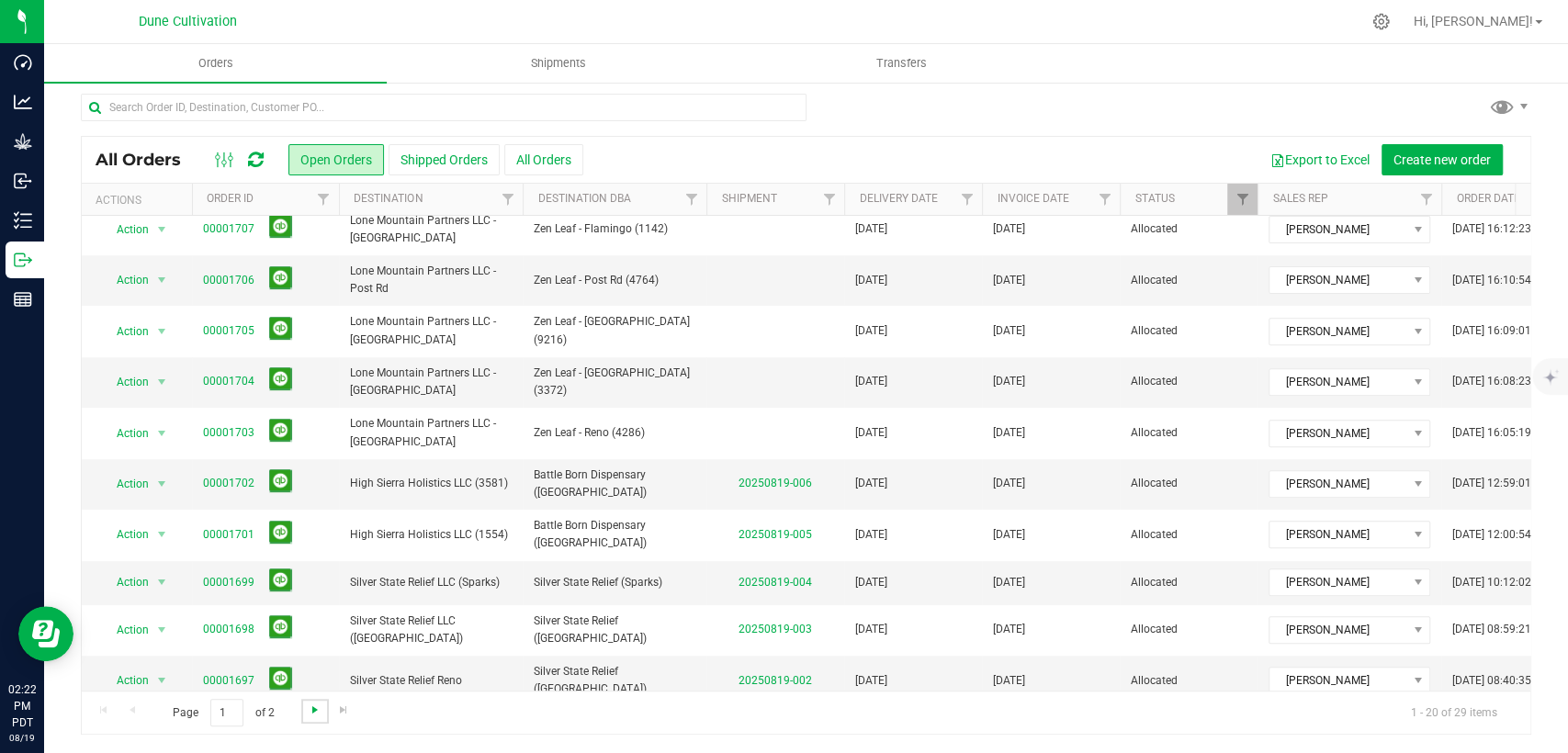
click at [313, 710] on span "Go to the next page" at bounding box center [315, 709] width 14 height 14
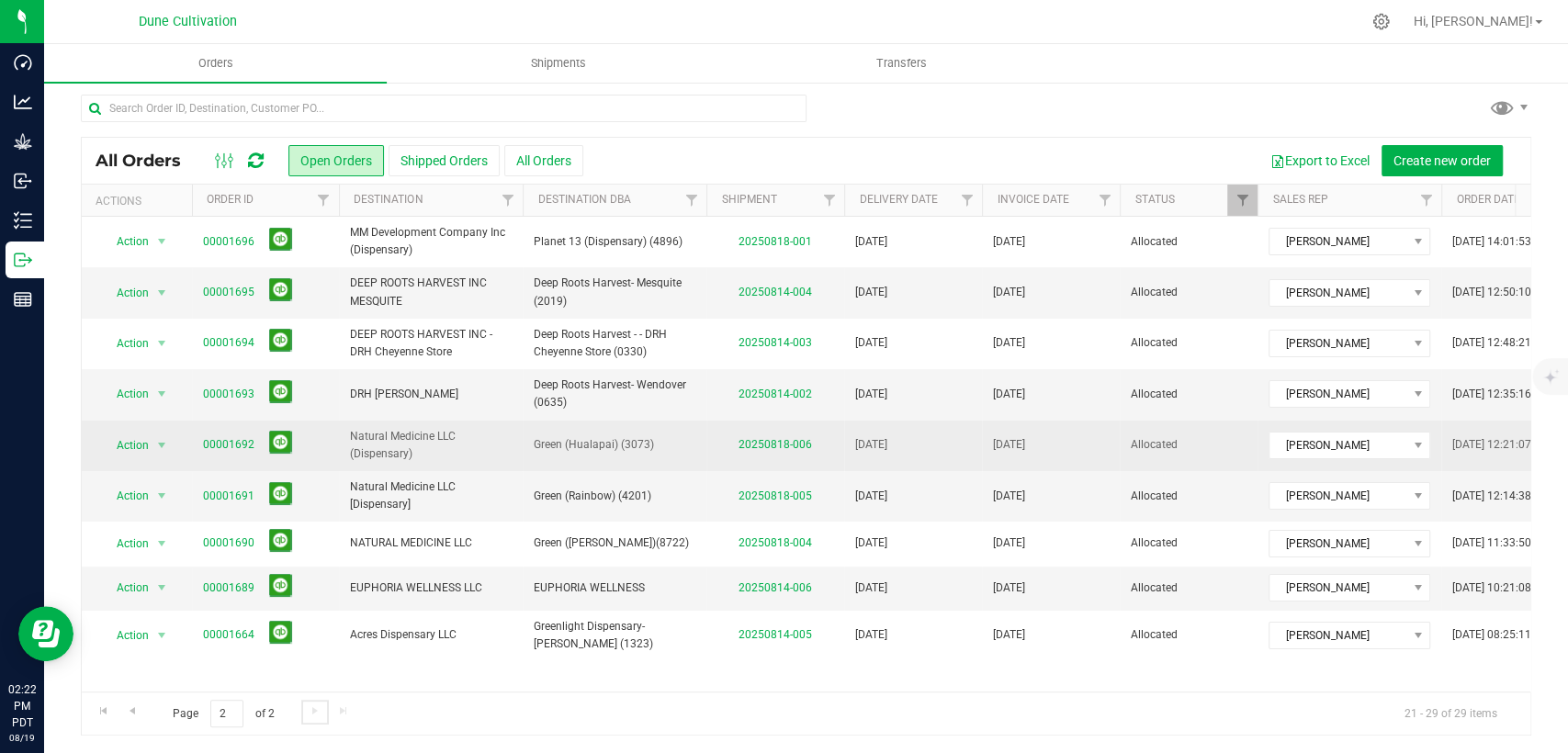
scroll to position [7, 0]
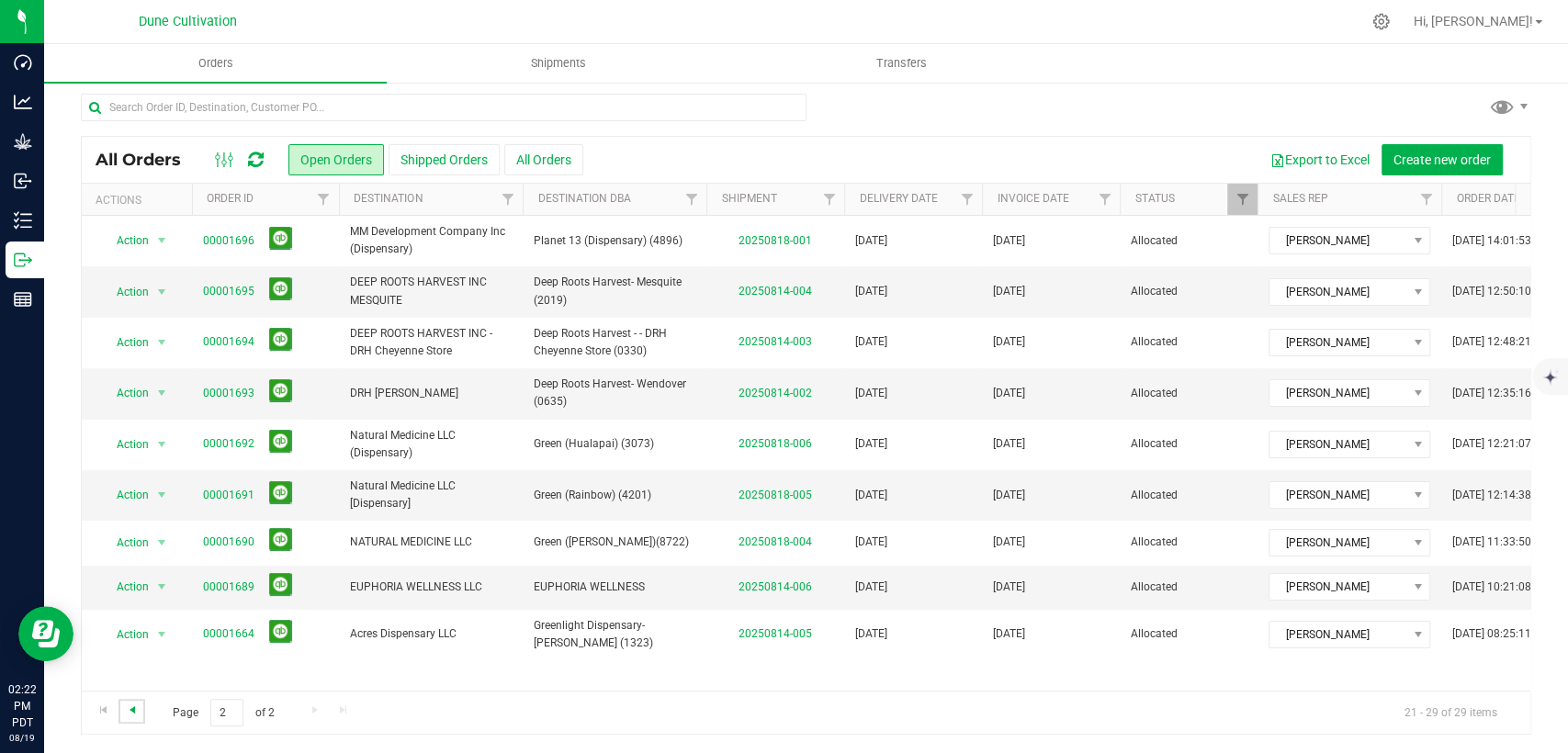
click at [135, 707] on span "Go to the previous page" at bounding box center [131, 709] width 14 height 14
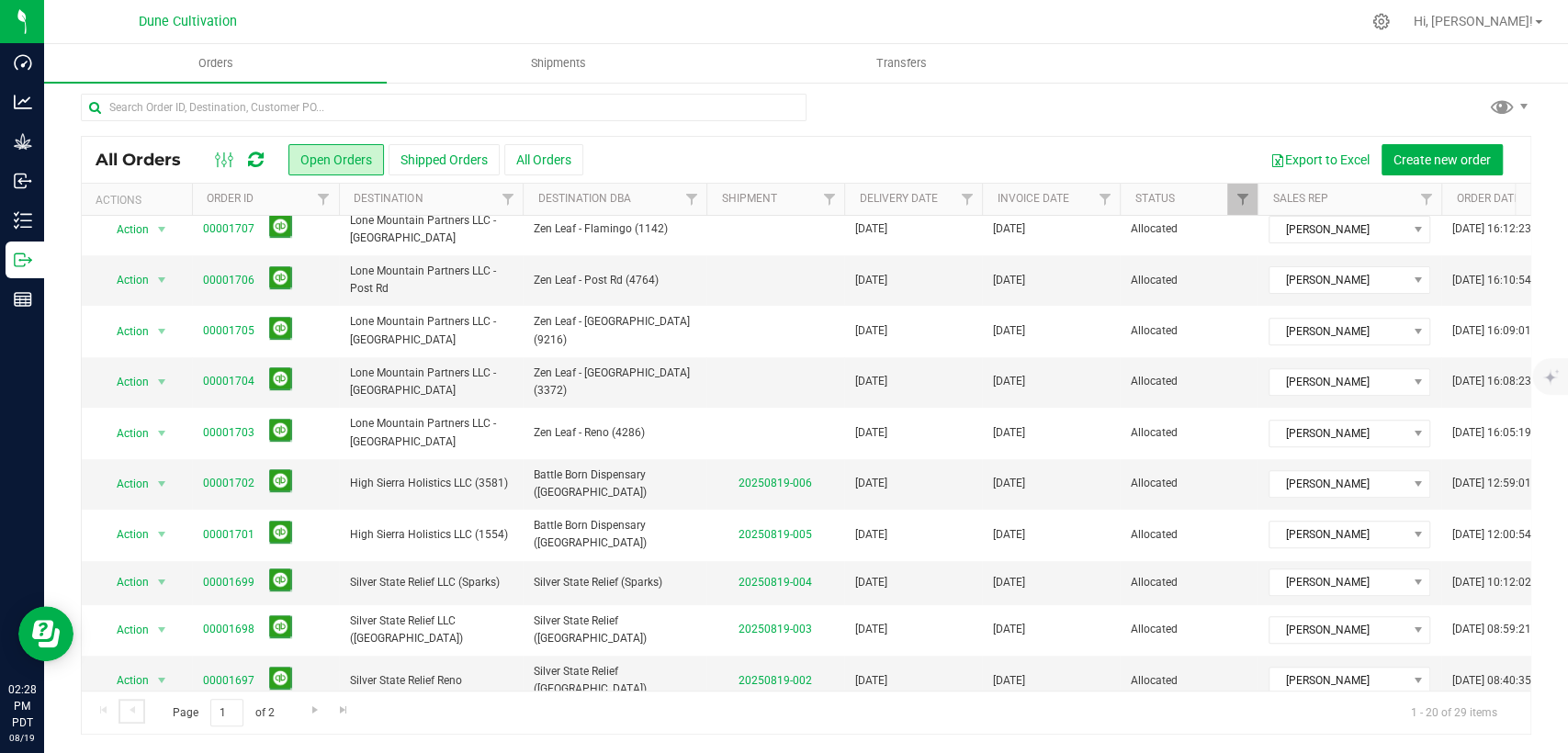
scroll to position [0, 0]
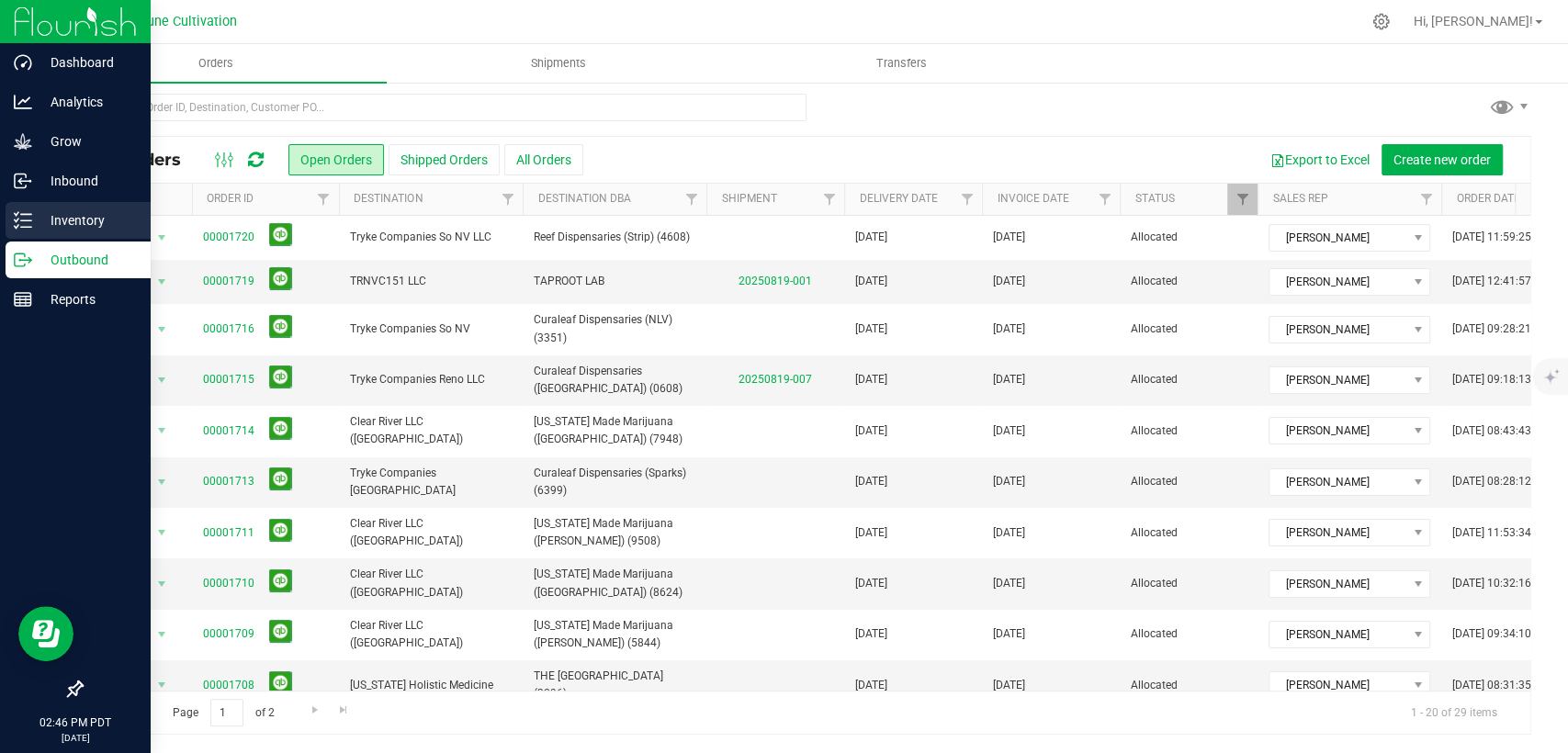
click at [21, 226] on line at bounding box center [26, 226] width 11 height 0
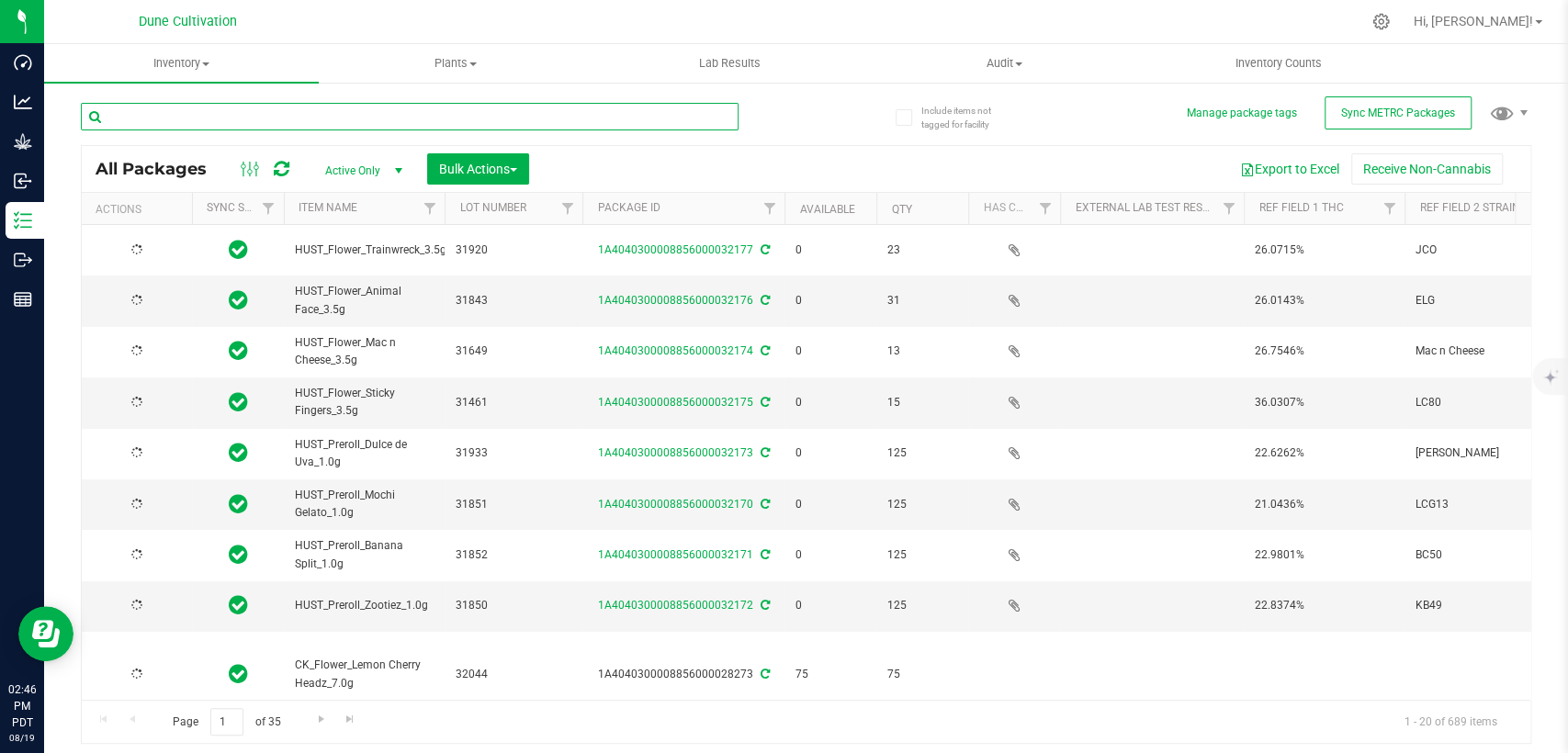
click at [265, 113] on input "text" at bounding box center [410, 116] width 658 height 28
paste input "22548"
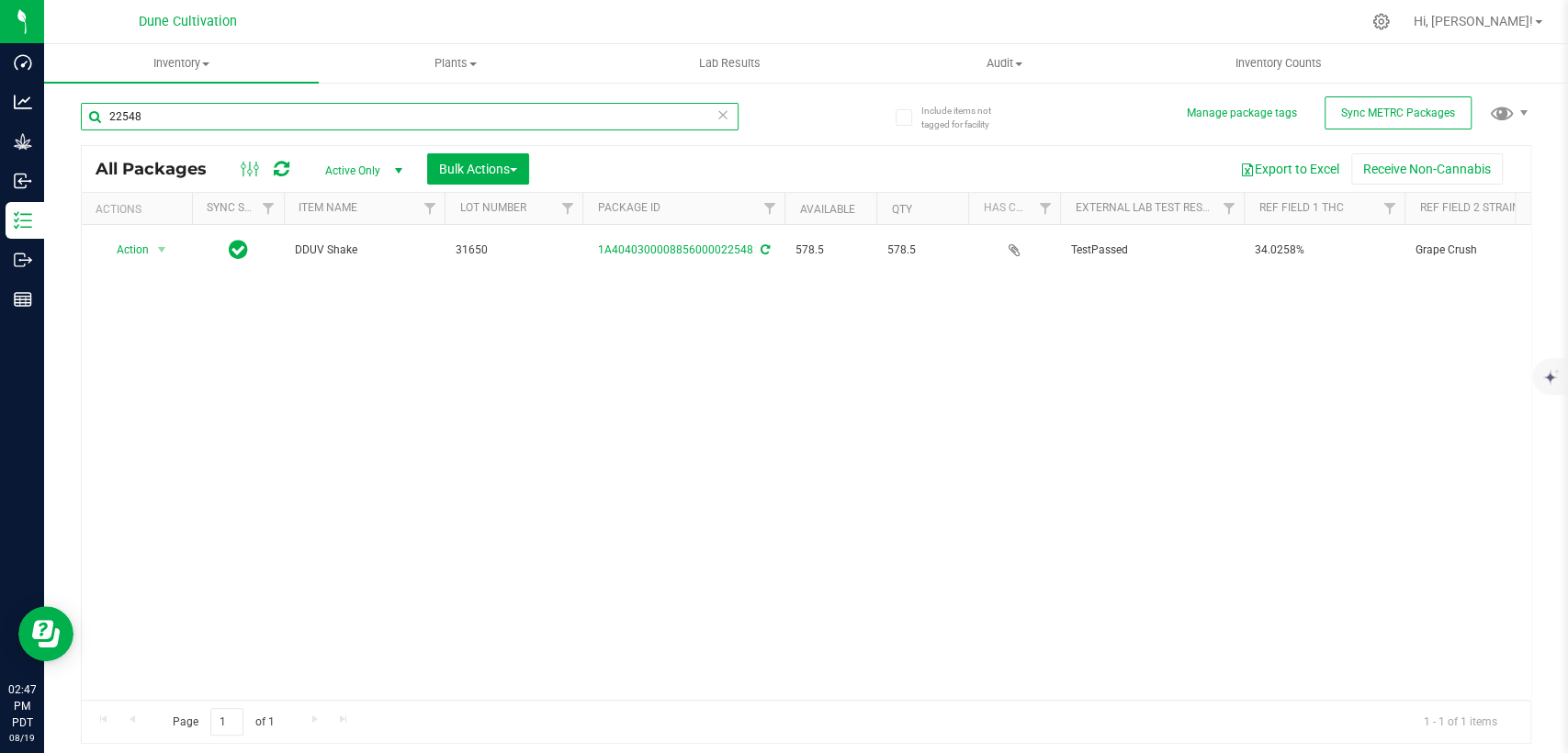
type input "22548"
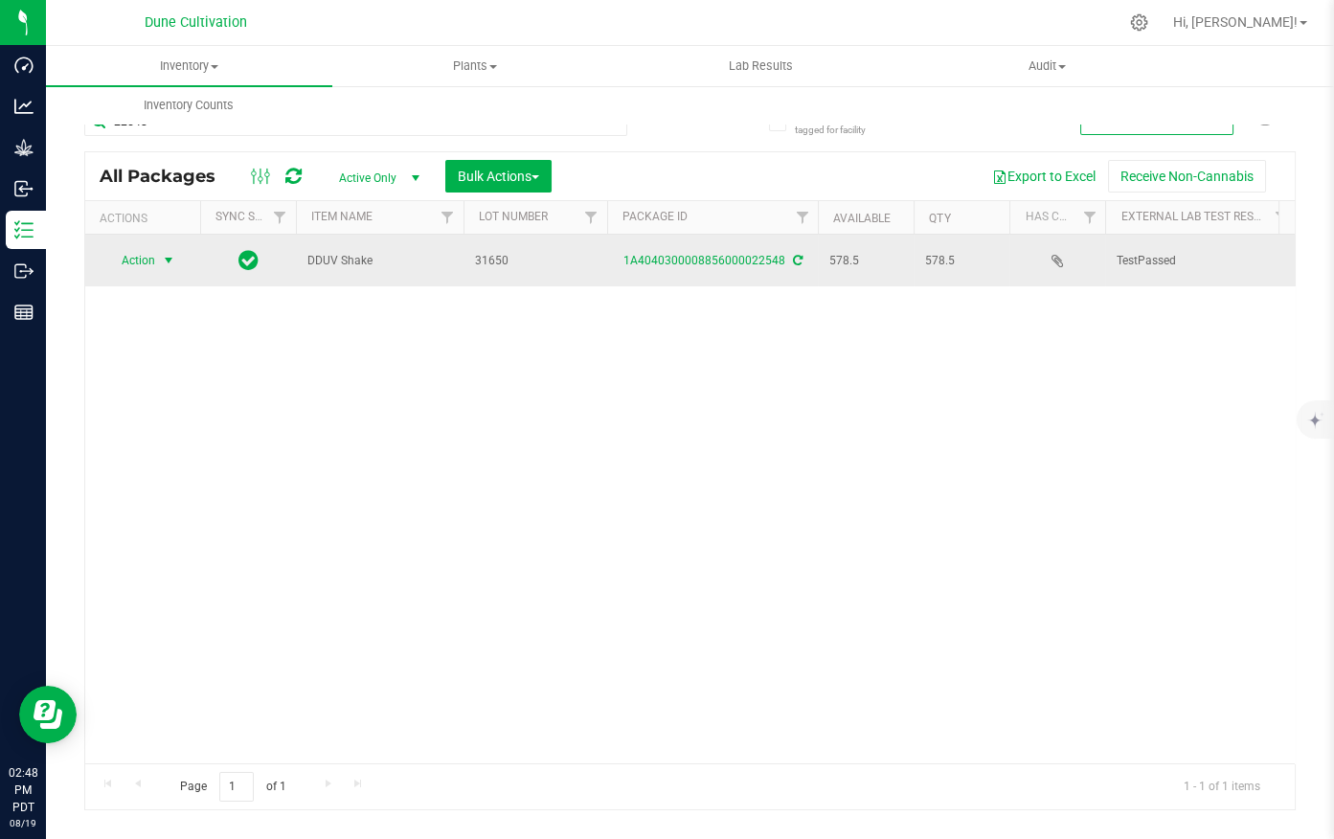
click at [169, 259] on span "select" at bounding box center [168, 260] width 15 height 15
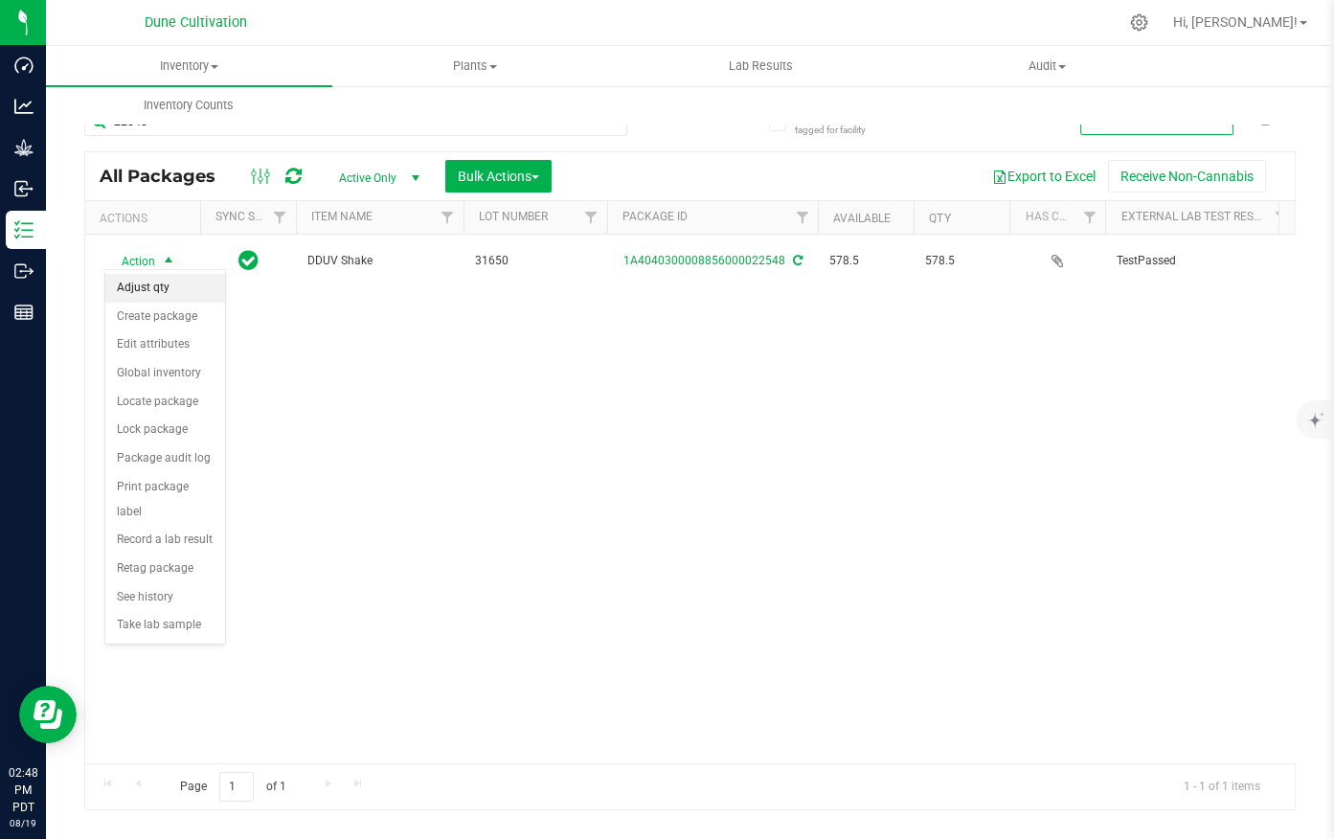
click at [168, 292] on li "Adjust qty" at bounding box center [165, 288] width 120 height 29
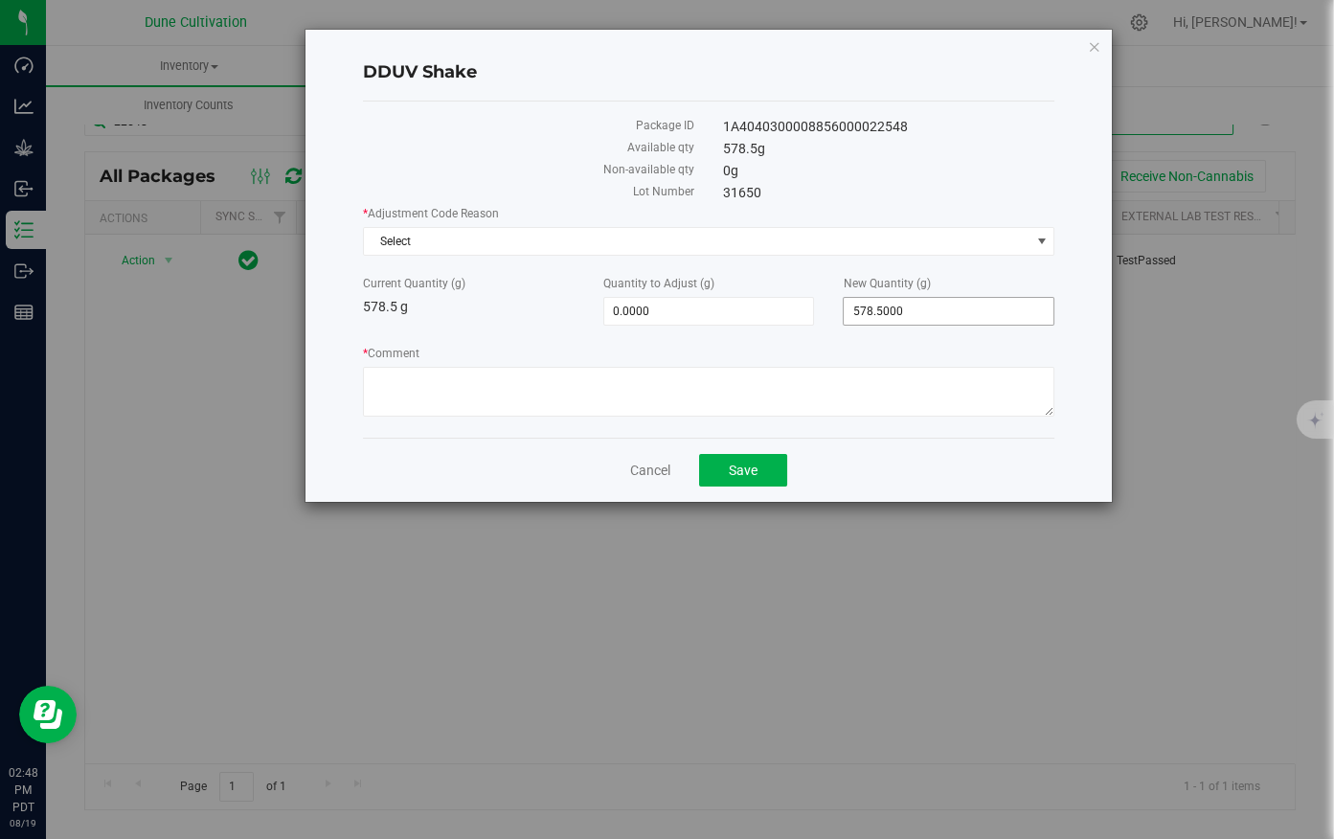
click at [868, 312] on span "578.5000 578.5" at bounding box center [949, 311] width 212 height 29
drag, startPoint x: 894, startPoint y: 310, endPoint x: 802, endPoint y: 316, distance: 92.1
click at [797, 316] on div "Current Quantity (g) 578.5 g Quantity to Adjust (g) 0.0000 0 New Quantity (g) 5…" at bounding box center [709, 300] width 721 height 51
type input "577"
type input "-1.5000"
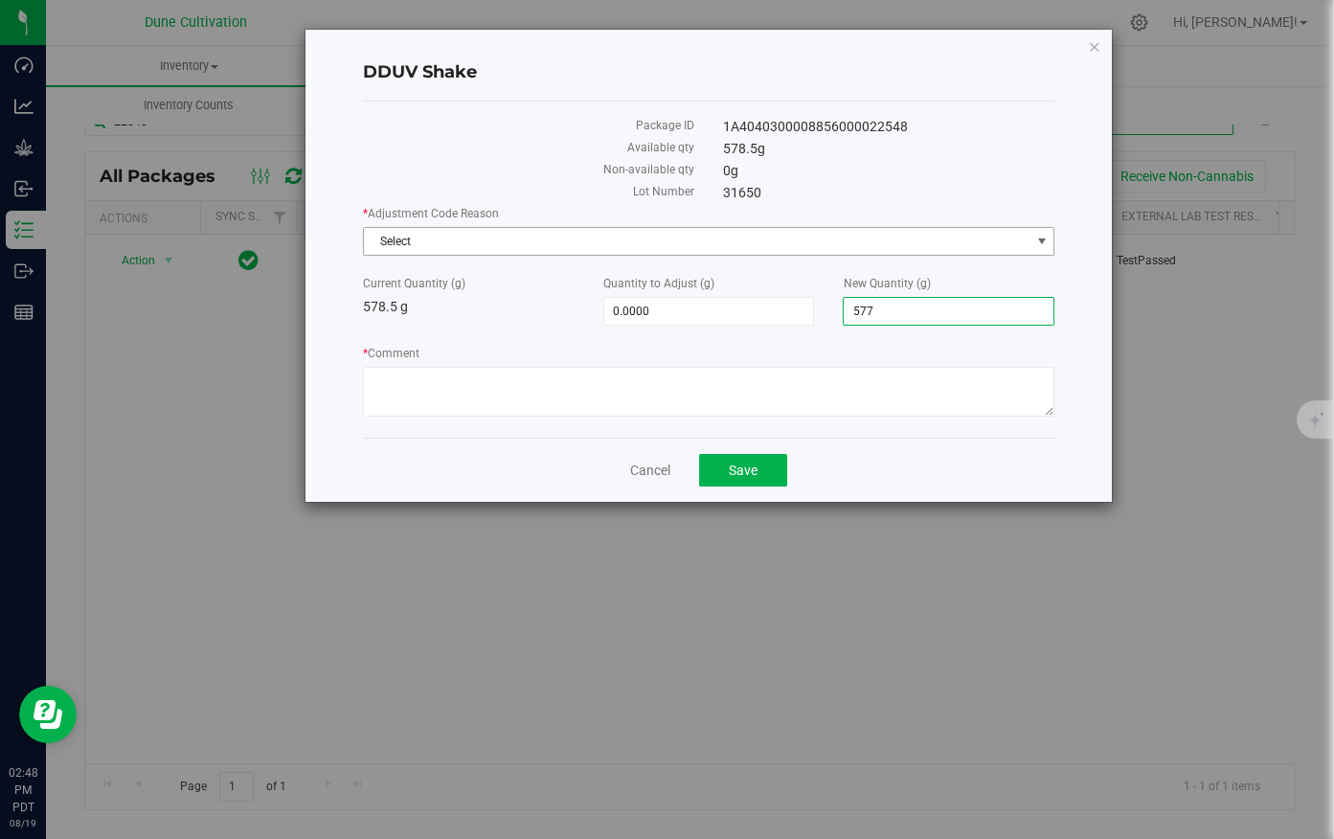
type input "577.0000"
click at [705, 247] on span "Select" at bounding box center [697, 241] width 666 height 27
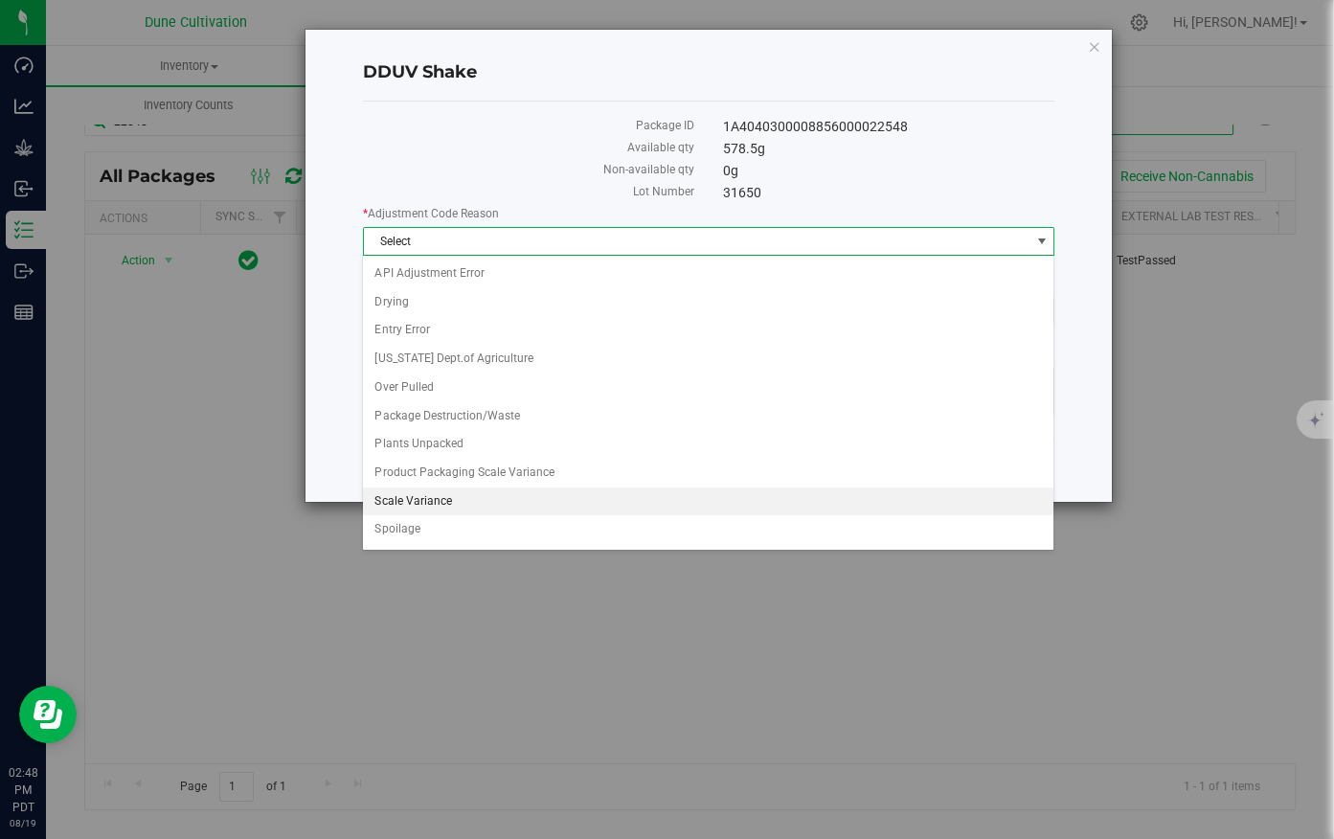
click at [515, 492] on li "Scale Variance" at bounding box center [708, 501] width 690 height 29
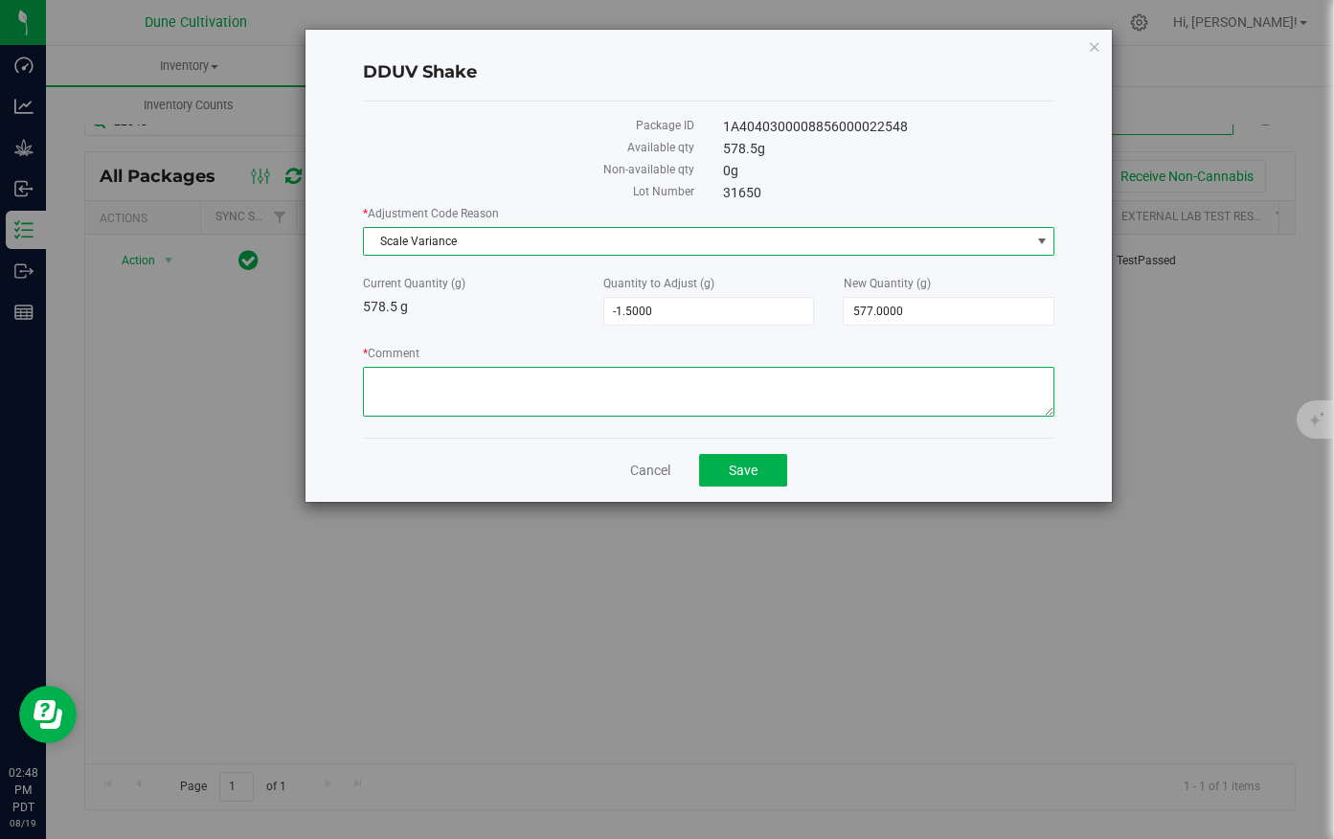
click at [518, 397] on textarea "* Comment" at bounding box center [709, 392] width 692 height 50
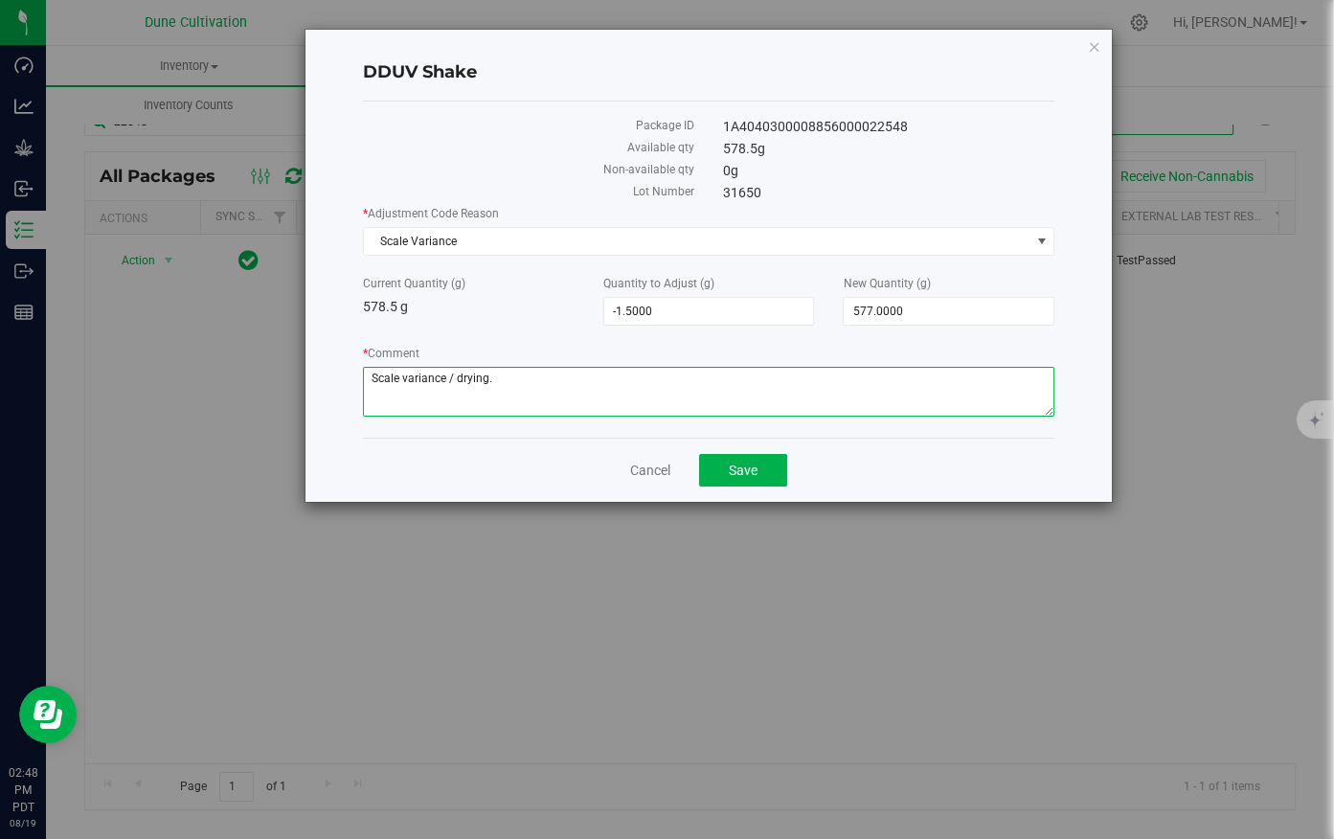
drag, startPoint x: 309, startPoint y: 377, endPoint x: 266, endPoint y: 382, distance: 43.4
click at [266, 381] on div "DDUV Shake Package ID 1A4040300008856000022548 Available qty 578.5 g Non-availa…" at bounding box center [675, 266] width 878 height 474
click at [561, 393] on textarea "* Comment" at bounding box center [709, 392] width 692 height 50
click at [674, 390] on textarea "* Comment" at bounding box center [709, 392] width 692 height 50
type textarea "Scale variance / drying."
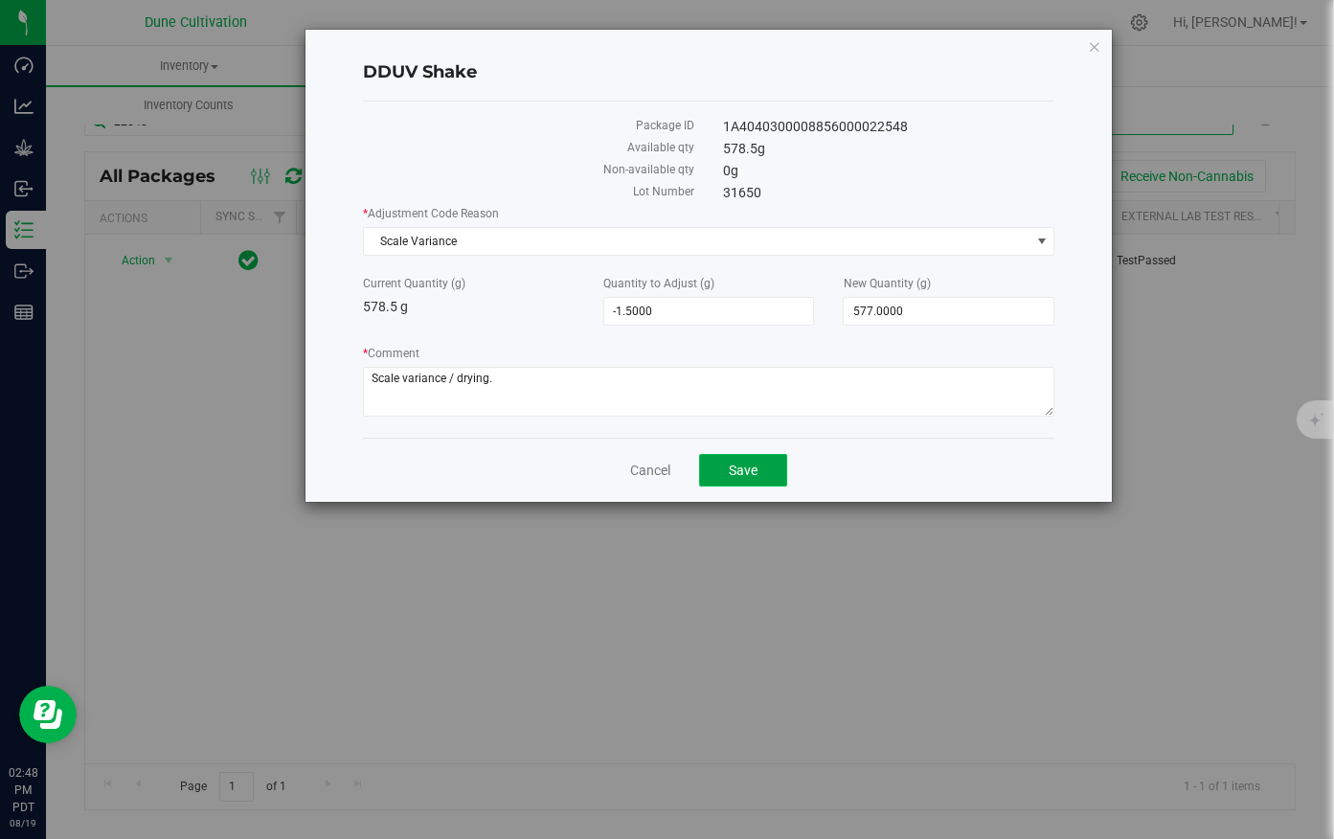
click at [732, 470] on span "Save" at bounding box center [743, 469] width 29 height 15
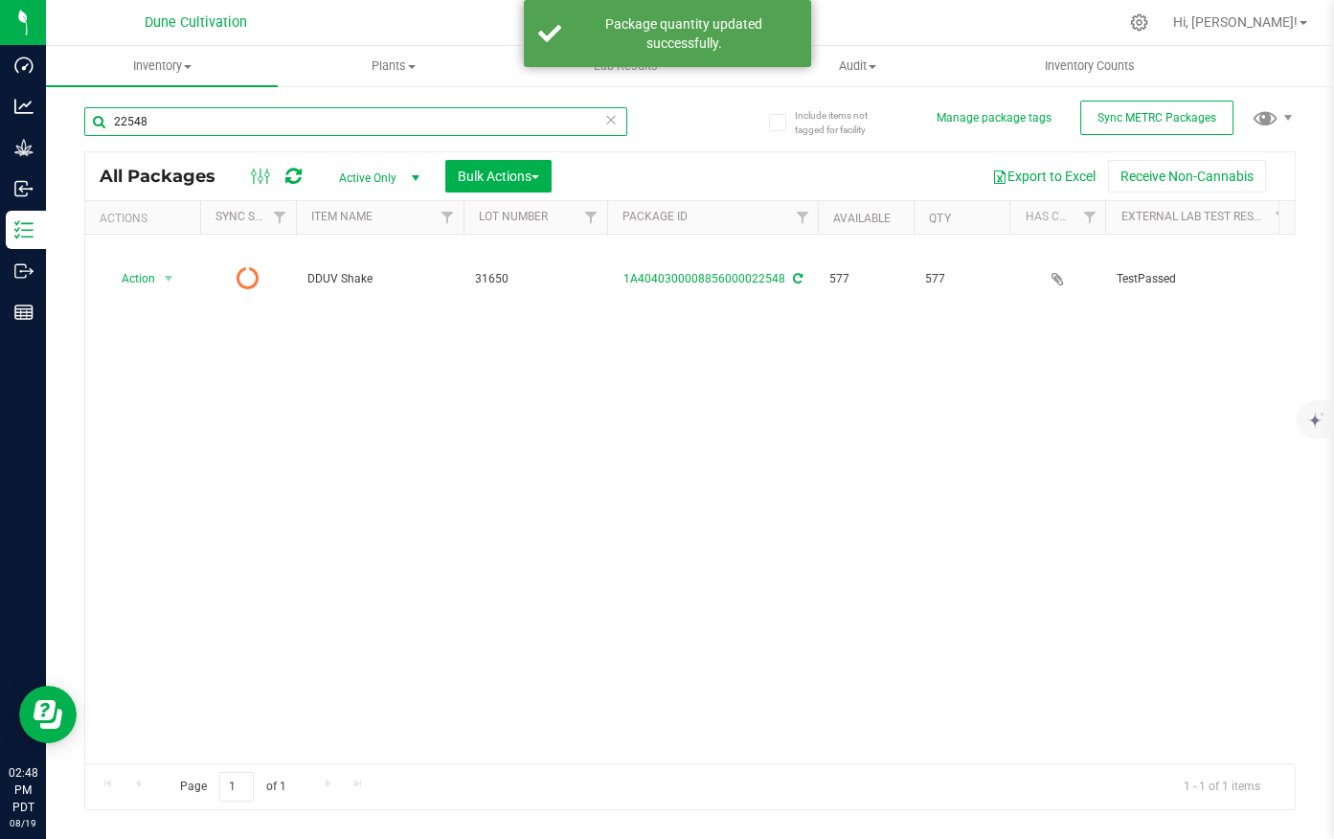
click at [177, 123] on input "22548" at bounding box center [355, 121] width 543 height 29
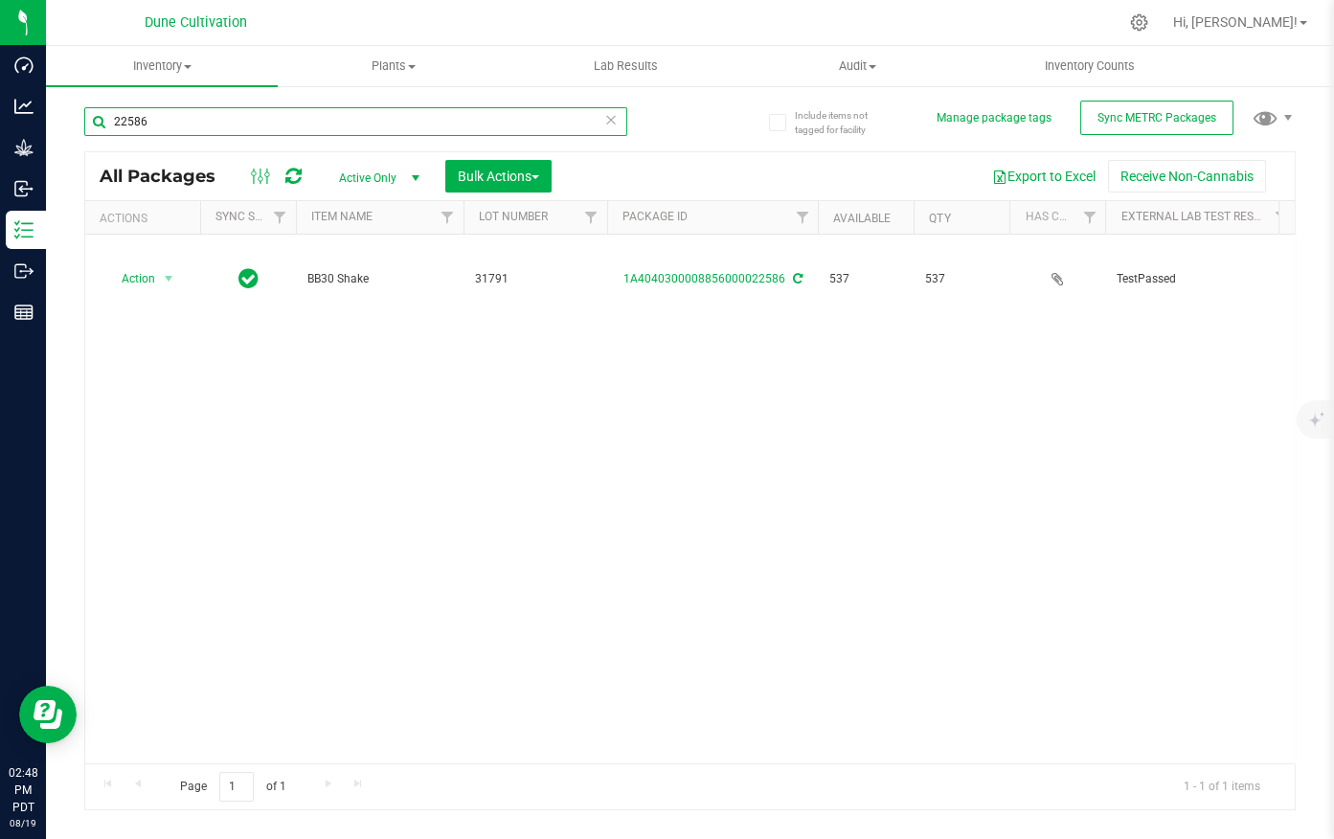
click at [170, 124] on input "22586" at bounding box center [355, 121] width 543 height 29
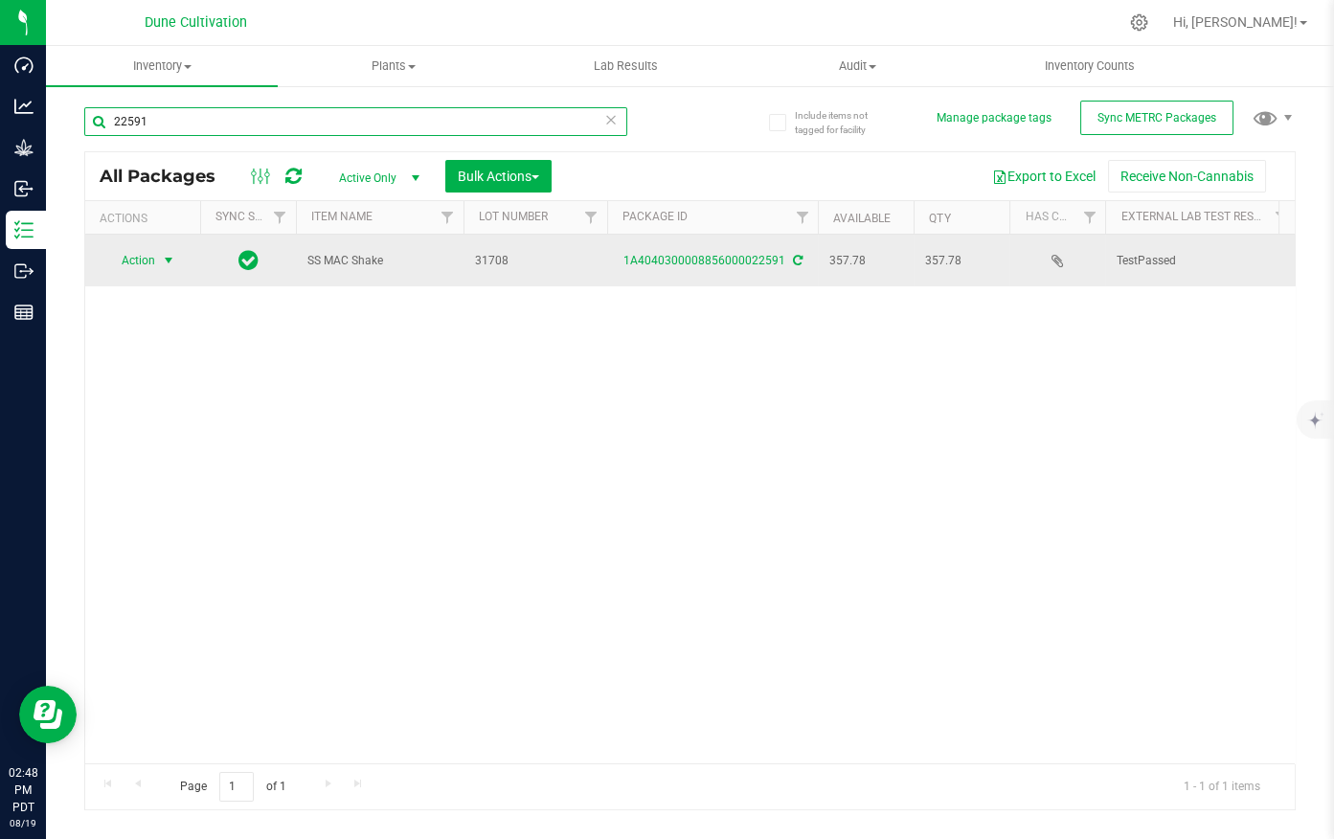
type input "22591"
click at [130, 262] on span "Action" at bounding box center [130, 260] width 52 height 27
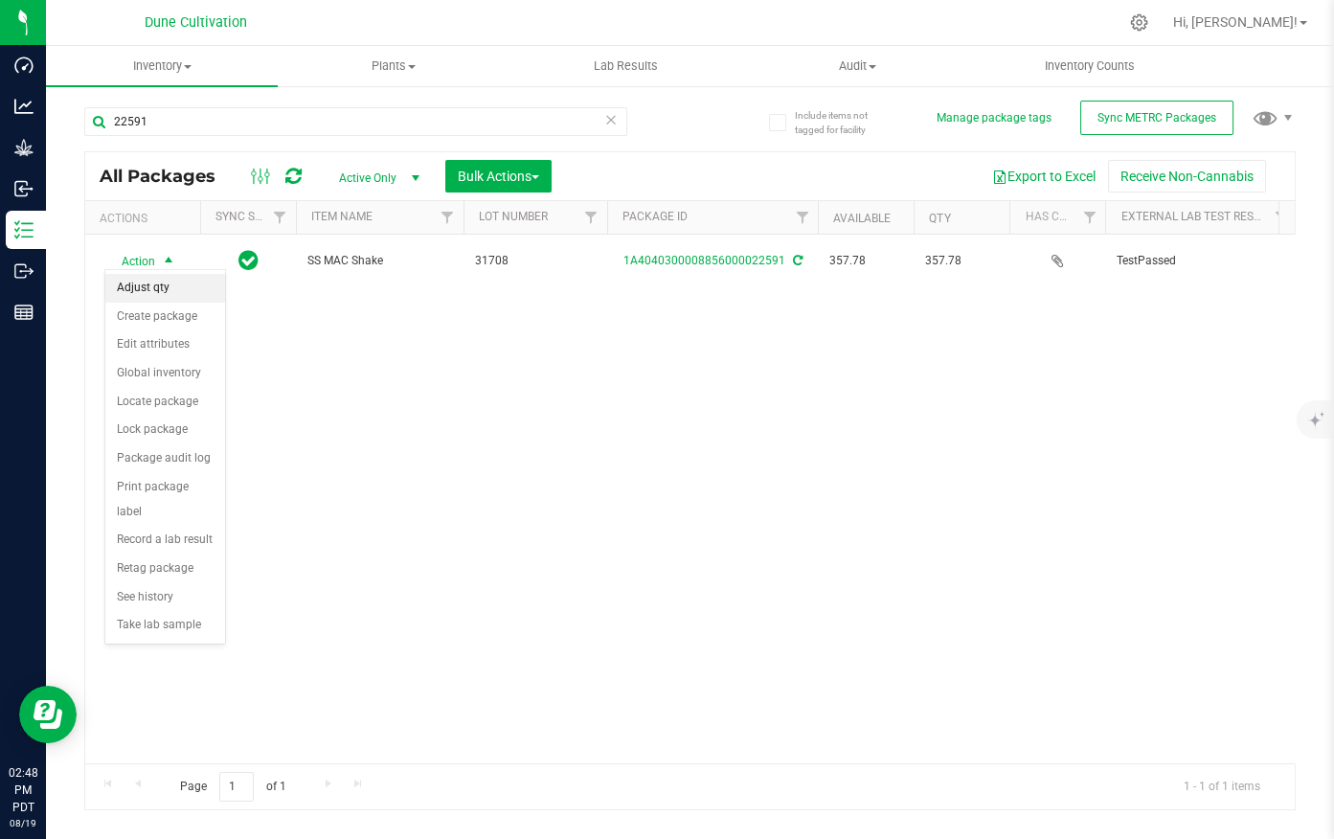
click at [165, 284] on li "Adjust qty" at bounding box center [165, 288] width 120 height 29
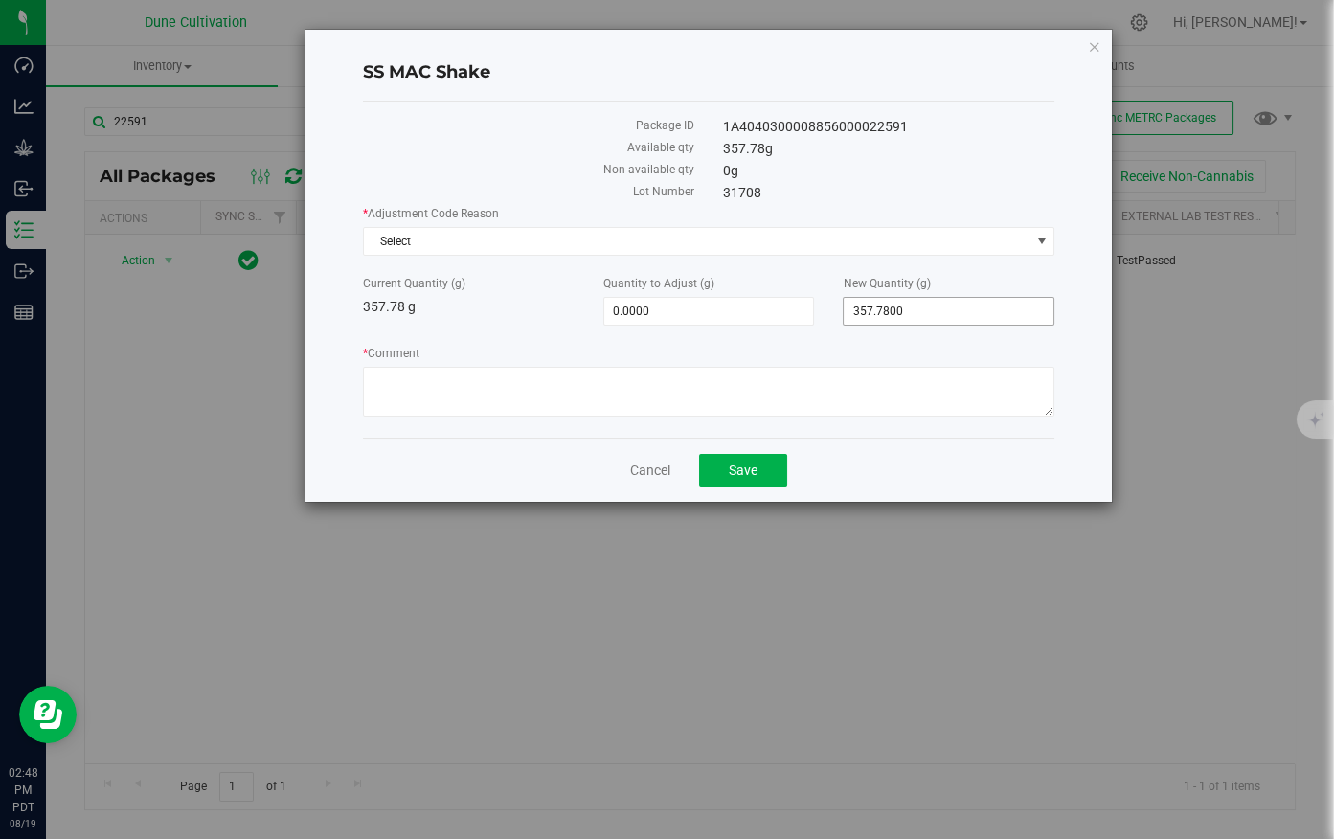
click at [870, 322] on span "357.7800 357.78" at bounding box center [949, 311] width 212 height 29
drag, startPoint x: 908, startPoint y: 312, endPoint x: 804, endPoint y: 325, distance: 104.2
click at [804, 325] on div "* Adjustment Code Reason Select Select API Adjustment Error Drying Entry Error …" at bounding box center [709, 313] width 692 height 217
type input "357"
type input "-0.7800"
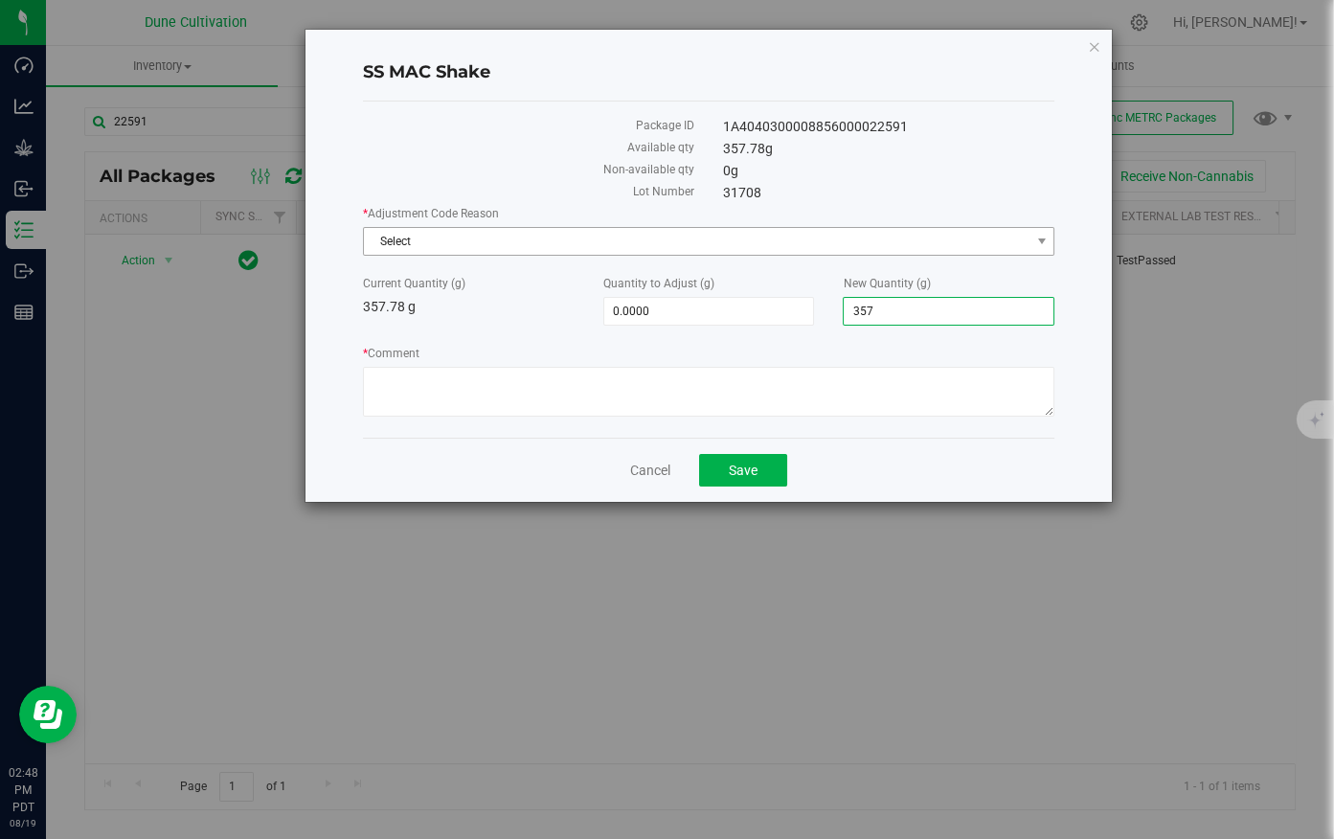
type input "357.0000"
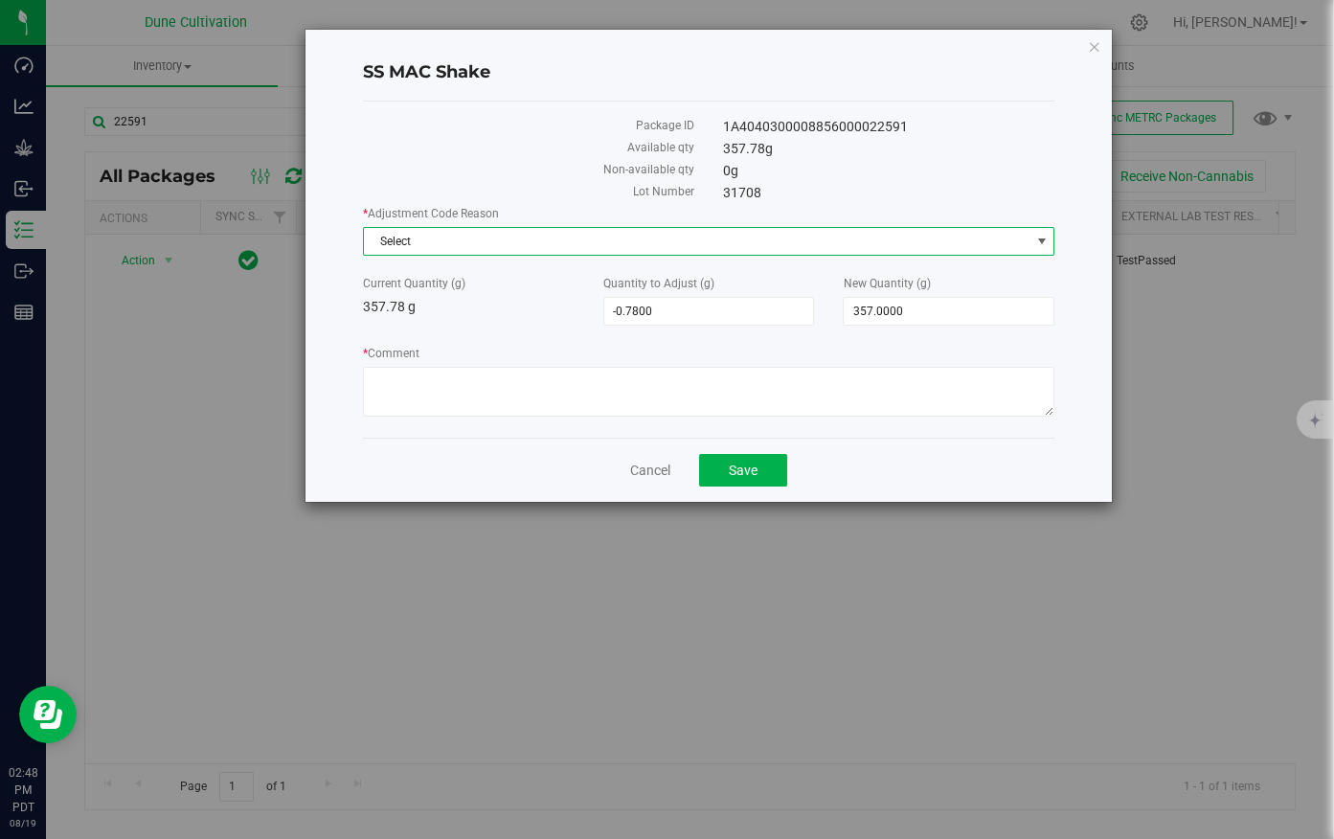
click at [713, 245] on span "Select" at bounding box center [697, 241] width 666 height 27
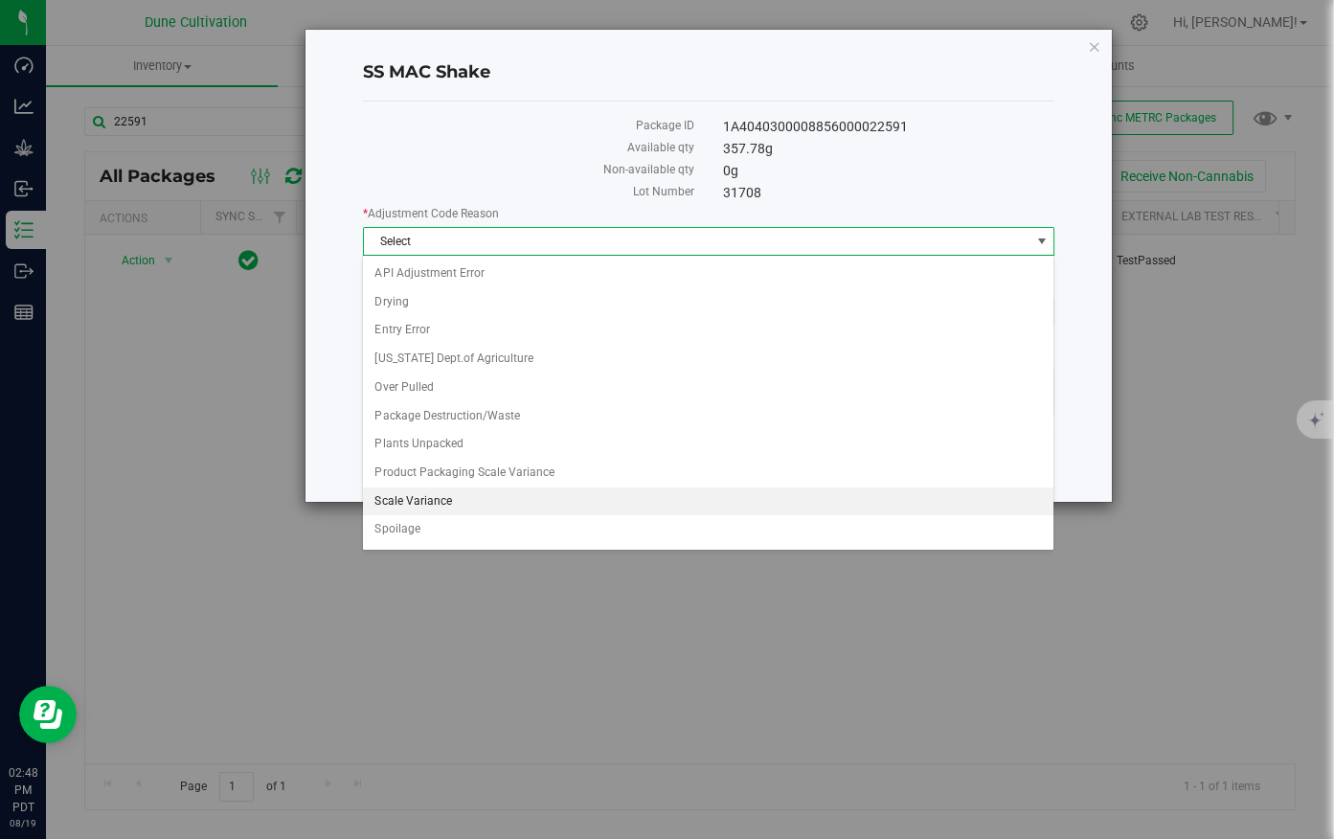
click at [450, 505] on li "Scale Variance" at bounding box center [708, 501] width 690 height 29
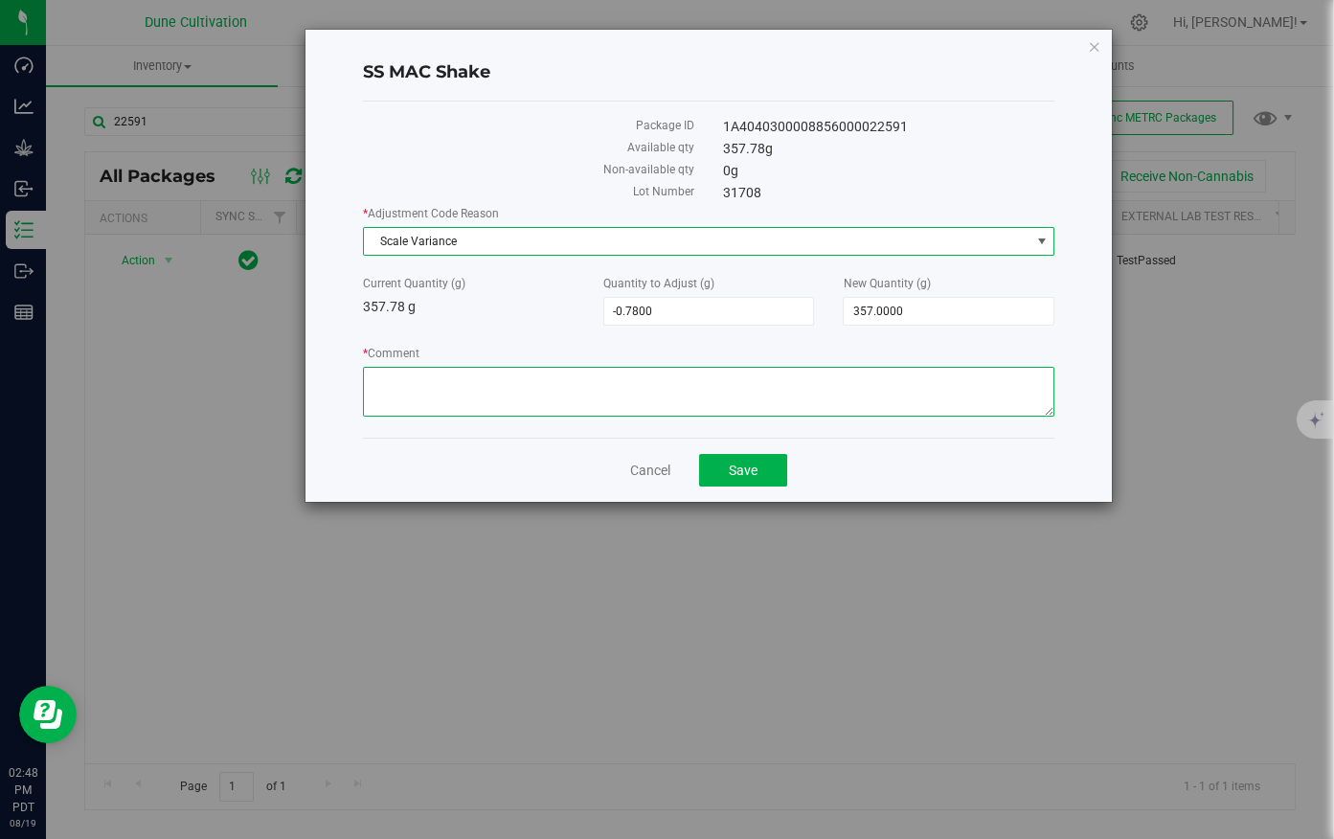
click at [574, 402] on textarea "* Comment" at bounding box center [709, 392] width 692 height 50
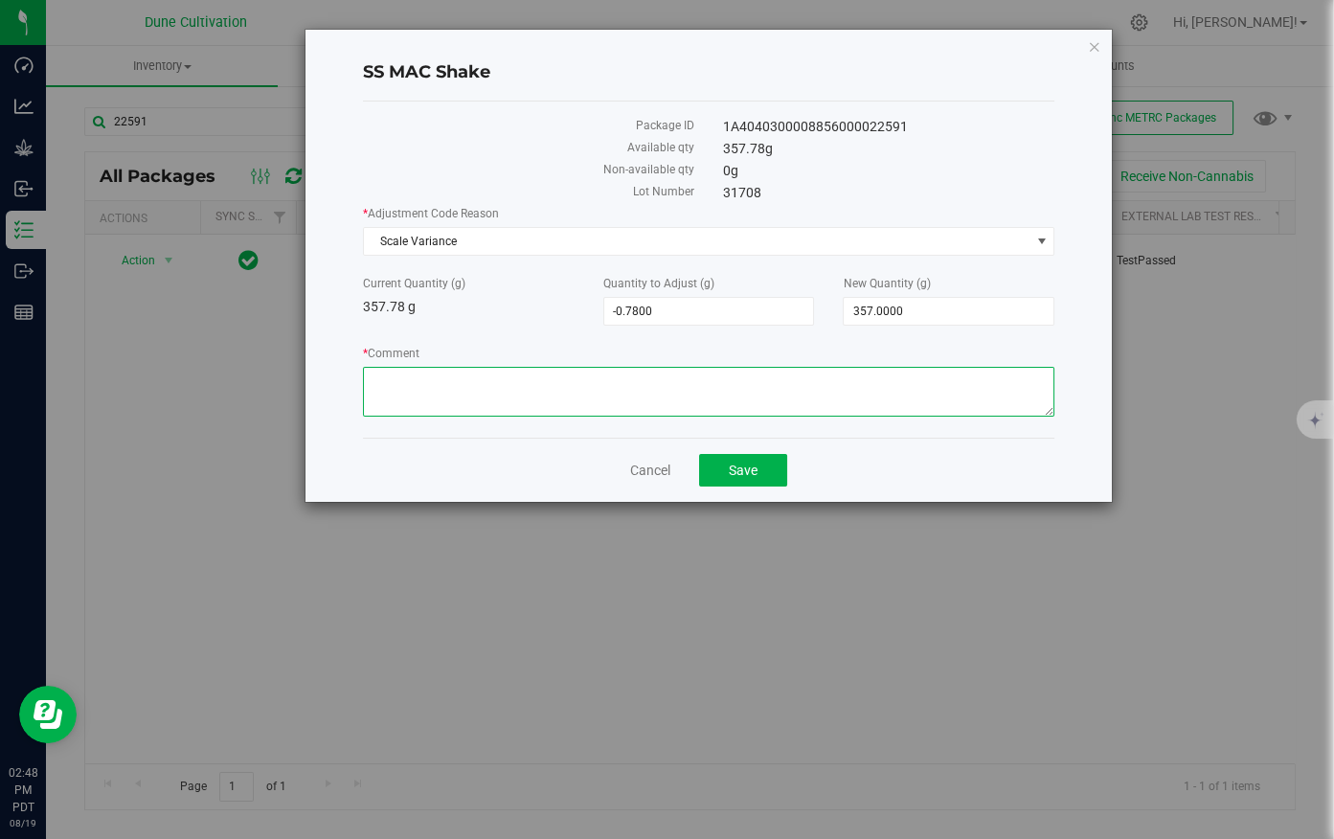
paste textarea "Scale variance / drying."
type textarea "Scale variance / drying."
click at [529, 450] on div "Cancel Save" at bounding box center [709, 470] width 692 height 64
click at [752, 477] on button "Save" at bounding box center [743, 470] width 88 height 33
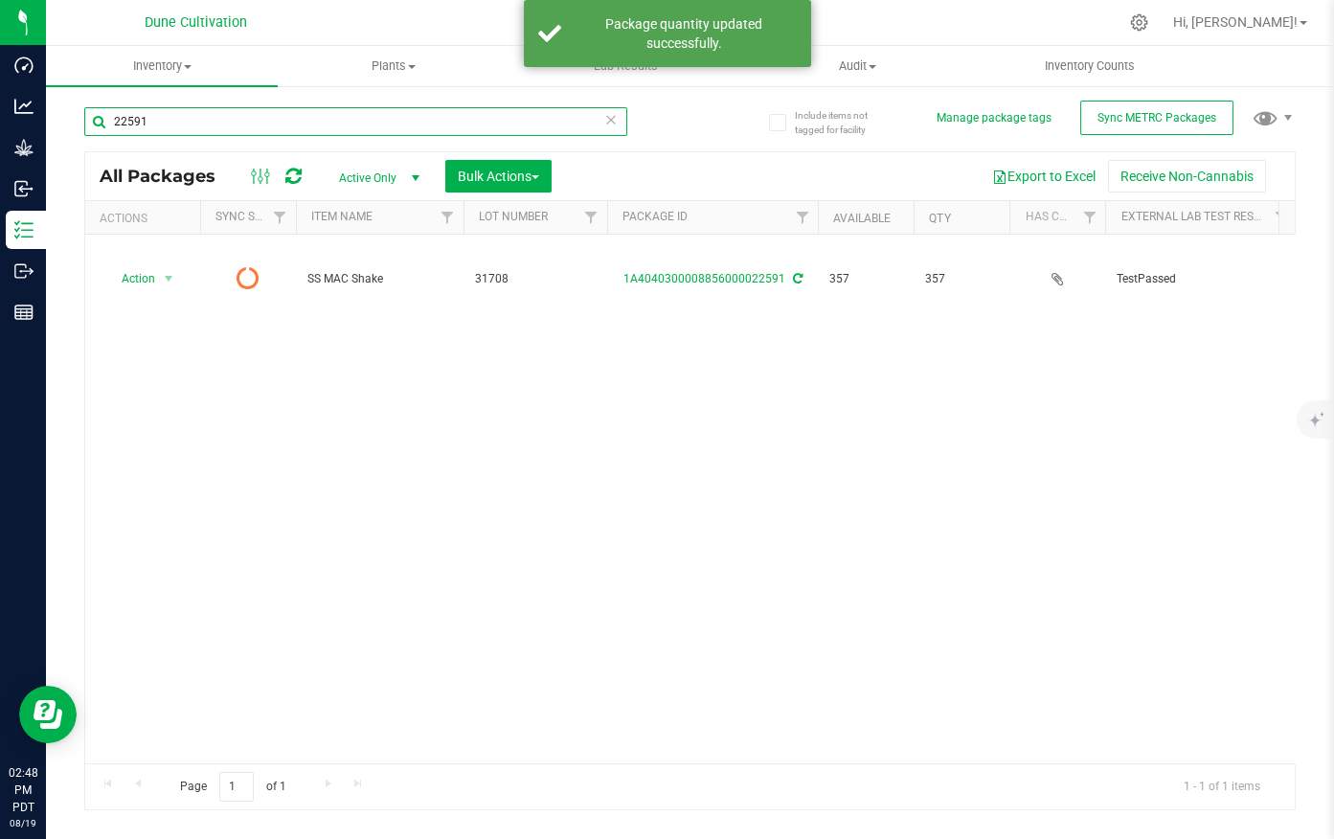
click at [169, 124] on input "22591" at bounding box center [355, 121] width 543 height 29
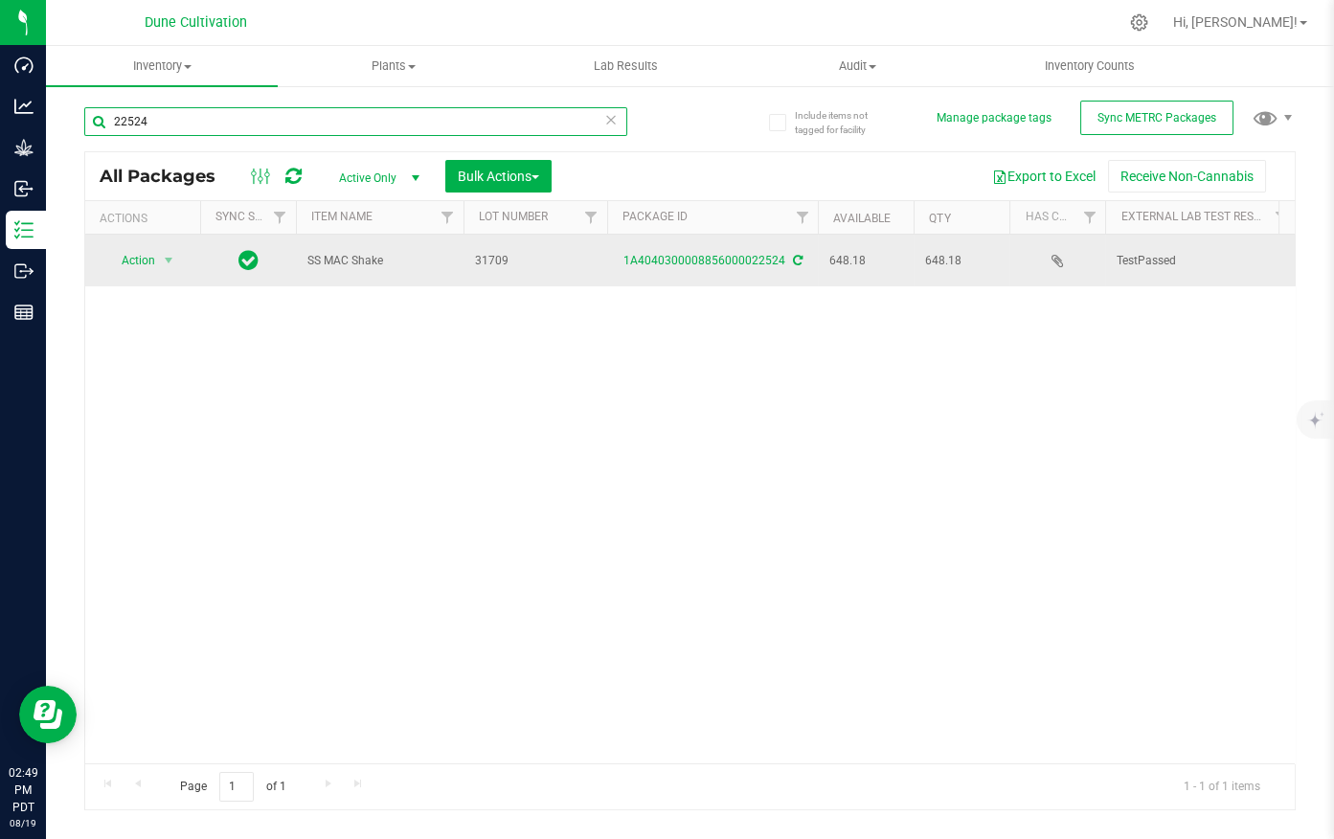
type input "22524"
click at [183, 258] on div "Action Action Adjust qty Create package Edit attributes Global inventory Locate…" at bounding box center [143, 260] width 92 height 27
click at [169, 256] on span "select" at bounding box center [168, 260] width 15 height 15
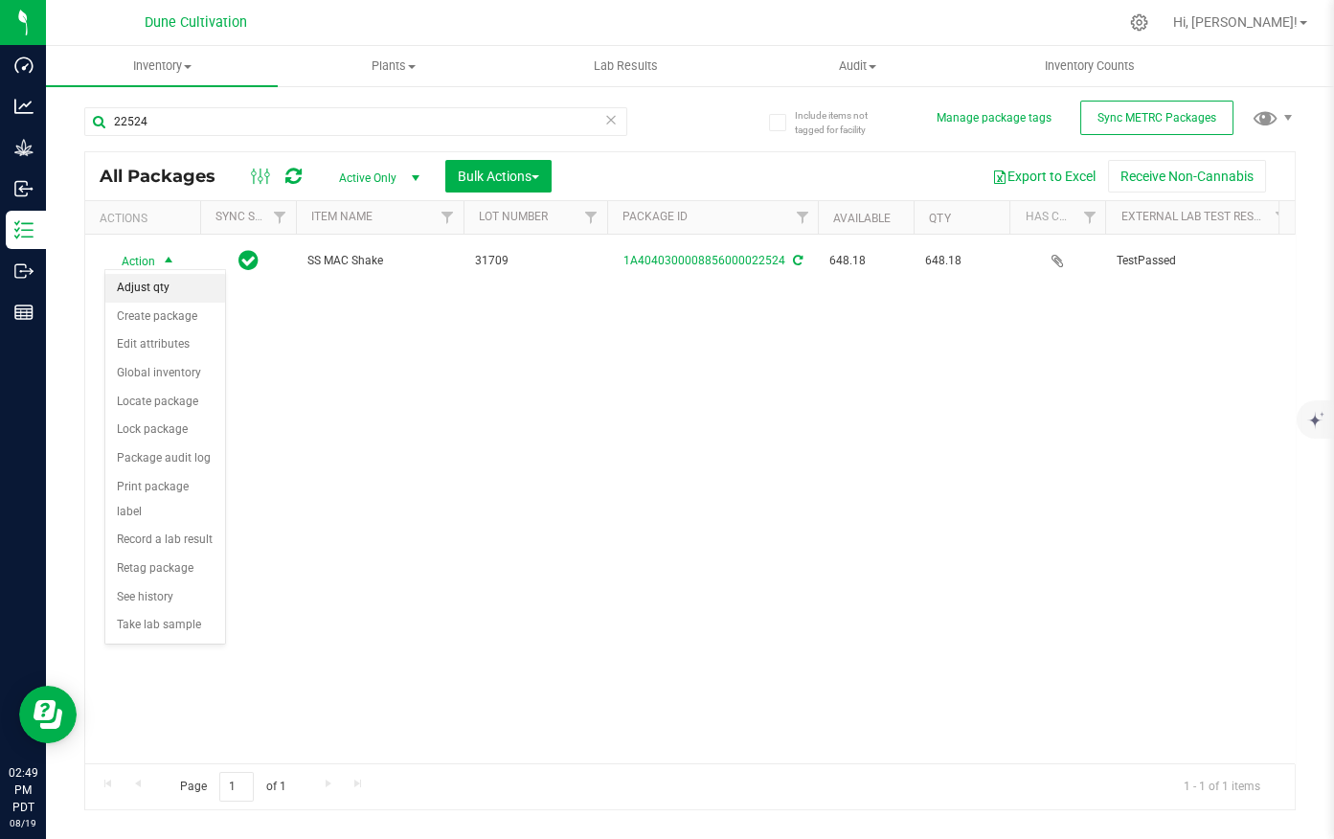
click at [189, 294] on li "Adjust qty" at bounding box center [165, 288] width 120 height 29
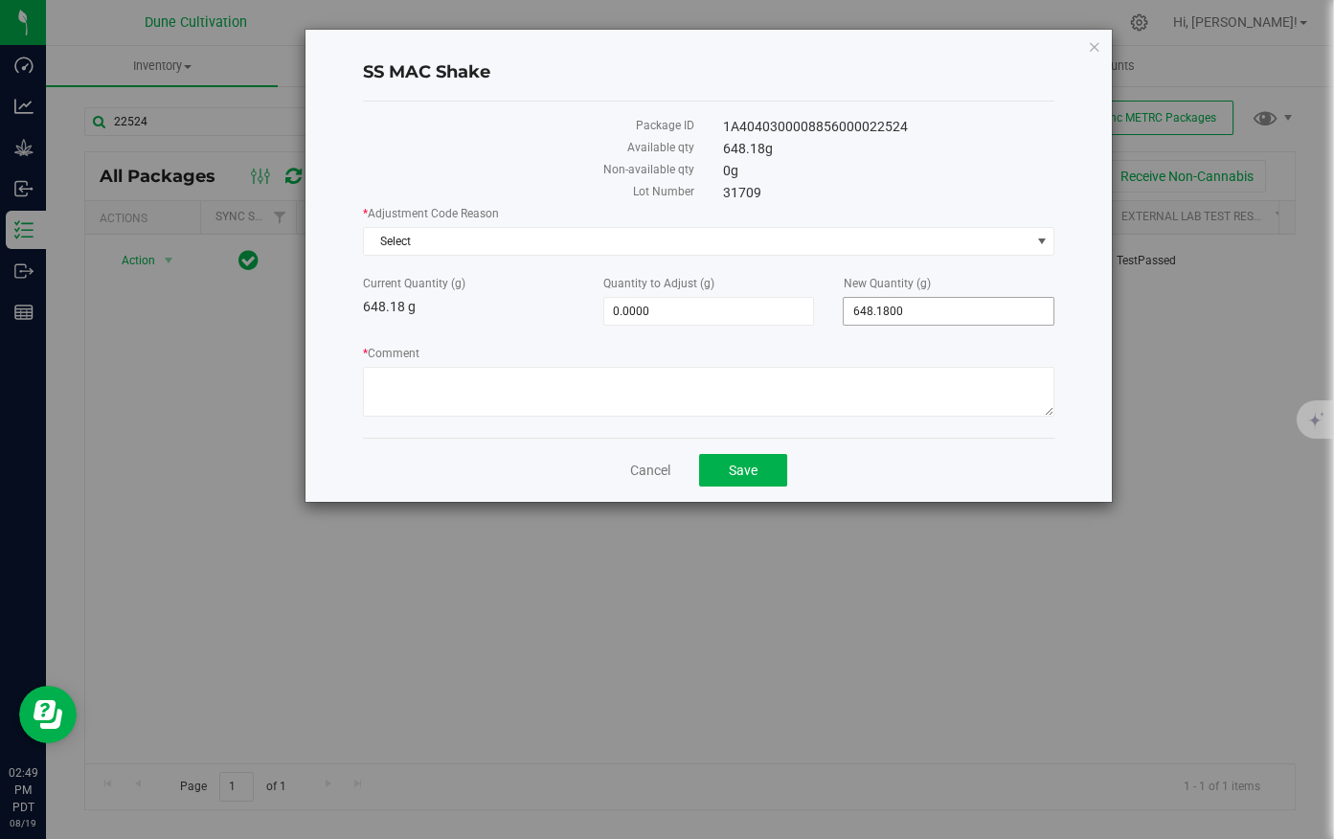
click at [896, 317] on span "648.1800 648.18" at bounding box center [949, 311] width 212 height 29
type input "648"
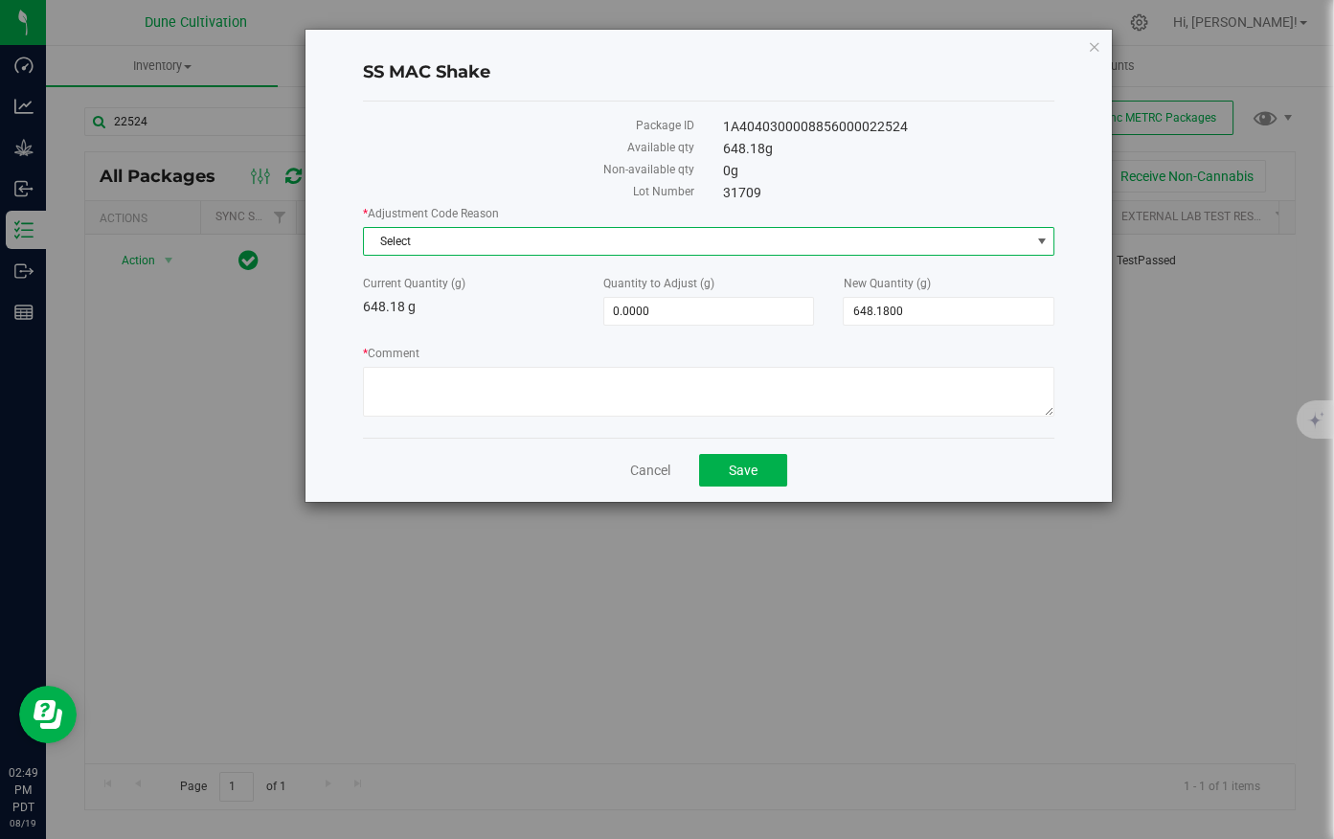
type input "-0.1800"
type input "648.0000"
click at [789, 232] on span "Select" at bounding box center [697, 241] width 666 height 27
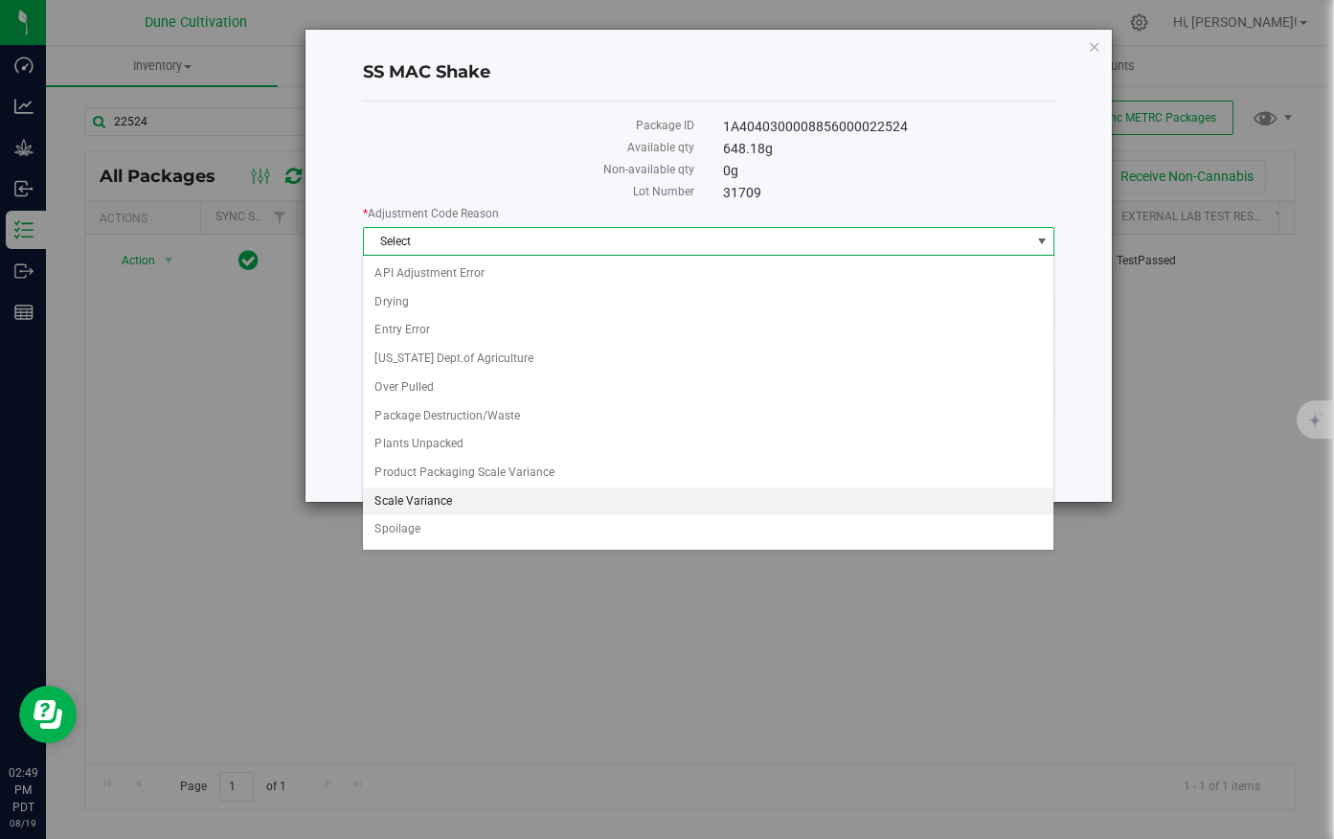
click at [429, 496] on li "Scale Variance" at bounding box center [708, 501] width 690 height 29
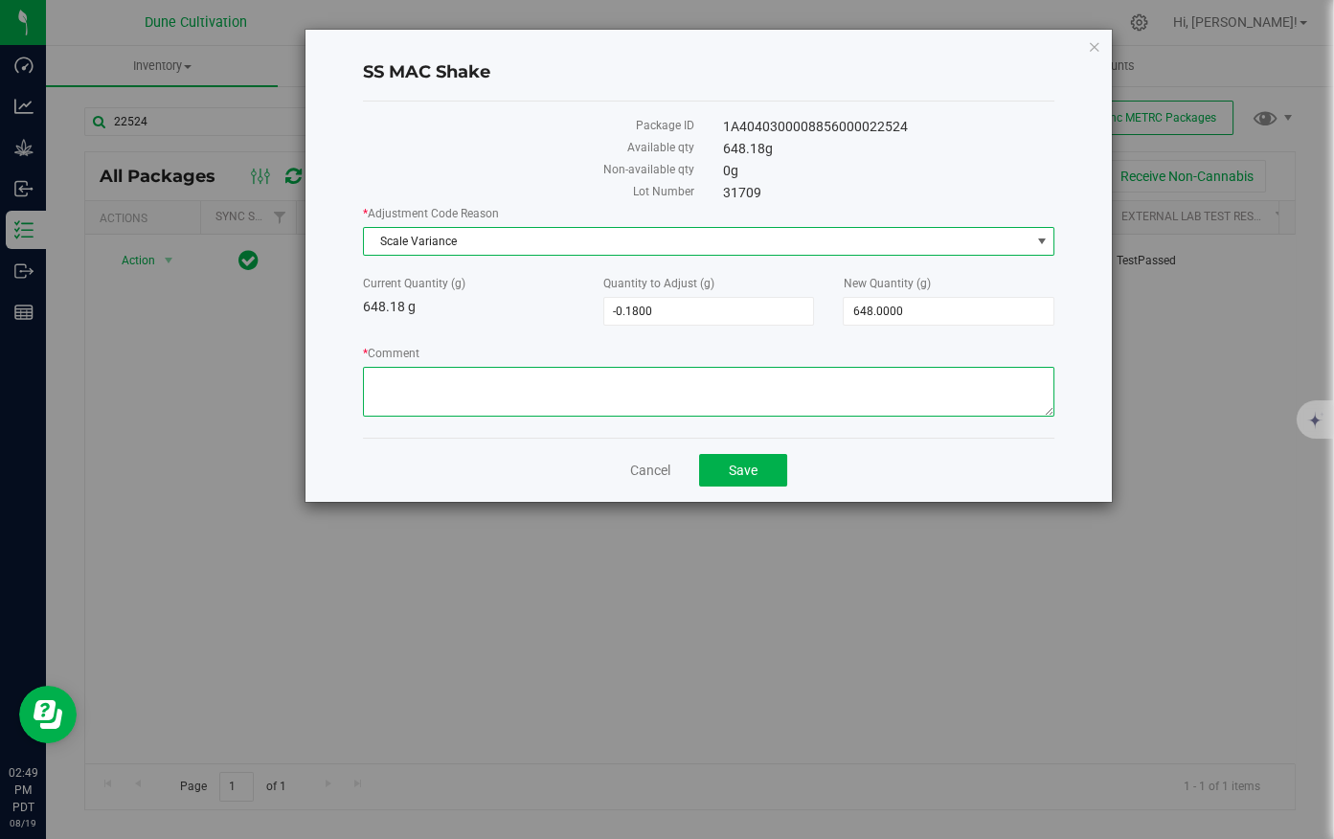
click at [526, 400] on textarea "* Comment" at bounding box center [709, 392] width 692 height 50
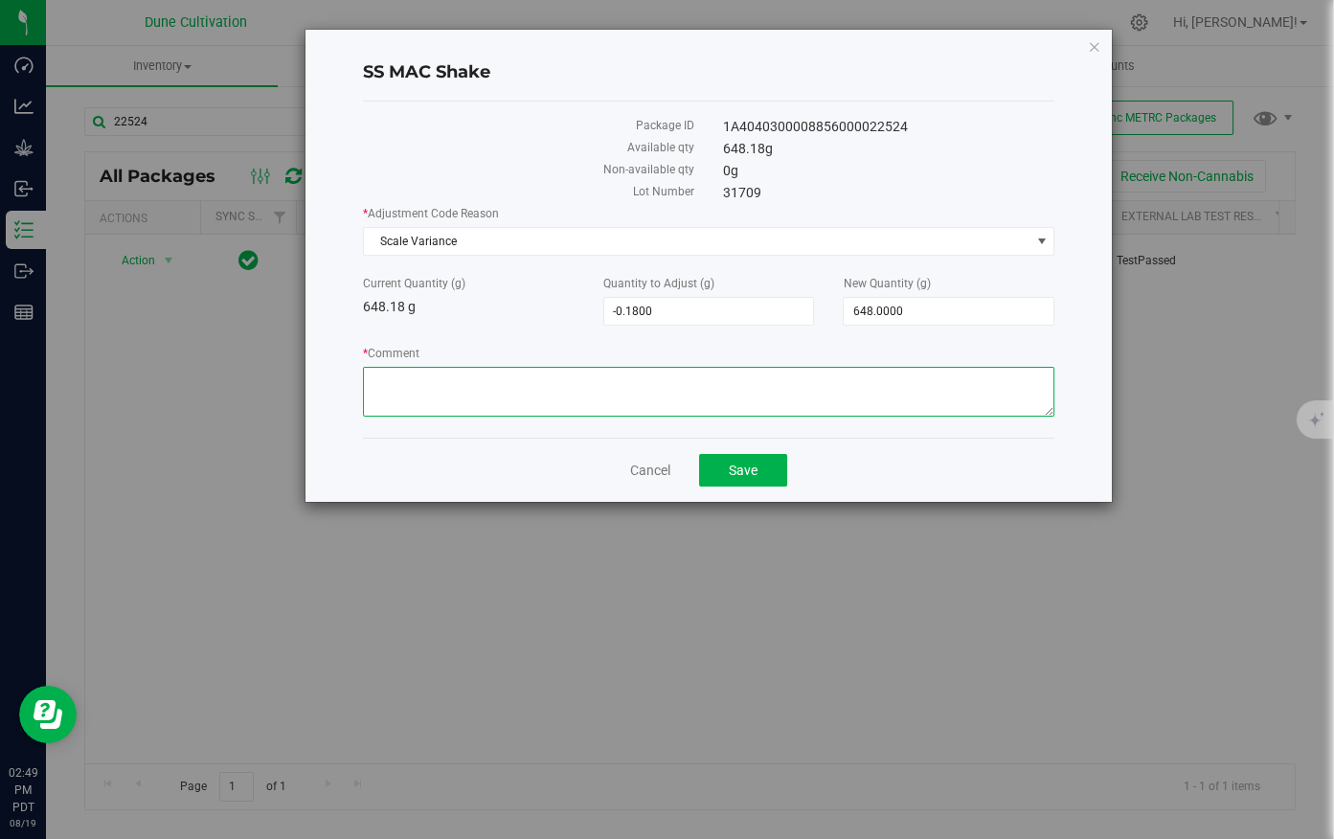
paste textarea "Scale variance / drying."
type textarea "Scale variance / drying."
click at [744, 469] on span "Save" at bounding box center [743, 469] width 29 height 15
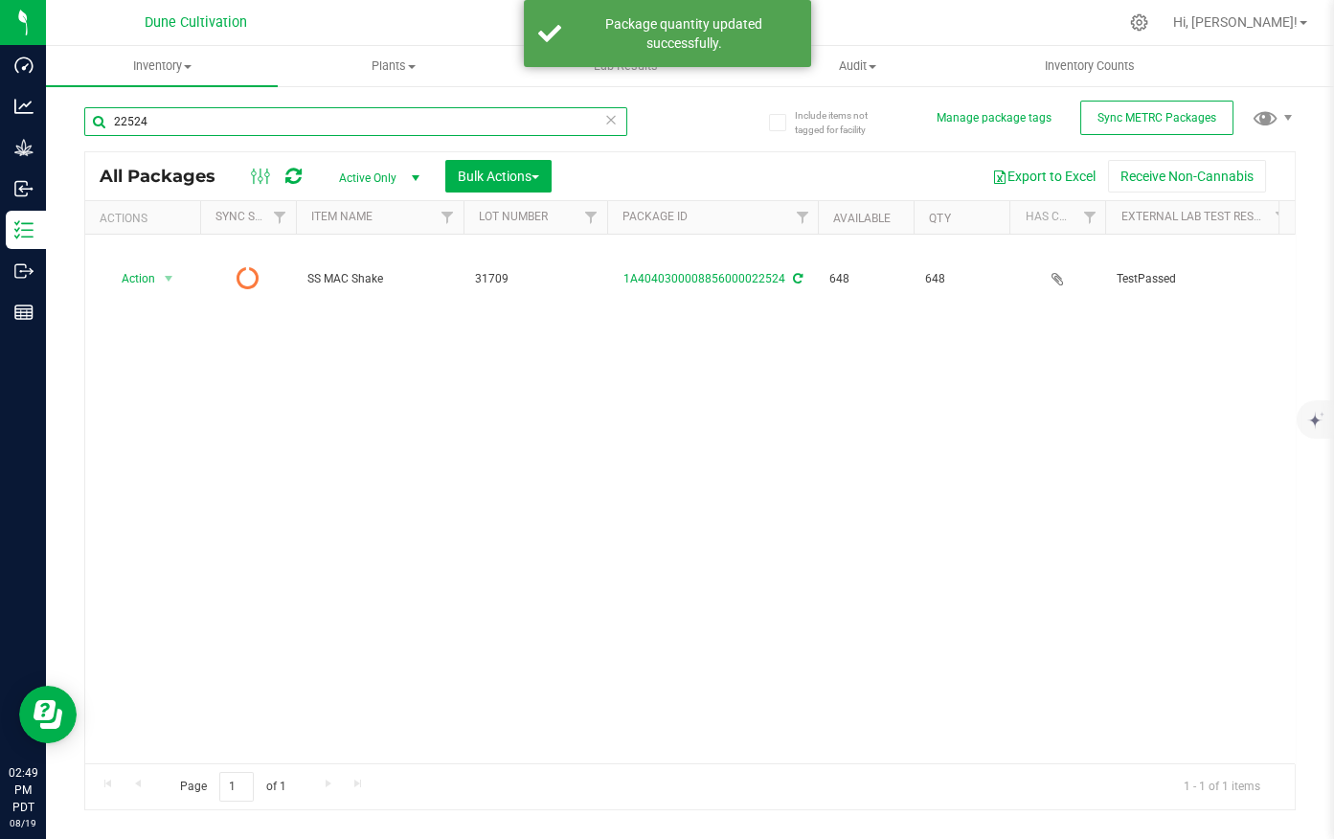
click at [167, 124] on input "22524" at bounding box center [355, 121] width 543 height 29
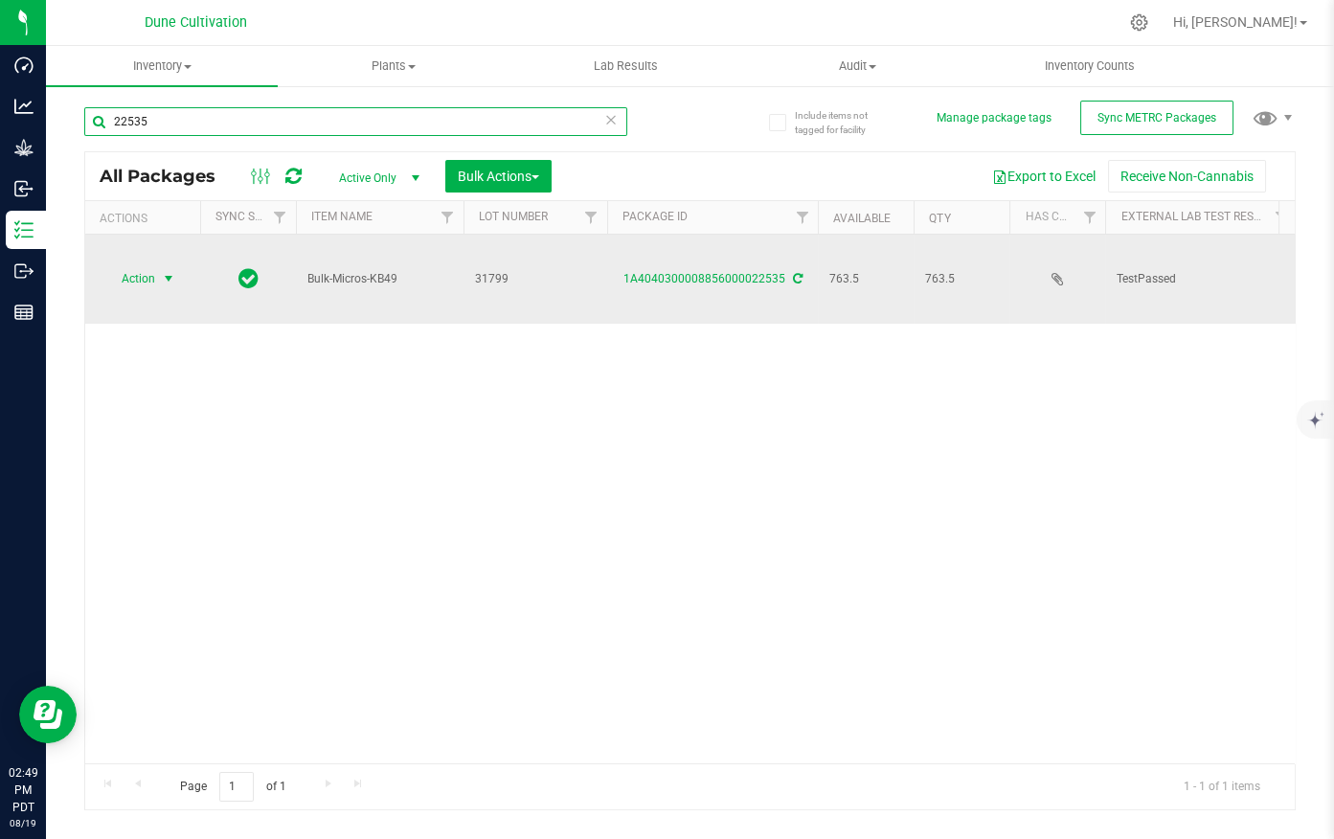
type input "22535"
click at [169, 271] on span "select" at bounding box center [168, 278] width 15 height 15
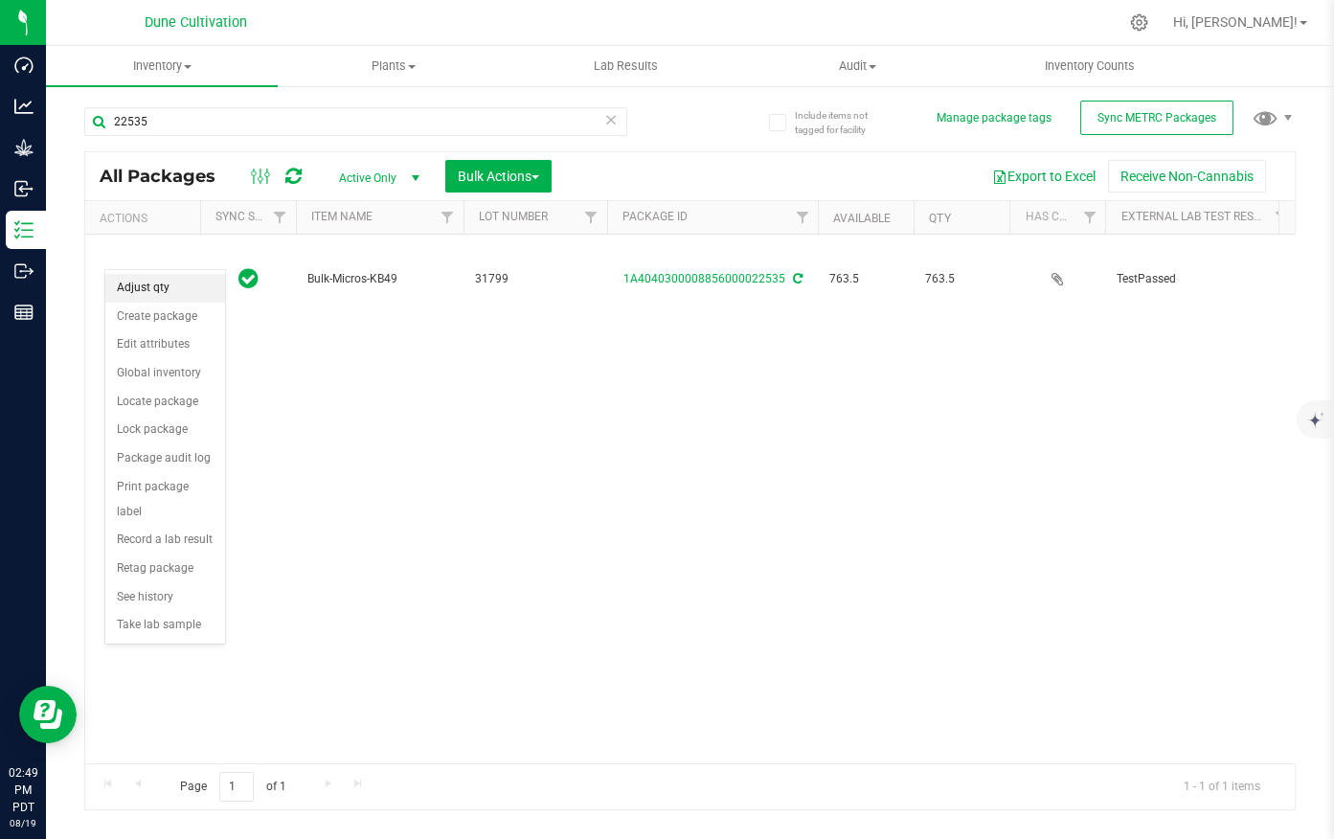
click at [176, 295] on li "Adjust qty" at bounding box center [165, 288] width 120 height 29
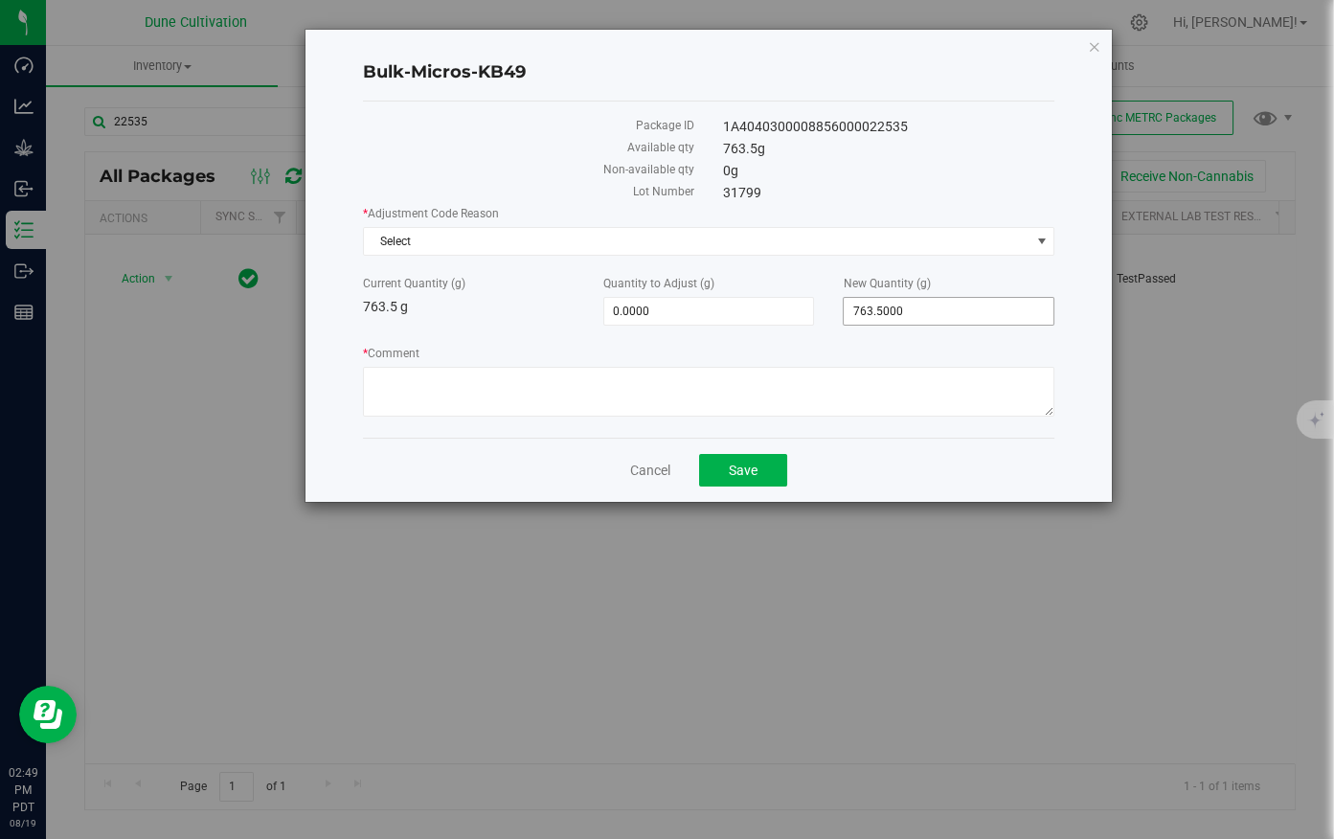
click at [902, 310] on span "763.5000 763.5" at bounding box center [949, 311] width 212 height 29
type input "763"
type input "-0.5000"
type input "763.0000"
click at [685, 241] on span "Select" at bounding box center [697, 241] width 666 height 27
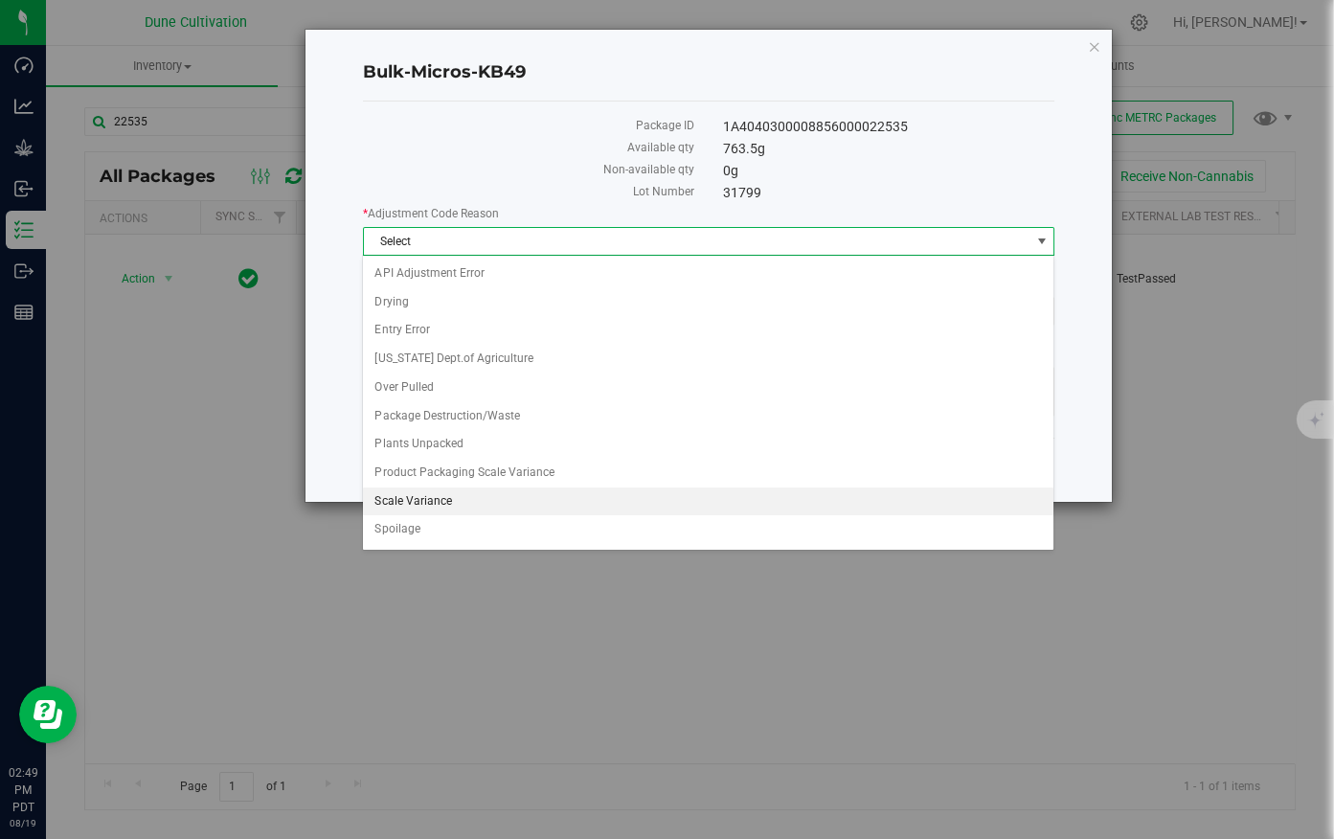
click at [414, 498] on li "Scale Variance" at bounding box center [708, 501] width 690 height 29
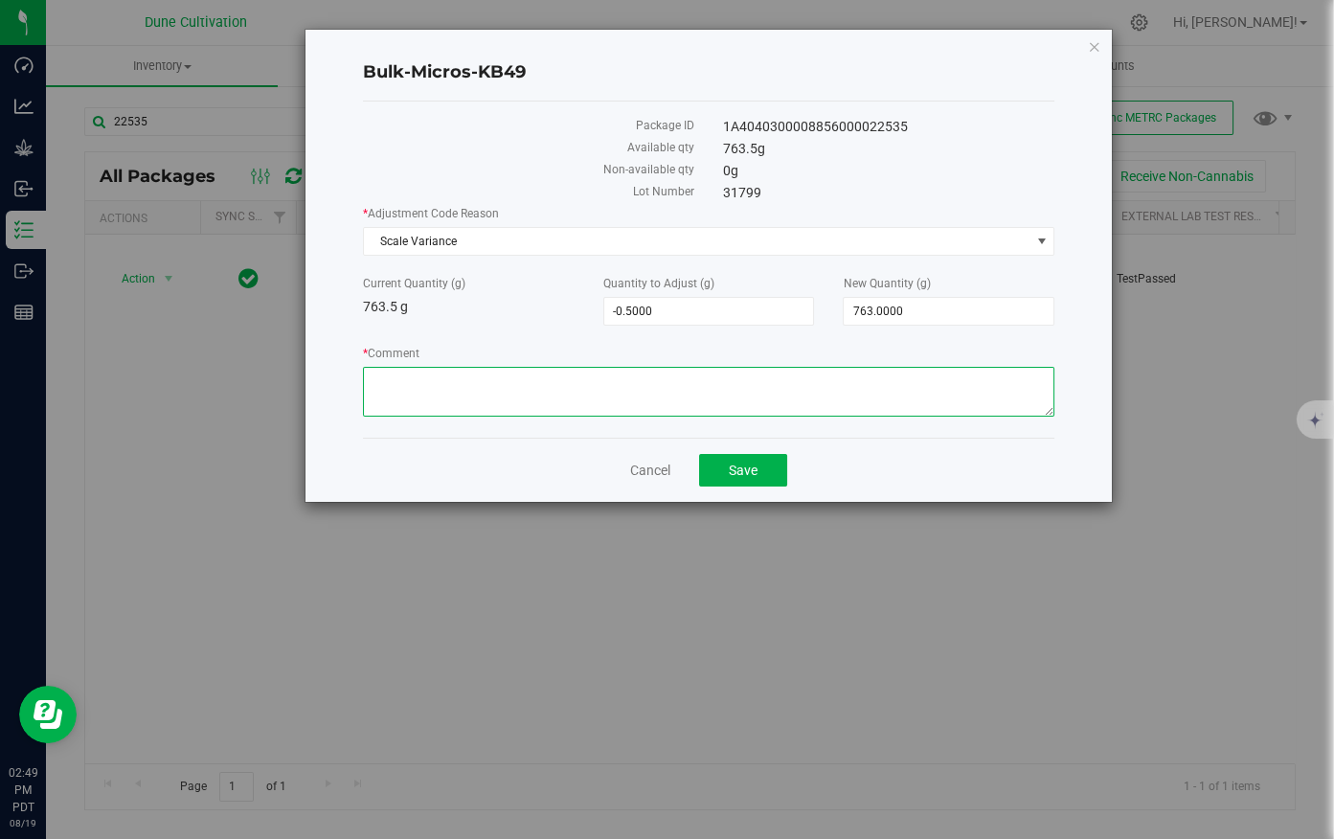
click at [446, 387] on textarea "* Comment" at bounding box center [709, 392] width 692 height 50
paste textarea "Scale variance / drying."
type textarea "Scale variance / drying."
click at [766, 471] on button "Save" at bounding box center [743, 470] width 88 height 33
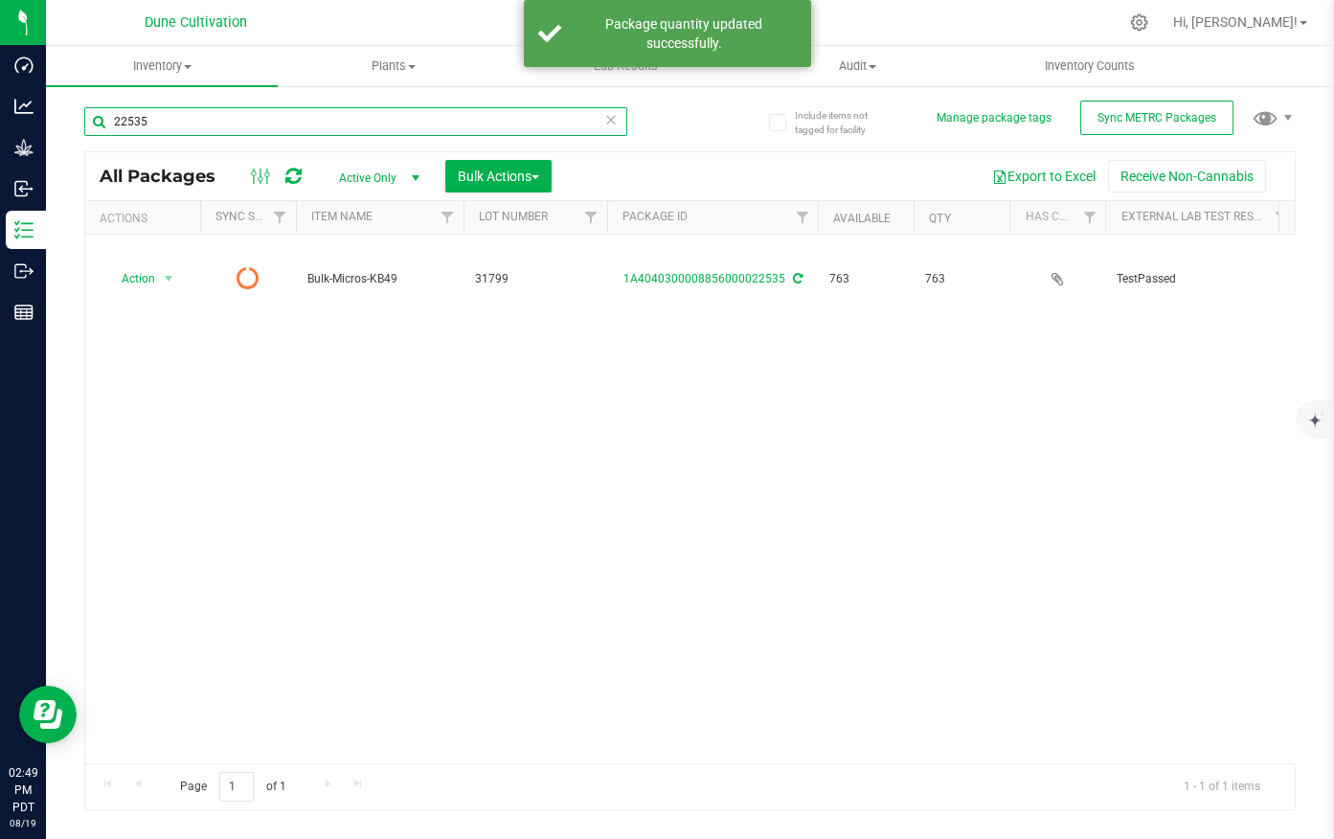
click at [169, 119] on input "22535" at bounding box center [355, 121] width 543 height 29
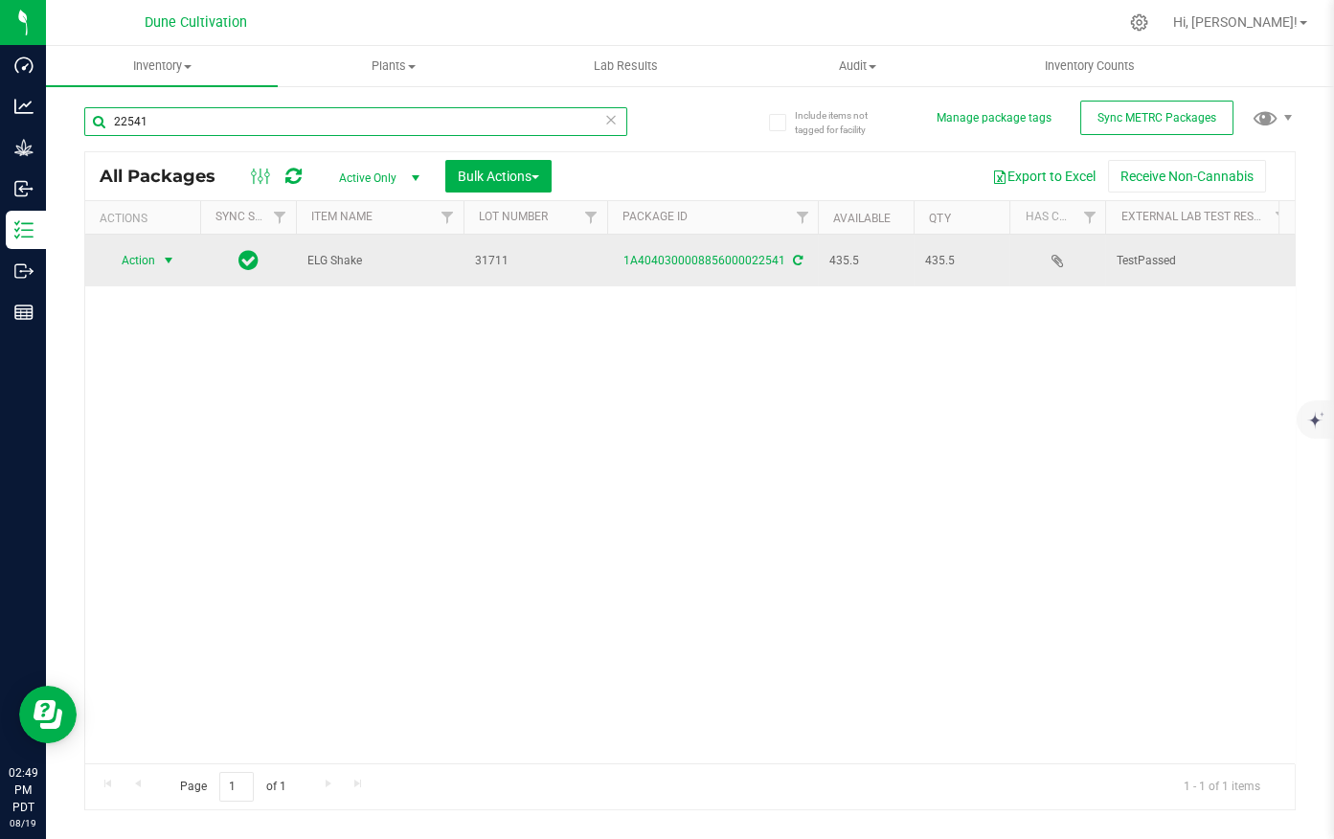
type input "22541"
click at [160, 254] on span "select" at bounding box center [169, 260] width 24 height 27
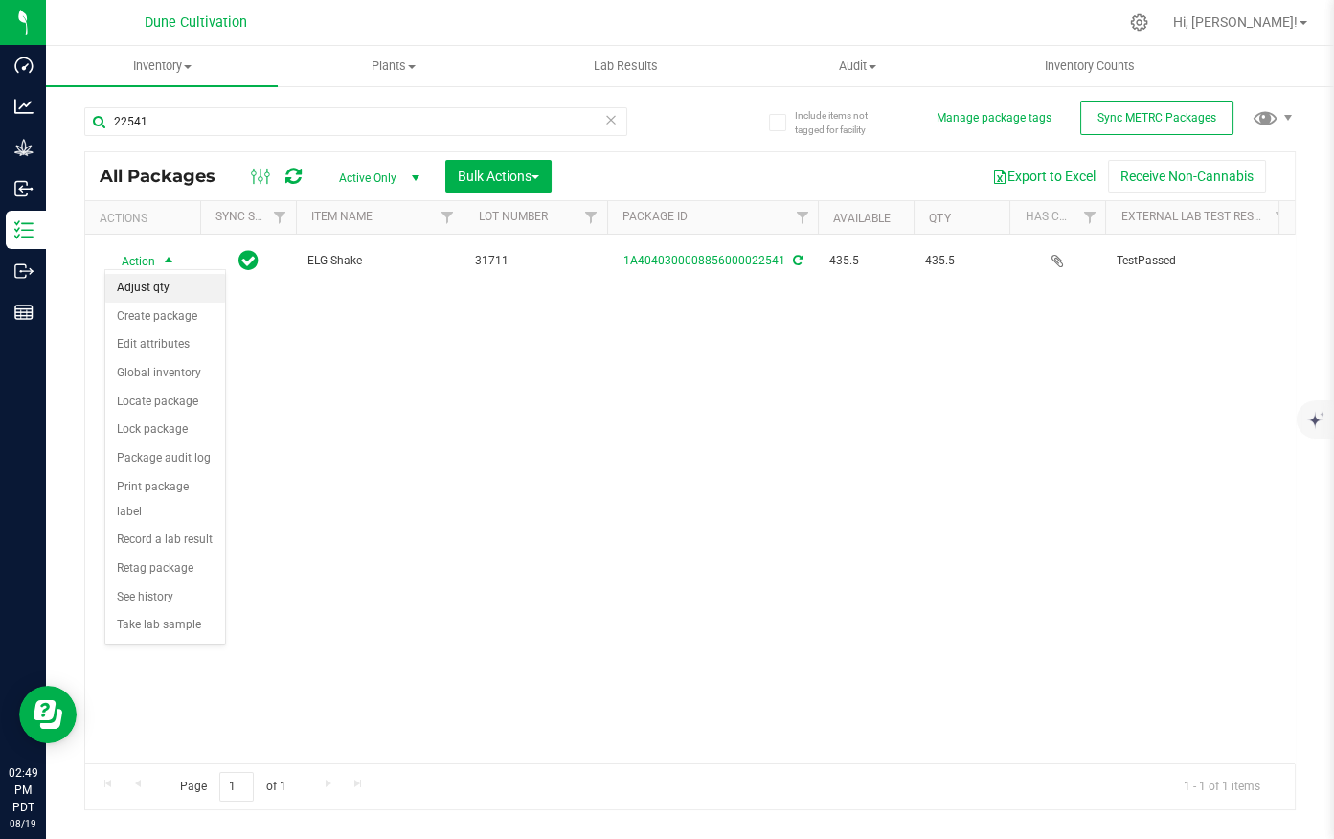
click at [181, 294] on li "Adjust qty" at bounding box center [165, 288] width 120 height 29
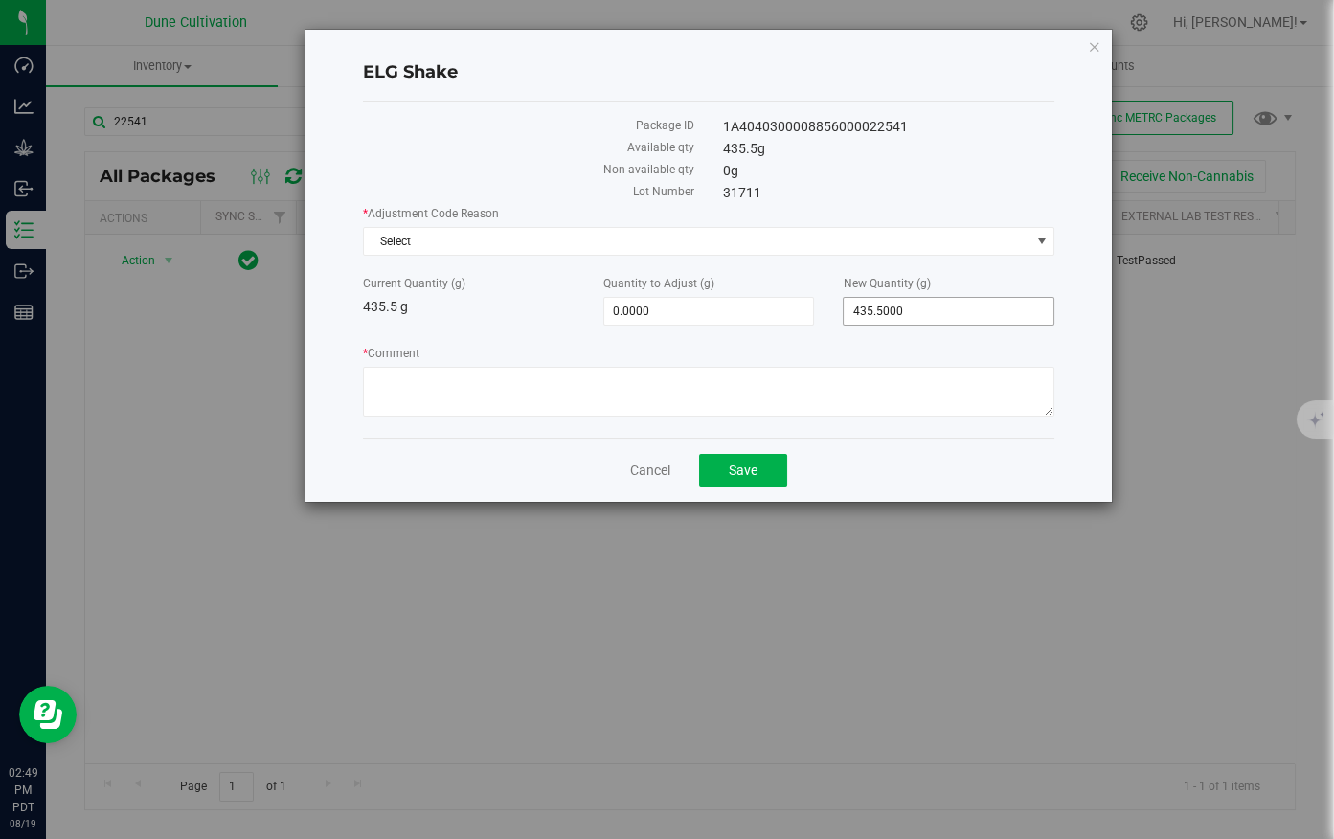
click at [923, 323] on span "435.5000 435.5" at bounding box center [949, 311] width 212 height 29
type input "435"
type input "-0.5000"
type input "435.0000"
click at [603, 237] on span "Select" at bounding box center [697, 241] width 666 height 27
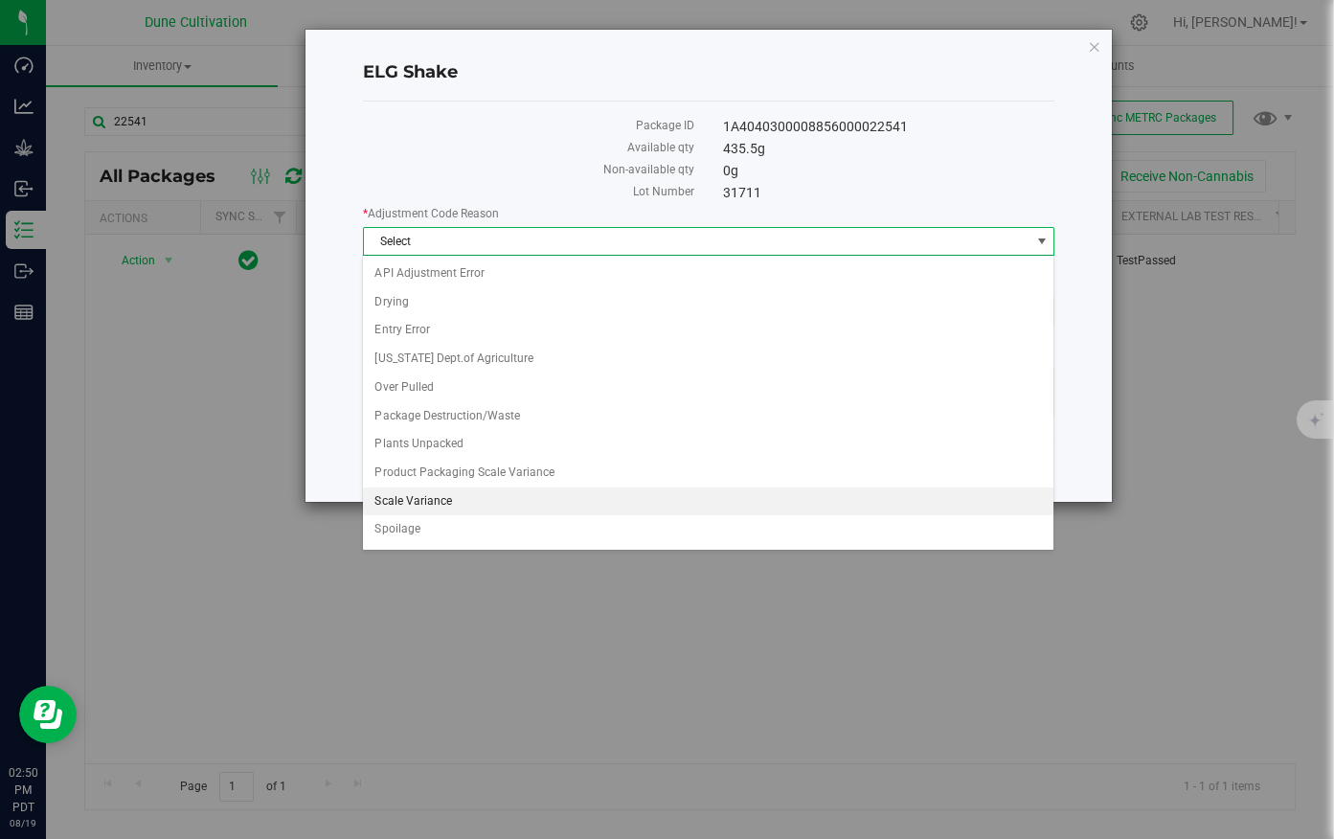
click at [439, 494] on li "Scale Variance" at bounding box center [708, 501] width 690 height 29
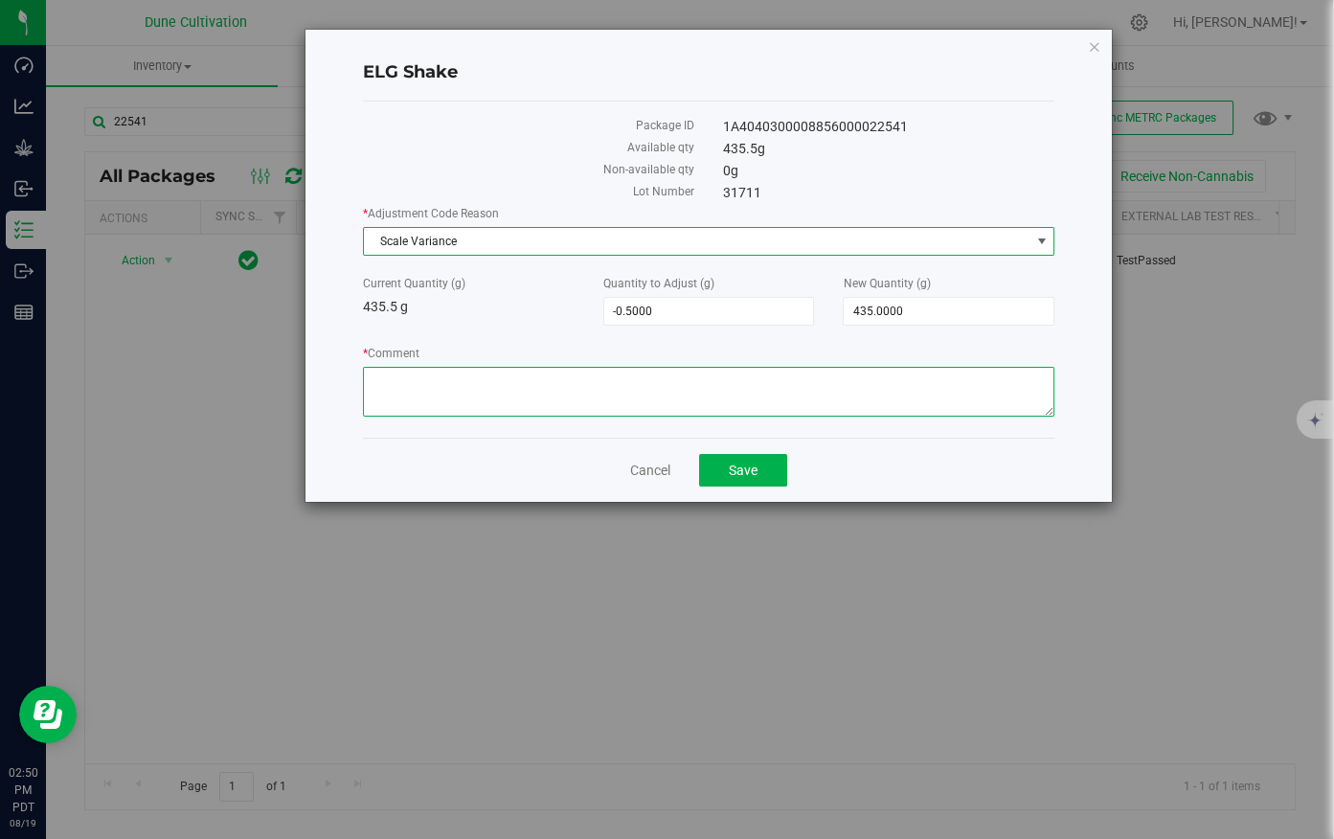
click at [472, 372] on textarea "* Comment" at bounding box center [709, 392] width 692 height 50
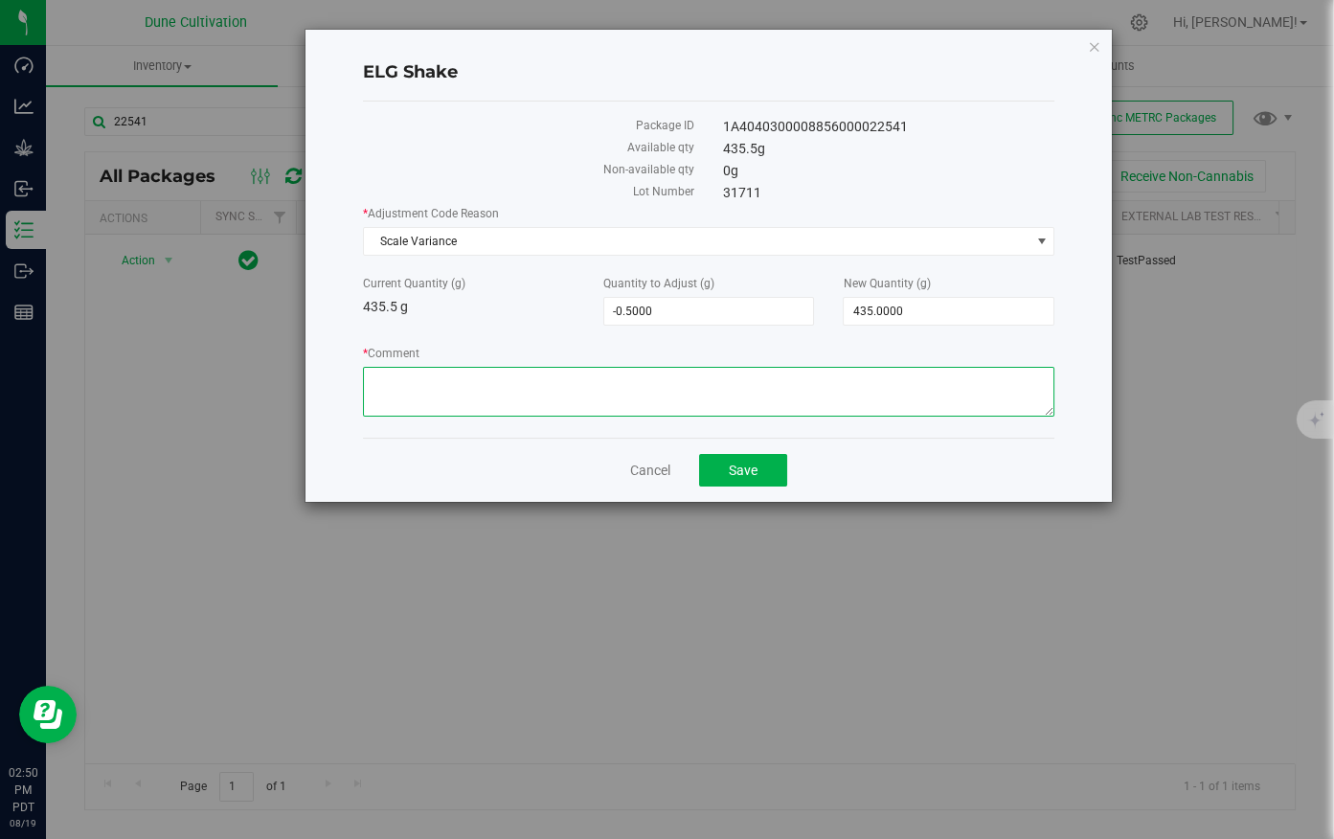
paste textarea "Scale variance / drying."
type textarea "Scale variance / drying."
click at [738, 463] on span "Save" at bounding box center [743, 469] width 29 height 15
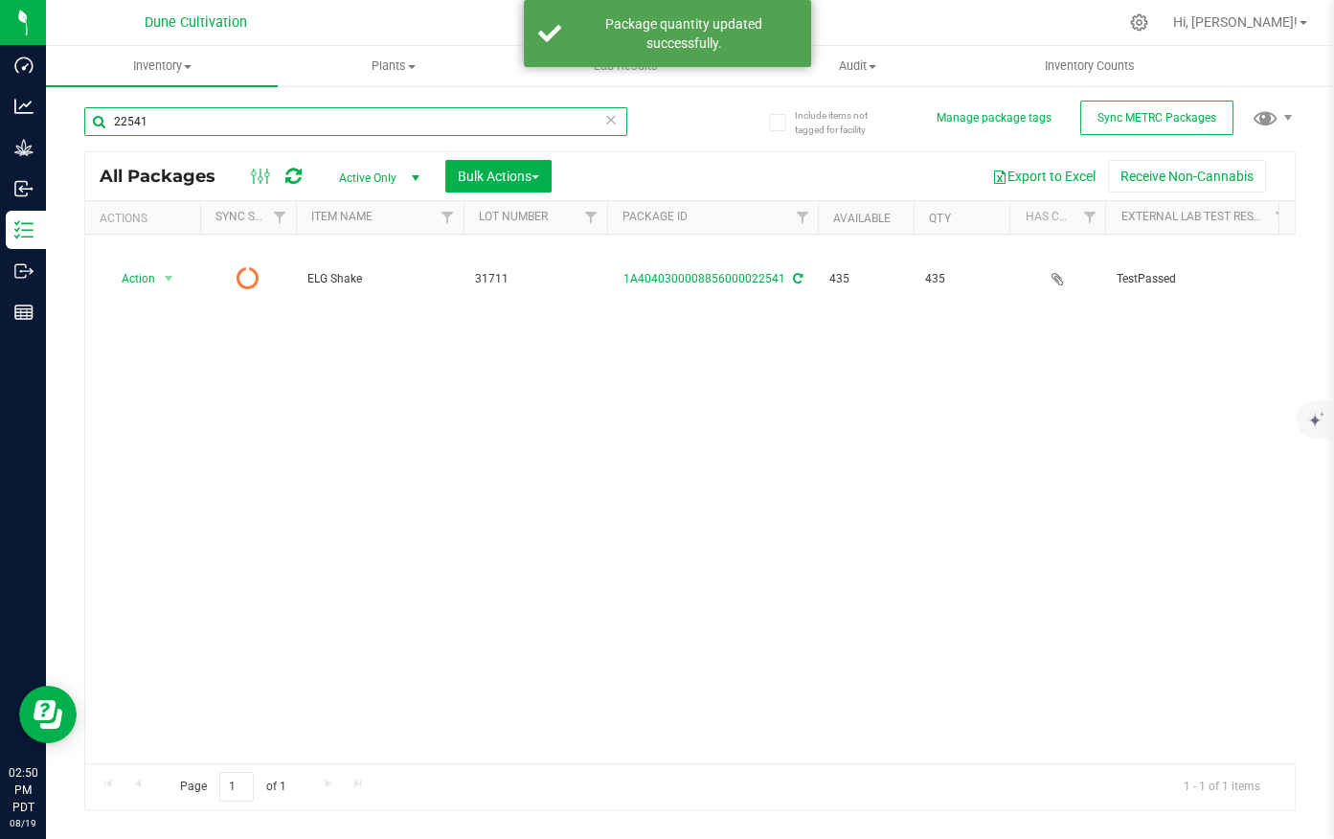
click at [193, 131] on input "22541" at bounding box center [355, 121] width 543 height 29
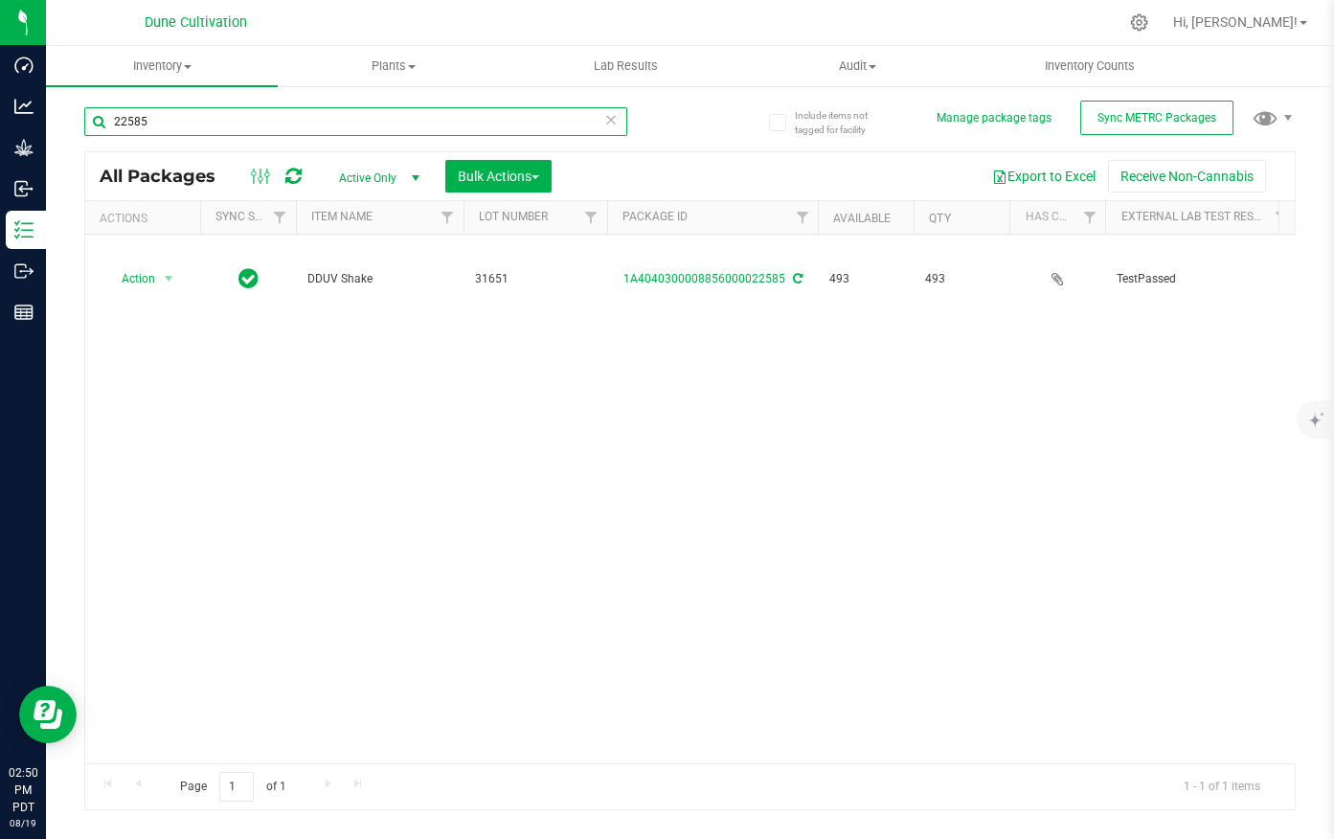
click at [225, 129] on input "22585" at bounding box center [355, 121] width 543 height 29
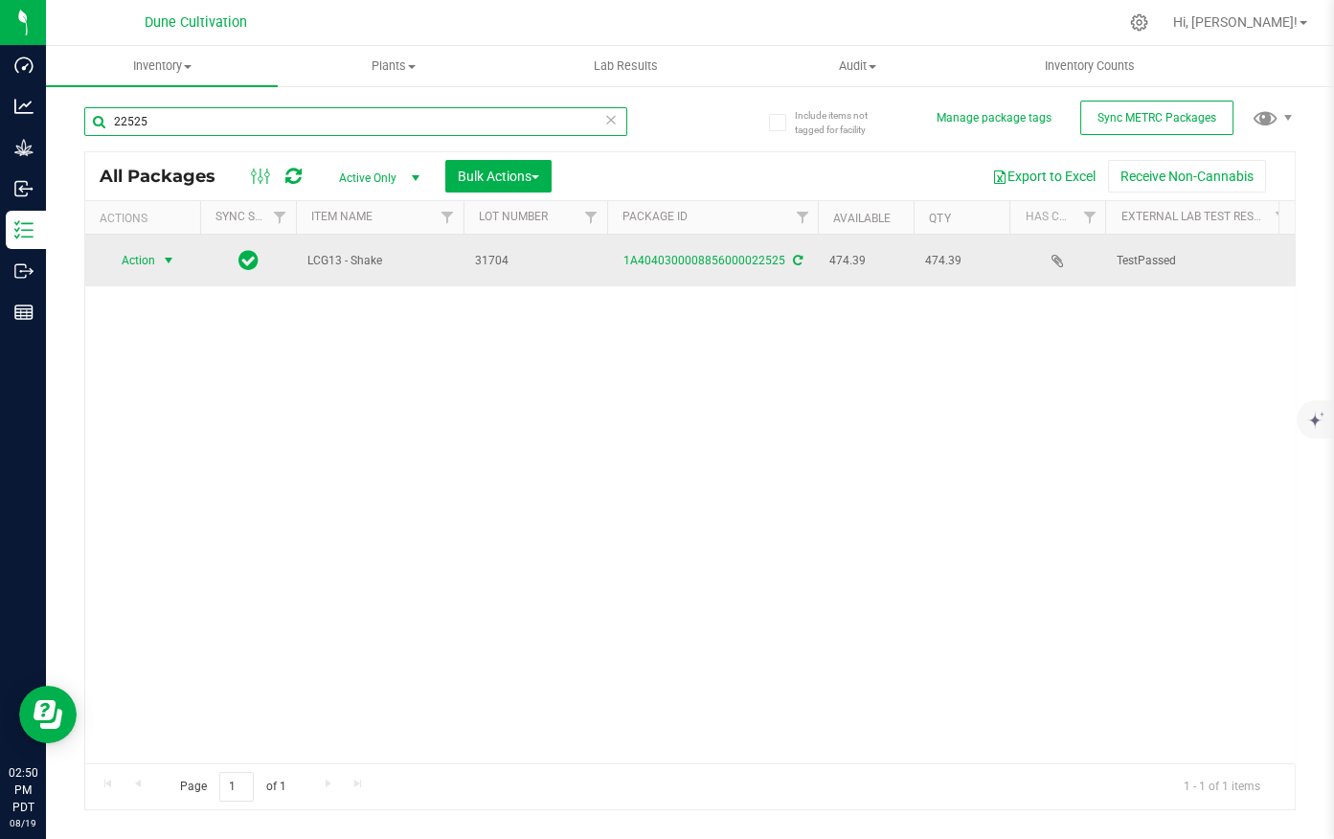
type input "22525"
click at [148, 256] on span "Action" at bounding box center [130, 260] width 52 height 27
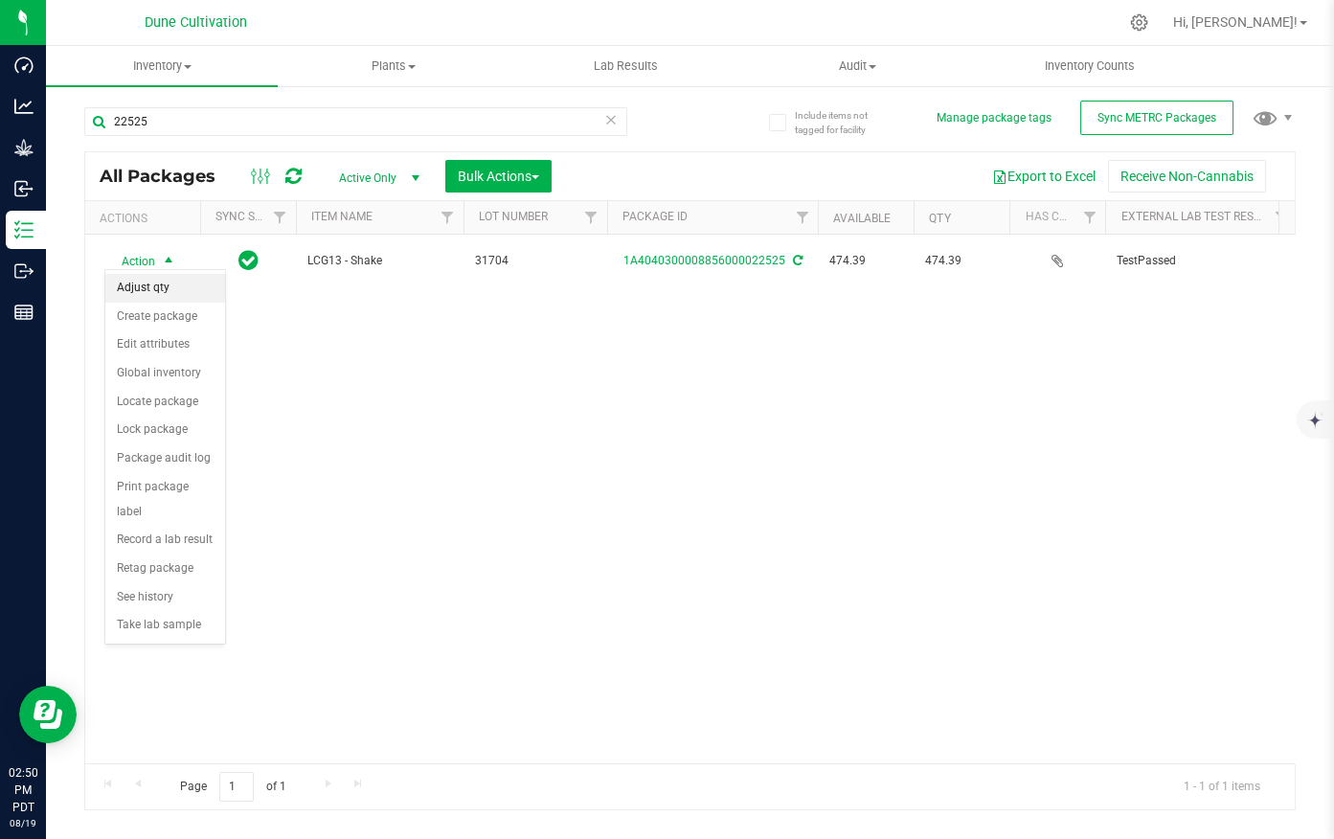
click at [176, 290] on li "Adjust qty" at bounding box center [165, 288] width 120 height 29
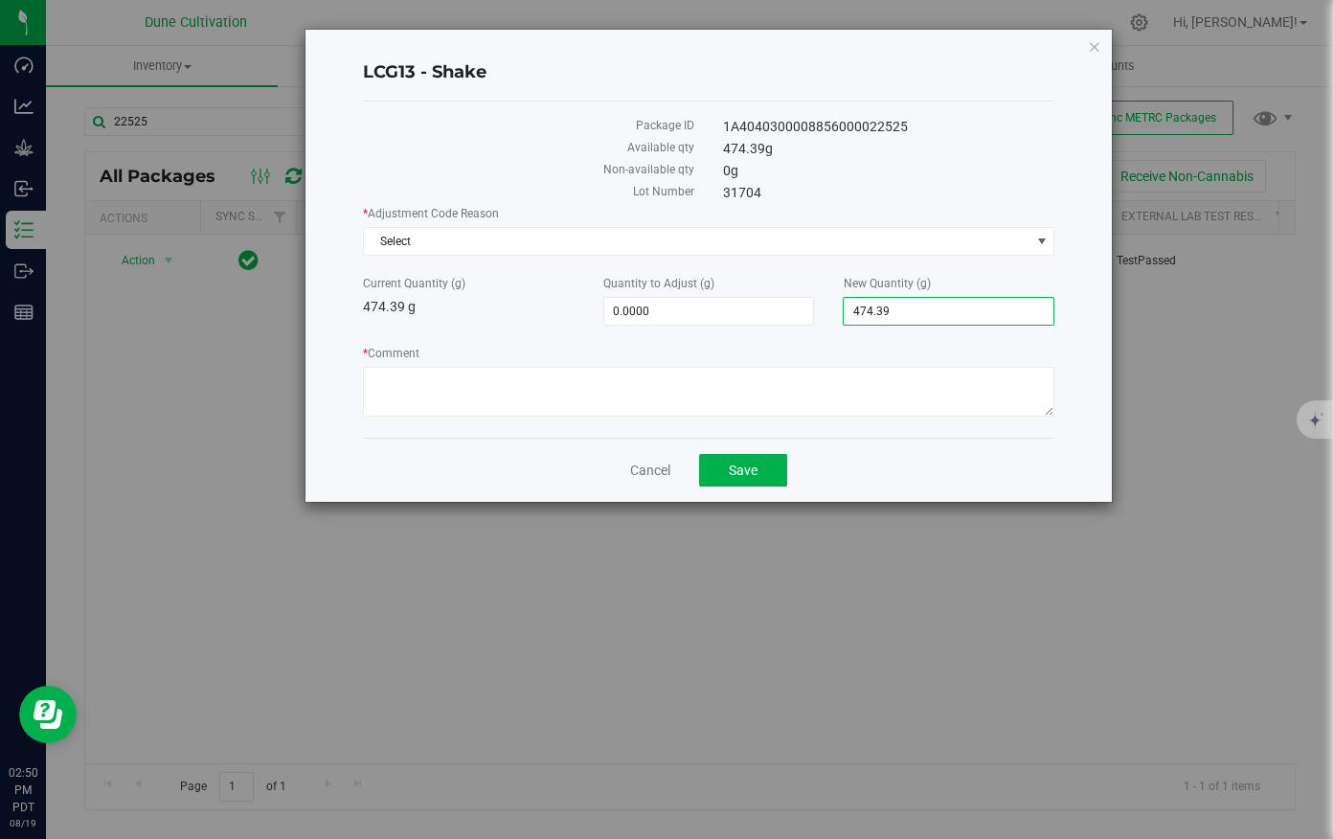
click at [881, 308] on span "474.3900 474.39" at bounding box center [949, 311] width 212 height 29
click at [942, 313] on input "474.39" at bounding box center [949, 311] width 210 height 27
type input "474"
type input "-0.3900"
type input "474.0000"
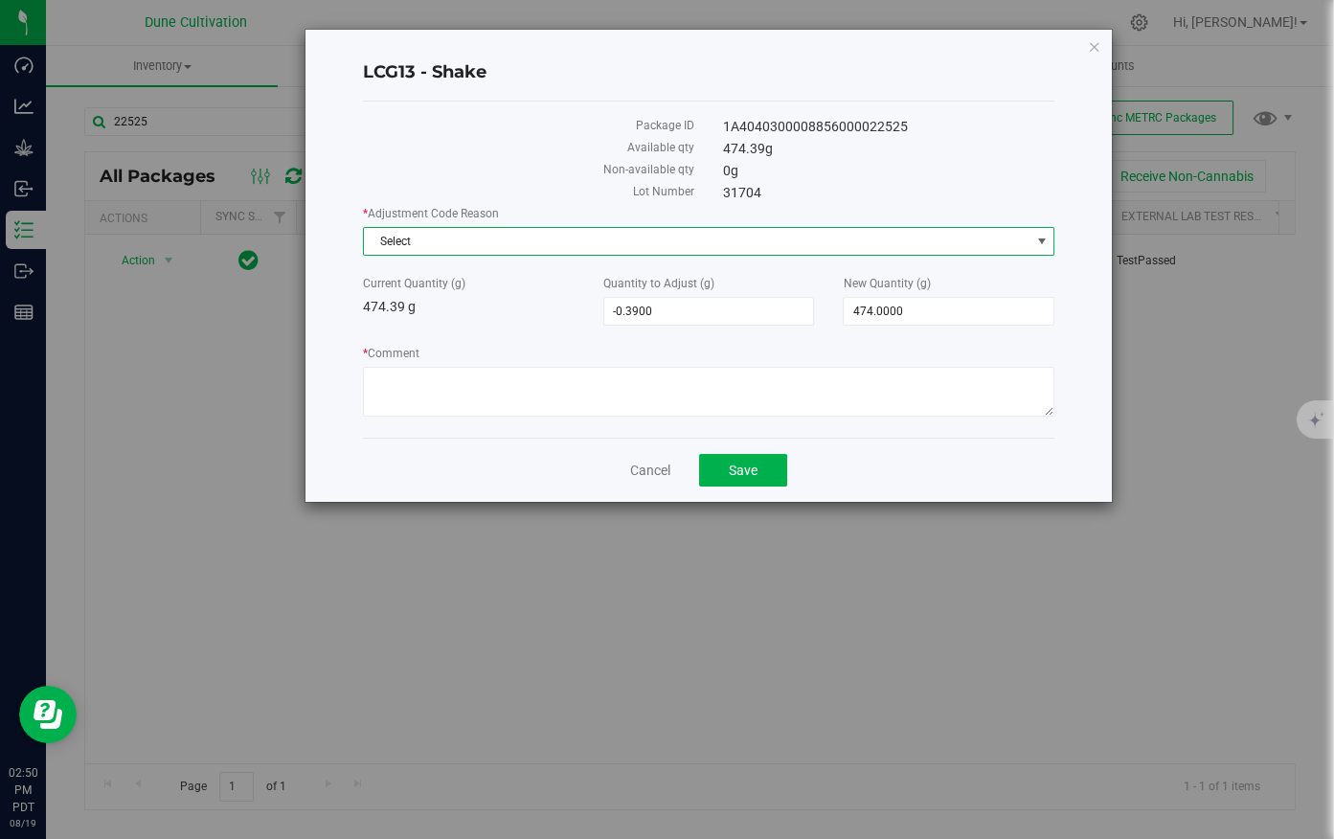
click at [736, 240] on span "Select" at bounding box center [697, 241] width 666 height 27
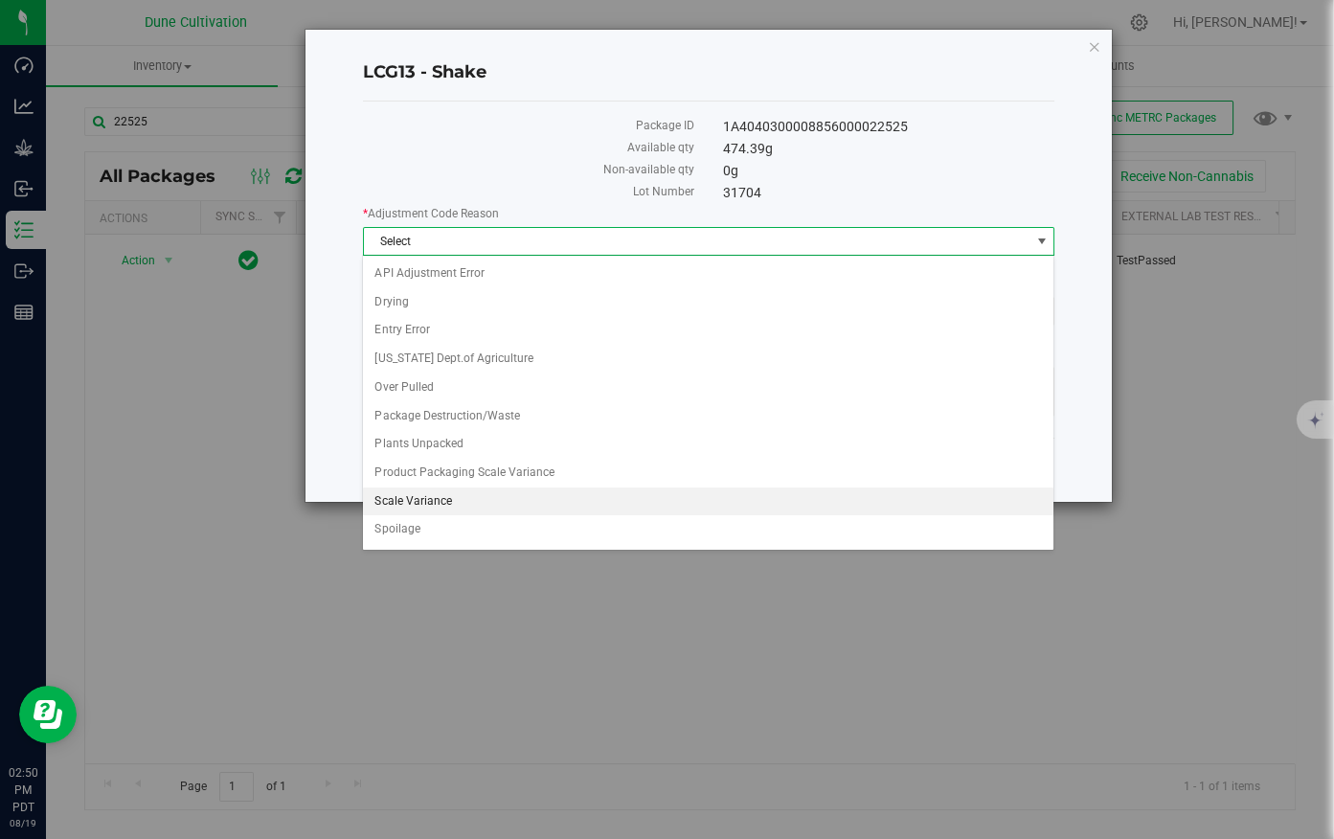
click at [465, 493] on li "Scale Variance" at bounding box center [708, 501] width 690 height 29
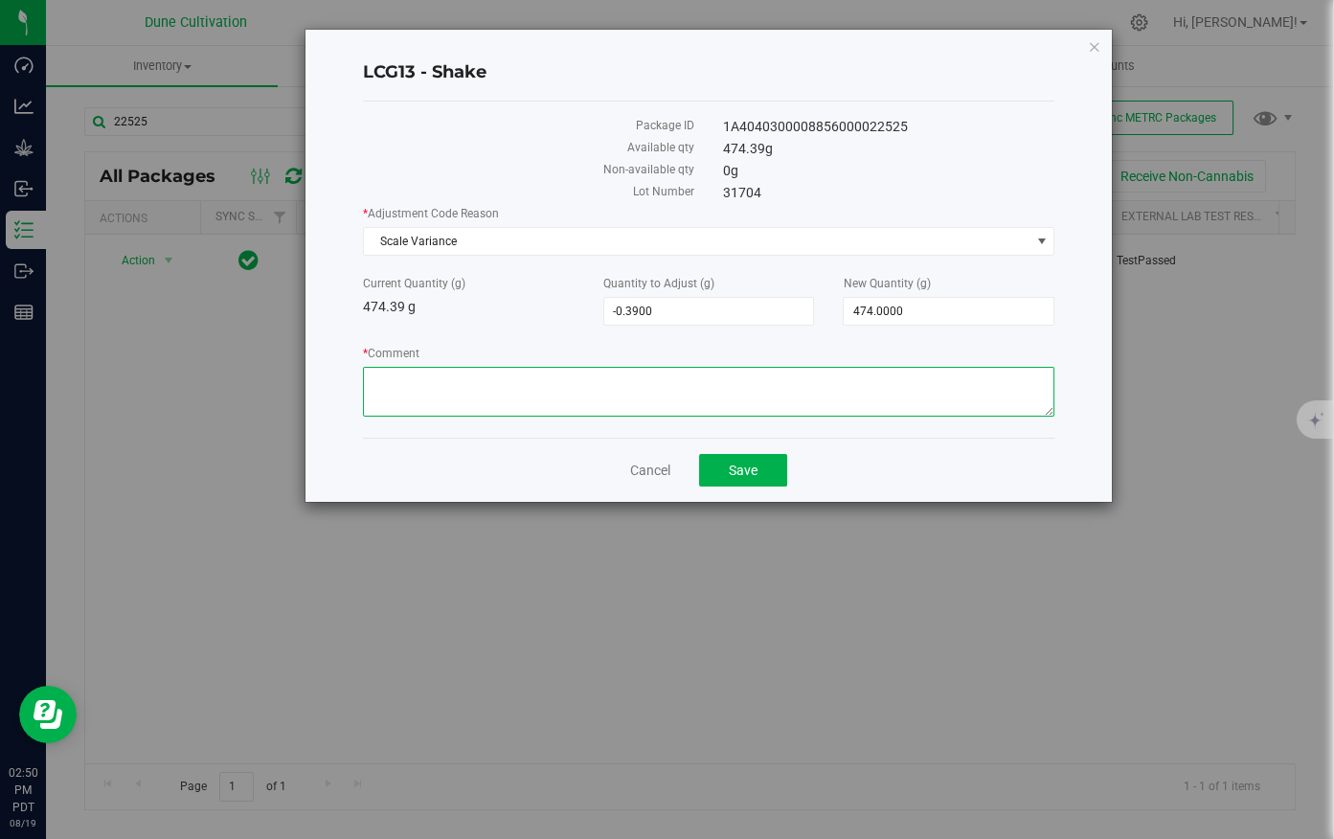
click at [555, 380] on textarea "* Comment" at bounding box center [709, 392] width 692 height 50
type textarea "v"
paste textarea "Scale variance / drying."
type textarea "Scale variance / drying."
click at [767, 467] on button "Save" at bounding box center [743, 470] width 88 height 33
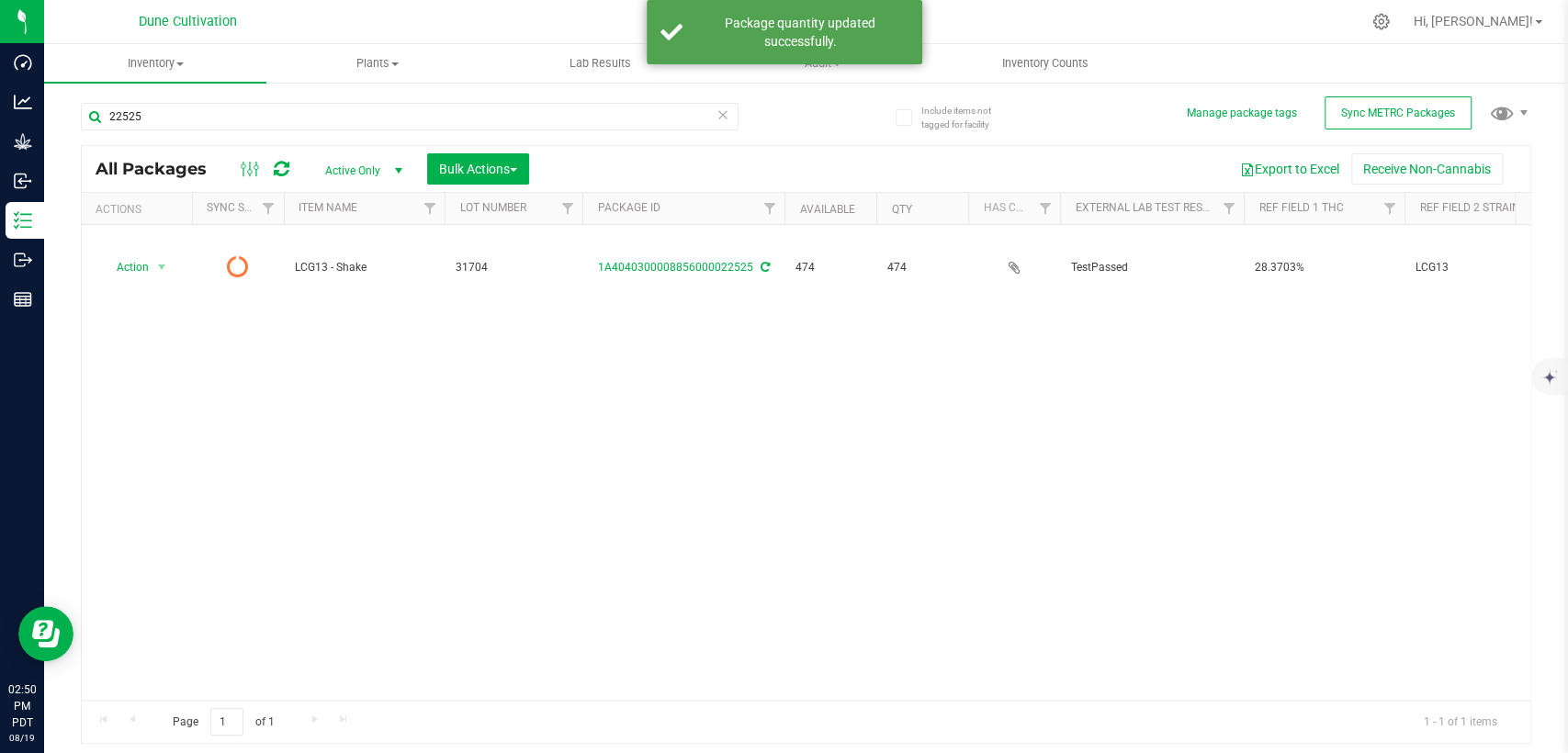
click at [727, 117] on icon at bounding box center [723, 113] width 12 height 22
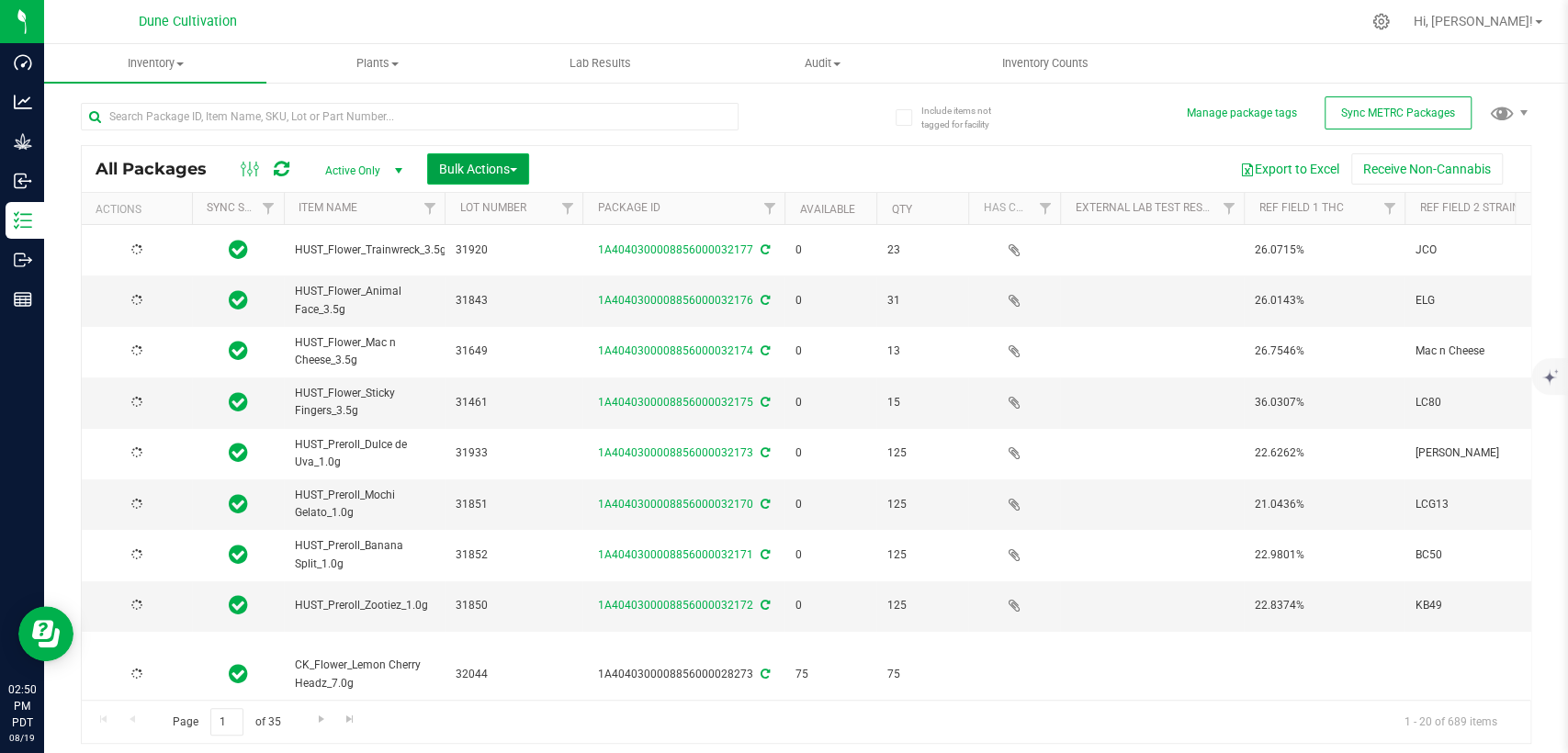
click at [456, 164] on span "Bulk Actions" at bounding box center [478, 169] width 78 height 14
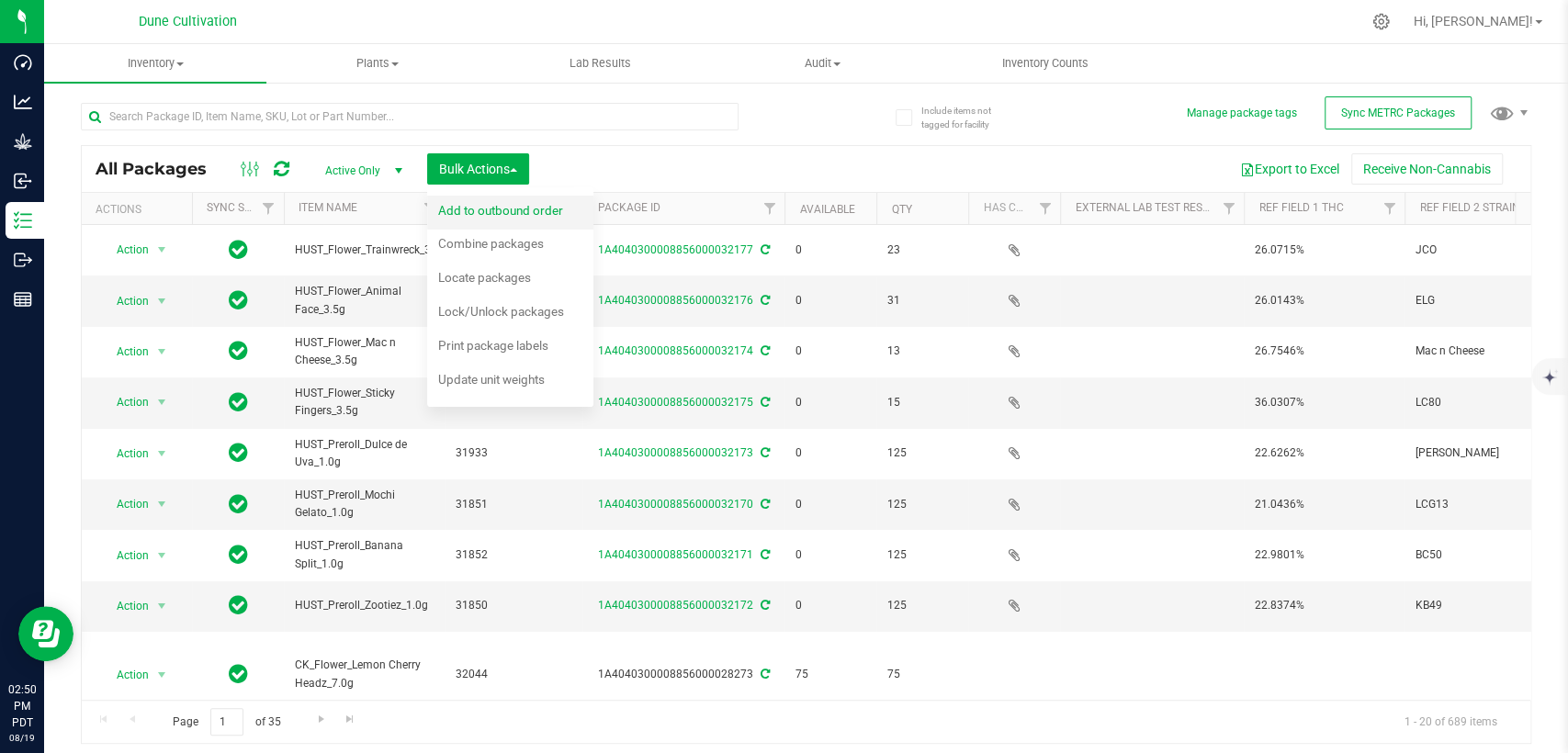
click at [549, 208] on span "Add to outbound order" at bounding box center [501, 210] width 125 height 14
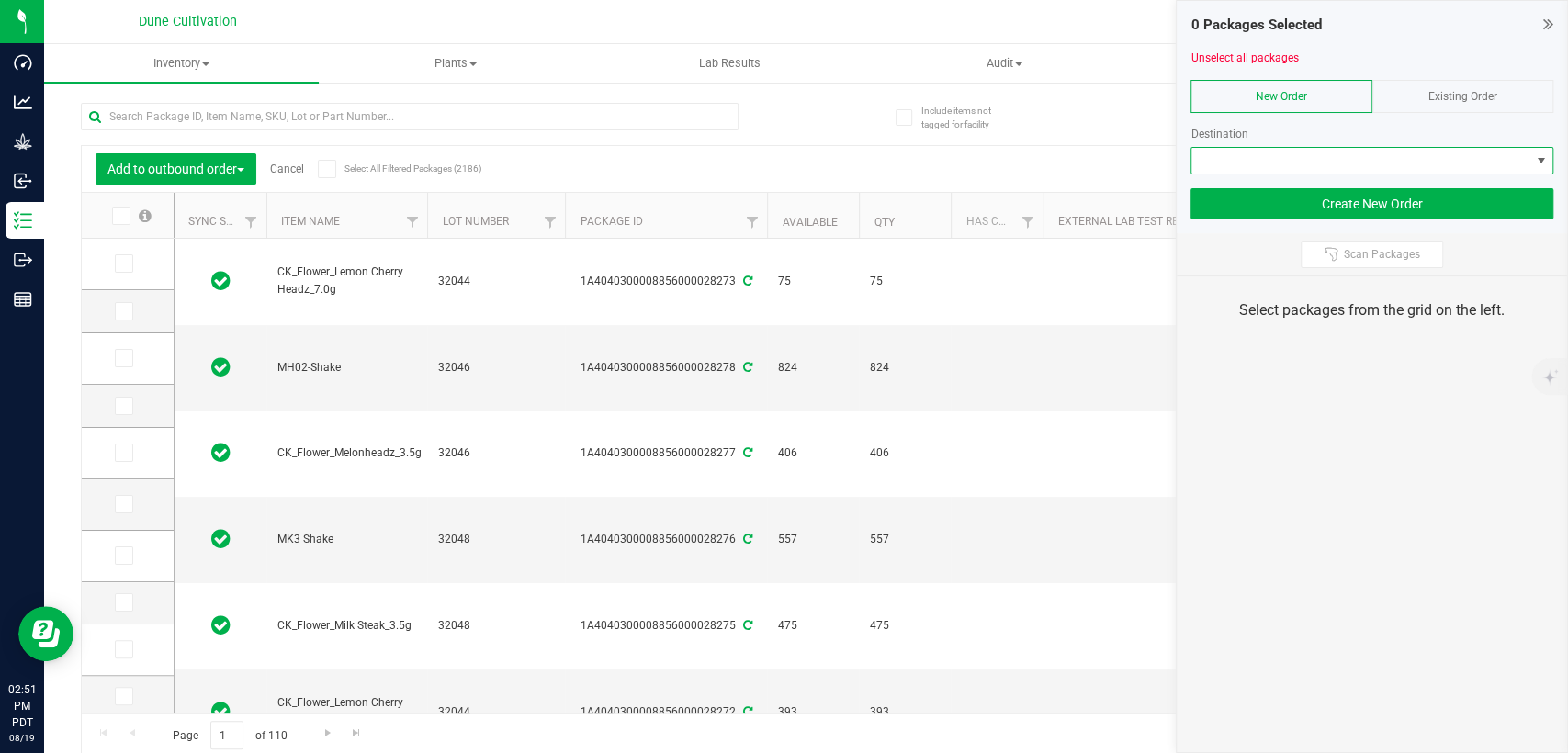
click at [1263, 154] on span at bounding box center [1361, 160] width 338 height 26
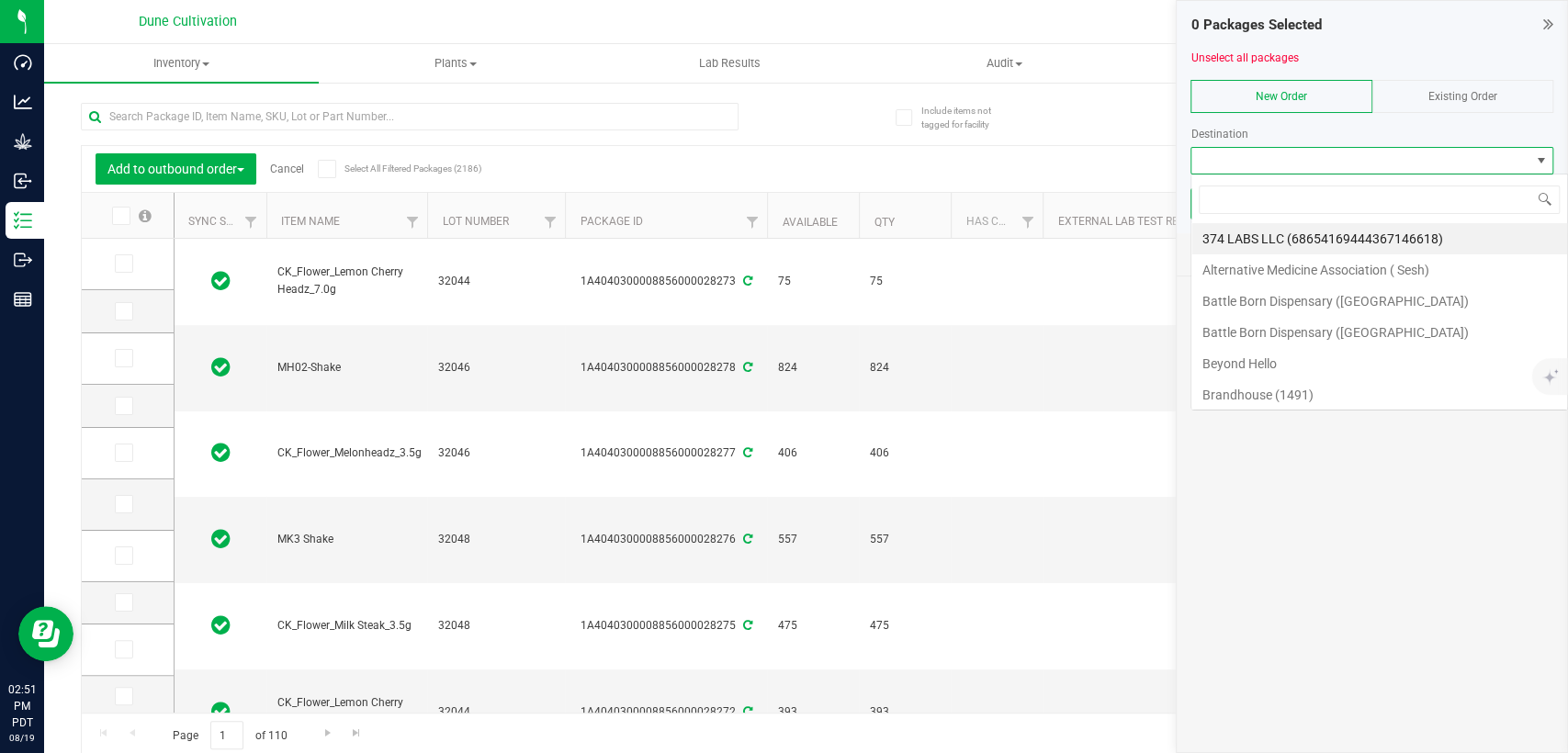
scroll to position [27, 363]
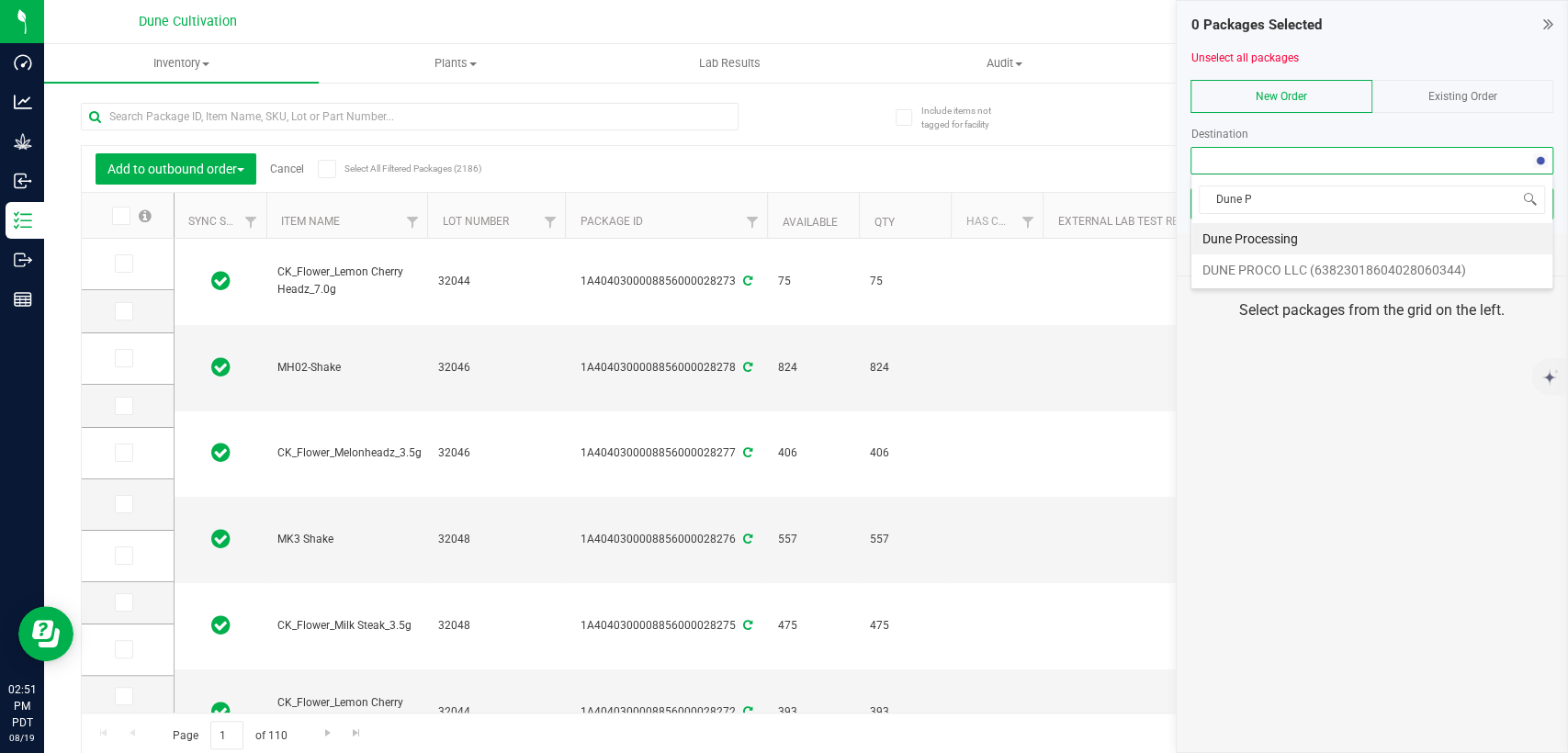
type input "Dune Pr"
click at [1231, 272] on li "DUNE PROCO LLC (63823018604028060344)" at bounding box center [1372, 270] width 361 height 32
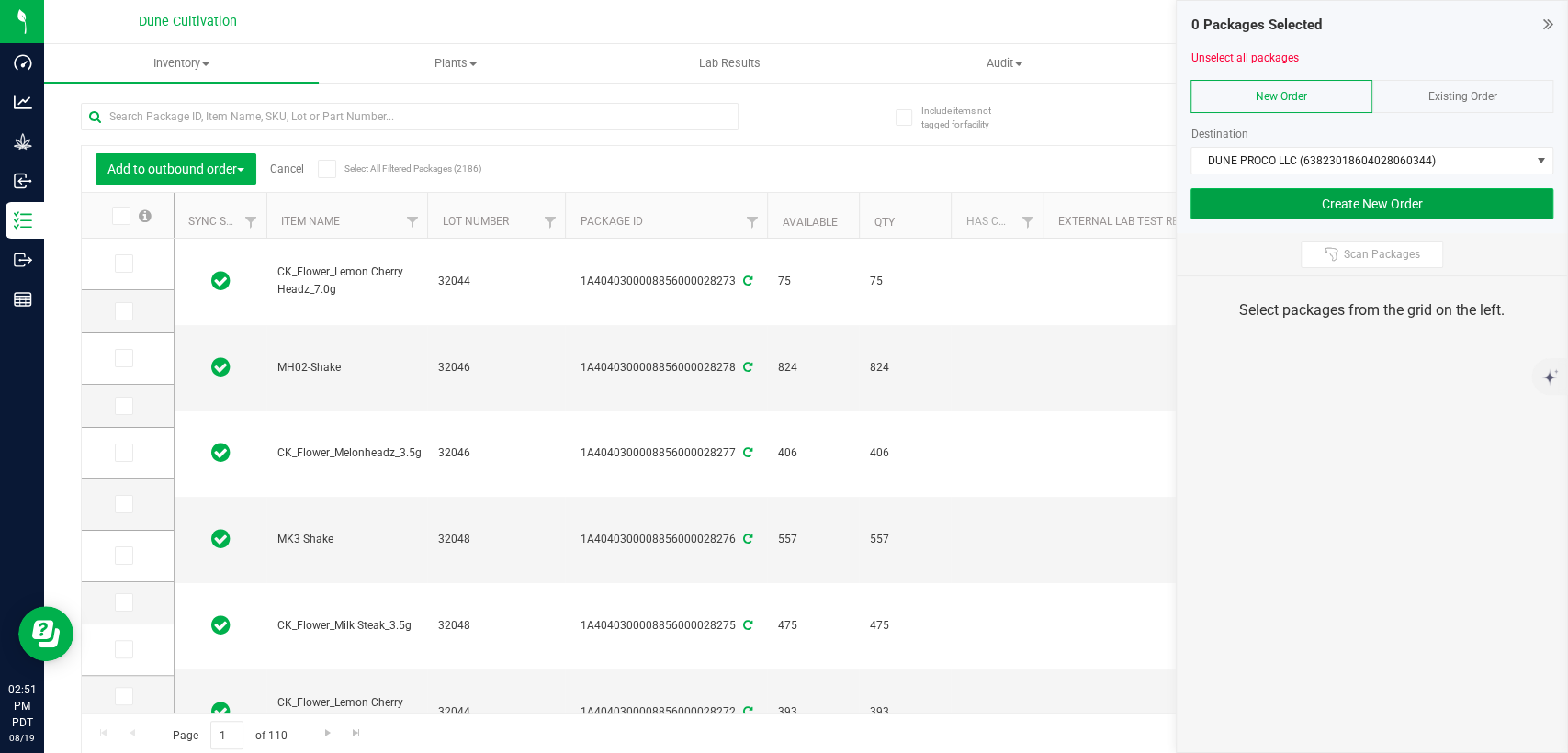
click at [1278, 196] on button "Create New Order" at bounding box center [1372, 203] width 363 height 32
click at [379, 119] on input "text" at bounding box center [410, 116] width 658 height 28
paste input "22548"
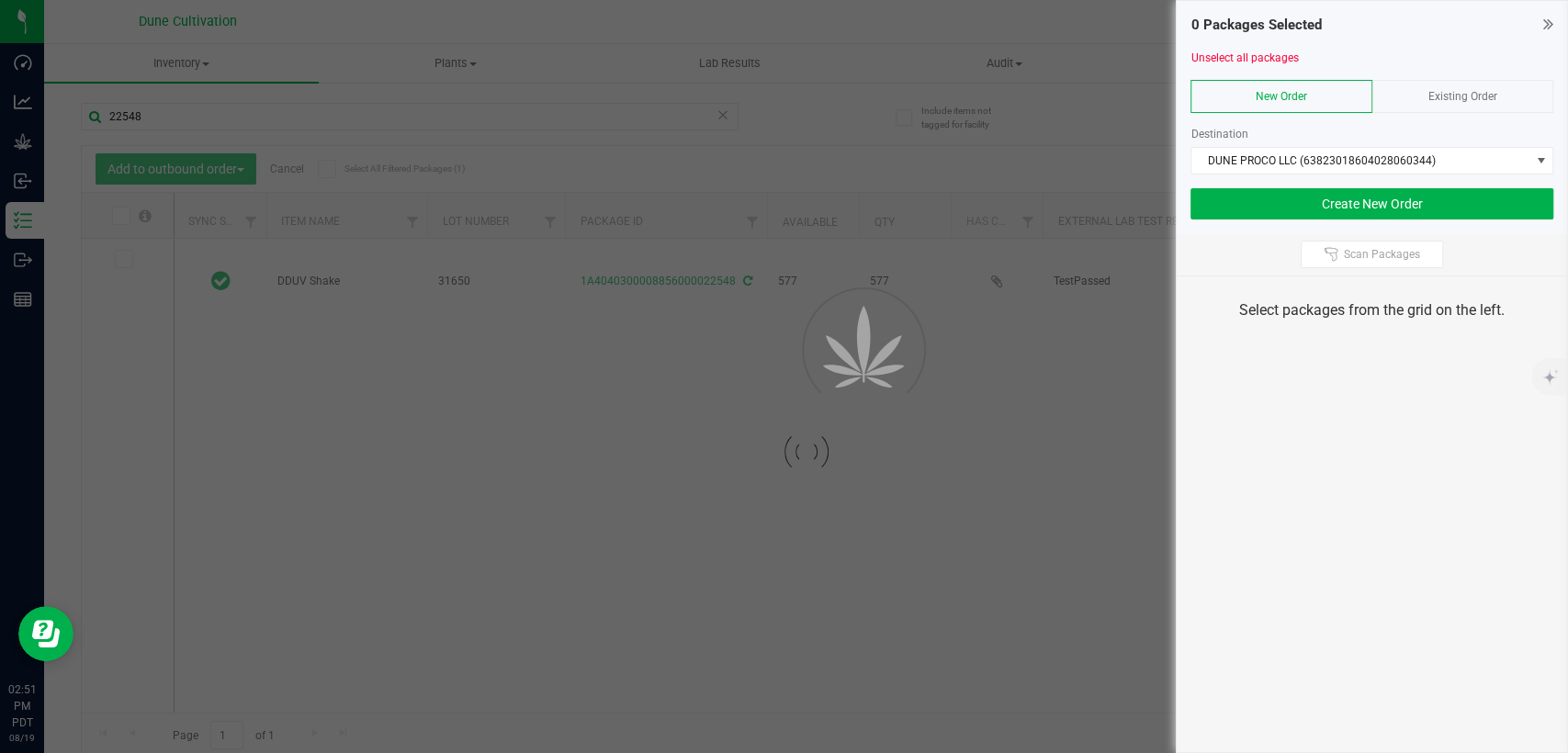
drag, startPoint x: 217, startPoint y: 183, endPoint x: 816, endPoint y: 110, distance: 603.4
click at [816, 110] on div at bounding box center [784, 376] width 1568 height 753
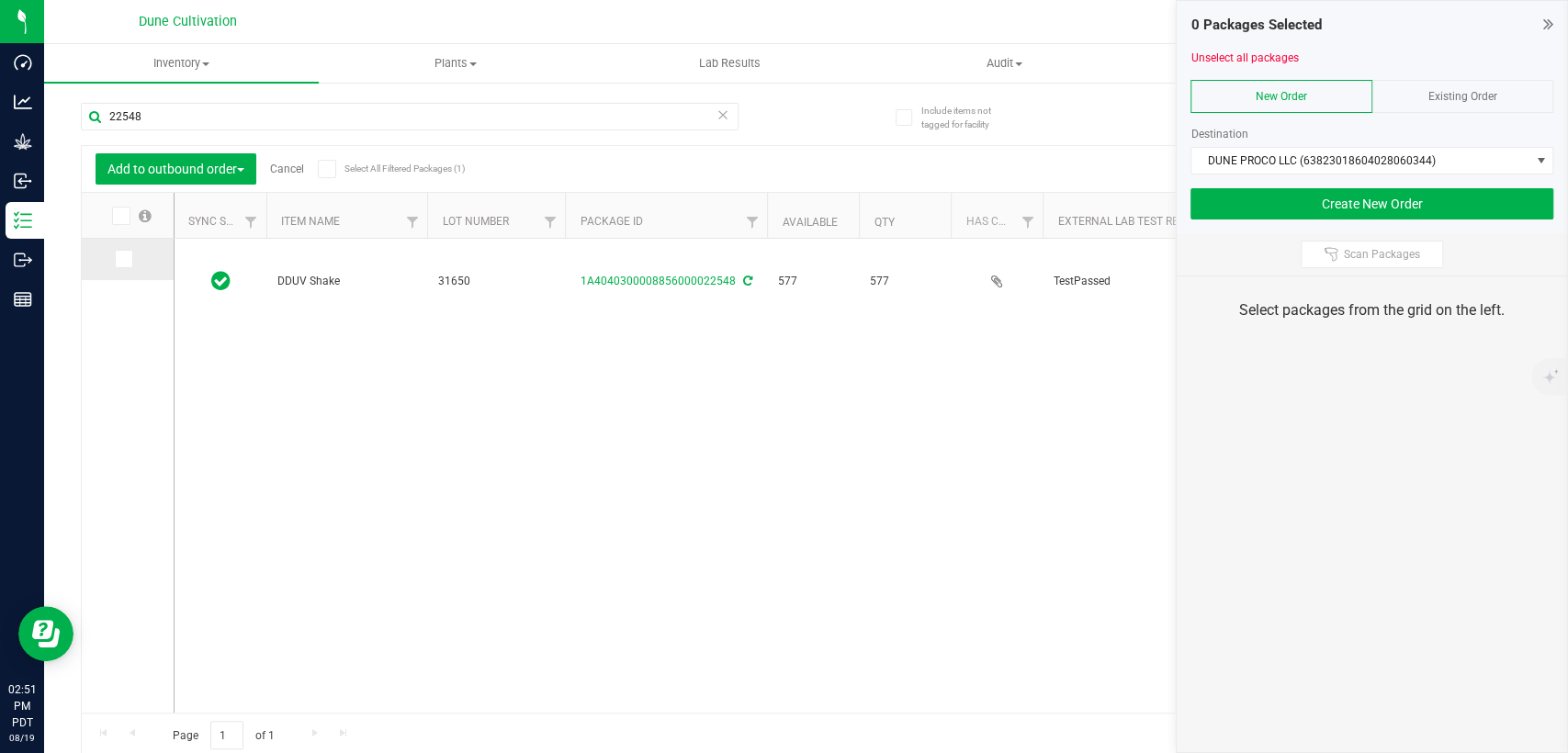
click at [124, 259] on icon at bounding box center [123, 259] width 12 height 0
click at [0, 0] on input "checkbox" at bounding box center [0, 0] width 0 height 0
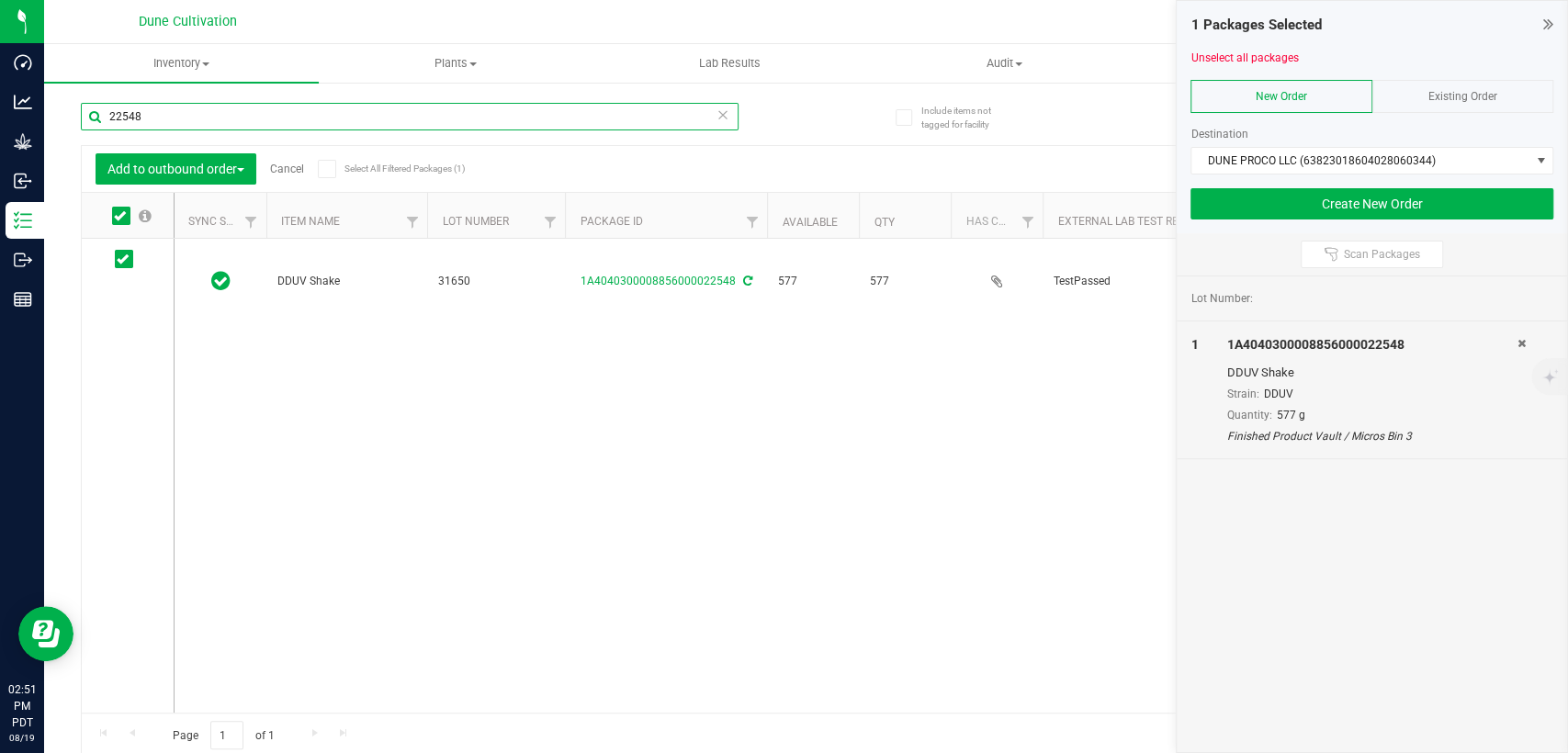
click at [183, 116] on input "22548" at bounding box center [410, 116] width 658 height 28
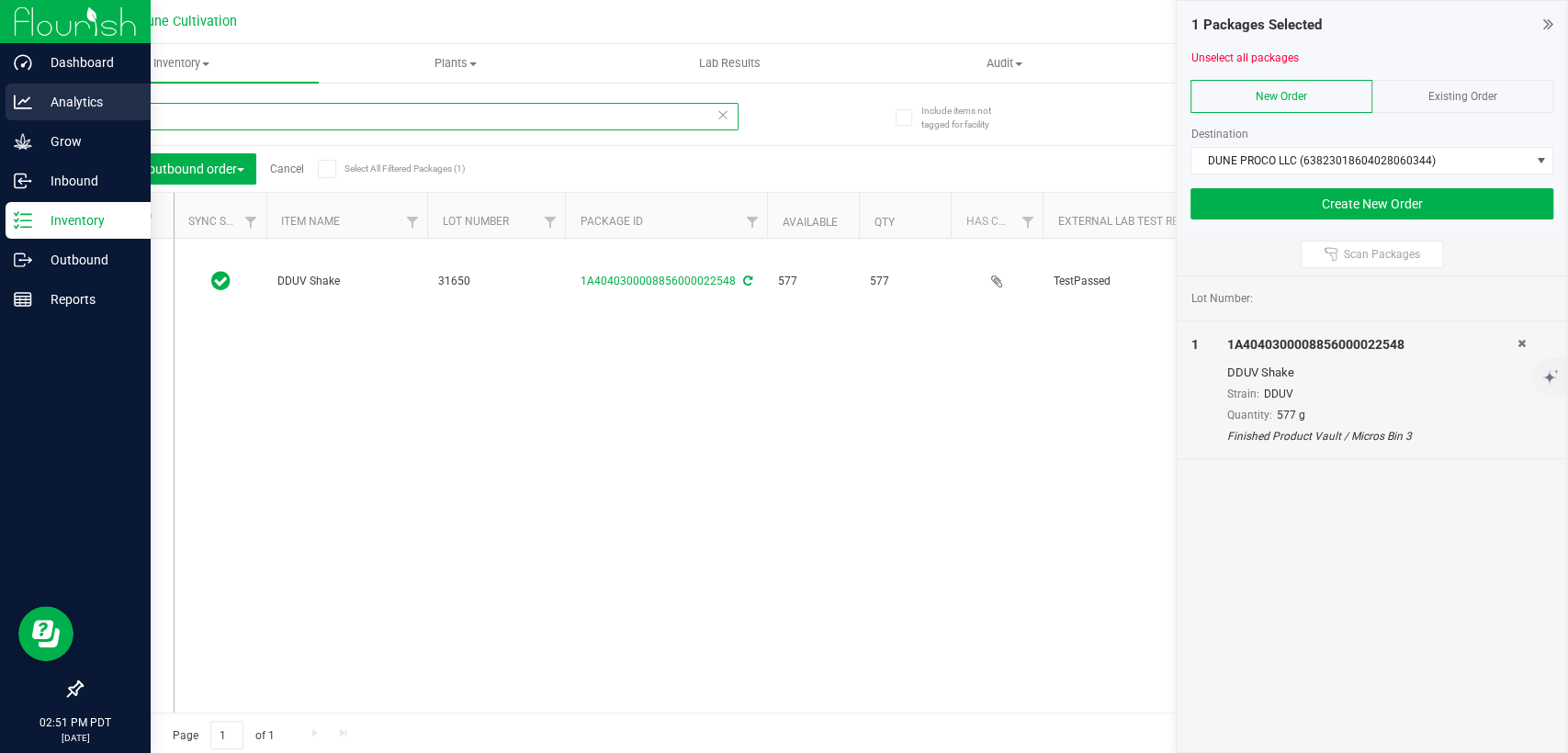
drag, startPoint x: 47, startPoint y: 114, endPoint x: 22, endPoint y: 115, distance: 25.0
click at [23, 114] on div "Dashboard Analytics Grow Inbound Inventory Outbound Reports 02:51 PM PDT 08/19/…" at bounding box center [784, 376] width 1568 height 753
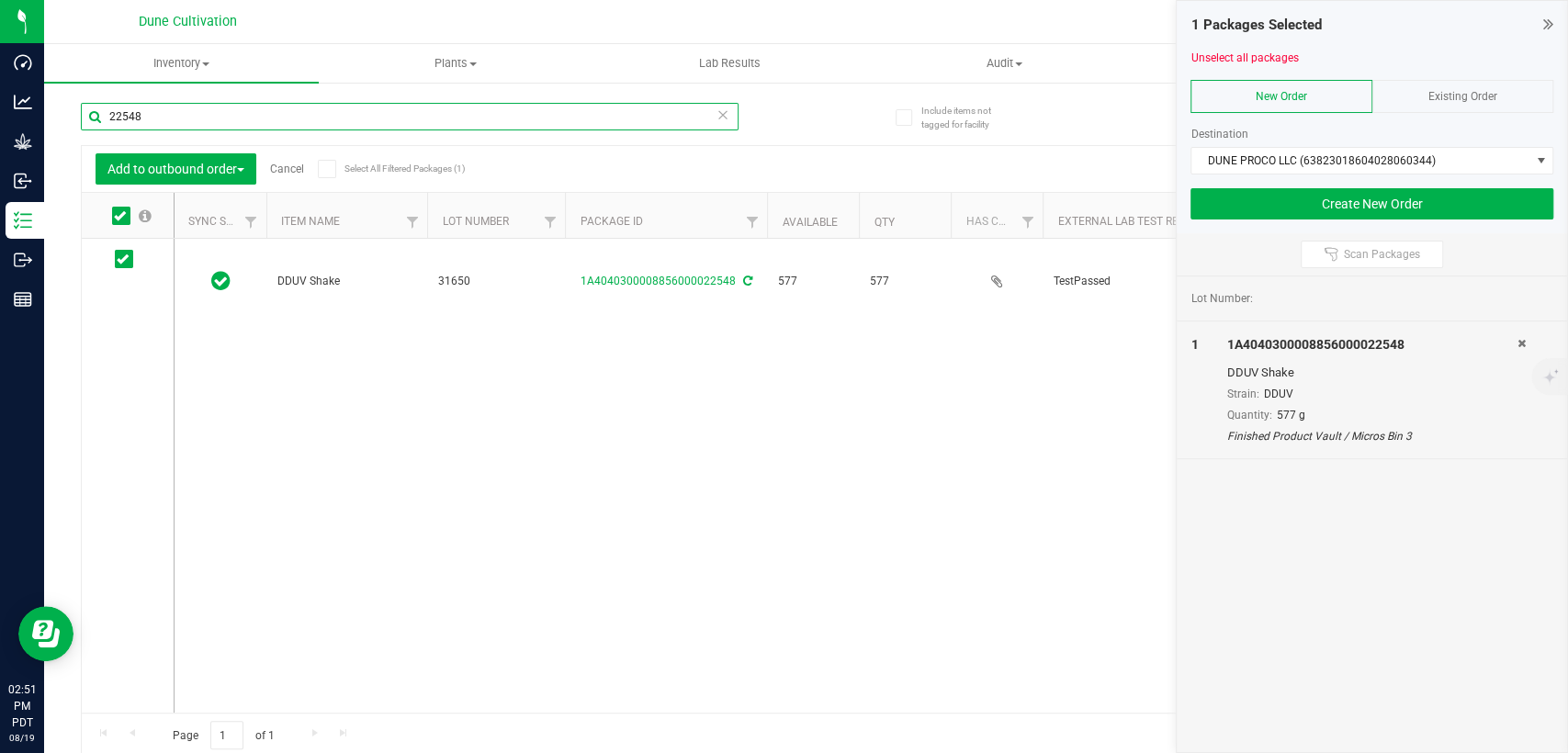
paste input "86"
click at [125, 259] on icon at bounding box center [123, 259] width 12 height 0
click at [0, 0] on input "checkbox" at bounding box center [0, 0] width 0 height 0
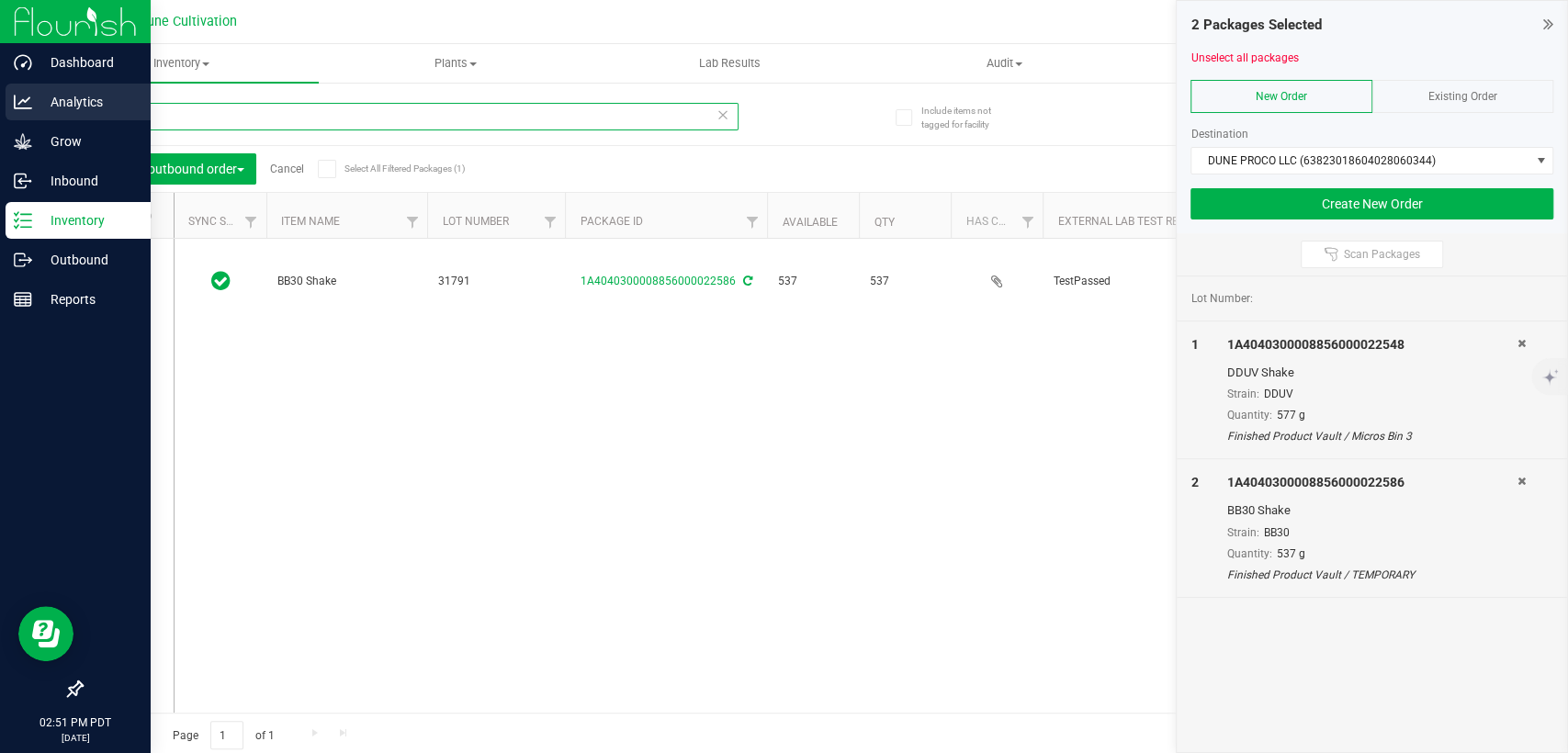
drag, startPoint x: 142, startPoint y: 112, endPoint x: 31, endPoint y: 119, distance: 111.2
click at [32, 119] on div "Dashboard Analytics Grow Inbound Inventory Outbound Reports 02:51 PM PDT 08/19/…" at bounding box center [784, 376] width 1568 height 753
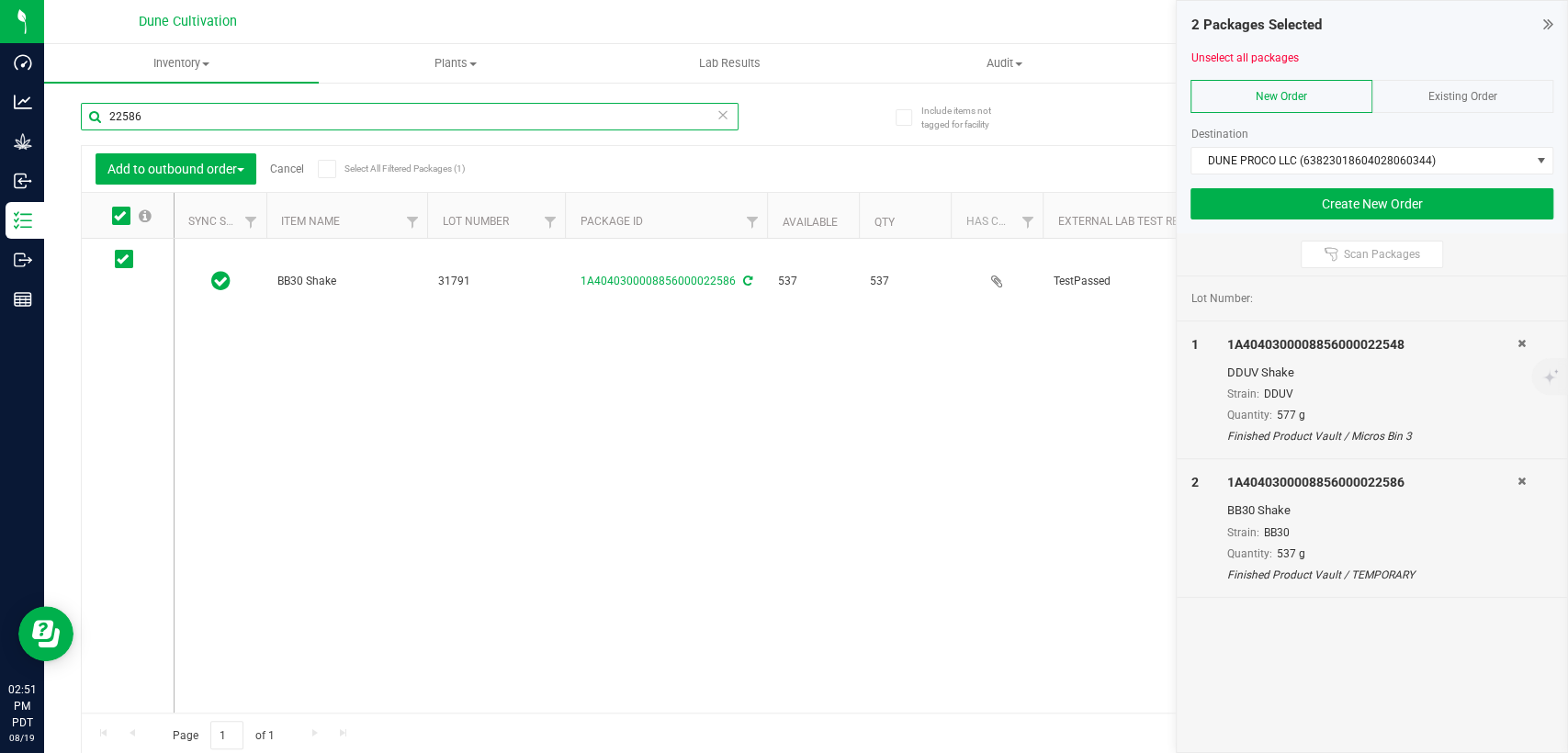
paste input "91"
click at [121, 259] on icon at bounding box center [123, 259] width 12 height 0
click at [0, 0] on input "checkbox" at bounding box center [0, 0] width 0 height 0
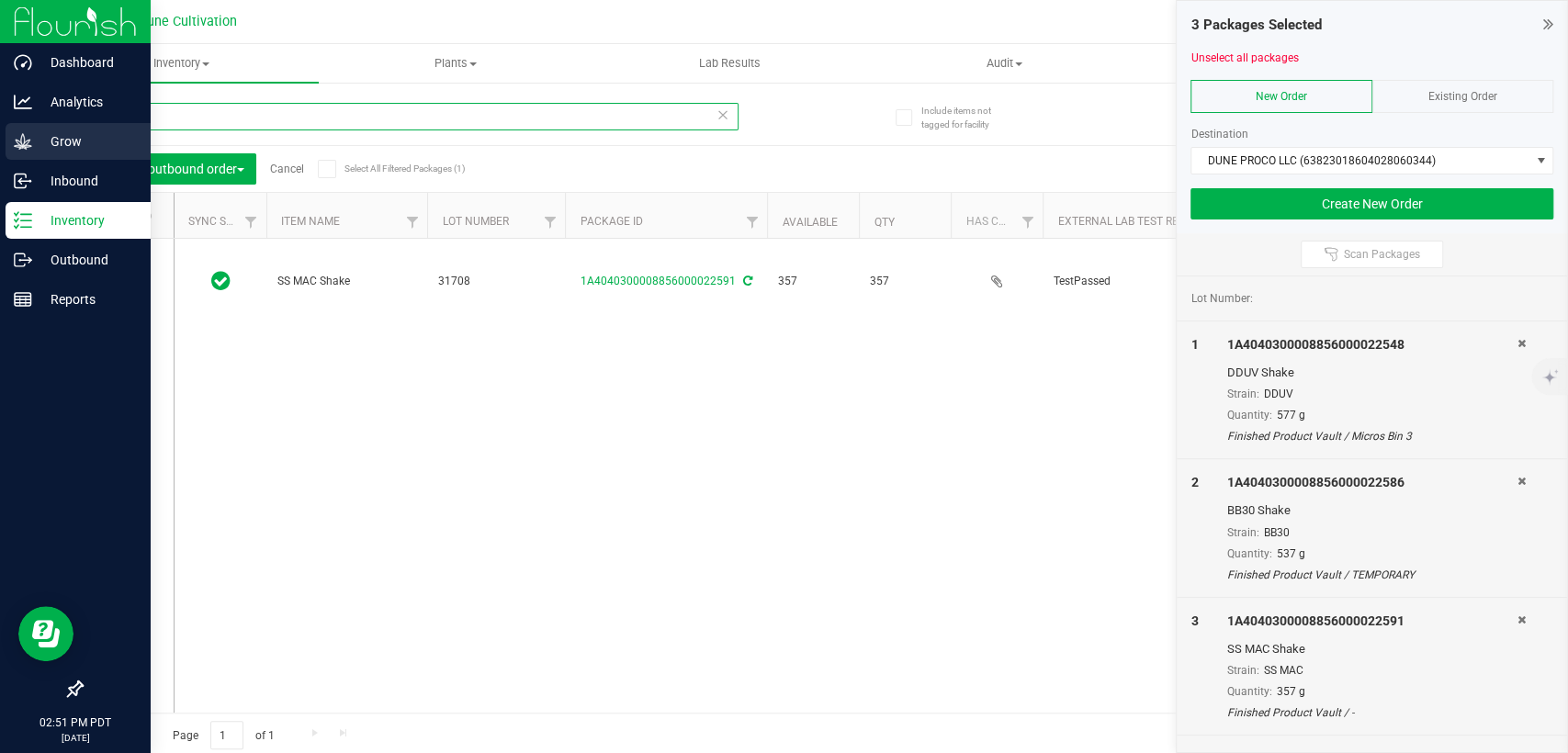
drag, startPoint x: 244, startPoint y: 112, endPoint x: 36, endPoint y: 122, distance: 208.2
click at [36, 122] on div "Dashboard Analytics Grow Inbound Inventory Outbound Reports 02:51 PM PDT 08/19/…" at bounding box center [784, 376] width 1568 height 753
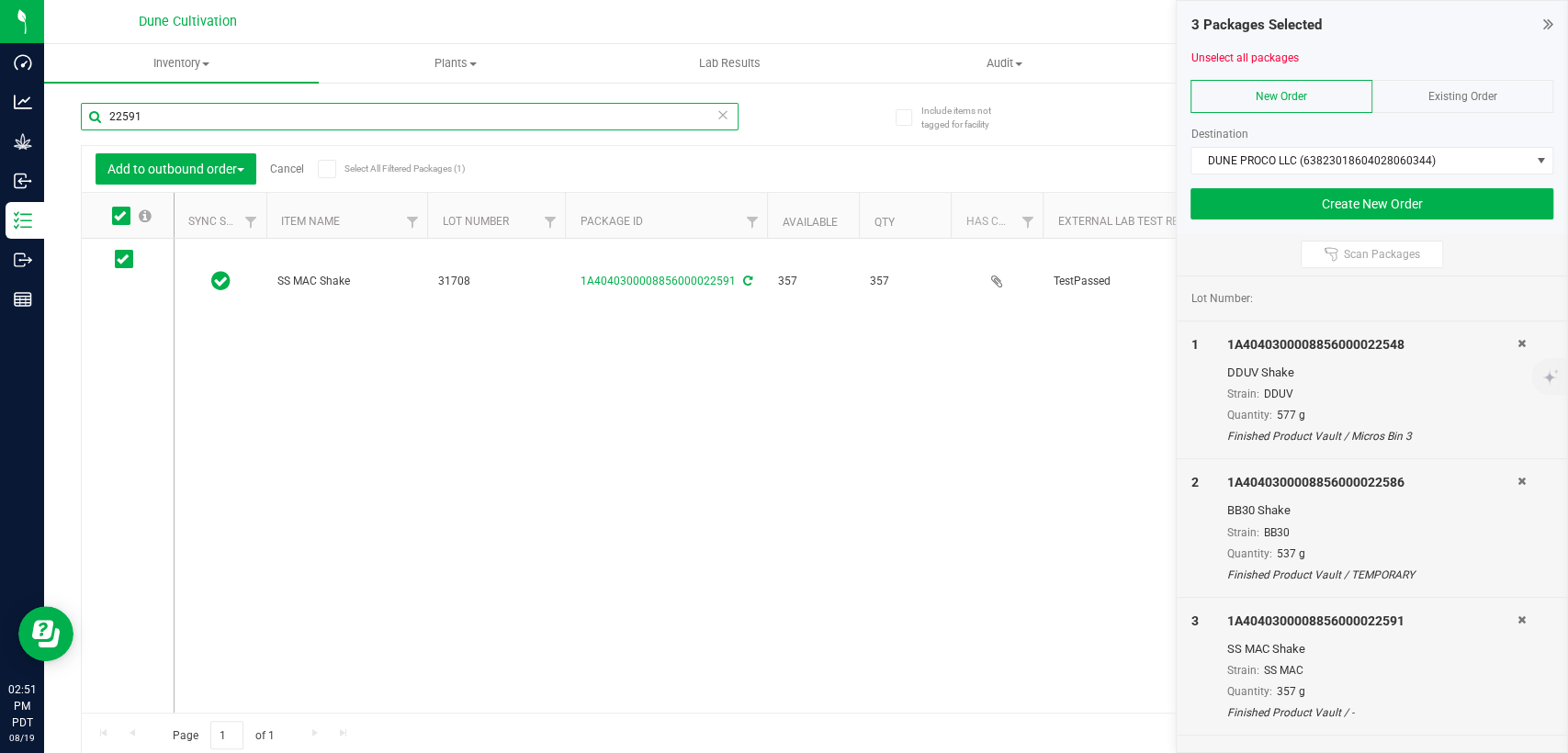
paste input "24"
click at [126, 259] on icon at bounding box center [123, 259] width 12 height 0
click at [0, 0] on input "checkbox" at bounding box center [0, 0] width 0 height 0
click at [77, 119] on div "Include items not tagged for facility Manage package tags Sync METRC Packages 2…" at bounding box center [806, 361] width 1524 height 560
paste input "35"
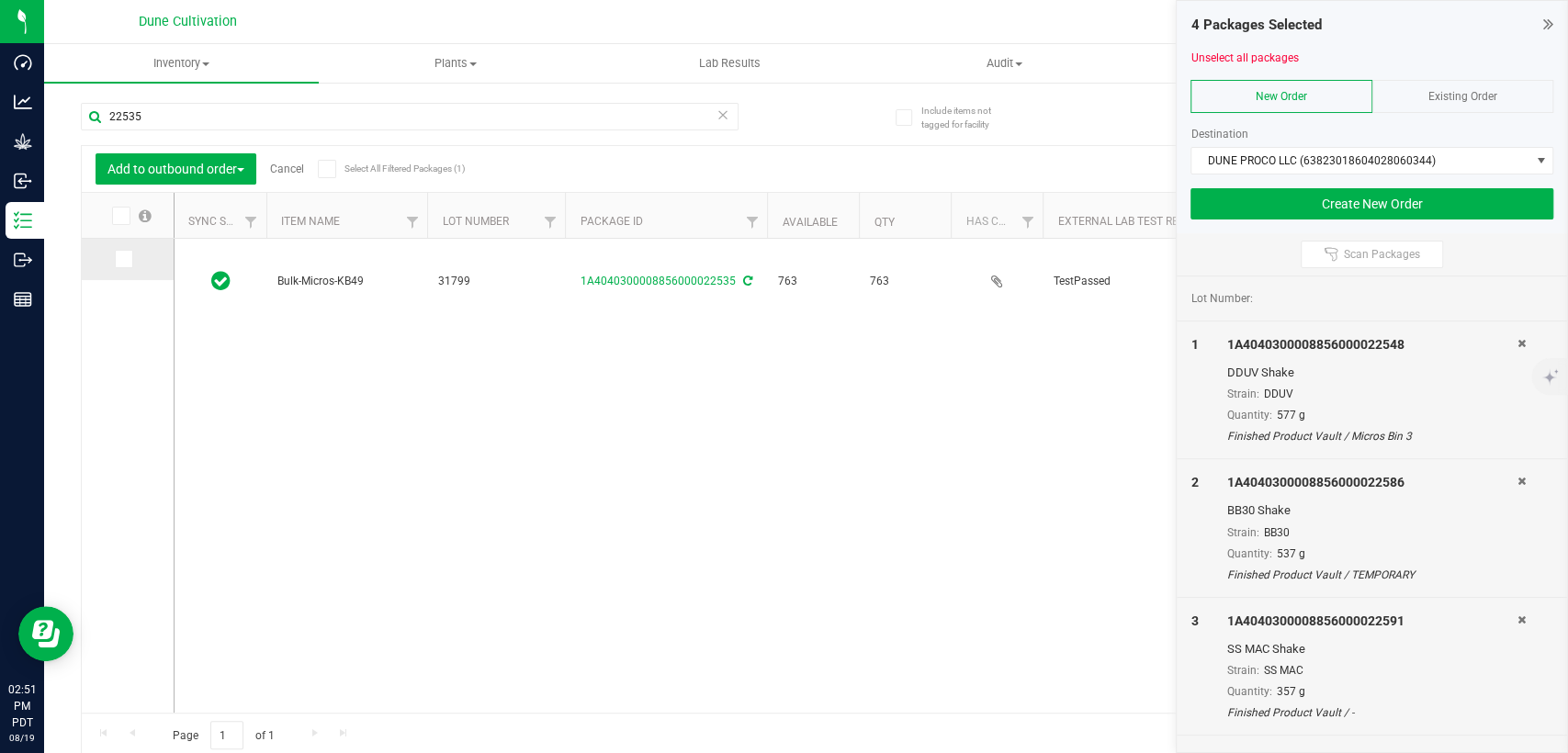
click at [119, 259] on icon at bounding box center [123, 259] width 12 height 0
click at [0, 0] on input "checkbox" at bounding box center [0, 0] width 0 height 0
drag, startPoint x: 153, startPoint y: 115, endPoint x: 55, endPoint y: 101, distance: 99.0
click at [74, 109] on div "Include items not tagged for facility Manage package tags Sync METRC Packages 2…" at bounding box center [806, 361] width 1524 height 560
paste input "41"
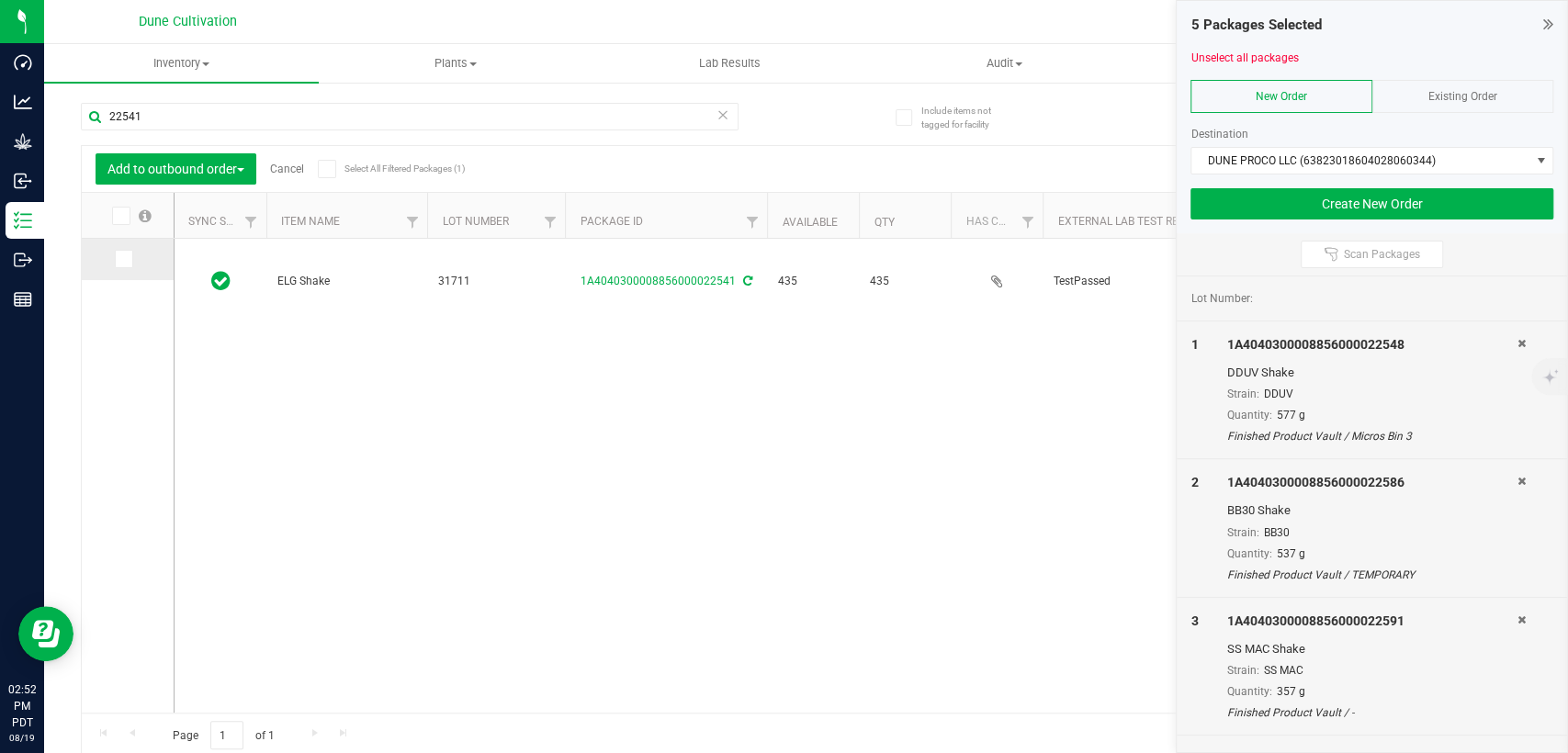
click at [120, 259] on icon at bounding box center [123, 259] width 12 height 0
click at [0, 0] on input "checkbox" at bounding box center [0, 0] width 0 height 0
click at [228, 129] on input "22541" at bounding box center [410, 116] width 658 height 28
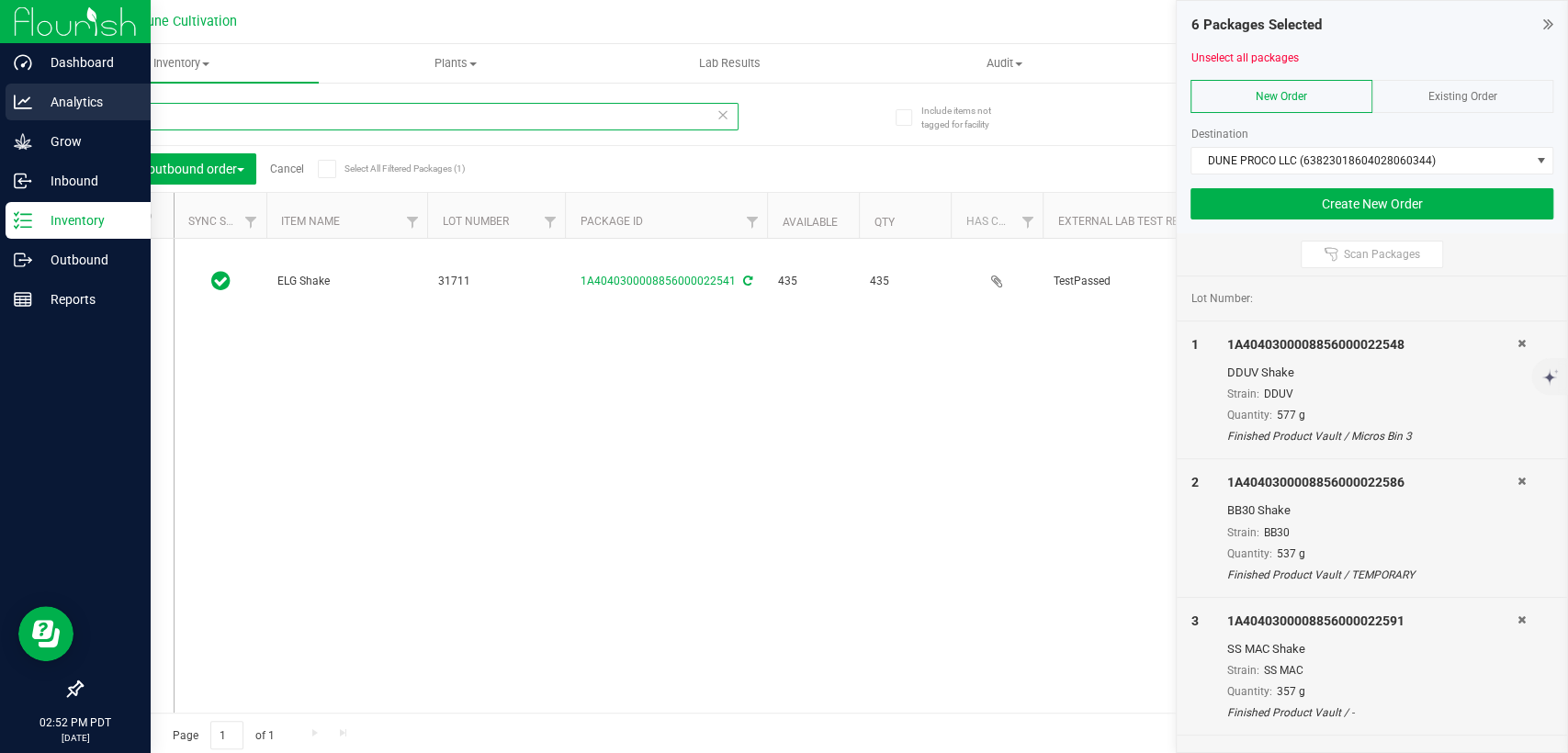
drag, startPoint x: 208, startPoint y: 114, endPoint x: 43, endPoint y: 120, distance: 165.1
click at [38, 120] on div "Dashboard Analytics Grow Inbound Inventory Outbound Reports 02:52 PM PDT 08/19/…" at bounding box center [784, 376] width 1568 height 753
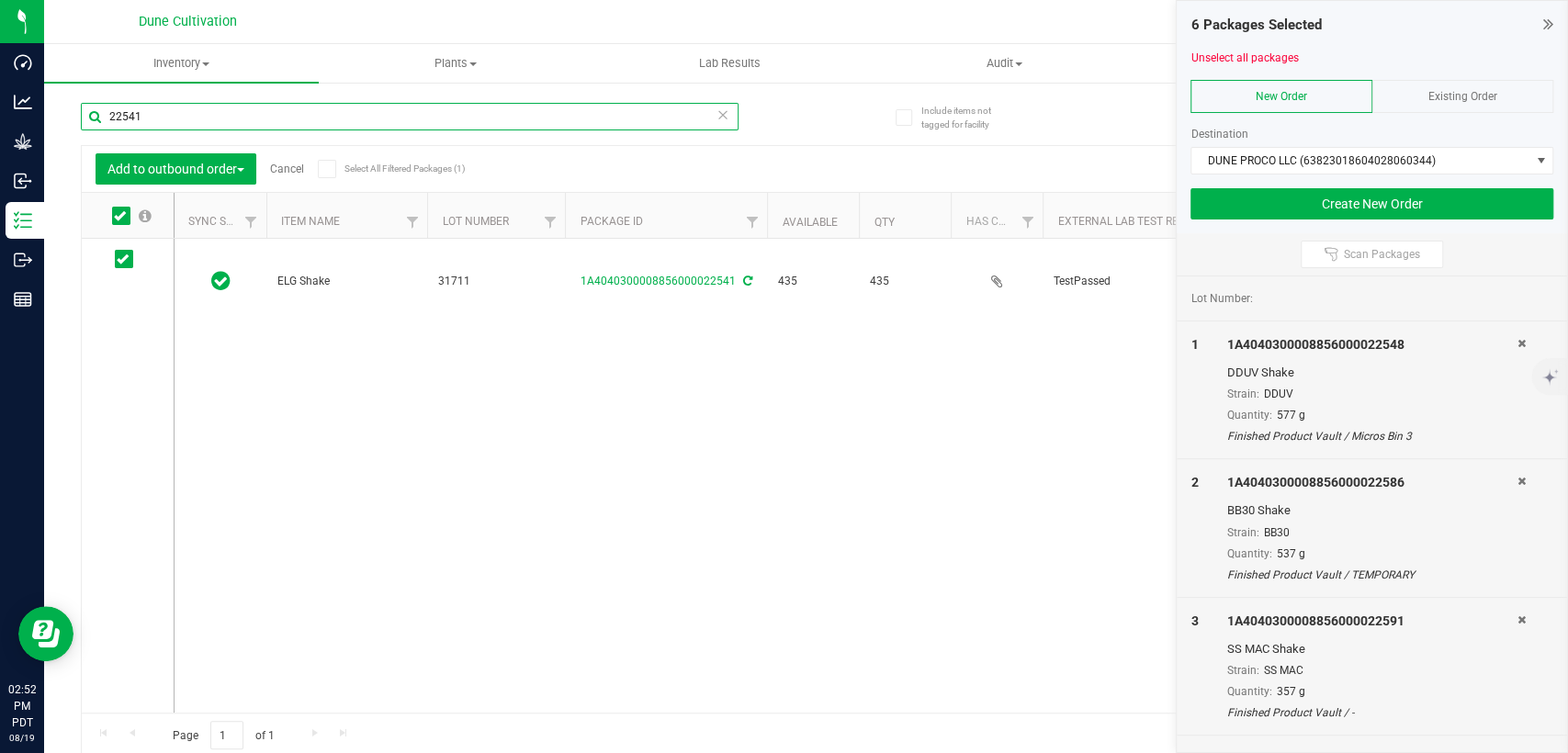
paste input "85"
click at [118, 259] on icon at bounding box center [123, 259] width 12 height 0
click at [0, 0] on input "checkbox" at bounding box center [0, 0] width 0 height 0
click at [189, 116] on input "22585" at bounding box center [410, 116] width 658 height 28
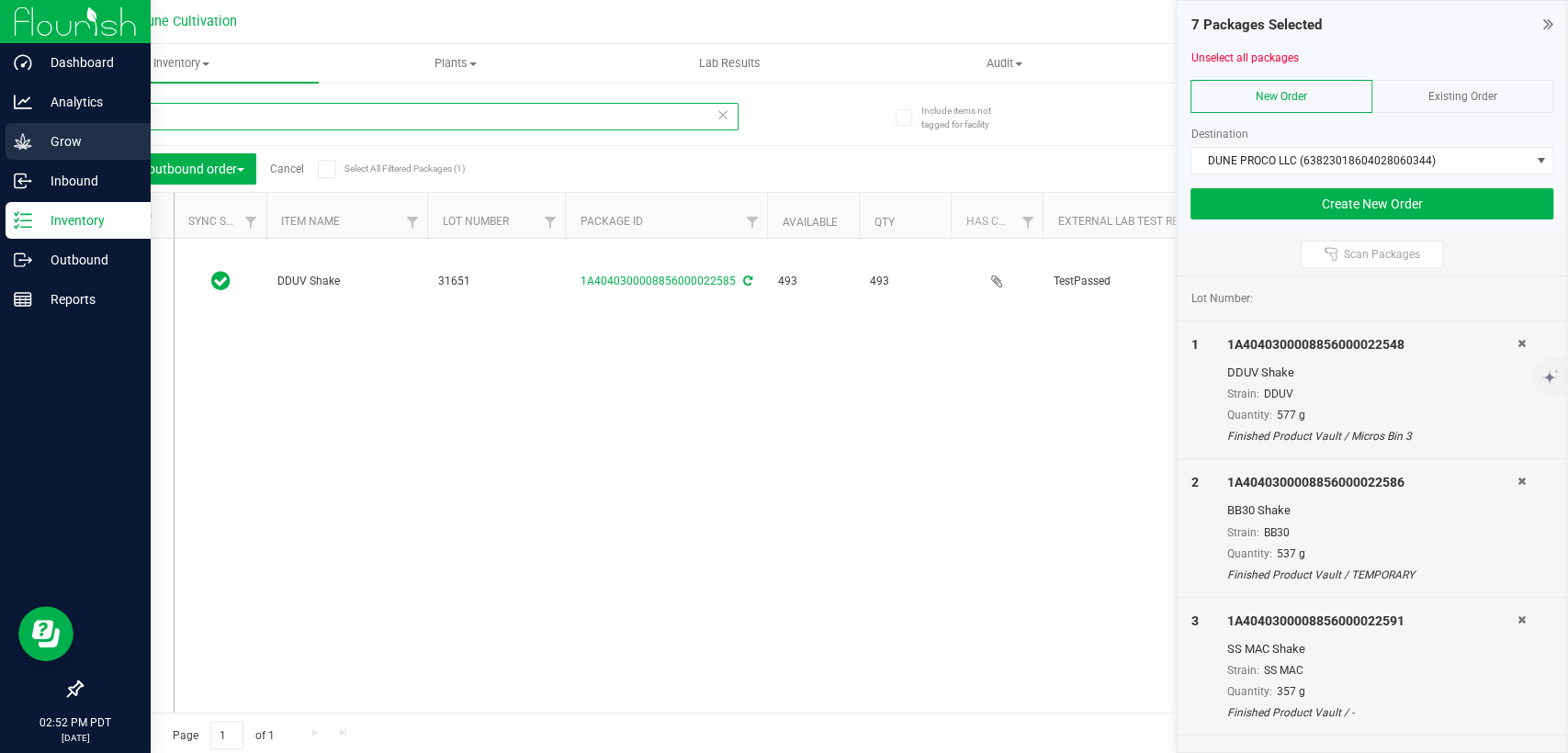
drag, startPoint x: 221, startPoint y: 108, endPoint x: 40, endPoint y: 122, distance: 181.5
click at [57, 121] on div "Include items not tagged for facility Manage package tags Sync METRC Packages 2…" at bounding box center [806, 361] width 1524 height 560
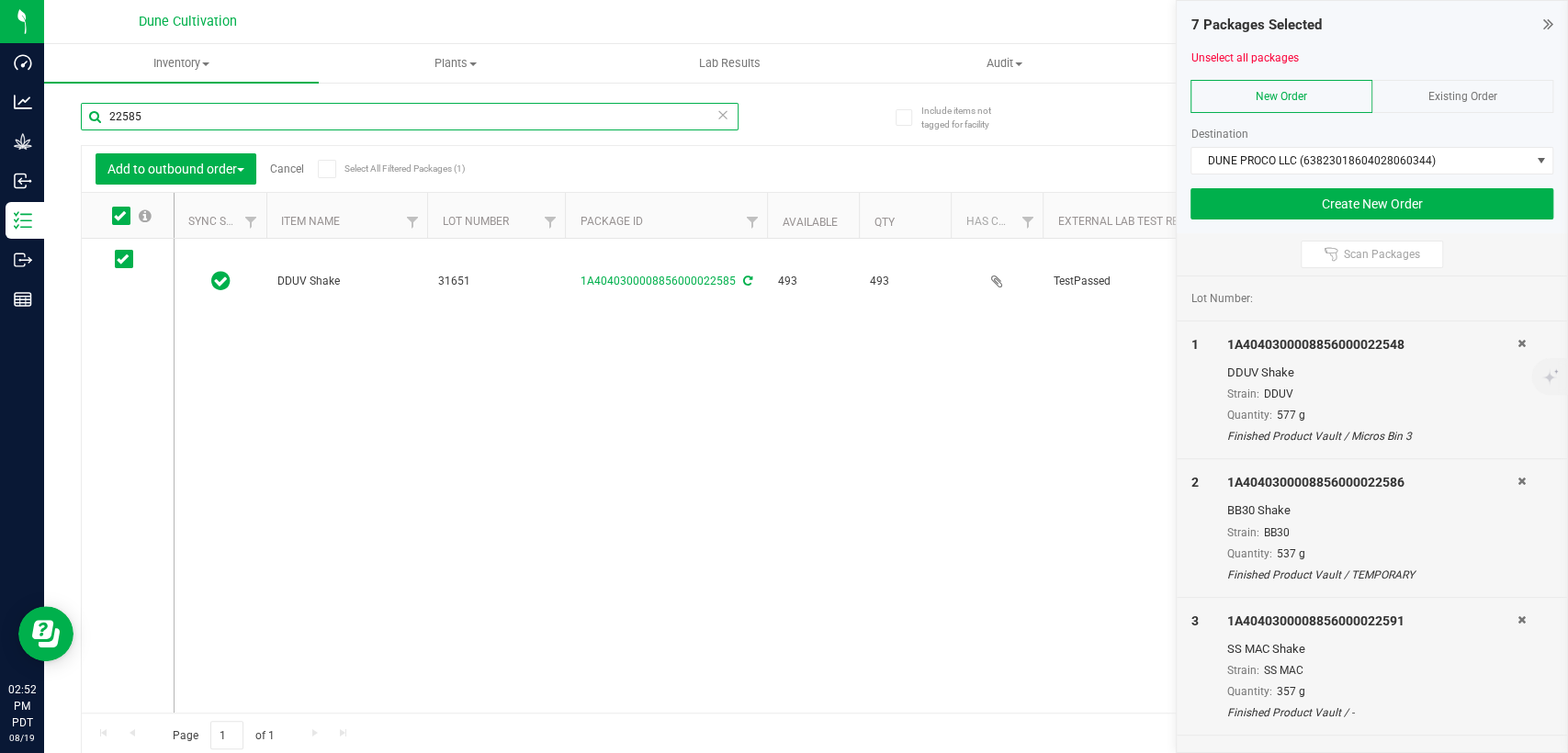
paste input "2"
type input "22525"
click at [129, 259] on span at bounding box center [124, 258] width 18 height 18
click at [0, 0] on input "checkbox" at bounding box center [0, 0] width 0 height 0
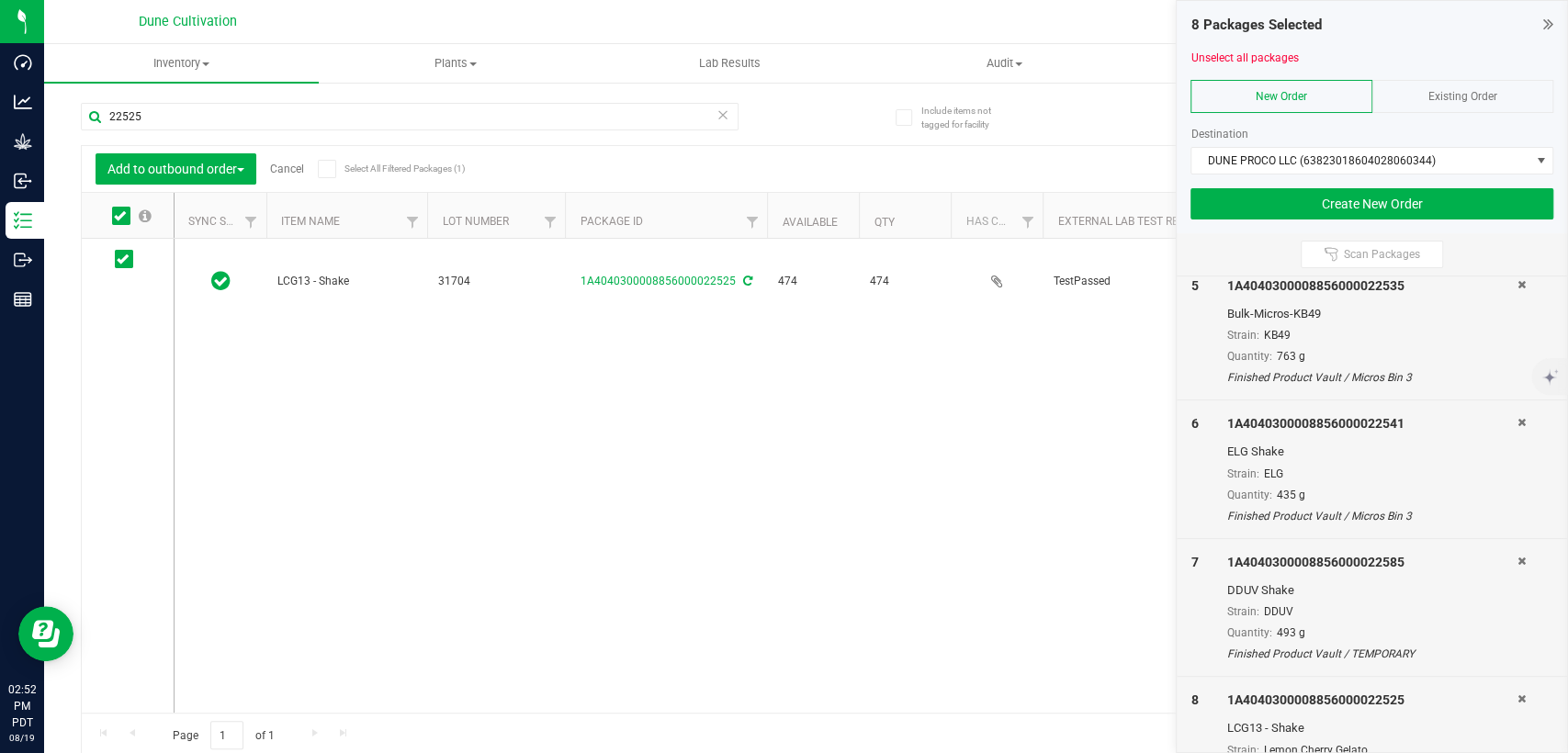
scroll to position [673, 0]
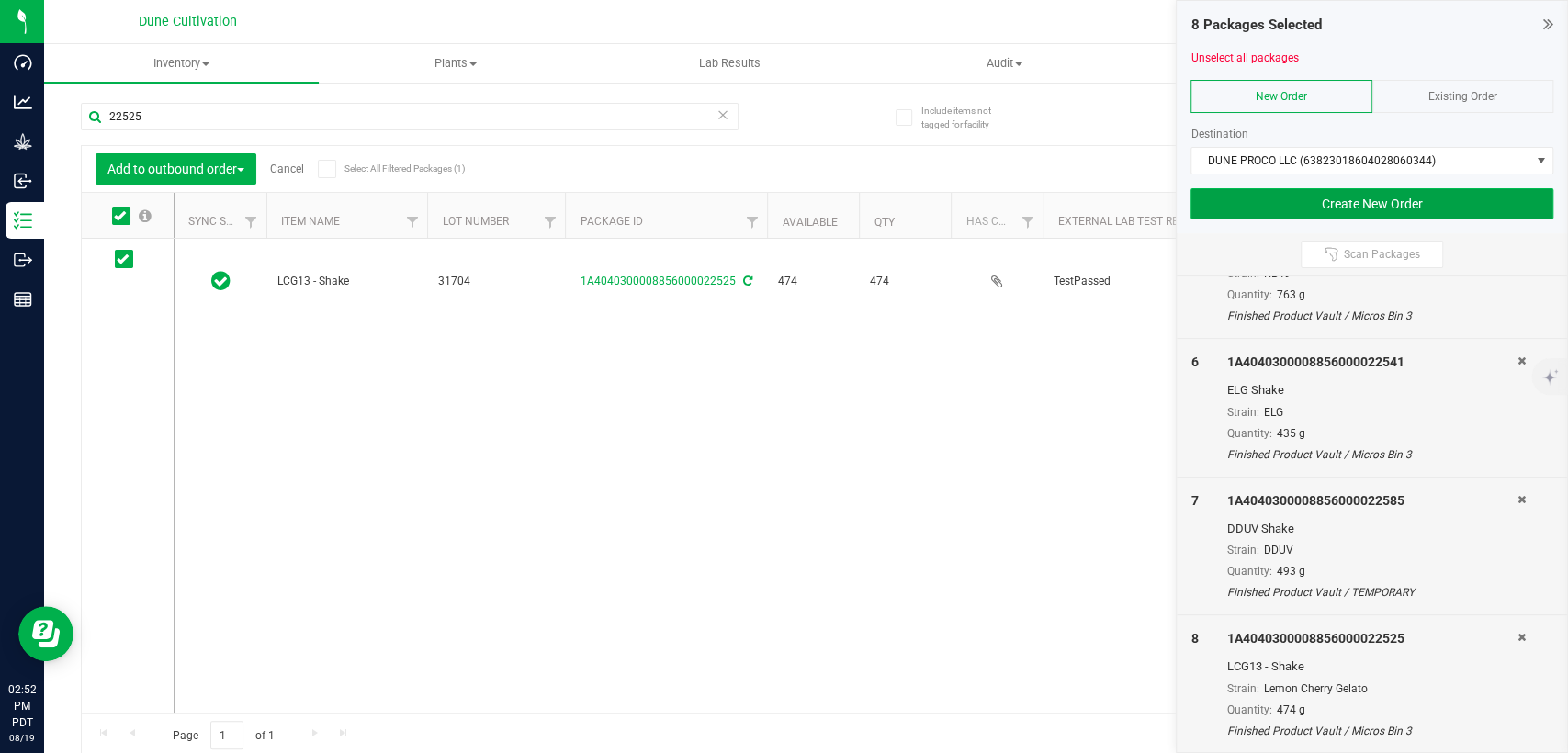
click at [1341, 198] on button "Create New Order" at bounding box center [1372, 203] width 363 height 32
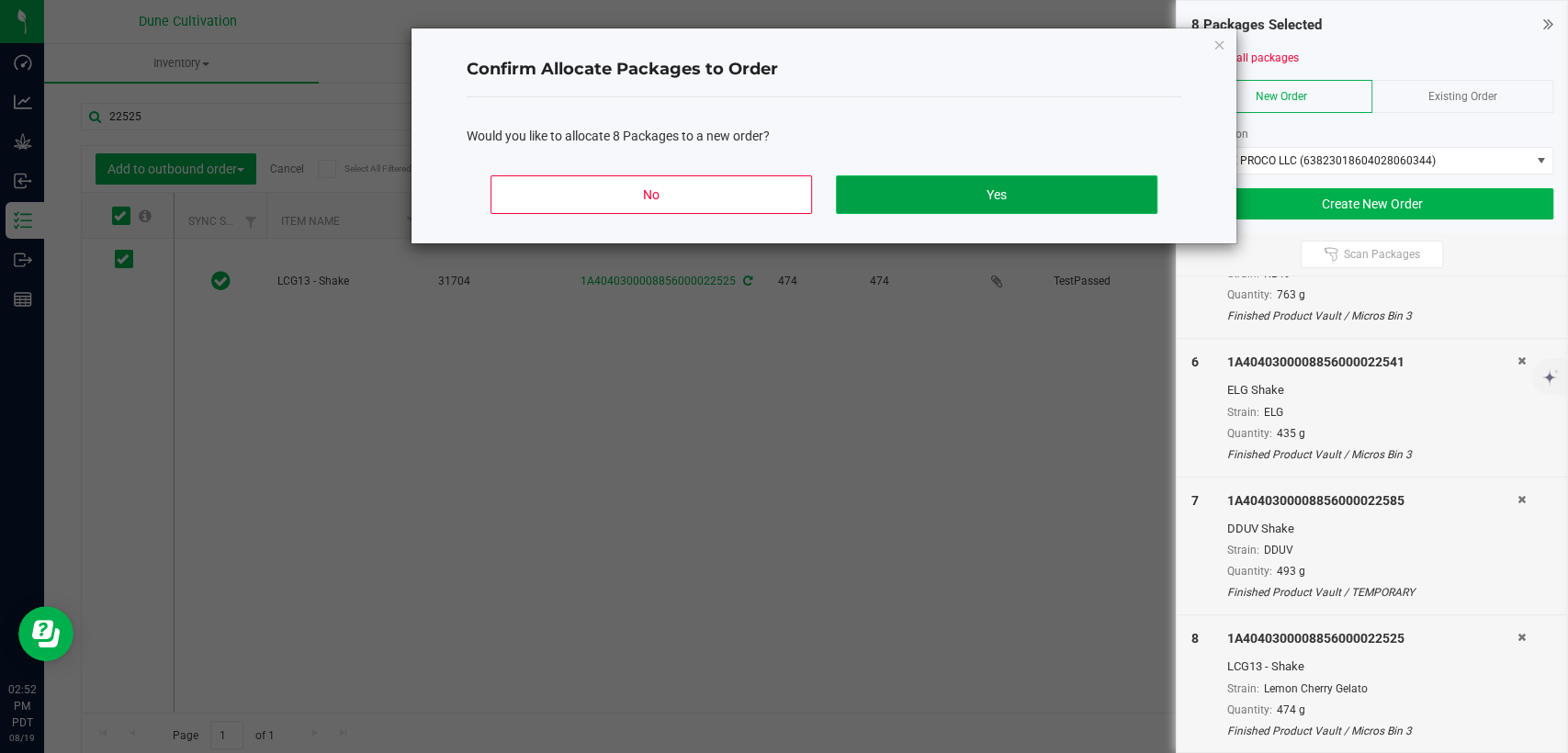
click at [939, 185] on button "Yes" at bounding box center [996, 195] width 321 height 38
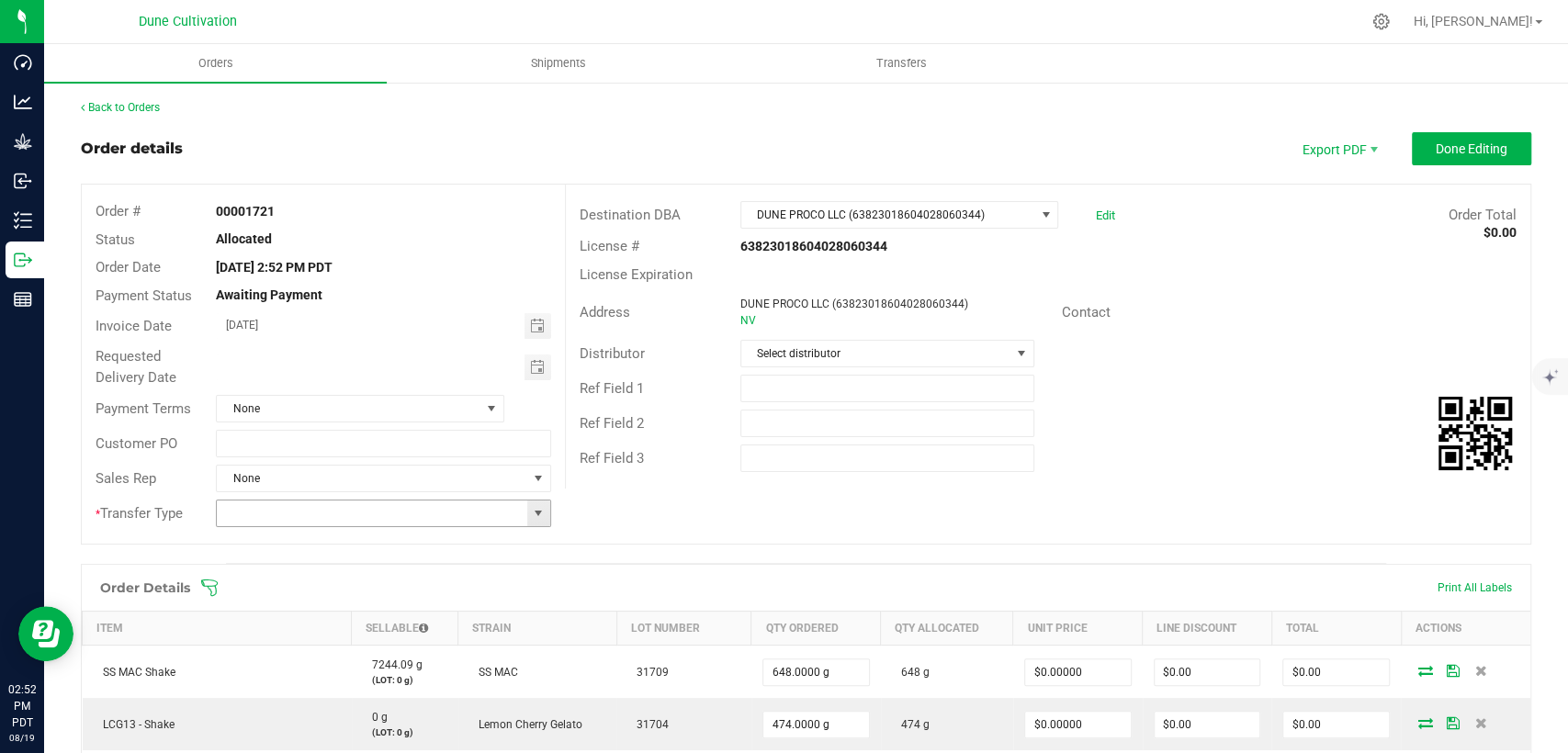
click at [535, 511] on span at bounding box center [537, 513] width 14 height 14
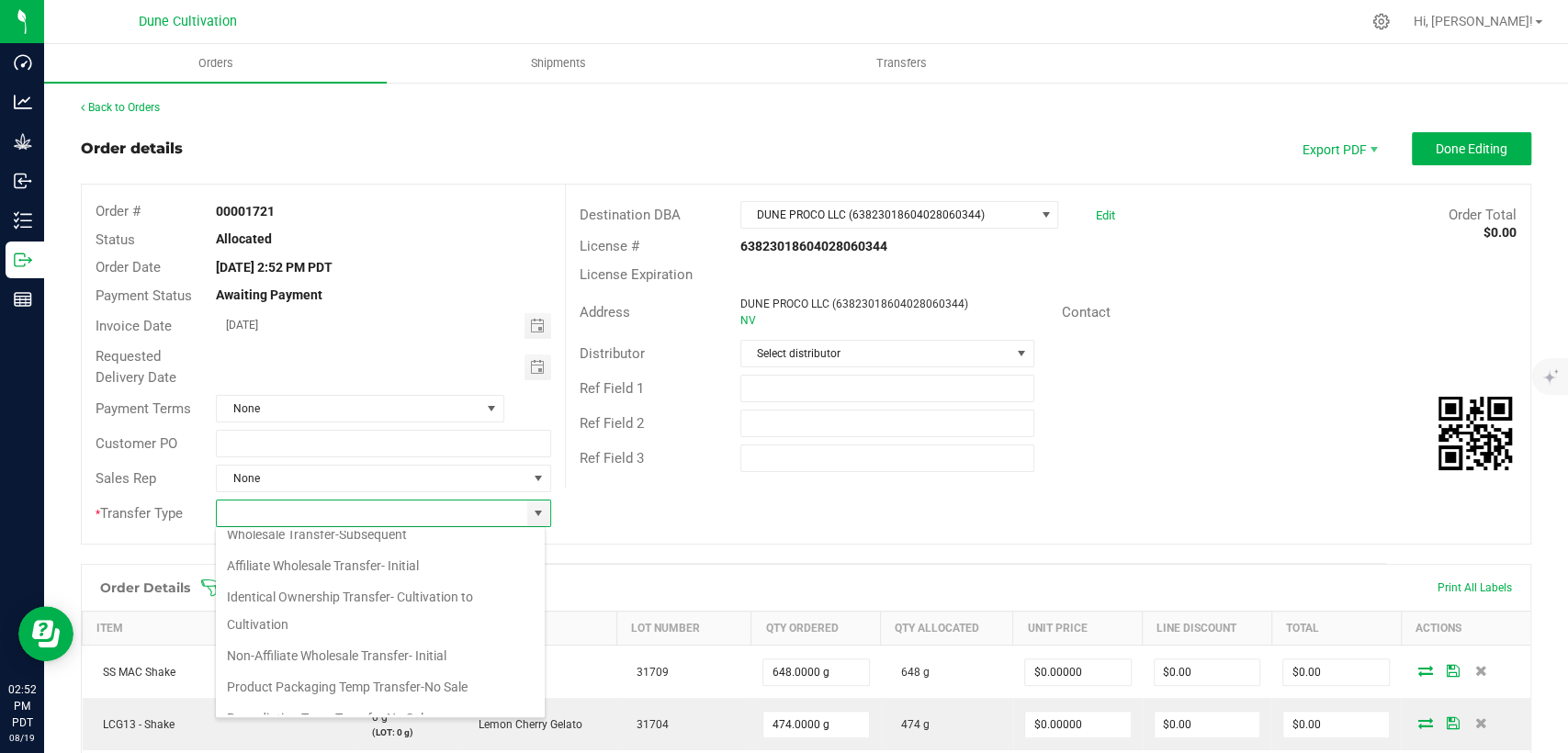
scroll to position [204, 0]
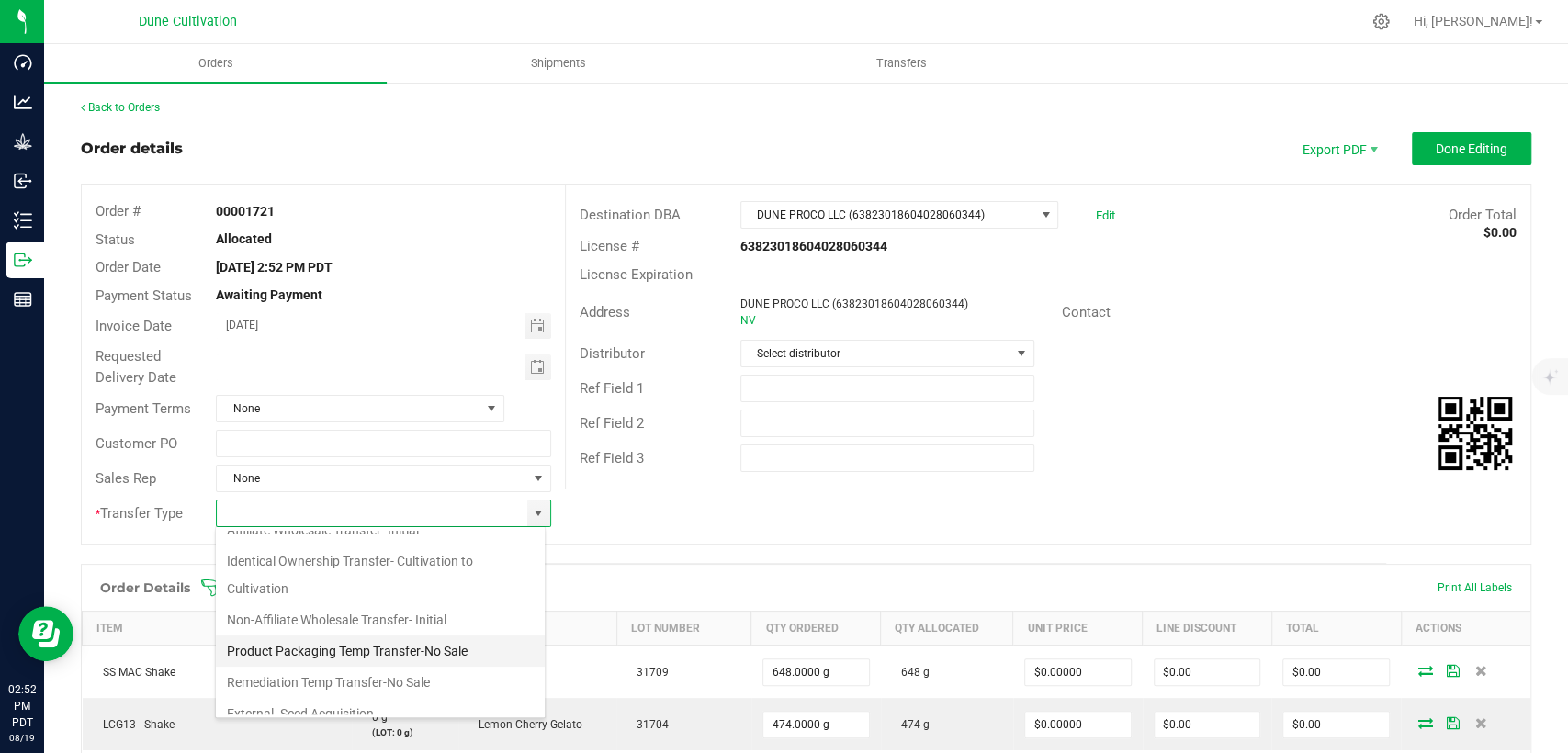
click at [404, 647] on li "Product Packaging Temp Transfer-No Sale" at bounding box center [380, 651] width 329 height 32
type input "Product Packaging Temp Transfer-No Sale"
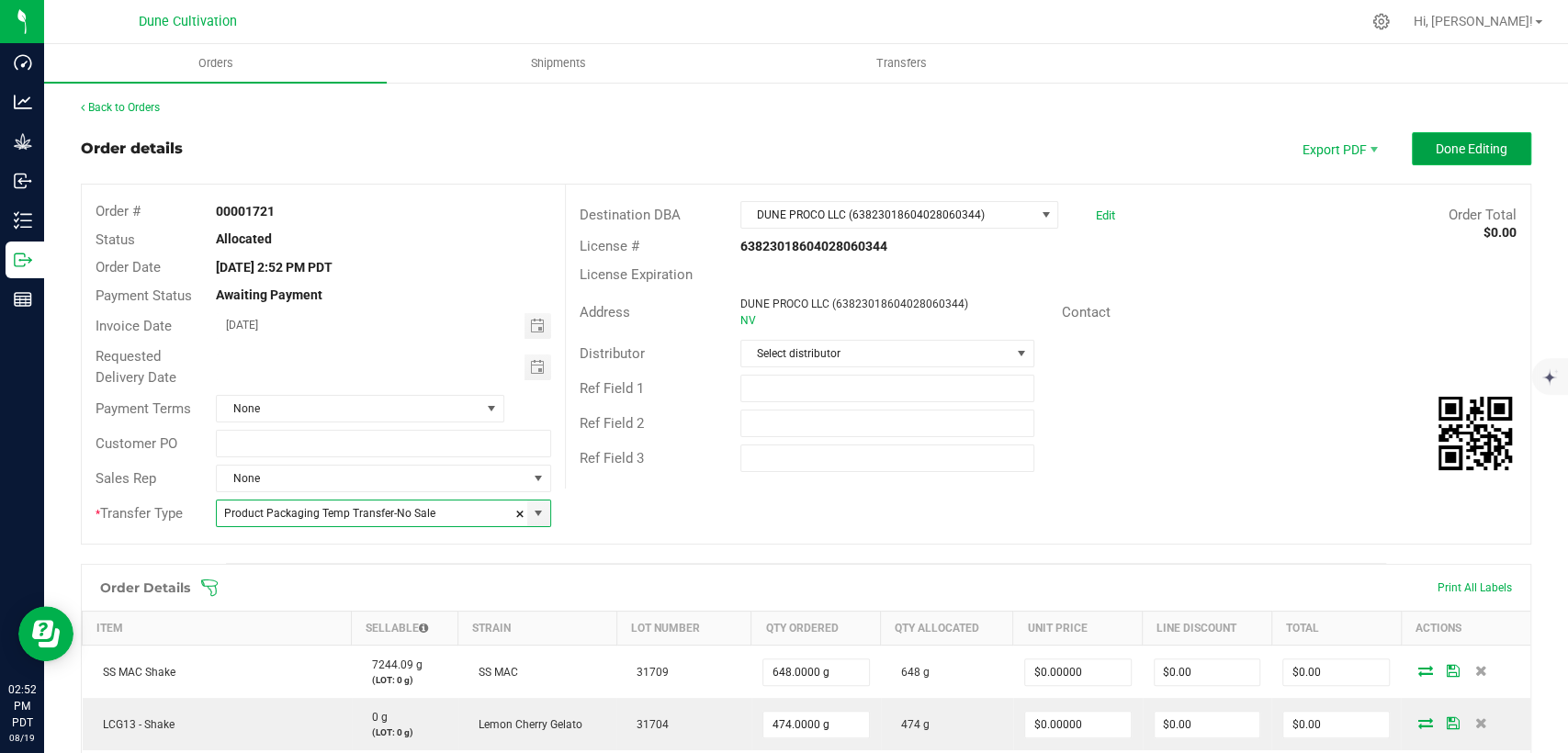
click at [1450, 150] on span "Done Editing" at bounding box center [1472, 148] width 72 height 14
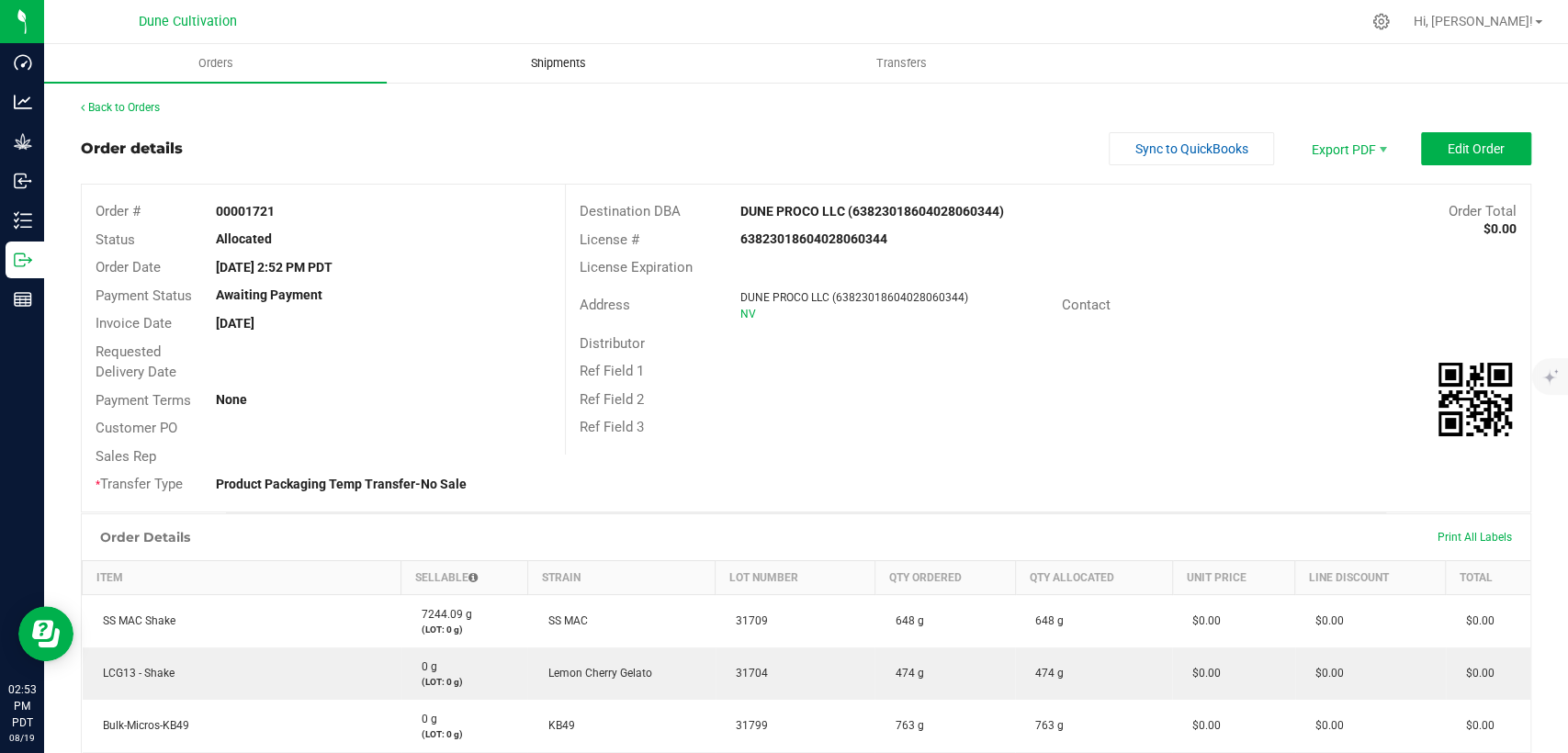
click at [558, 55] on span "Shipments" at bounding box center [558, 62] width 105 height 16
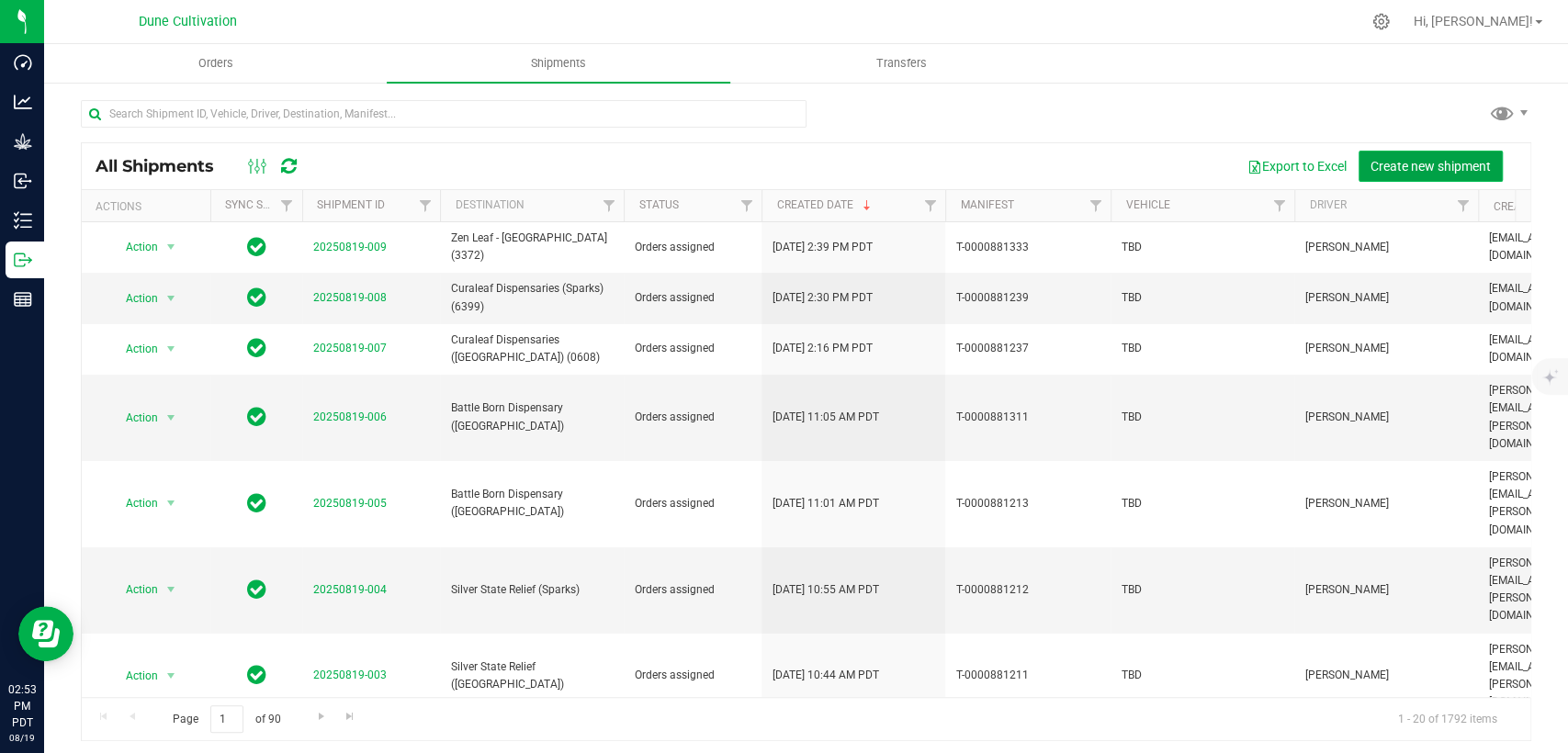
click at [1371, 168] on span "Create new shipment" at bounding box center [1431, 166] width 120 height 14
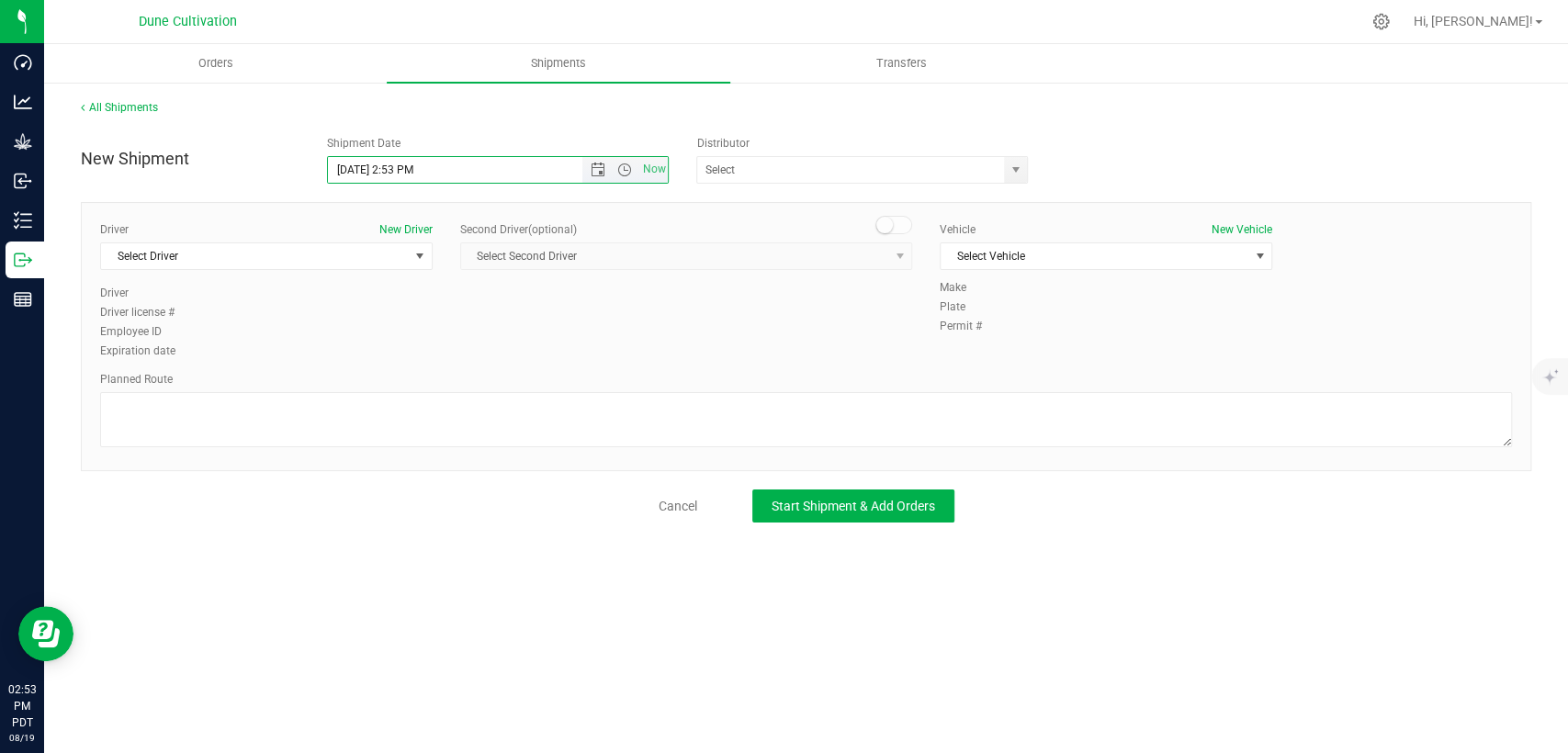
click at [410, 166] on input "8/19/2025 2:53 PM" at bounding box center [470, 170] width 285 height 26
click at [1014, 170] on span "select" at bounding box center [1015, 169] width 14 height 14
type input "8/19/2025 2:55 PM"
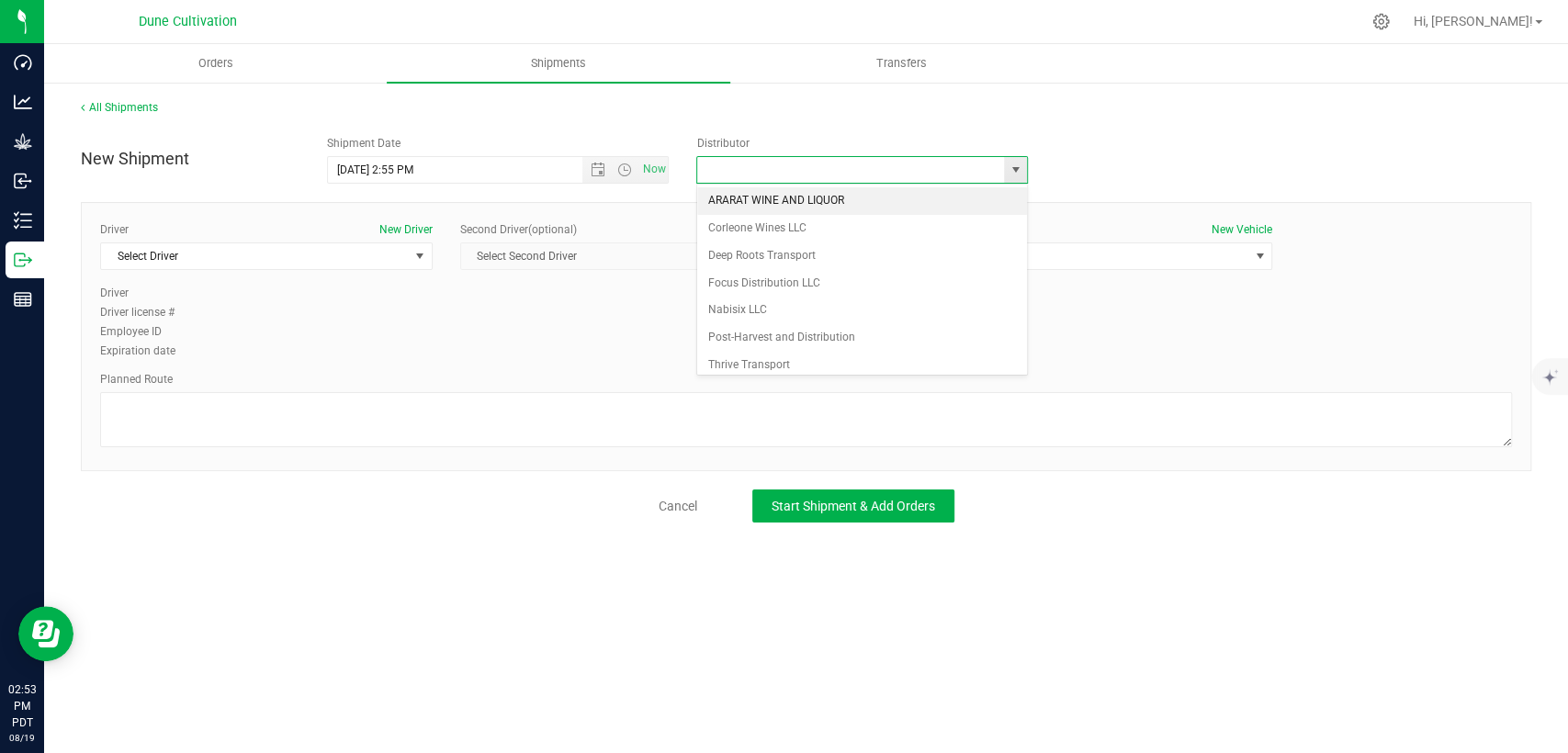
click at [1014, 170] on span "select" at bounding box center [1015, 169] width 14 height 14
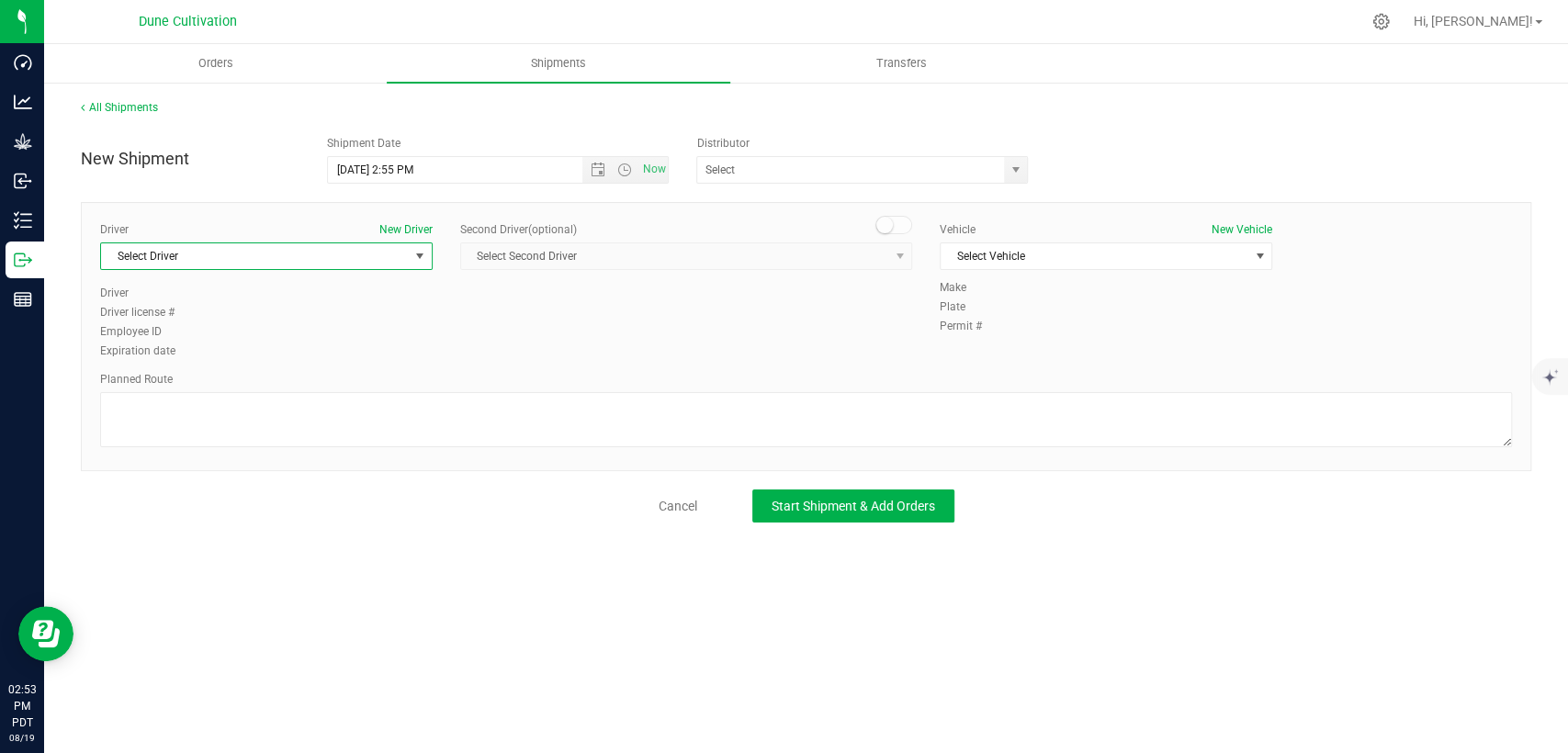
click at [323, 252] on span "Select Driver" at bounding box center [254, 256] width 308 height 26
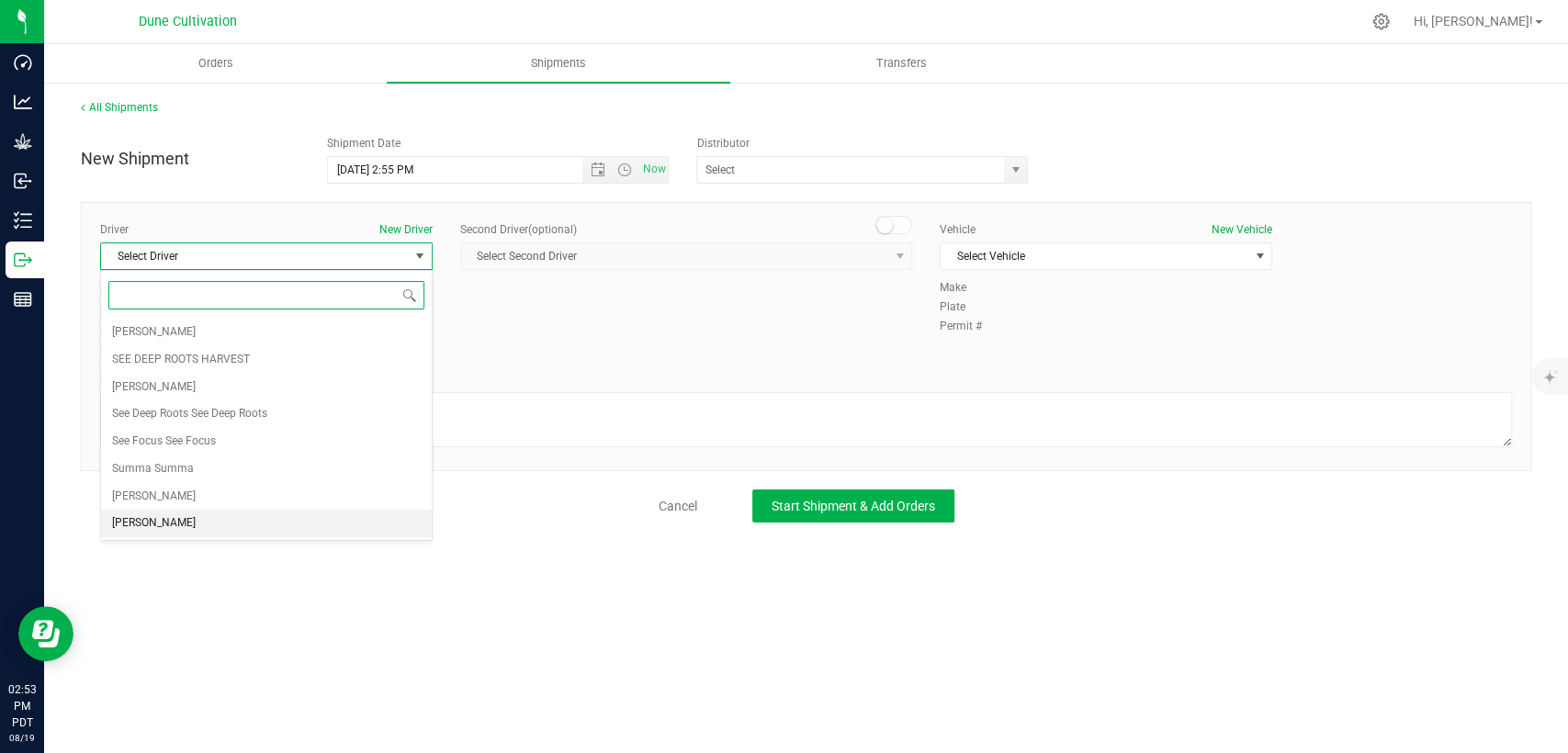
click at [170, 529] on li "TBD TBD" at bounding box center [266, 523] width 331 height 28
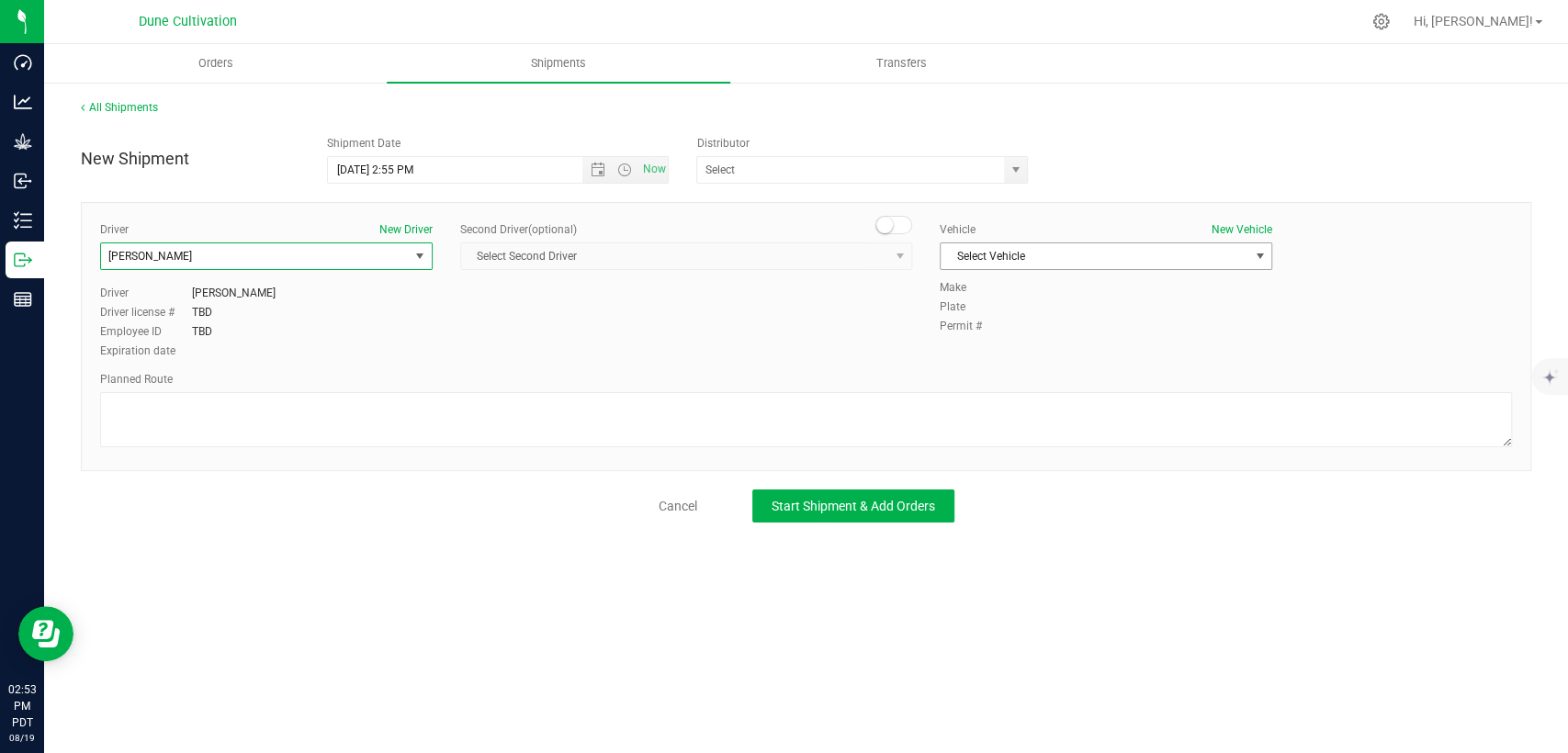
click at [1112, 258] on span "Select Vehicle" at bounding box center [1094, 256] width 308 height 26
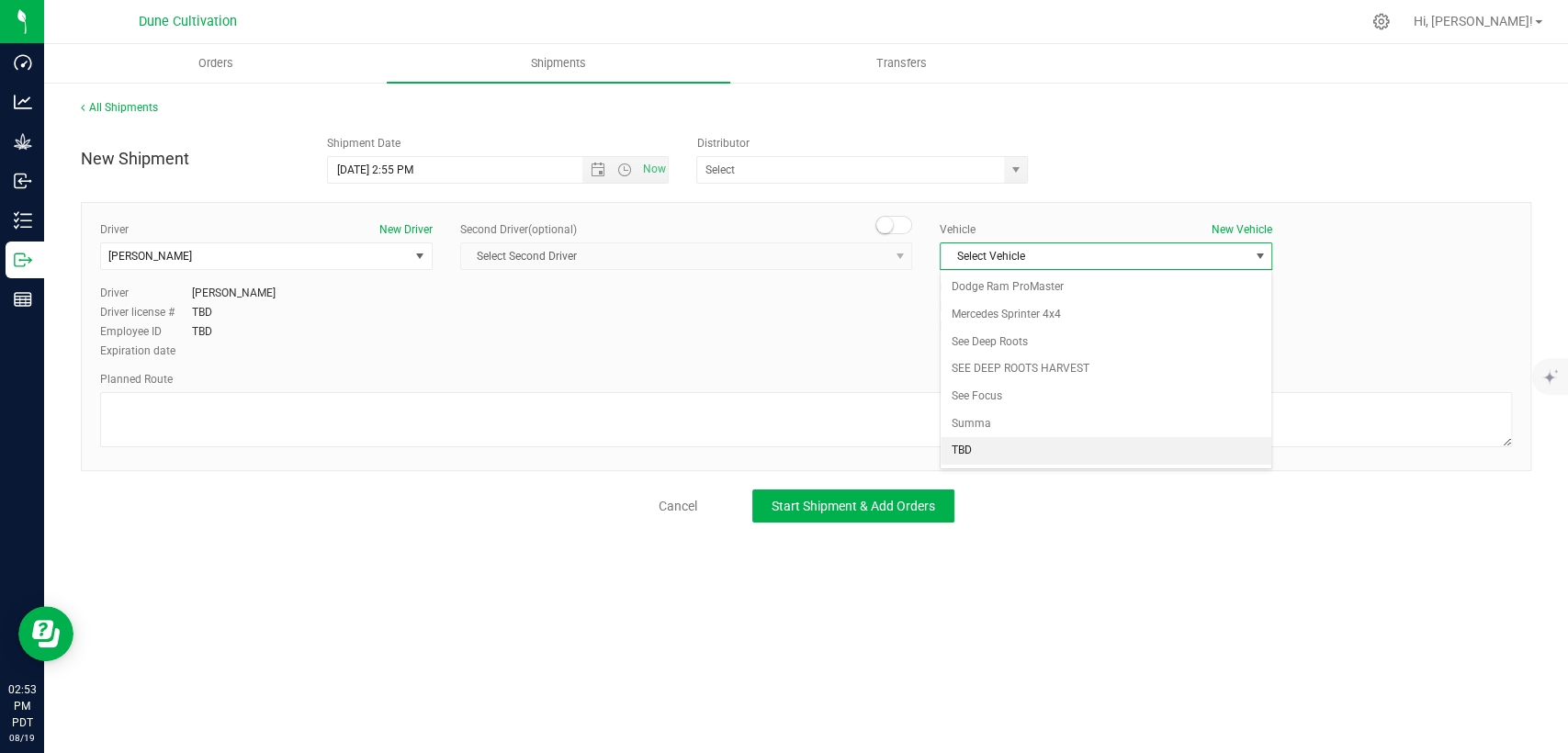
click at [1014, 442] on li "TBD" at bounding box center [1105, 451] width 331 height 28
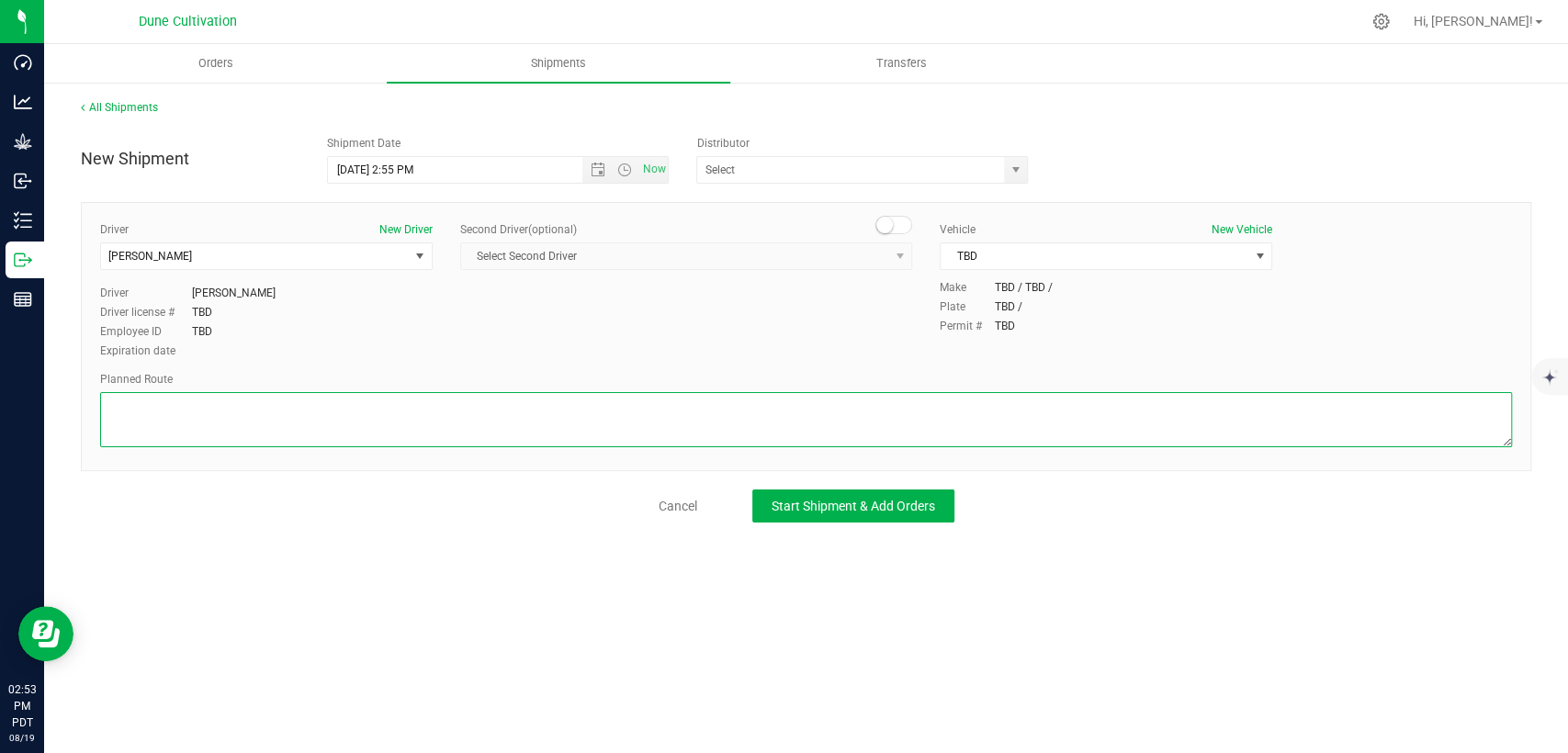
click at [938, 406] on textarea at bounding box center [806, 419] width 1413 height 55
paste textarea "Walk from Dune Operating Holdings, through roll-up door, into Dune ProCo."
click at [110, 421] on textarea at bounding box center [806, 419] width 1413 height 55
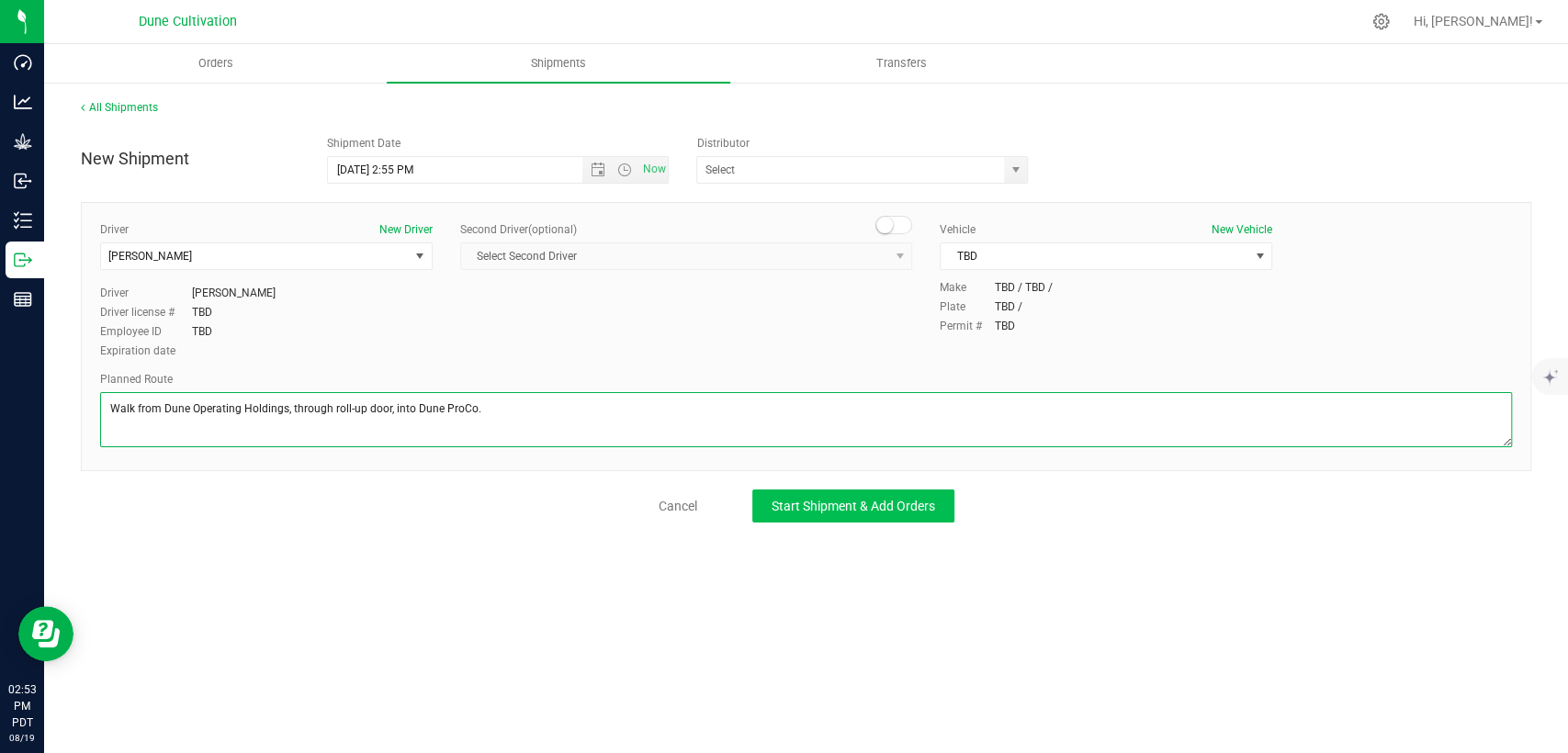
type textarea "Walk from Dune Operating Holdings, through roll-up door, into Dune ProCo."
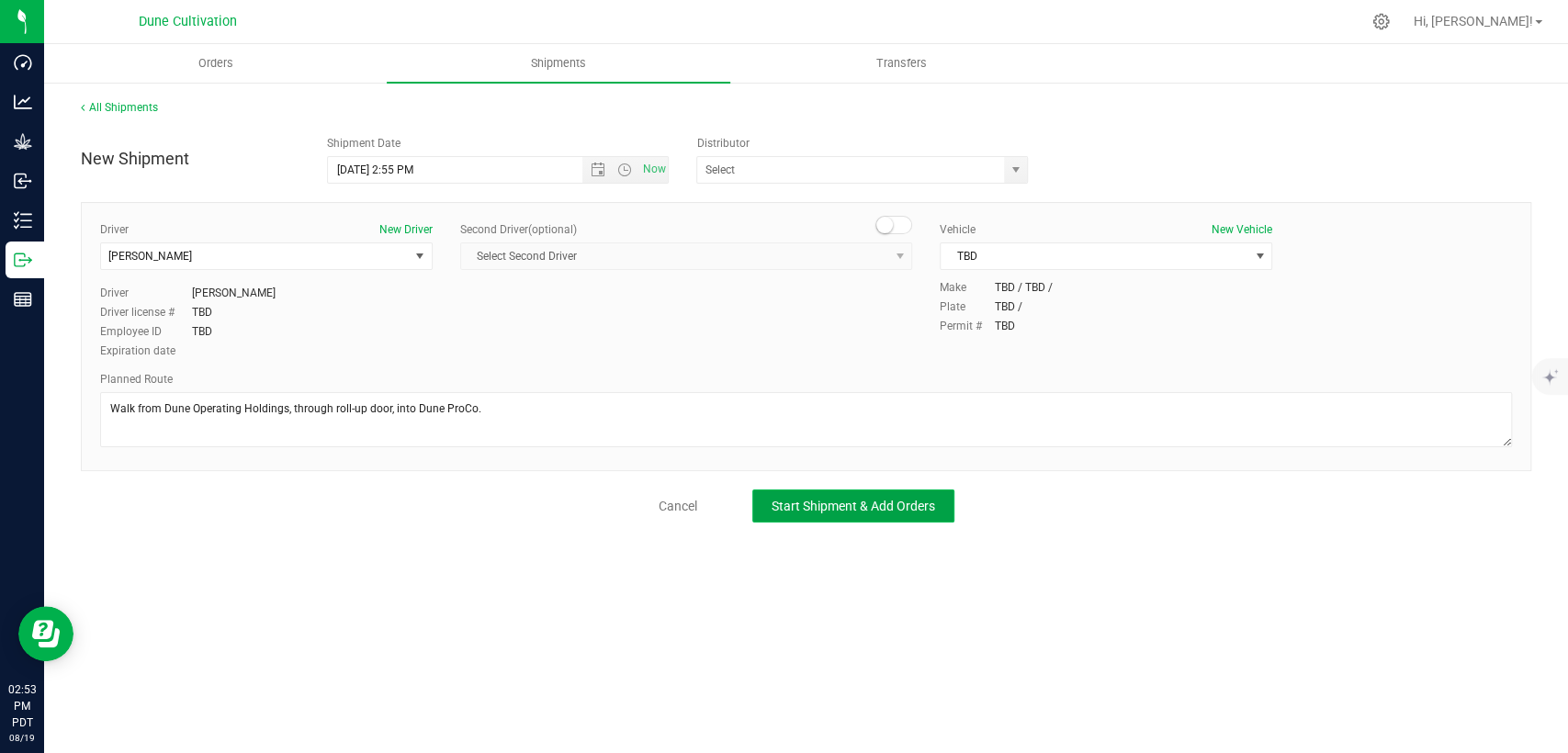
click at [796, 499] on span "Start Shipment & Add Orders" at bounding box center [853, 506] width 163 height 14
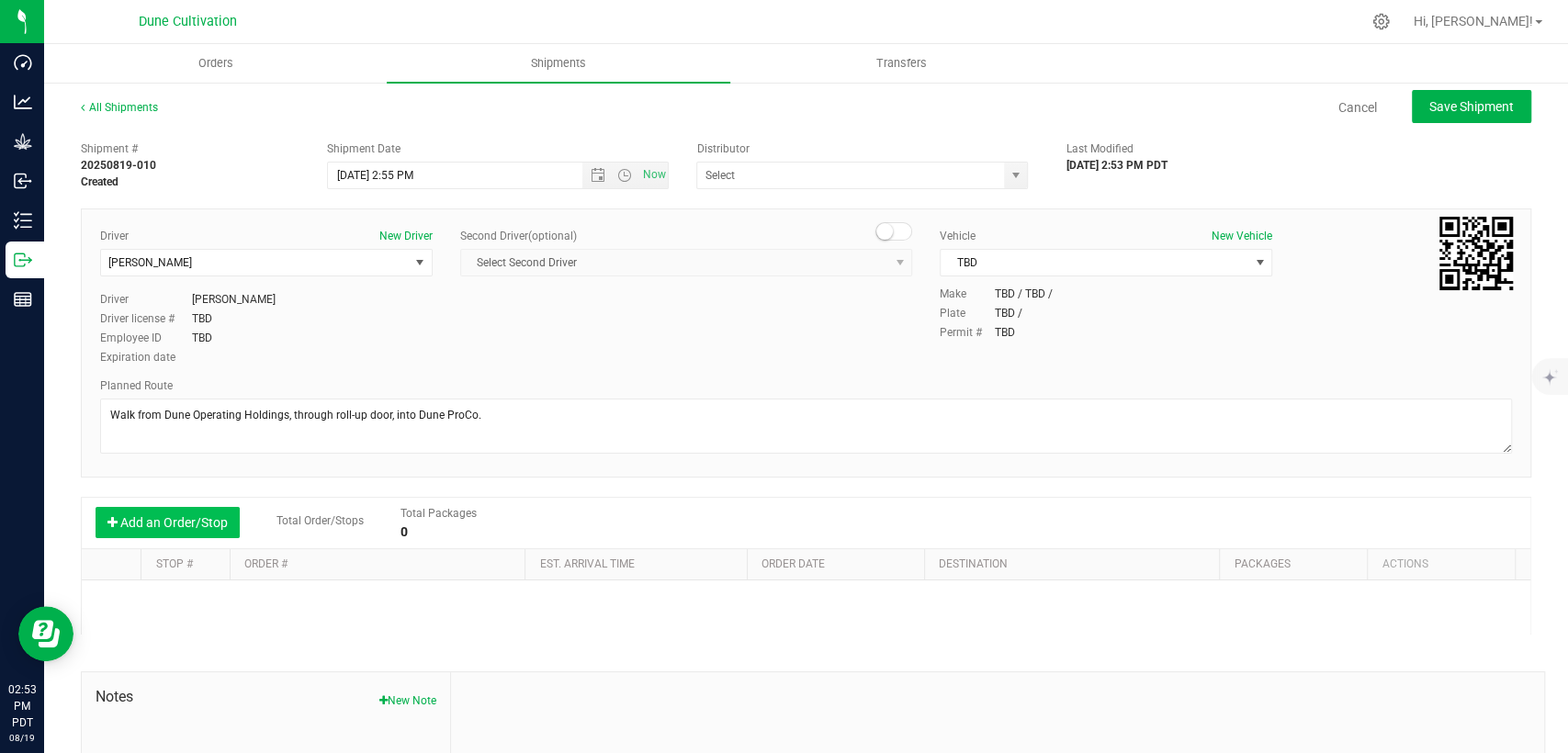
click at [152, 520] on button "Add an Order/Stop" at bounding box center [168, 523] width 144 height 32
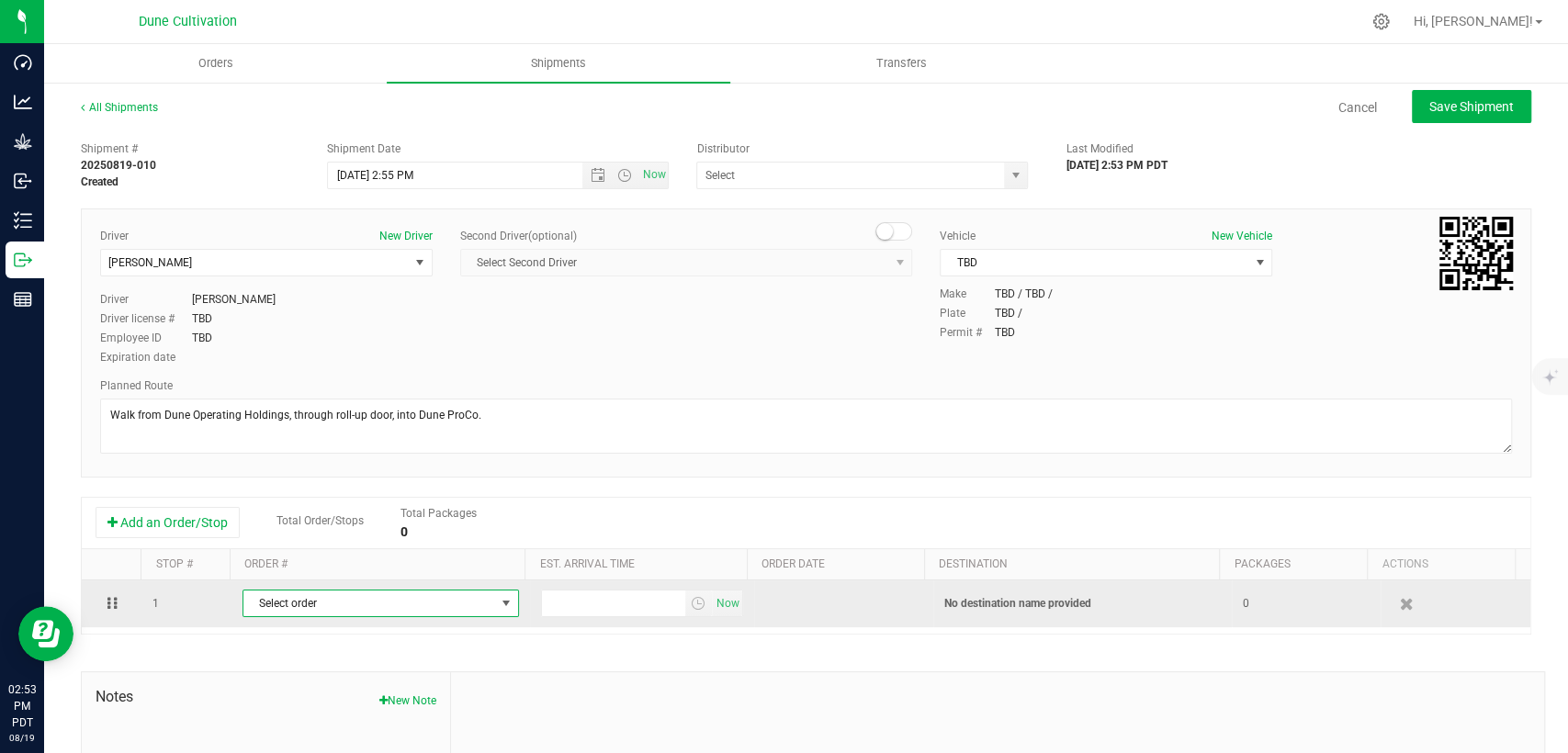
click at [310, 604] on span "Select order" at bounding box center [369, 603] width 251 height 26
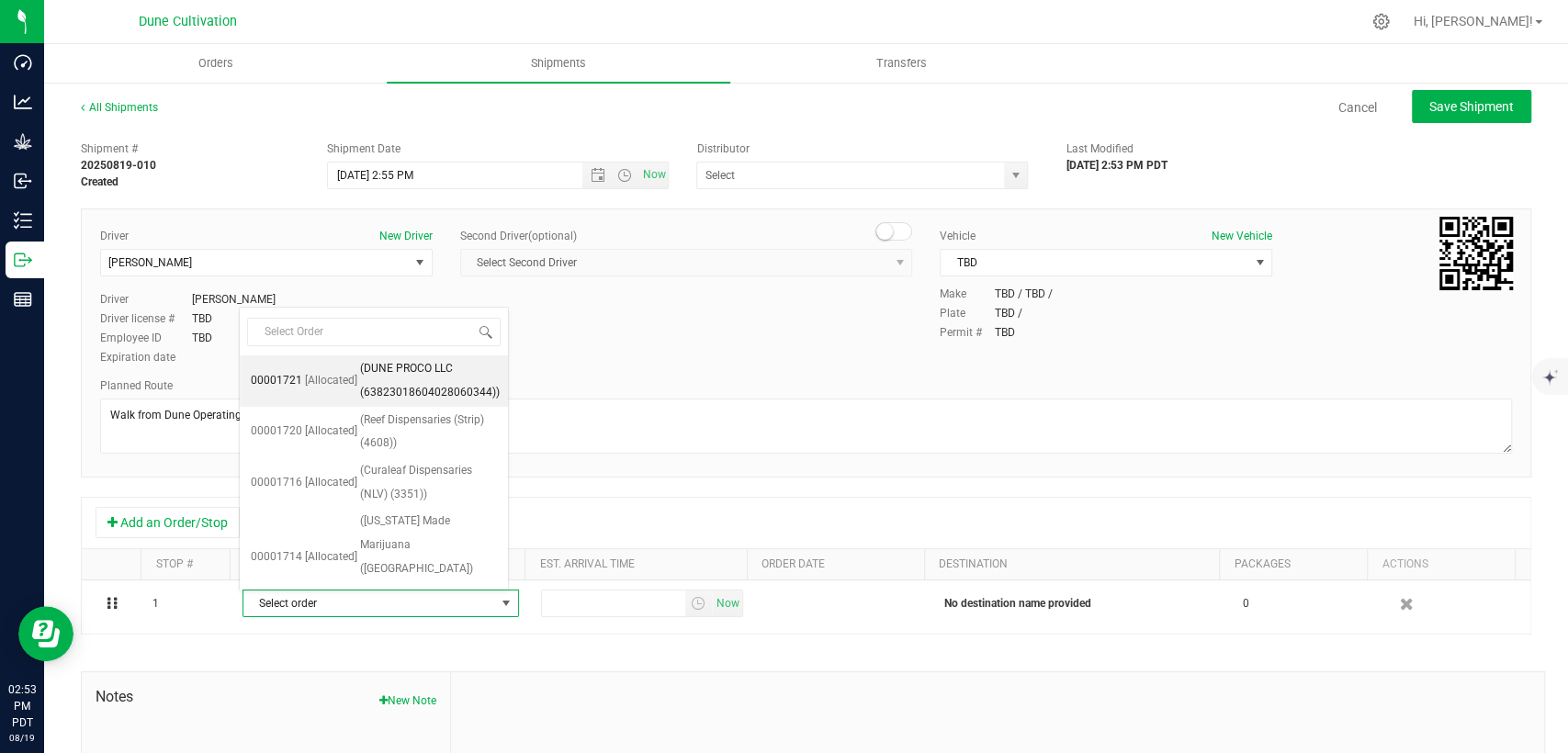
click at [376, 367] on span "(DUNE PROCO LLC (63823018604028060344))" at bounding box center [430, 380] width 140 height 47
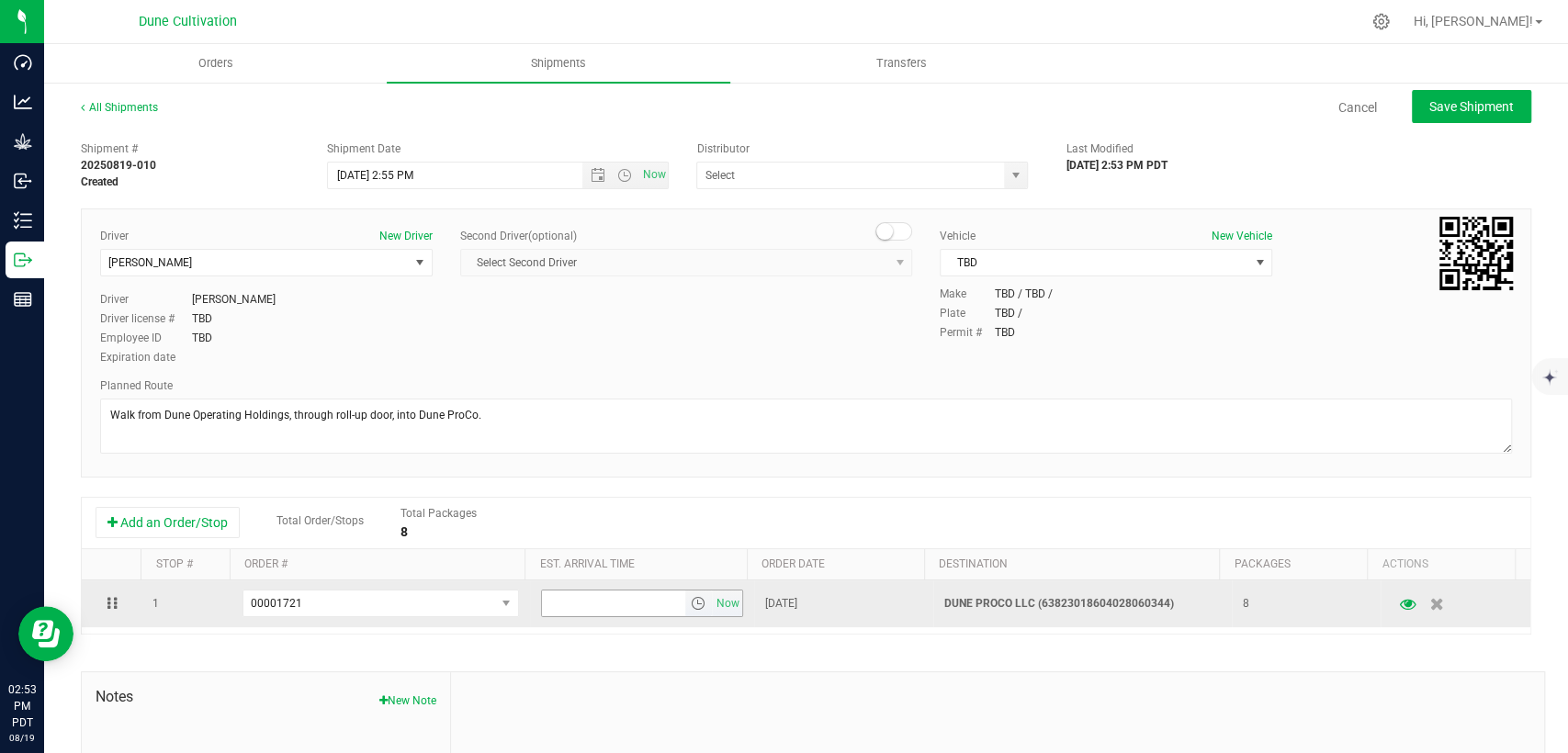
click at [558, 611] on input "text" at bounding box center [613, 603] width 143 height 26
type input "3:10 PM"
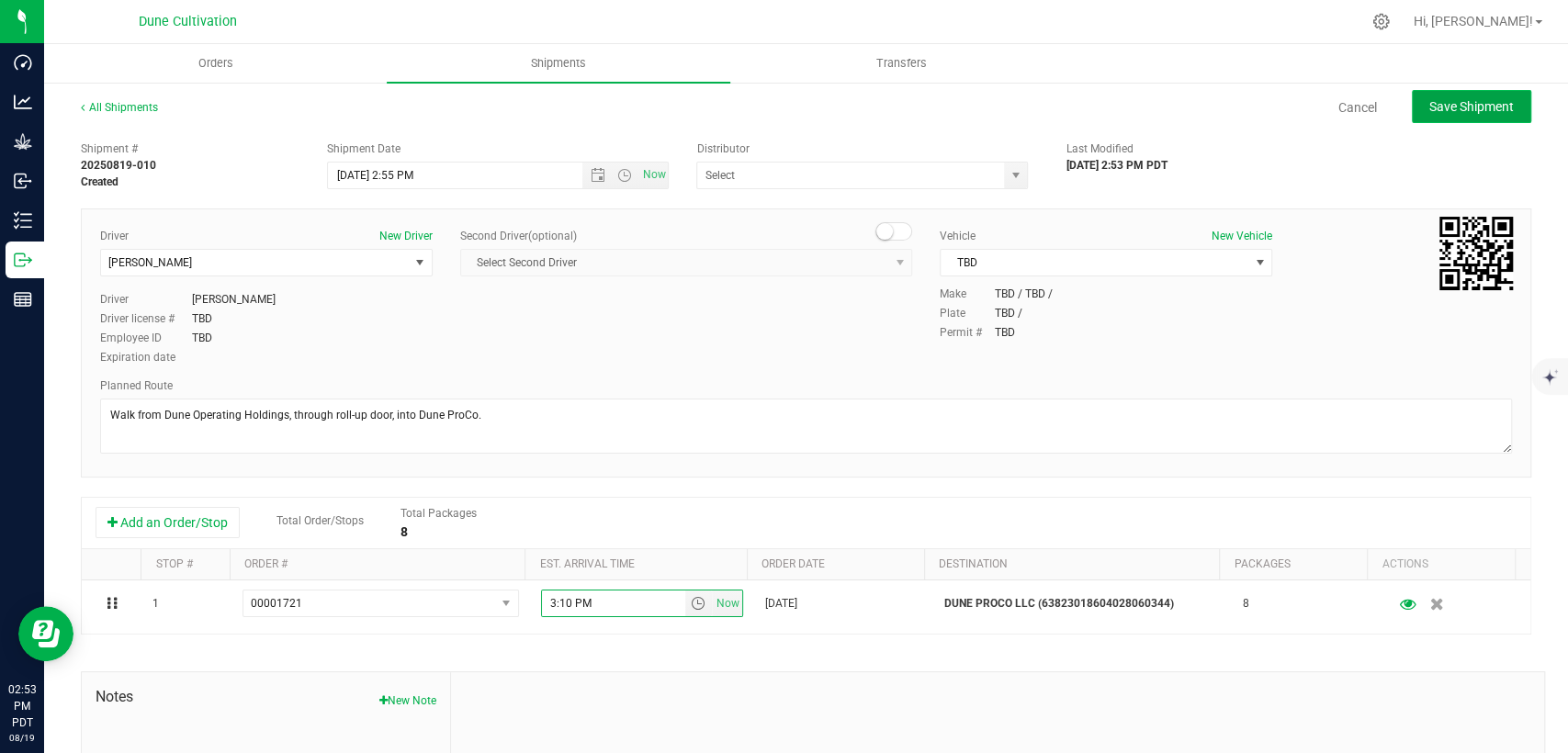
click at [1481, 107] on span "Save Shipment" at bounding box center [1472, 106] width 84 height 14
type input "8/19/2025 9:55 PM"
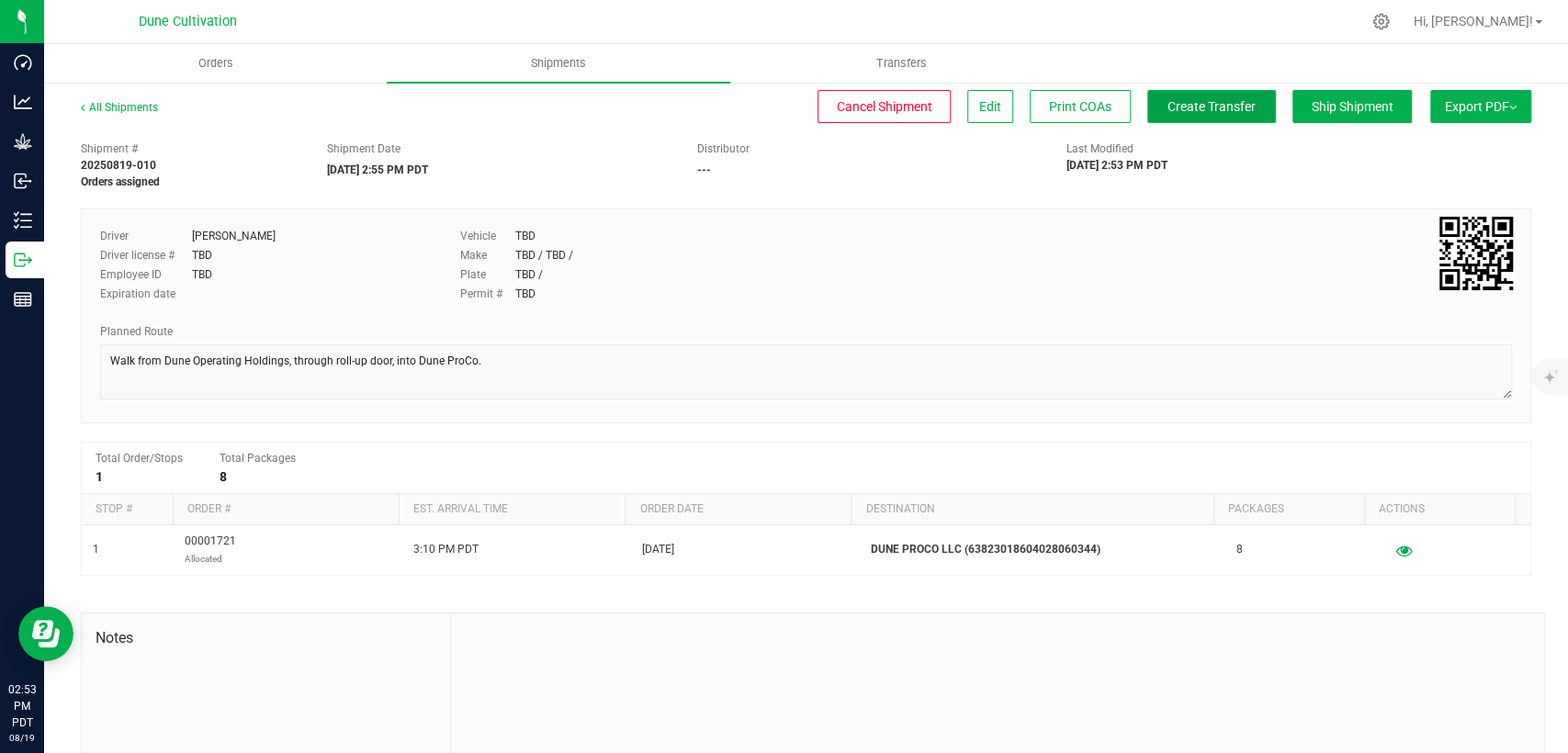
click at [1172, 112] on span "Create Transfer" at bounding box center [1212, 106] width 88 height 14
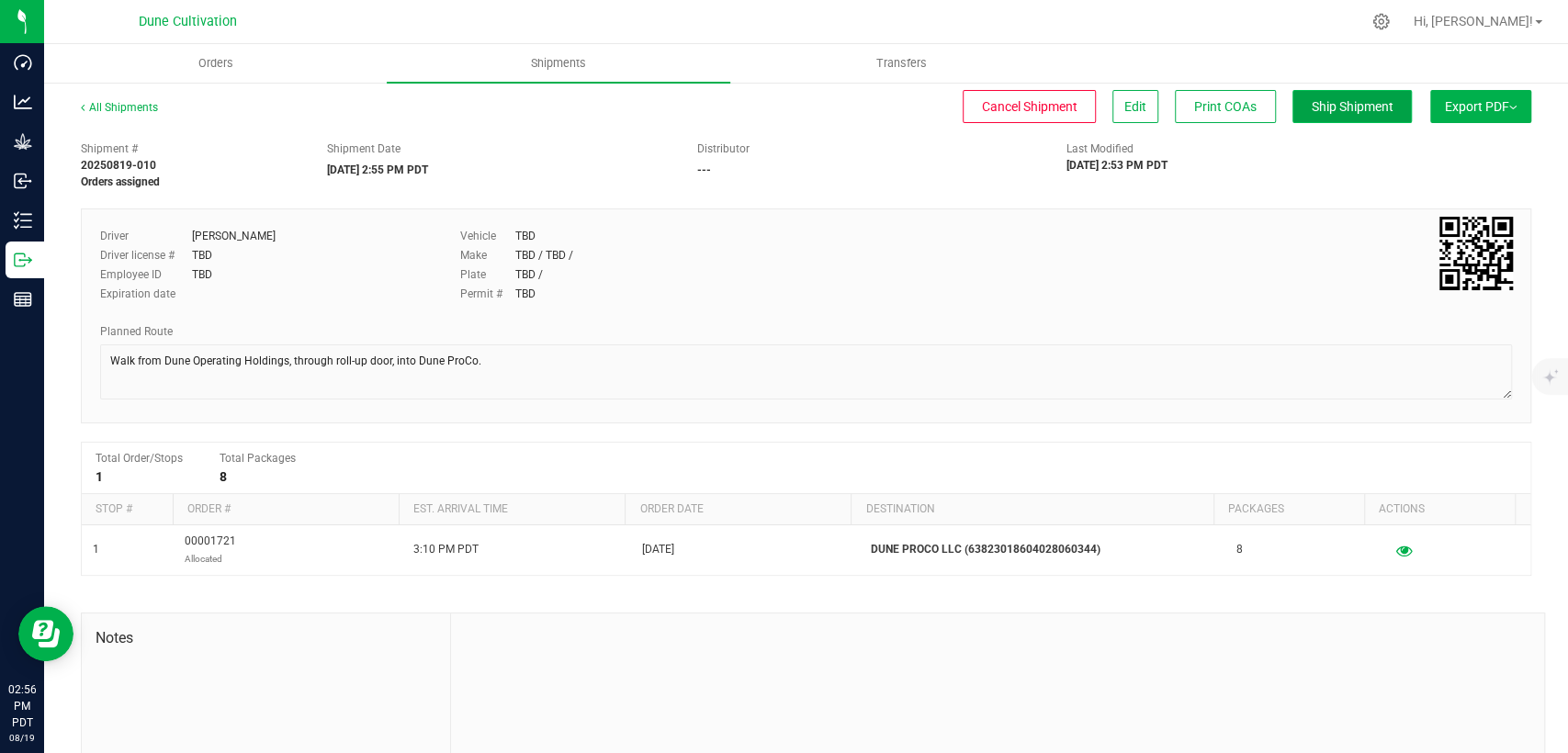
click at [1312, 105] on span "Ship Shipment" at bounding box center [1352, 106] width 82 height 14
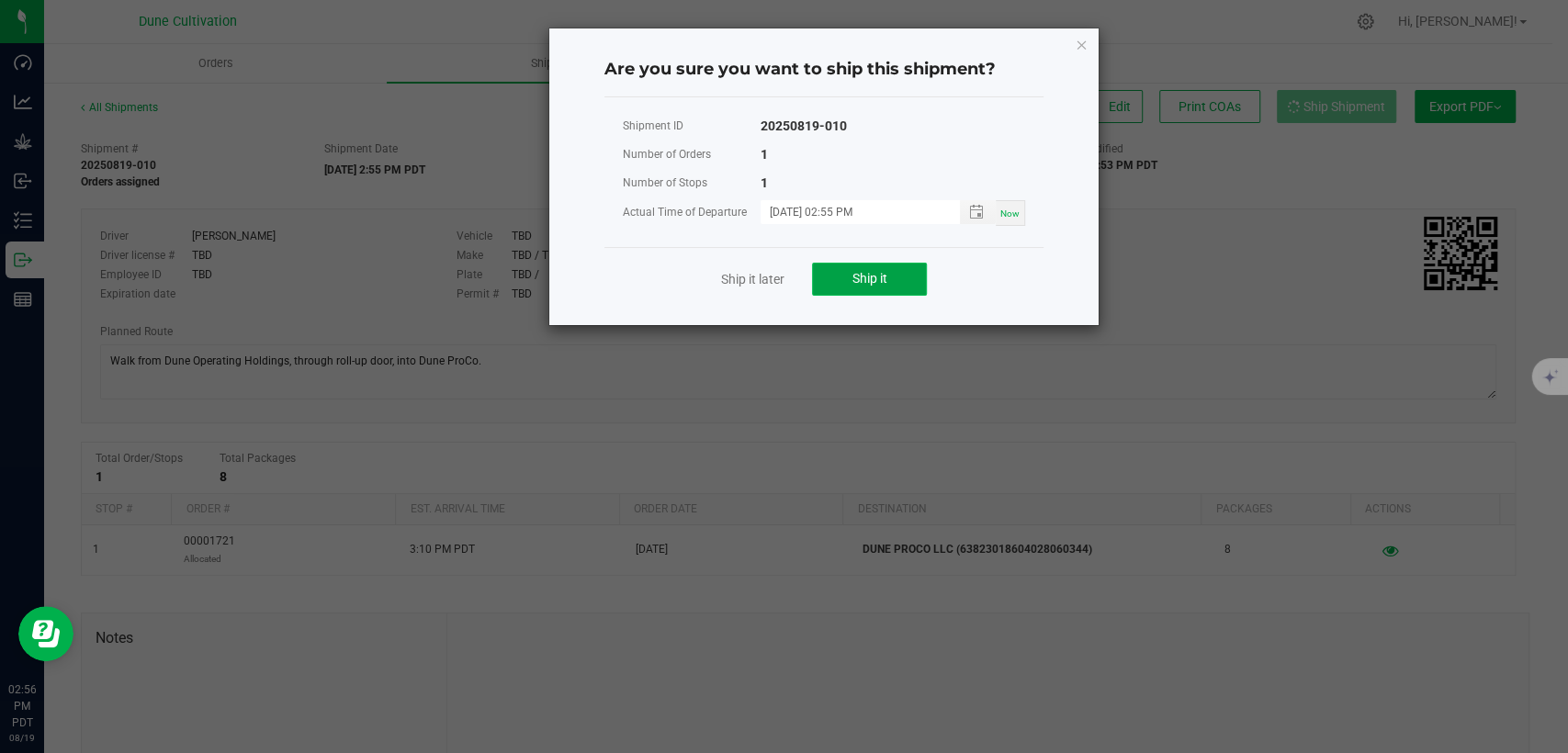
click at [865, 271] on span "Ship it" at bounding box center [870, 277] width 35 height 14
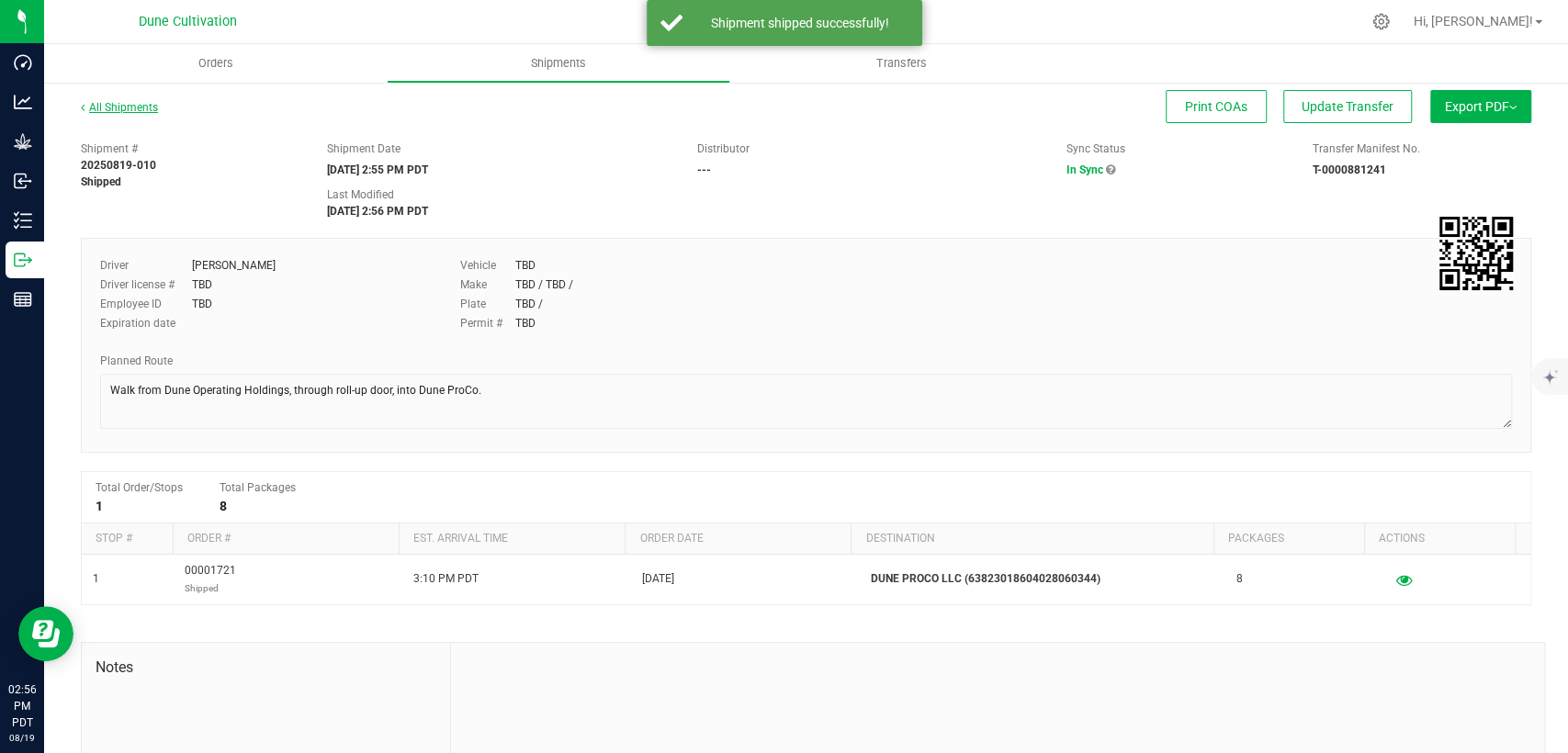
click at [118, 107] on link "All Shipments" at bounding box center [119, 106] width 77 height 12
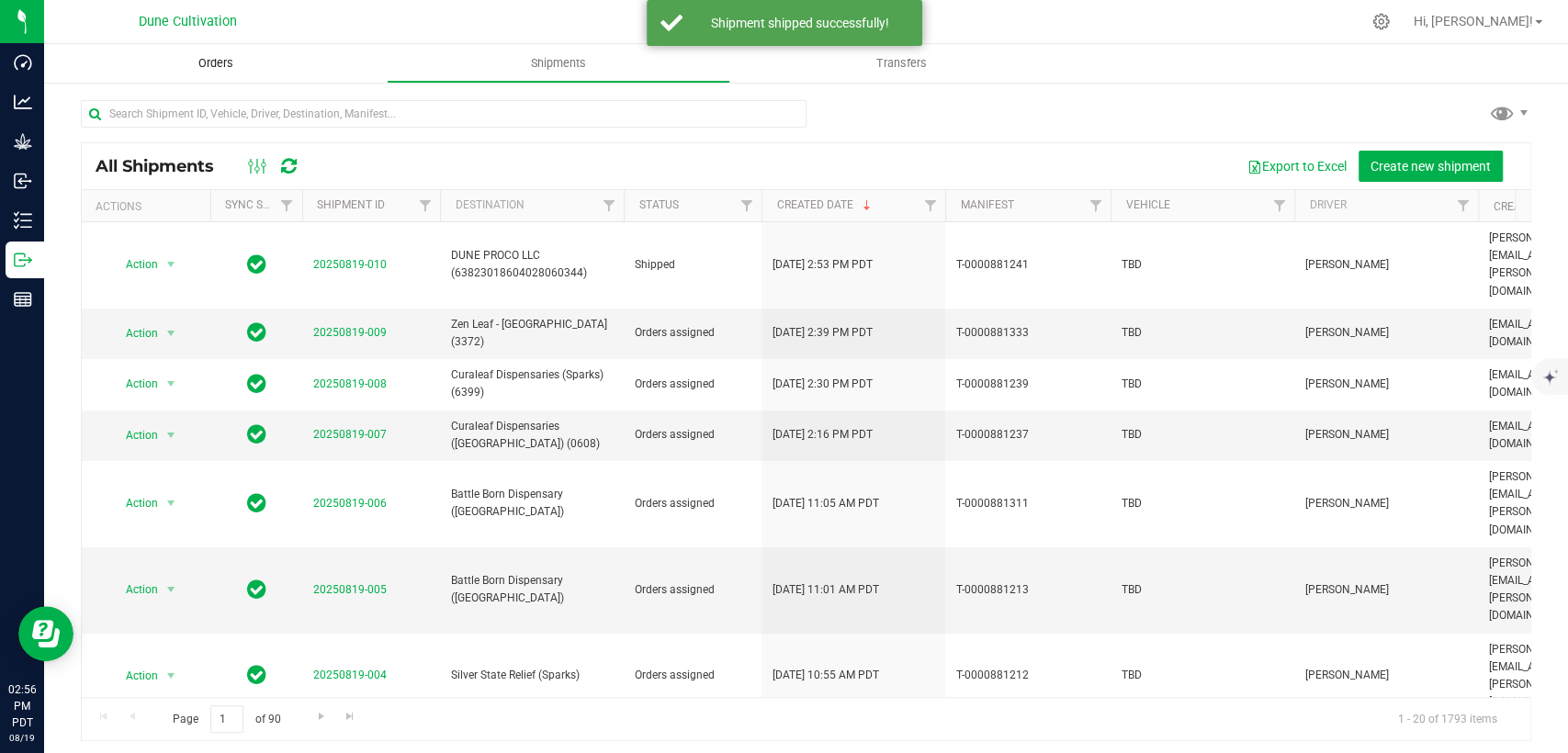
click at [219, 62] on span "Orders" at bounding box center [216, 62] width 84 height 16
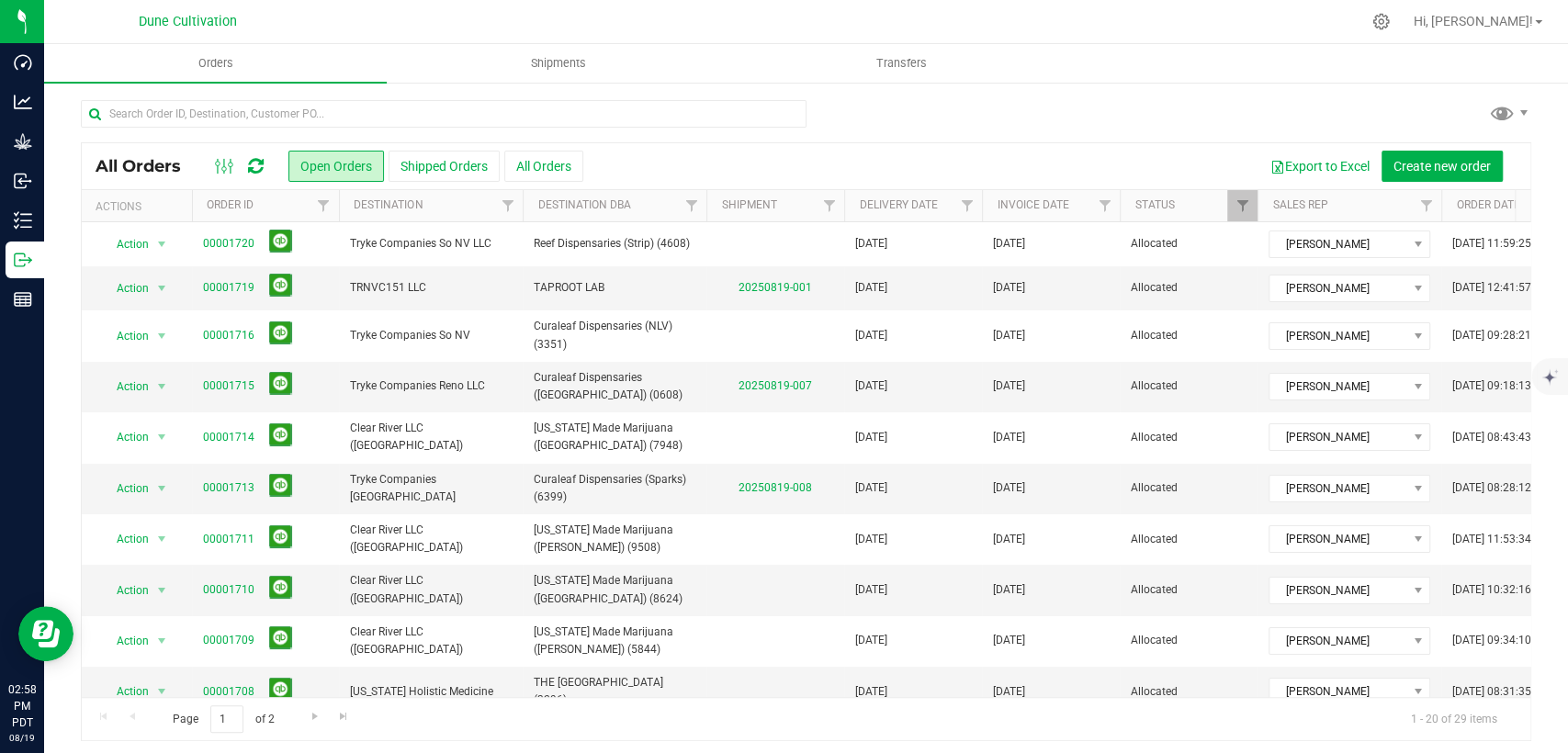
drag, startPoint x: 1457, startPoint y: 24, endPoint x: 1071, endPoint y: 104, distance: 394.2
click at [1393, 23] on div at bounding box center [1382, 21] width 23 height 17
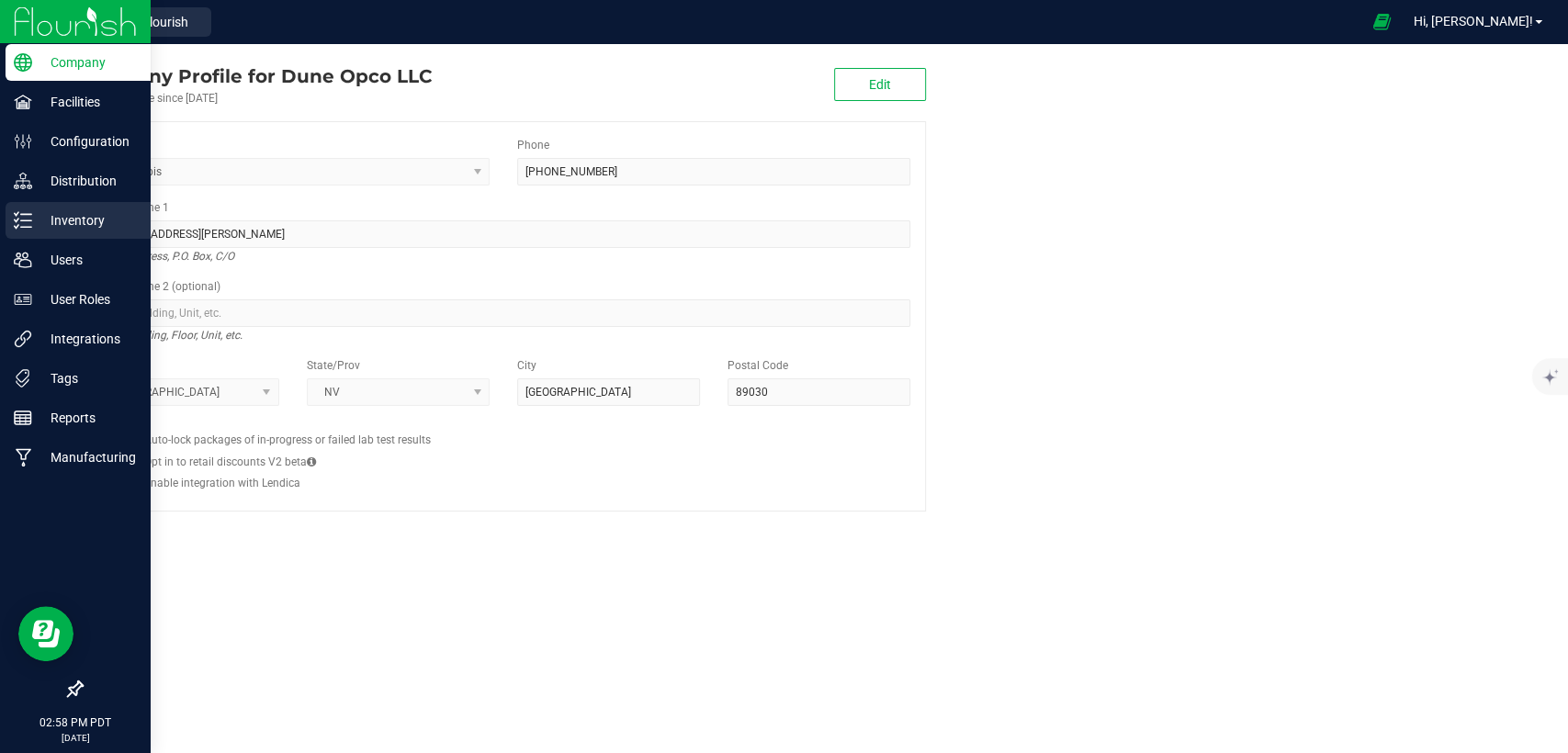
click at [86, 224] on p "Inventory" at bounding box center [87, 220] width 110 height 22
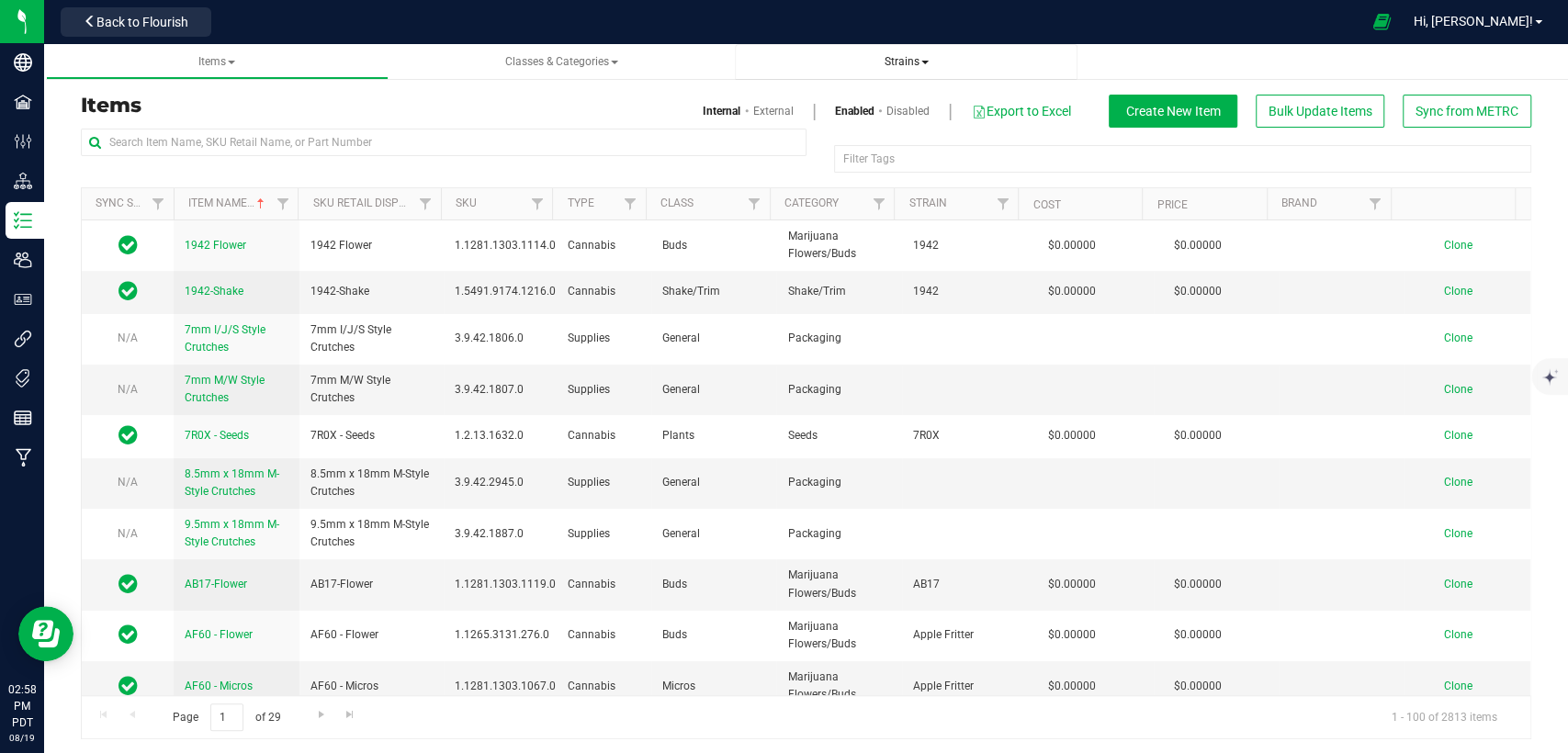
click at [896, 55] on span "Strains" at bounding box center [907, 60] width 44 height 12
click at [863, 114] on li "All strains" at bounding box center [906, 111] width 313 height 27
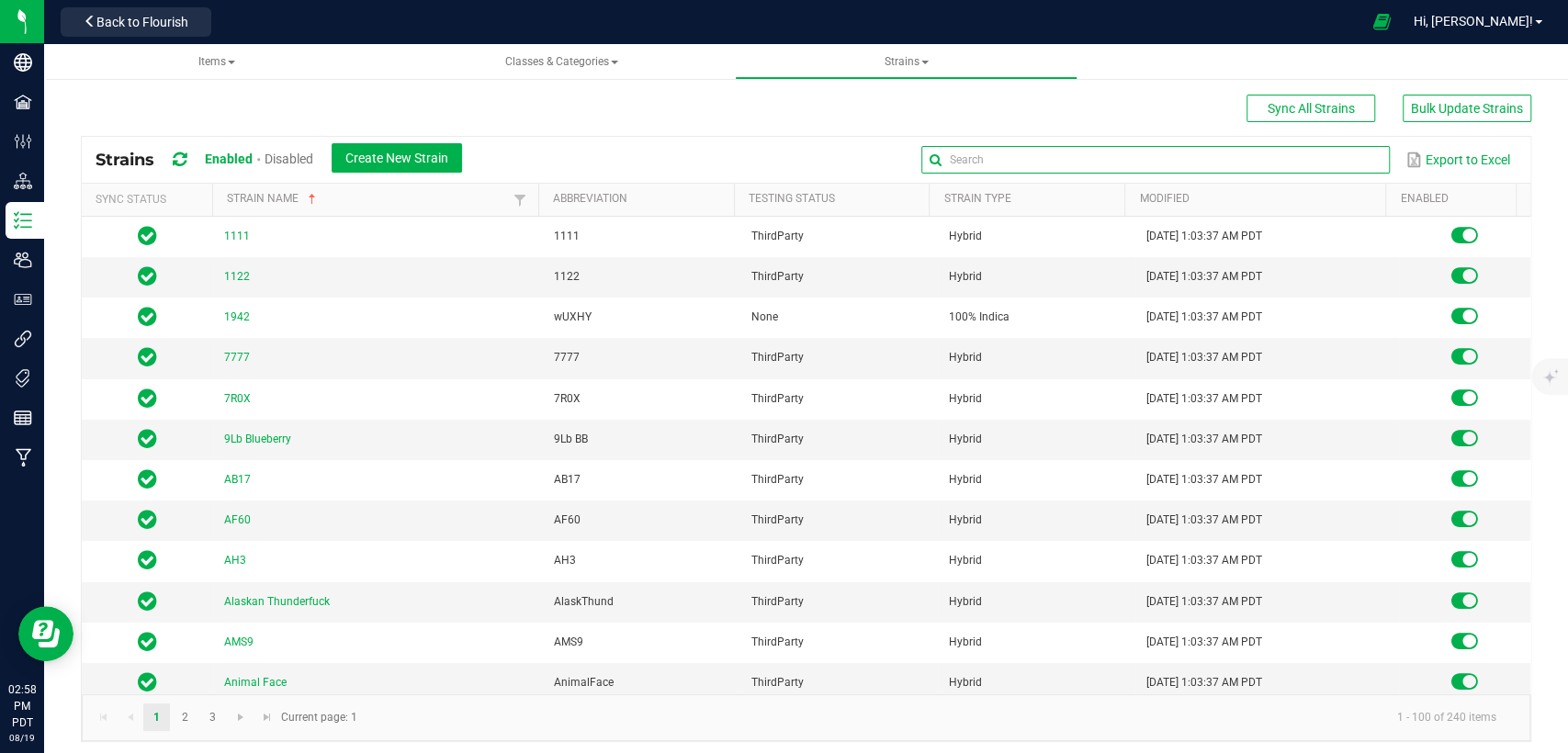
click at [1336, 159] on input "text" at bounding box center [1155, 159] width 468 height 28
type input "Wagyu"
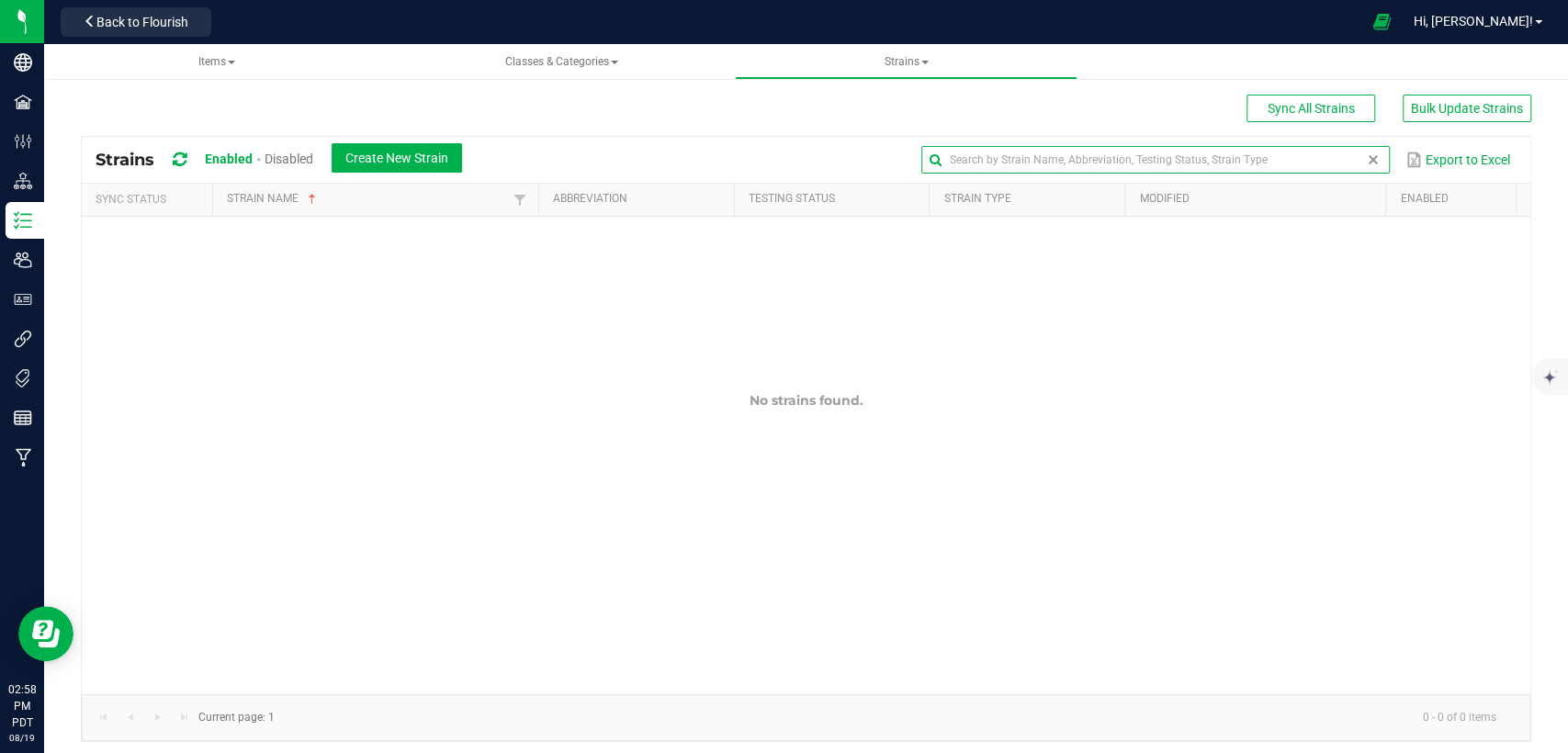
click at [1366, 165] on span at bounding box center [1373, 159] width 14 height 14
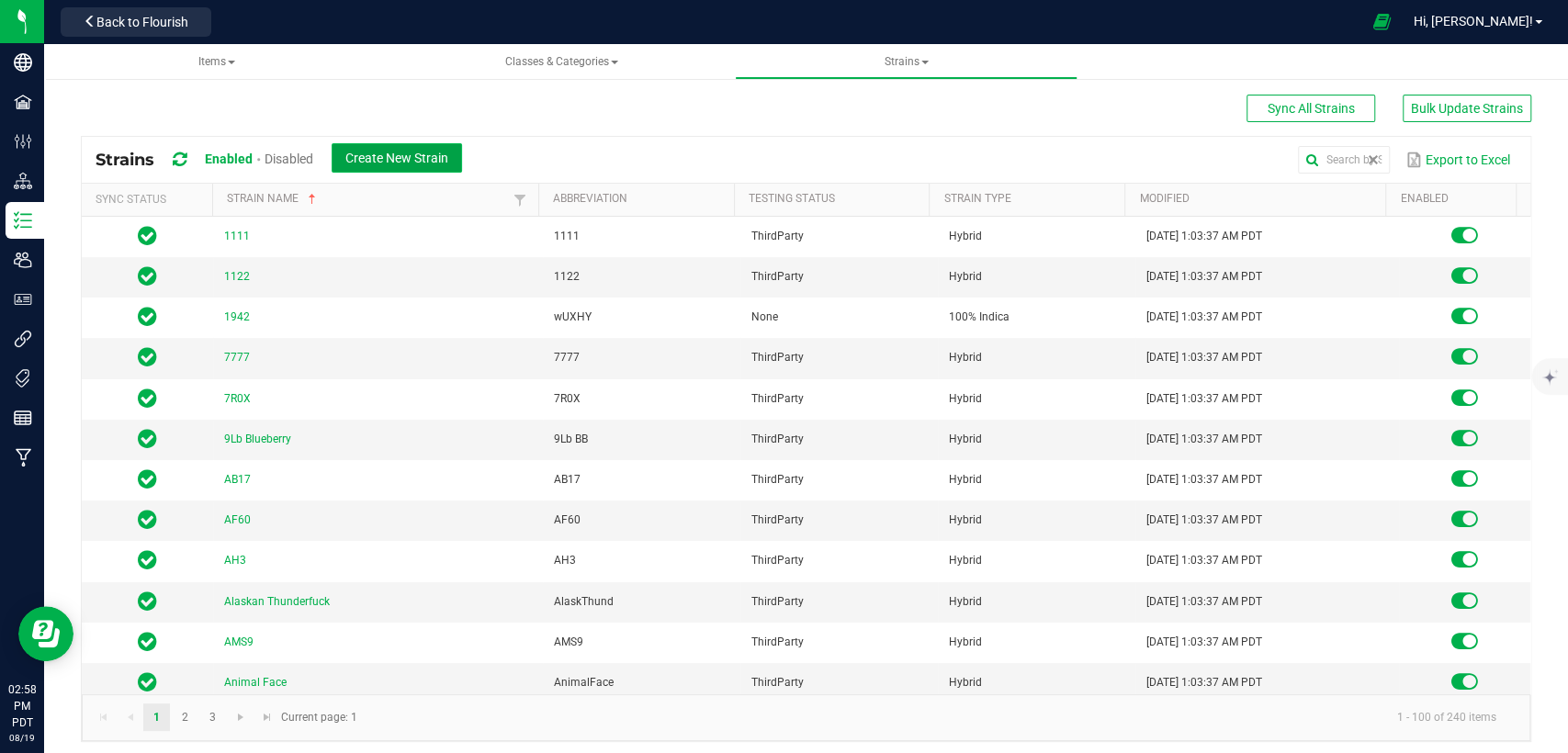
click at [385, 146] on button "Create New Strain" at bounding box center [397, 157] width 131 height 30
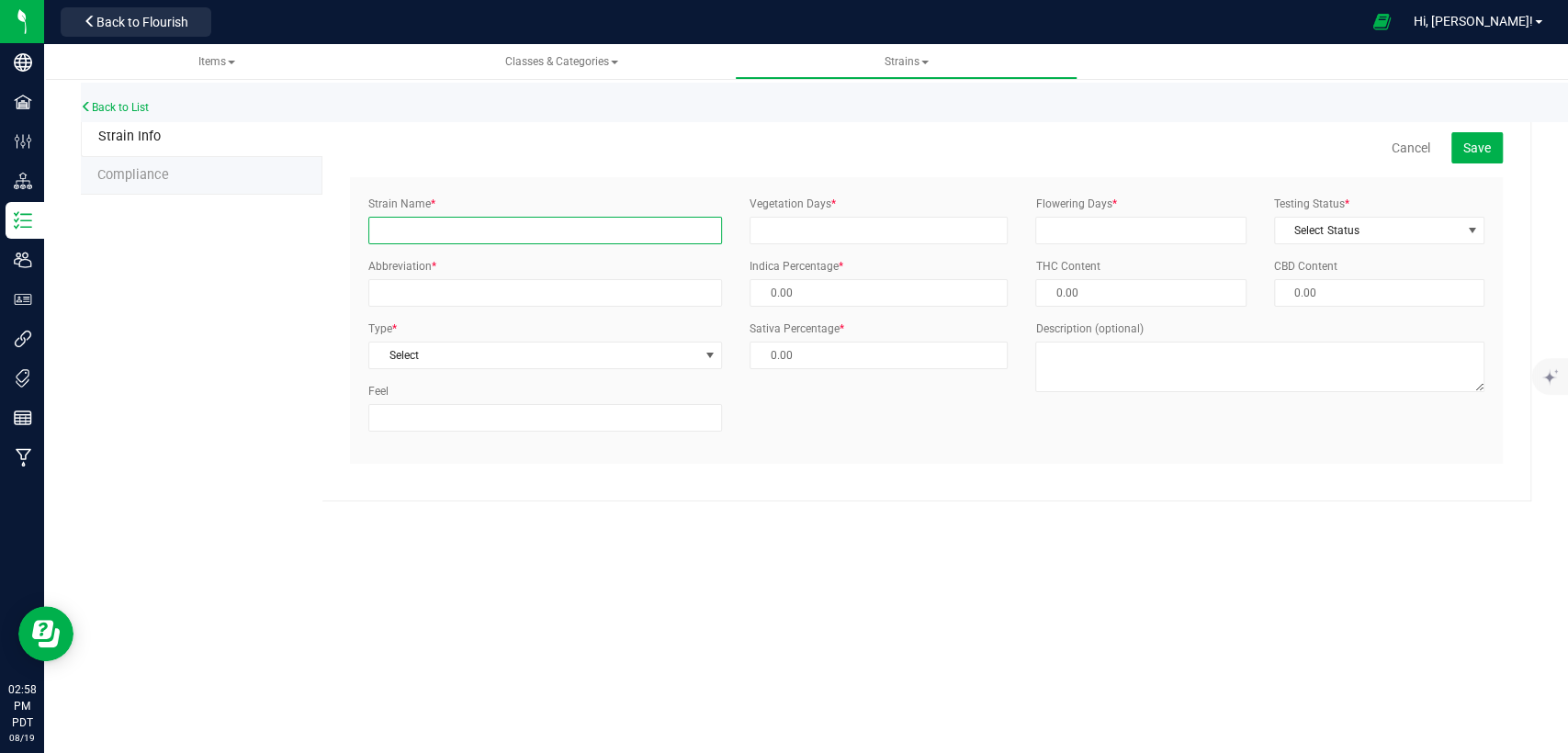
click at [497, 235] on input "Strain Name *" at bounding box center [545, 230] width 354 height 28
drag, startPoint x: 496, startPoint y: 235, endPoint x: 385, endPoint y: 289, distance: 123.4
click at [303, 251] on div "Strain Info Compliance Cancel Save Strain Name * Wagyu Abbreviation * Type * Se…" at bounding box center [806, 310] width 1451 height 384
type input "Wagyu"
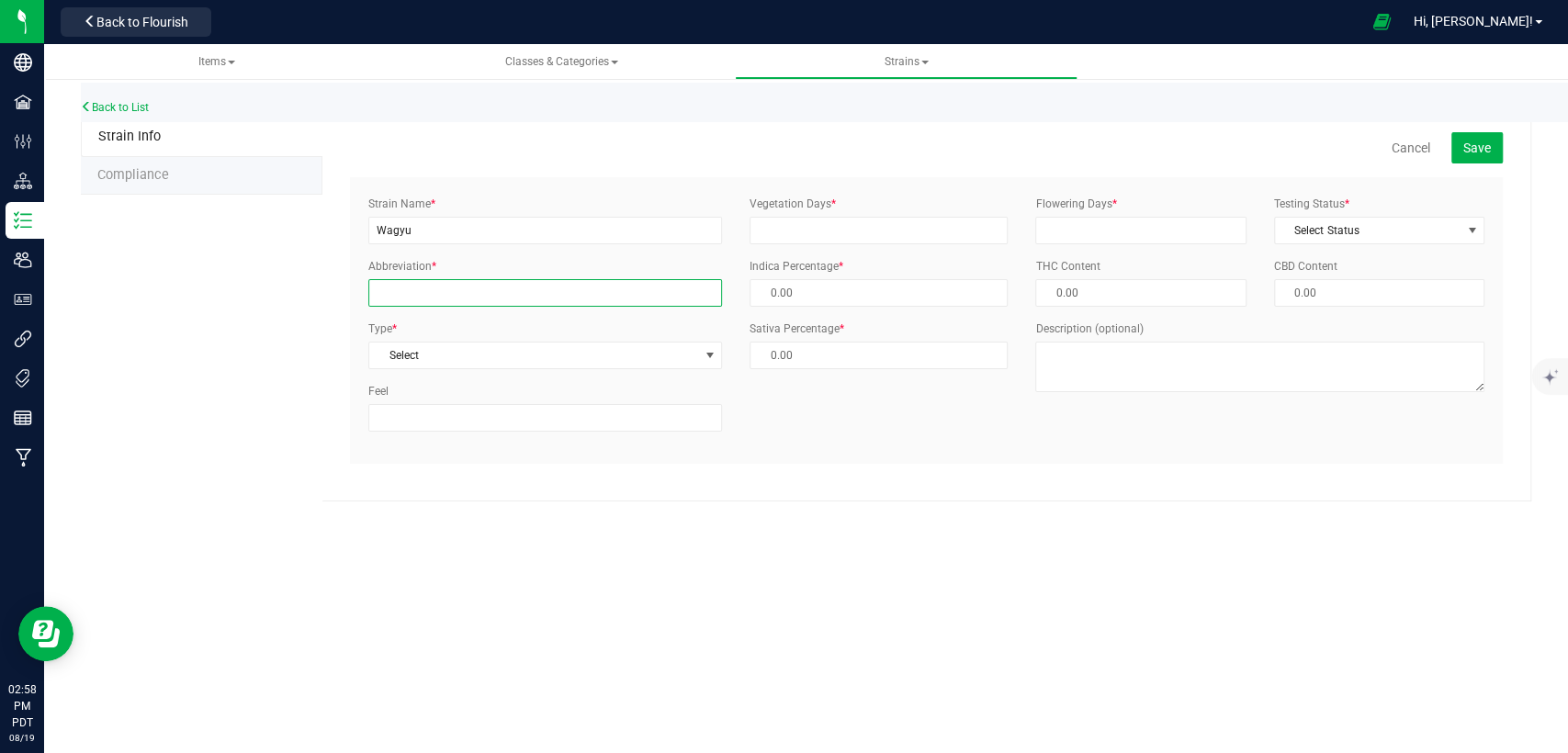
click at [410, 290] on input "Abbreviation *" at bounding box center [545, 293] width 354 height 28
paste input "Wagyu"
type input "Wagyu"
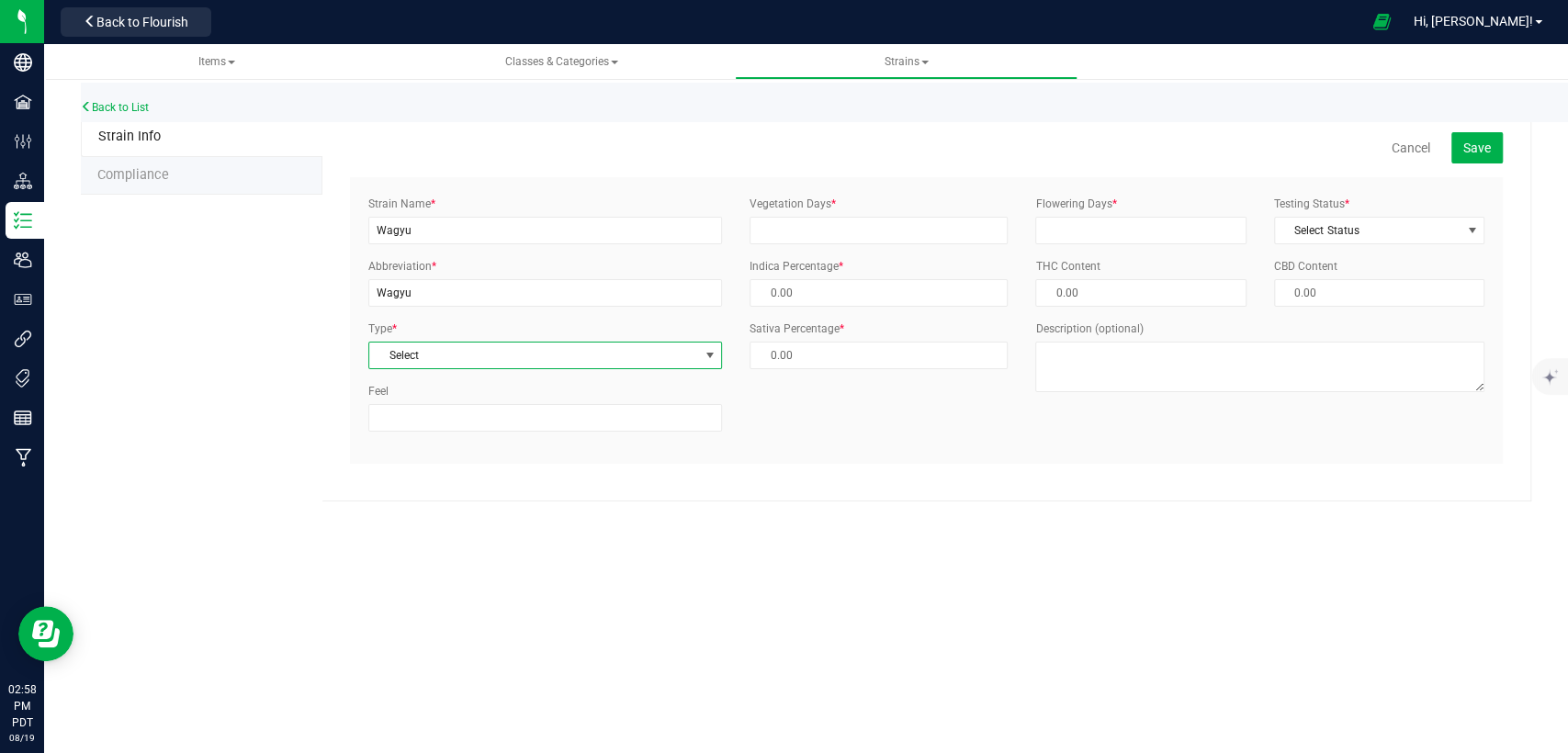
click at [434, 356] on span "Select" at bounding box center [534, 355] width 329 height 26
click at [426, 441] on li "Hybrid" at bounding box center [545, 441] width 352 height 28
type input "50.00 %"
click at [805, 223] on input "Vegetation Days *" at bounding box center [878, 230] width 258 height 28
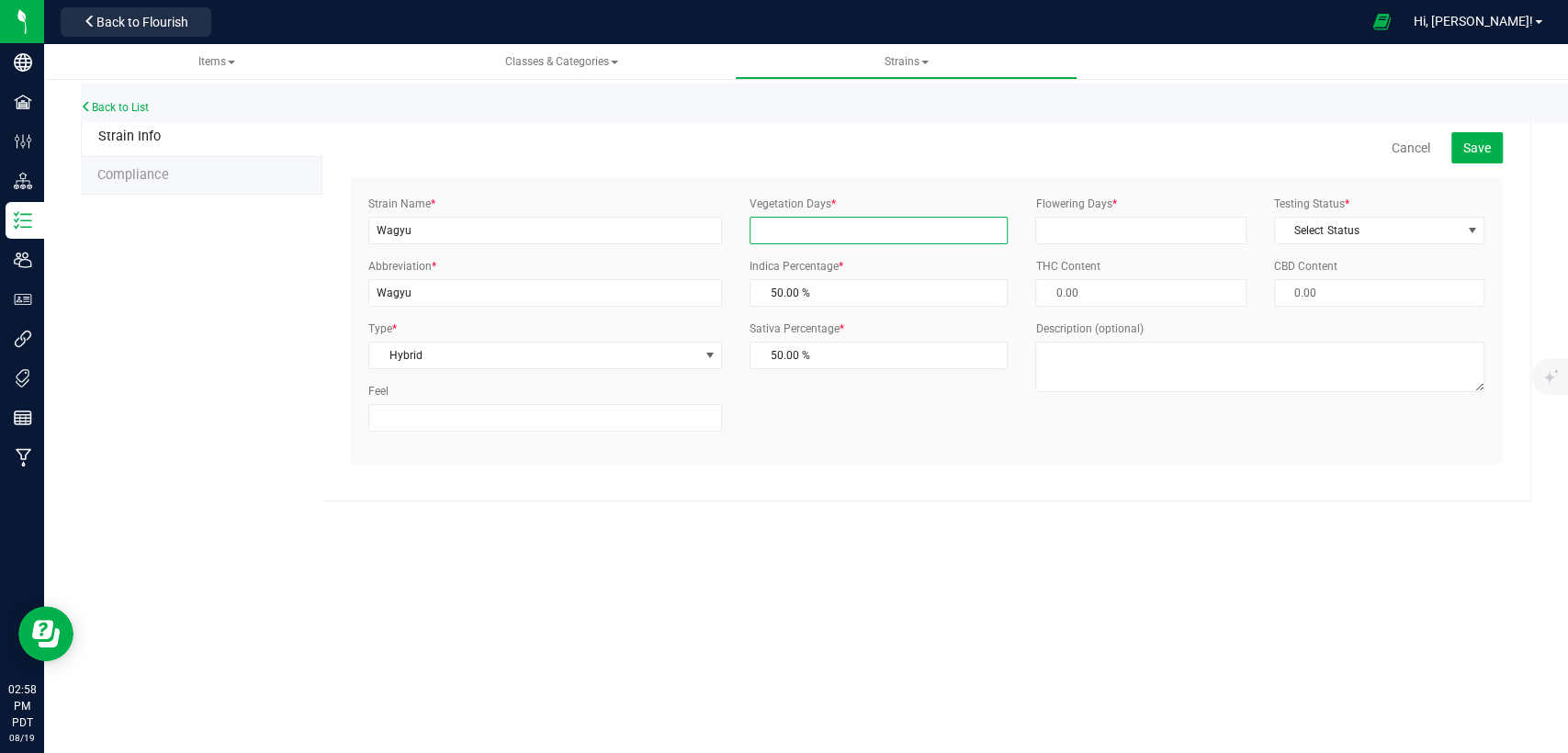
type input "21"
click at [1132, 223] on input "Flowering Days *" at bounding box center [1140, 230] width 210 height 28
type input "65"
click at [1356, 229] on span "Select Status" at bounding box center [1367, 230] width 185 height 26
click at [1340, 287] on li "ThirdParty" at bounding box center [1378, 289] width 208 height 28
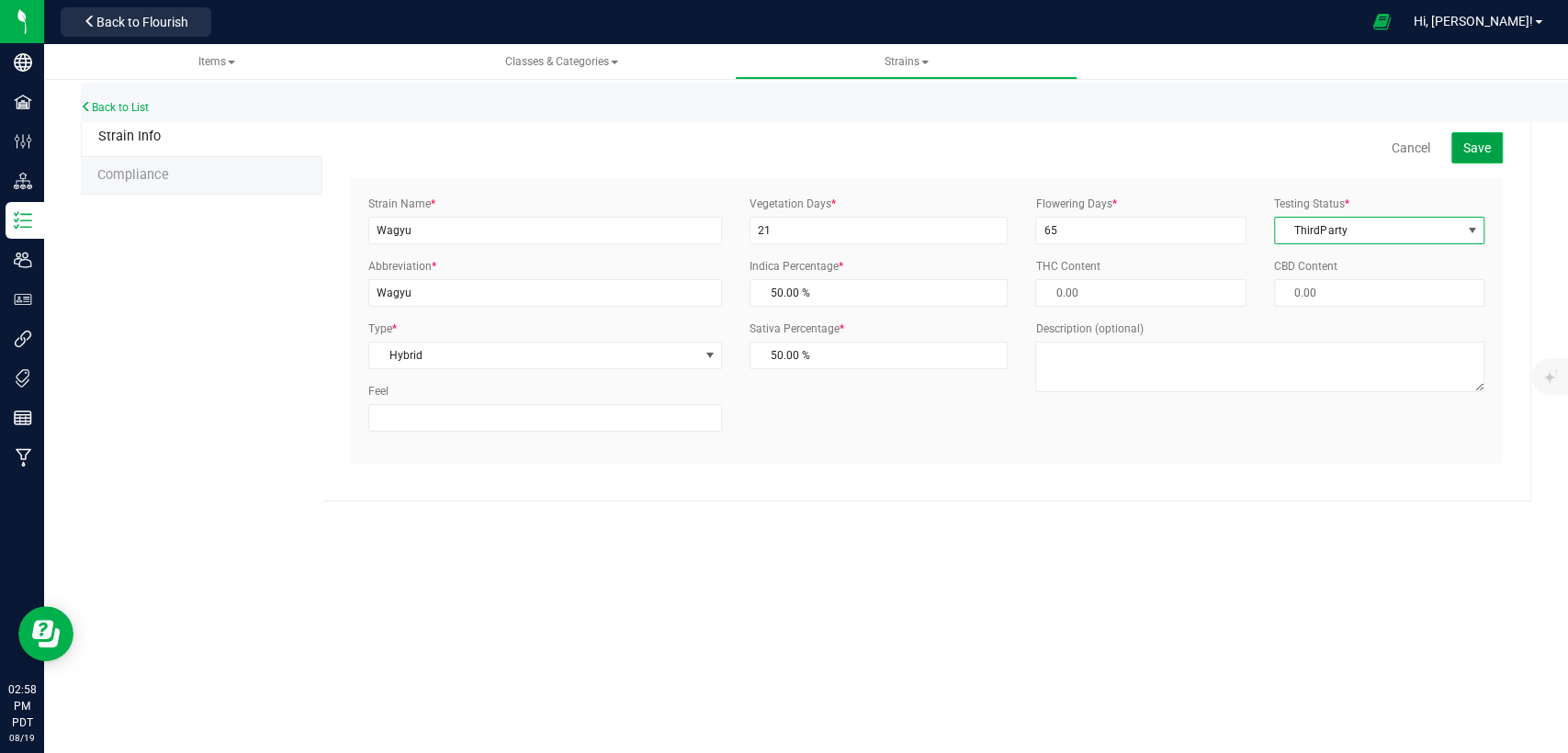
click at [1497, 142] on button "Save" at bounding box center [1478, 148] width 52 height 32
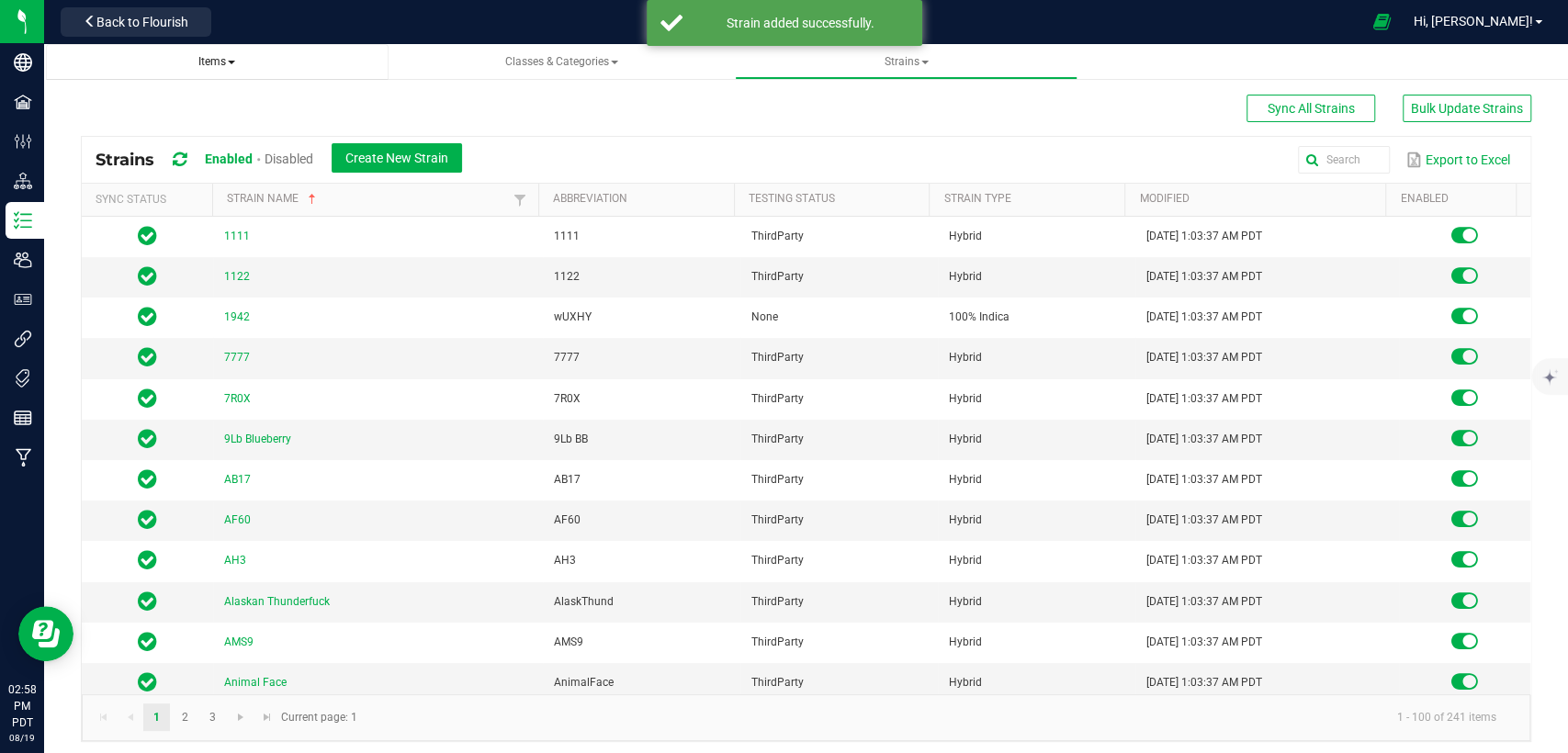
click at [222, 65] on span "Items" at bounding box center [217, 60] width 36 height 12
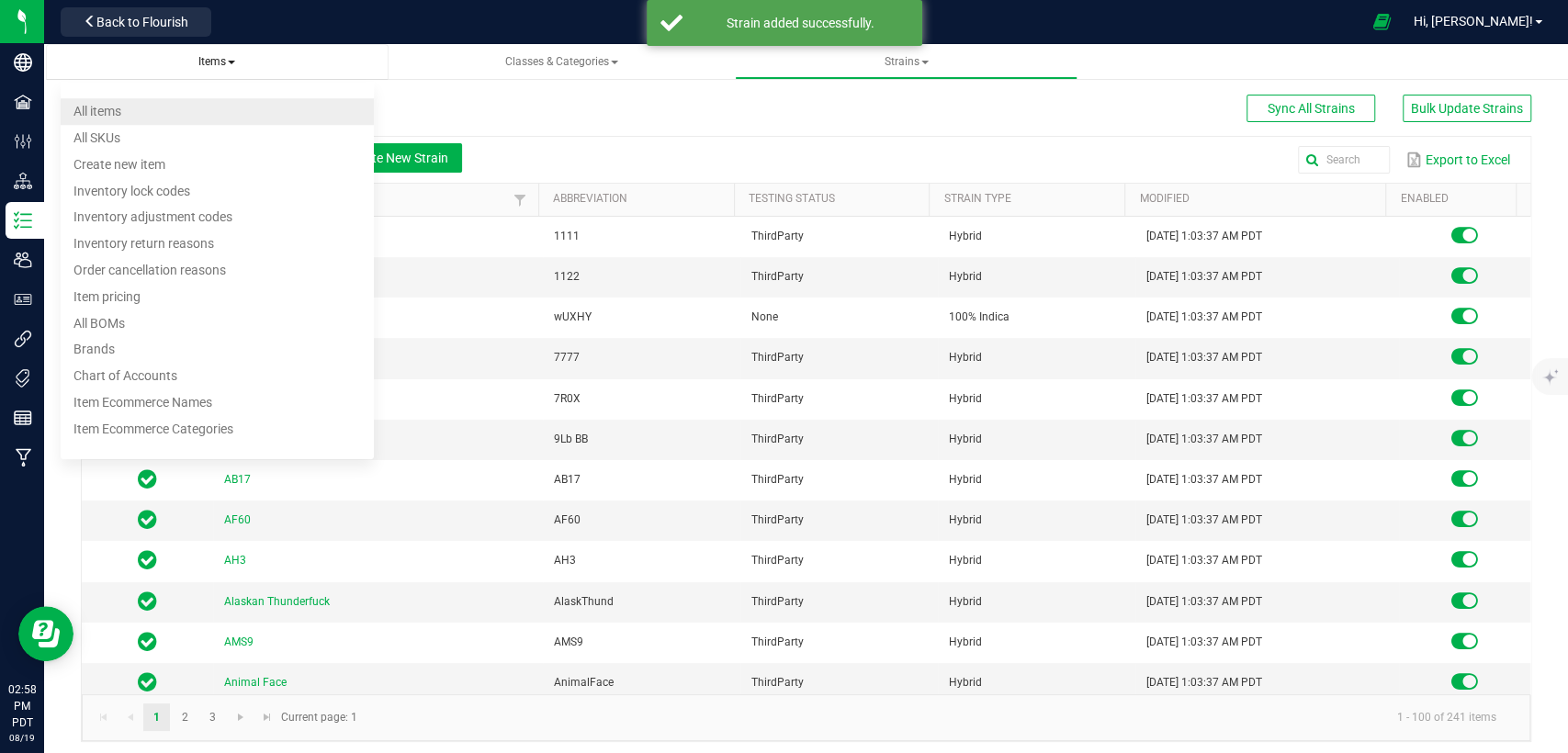
click at [169, 121] on li "All items" at bounding box center [217, 111] width 313 height 27
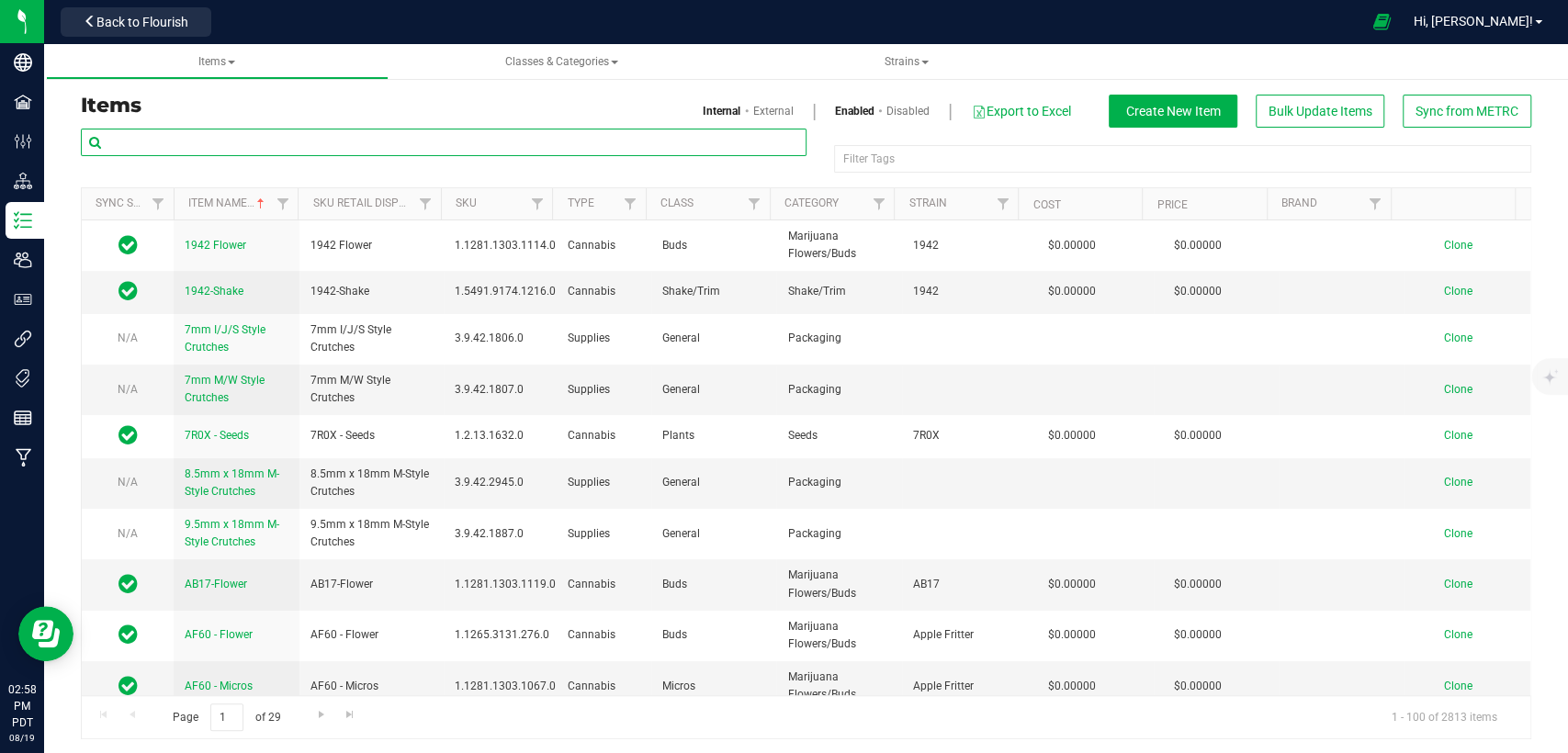
click at [452, 152] on input "text" at bounding box center [443, 142] width 725 height 28
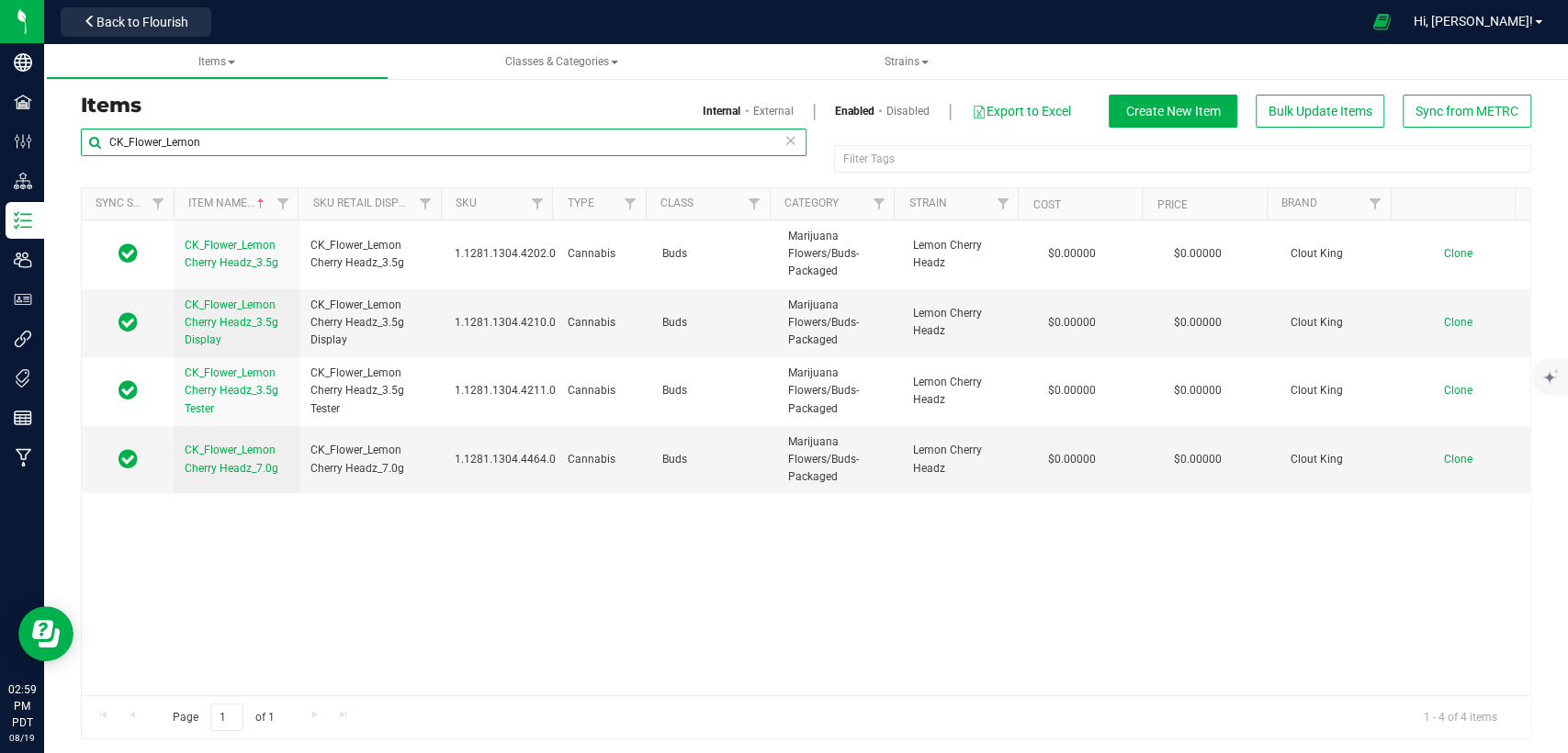
type input "CK_Flower_Lemon"
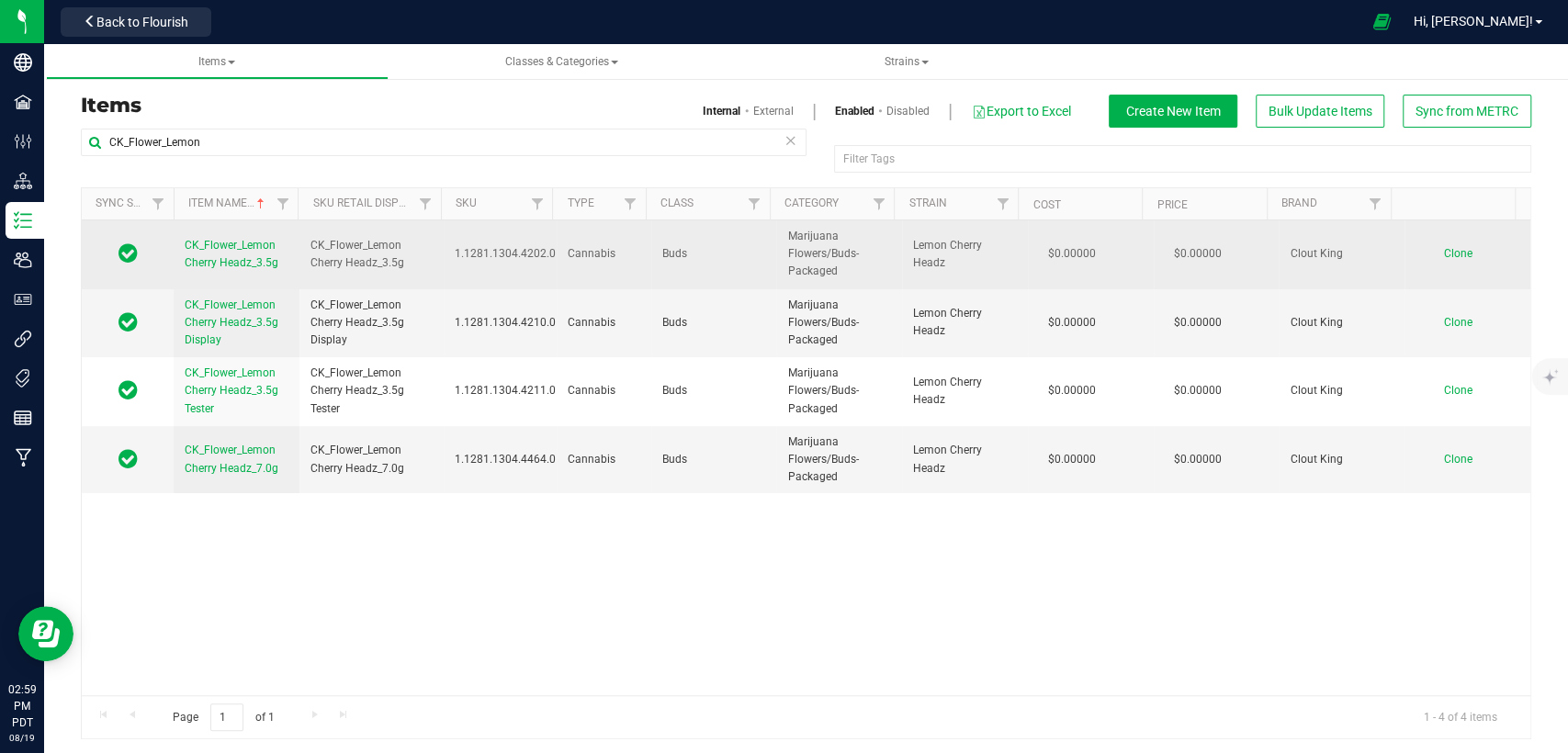
click at [1444, 254] on span "Clone" at bounding box center [1459, 253] width 29 height 12
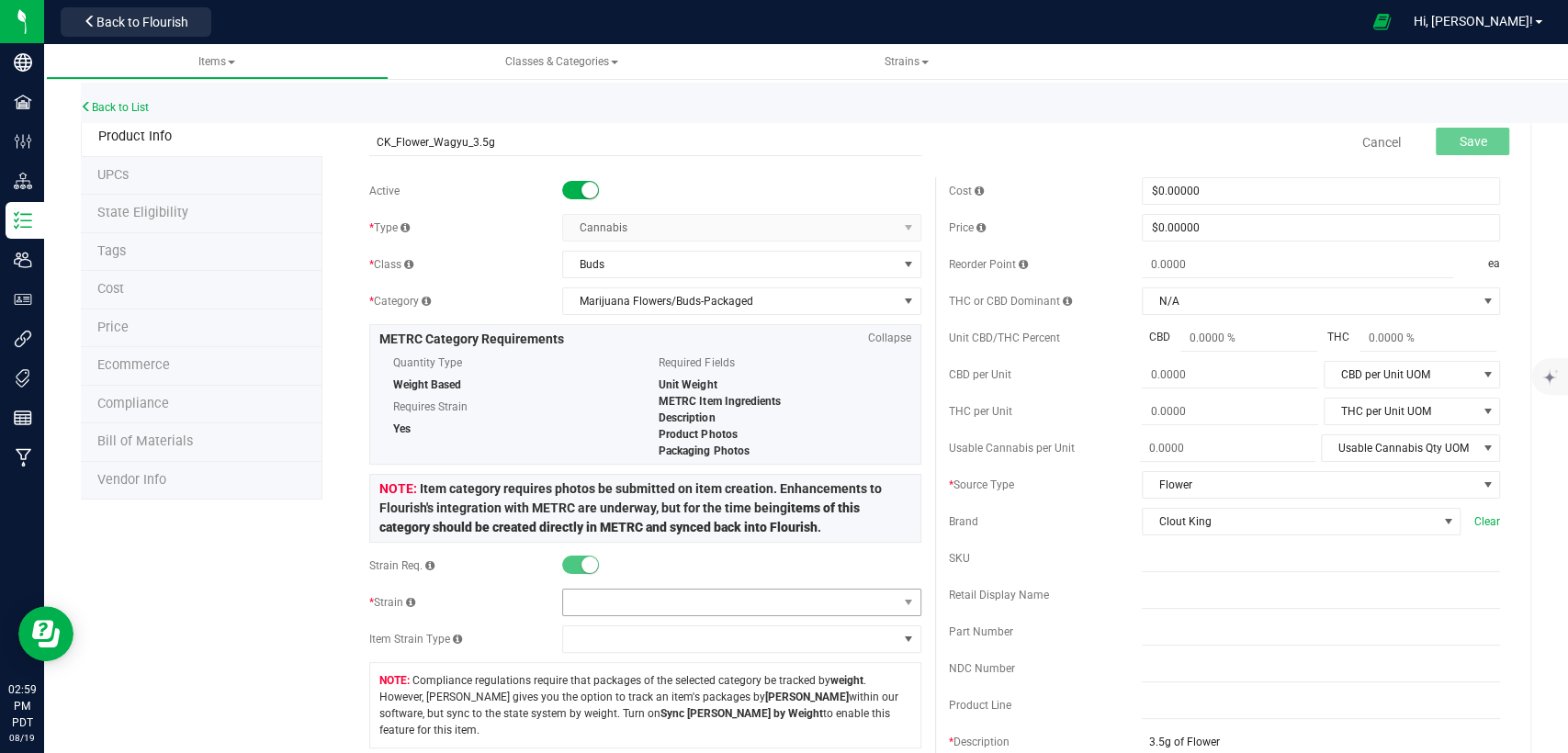
type input "CK_Flower_Wagyu_3.5g"
click at [774, 606] on span at bounding box center [730, 602] width 334 height 26
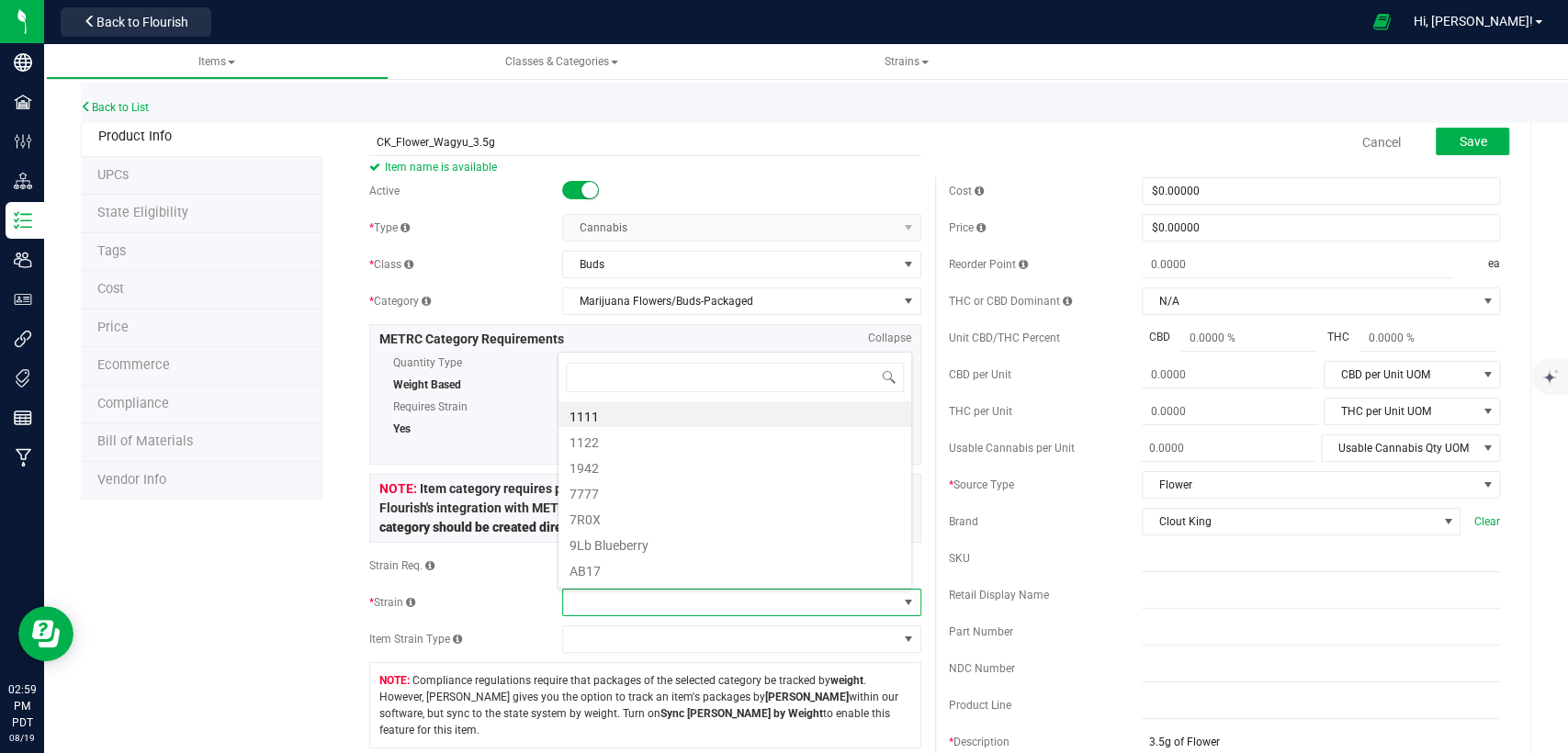
scroll to position [27, 349]
type input "Wagyu"
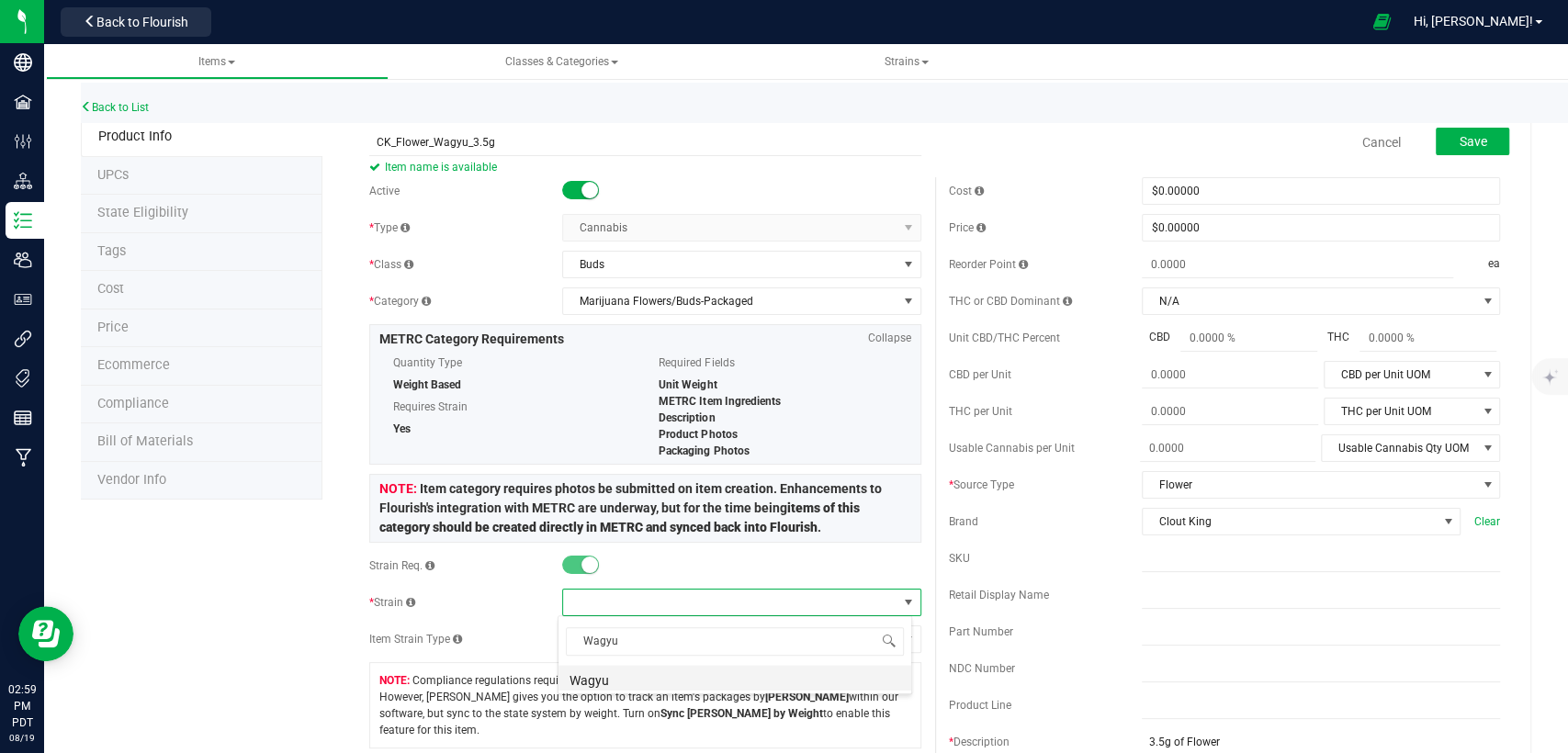
click at [687, 671] on li "Wagyu" at bounding box center [735, 677] width 353 height 26
click at [1480, 135] on button "Save" at bounding box center [1473, 141] width 74 height 28
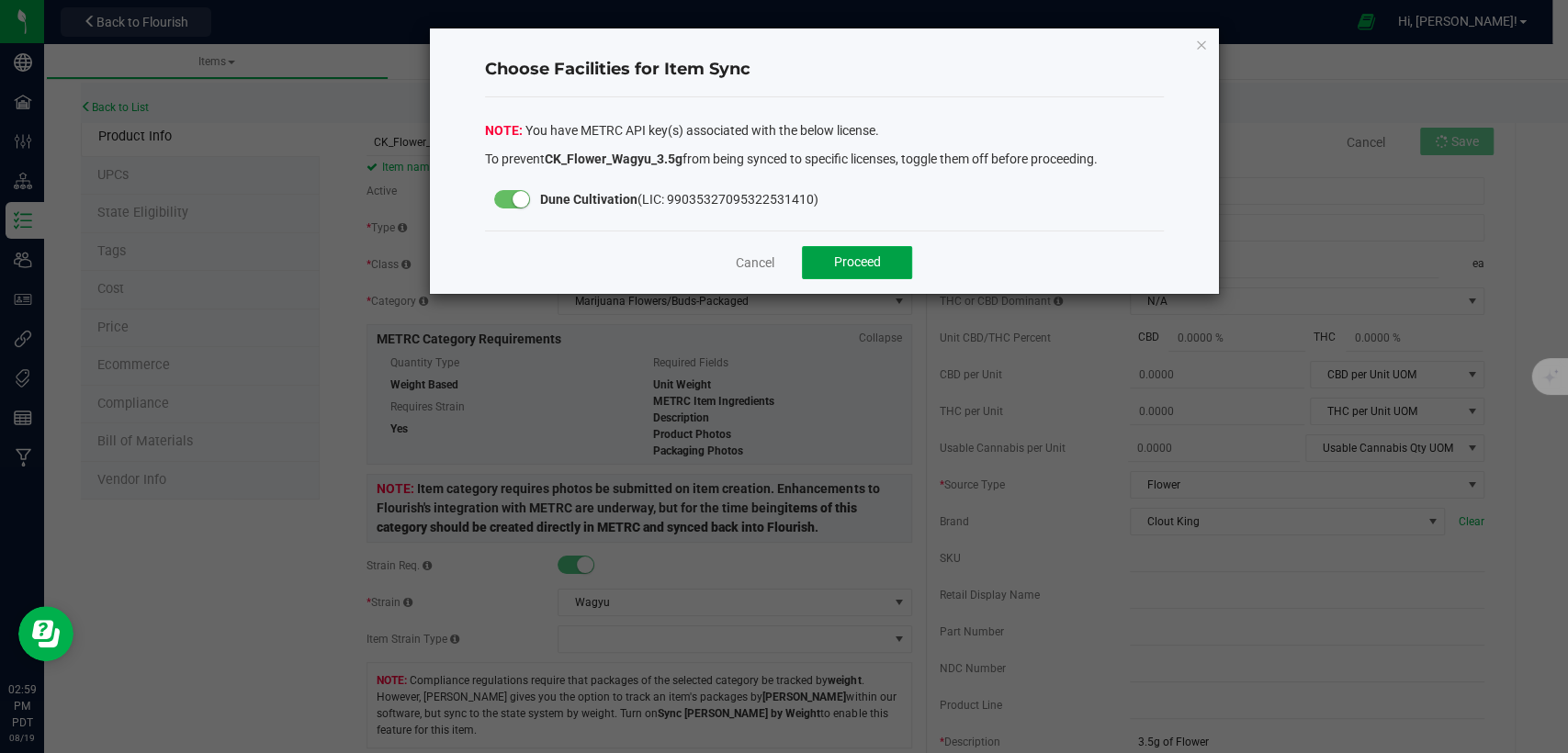
click at [875, 259] on span "Proceed" at bounding box center [857, 261] width 47 height 14
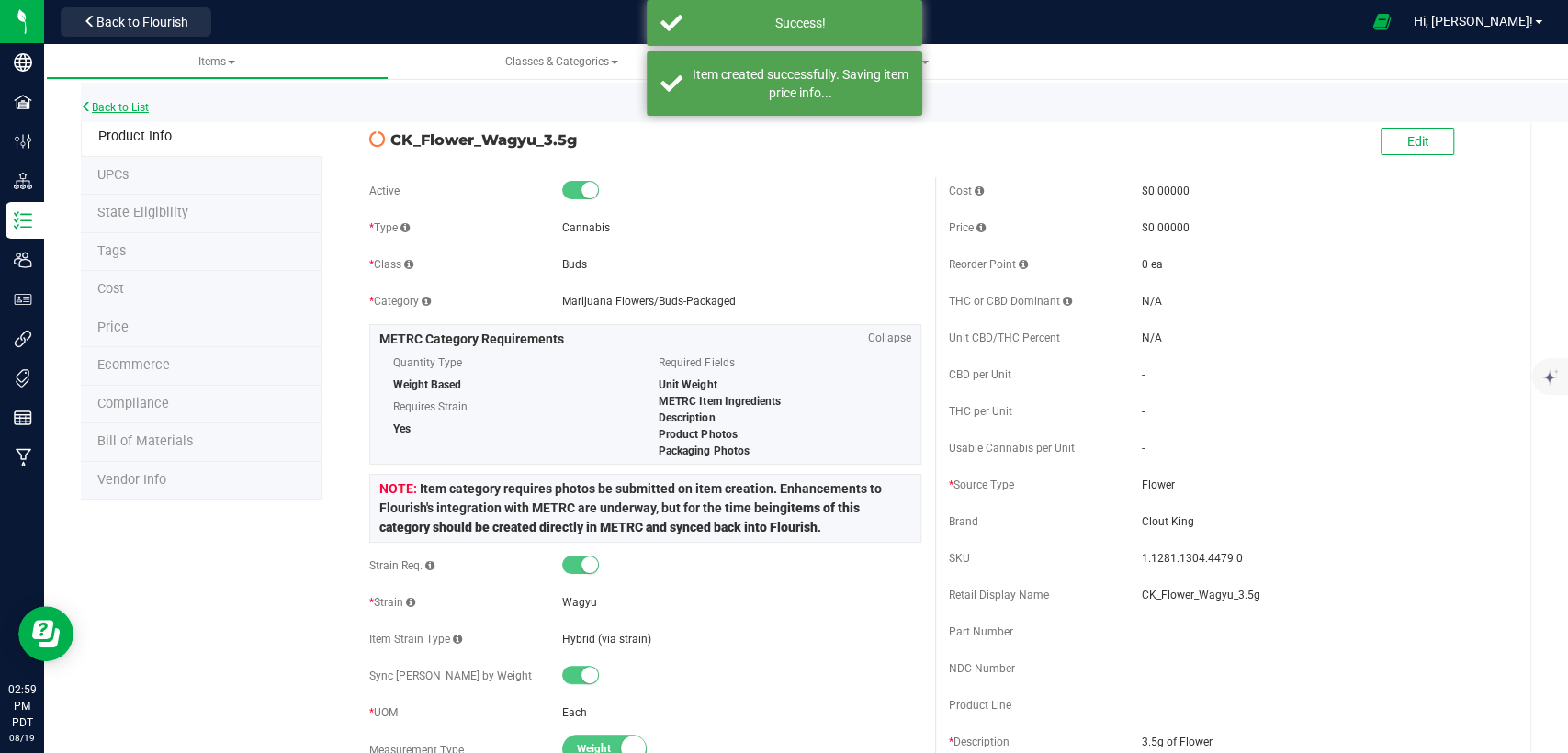
click at [136, 107] on link "Back to List" at bounding box center [114, 106] width 68 height 12
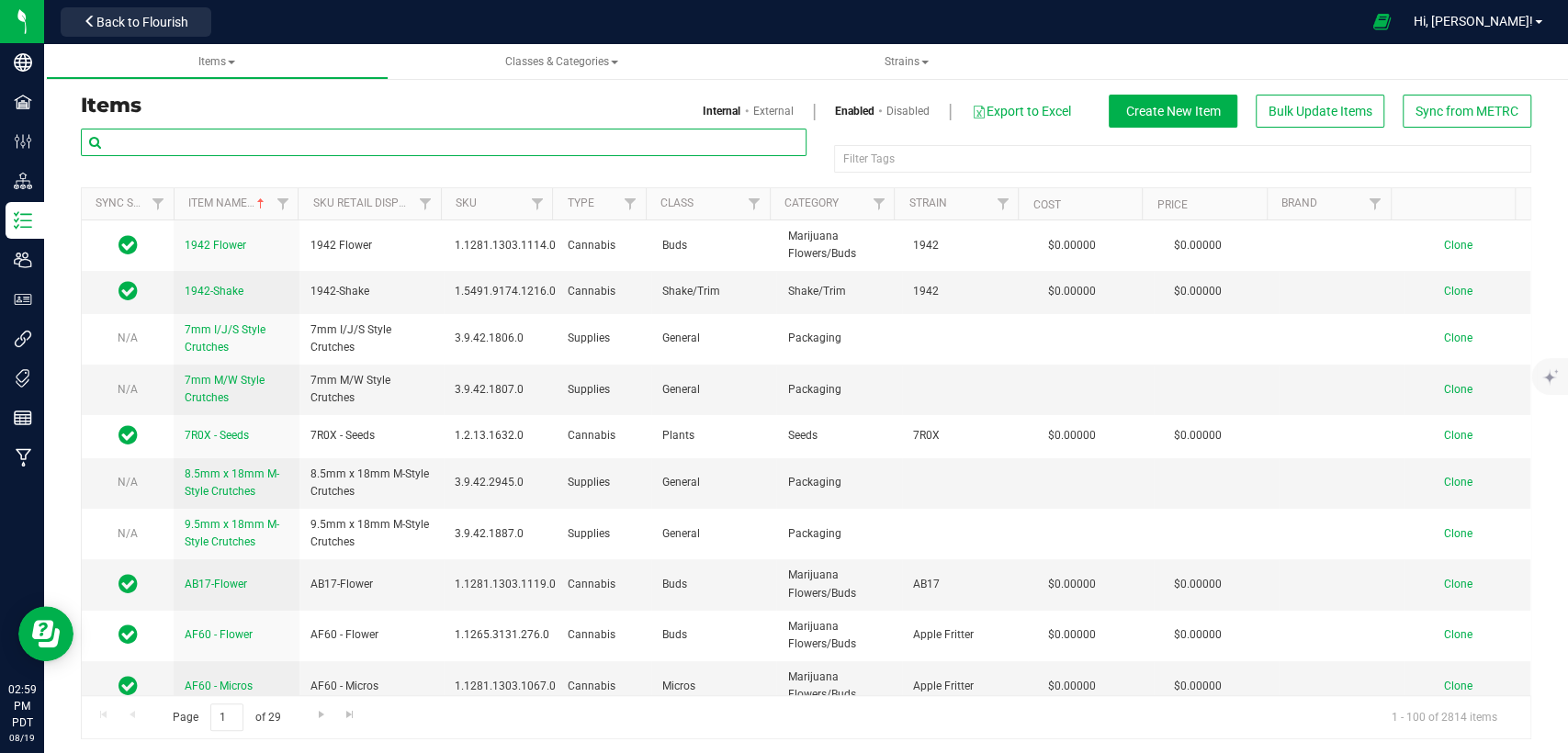
click at [392, 149] on input "text" at bounding box center [443, 142] width 725 height 28
type input "CK_Flower_Lemon"
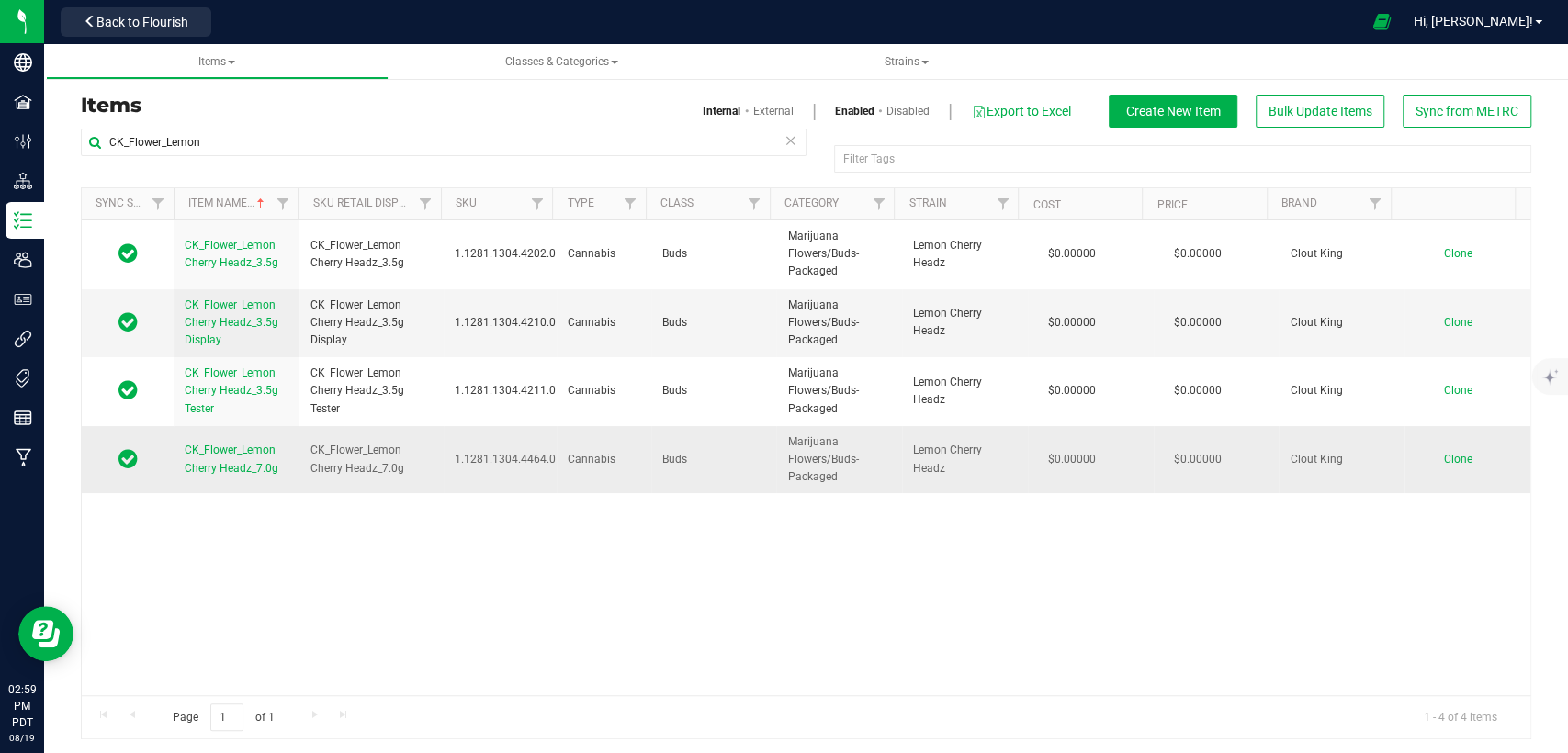
click at [1444, 456] on span "Clone" at bounding box center [1459, 459] width 29 height 12
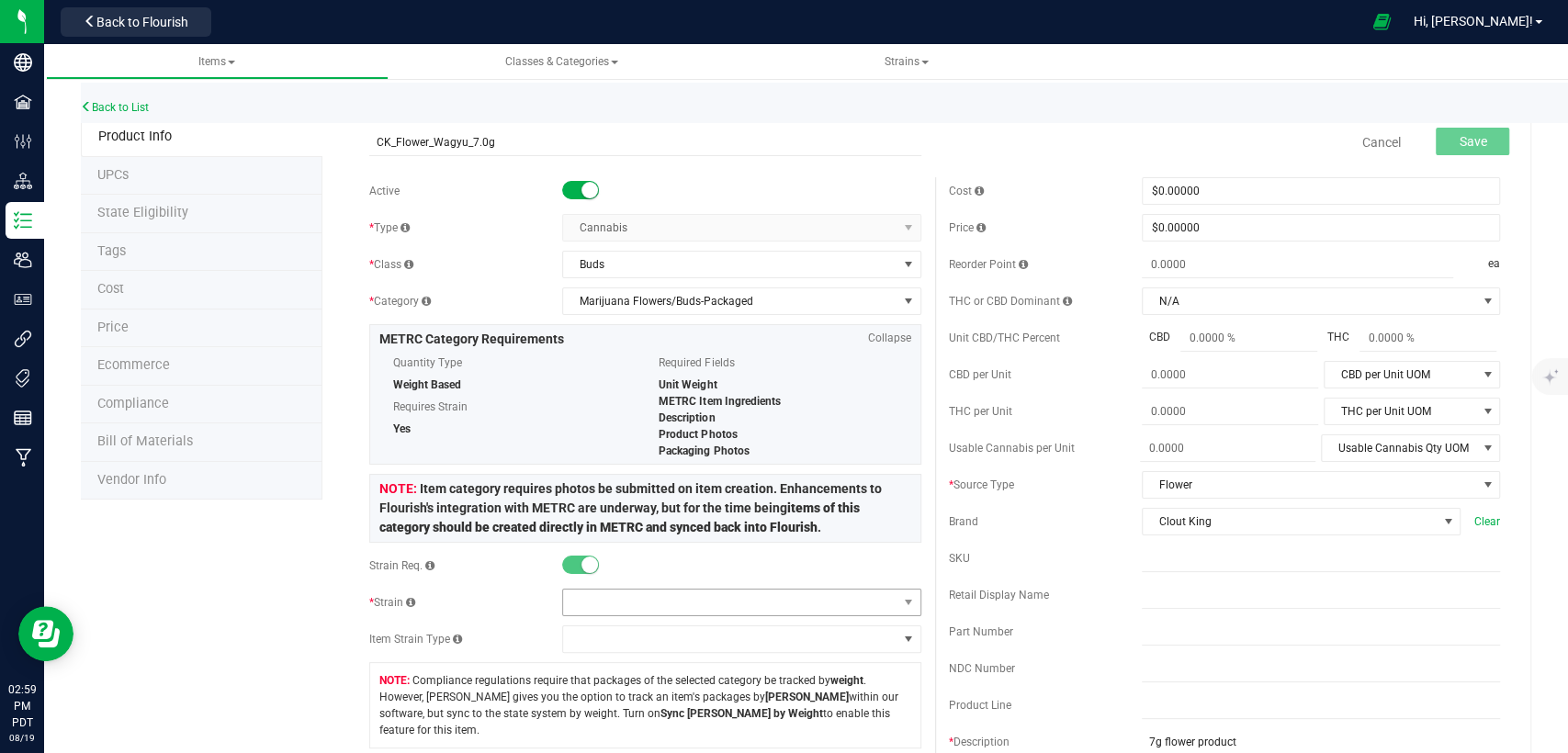
type input "CK_Flower_Wagyu_7.0g"
click at [738, 604] on span at bounding box center [730, 602] width 334 height 26
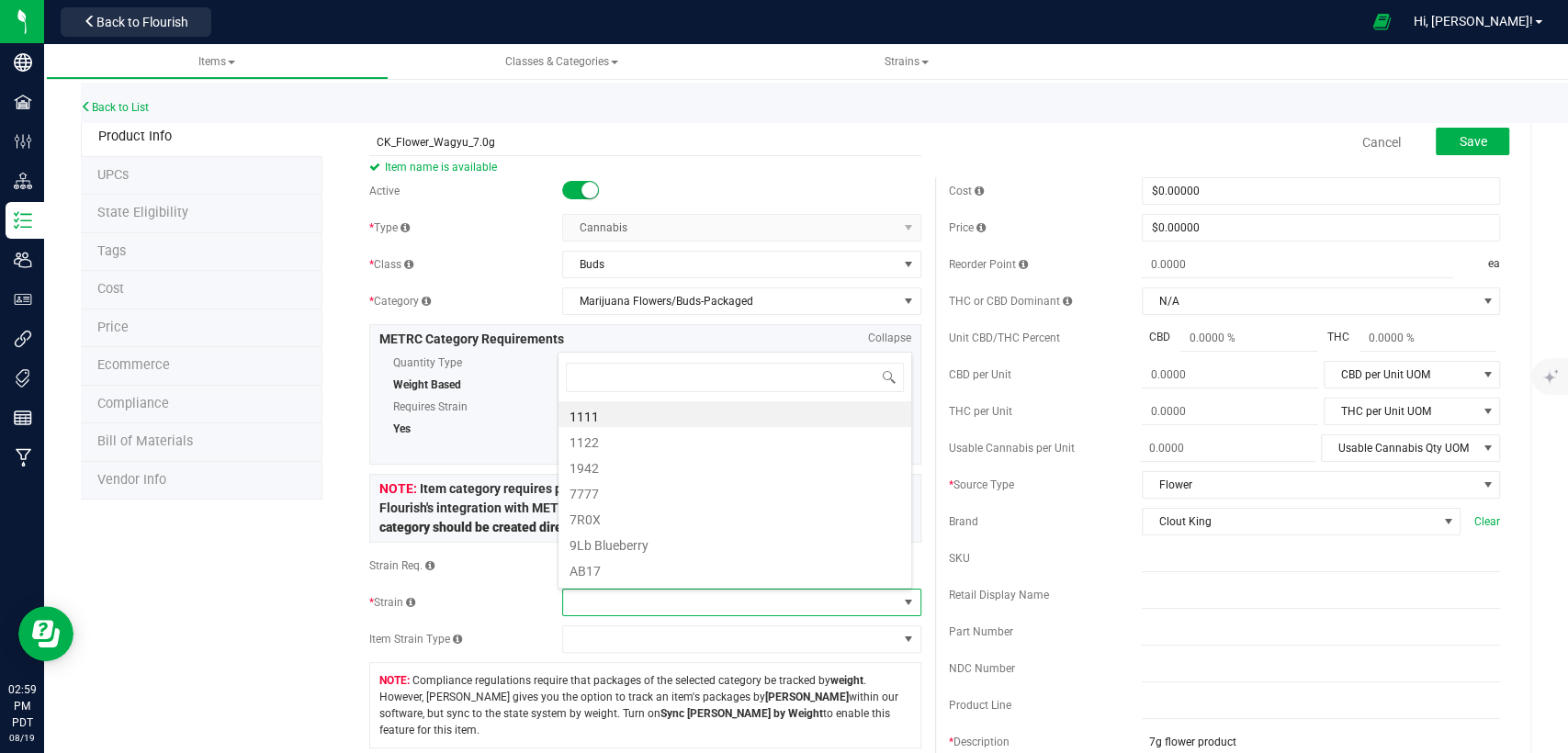
scroll to position [27, 349]
type input "Wagyu"
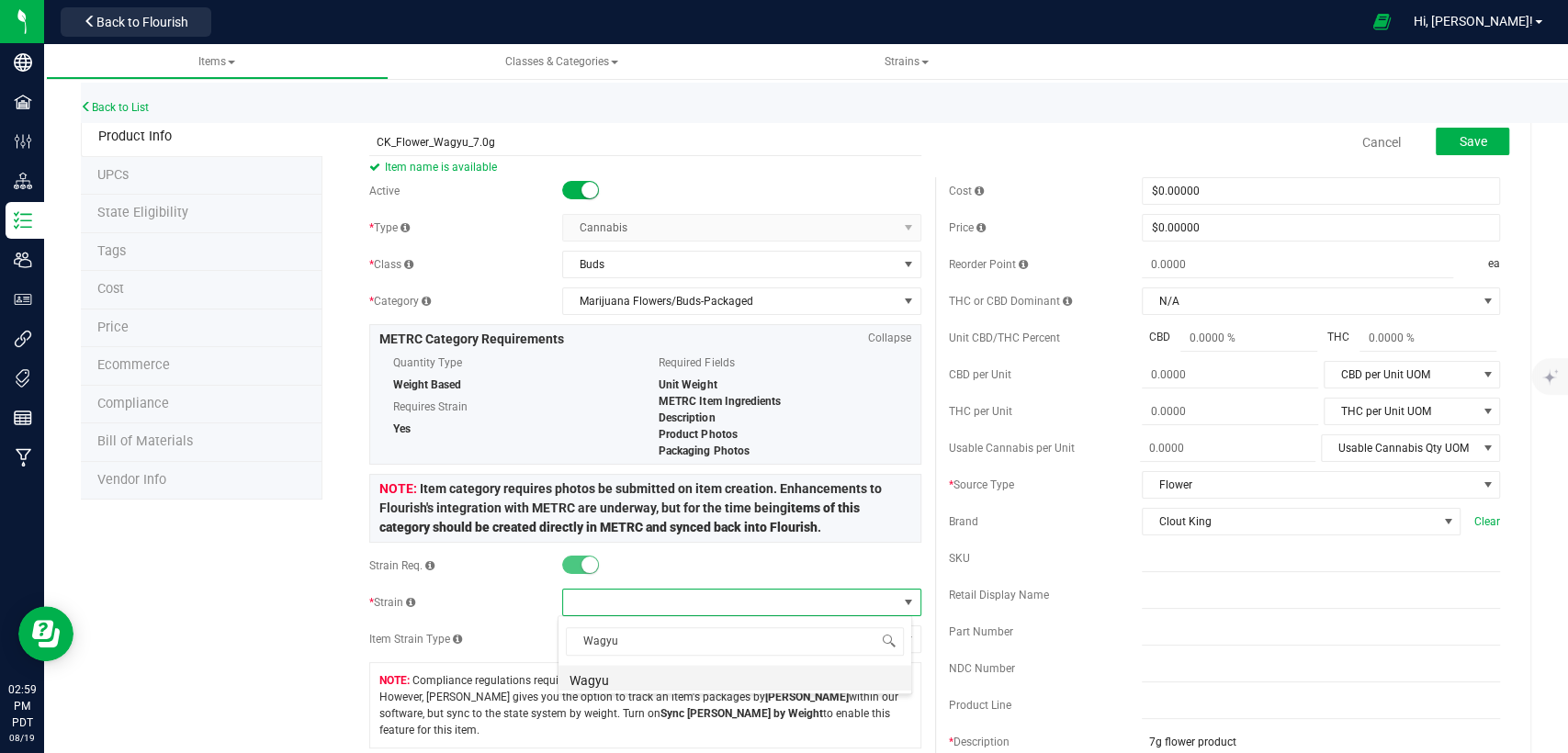
click at [699, 674] on li "Wagyu" at bounding box center [735, 677] width 353 height 26
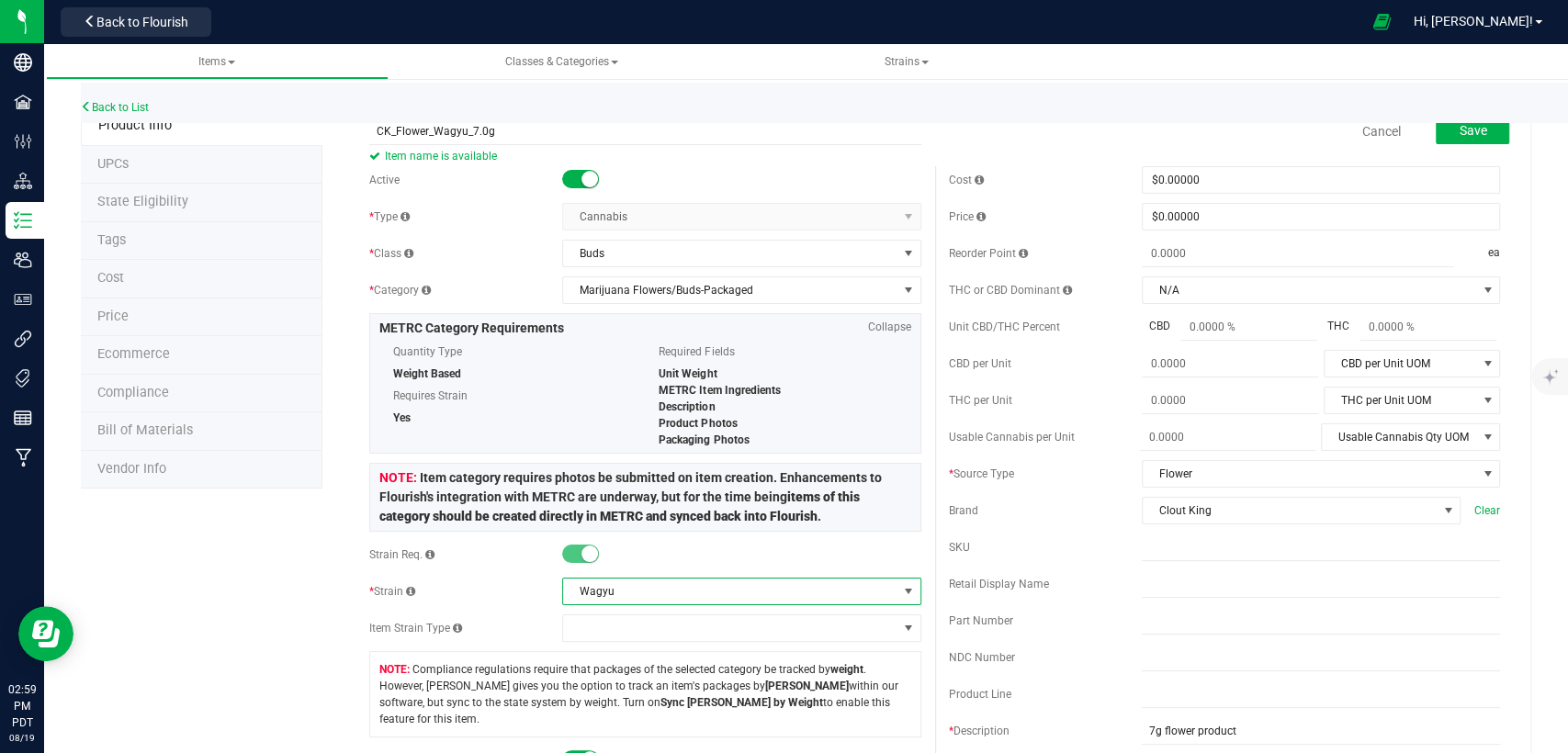
scroll to position [0, 0]
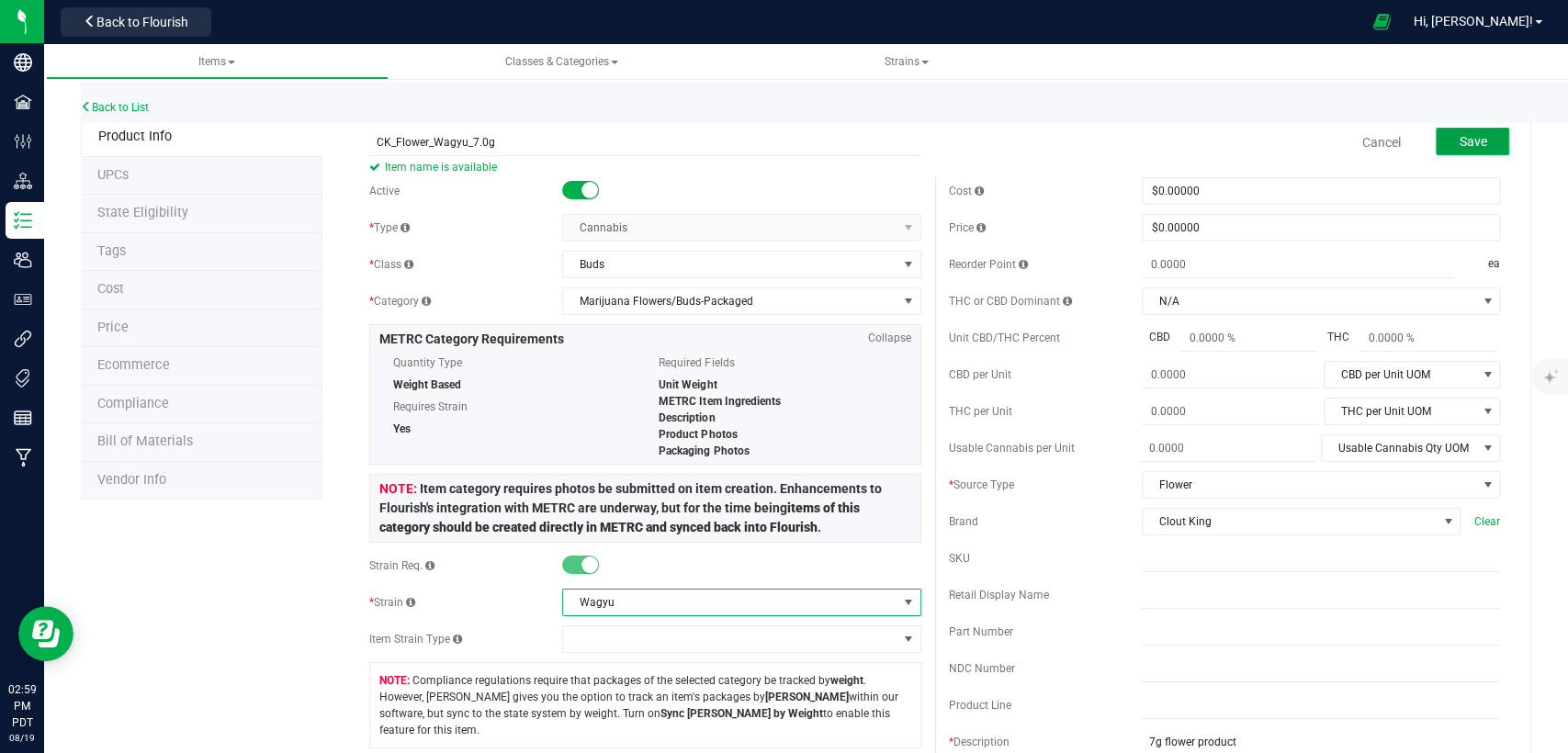
click at [1459, 141] on span "Save" at bounding box center [1472, 141] width 28 height 14
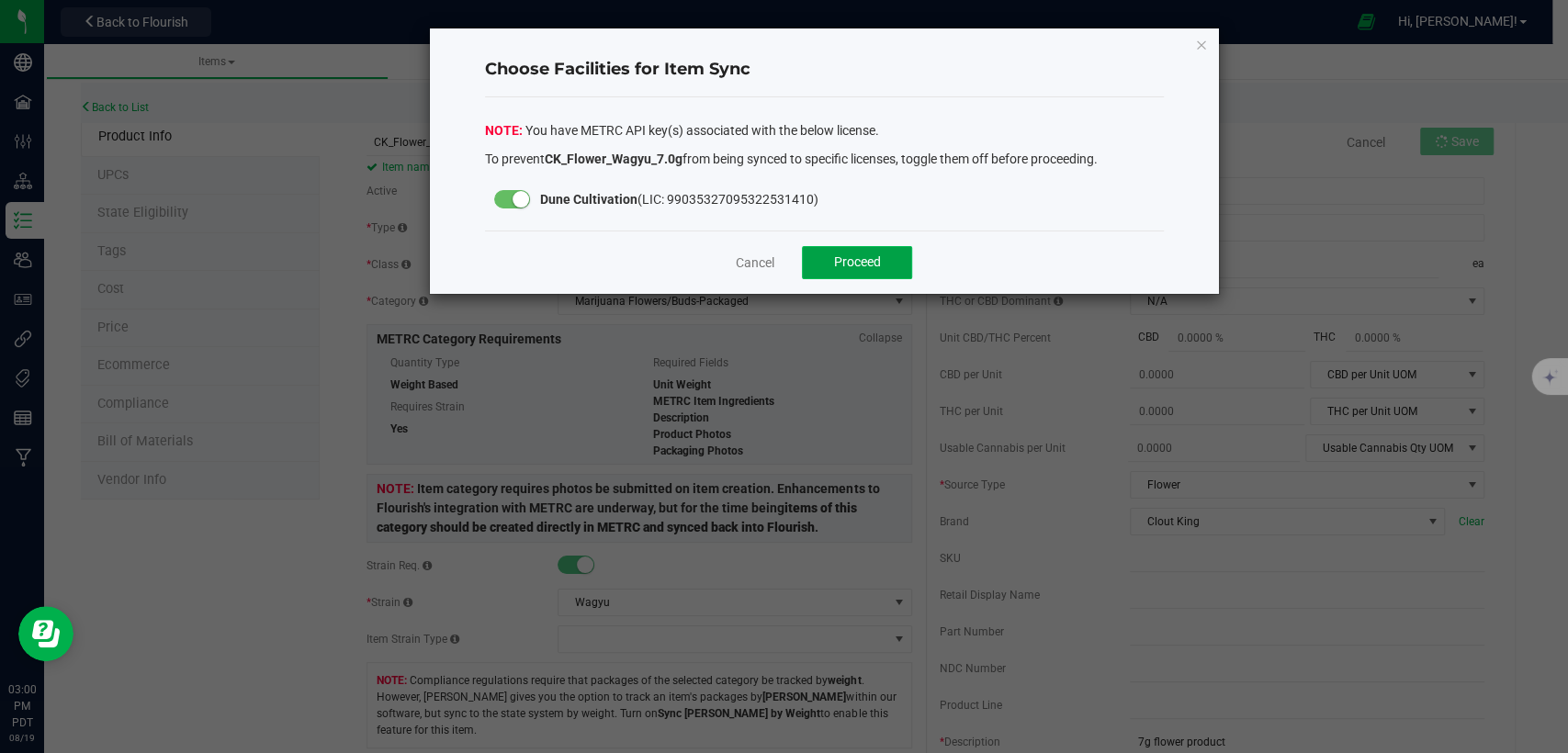
click at [852, 254] on span "Proceed" at bounding box center [857, 261] width 47 height 14
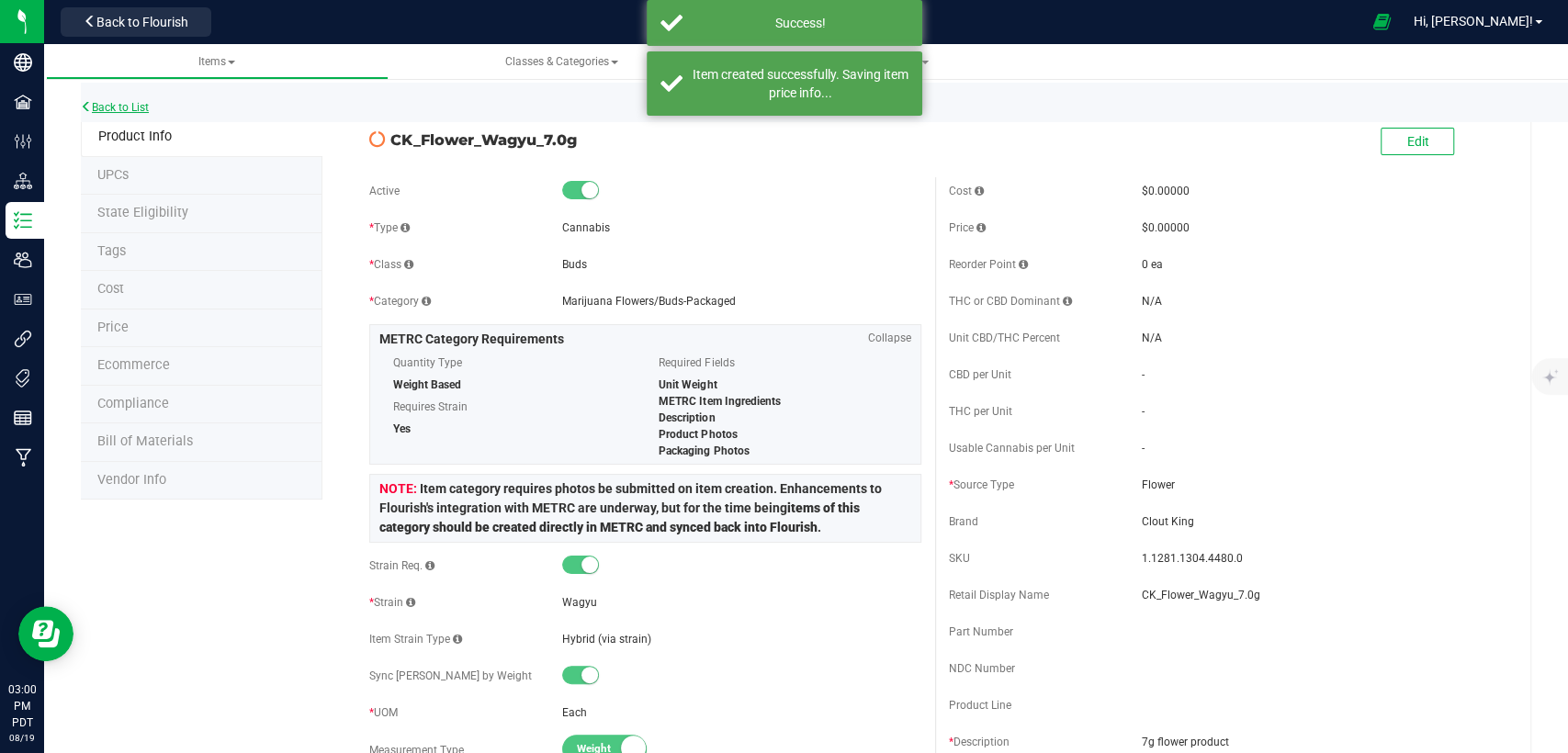
click at [111, 109] on link "Back to List" at bounding box center [114, 106] width 68 height 12
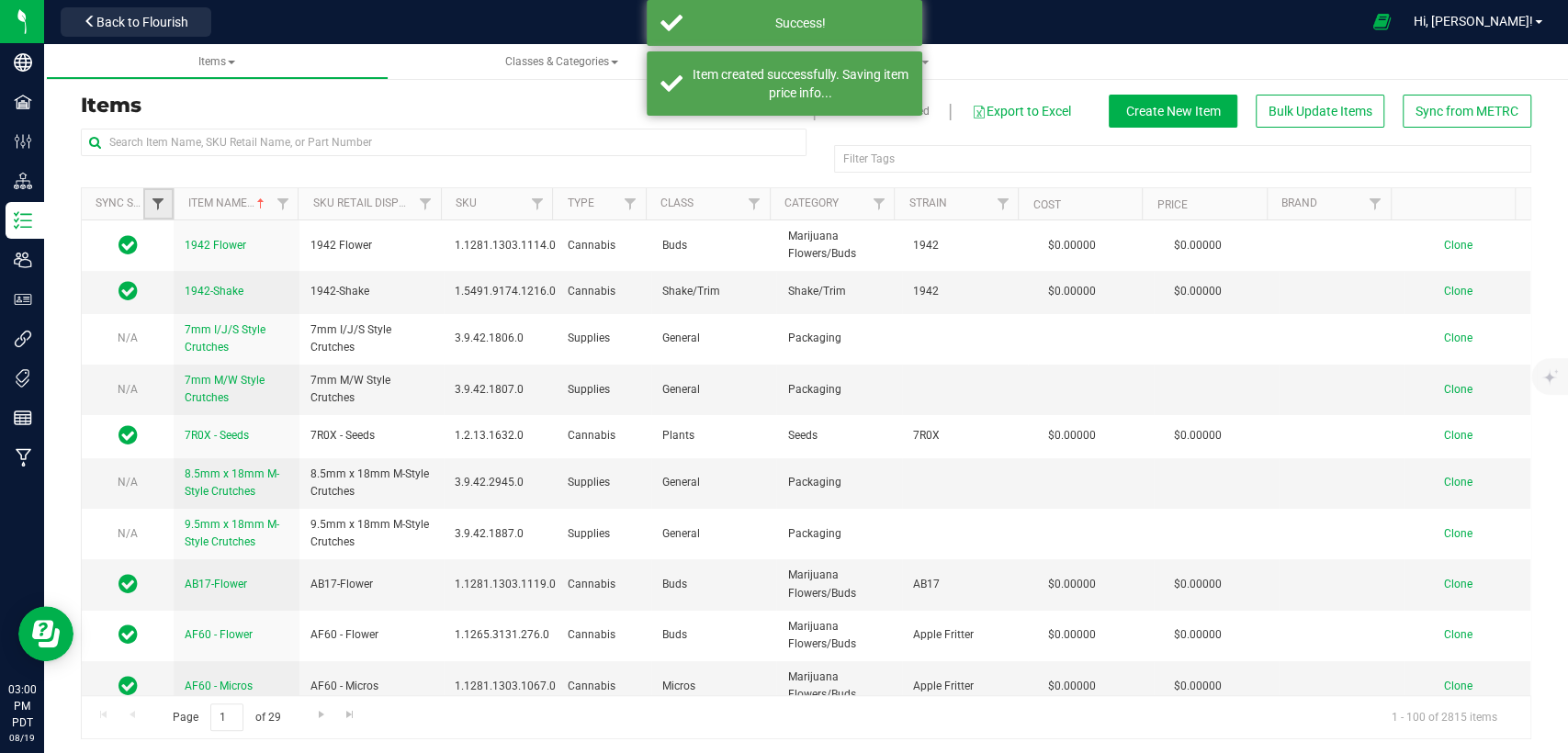
click at [157, 206] on span "Filter" at bounding box center [157, 203] width 14 height 14
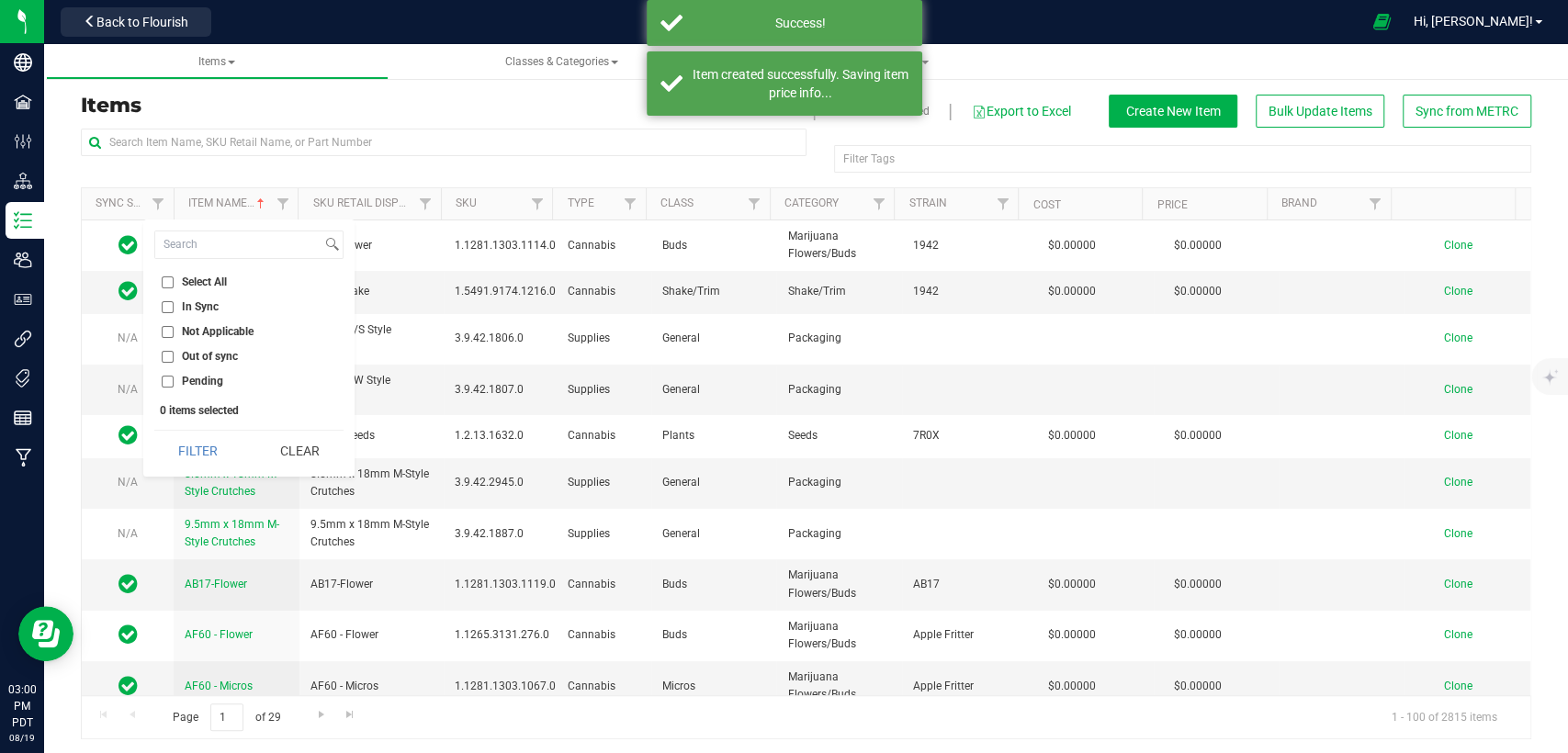
click at [165, 356] on input "Out of sync" at bounding box center [168, 357] width 12 height 12
checkbox input "true"
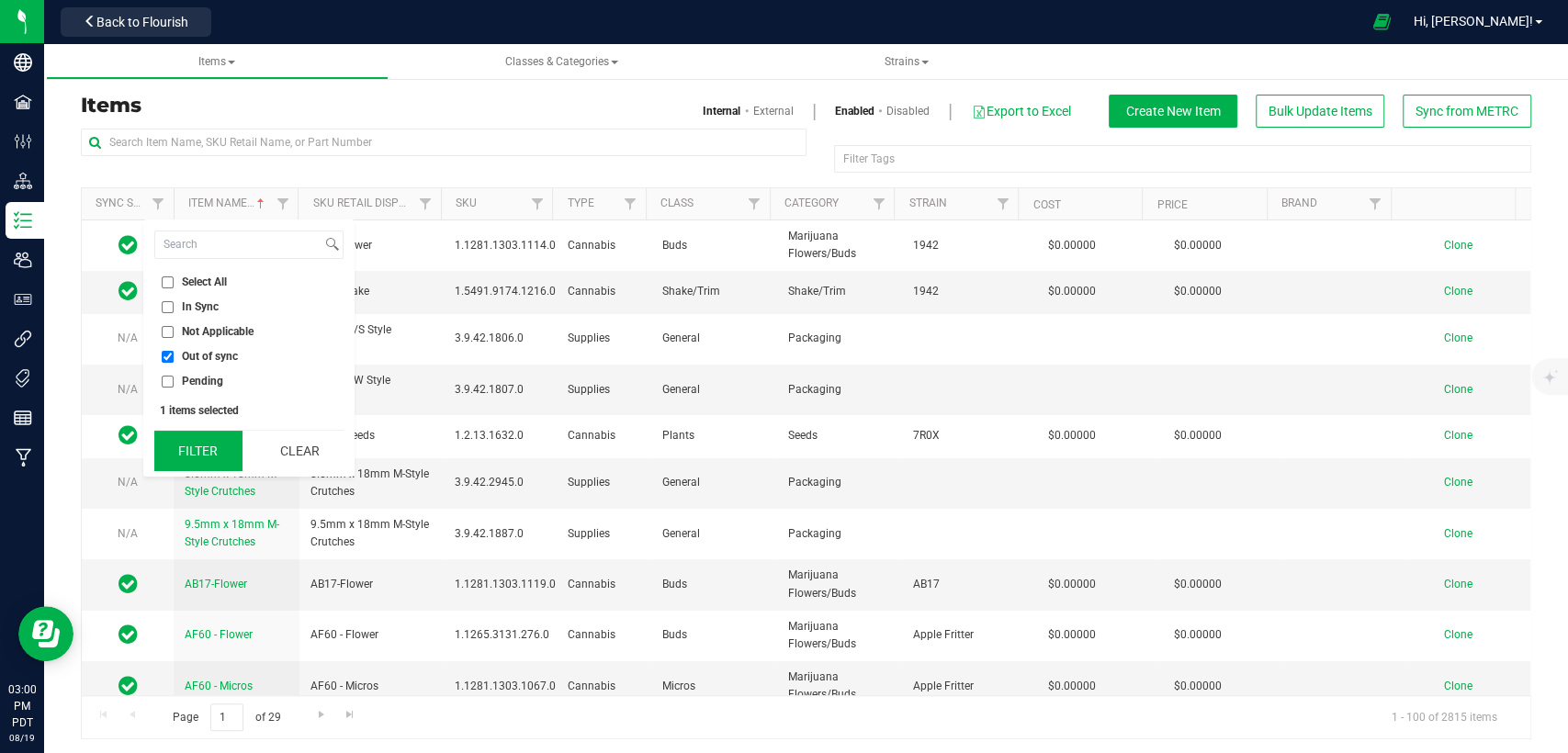
click at [187, 454] on button "Filter" at bounding box center [199, 451] width 88 height 40
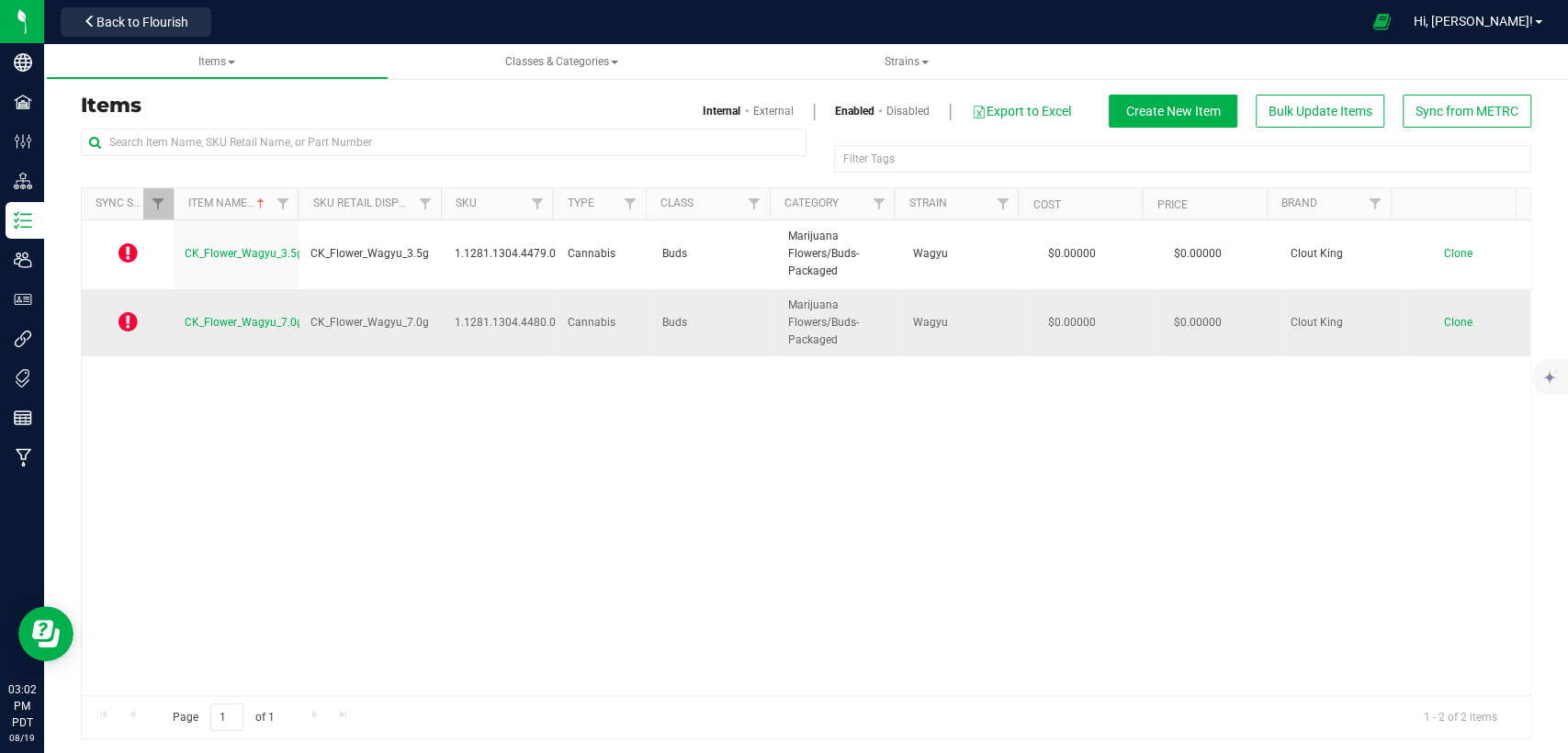
click at [267, 316] on span "CK_Flower_Wagyu_7.0g" at bounding box center [244, 321] width 119 height 12
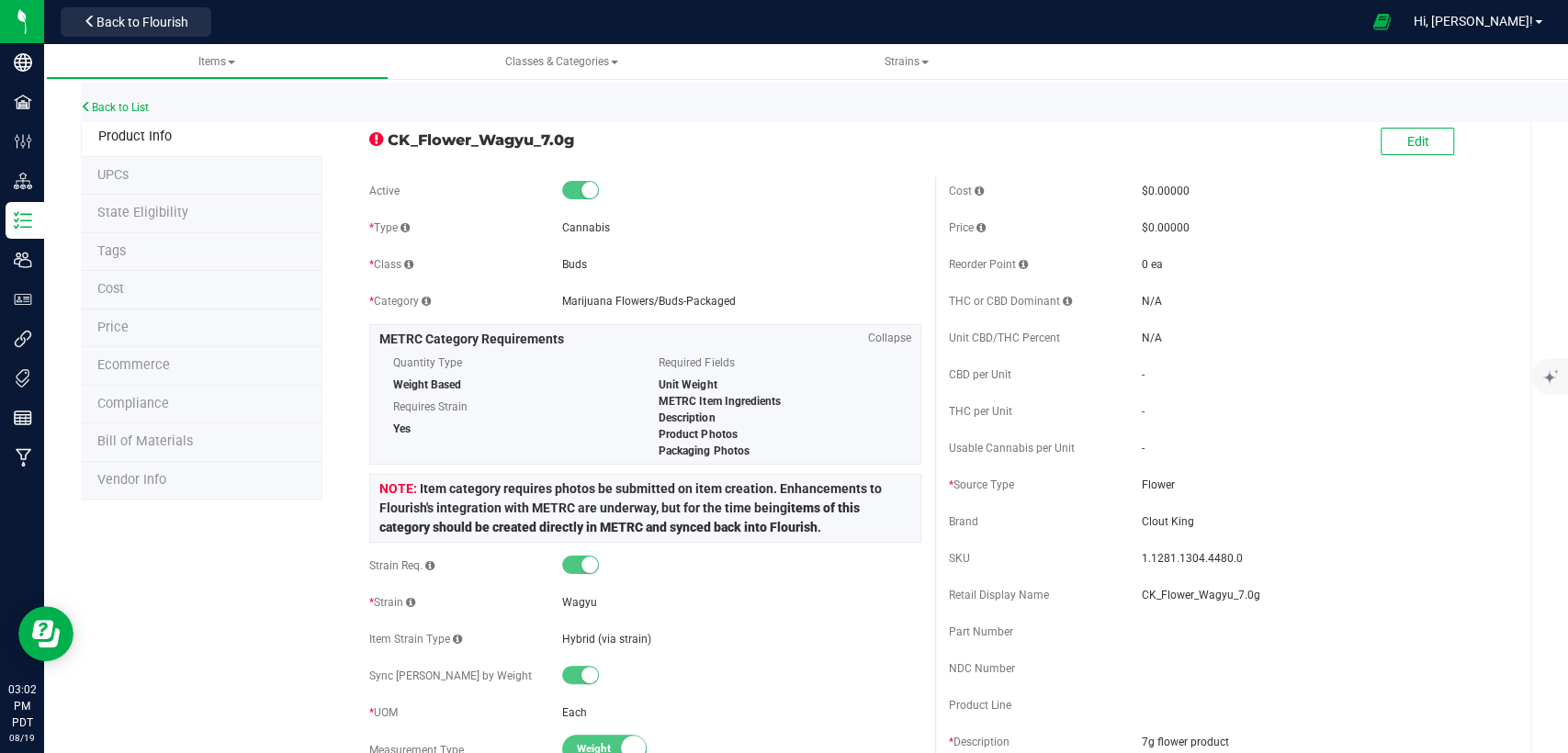
click at [176, 199] on li "State Eligibility" at bounding box center [202, 214] width 242 height 38
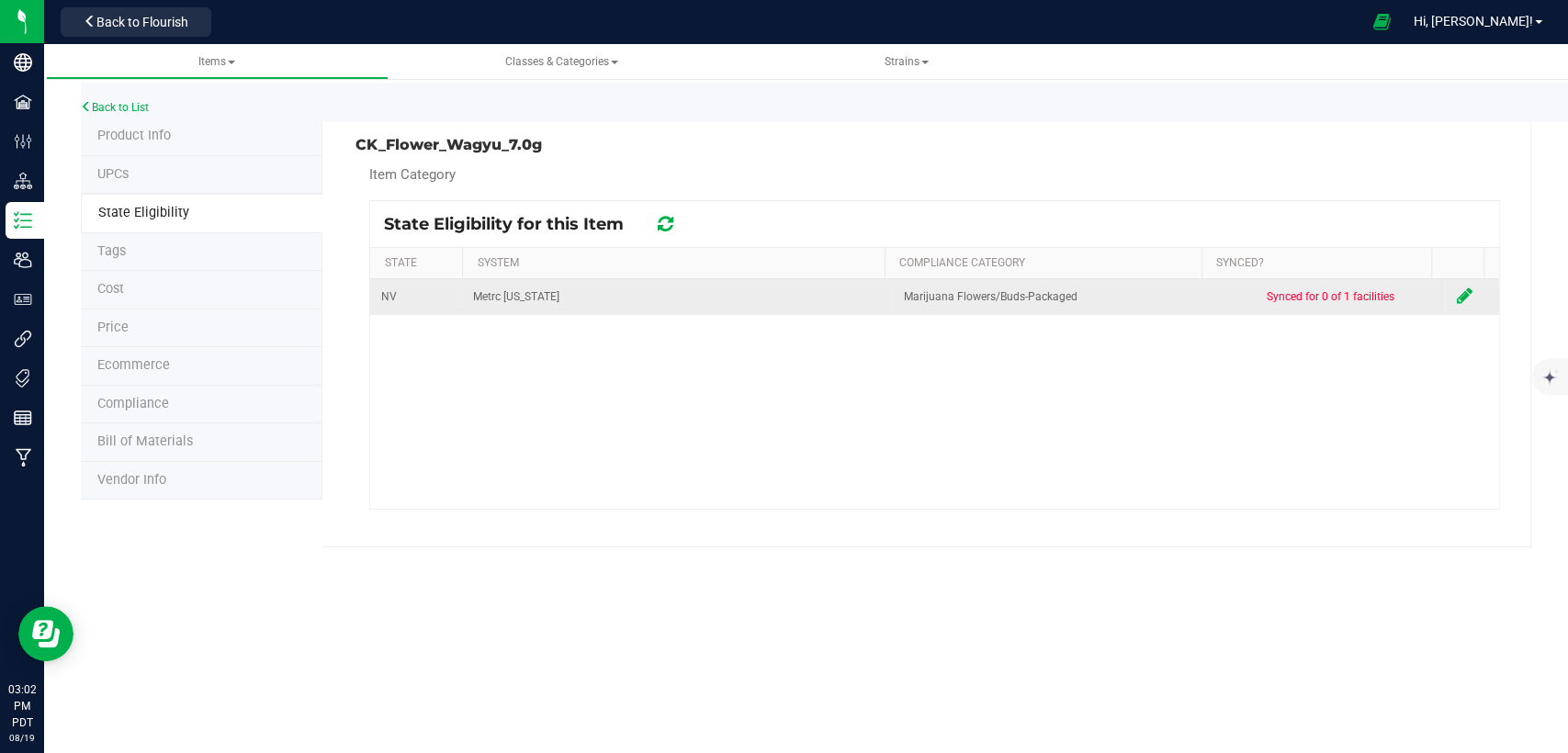
click at [1458, 290] on td at bounding box center [1472, 296] width 54 height 35
click at [1457, 287] on icon at bounding box center [1464, 295] width 15 height 18
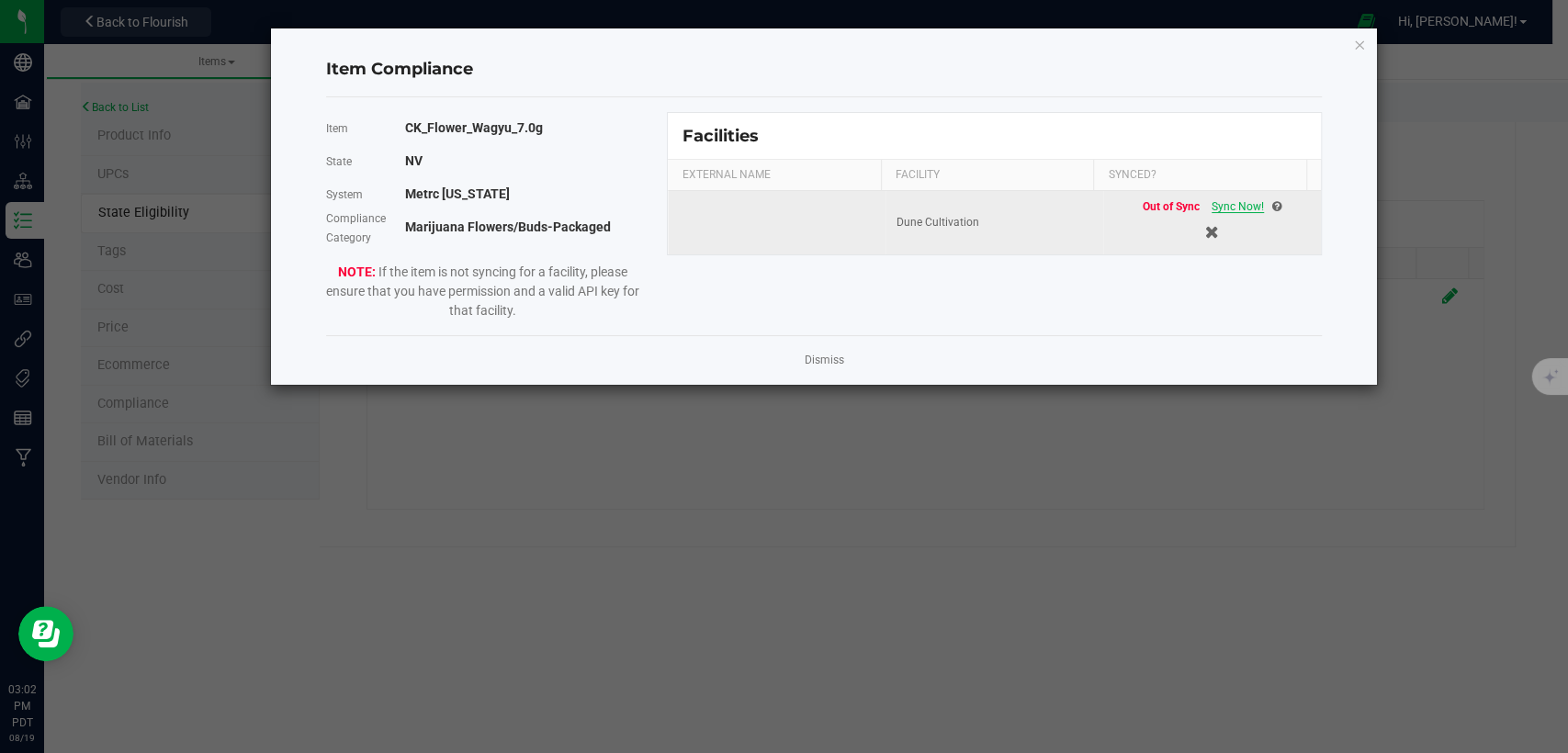
click at [1231, 207] on span "Sync Now!" at bounding box center [1238, 206] width 53 height 12
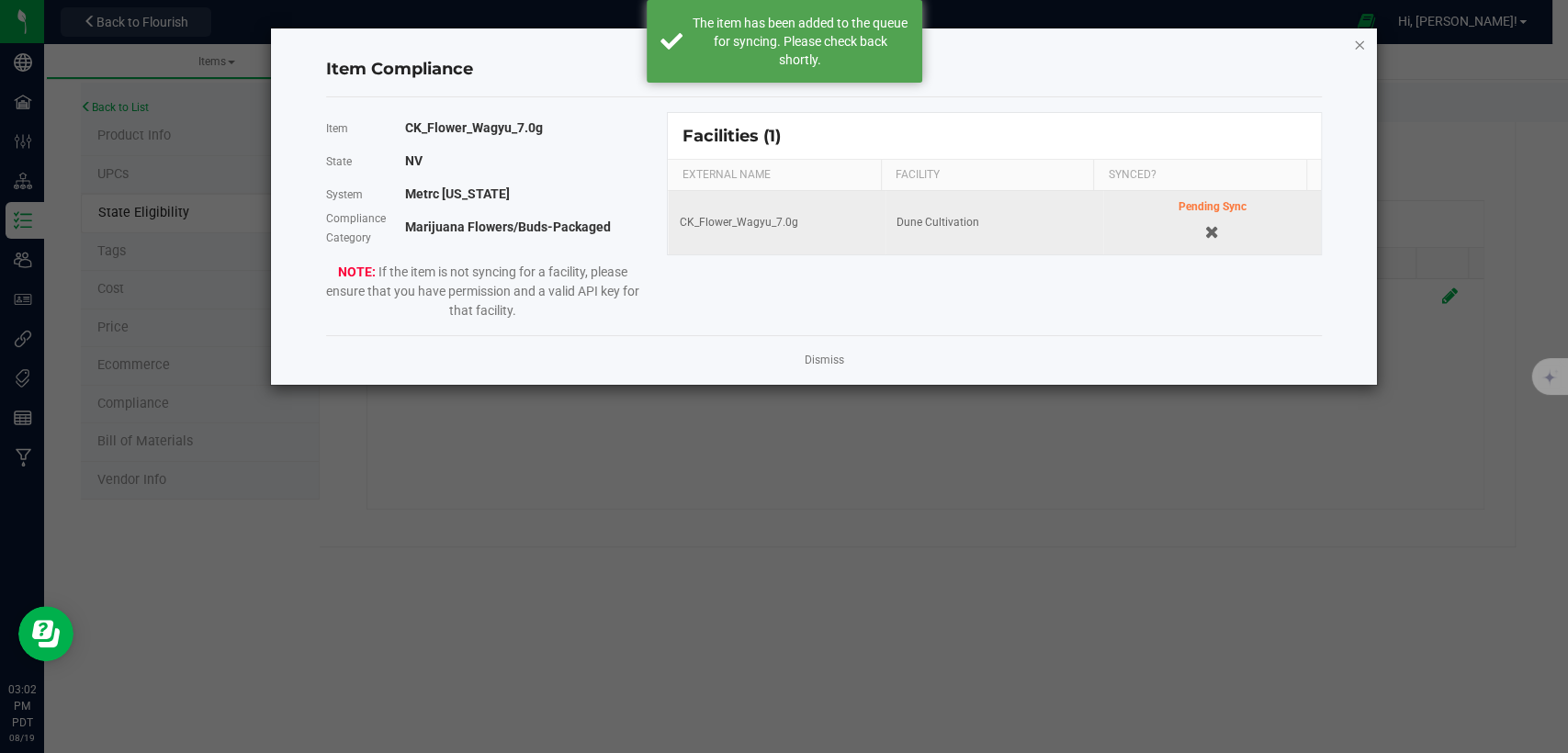
click at [1360, 43] on icon "Close modal" at bounding box center [1359, 43] width 12 height 22
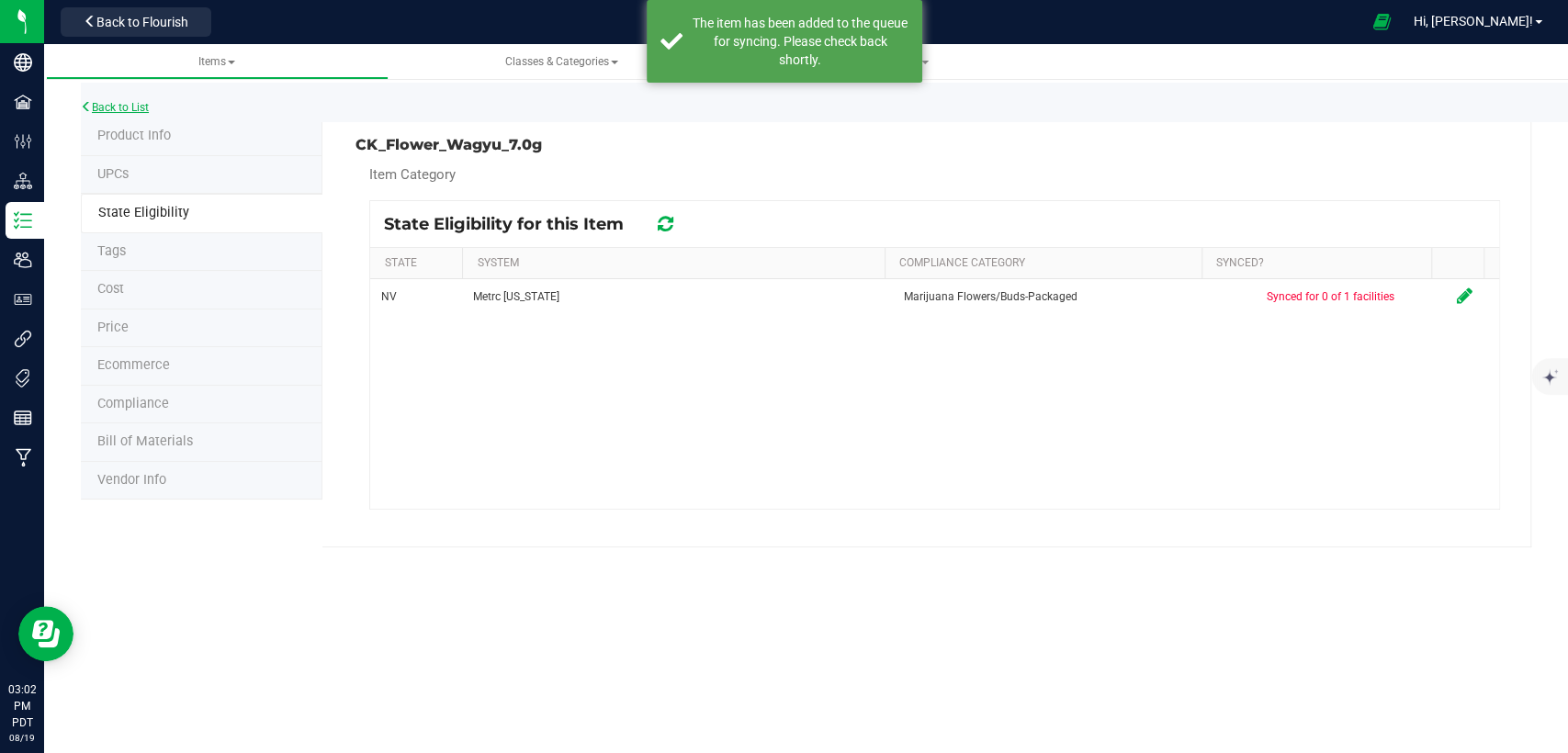
click at [139, 102] on link "Back to List" at bounding box center [114, 106] width 68 height 12
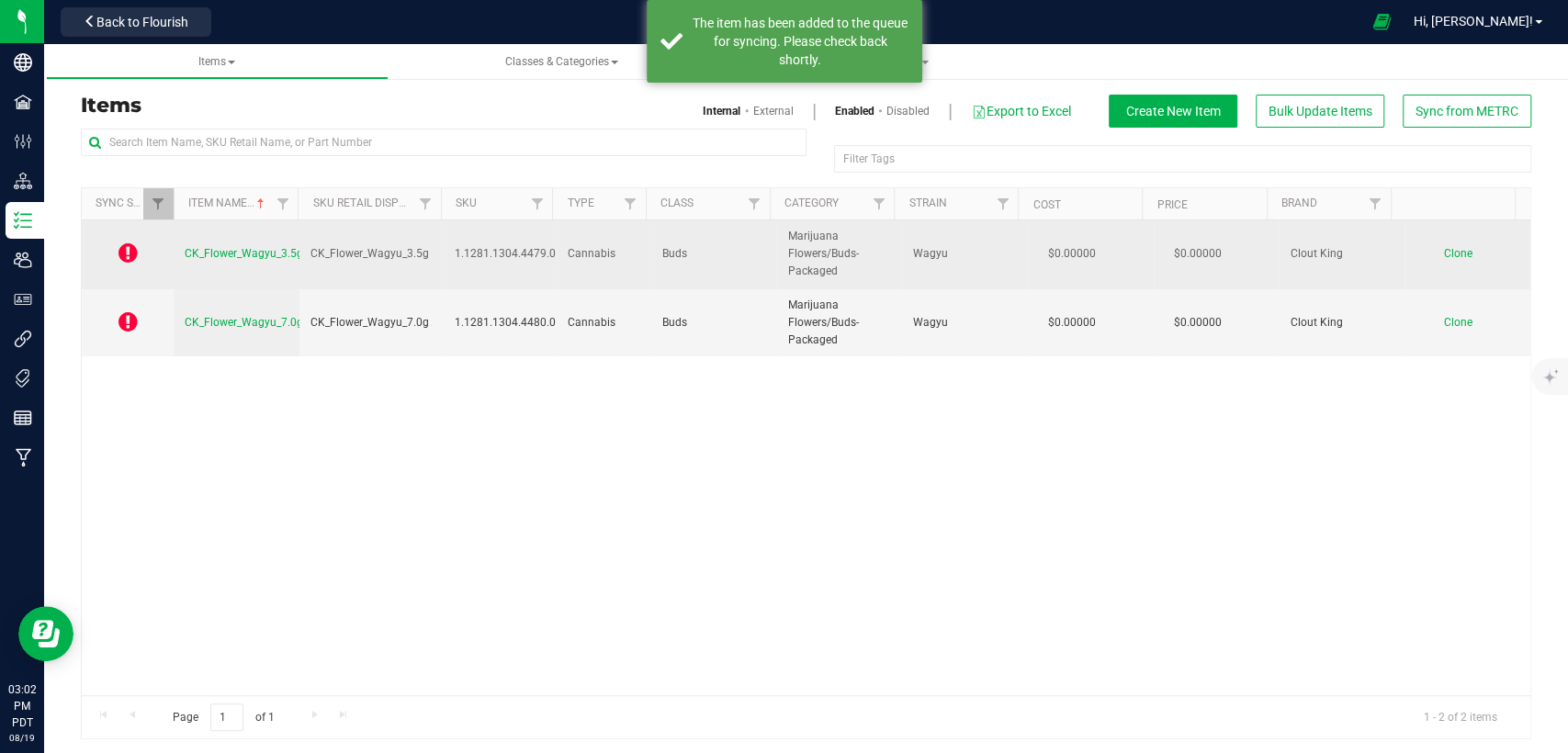
click at [269, 252] on span "CK_Flower_Wagyu_3.5g" at bounding box center [244, 253] width 119 height 12
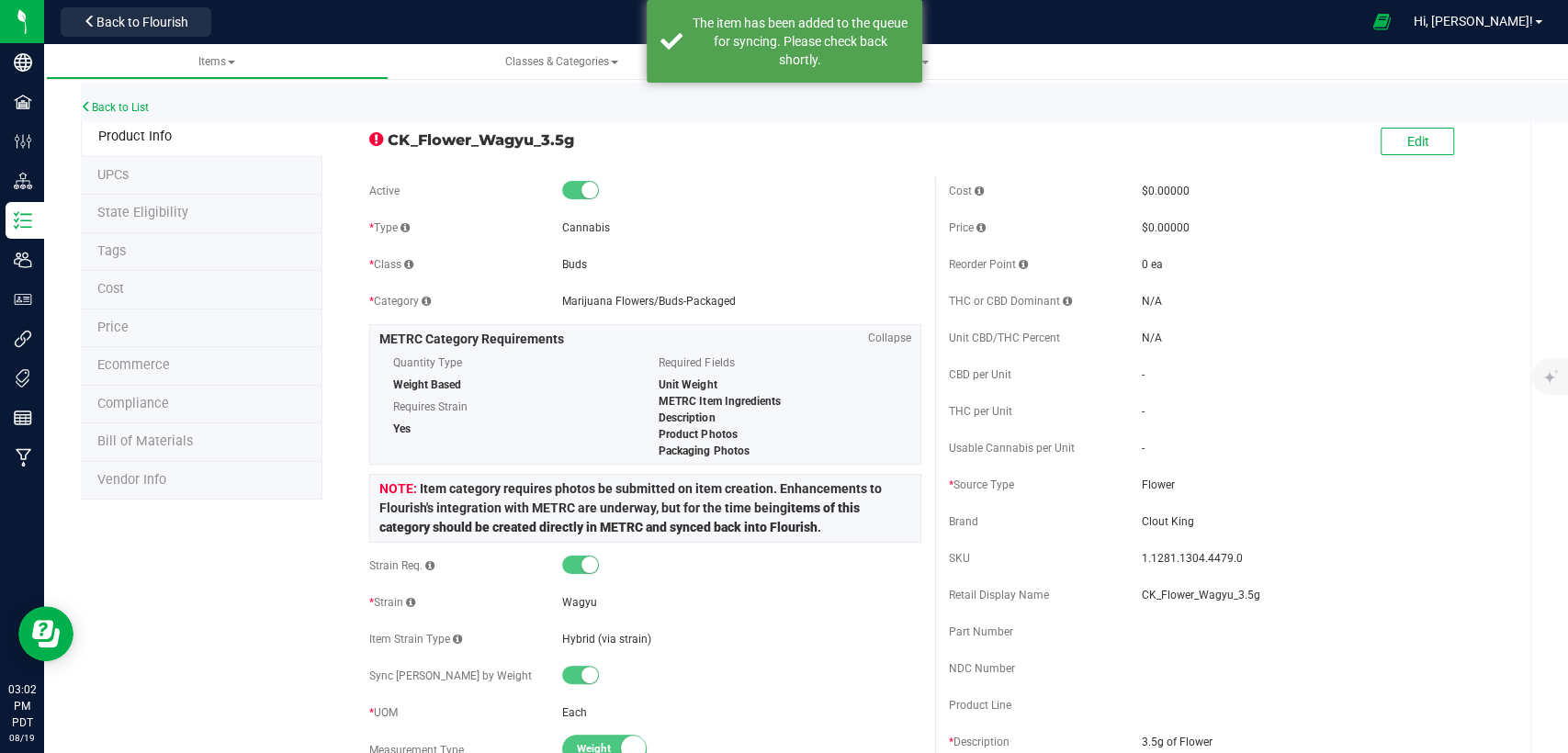
click at [162, 209] on span "State Eligibility" at bounding box center [142, 213] width 91 height 15
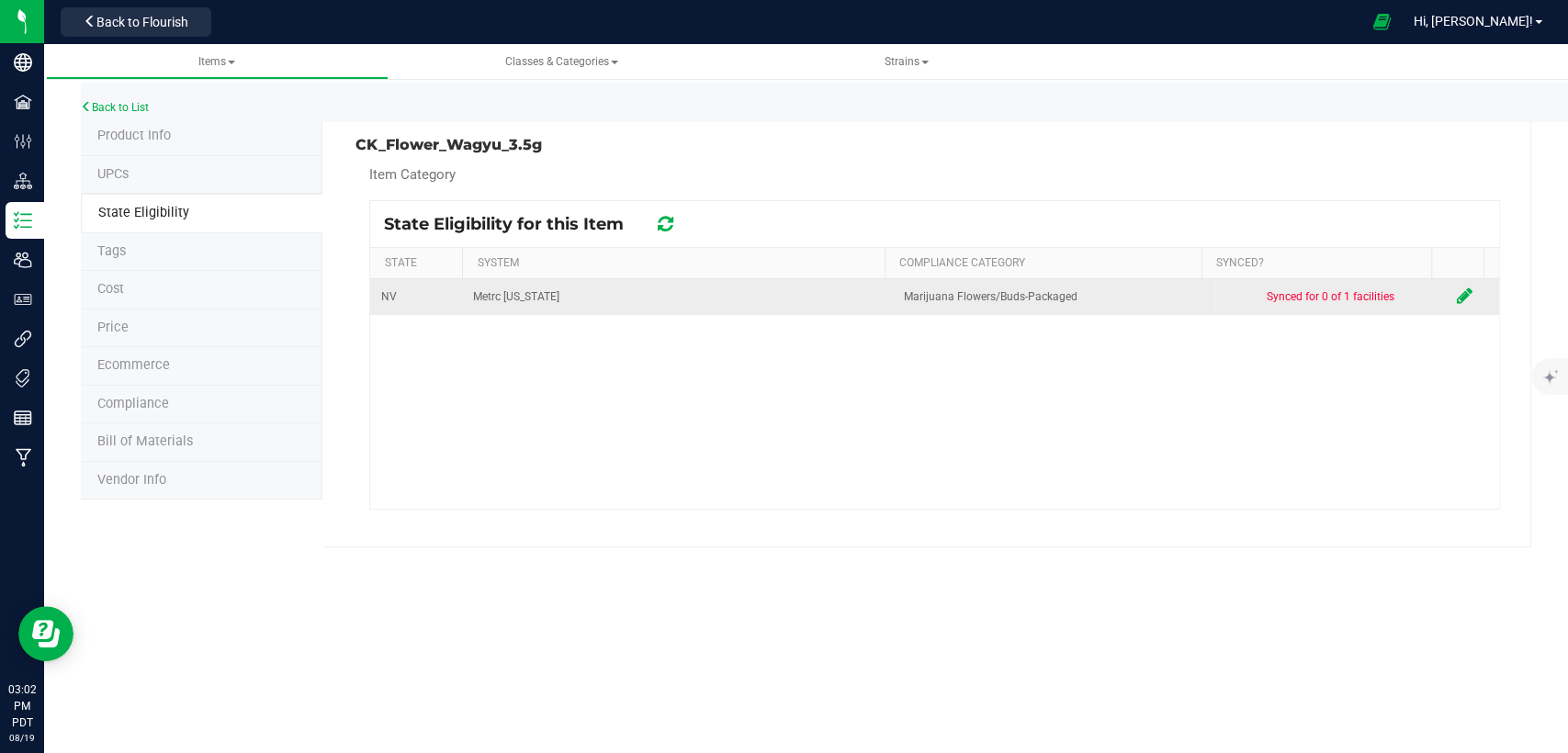
click at [1457, 296] on icon at bounding box center [1464, 295] width 15 height 18
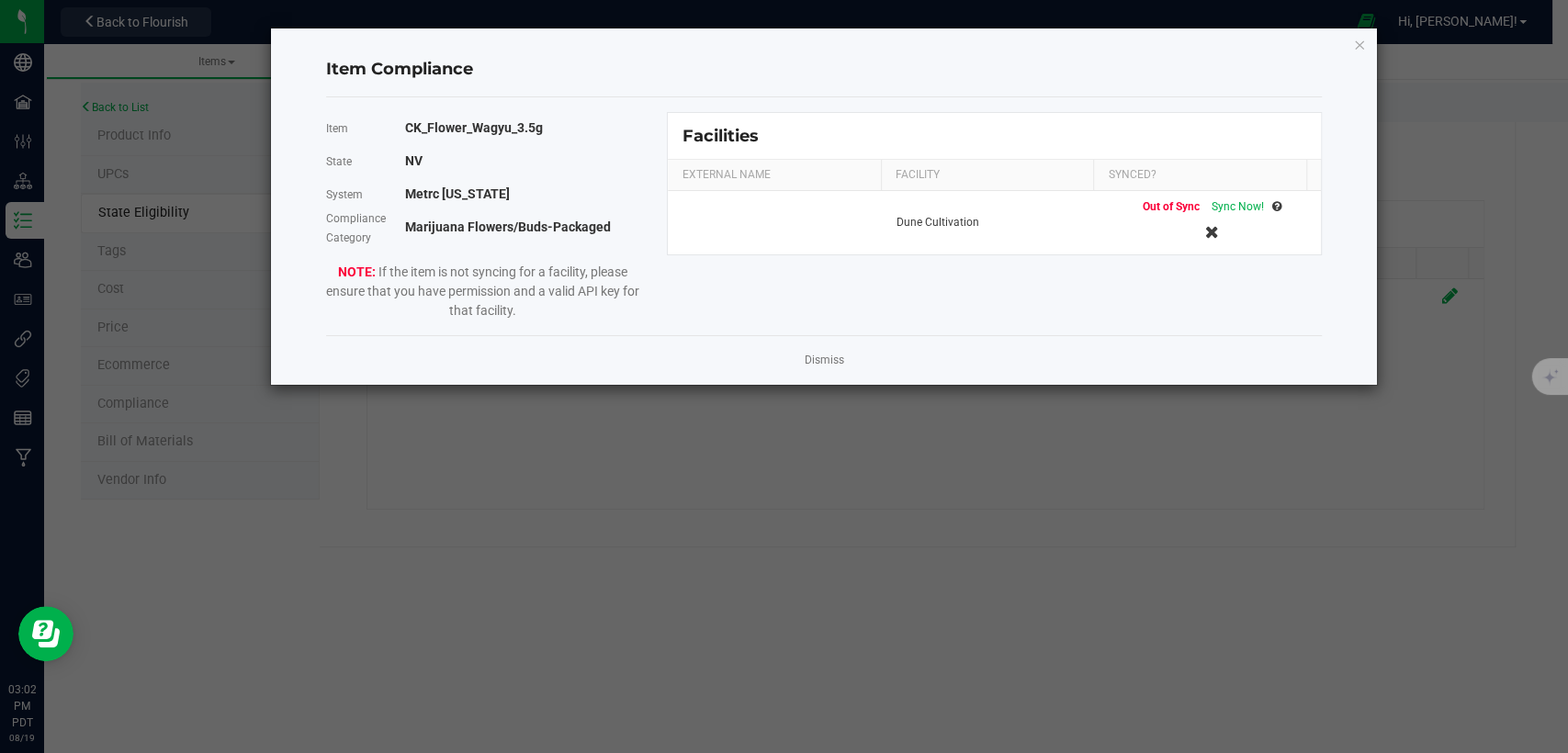
drag, startPoint x: 1208, startPoint y: 200, endPoint x: 1386, endPoint y: 87, distance: 210.8
click at [1212, 200] on span "Sync Now!" at bounding box center [1238, 206] width 53 height 12
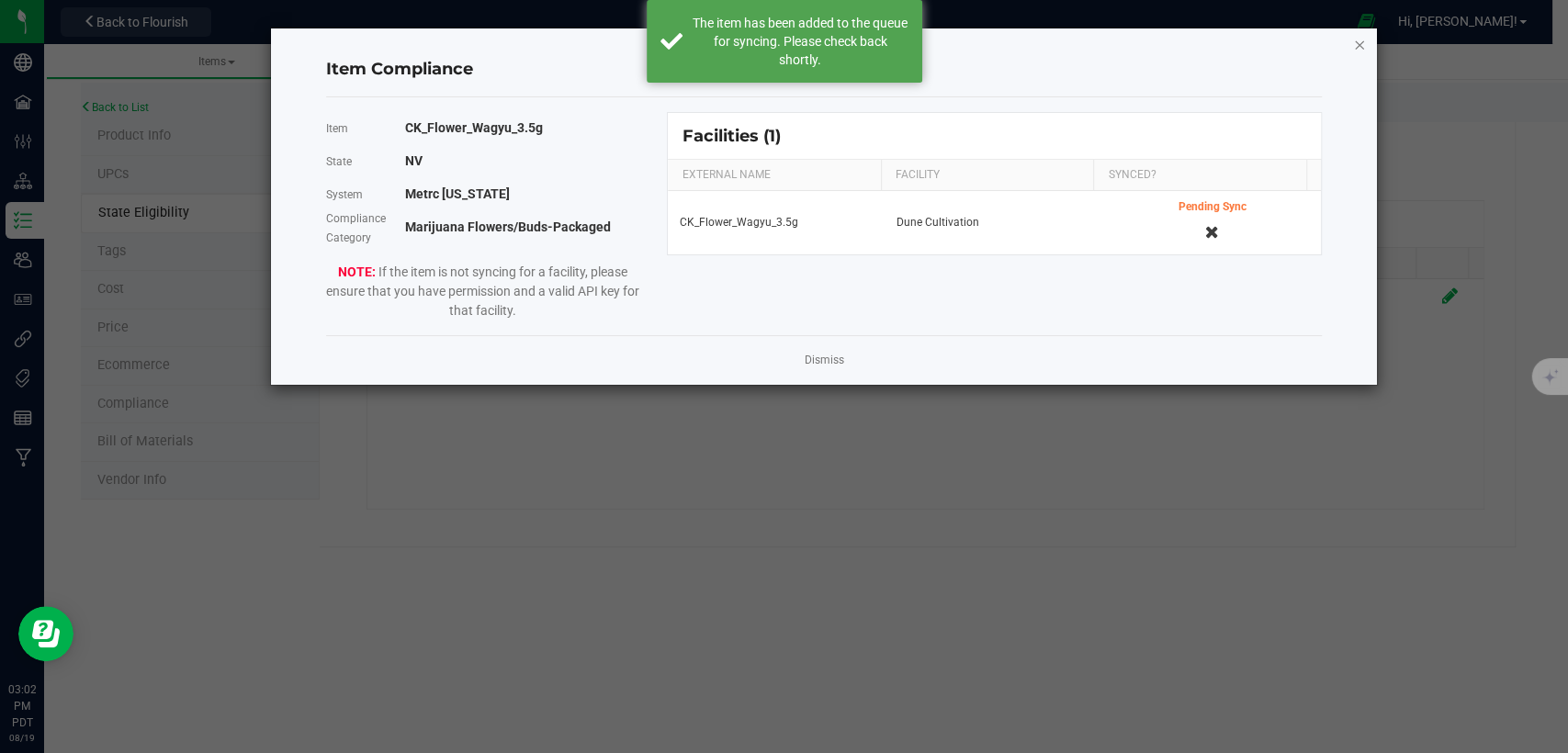
click at [1360, 38] on icon "Close modal" at bounding box center [1359, 43] width 12 height 22
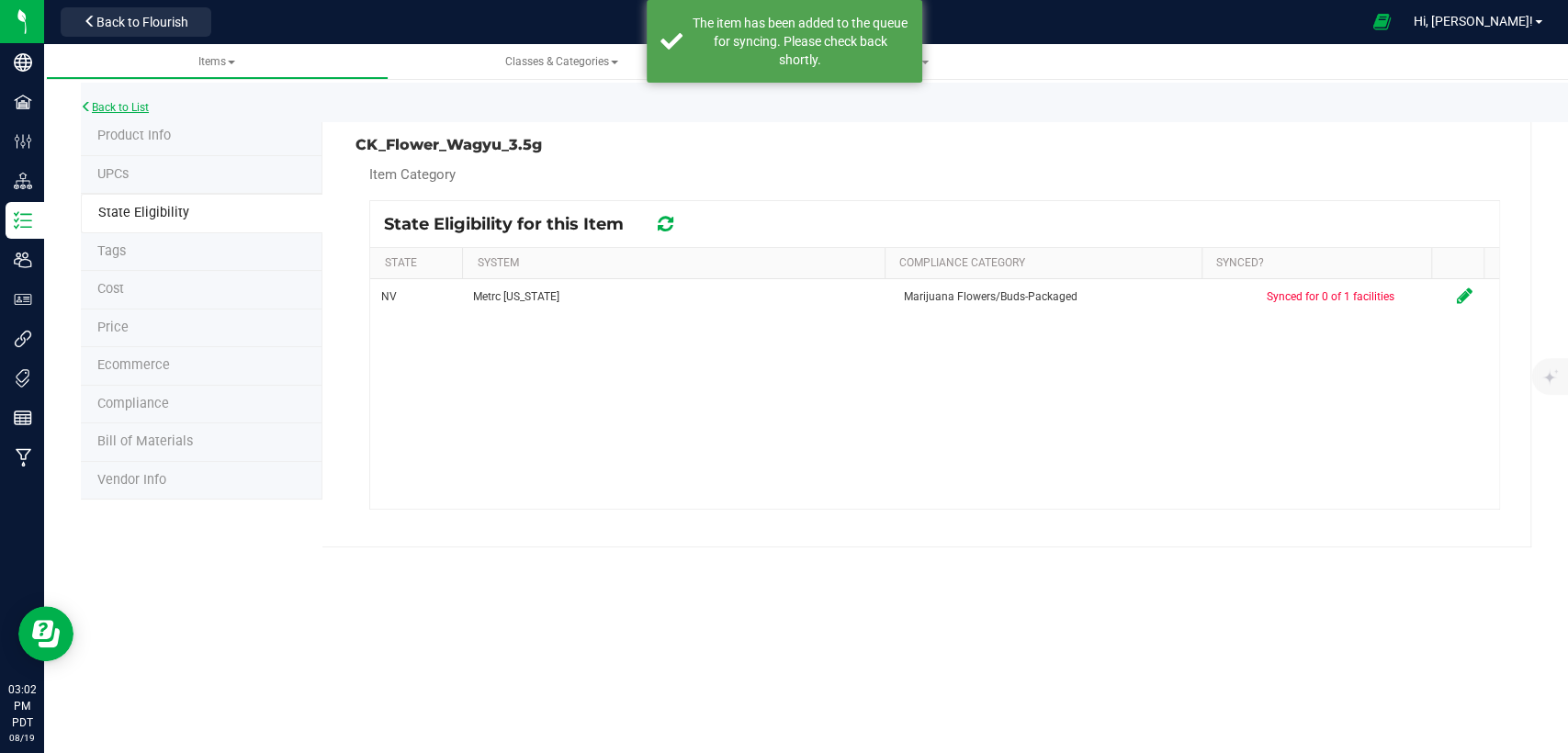
click at [130, 106] on link "Back to List" at bounding box center [114, 106] width 68 height 12
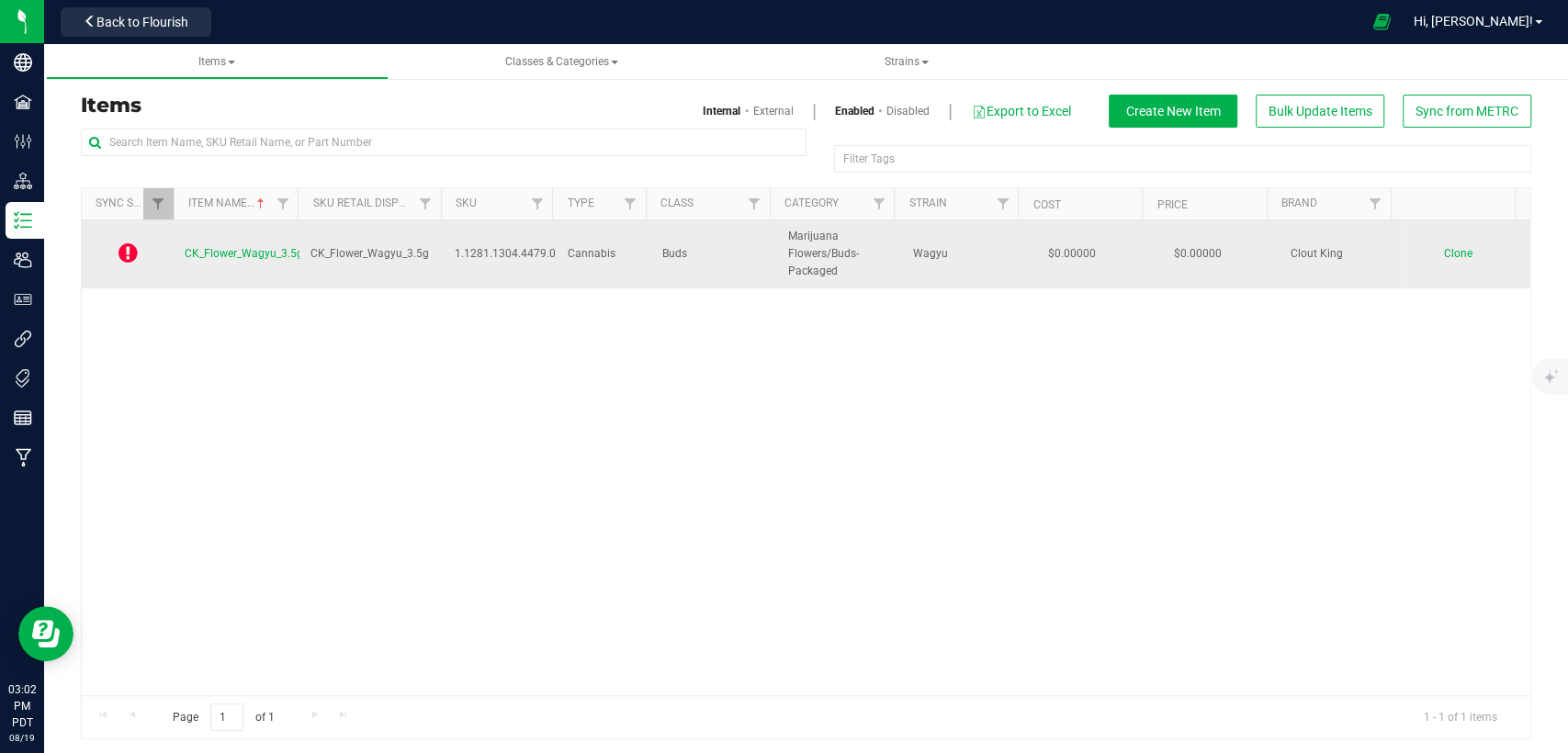
click at [240, 256] on span "CK_Flower_Wagyu_3.5g" at bounding box center [244, 253] width 119 height 12
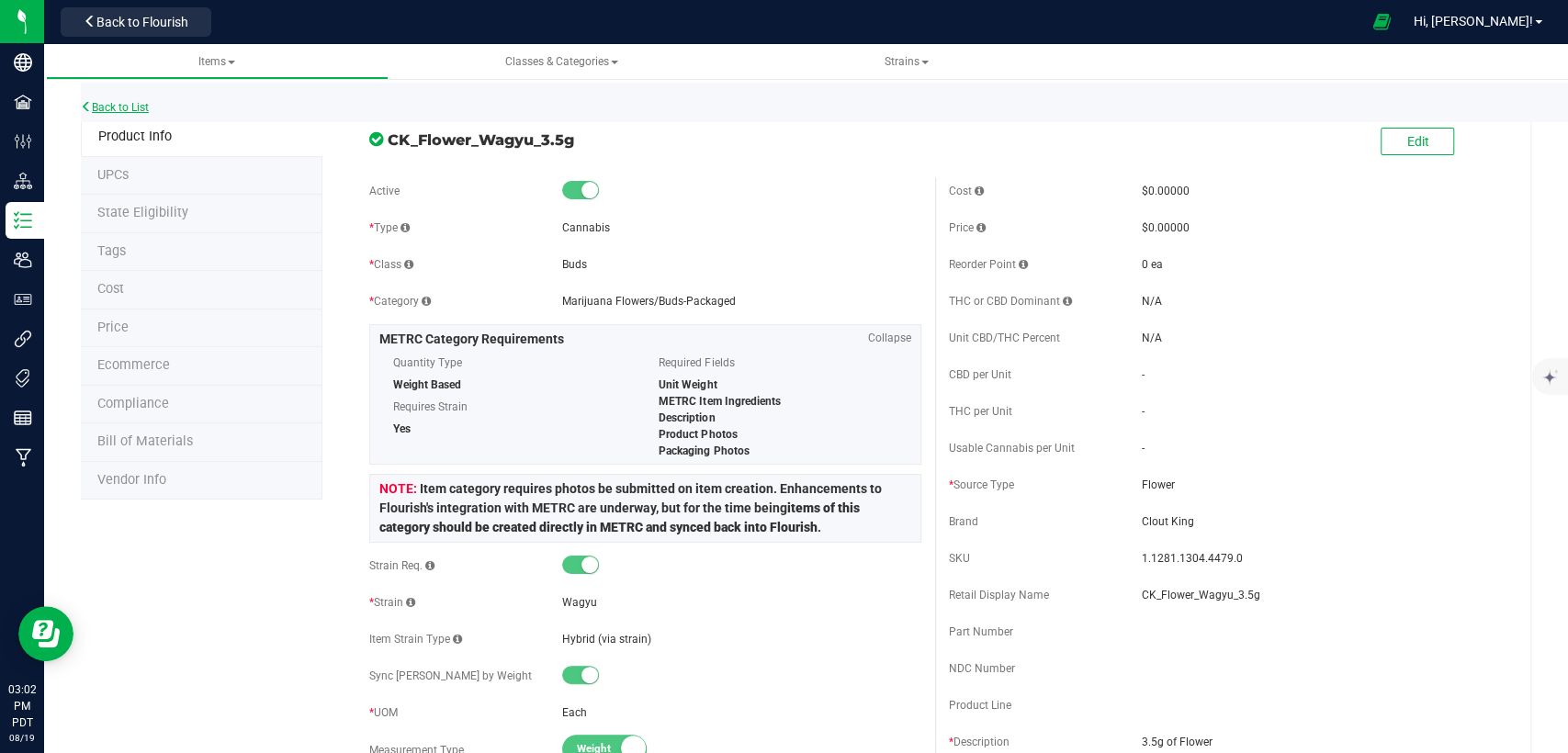
click at [140, 102] on link "Back to List" at bounding box center [114, 106] width 68 height 12
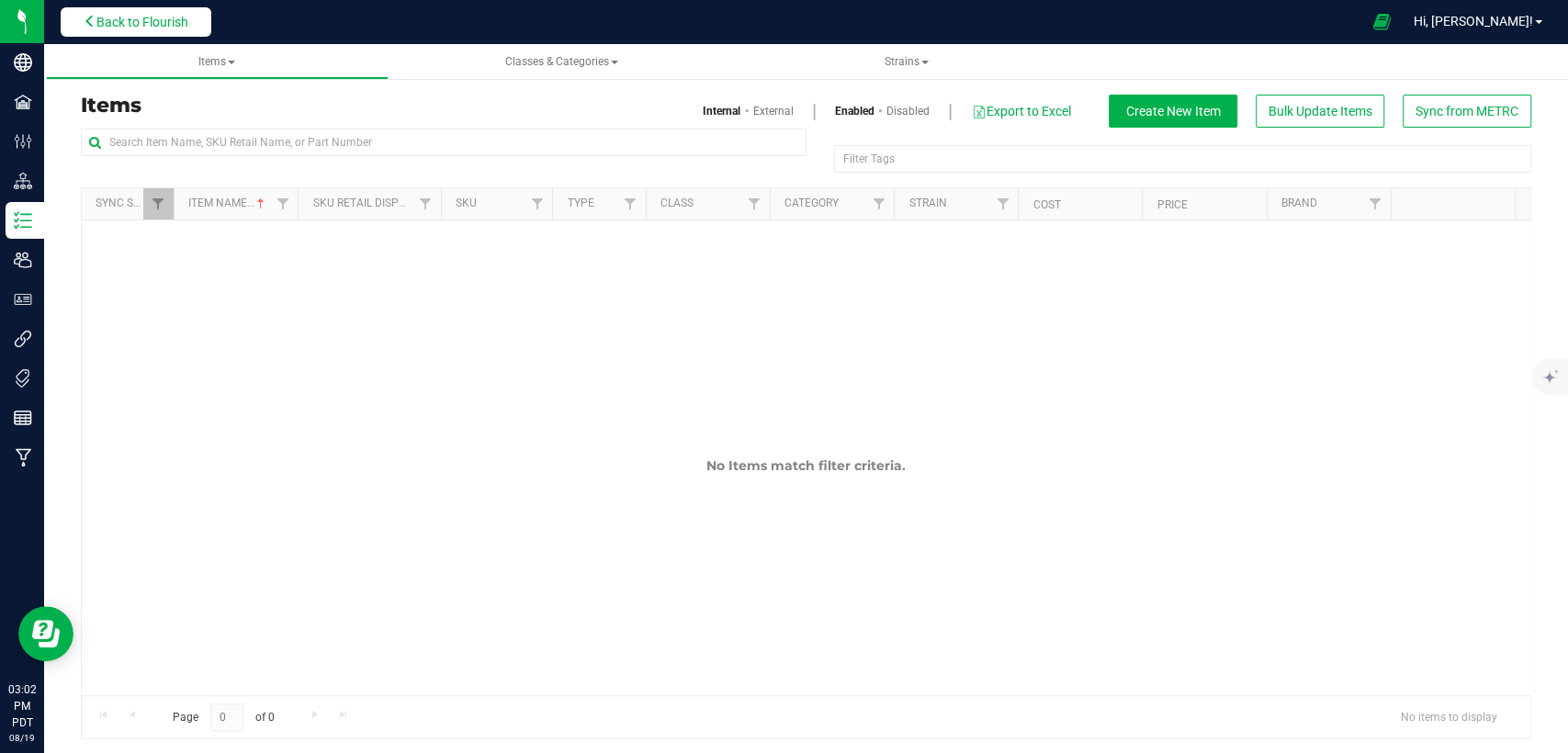
click at [96, 22] on icon at bounding box center [89, 20] width 12 height 12
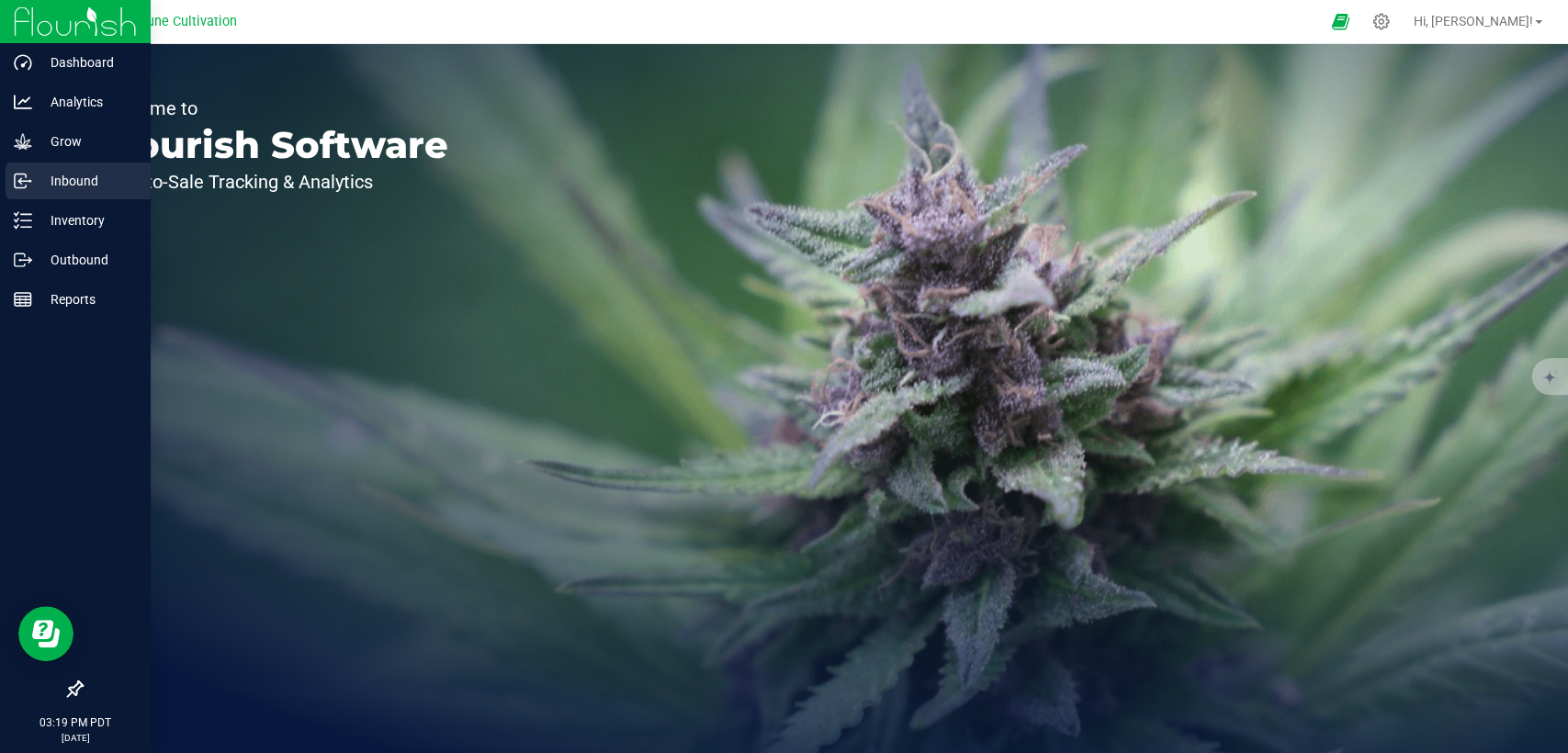
click at [36, 183] on p "Inbound" at bounding box center [87, 180] width 110 height 22
